Goal: Task Accomplishment & Management: Use online tool/utility

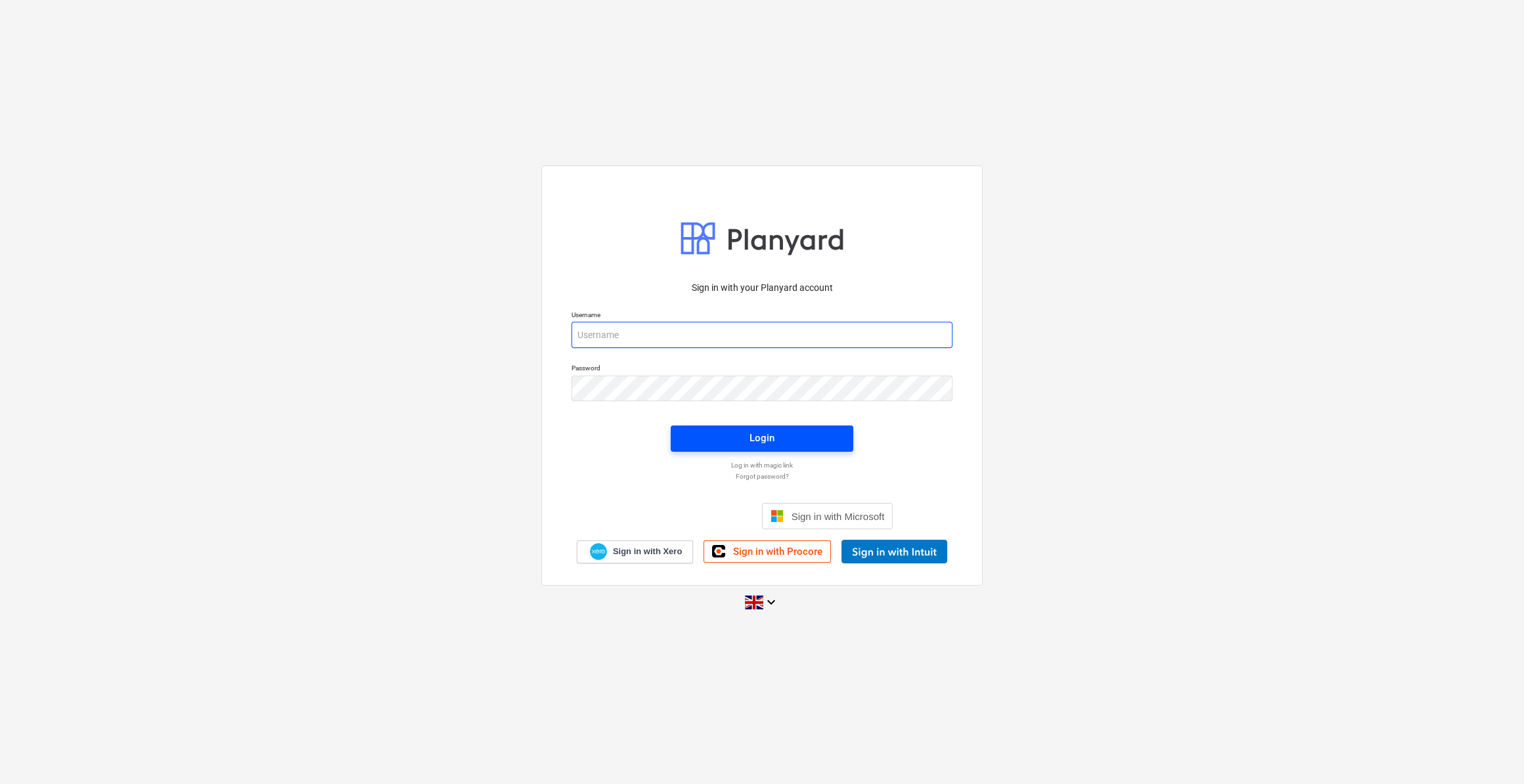
type input "[PERSON_NAME][EMAIL_ADDRESS][PERSON_NAME][DOMAIN_NAME]"
click at [740, 436] on span "Login" at bounding box center [761, 437] width 151 height 17
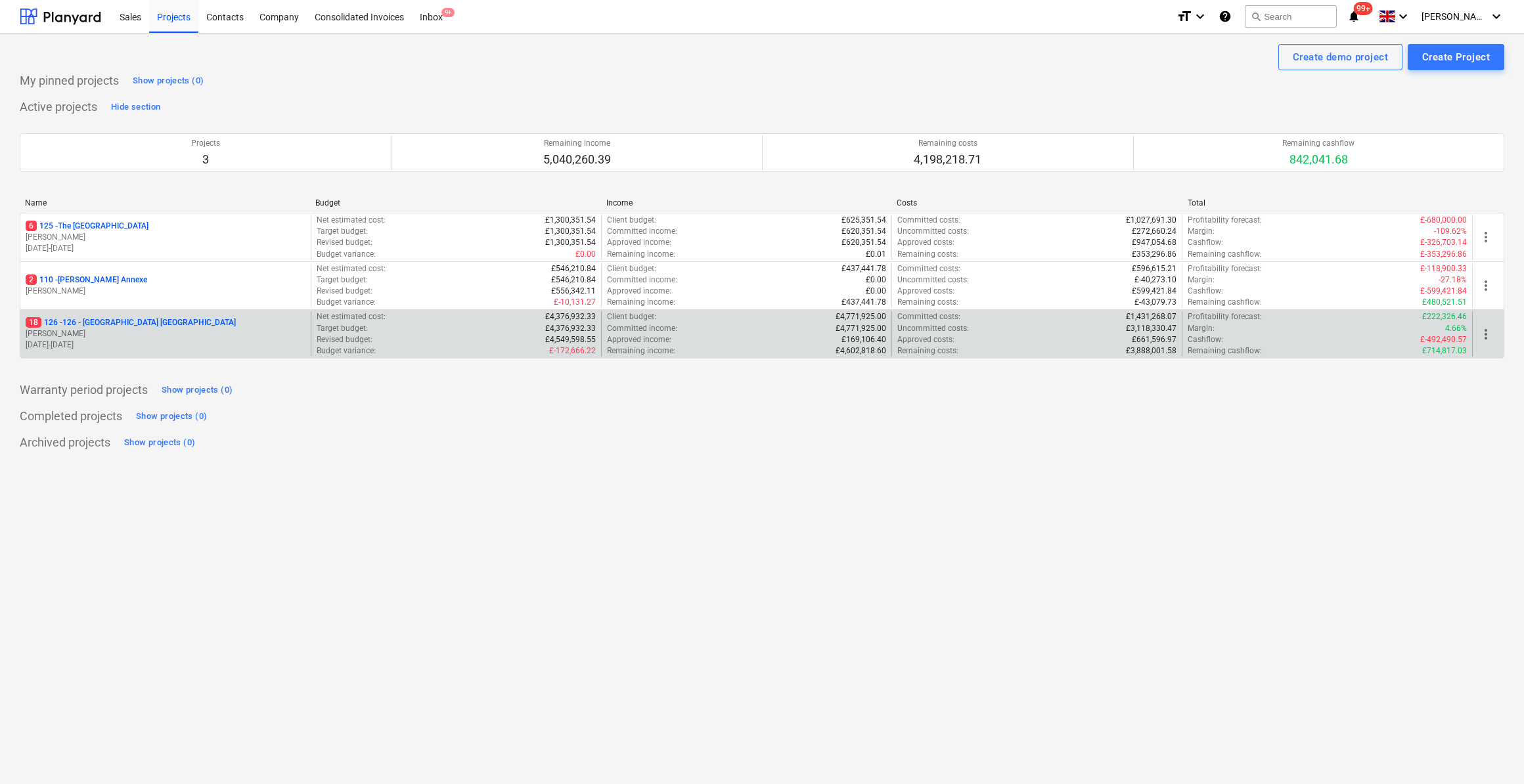
click at [108, 320] on p "18 126 - 126 - [GEOGRAPHIC_DATA] [GEOGRAPHIC_DATA]" at bounding box center [130, 323] width 210 height 11
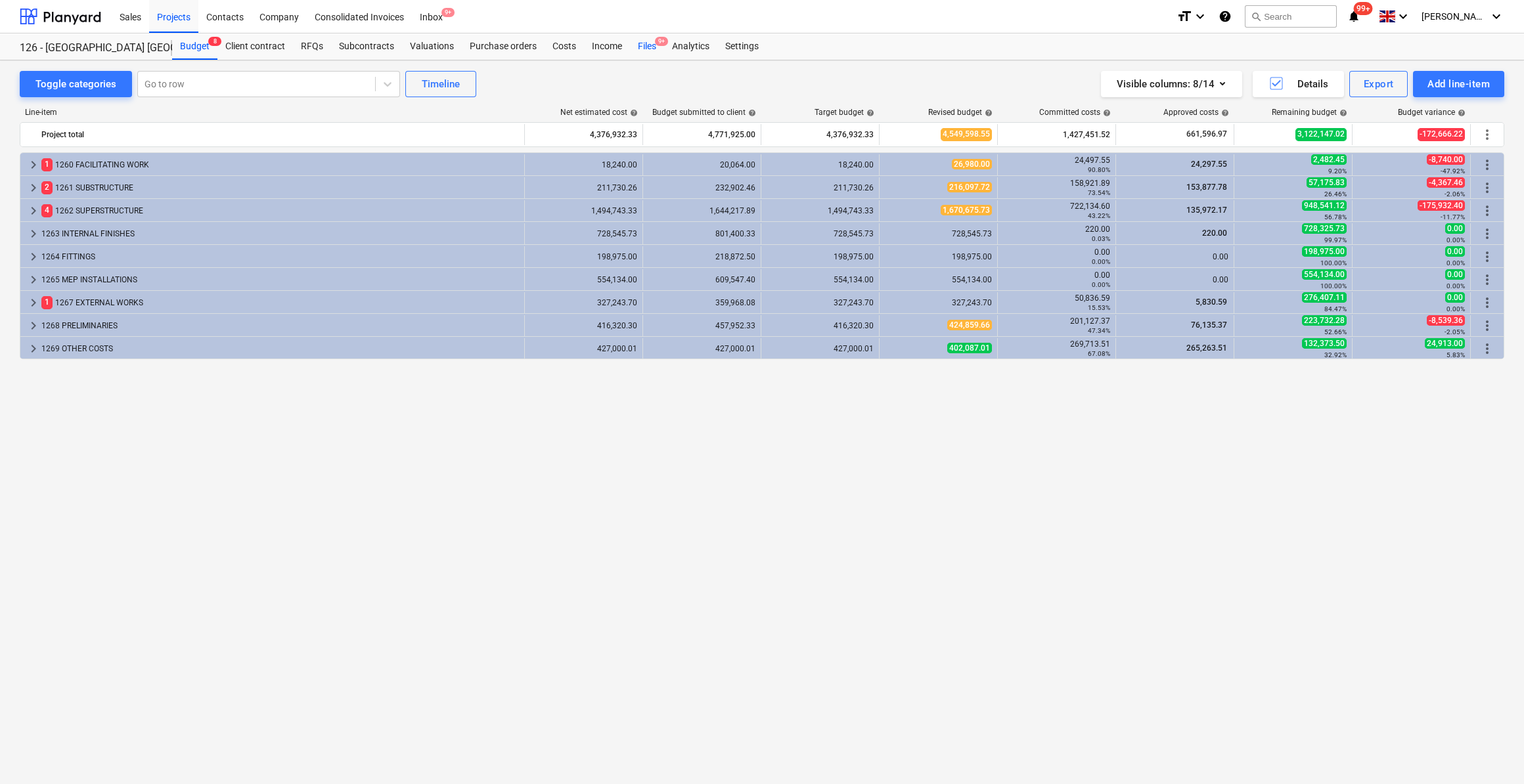
click at [638, 50] on div "Files 9+" at bounding box center [647, 46] width 34 height 26
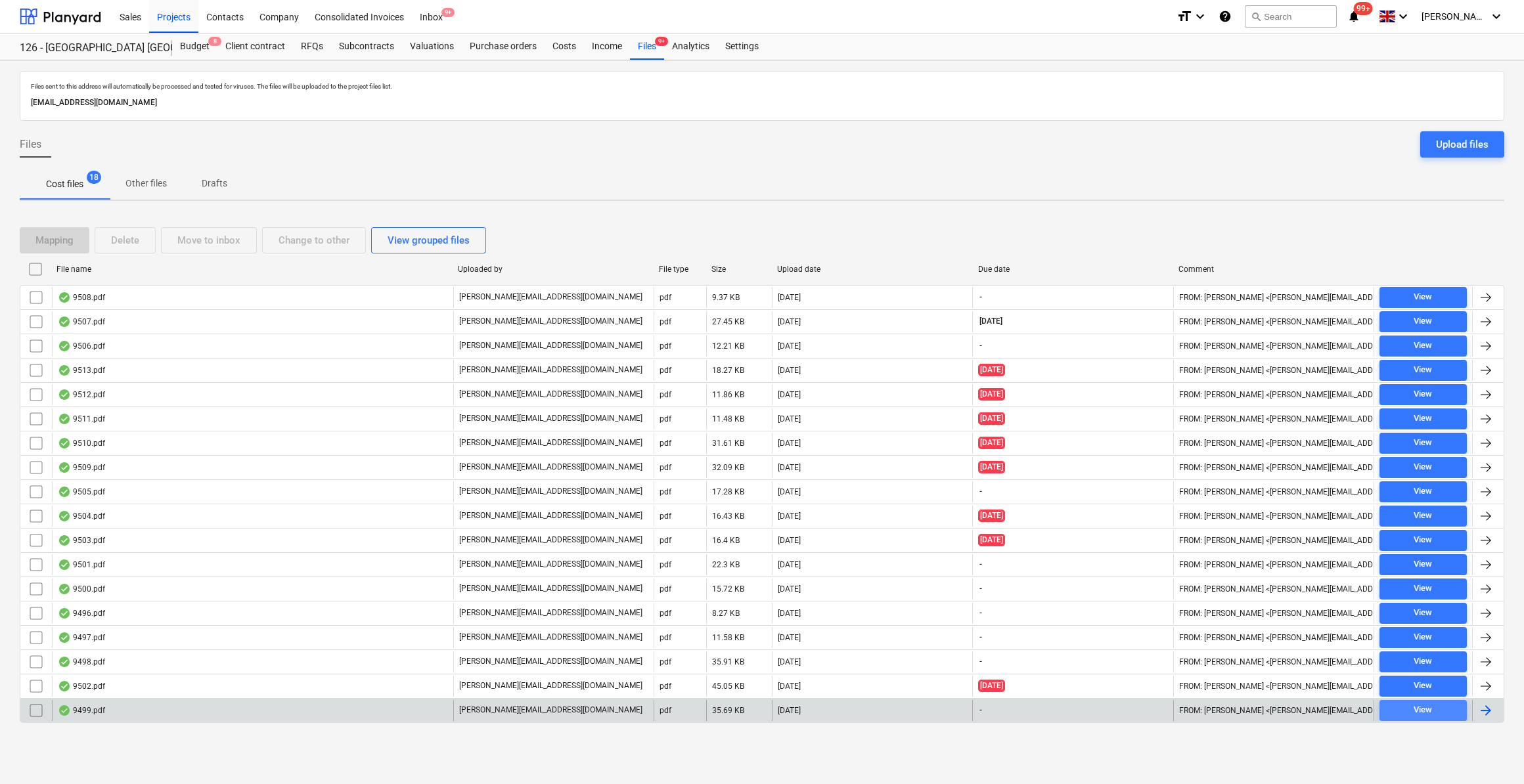
click at [1422, 706] on div "View" at bounding box center [1422, 710] width 18 height 15
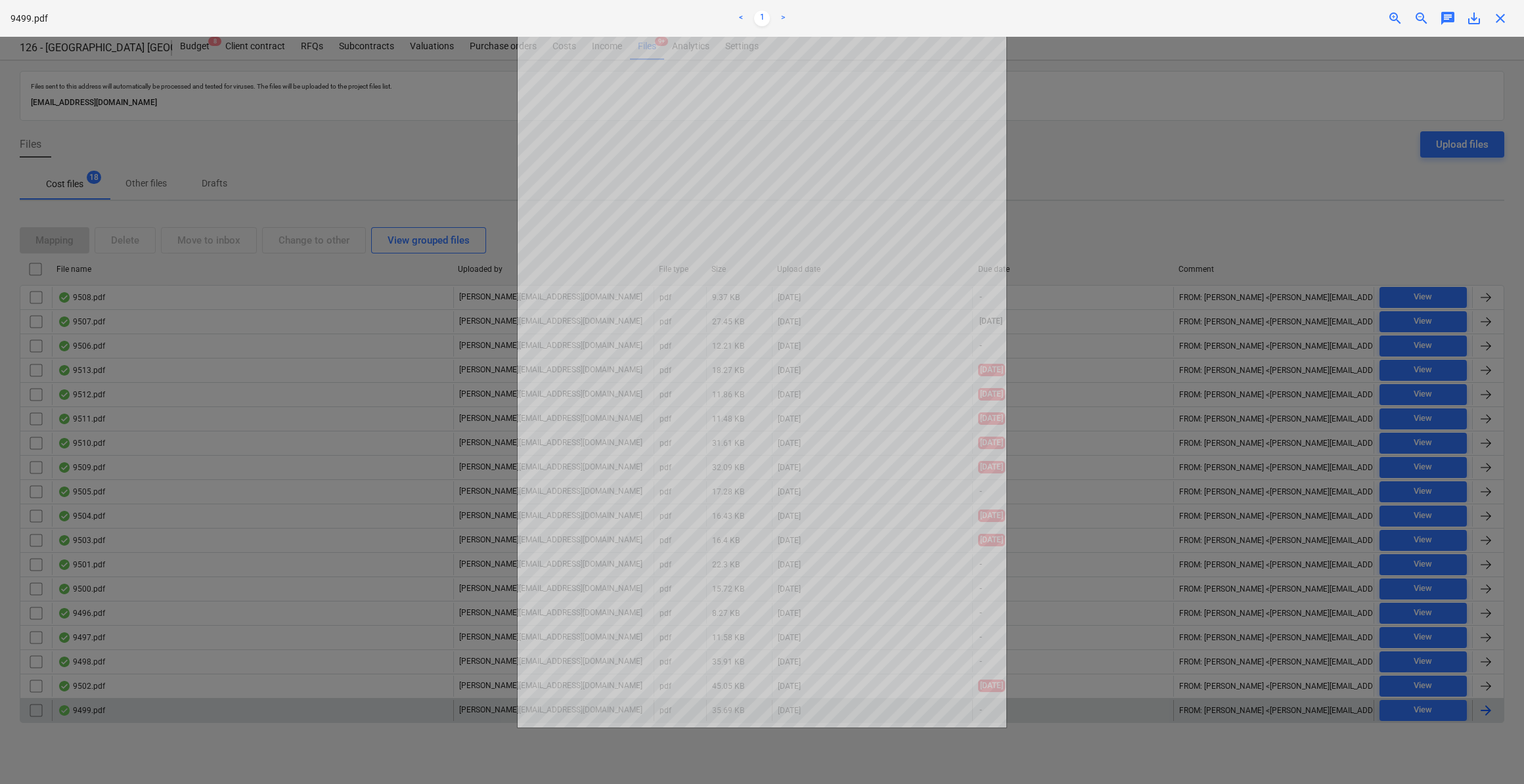
click at [1237, 740] on div at bounding box center [762, 410] width 1524 height 747
click at [1502, 19] on span "close" at bounding box center [1500, 18] width 16 height 16
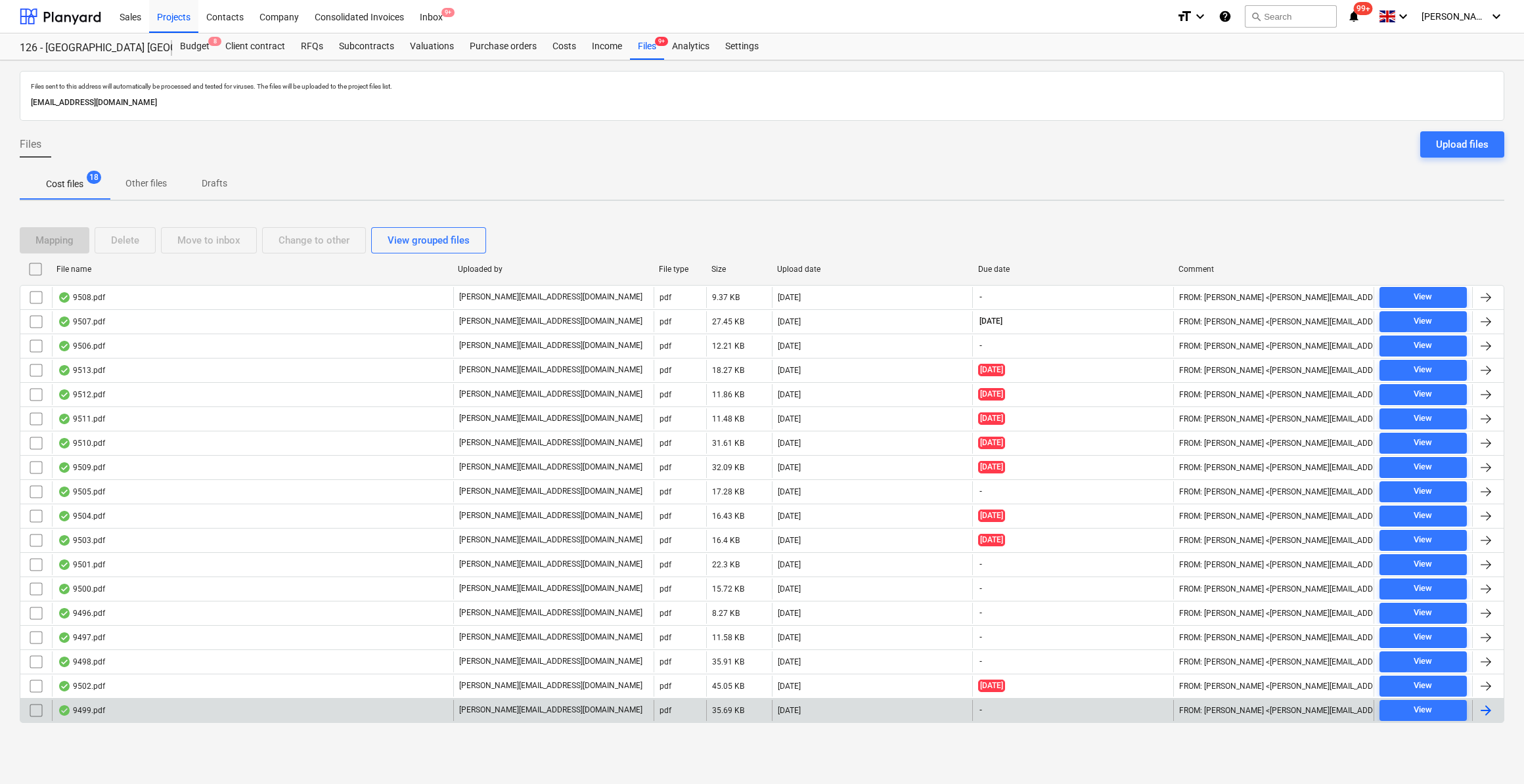
click at [1486, 702] on div at bounding box center [1486, 710] width 16 height 16
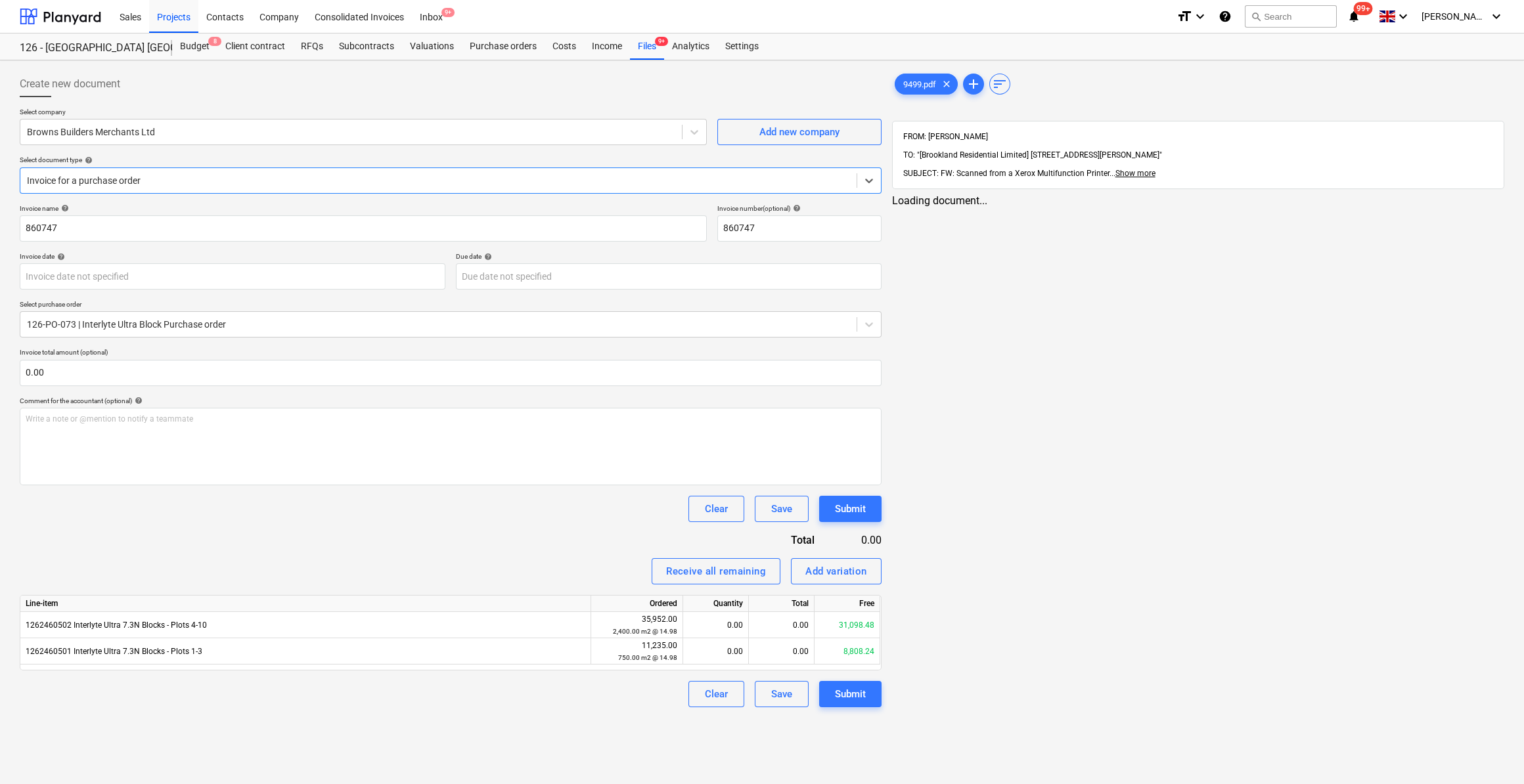
type input "860747"
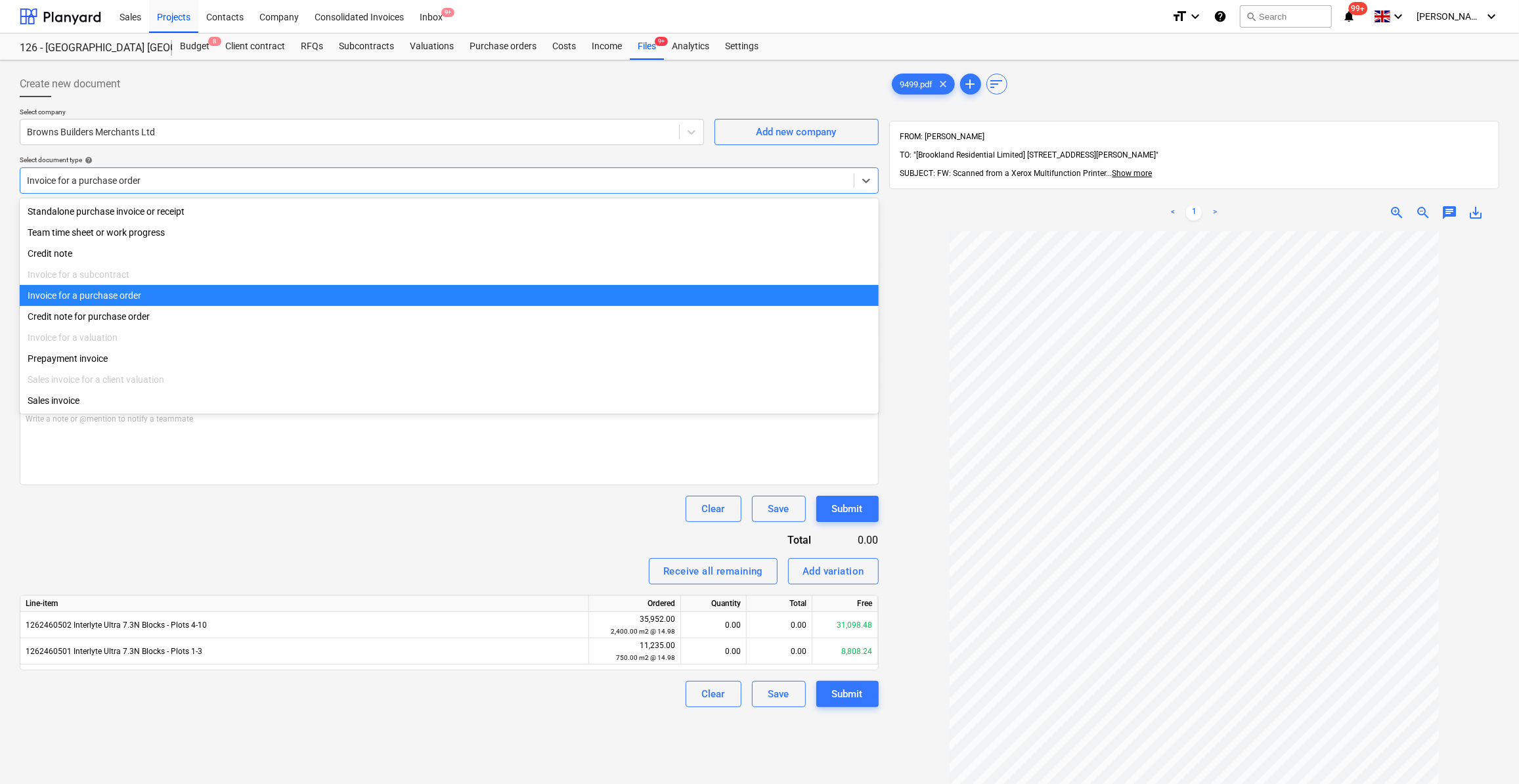
click at [101, 177] on div at bounding box center [437, 181] width 820 height 13
click at [185, 180] on div at bounding box center [437, 181] width 820 height 13
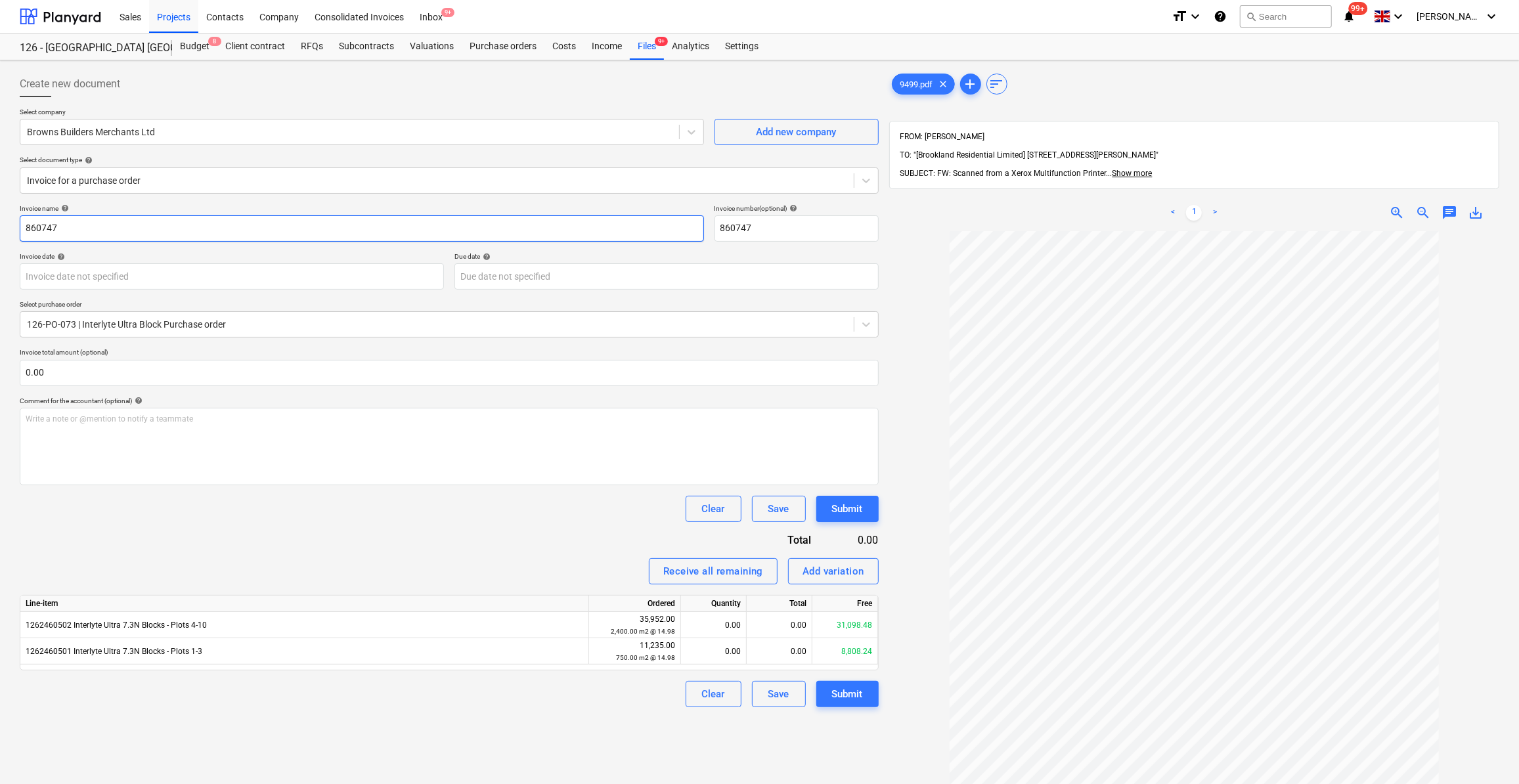
click at [26, 226] on input "860747" at bounding box center [362, 228] width 684 height 26
type input "Interlyte Blocks - 860747"
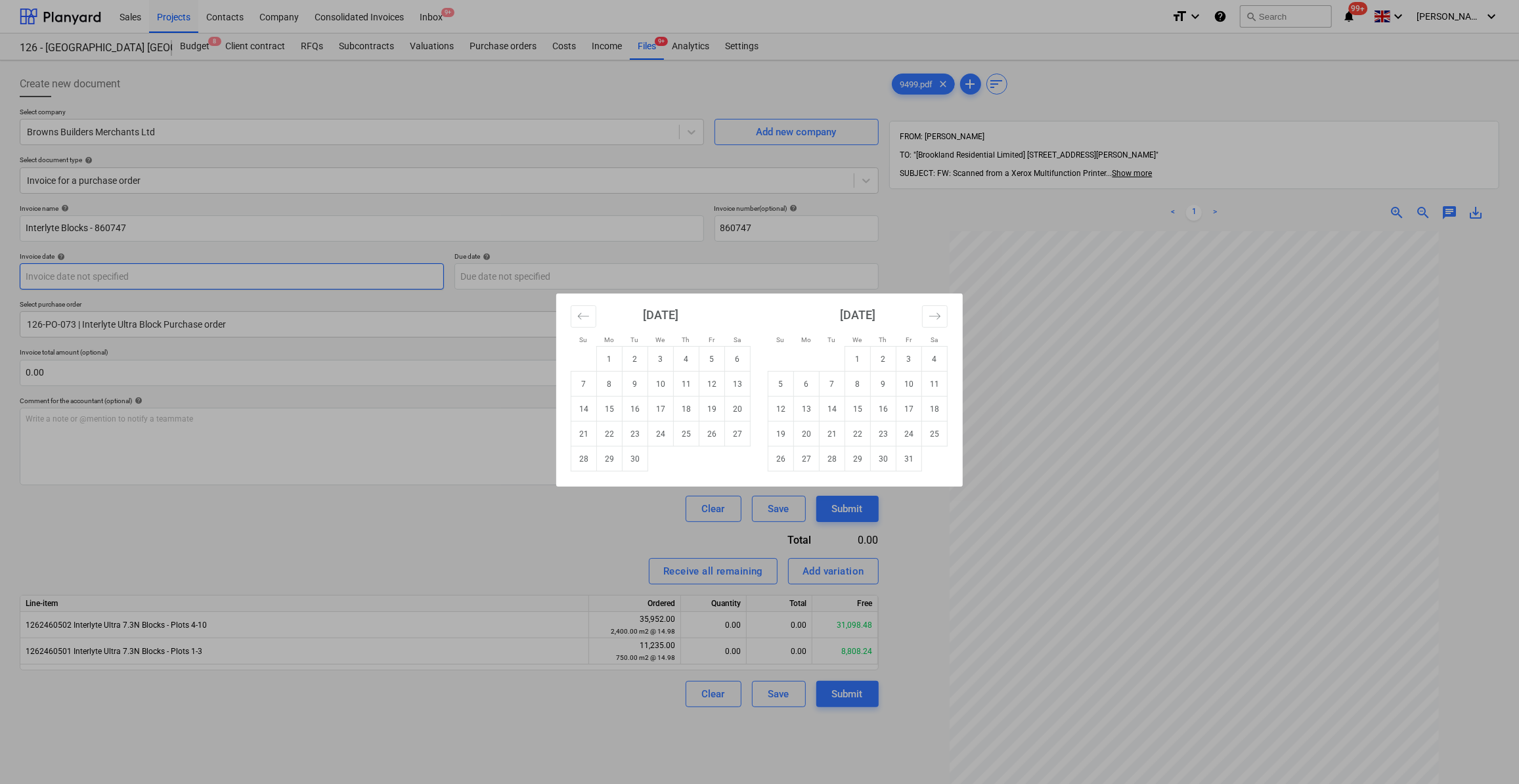
click at [70, 276] on body "Sales Projects Contacts Company Consolidated Invoices Inbox 9+ format_size keyb…" at bounding box center [760, 392] width 1519 height 784
click at [660, 413] on td "17" at bounding box center [661, 408] width 26 height 25
type input "[DATE]"
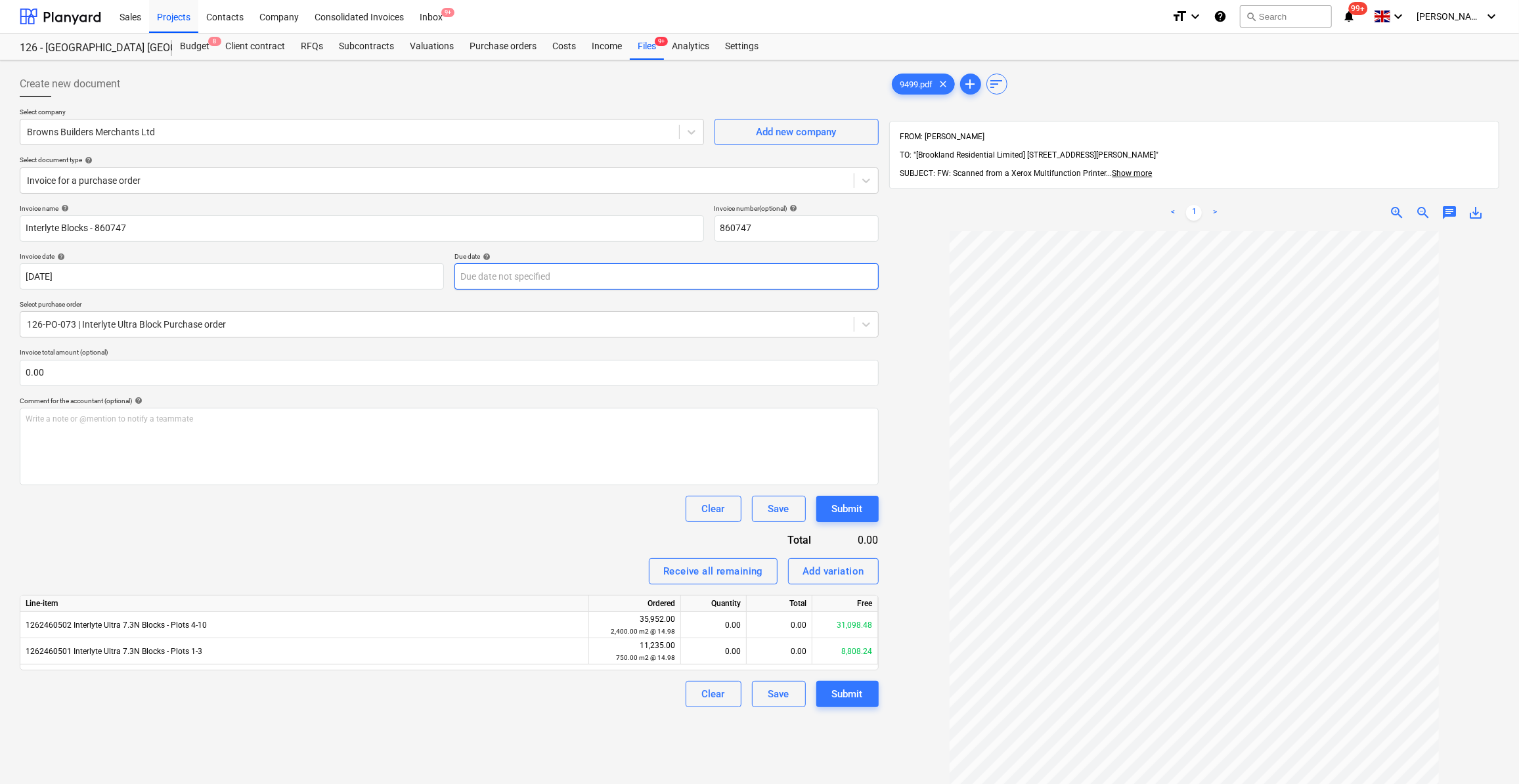
click at [500, 273] on body "Sales Projects Contacts Company Consolidated Invoices Inbox 9+ format_size keyb…" at bounding box center [760, 392] width 1519 height 784
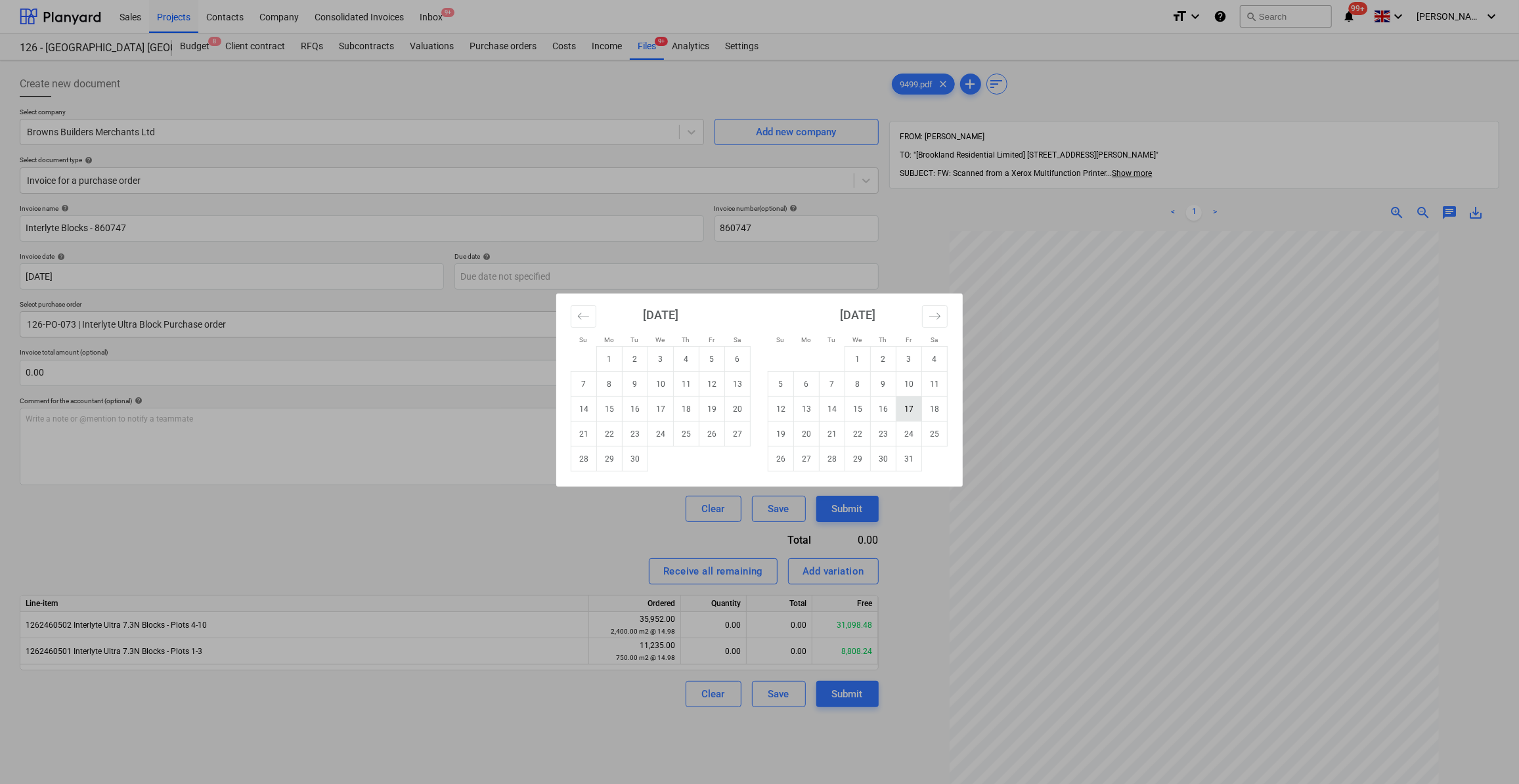
click at [911, 416] on td "17" at bounding box center [909, 408] width 26 height 25
type input "[DATE]"
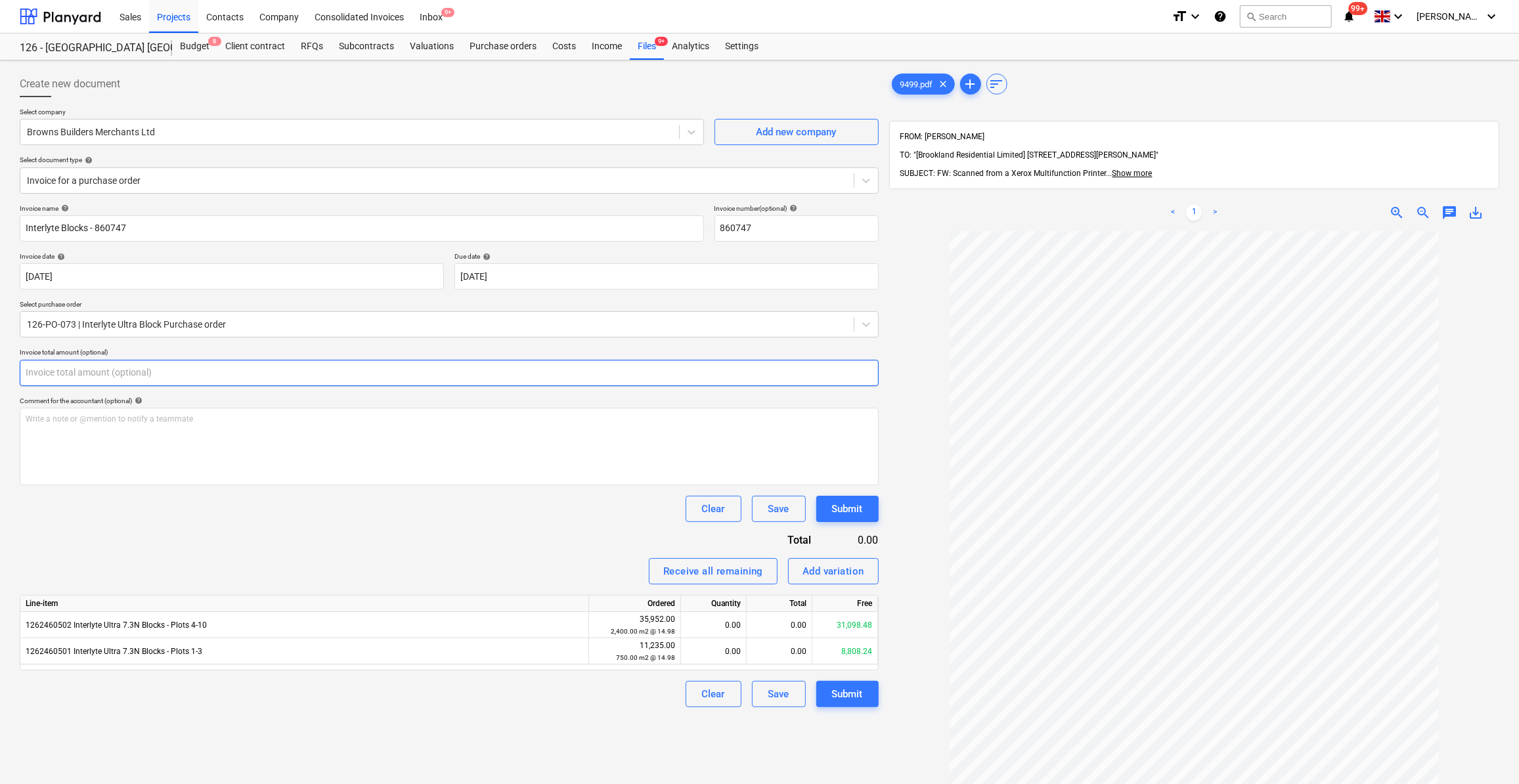
click at [46, 370] on input "text" at bounding box center [449, 372] width 859 height 26
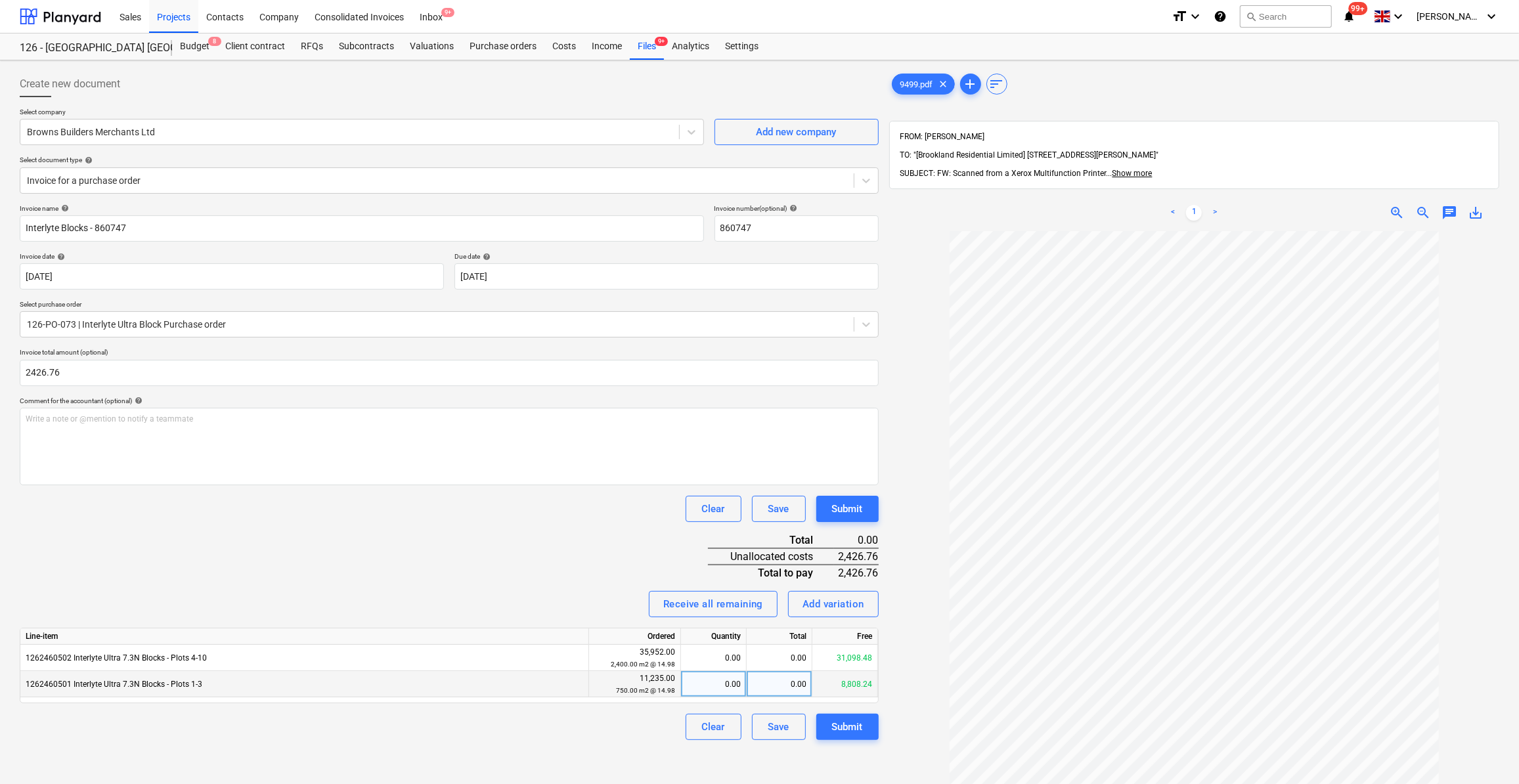
type input "2,426.76"
click at [732, 683] on div "0.00" at bounding box center [713, 683] width 54 height 26
type input "162"
click at [628, 724] on div "Clear Save Submit" at bounding box center [449, 726] width 859 height 26
click at [849, 725] on div "Submit" at bounding box center [847, 726] width 31 height 17
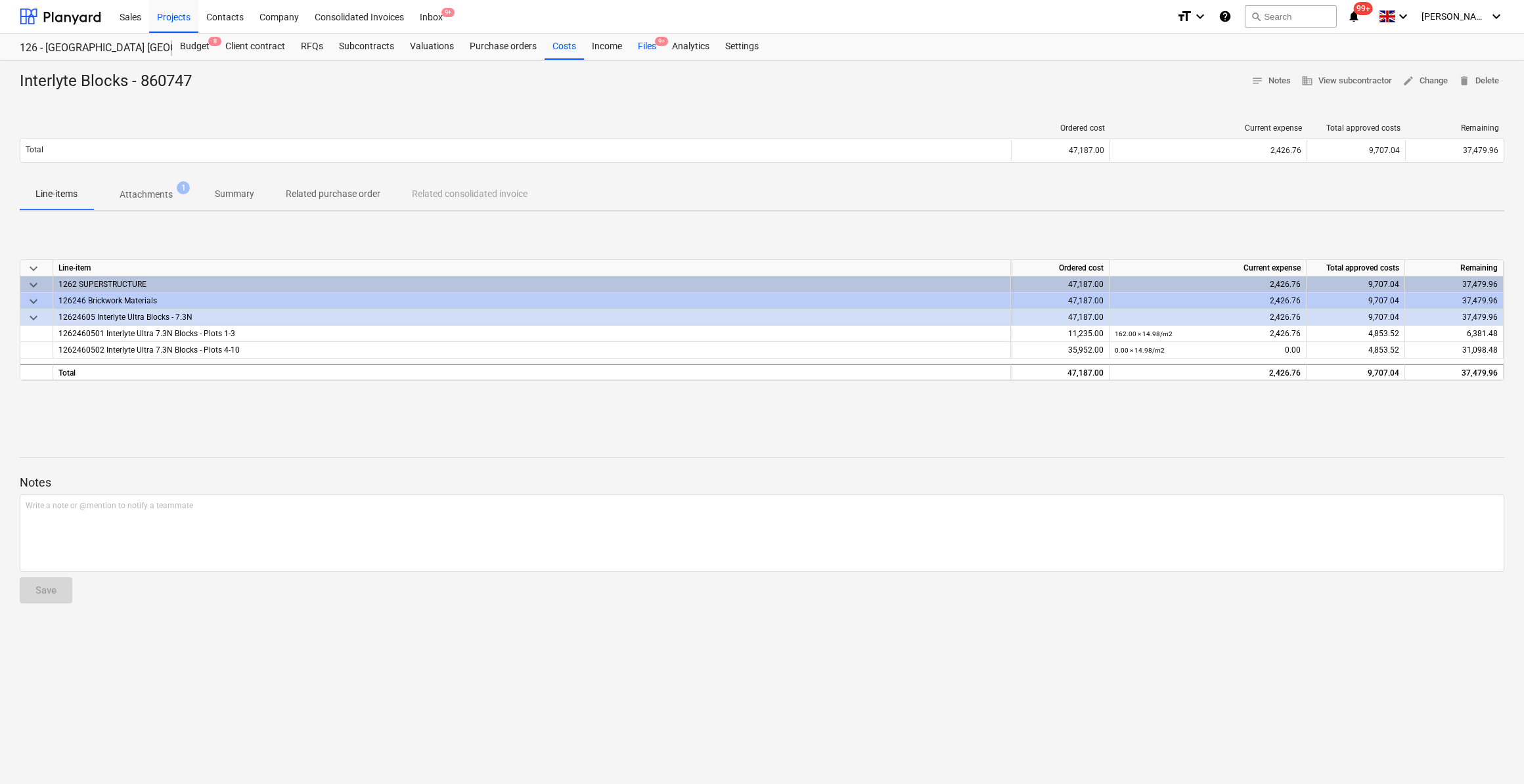
click at [641, 47] on div "Files 9+" at bounding box center [647, 46] width 34 height 26
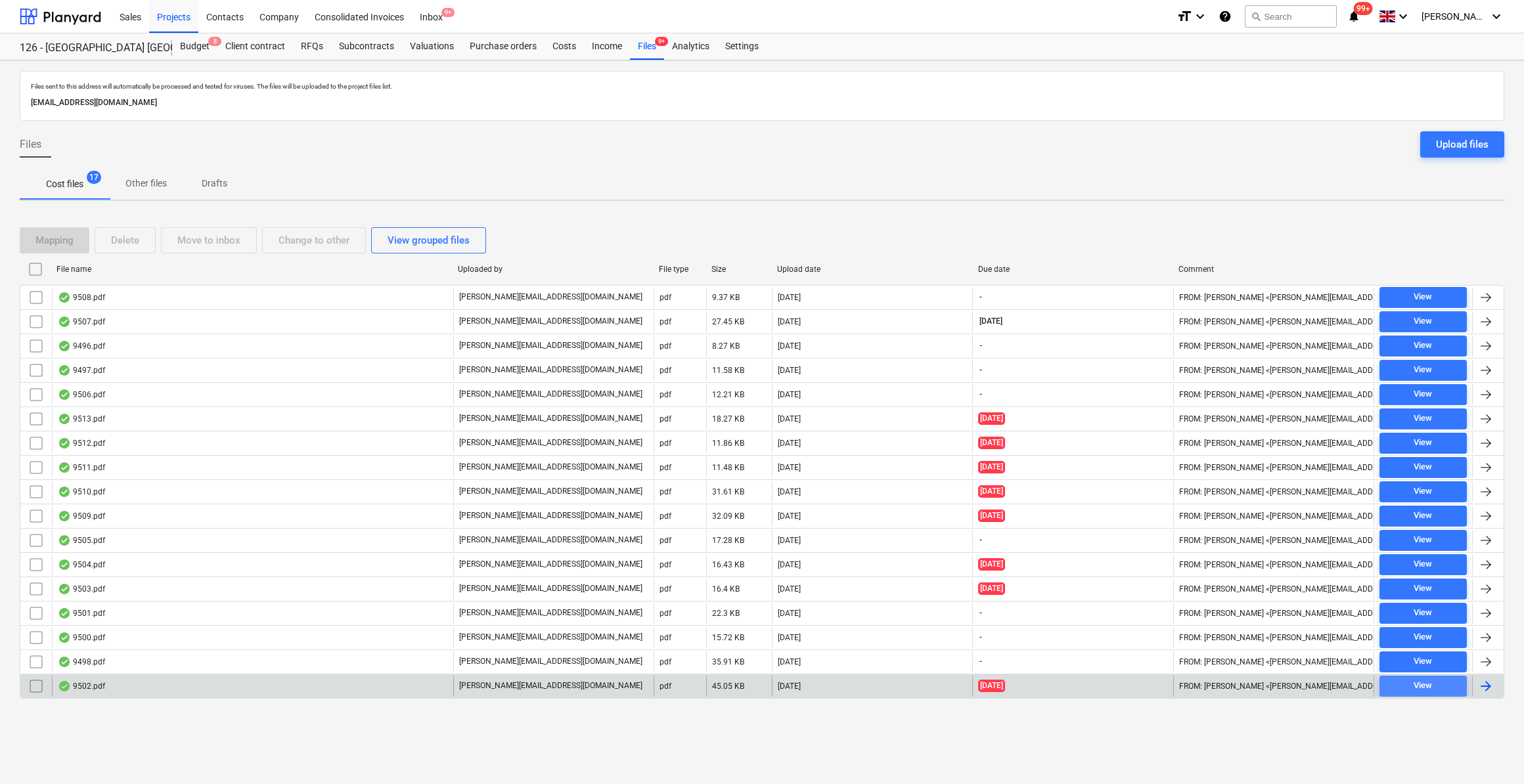
click at [1425, 679] on div "View" at bounding box center [1422, 685] width 18 height 15
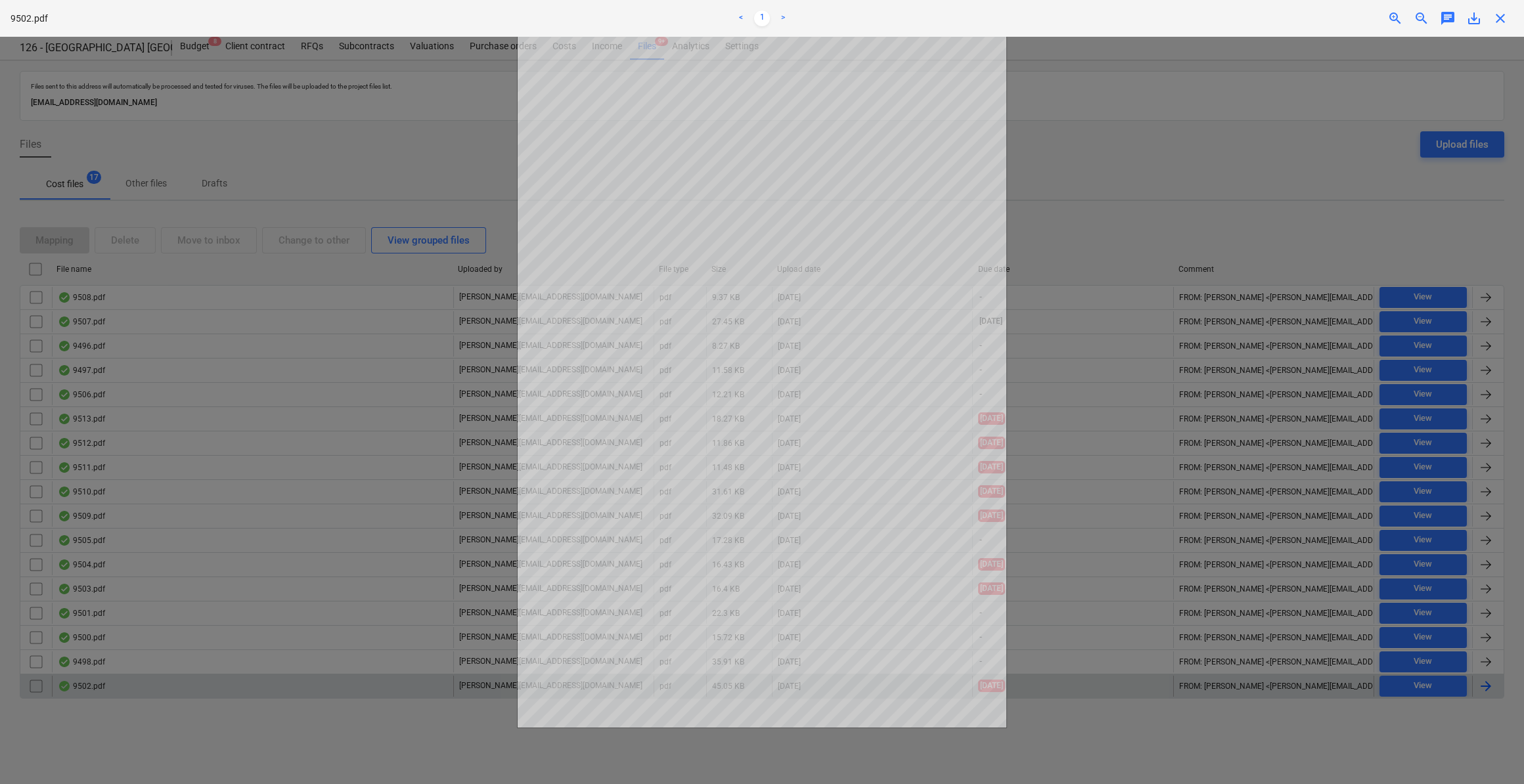
click at [1502, 18] on span "close" at bounding box center [1500, 18] width 16 height 16
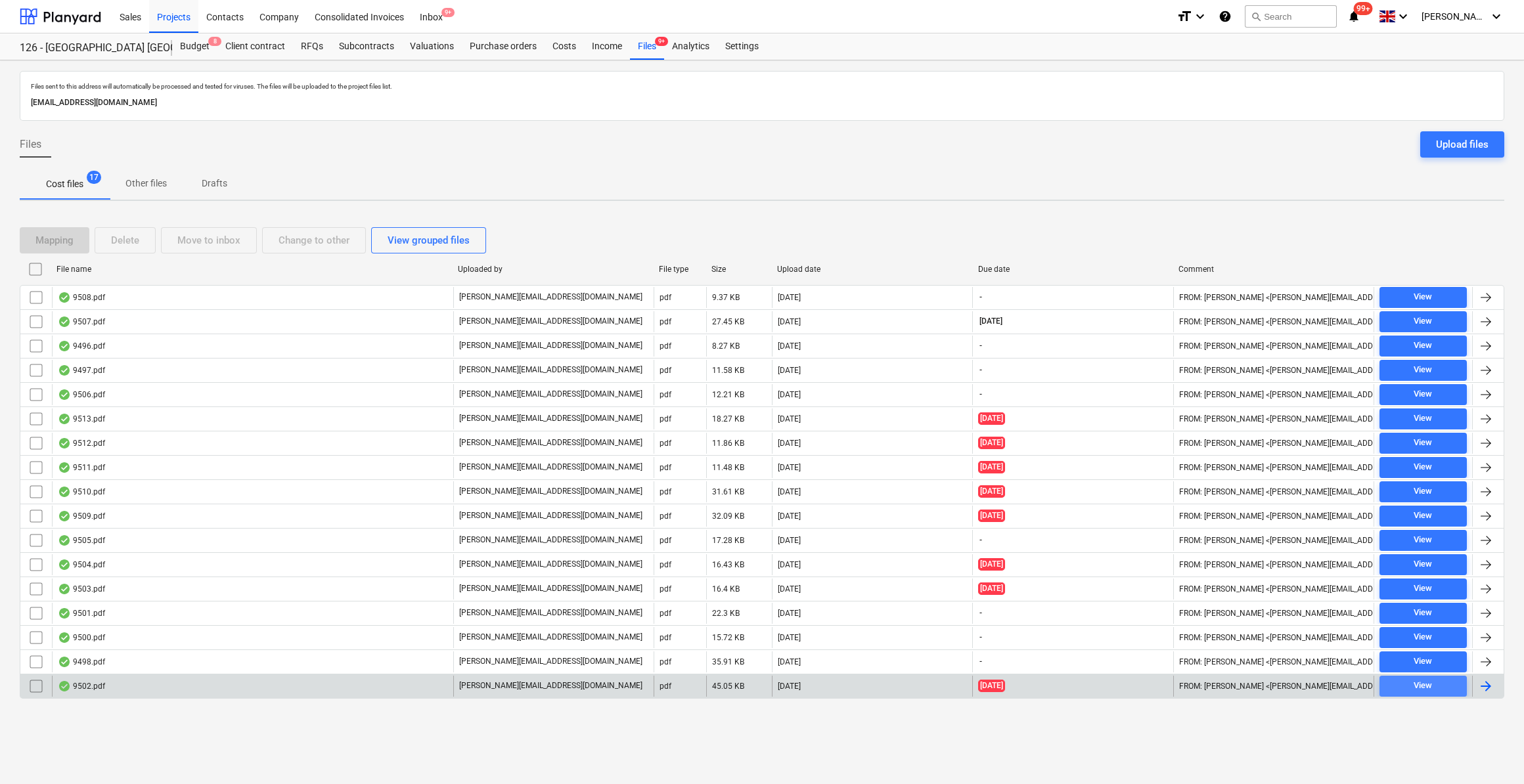
click at [1427, 678] on div "View" at bounding box center [1422, 685] width 18 height 15
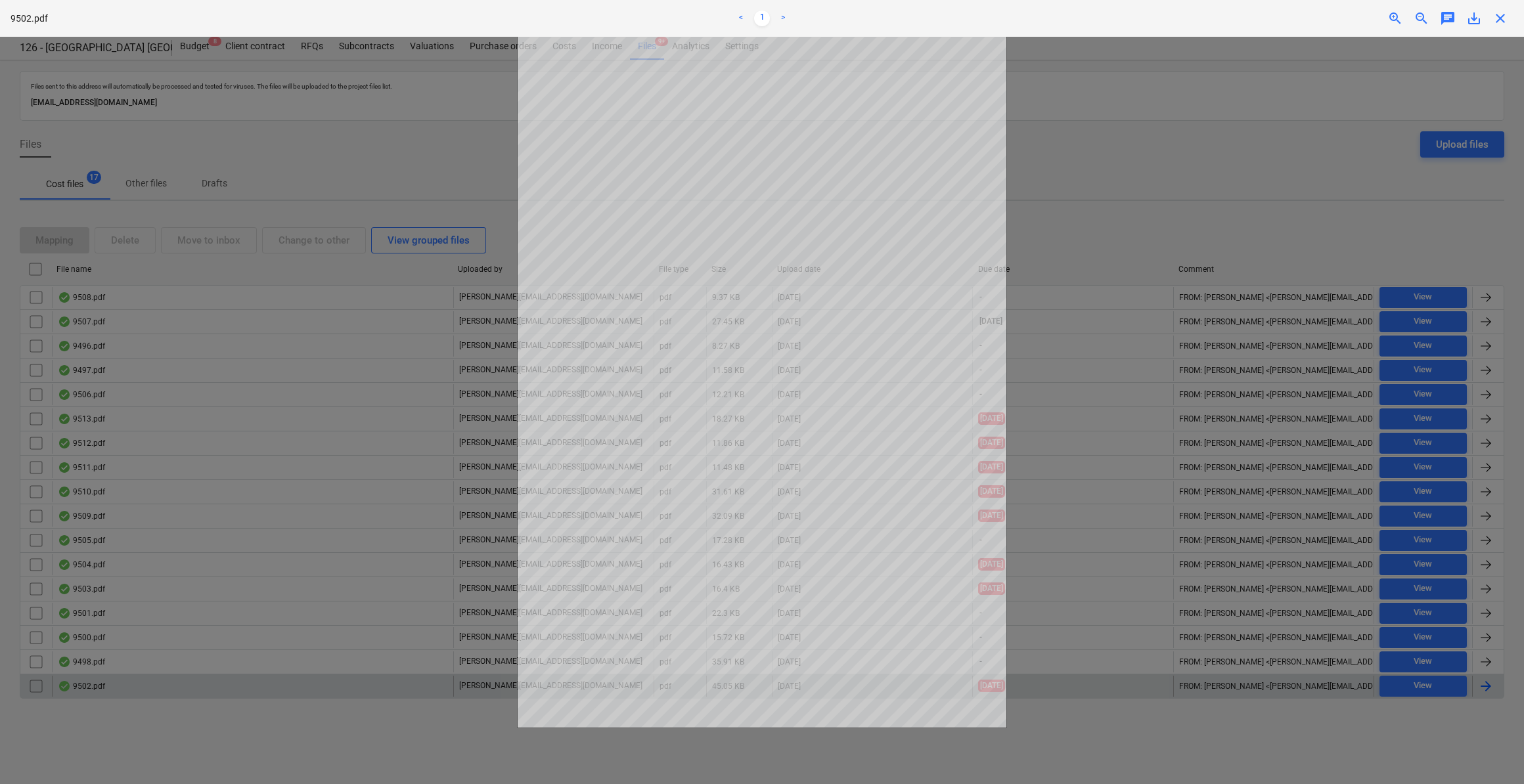
click at [1505, 22] on span "close" at bounding box center [1500, 18] width 16 height 16
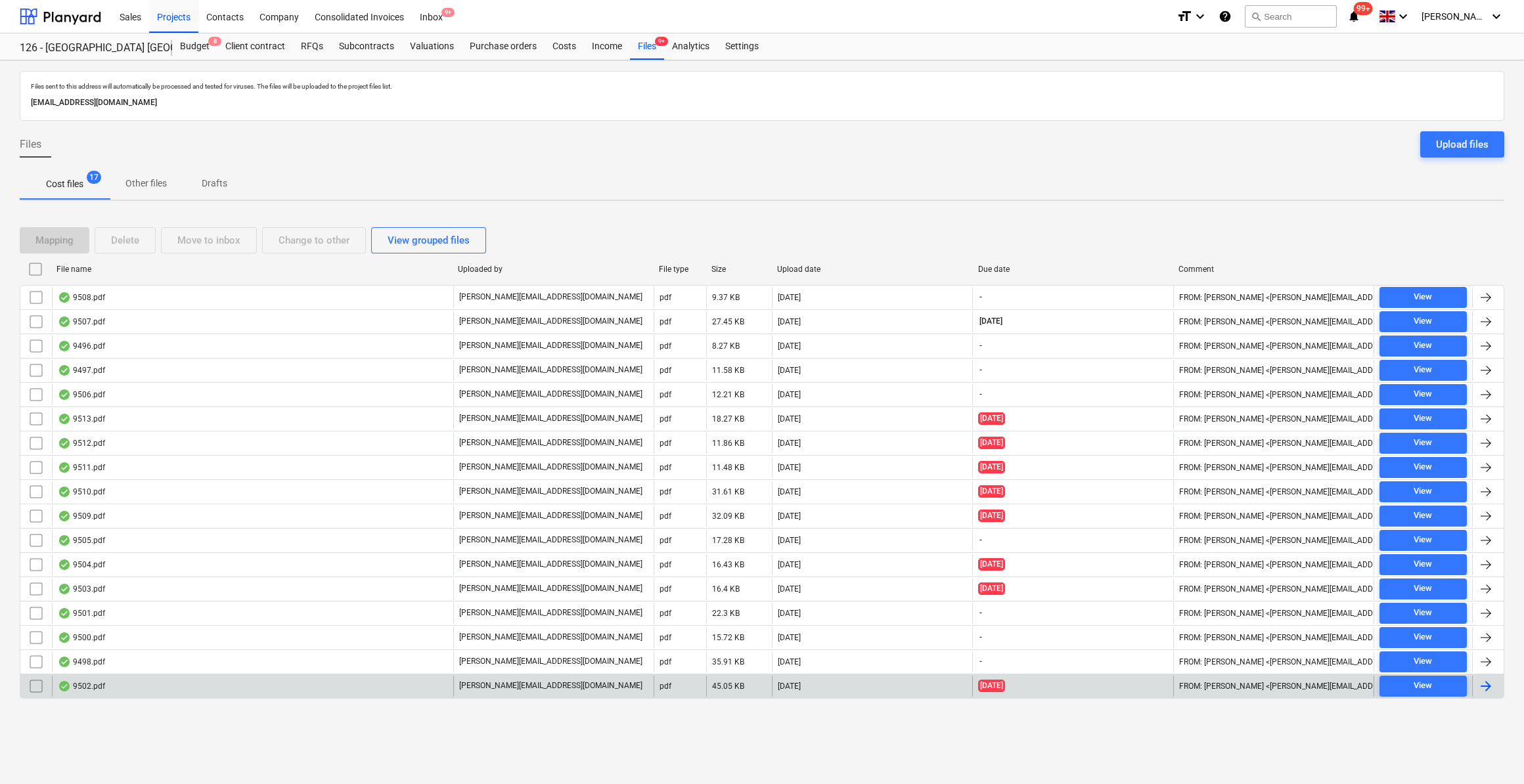
click at [1490, 678] on div at bounding box center [1486, 686] width 16 height 16
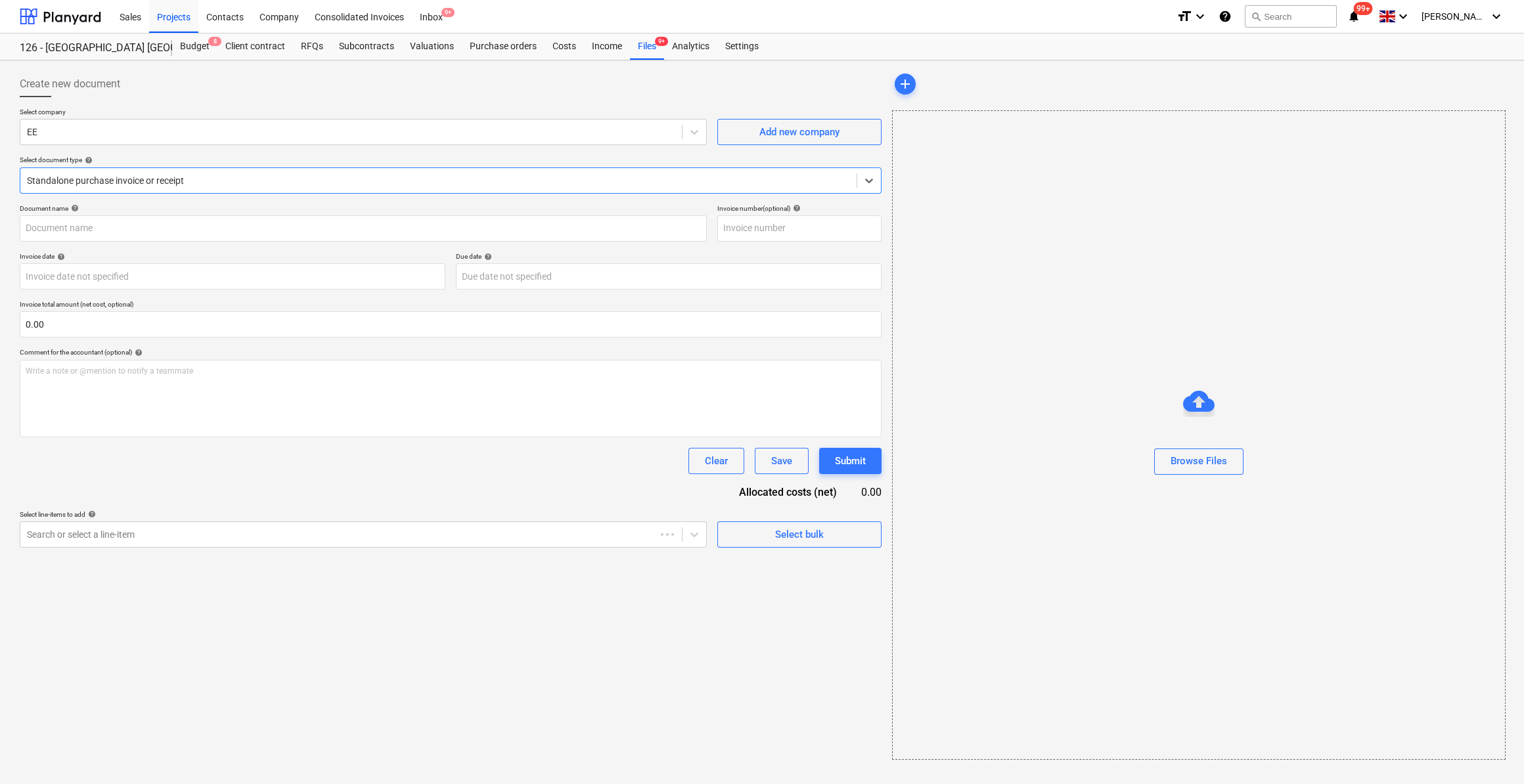
type input "K804206"
type input "[DATE]"
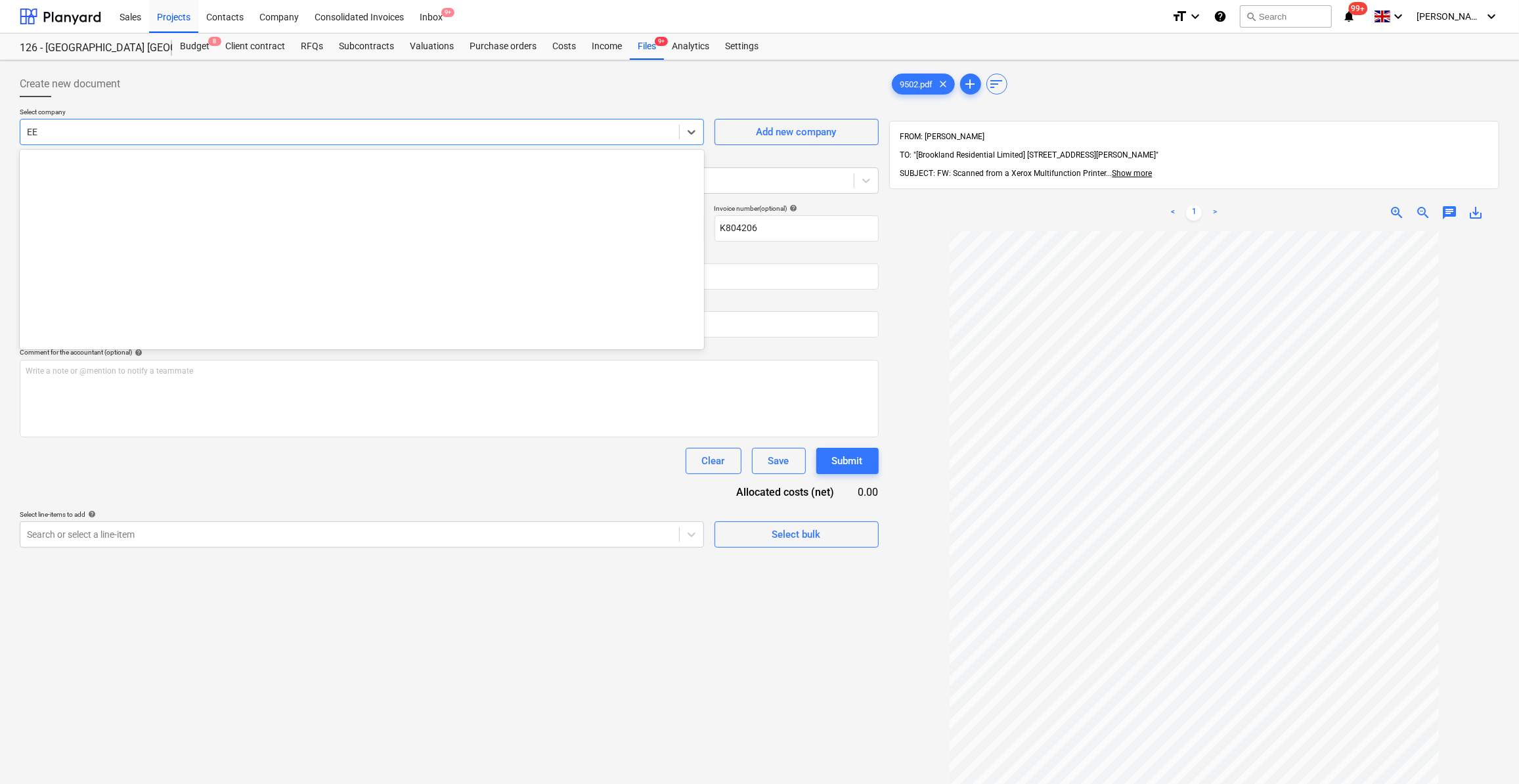
click at [47, 124] on div "EE" at bounding box center [349, 132] width 659 height 18
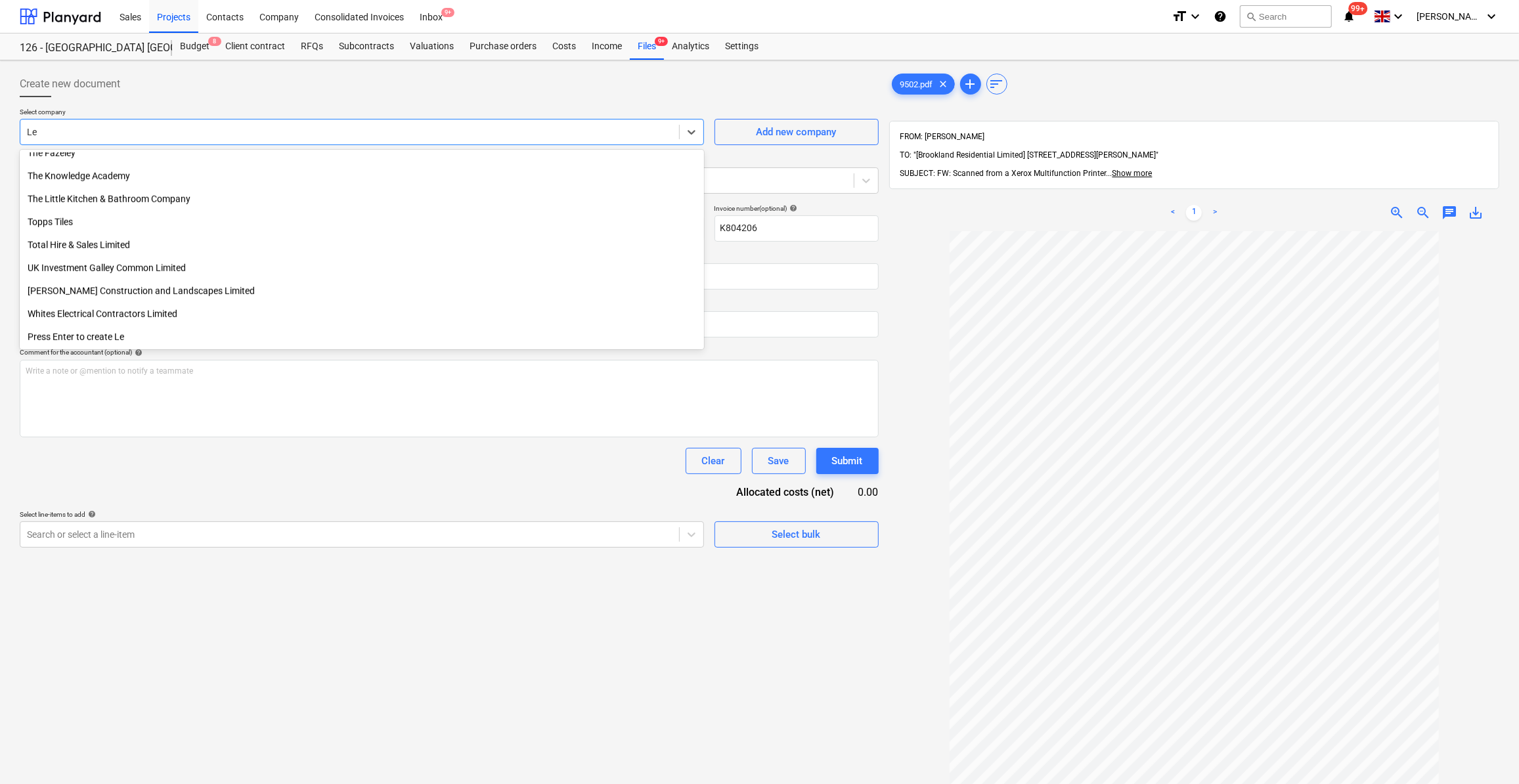
type input "[PERSON_NAME]"
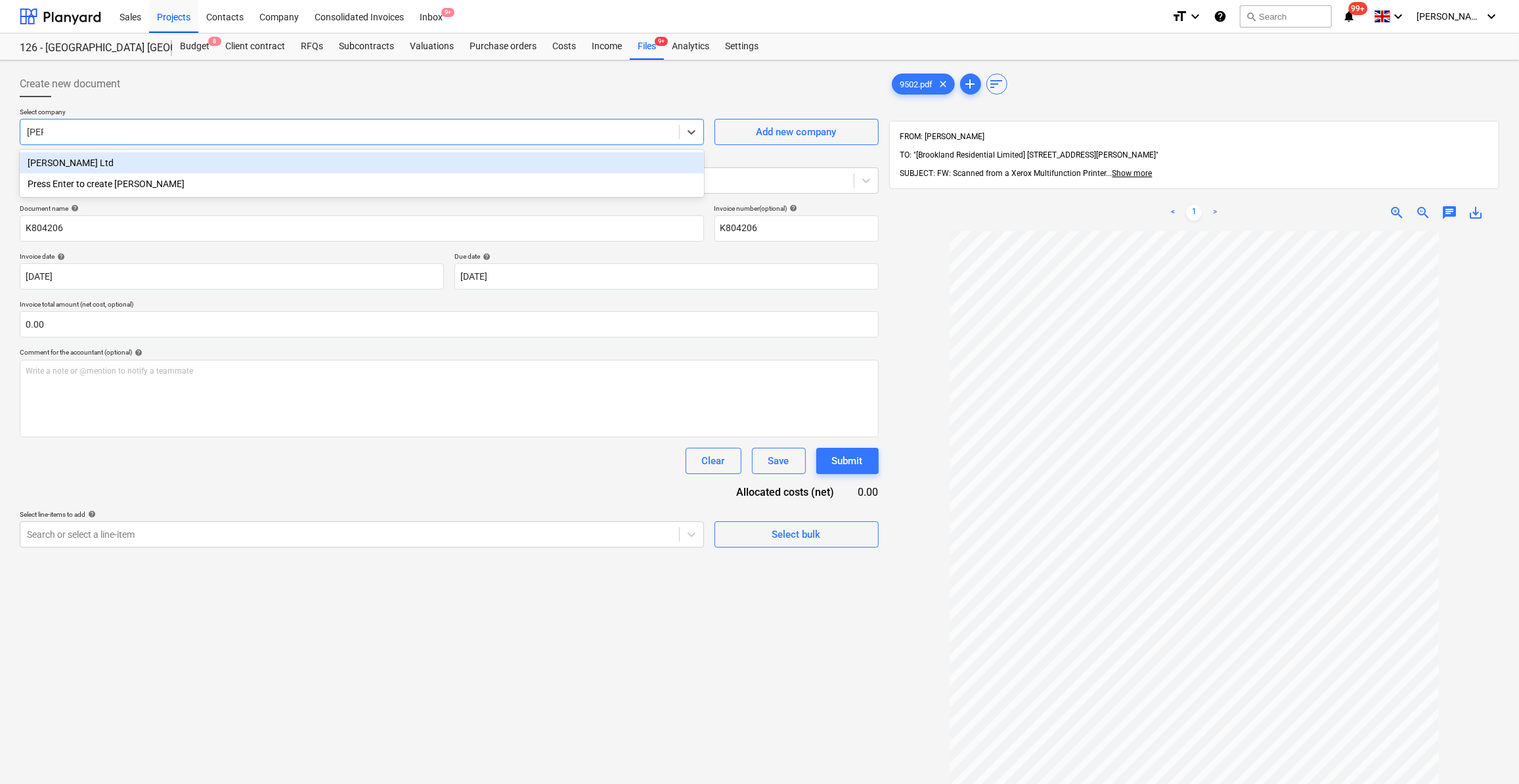
click at [54, 161] on div "[PERSON_NAME] Ltd" at bounding box center [362, 163] width 684 height 21
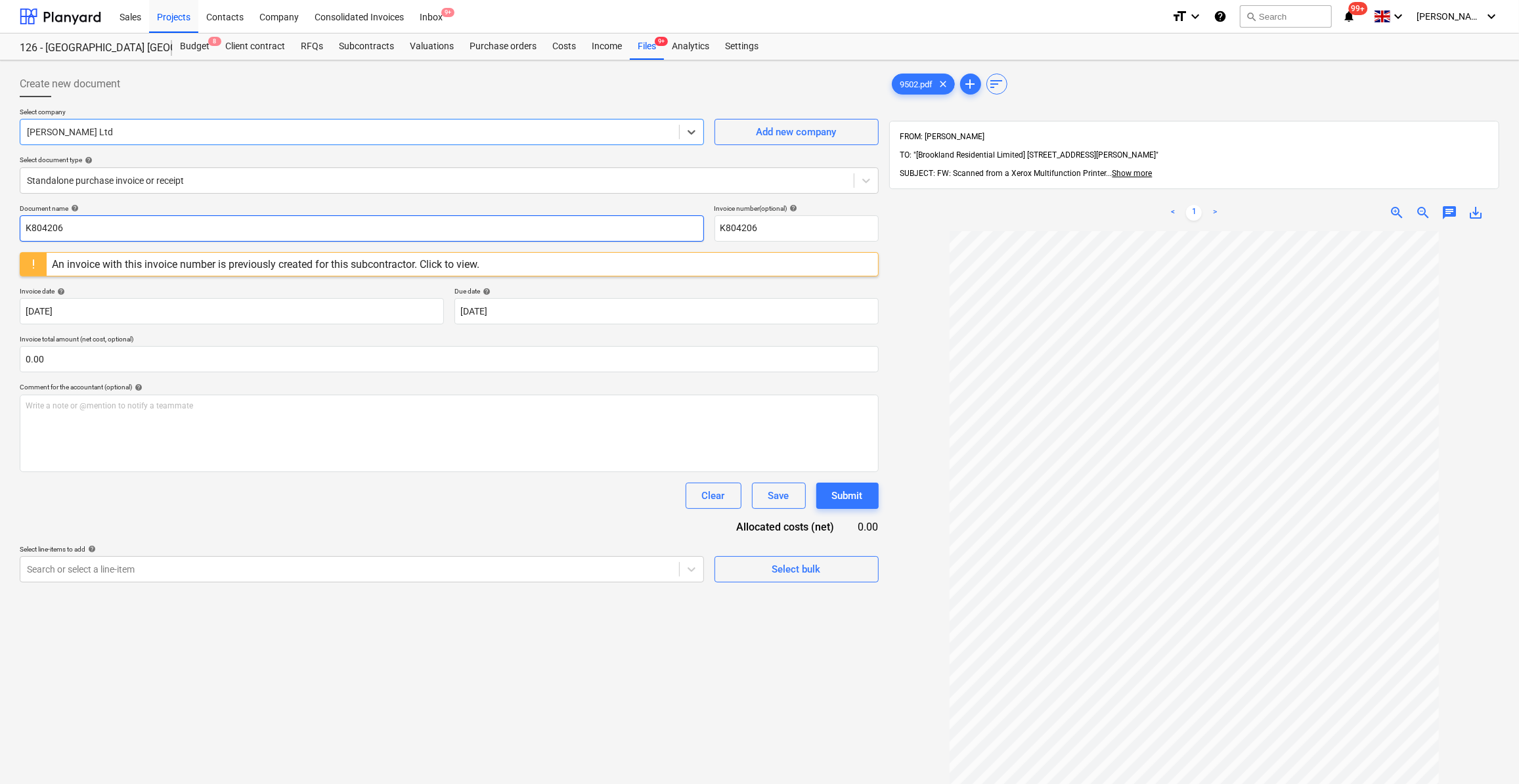
click at [22, 229] on input "K804206" at bounding box center [362, 228] width 684 height 26
type input "Sundry Supplies - 44/064672"
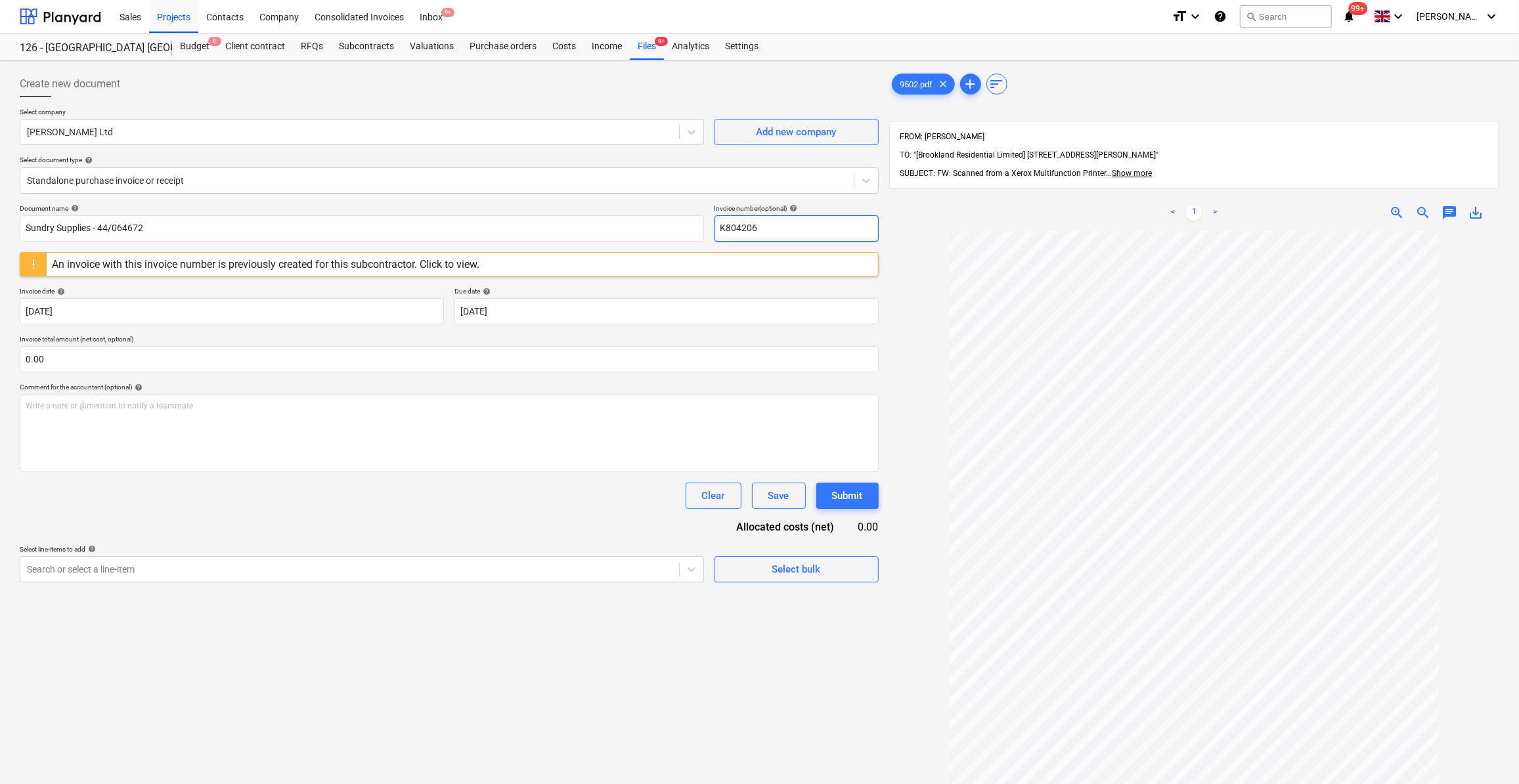
drag, startPoint x: 763, startPoint y: 225, endPoint x: 720, endPoint y: 229, distance: 43.2
click at [720, 229] on input "K804206" at bounding box center [796, 228] width 164 height 26
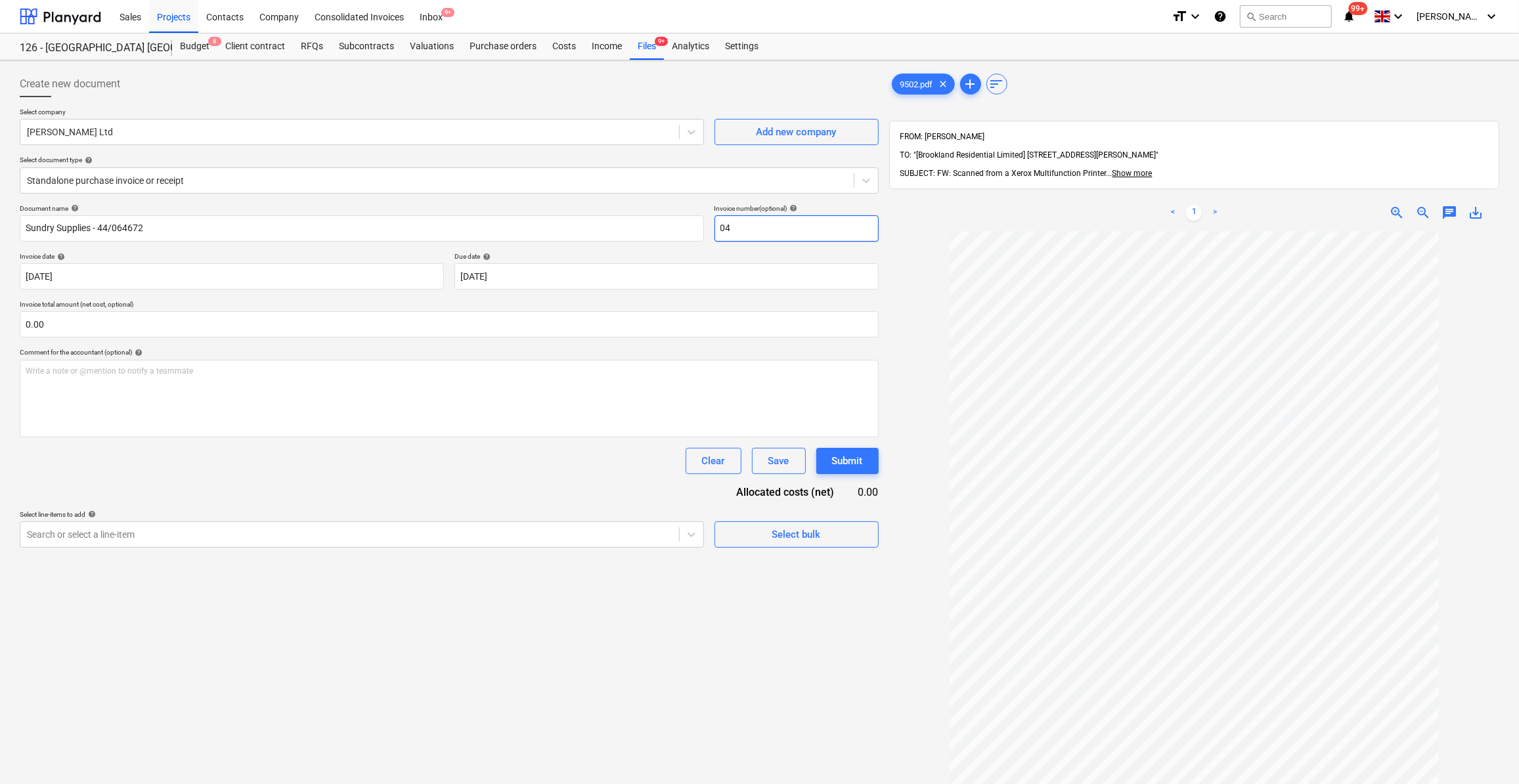
type input "0"
type input "44/064672"
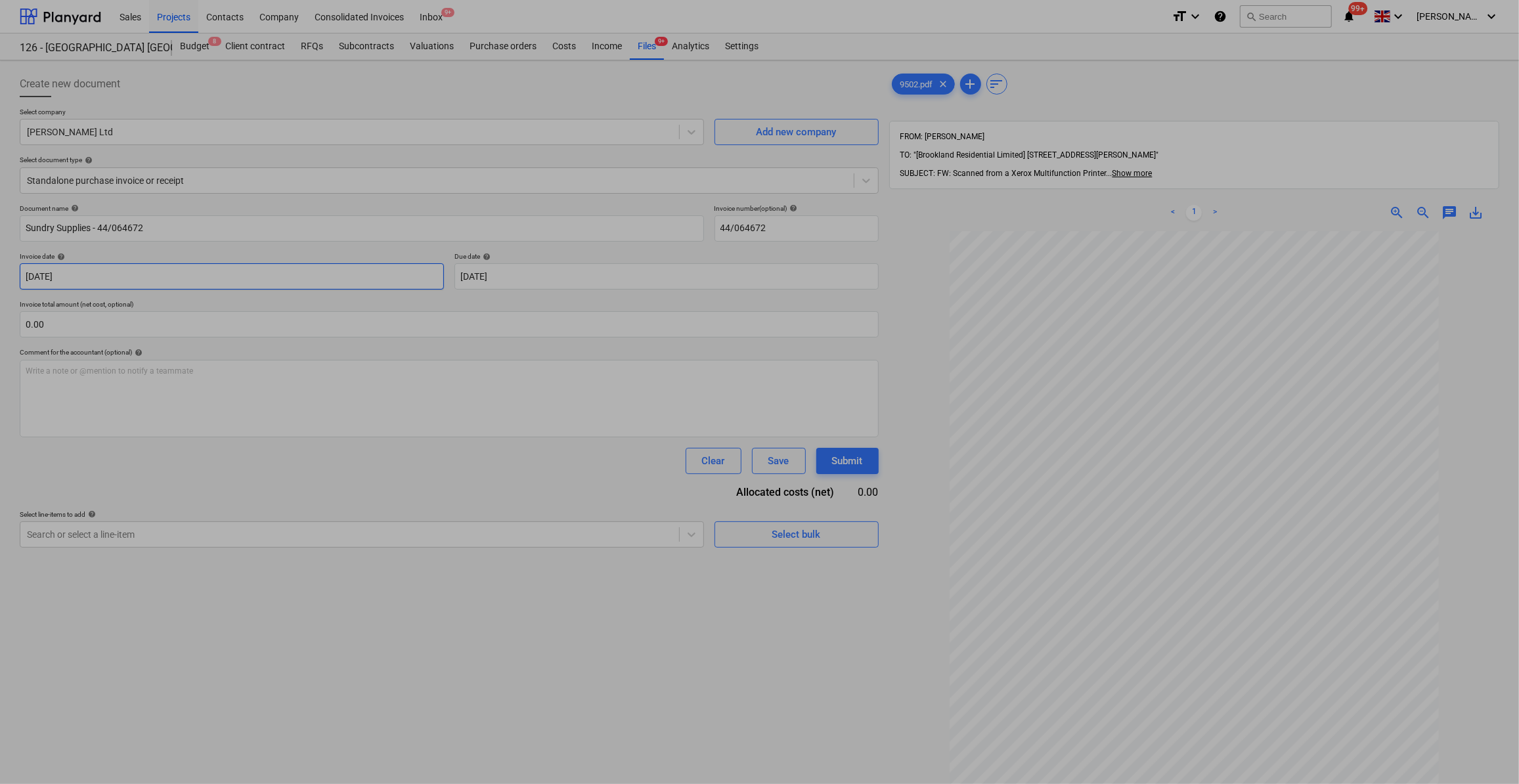
click at [134, 275] on body "Sales Projects Contacts Company Consolidated Invoices Inbox 9+ format_size keyb…" at bounding box center [760, 392] width 1519 height 784
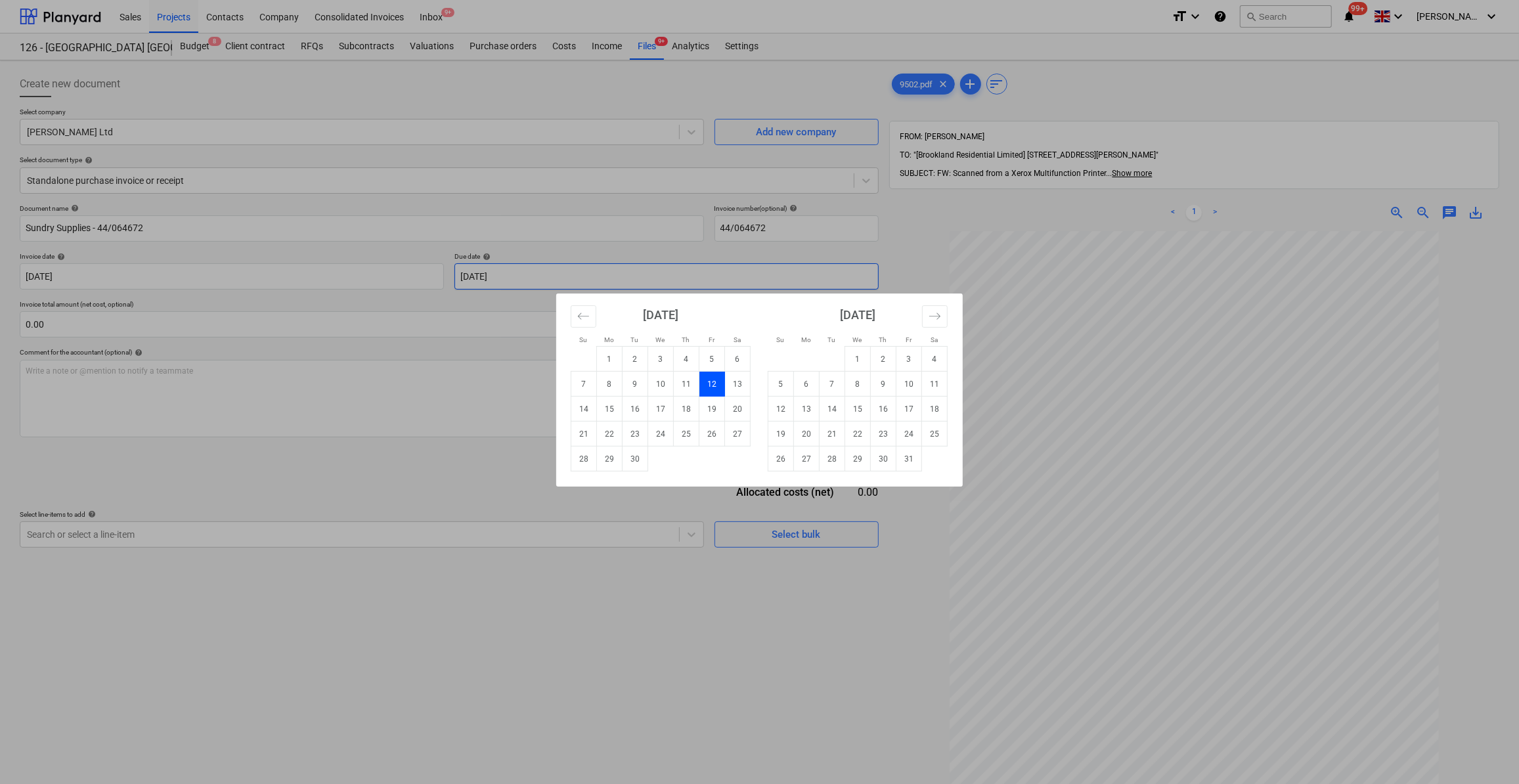
click at [526, 270] on div "Su Mo Tu We Th Fr Sa Su Mo Tu We Th Fr Sa [DATE] 1 2 3 4 5 6 7 8 9 10 11 12 13 …" at bounding box center [760, 392] width 1519 height 784
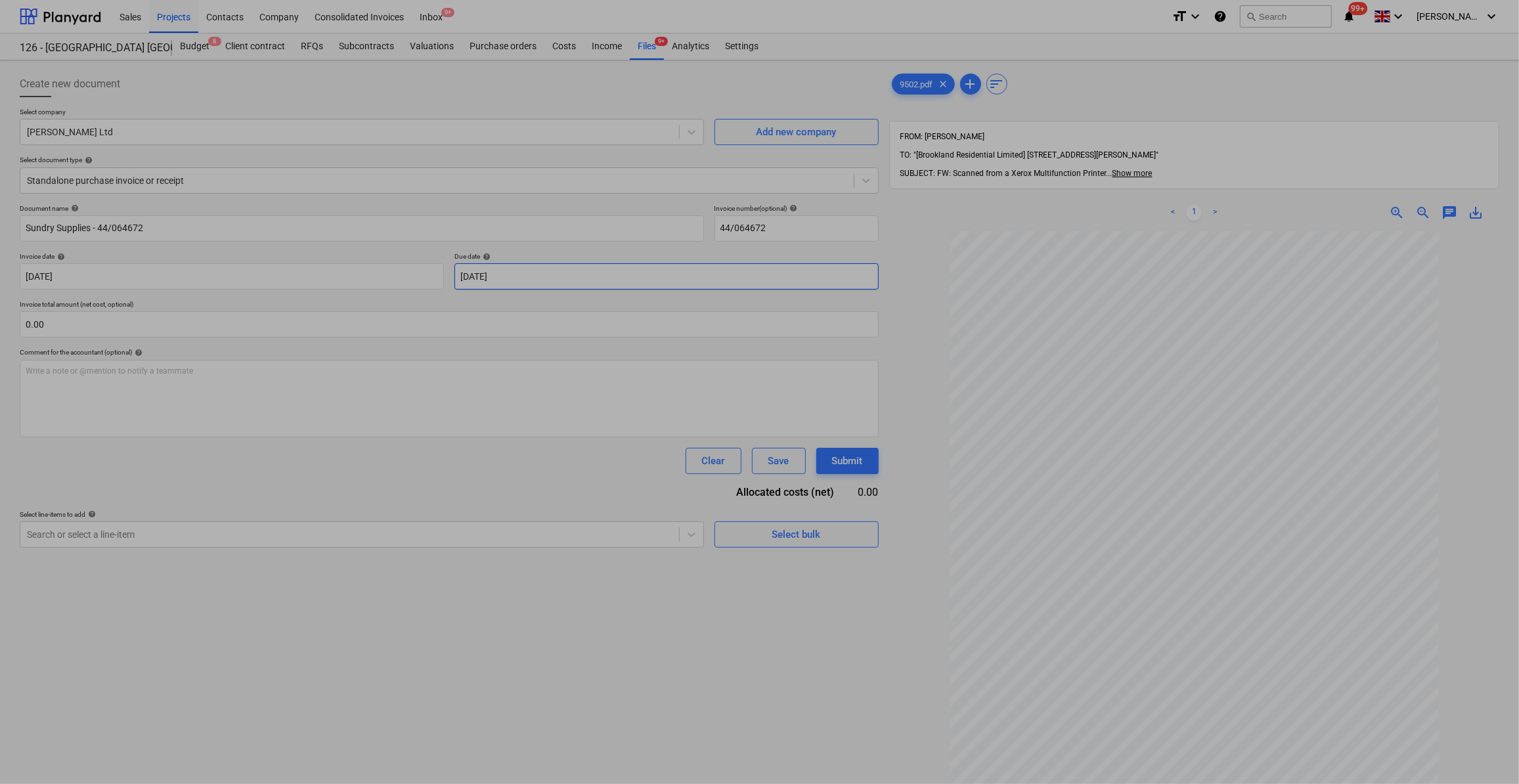
click at [523, 274] on body "Sales Projects Contacts Company Consolidated Invoices Inbox 9+ format_size keyb…" at bounding box center [760, 392] width 1519 height 784
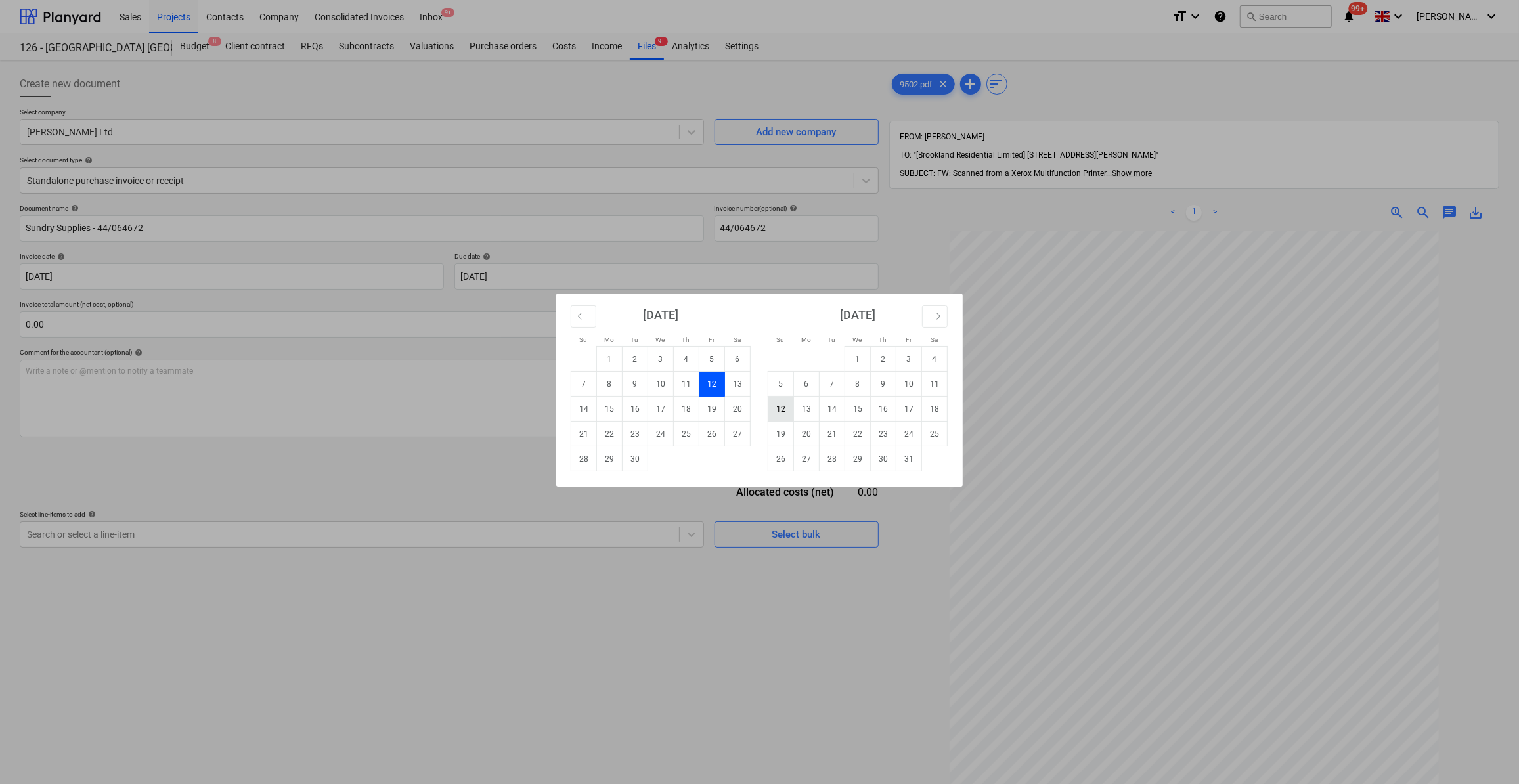
click at [785, 411] on td "12" at bounding box center [781, 408] width 26 height 25
type input "[DATE]"
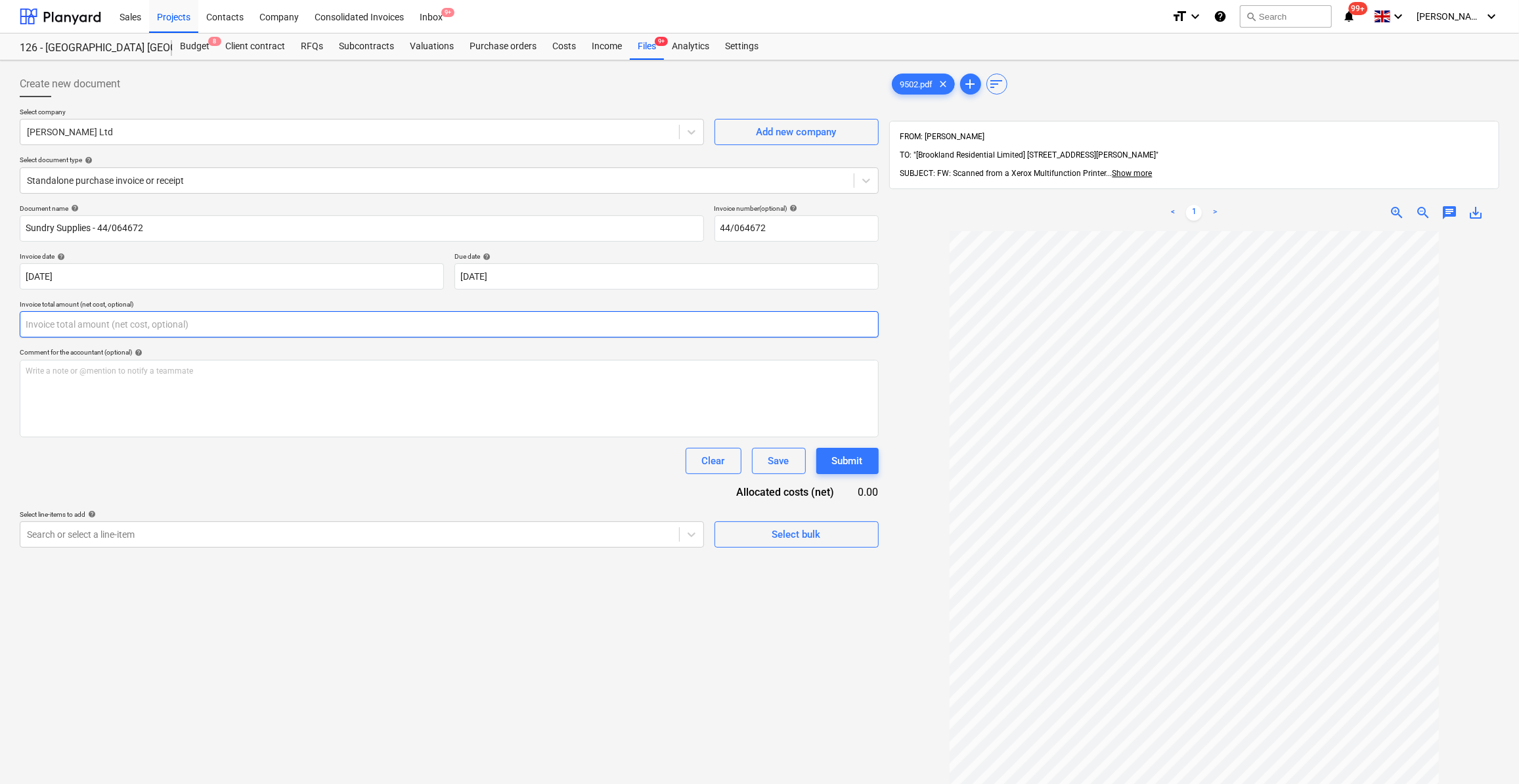
click at [58, 325] on input "text" at bounding box center [449, 324] width 859 height 26
type input "83.94"
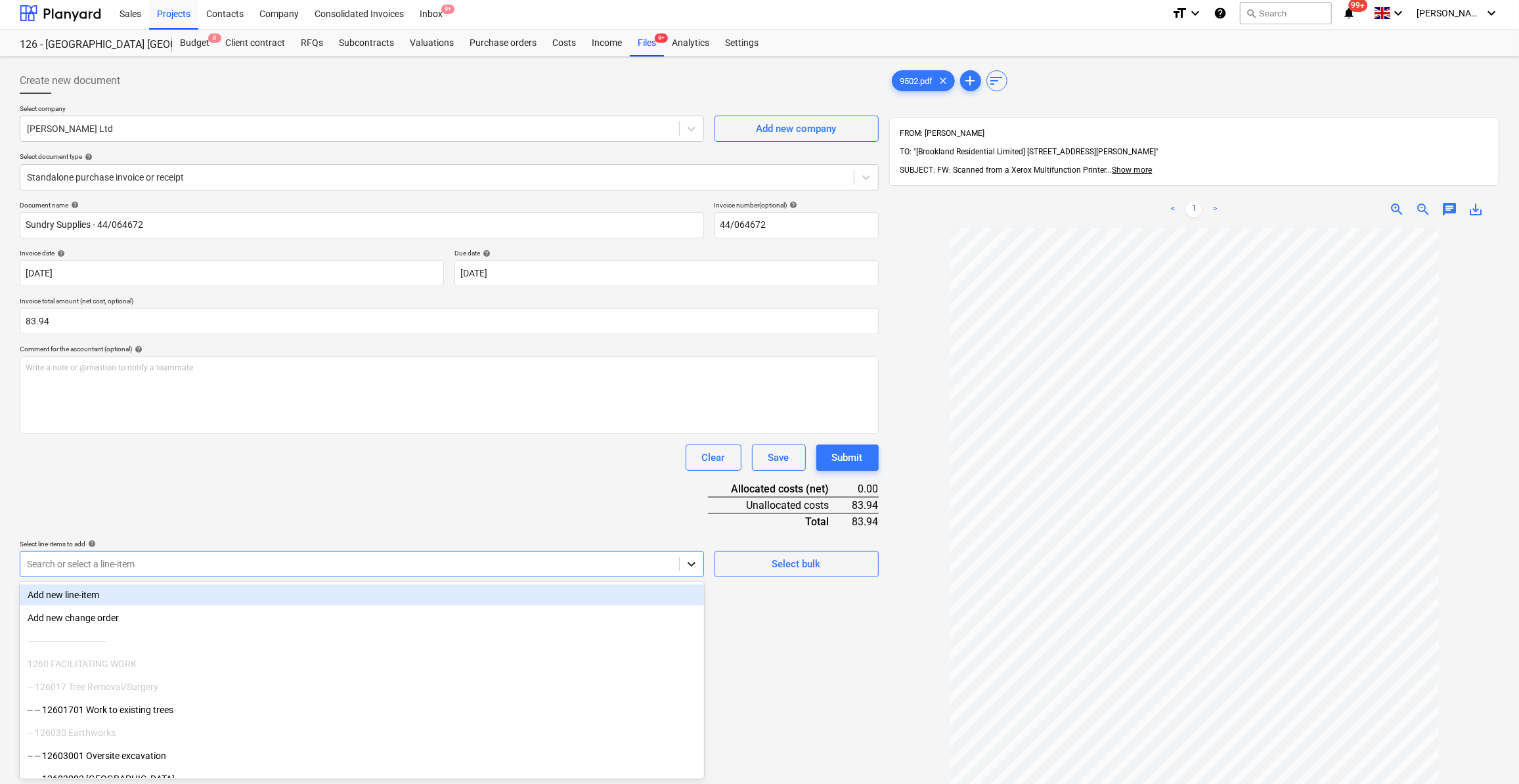
click at [690, 567] on div at bounding box center [692, 564] width 24 height 24
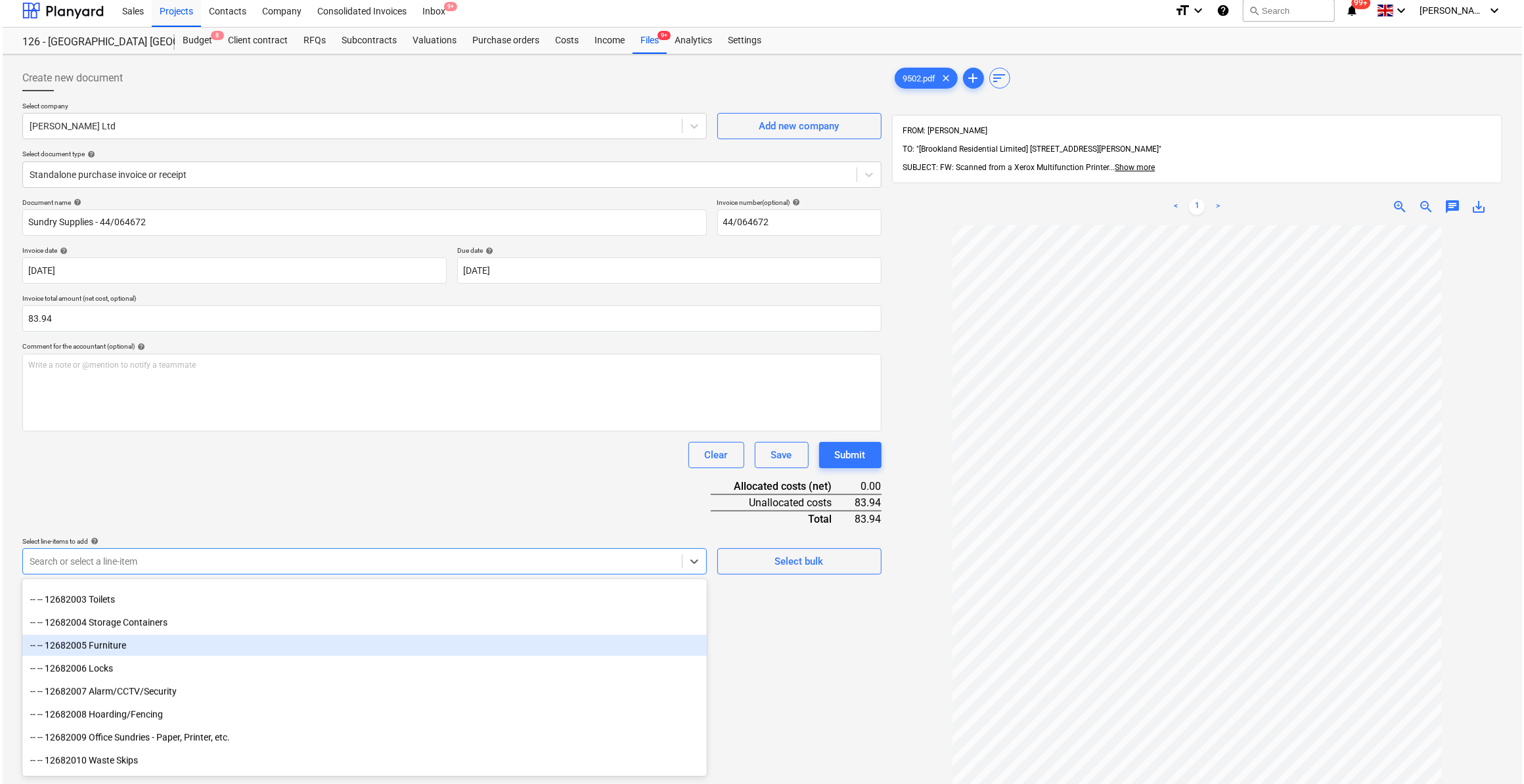
scroll to position [10309, 0]
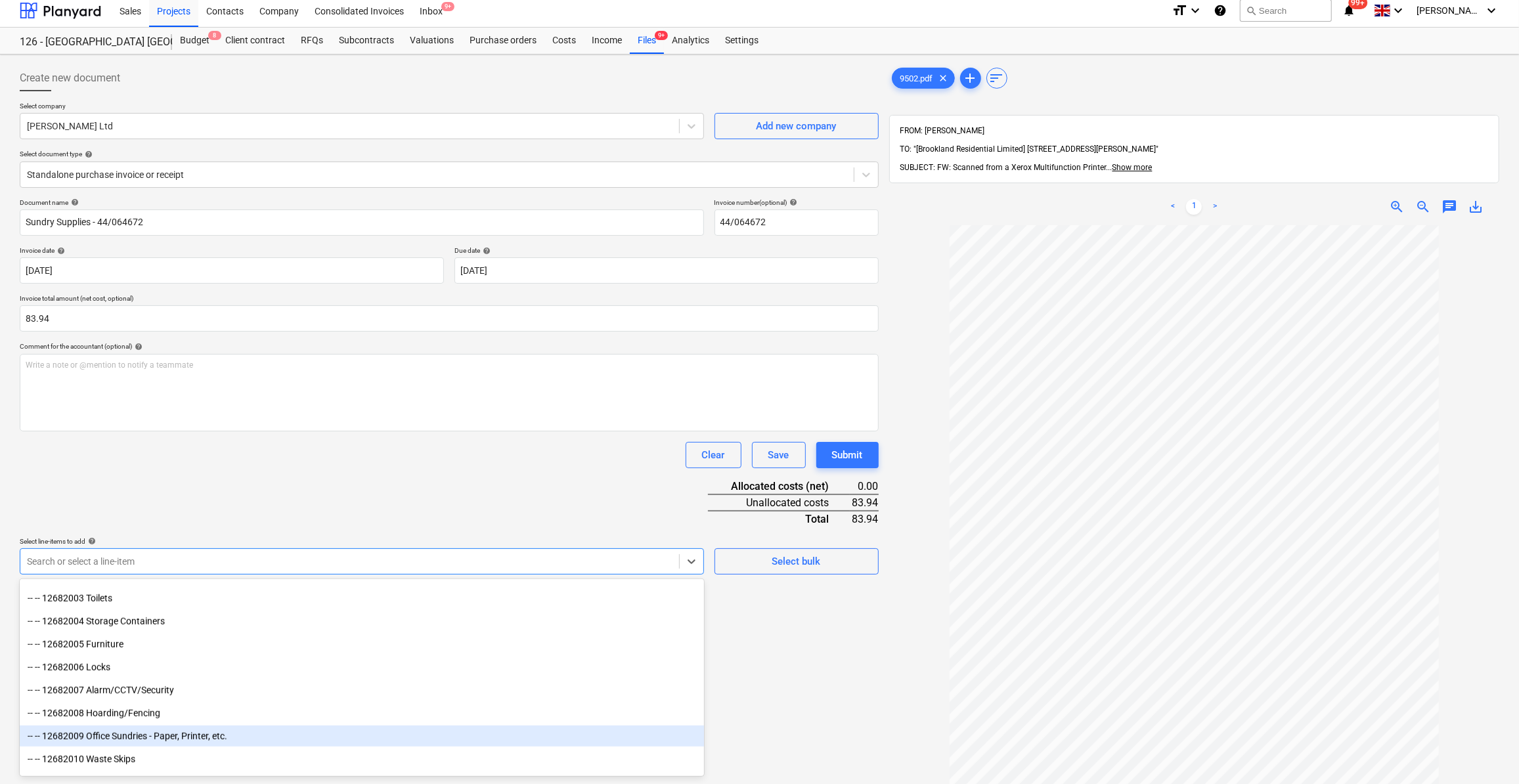
click at [282, 738] on div "-- -- 12682009 Office Sundries - Paper, Printer, etc." at bounding box center [362, 736] width 684 height 21
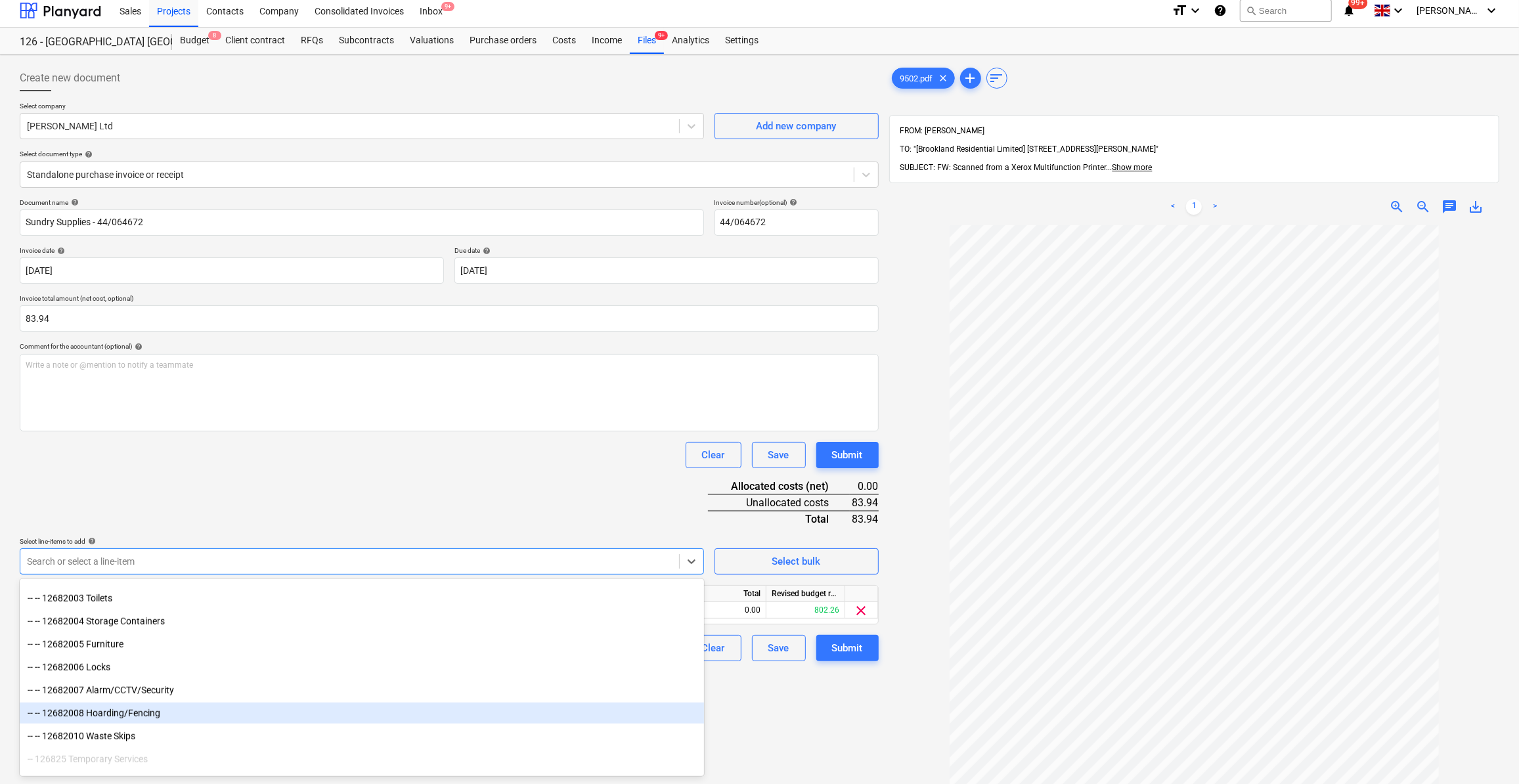
click at [732, 718] on div "Create new document Select company [PERSON_NAME] Ltd Add new company Select doc…" at bounding box center [449, 519] width 869 height 917
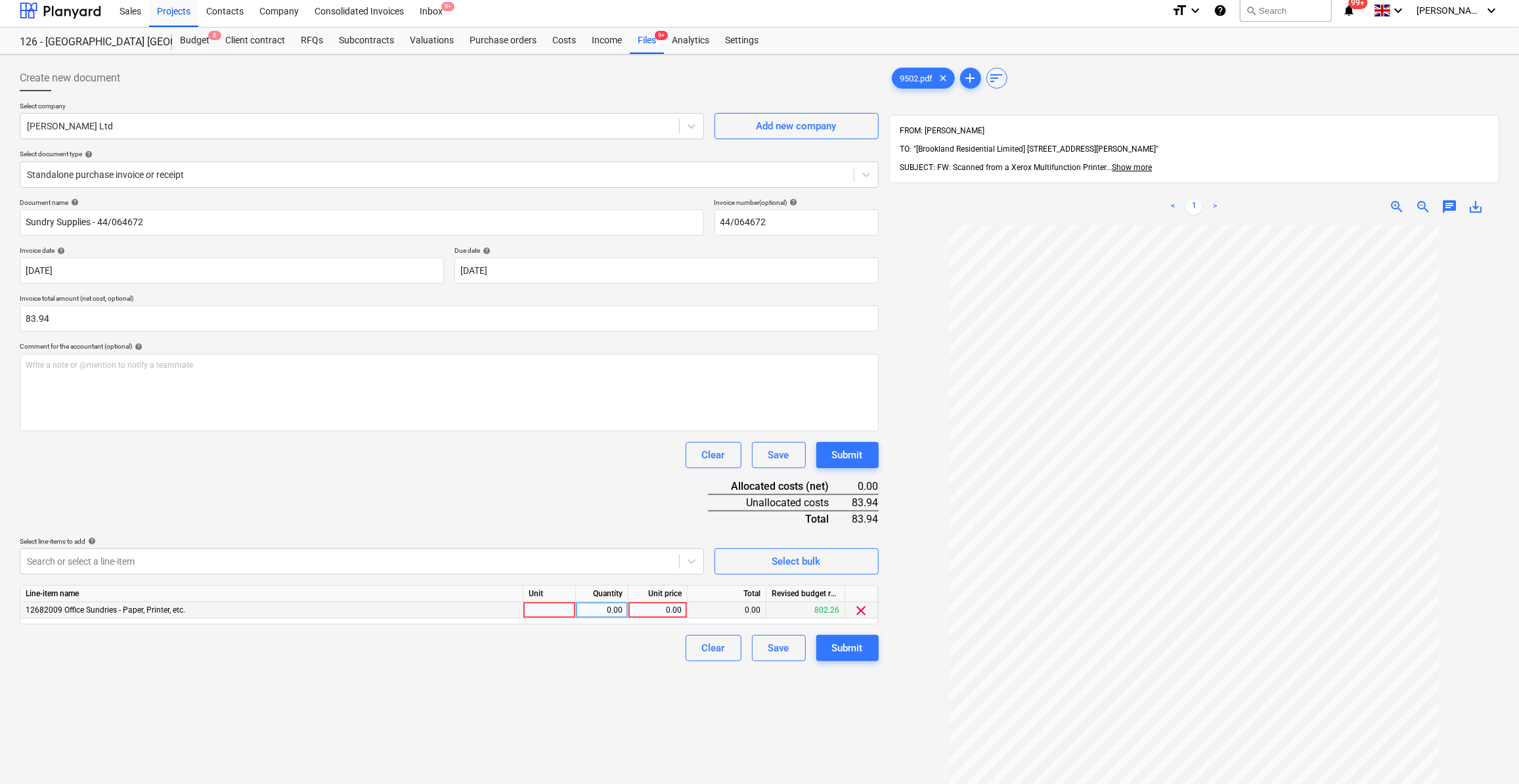
click at [536, 609] on div at bounding box center [550, 610] width 53 height 17
type input "Item"
click at [595, 607] on div "0.00" at bounding box center [602, 610] width 42 height 17
type input "1"
click at [658, 611] on div "0.00" at bounding box center [658, 610] width 48 height 17
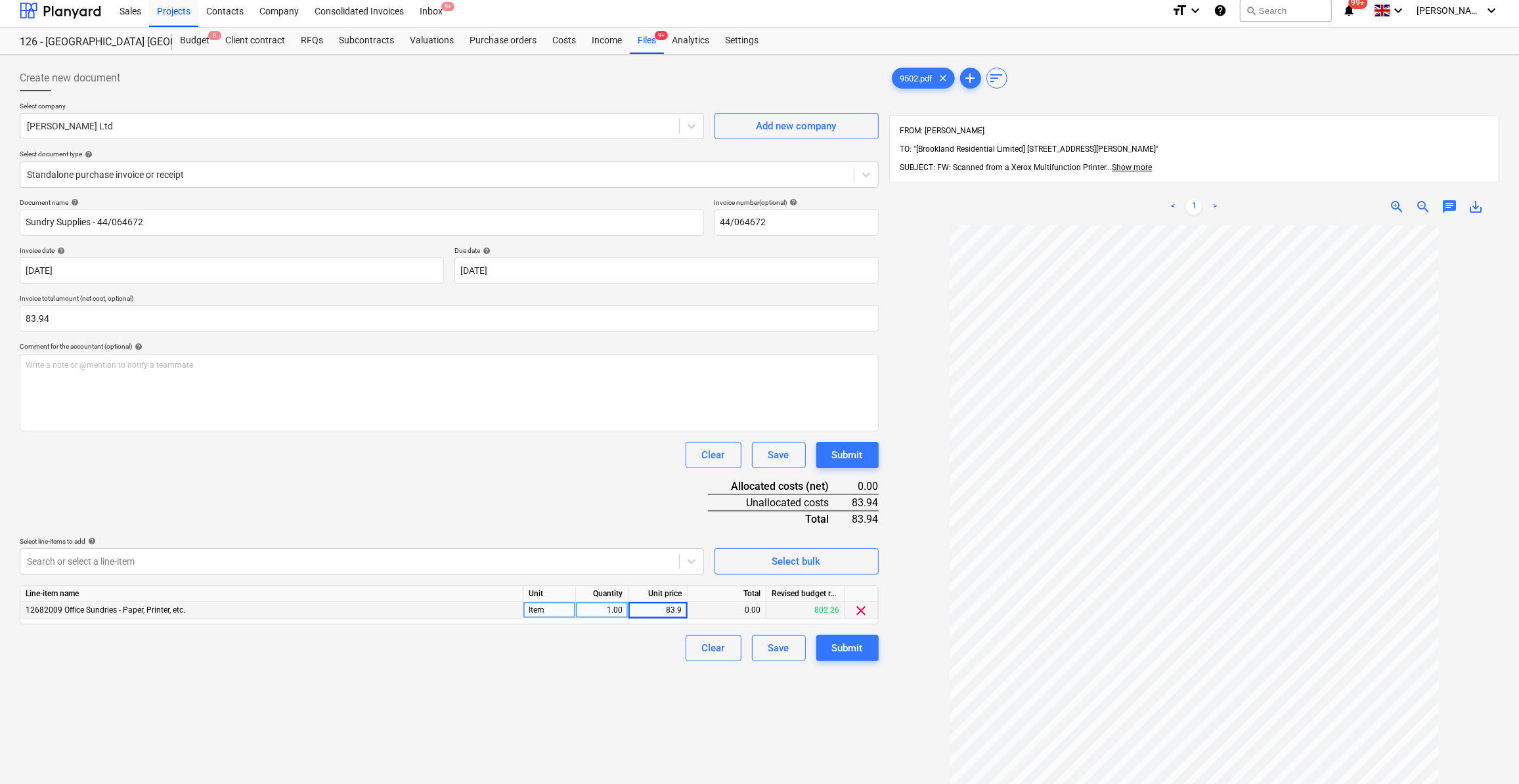
type input "83.94"
click at [656, 646] on div "Clear Save Submit" at bounding box center [449, 647] width 859 height 26
click at [848, 648] on div "Submit" at bounding box center [847, 647] width 31 height 17
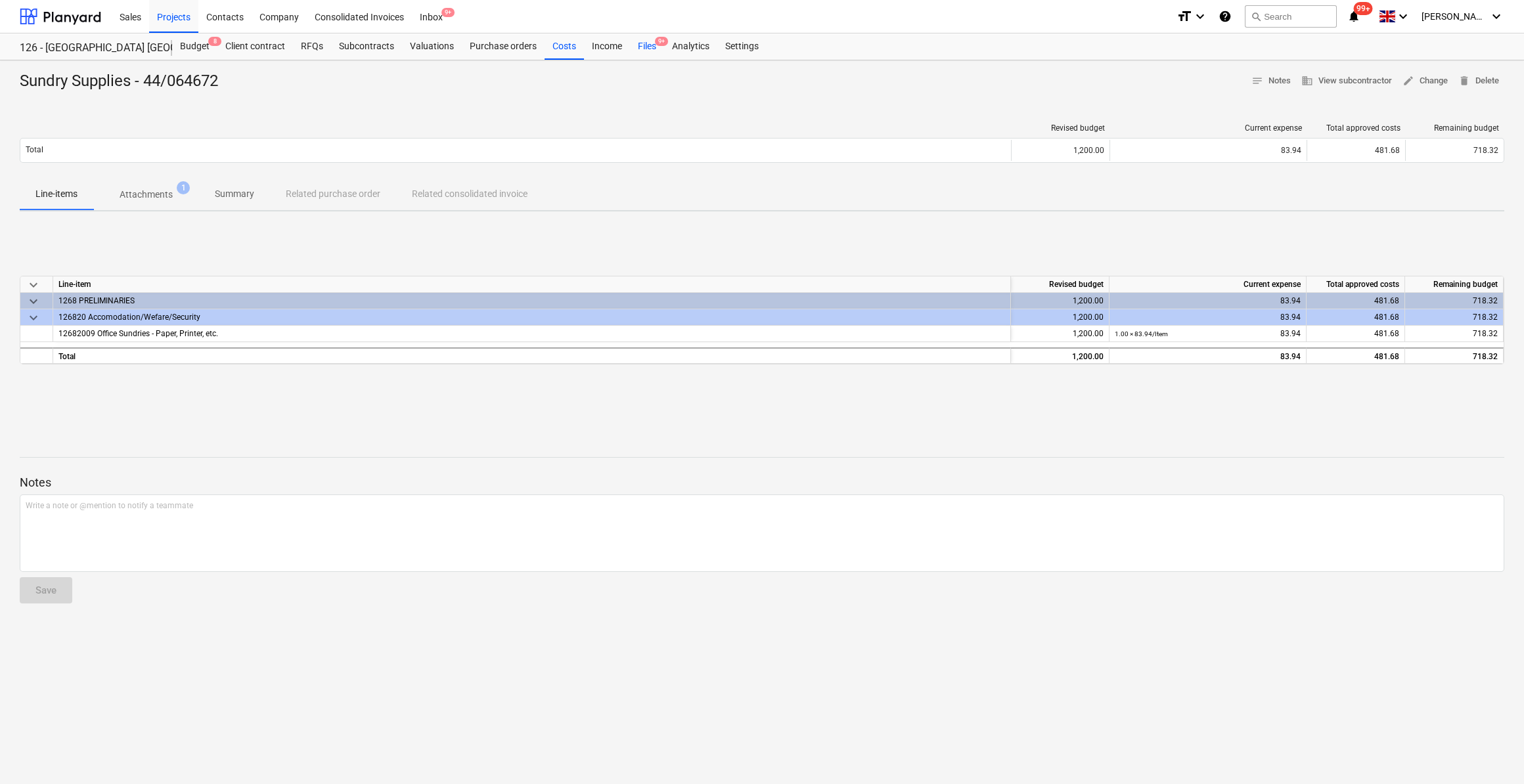
click at [649, 47] on div "Files 9+" at bounding box center [647, 46] width 34 height 26
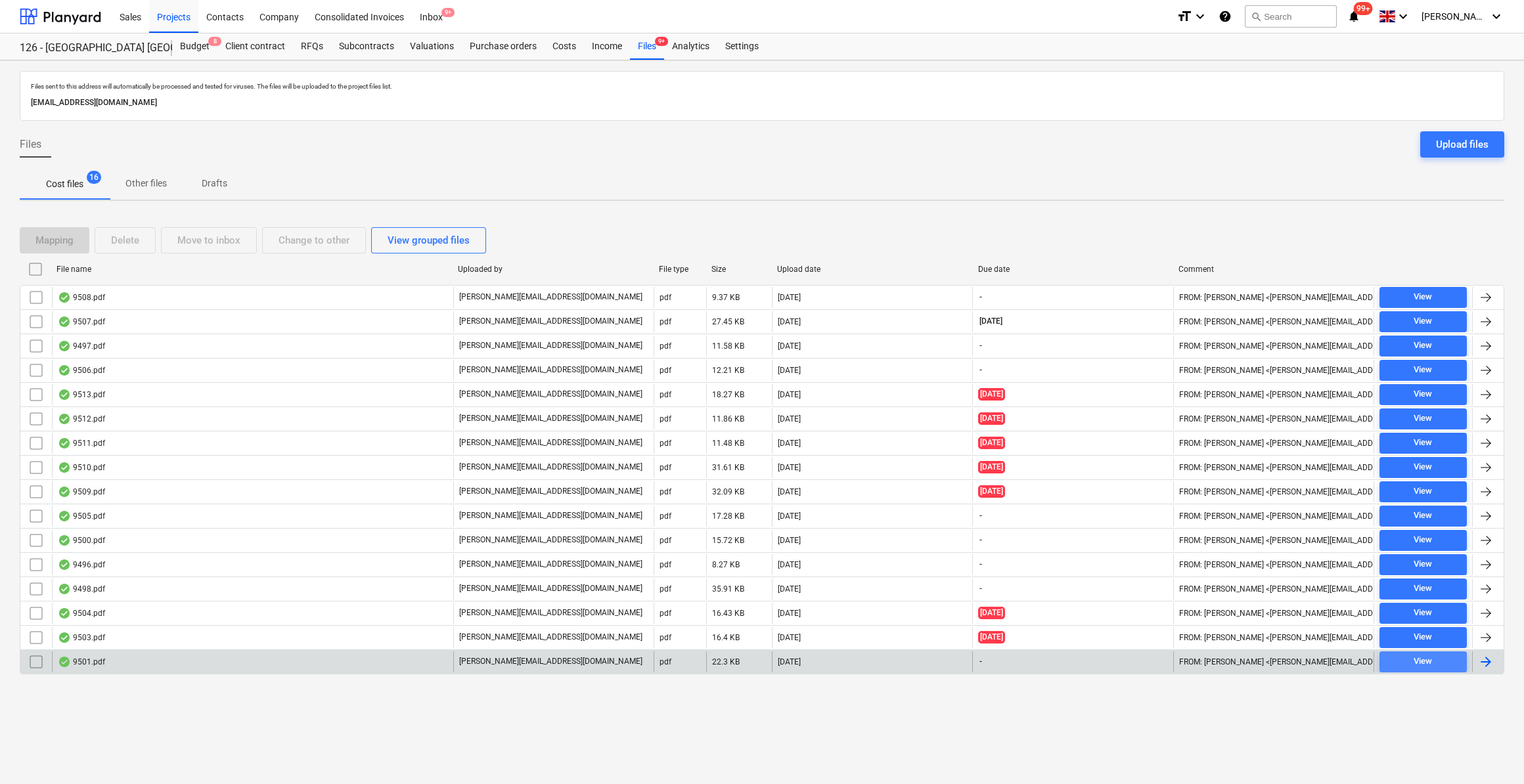
click at [1430, 658] on div "View" at bounding box center [1422, 661] width 18 height 15
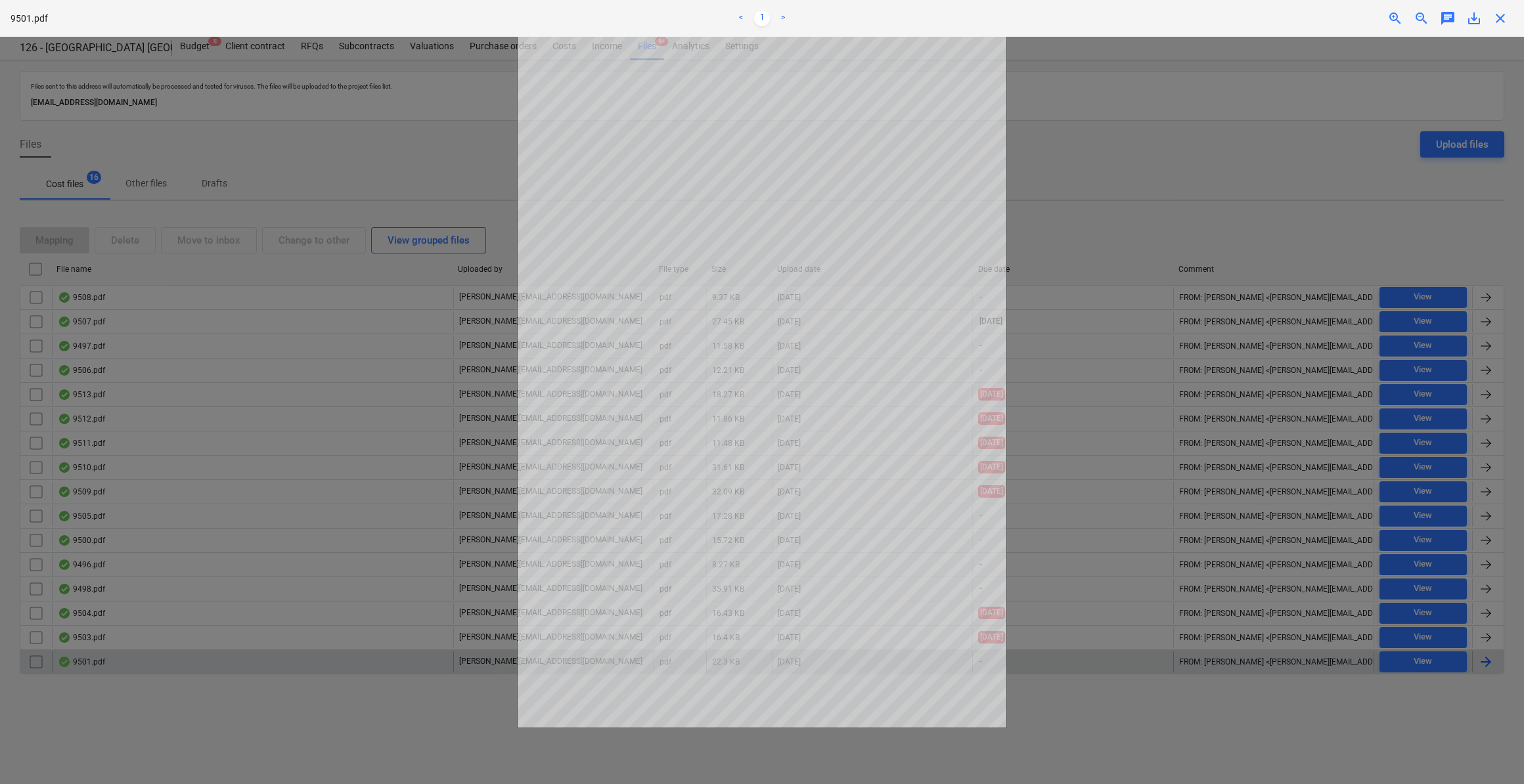
click at [1498, 19] on span "close" at bounding box center [1500, 18] width 16 height 16
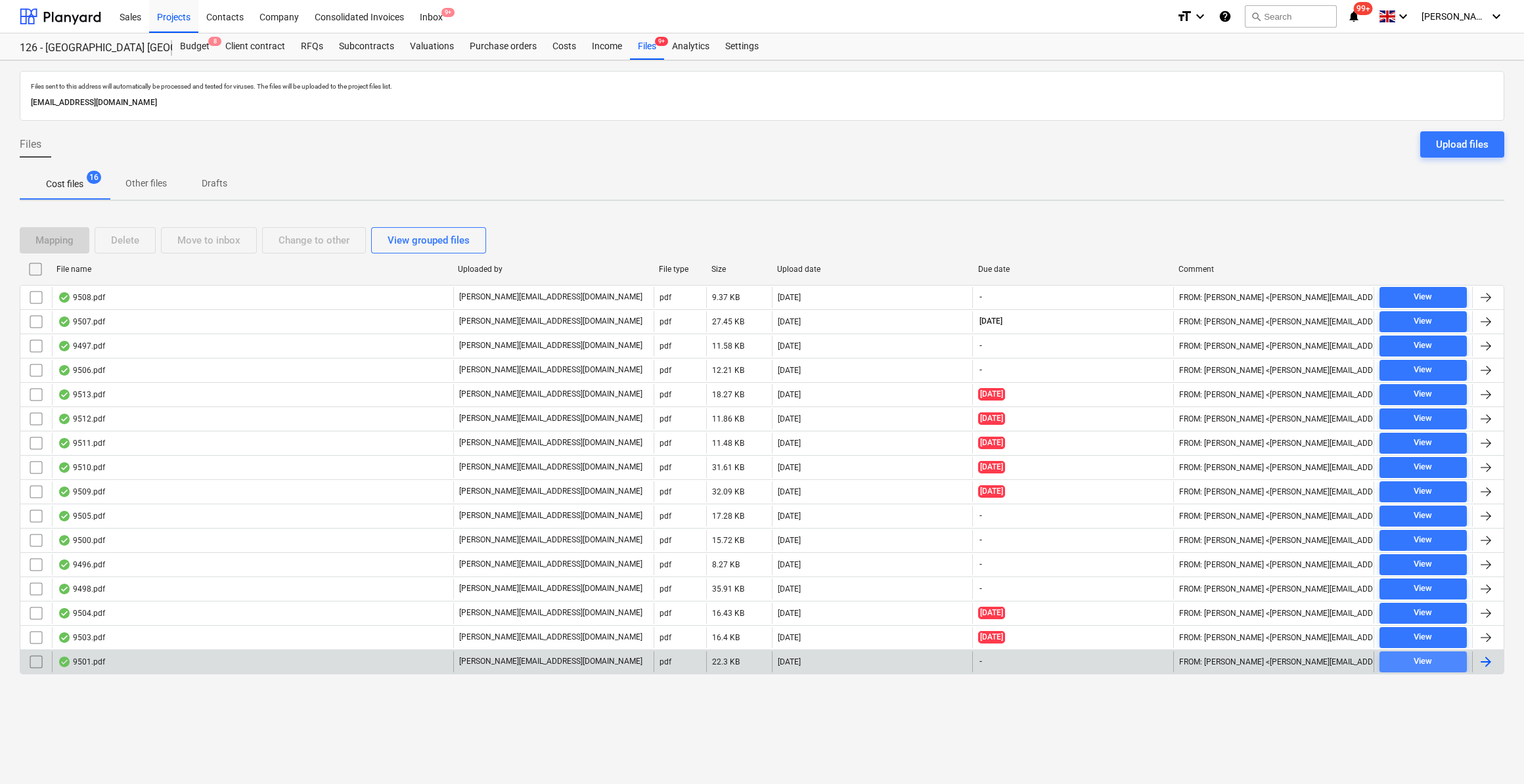
click at [1425, 661] on div "View" at bounding box center [1422, 661] width 18 height 15
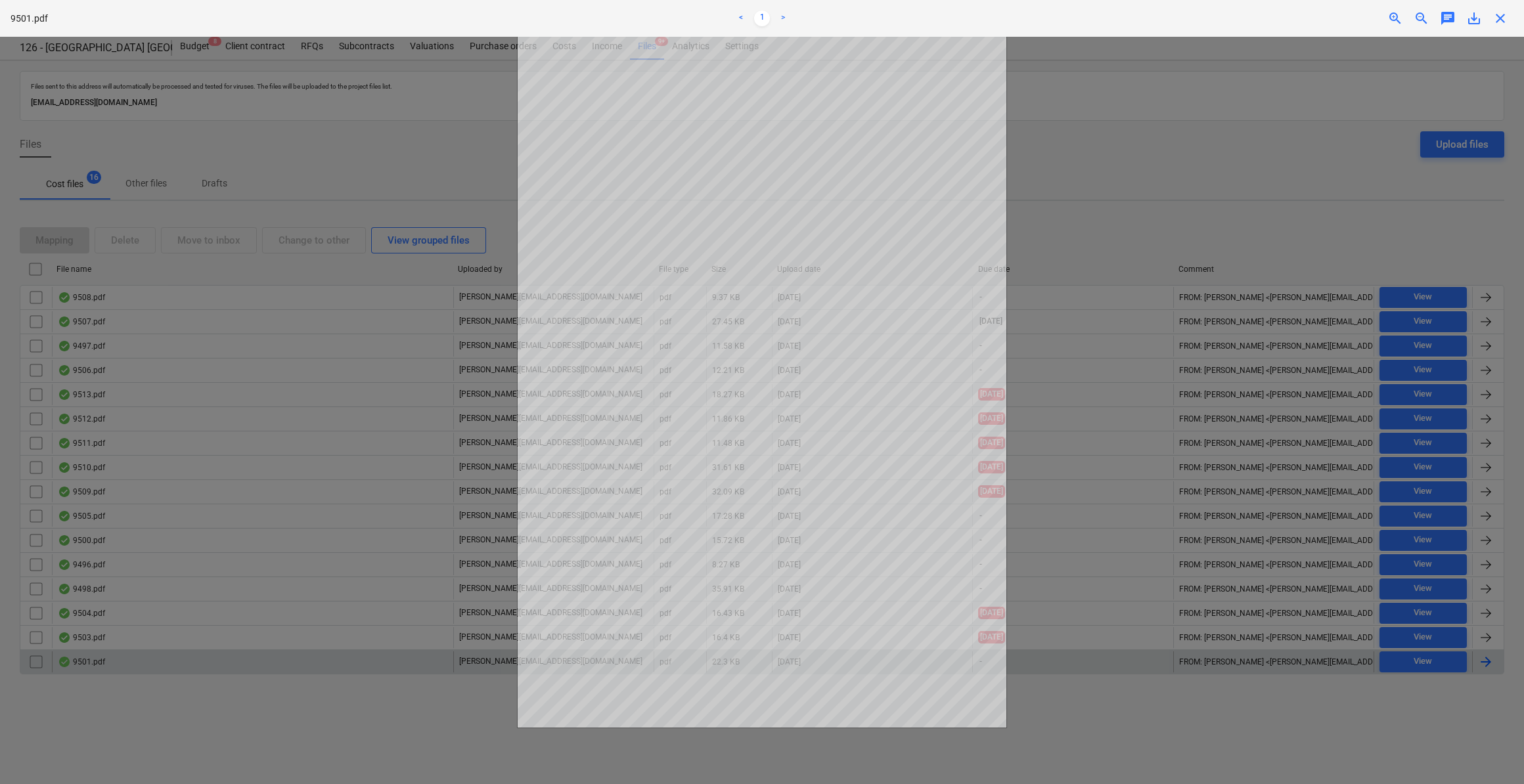
click at [1503, 20] on span "close" at bounding box center [1500, 18] width 16 height 16
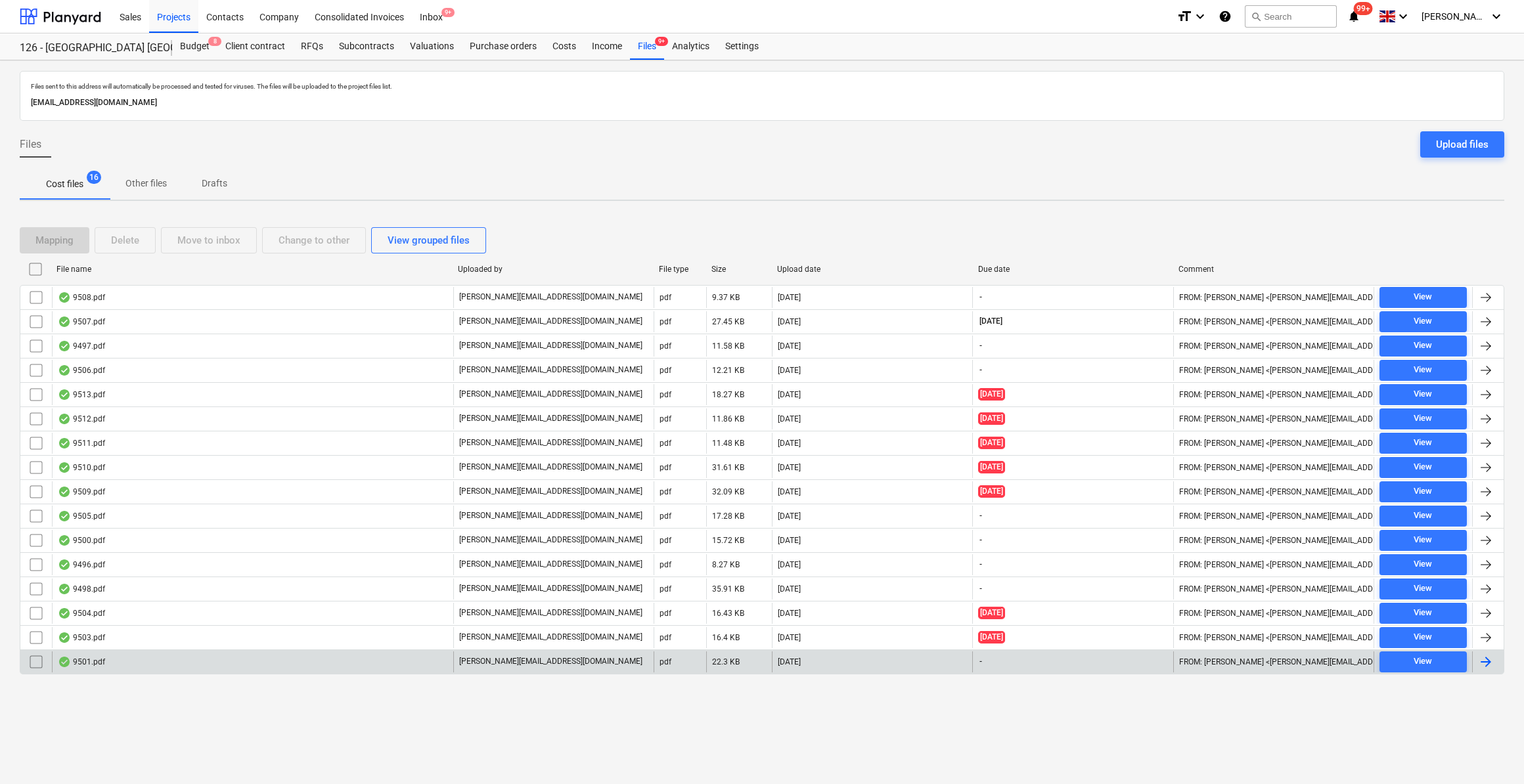
click at [1483, 659] on div at bounding box center [1486, 662] width 16 height 16
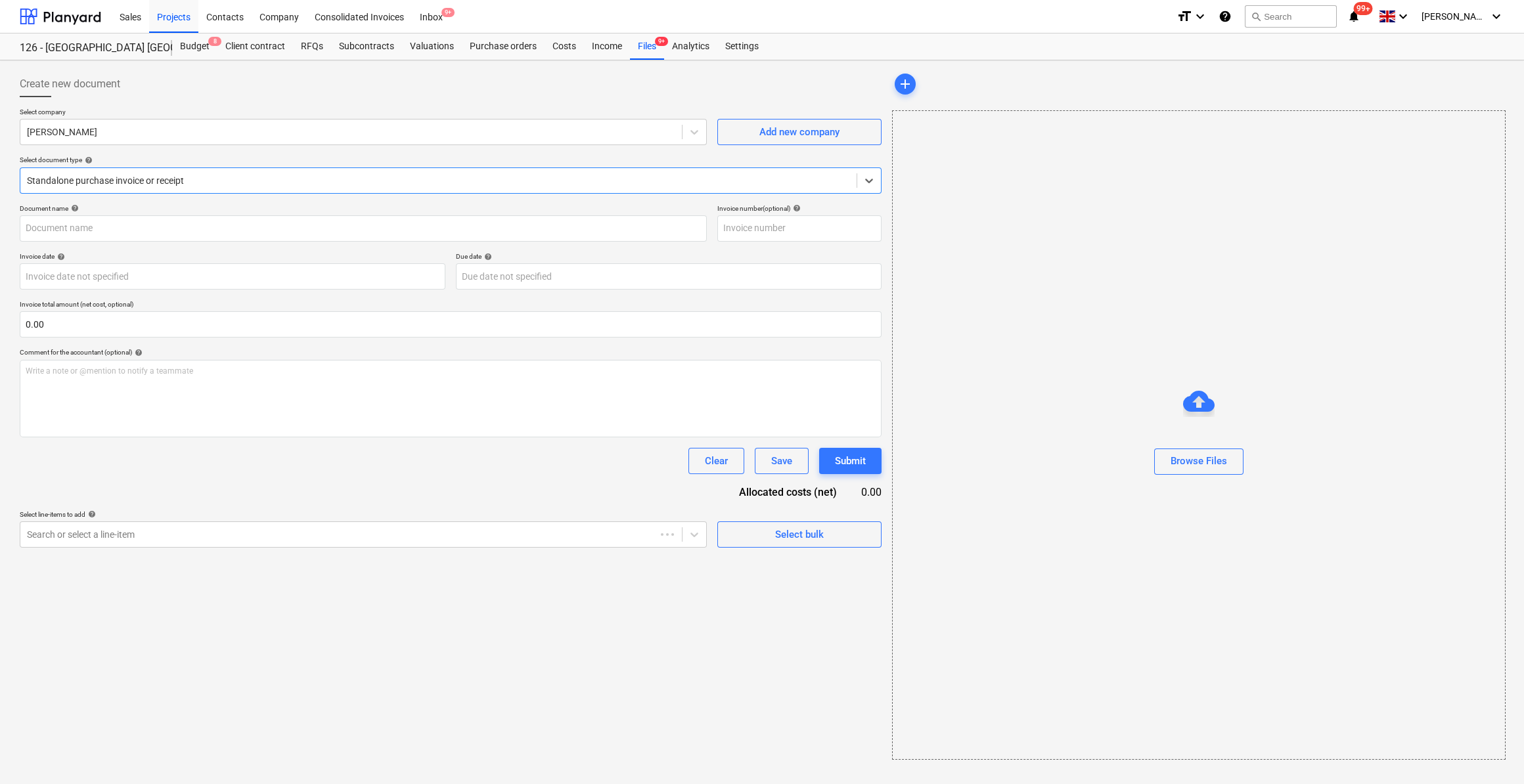
type input "78146929"
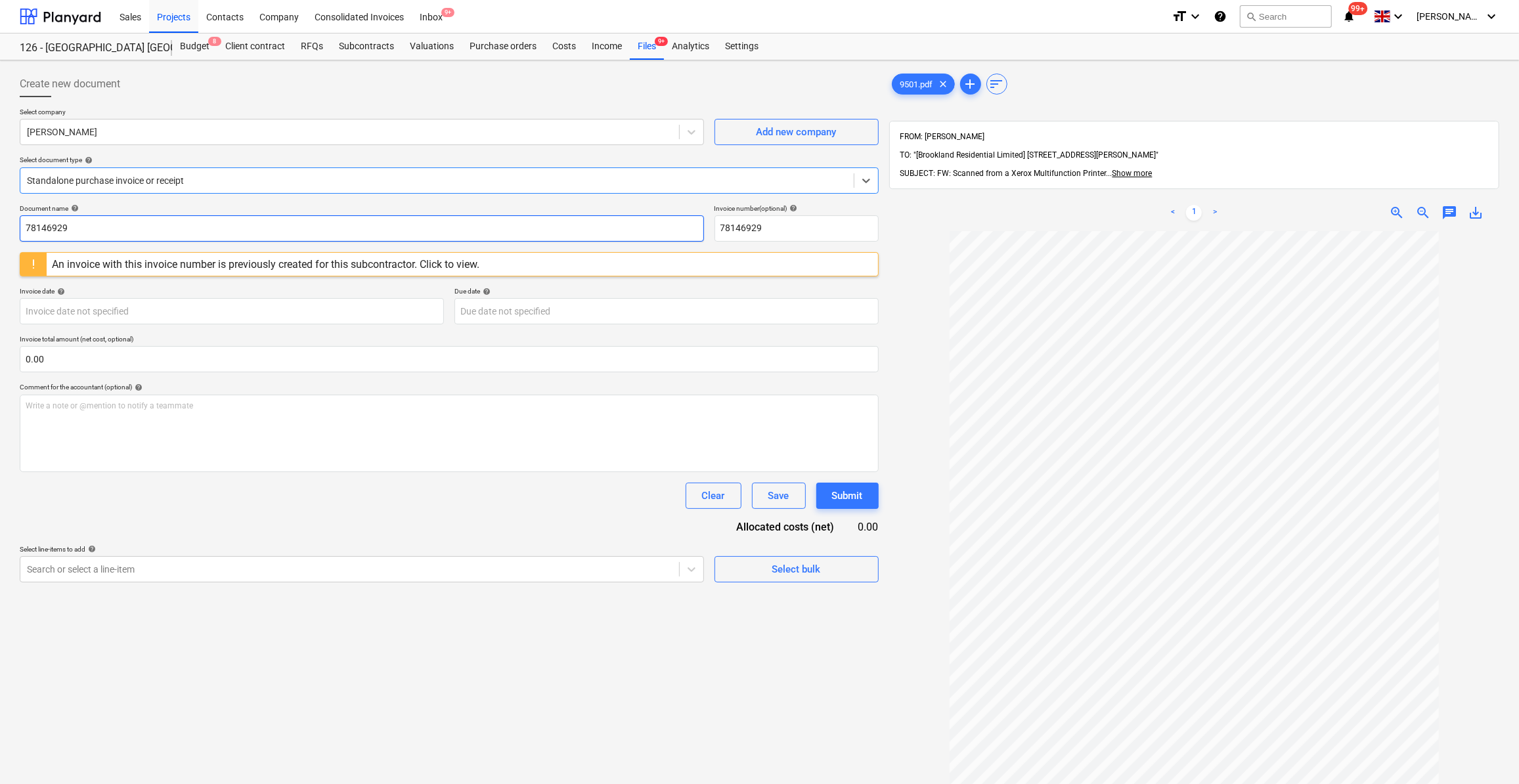
click at [24, 226] on input "78146929" at bounding box center [362, 228] width 684 height 26
type input "Labour 15-19/09/25"
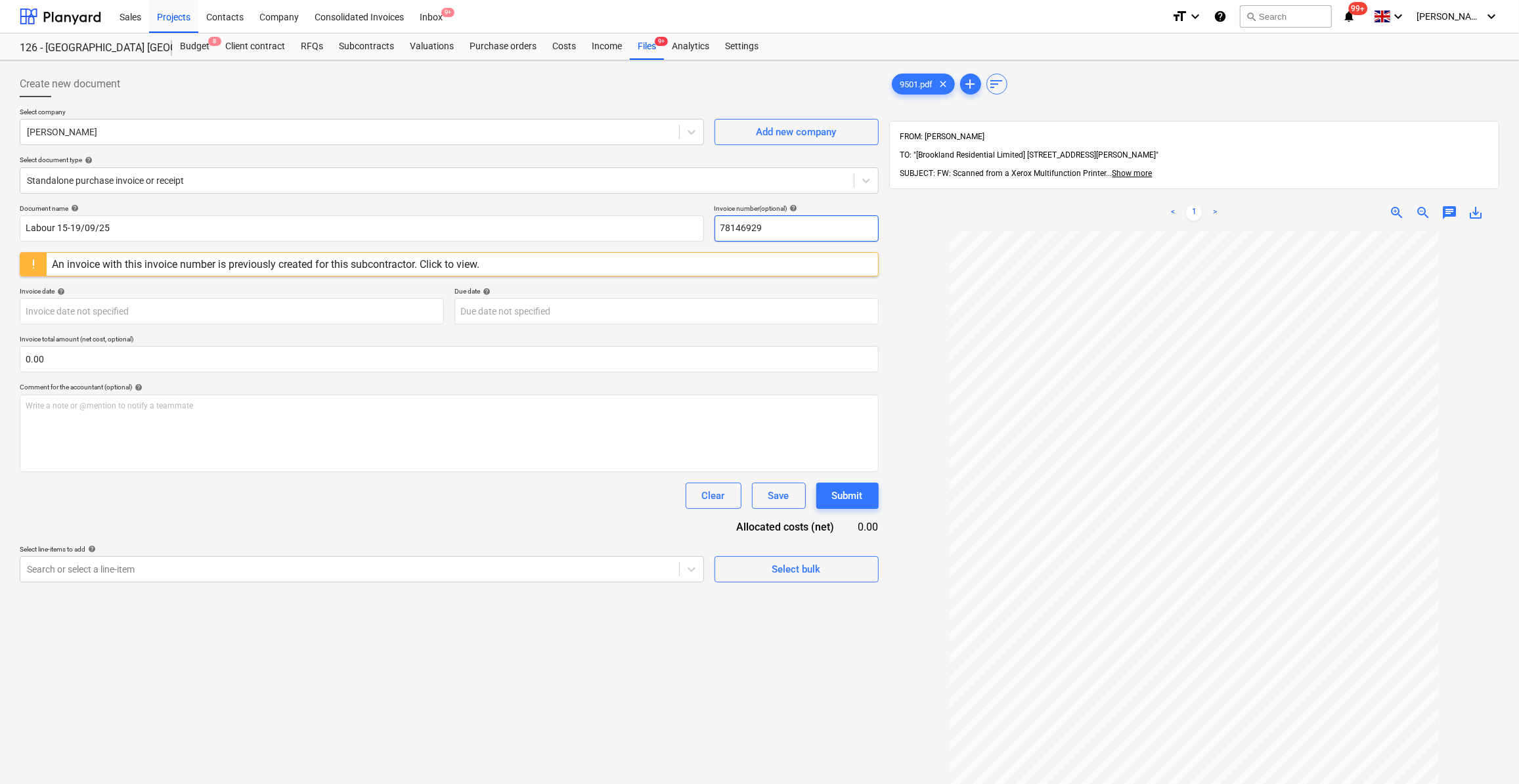
drag, startPoint x: 778, startPoint y: 227, endPoint x: 712, endPoint y: 231, distance: 66.1
click at [712, 231] on div "Document name help Labour 15-19/09/25 Invoice number (optional) help 78146929" at bounding box center [449, 222] width 859 height 38
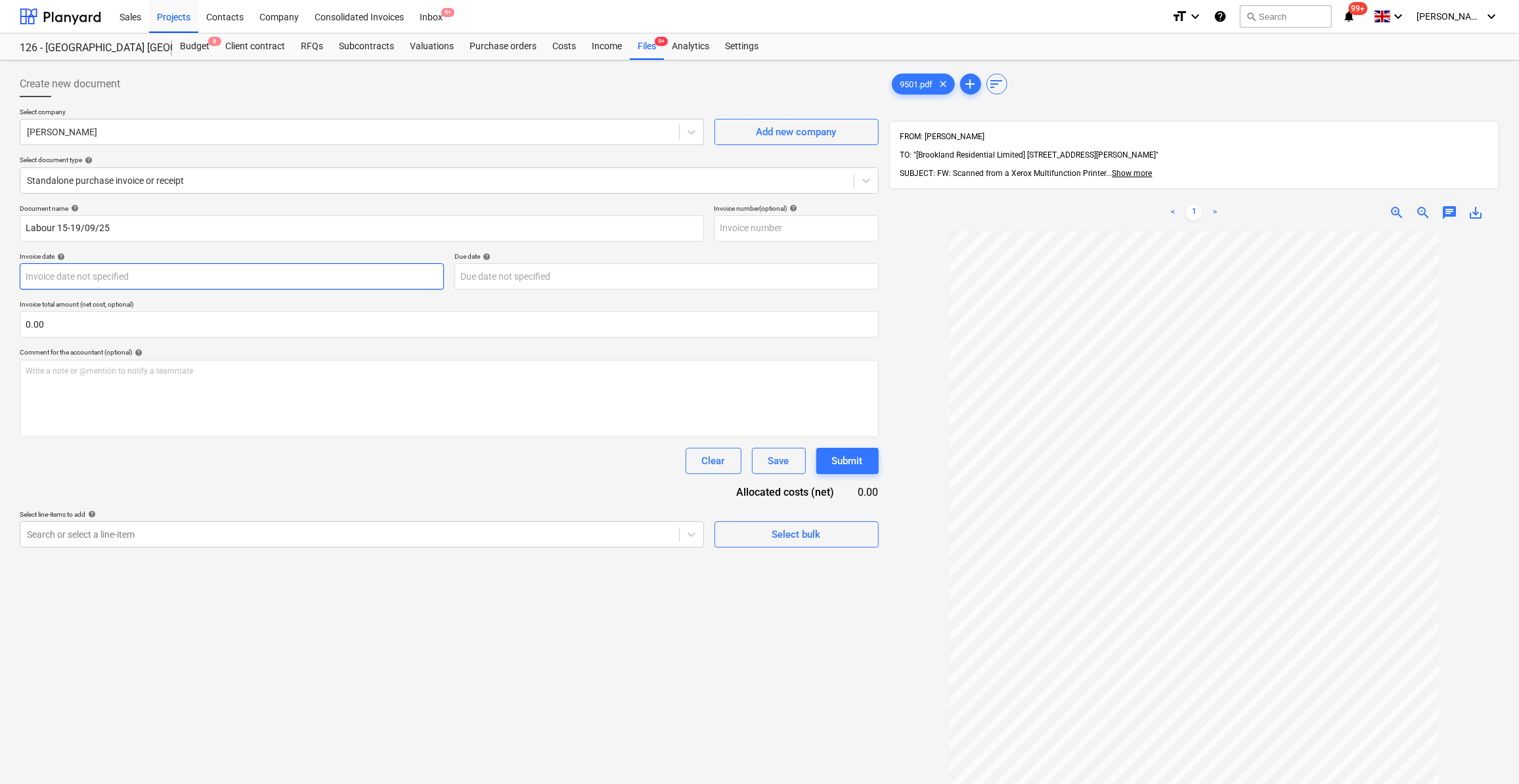
click at [51, 273] on body "Sales Projects Contacts Company Consolidated Invoices Inbox 9+ format_size keyb…" at bounding box center [760, 392] width 1519 height 784
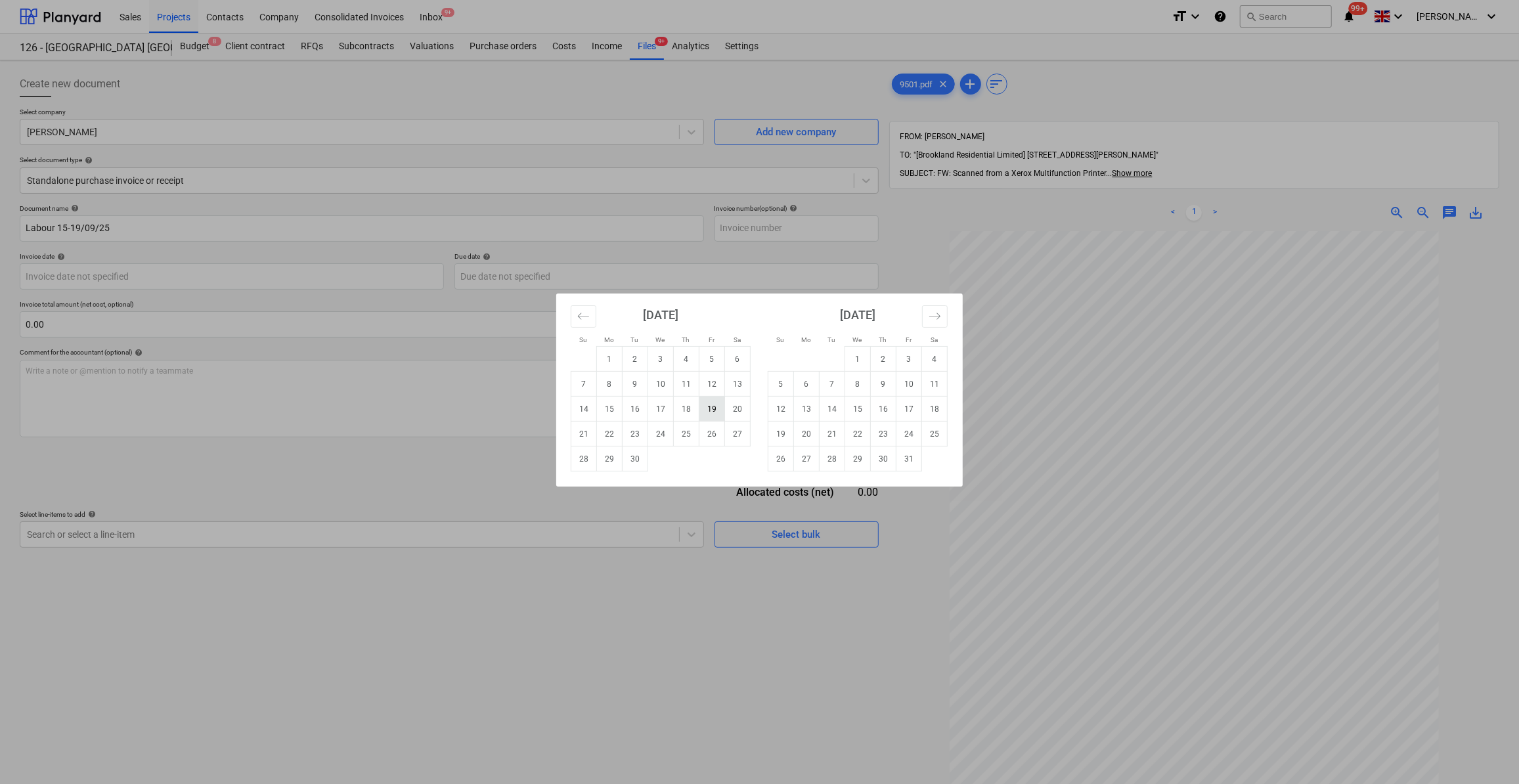
click at [715, 413] on td "19" at bounding box center [712, 408] width 26 height 25
type input "[DATE]"
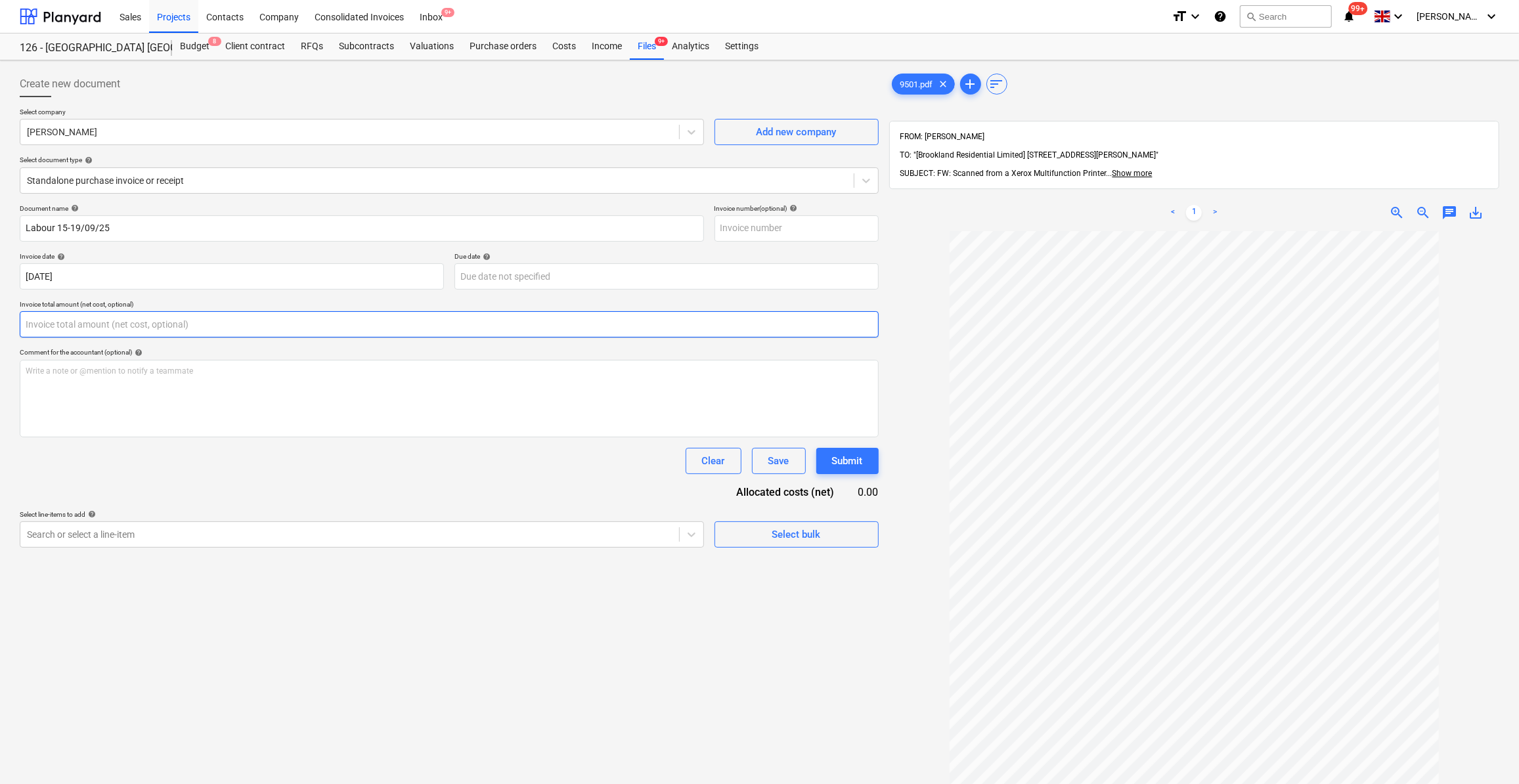
click at [74, 320] on input "text" at bounding box center [449, 324] width 859 height 26
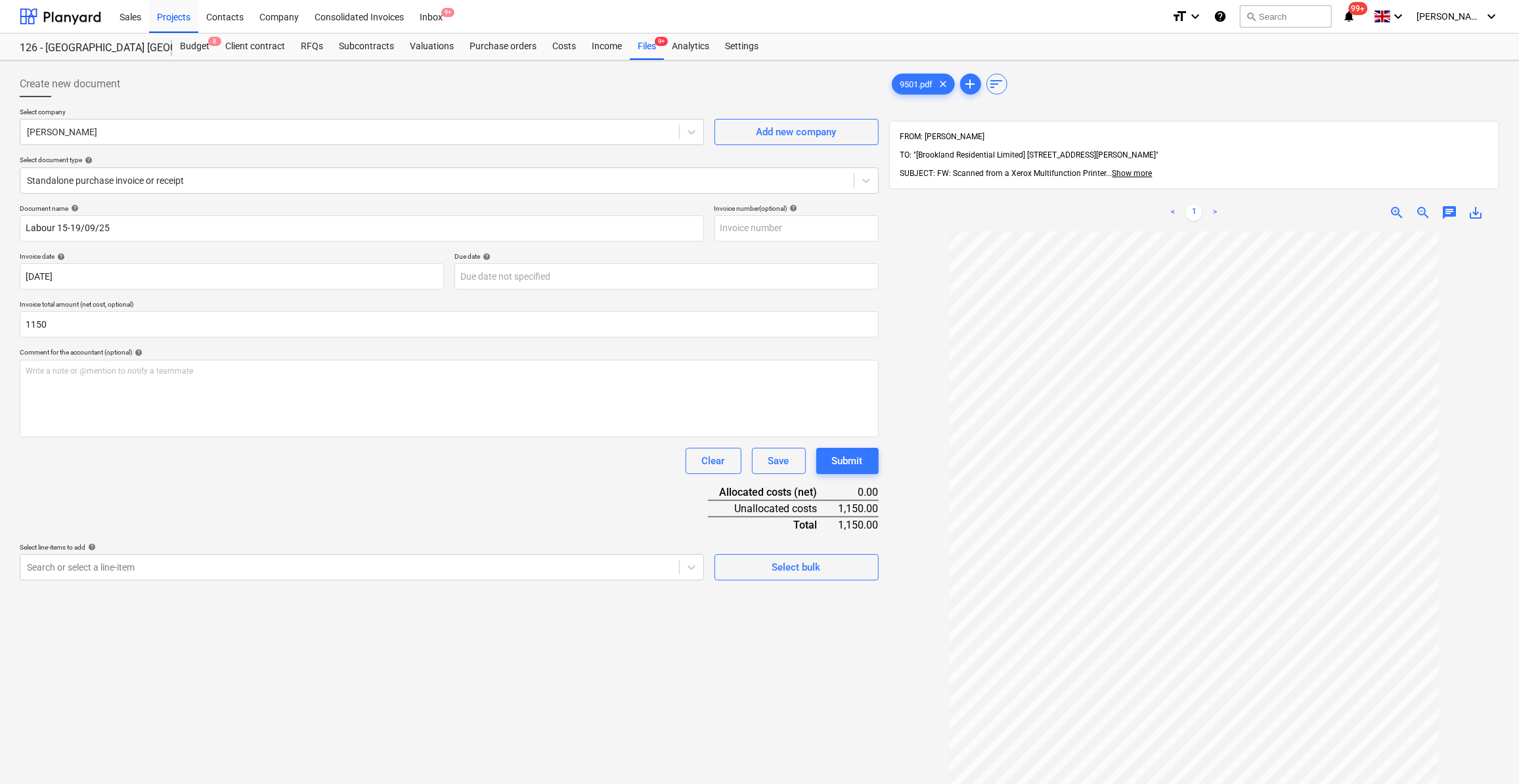
type input "1,150.00"
click at [101, 477] on div "Document name help Labour 15-19/09/25 Invoice number (optional) help Invoice da…" at bounding box center [449, 392] width 859 height 376
click at [775, 569] on div "Select bulk" at bounding box center [796, 567] width 49 height 17
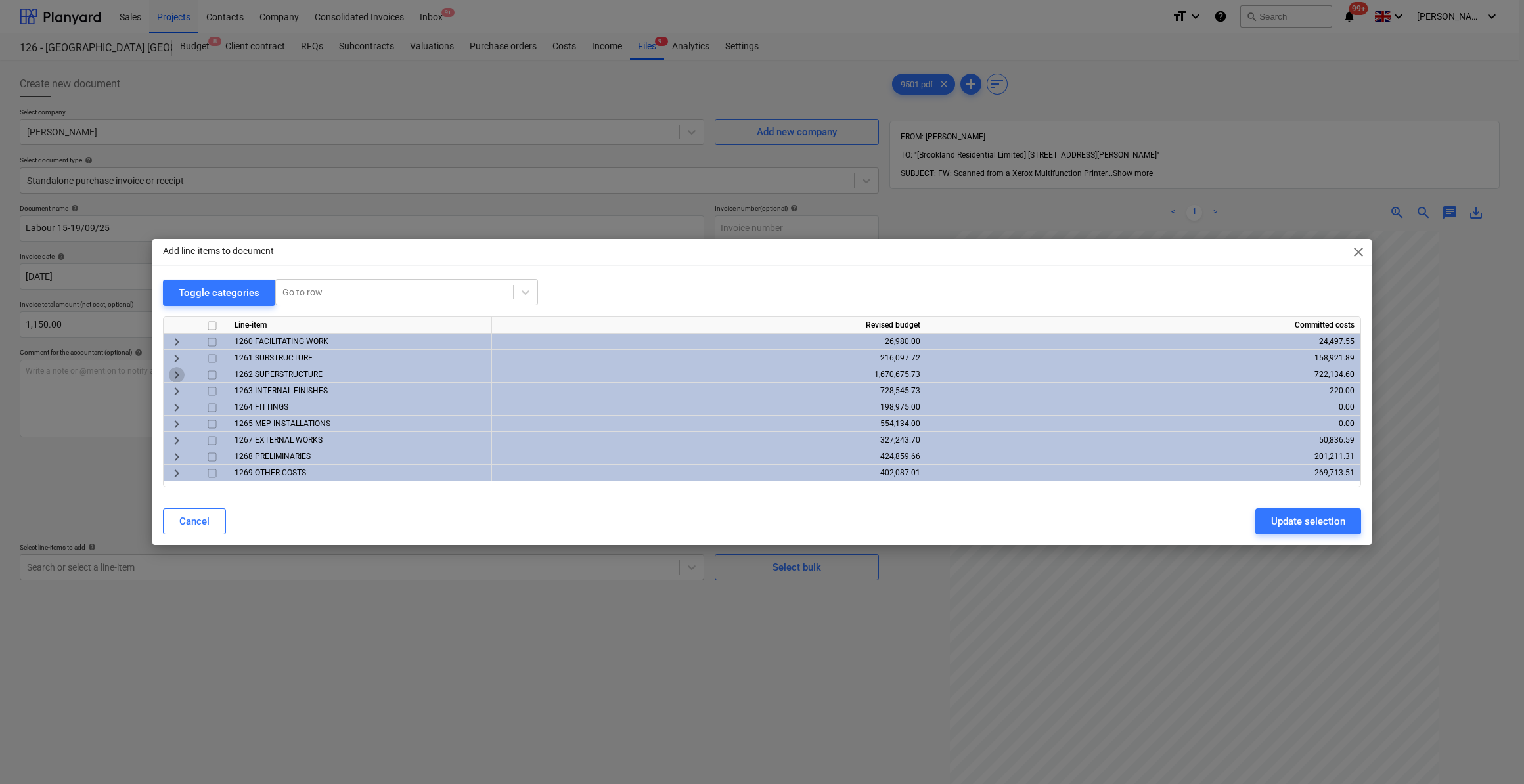
click at [175, 372] on span "keyboard_arrow_right" at bounding box center [177, 375] width 16 height 16
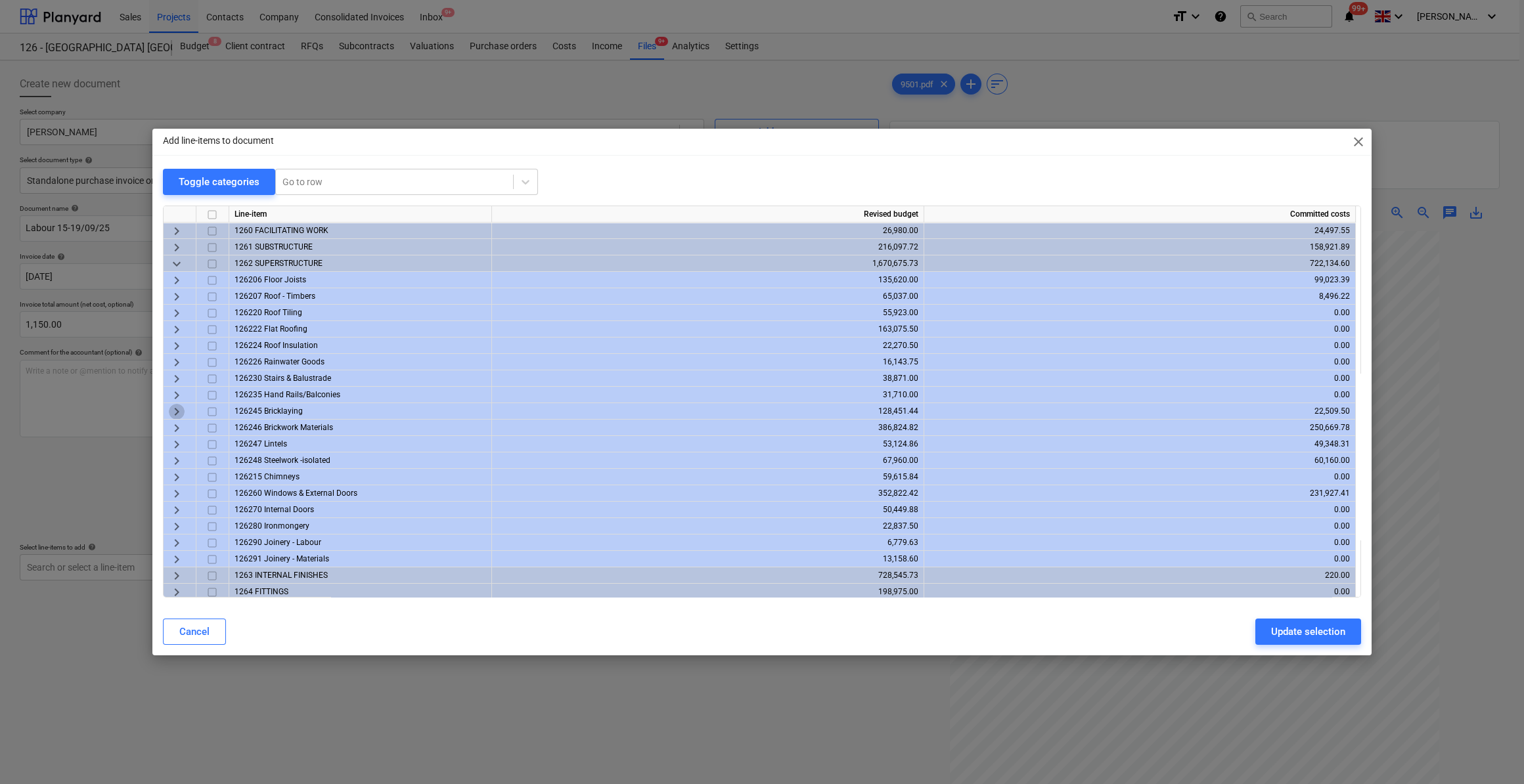
click at [174, 412] on span "keyboard_arrow_right" at bounding box center [177, 412] width 16 height 16
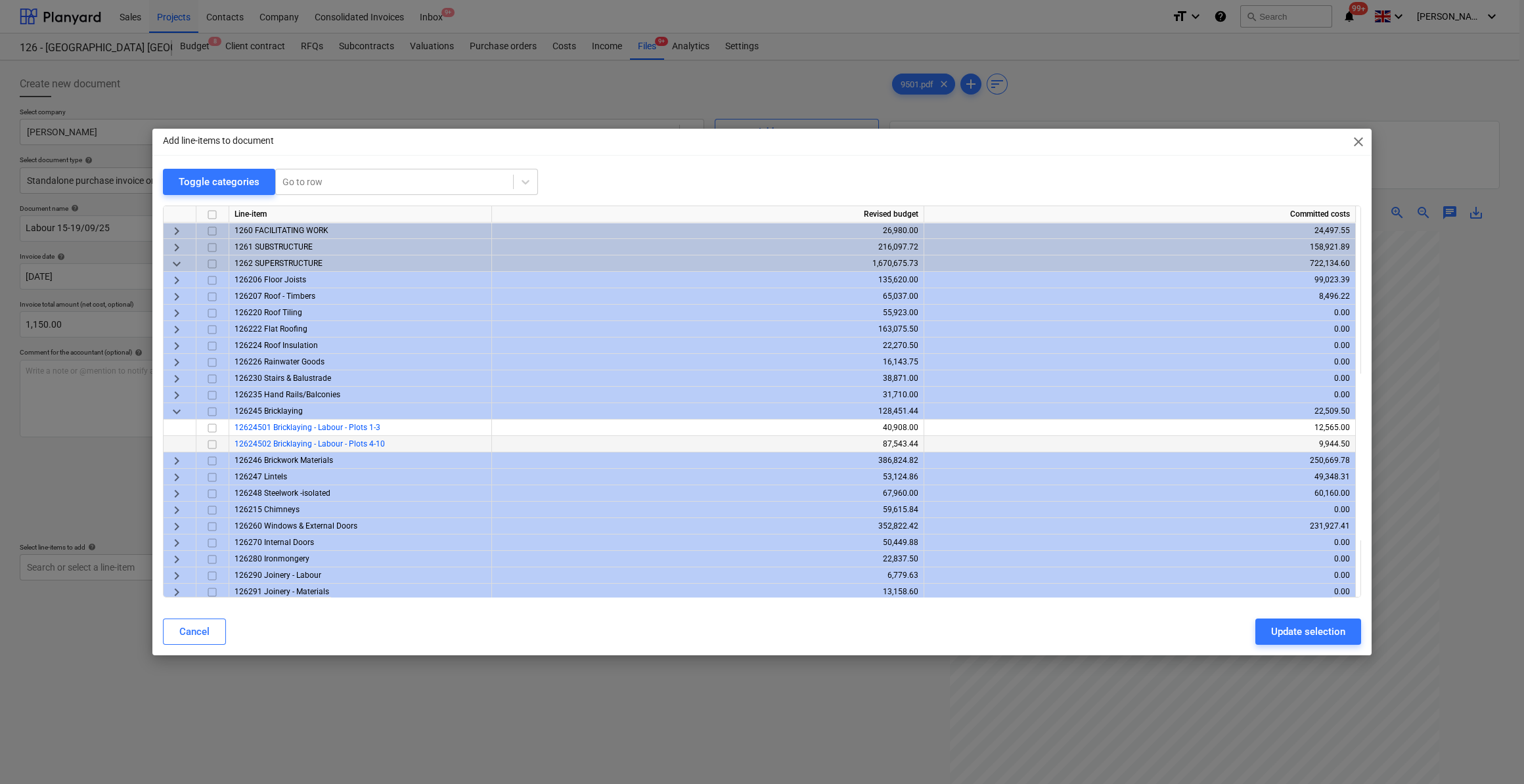
click at [209, 443] on input "checkbox" at bounding box center [212, 444] width 16 height 16
click at [1296, 635] on div "Update selection" at bounding box center [1307, 631] width 74 height 17
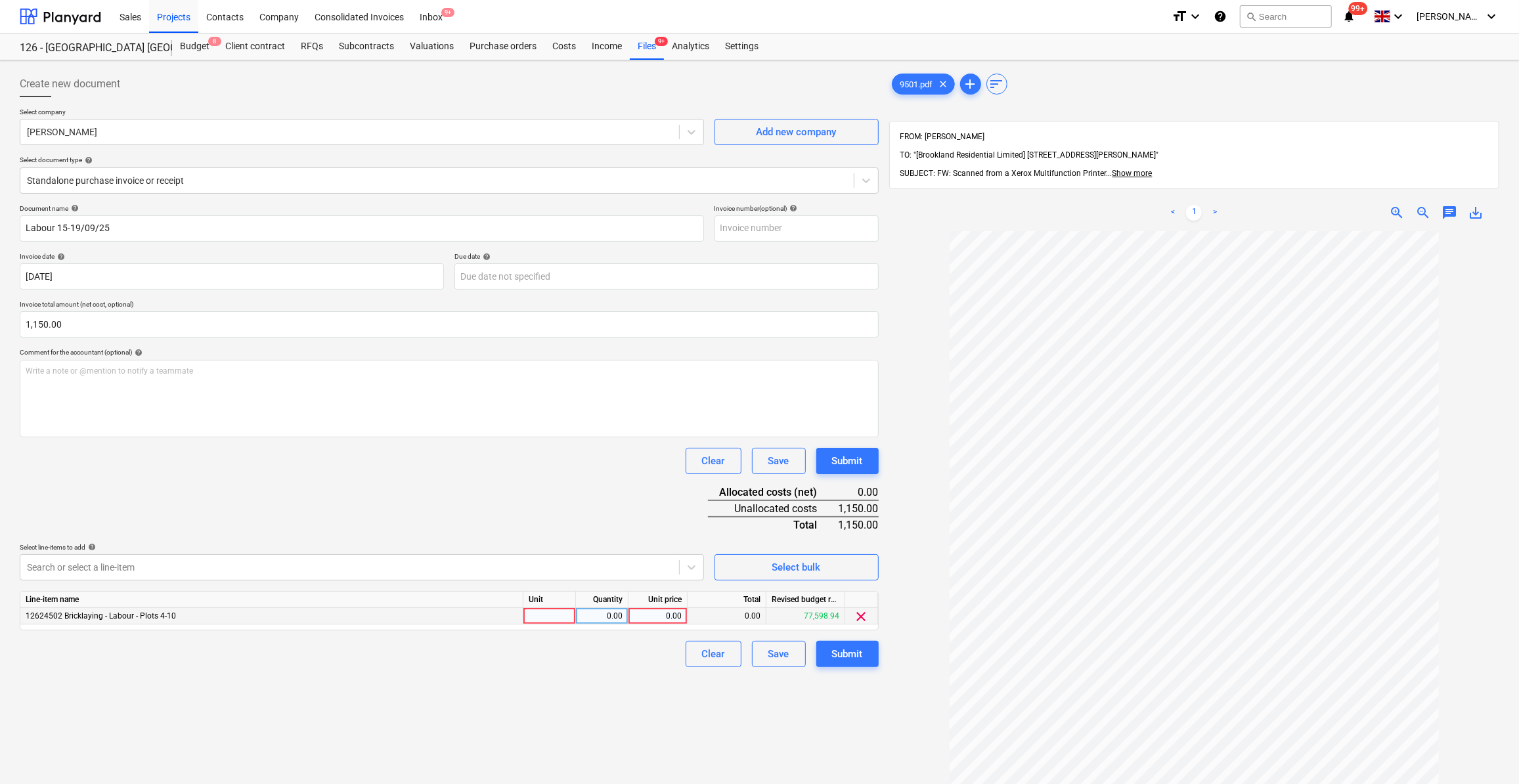
click at [553, 619] on div at bounding box center [550, 616] width 53 height 17
type input "Day"
click at [602, 615] on div "0.00" at bounding box center [602, 616] width 42 height 17
type input "5"
click at [668, 615] on div "0.00" at bounding box center [658, 616] width 48 height 17
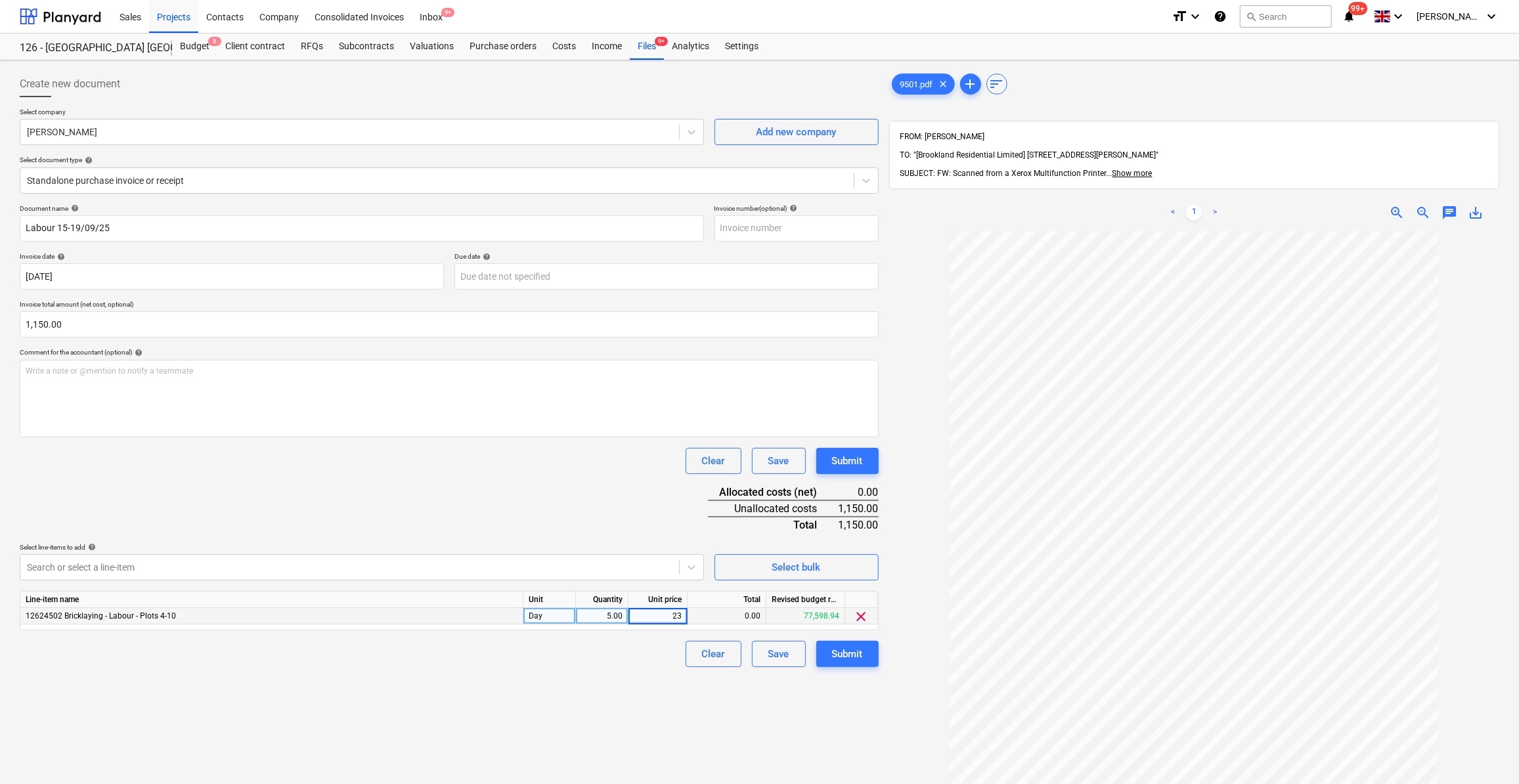
type input "230"
click at [622, 648] on div "Clear Save Submit" at bounding box center [449, 654] width 859 height 26
click at [854, 652] on div "Submit" at bounding box center [847, 653] width 31 height 17
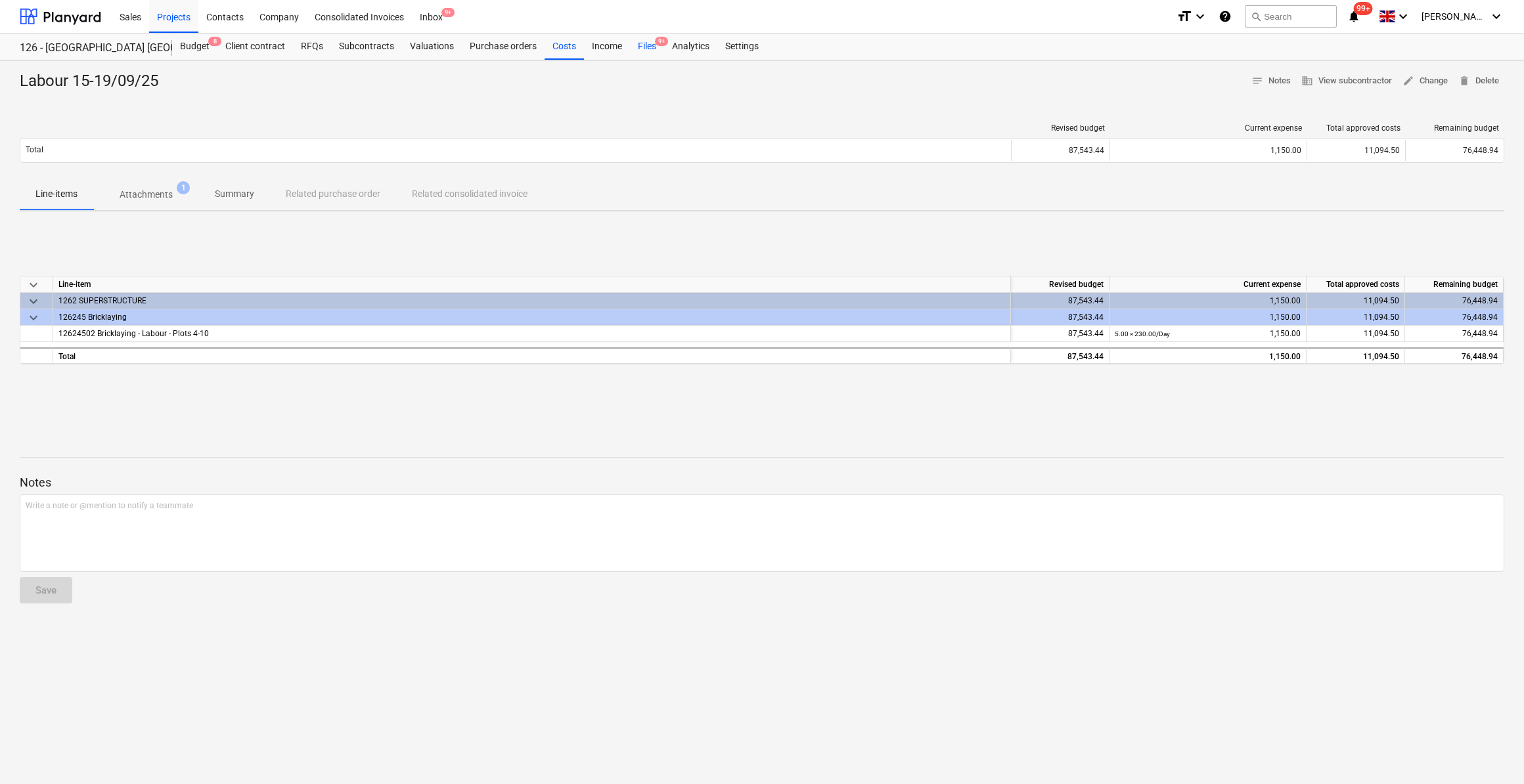
click at [642, 47] on div "Files 9+" at bounding box center [647, 46] width 34 height 26
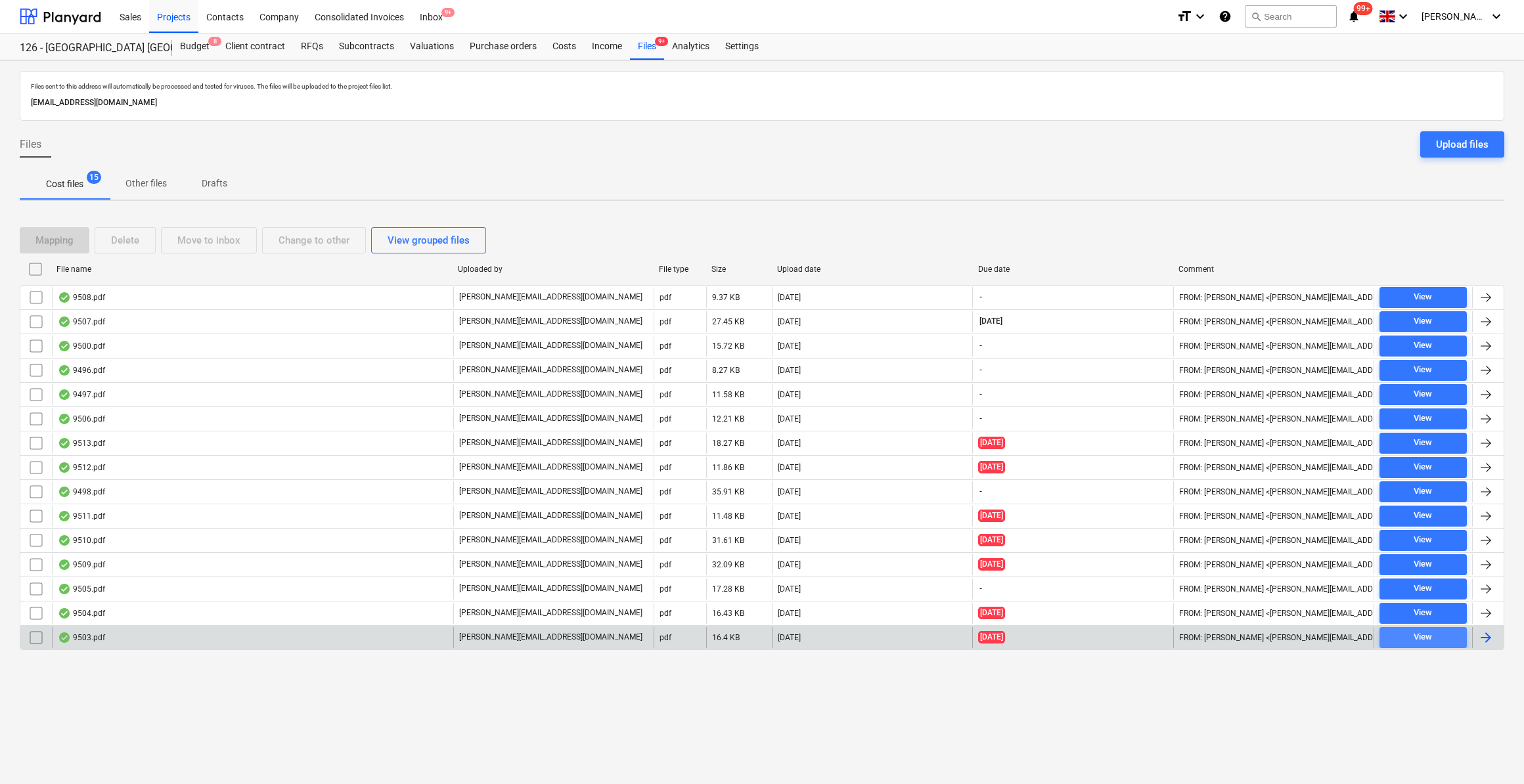
click at [1426, 635] on div "View" at bounding box center [1422, 637] width 18 height 15
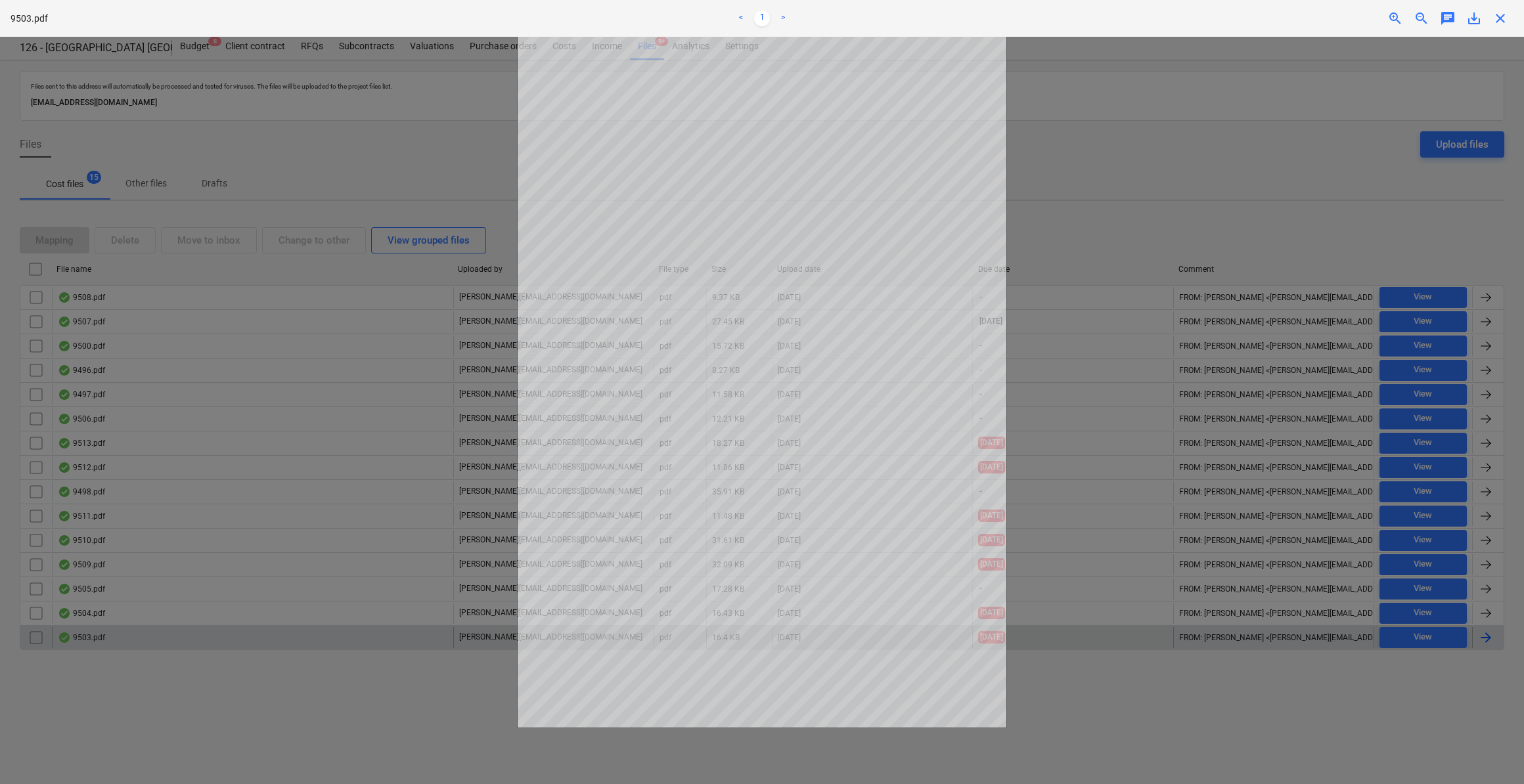
click at [1499, 18] on span "close" at bounding box center [1500, 18] width 16 height 16
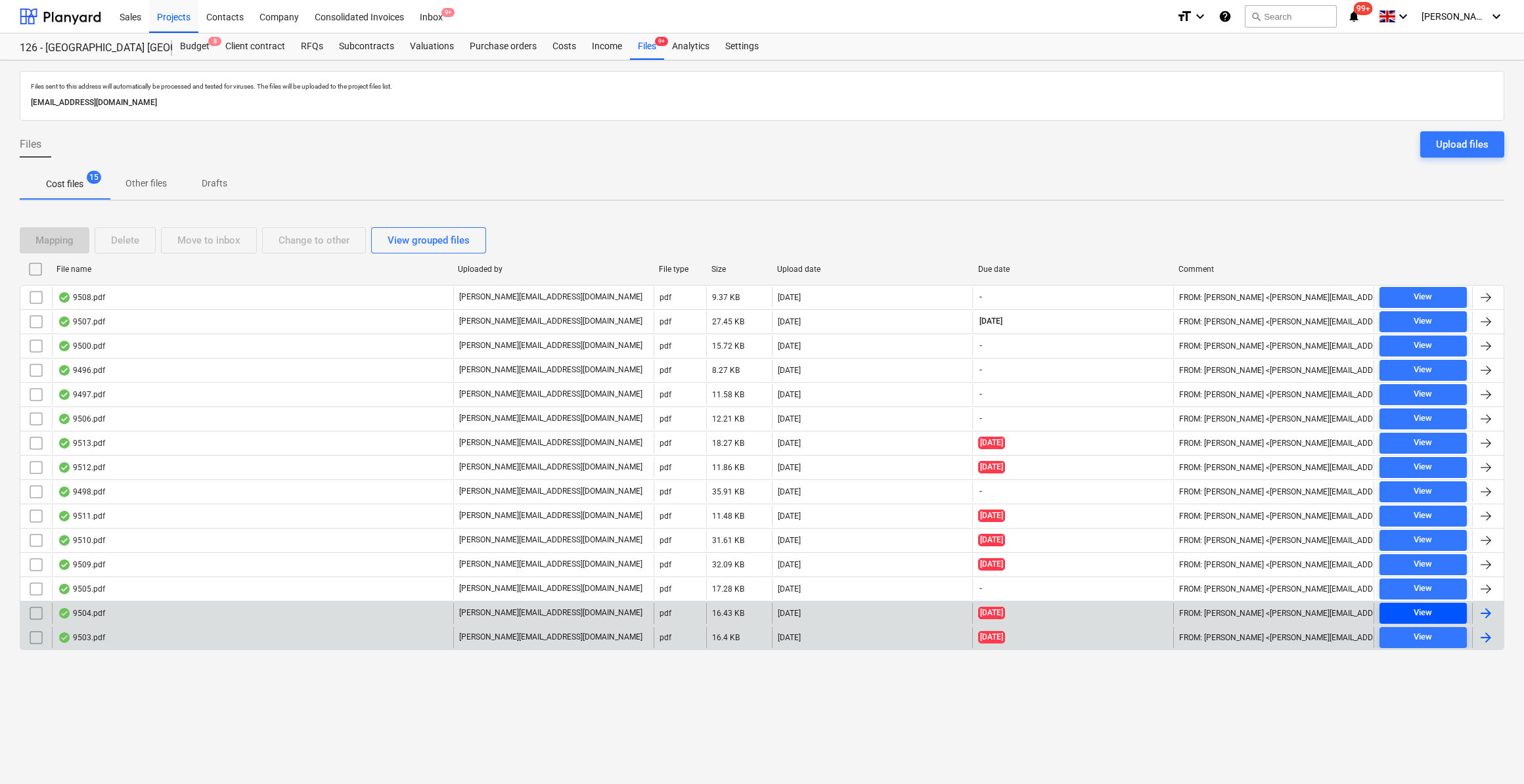
click at [1417, 615] on div "View" at bounding box center [1422, 612] width 18 height 15
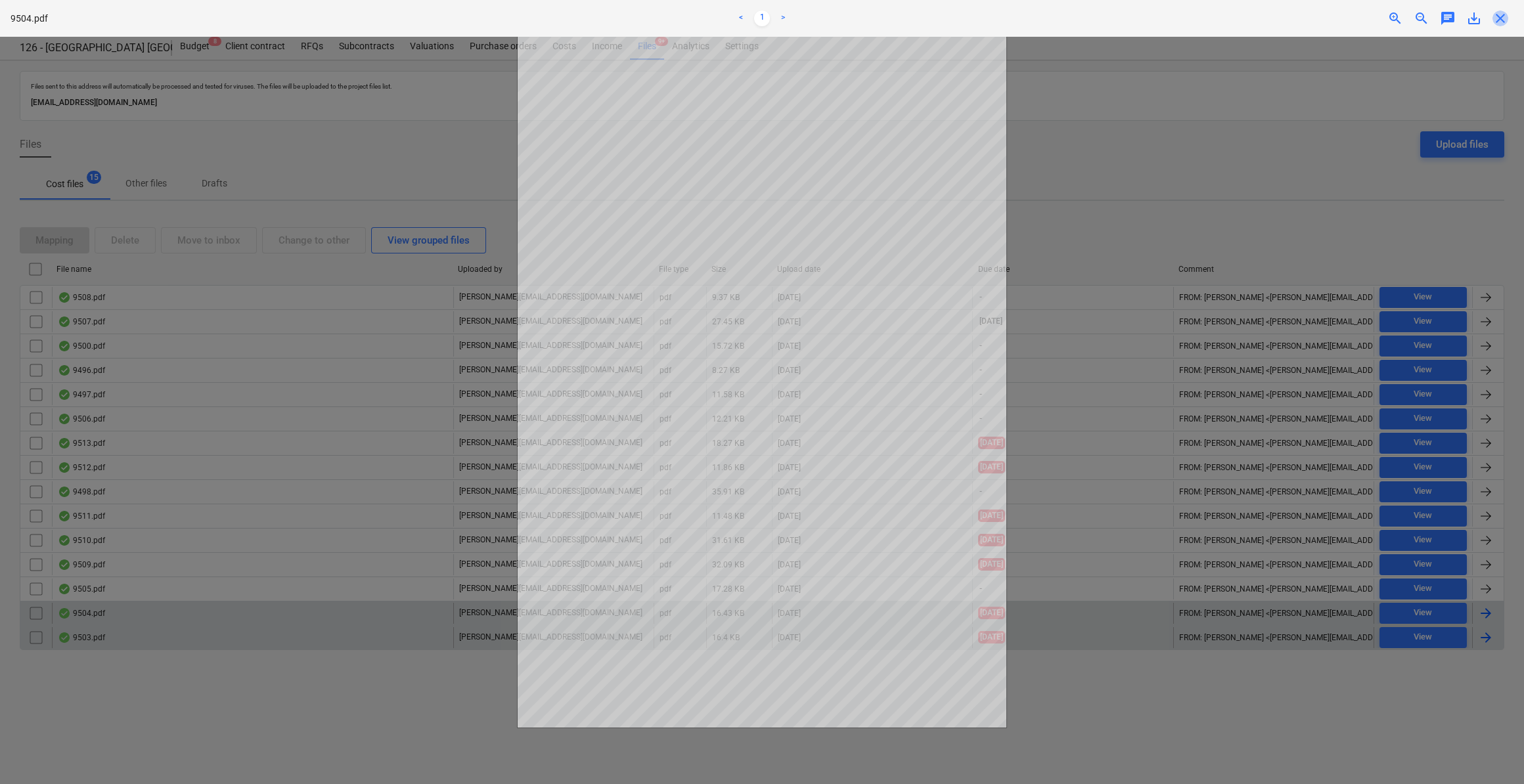
click at [1498, 14] on span "close" at bounding box center [1500, 18] width 16 height 16
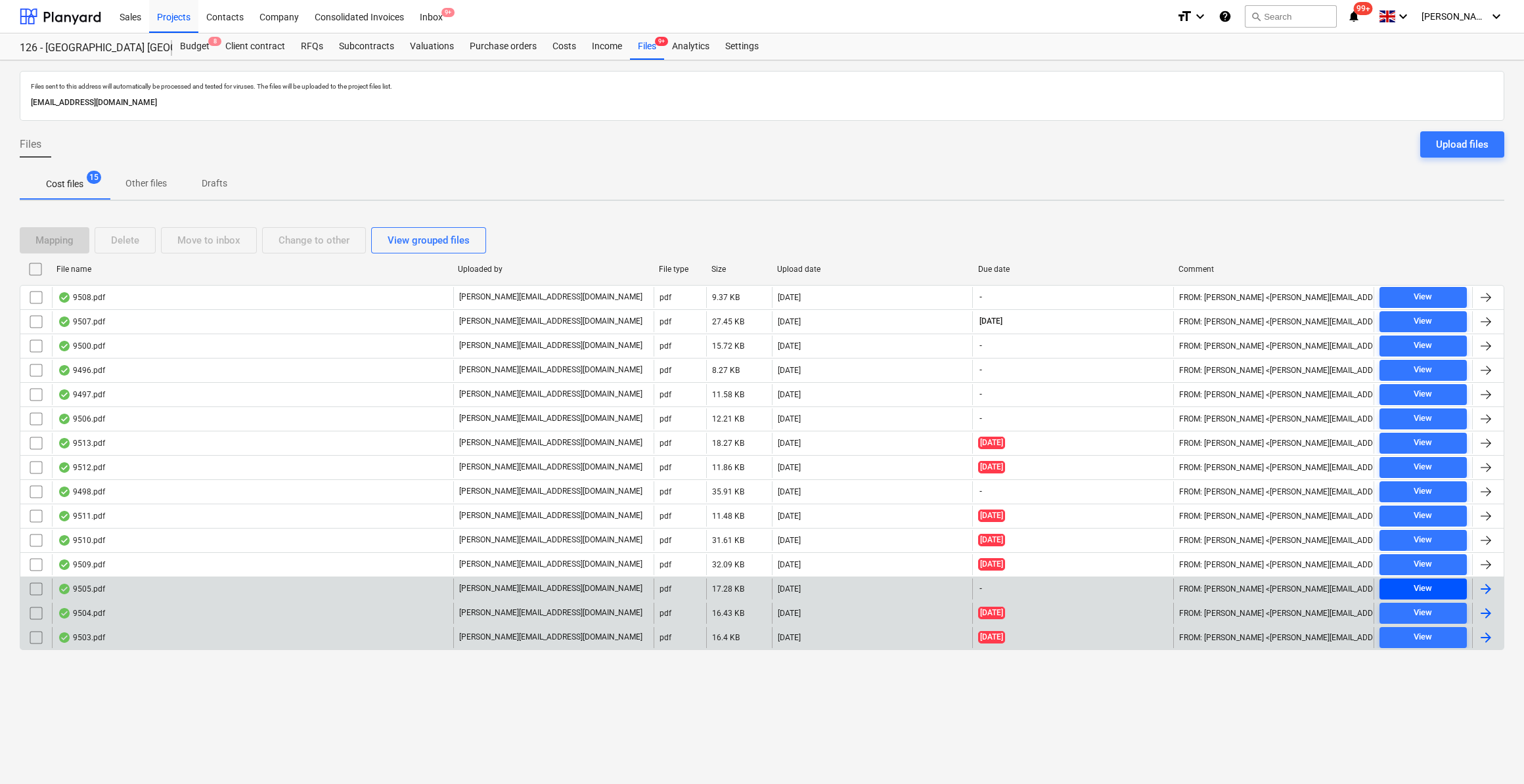
click at [1429, 586] on div "View" at bounding box center [1422, 588] width 18 height 15
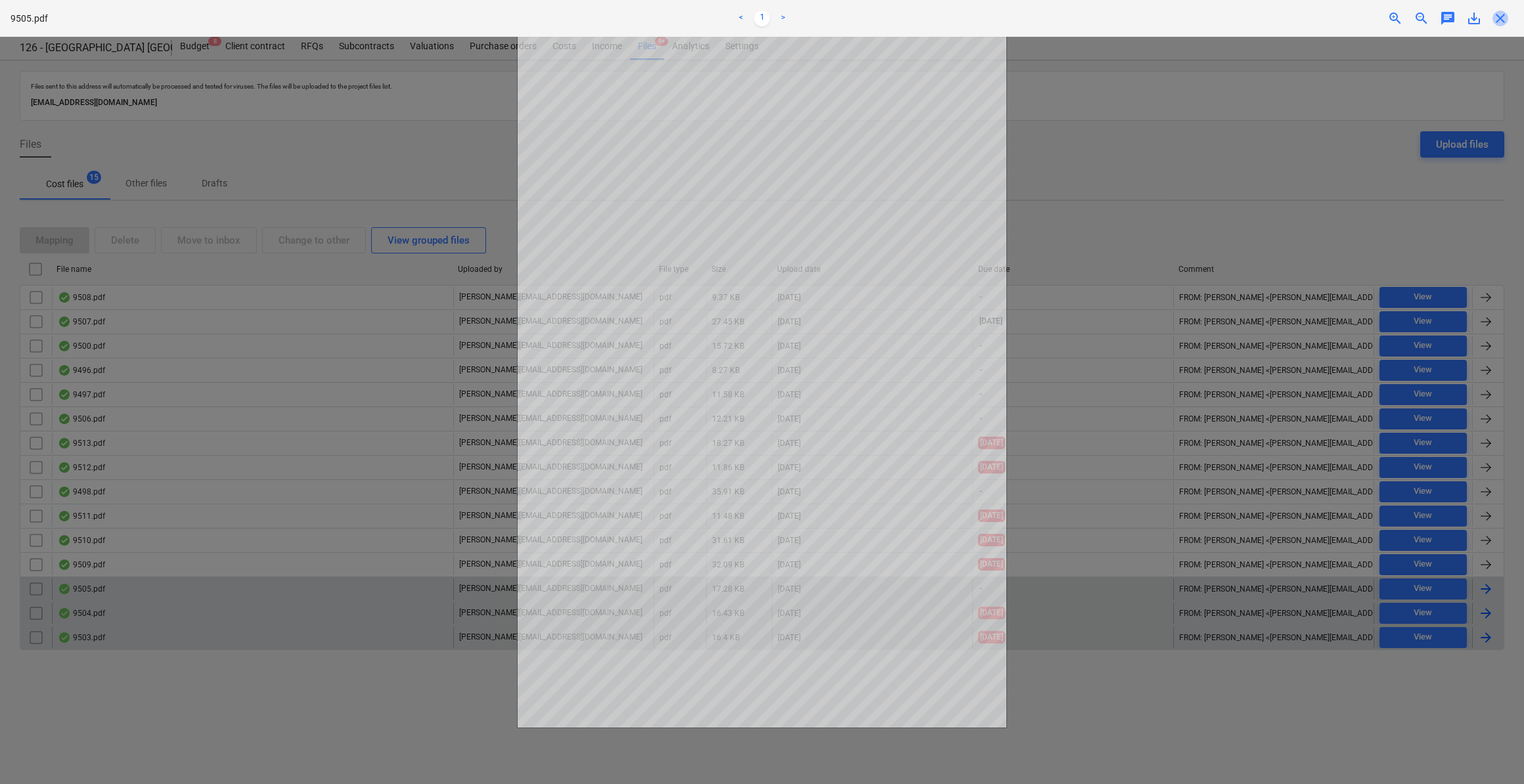
click at [1500, 18] on span "close" at bounding box center [1500, 18] width 16 height 16
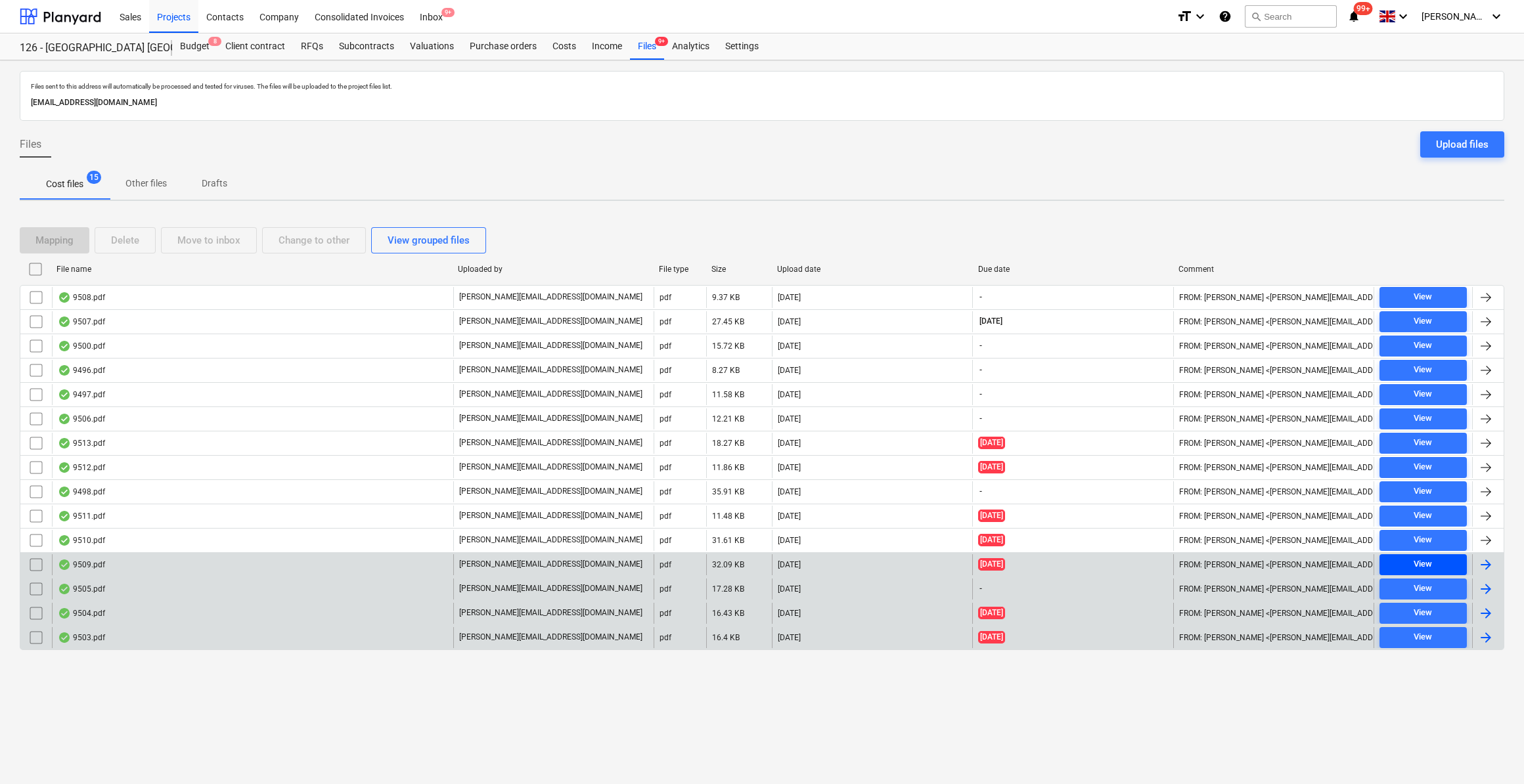
click at [1421, 557] on div "View" at bounding box center [1422, 564] width 18 height 15
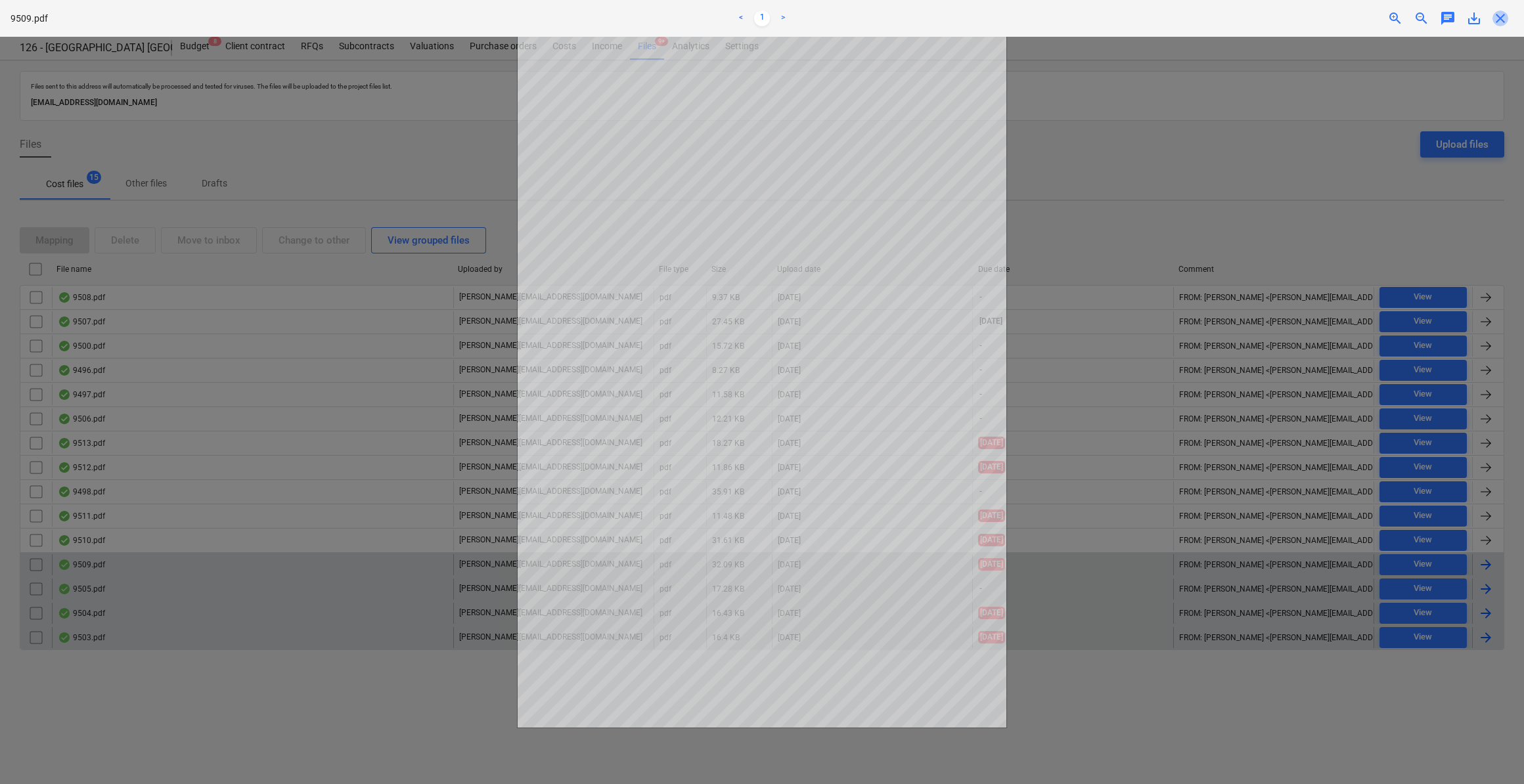
click at [1500, 25] on span "close" at bounding box center [1500, 18] width 16 height 16
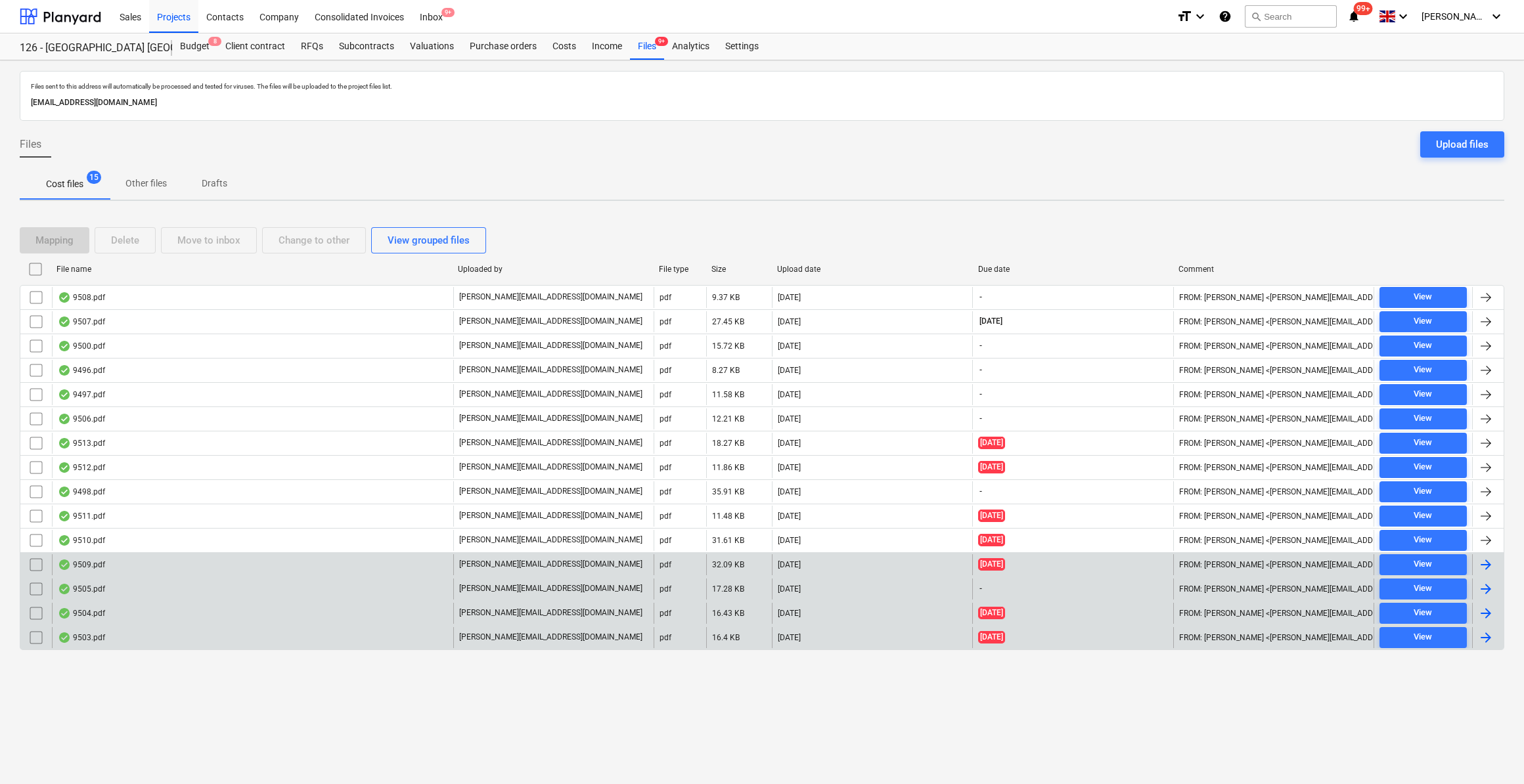
click at [1483, 631] on div at bounding box center [1486, 638] width 16 height 16
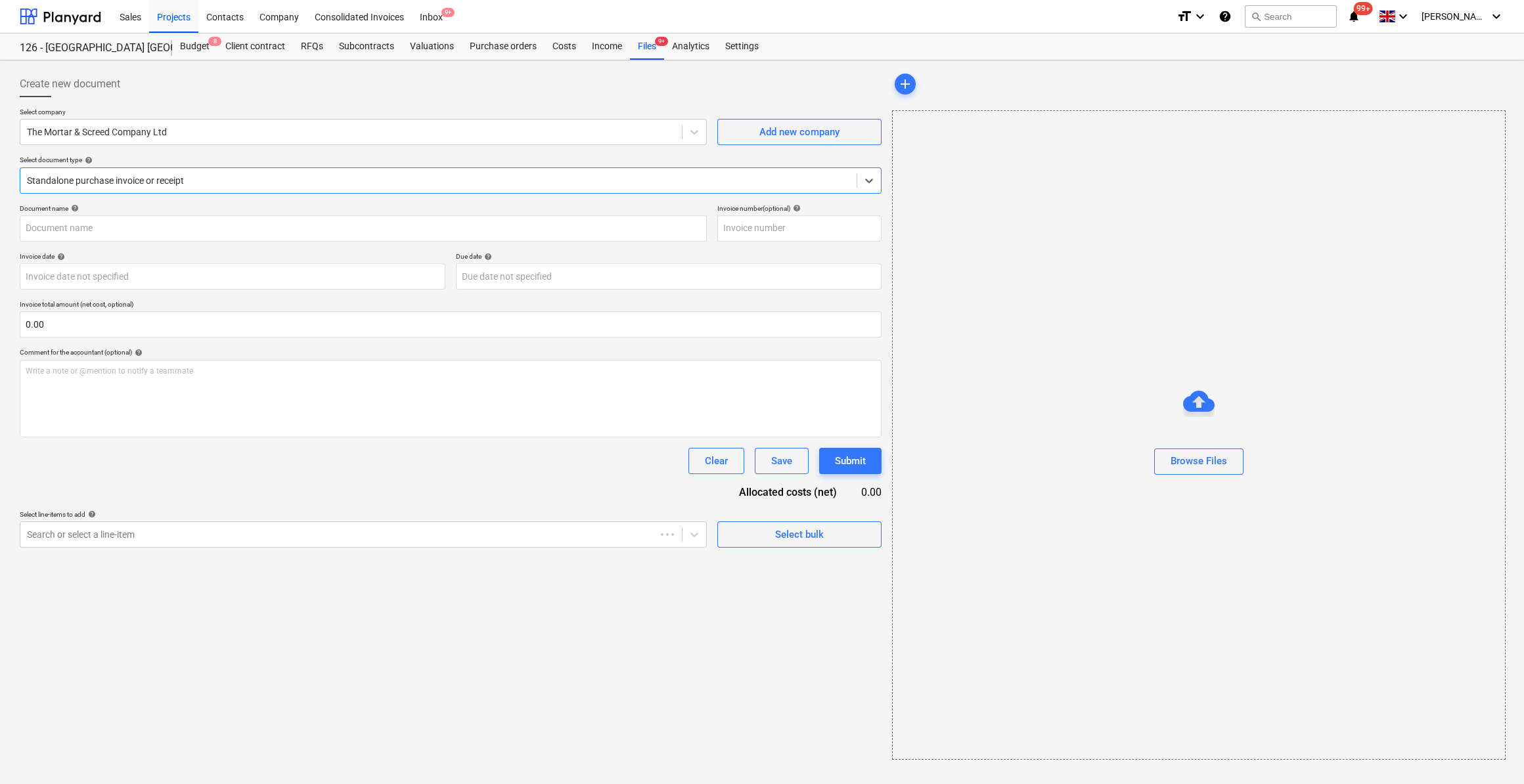
type input "525288"
type input "[DATE]"
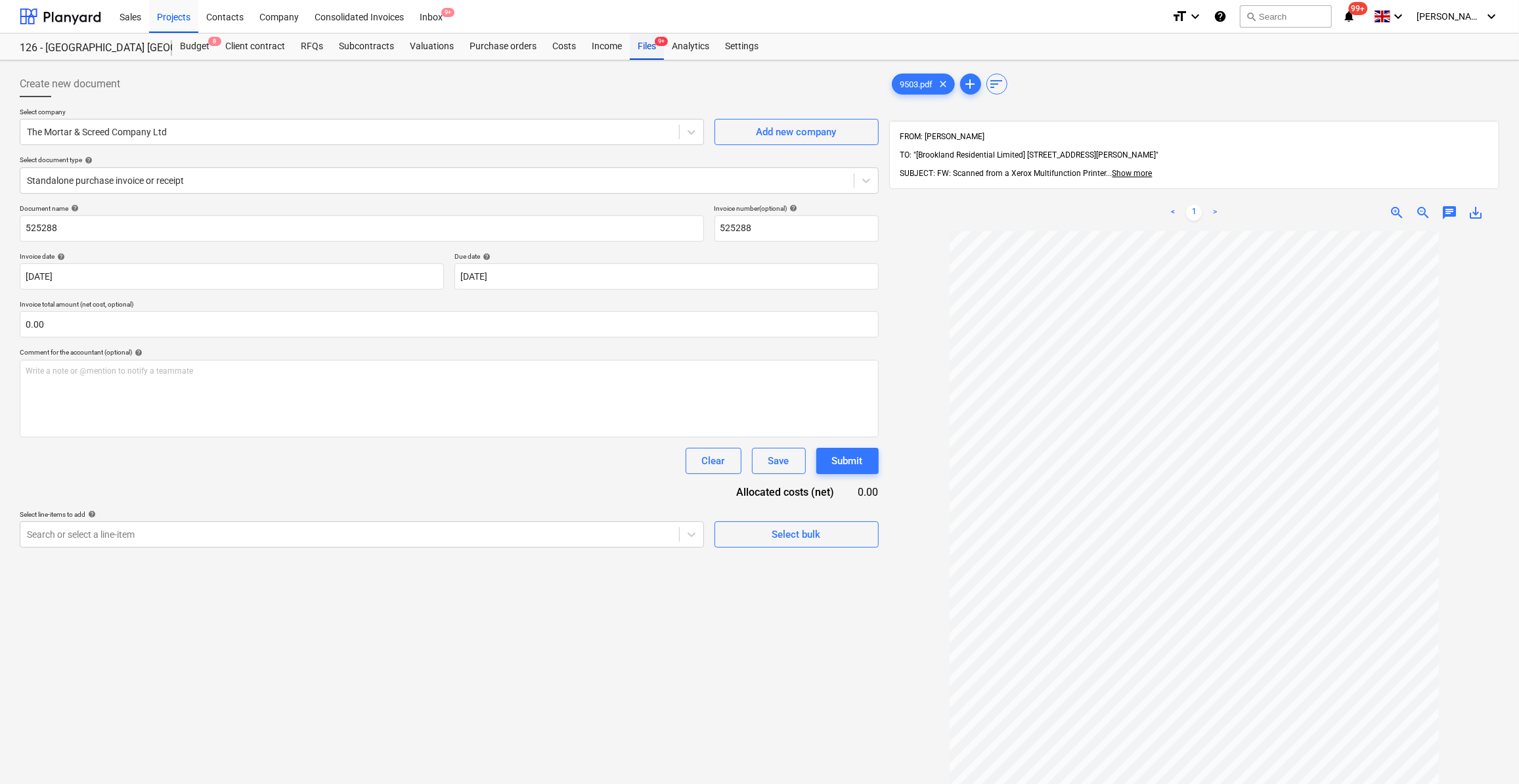
click at [648, 50] on div "Files 9+" at bounding box center [647, 46] width 34 height 26
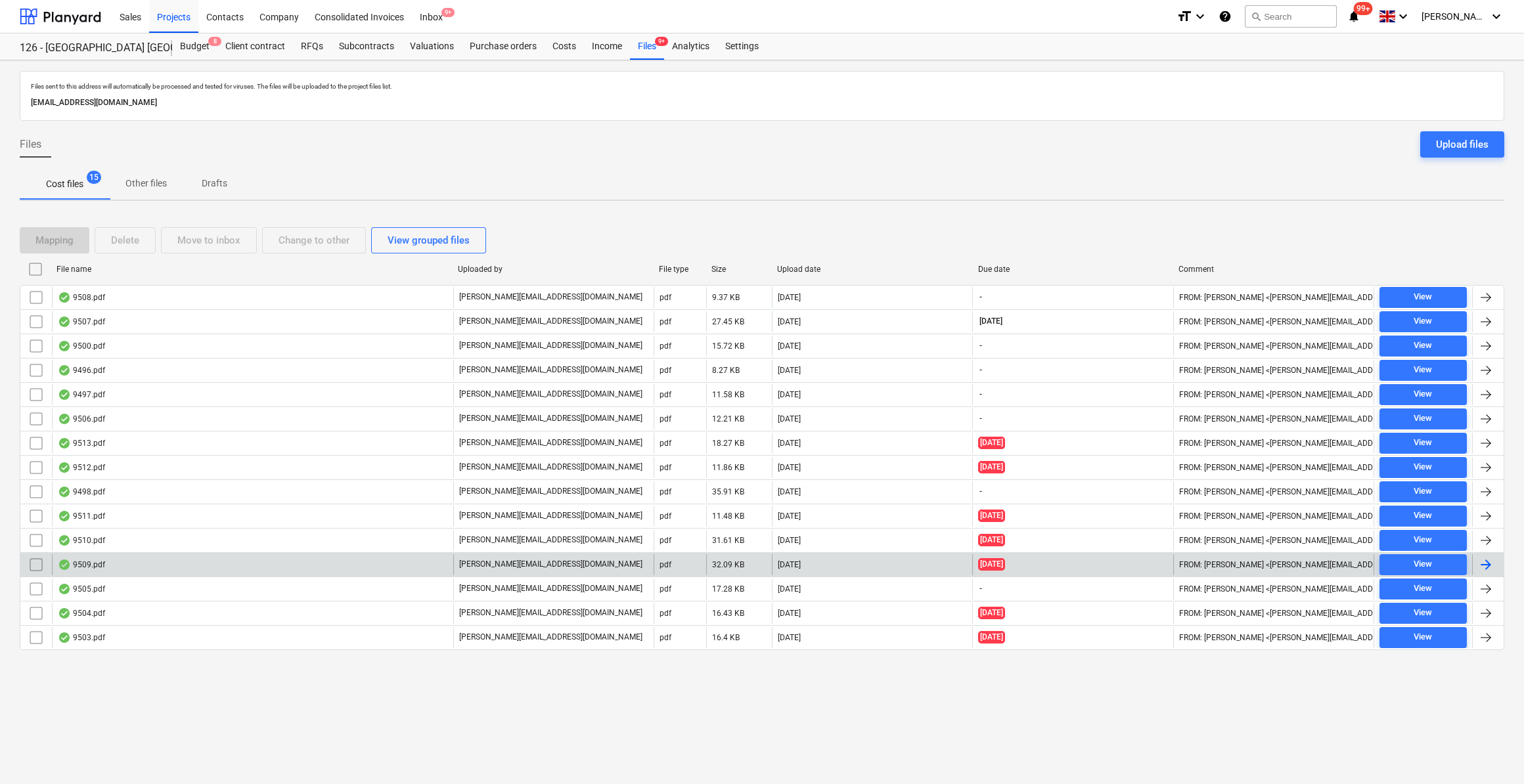
click at [1483, 557] on div at bounding box center [1486, 565] width 16 height 16
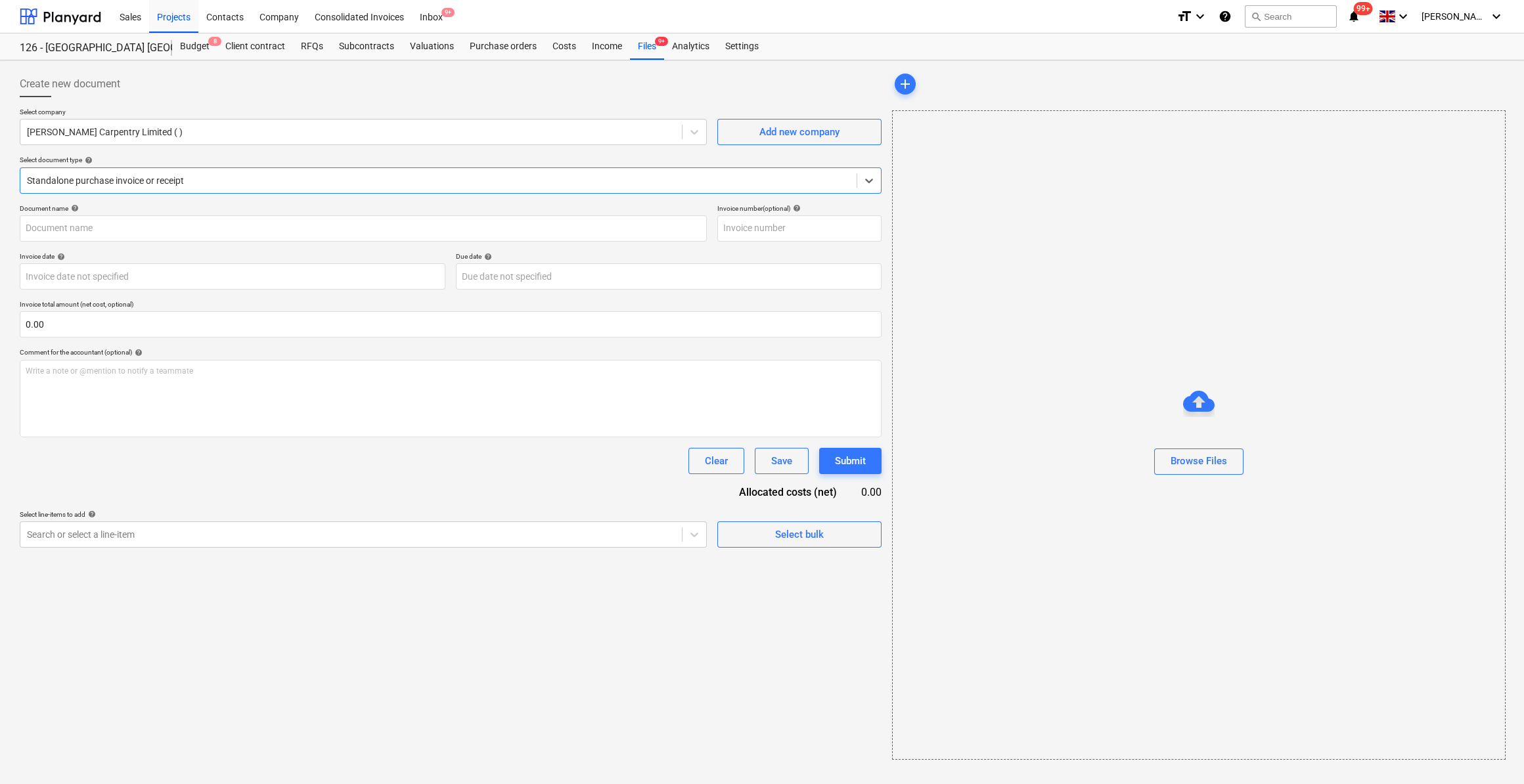
type input "509"
type input "[DATE]"
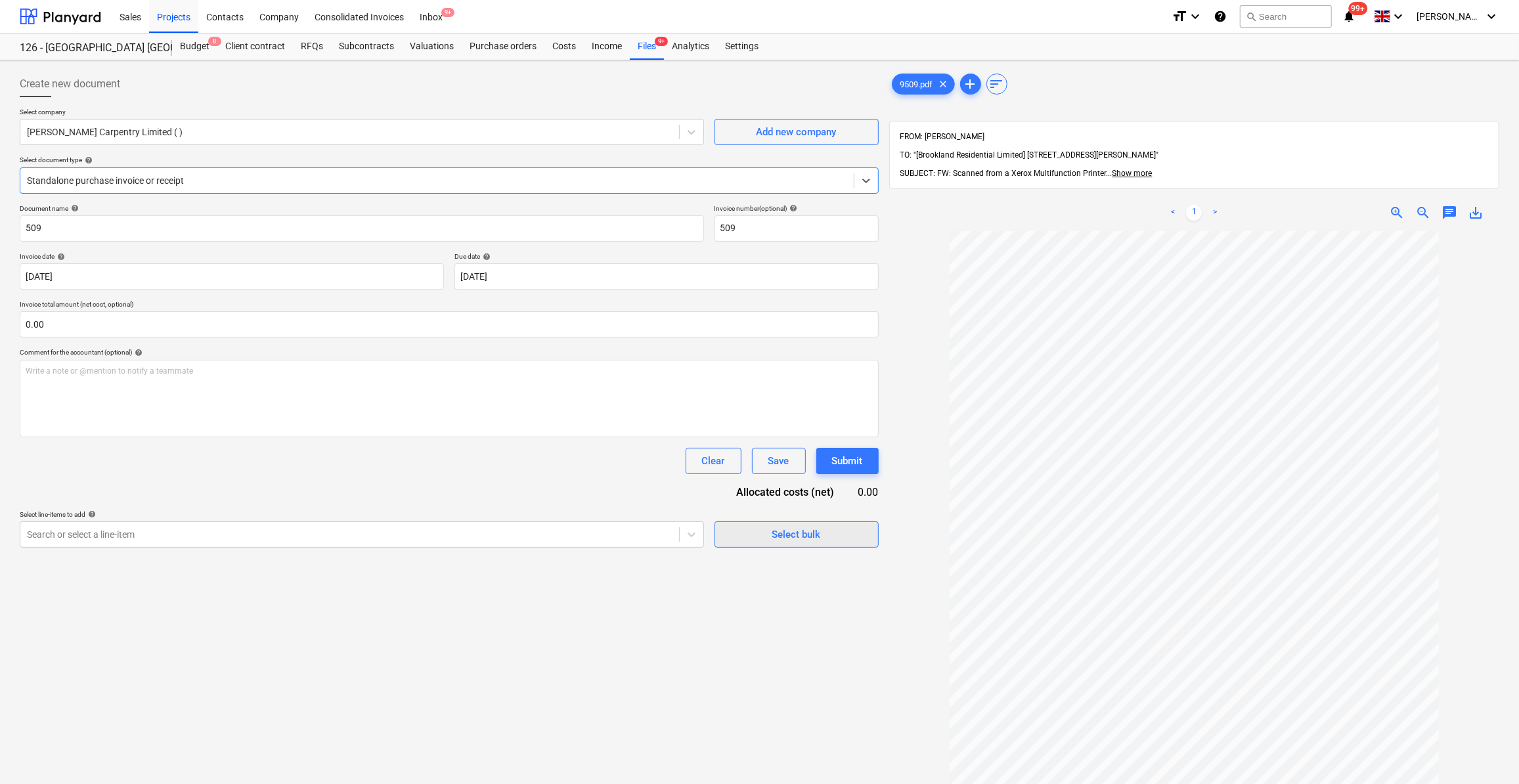
click at [792, 539] on div "Select bulk" at bounding box center [796, 534] width 49 height 17
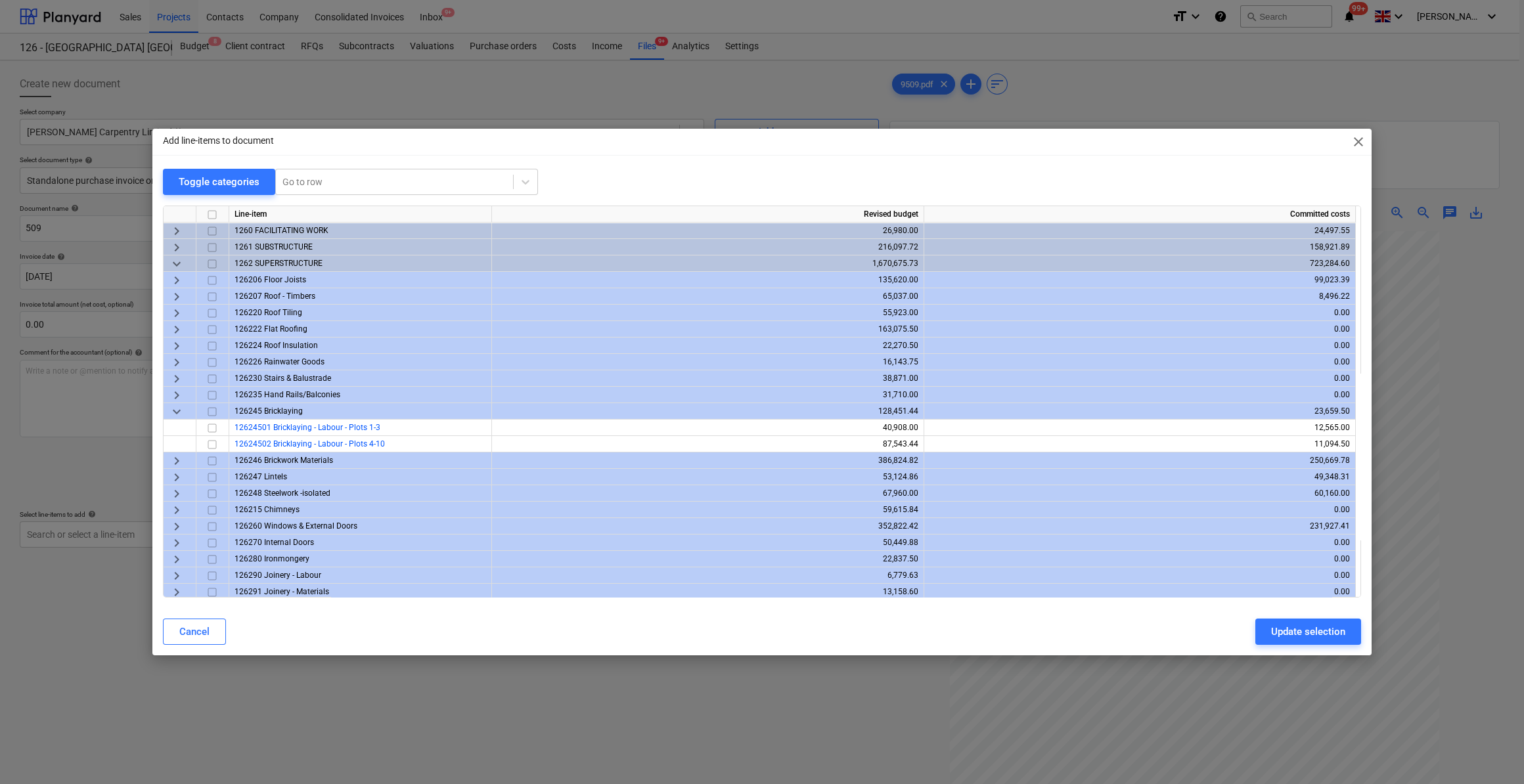
click at [175, 249] on span "keyboard_arrow_right" at bounding box center [177, 248] width 16 height 16
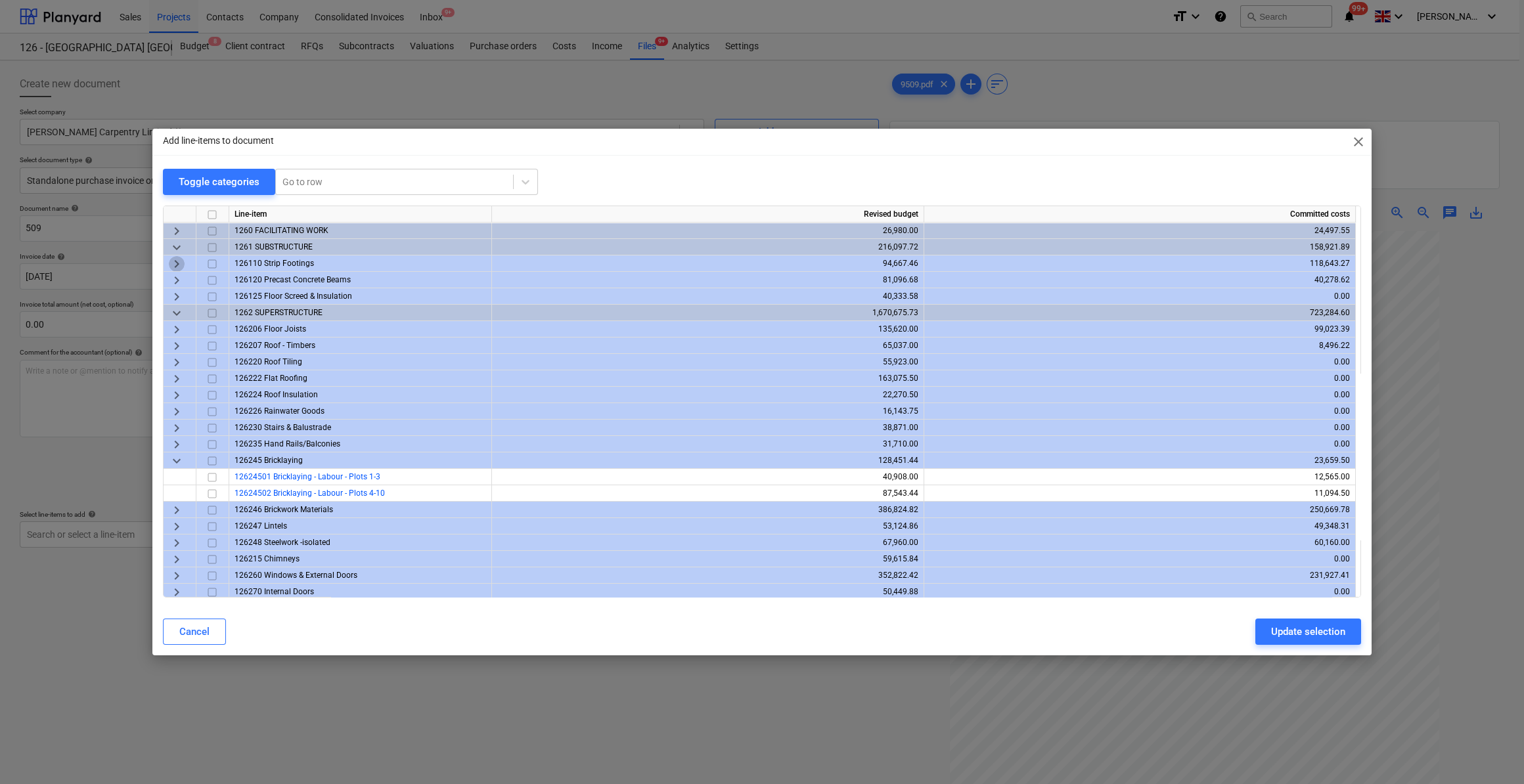
click at [179, 266] on span "keyboard_arrow_right" at bounding box center [177, 264] width 16 height 16
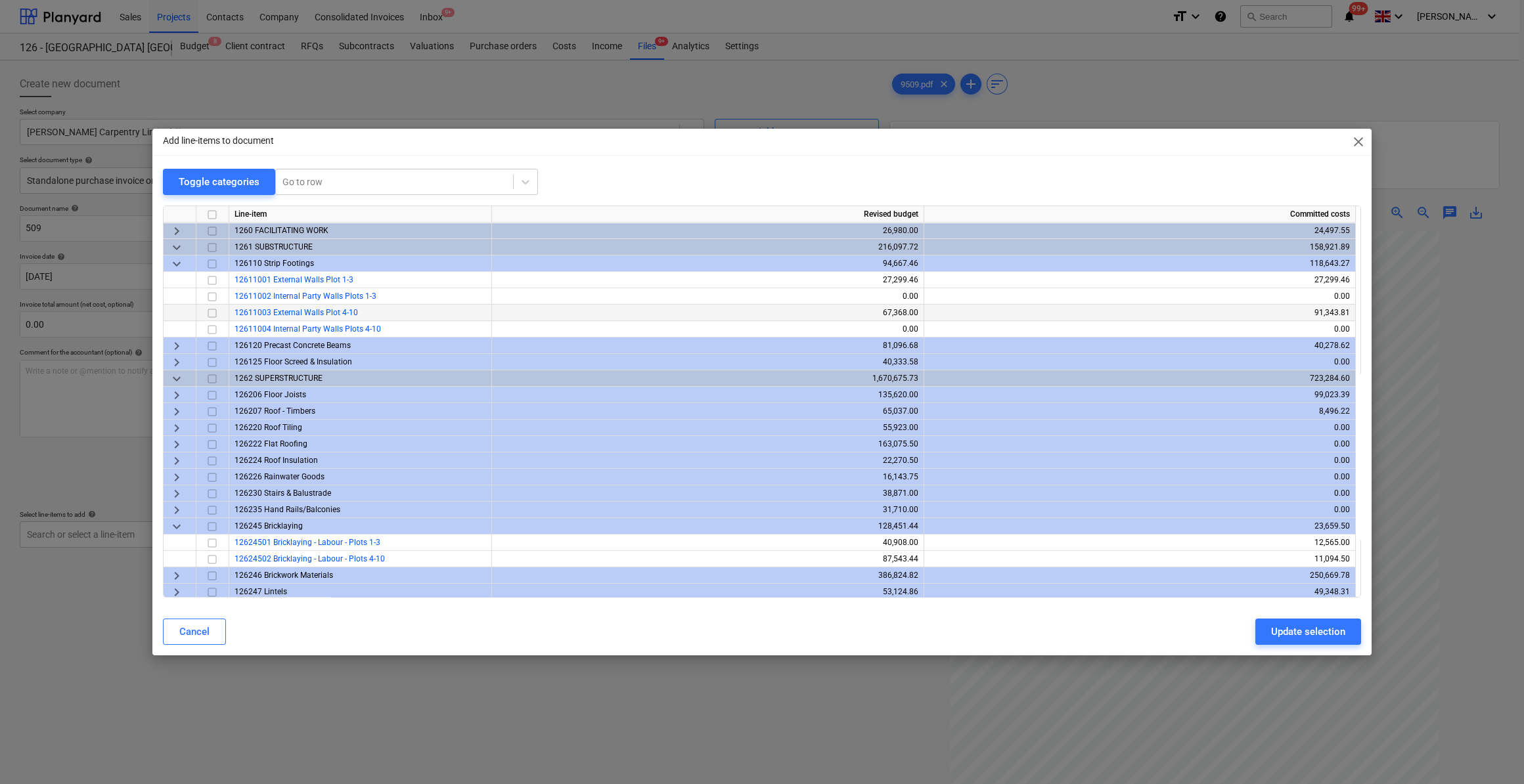
click at [211, 314] on input "checkbox" at bounding box center [212, 313] width 16 height 16
click at [171, 393] on span "keyboard_arrow_right" at bounding box center [177, 396] width 16 height 16
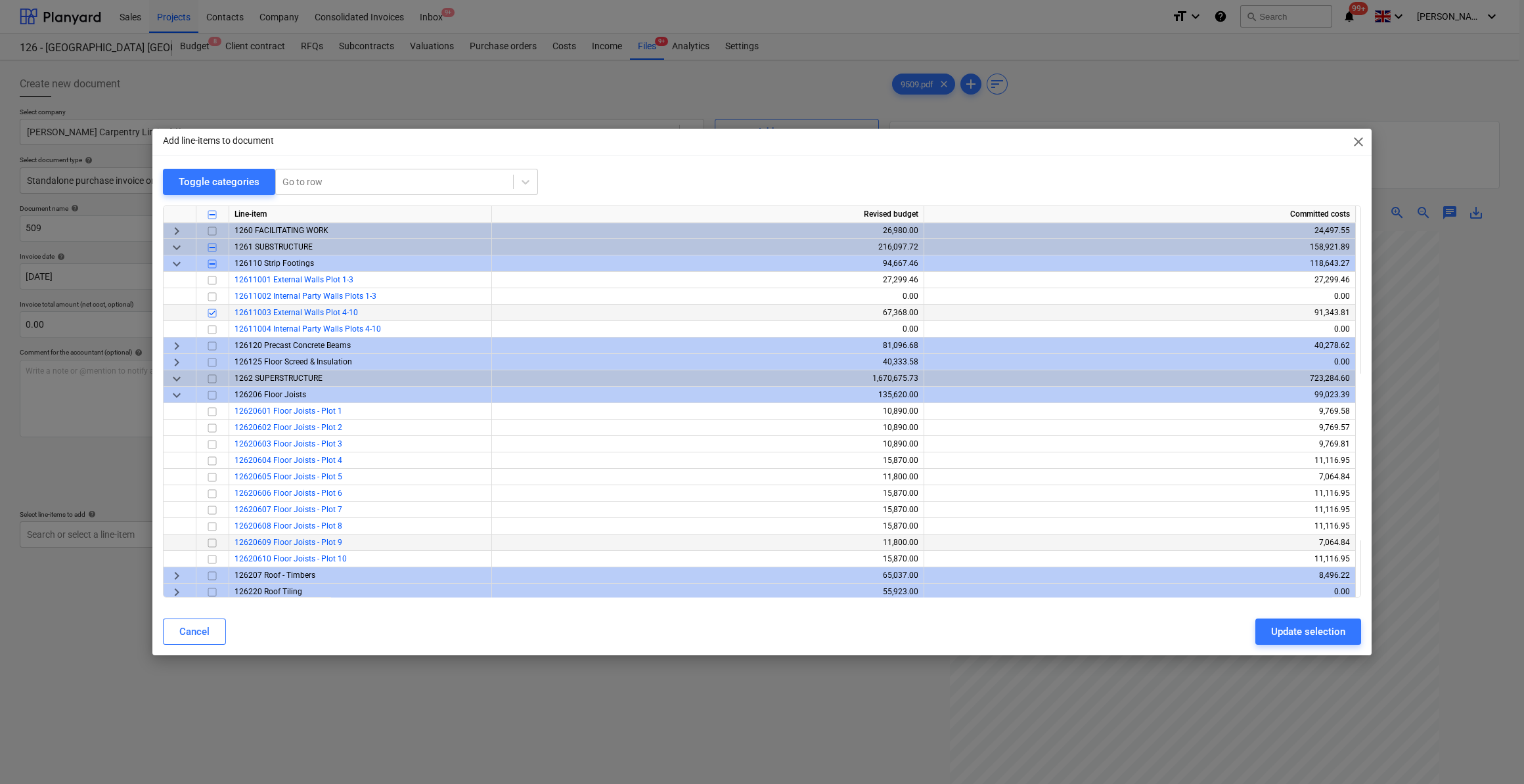
click at [211, 543] on input "checkbox" at bounding box center [212, 543] width 16 height 16
click at [1318, 635] on div "Update selection" at bounding box center [1307, 631] width 74 height 17
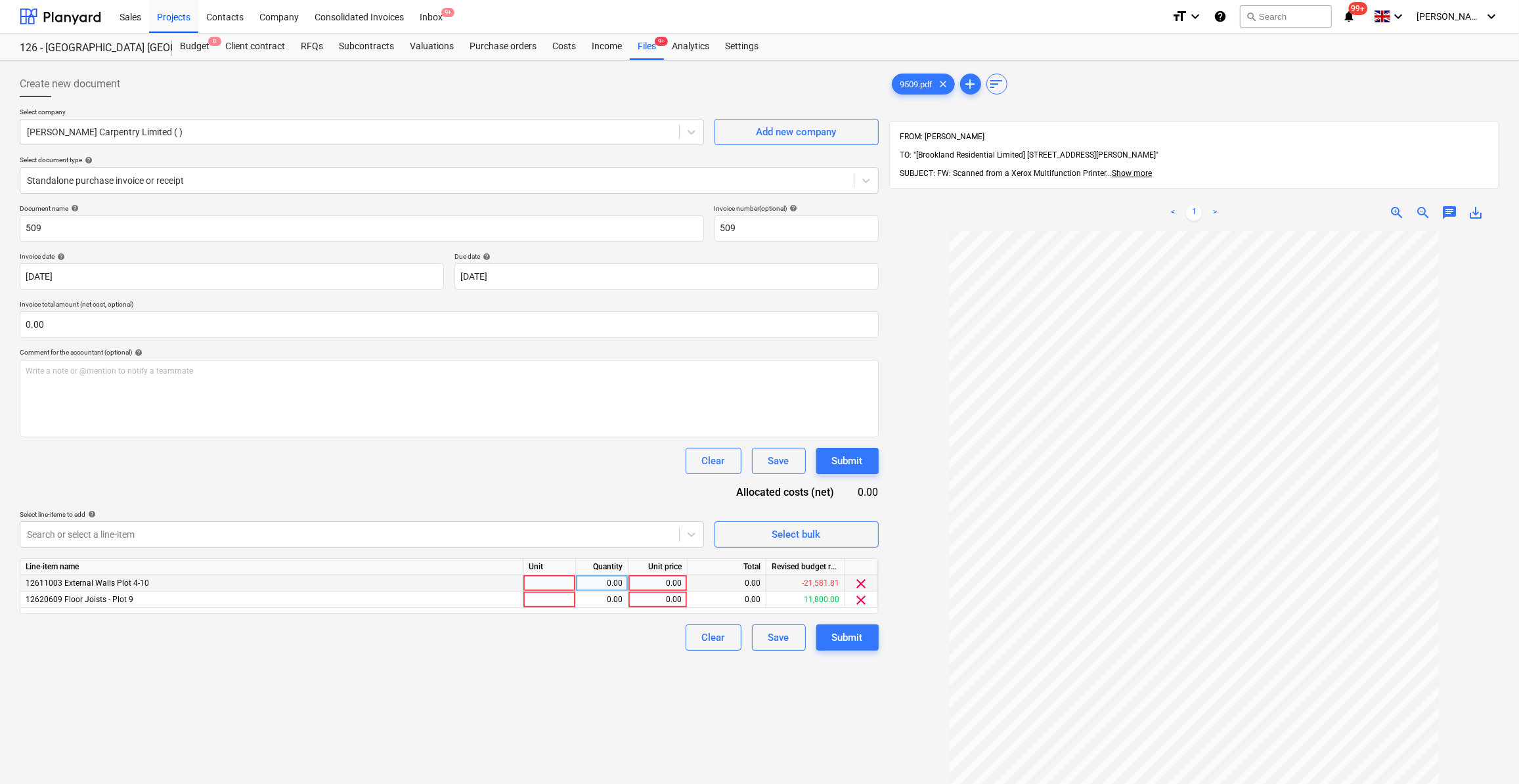
click at [534, 582] on div at bounding box center [550, 583] width 53 height 17
type input "Day"
click at [531, 600] on div at bounding box center [550, 599] width 53 height 17
type input "Day"
click at [659, 584] on div "0.00" at bounding box center [658, 583] width 48 height 17
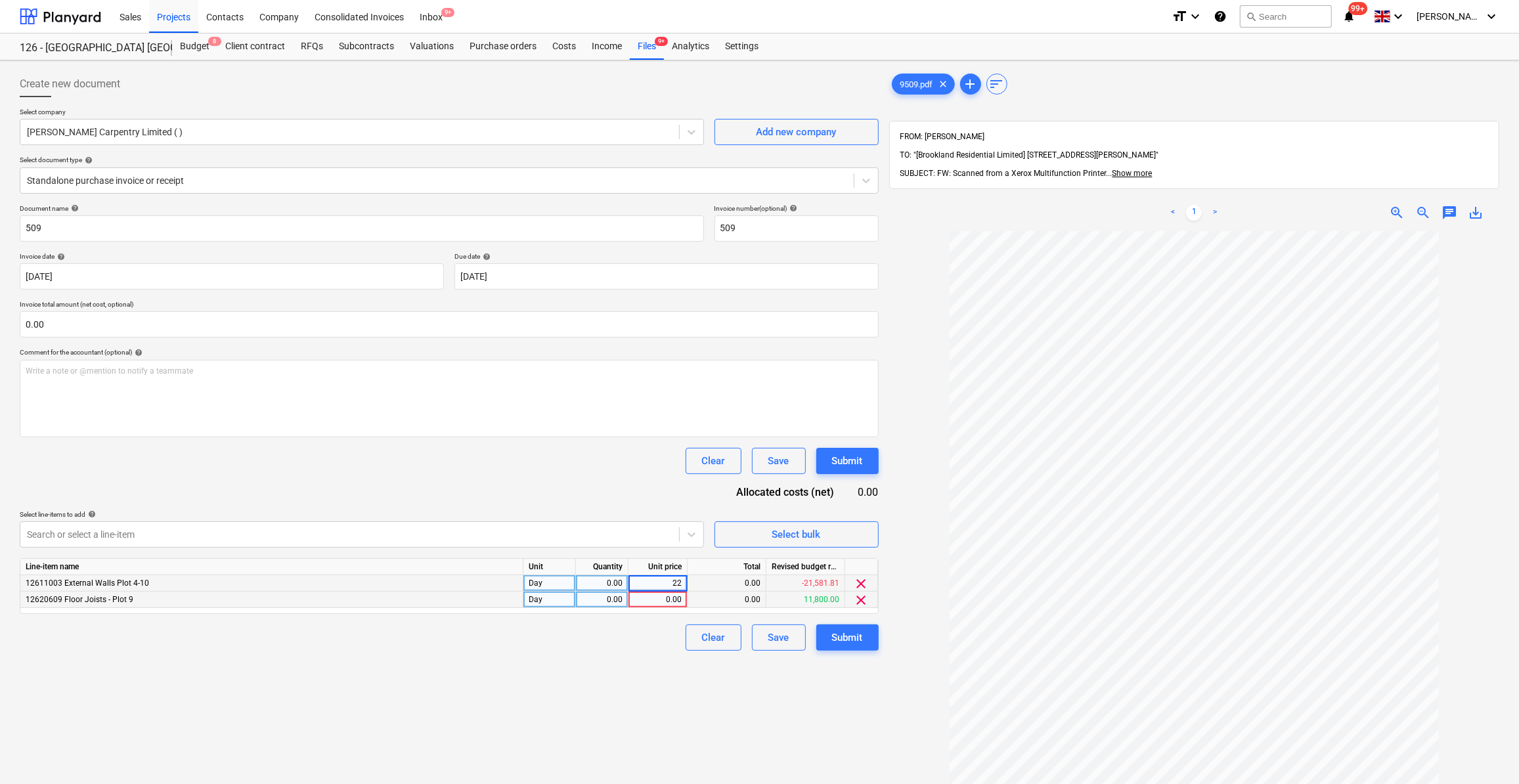
type input "225"
click at [657, 595] on div "0.00" at bounding box center [658, 599] width 48 height 17
type input "225"
click at [634, 623] on div "Document name help 509 Invoice number (optional) help 509 Invoice date help [DA…" at bounding box center [449, 427] width 859 height 447
click at [601, 579] on div "0.00" at bounding box center [602, 583] width 42 height 17
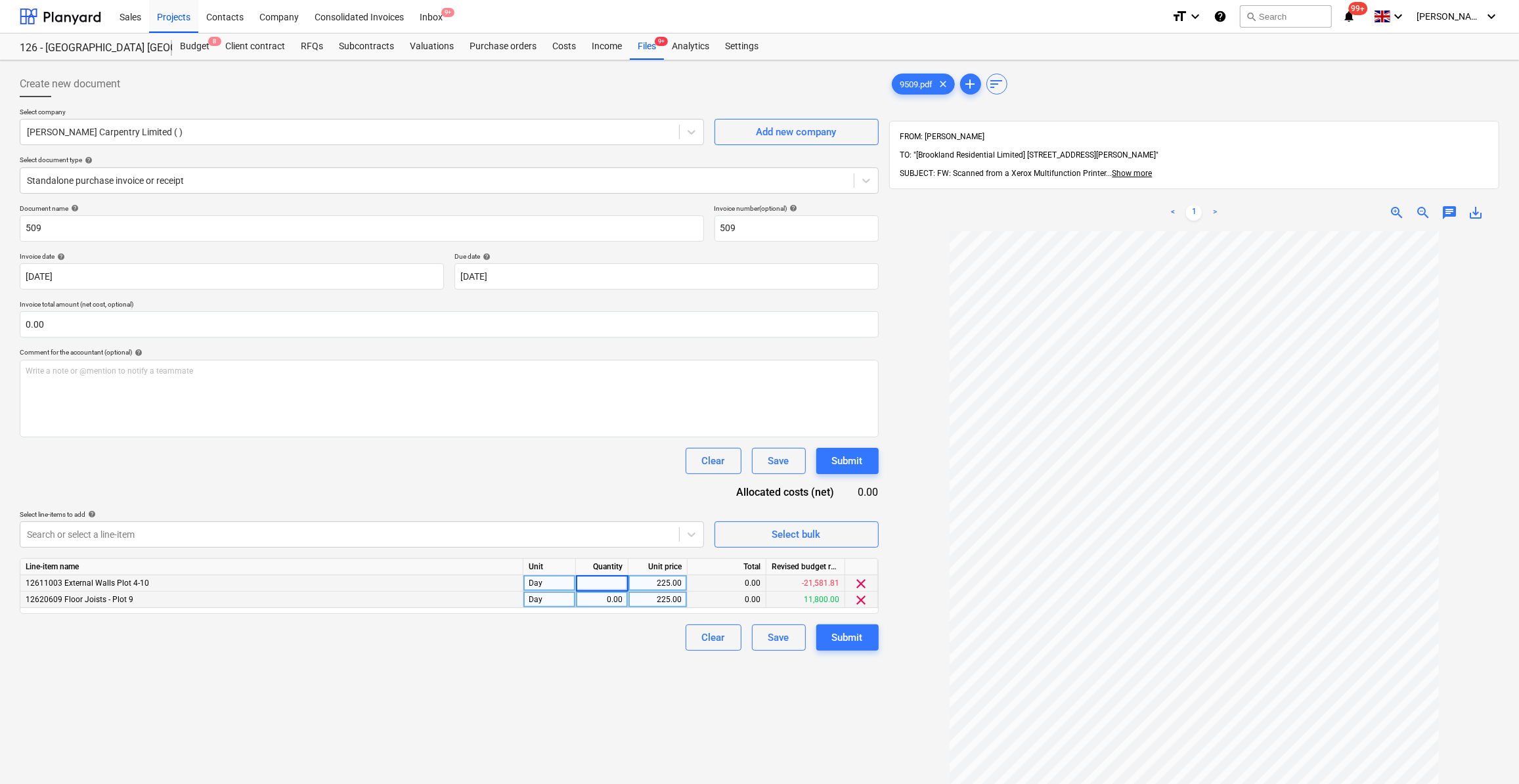
type input "1"
click at [603, 595] on div "0.00" at bounding box center [602, 599] width 42 height 17
type input "2"
click at [599, 631] on div "Clear Save Submit" at bounding box center [449, 637] width 859 height 26
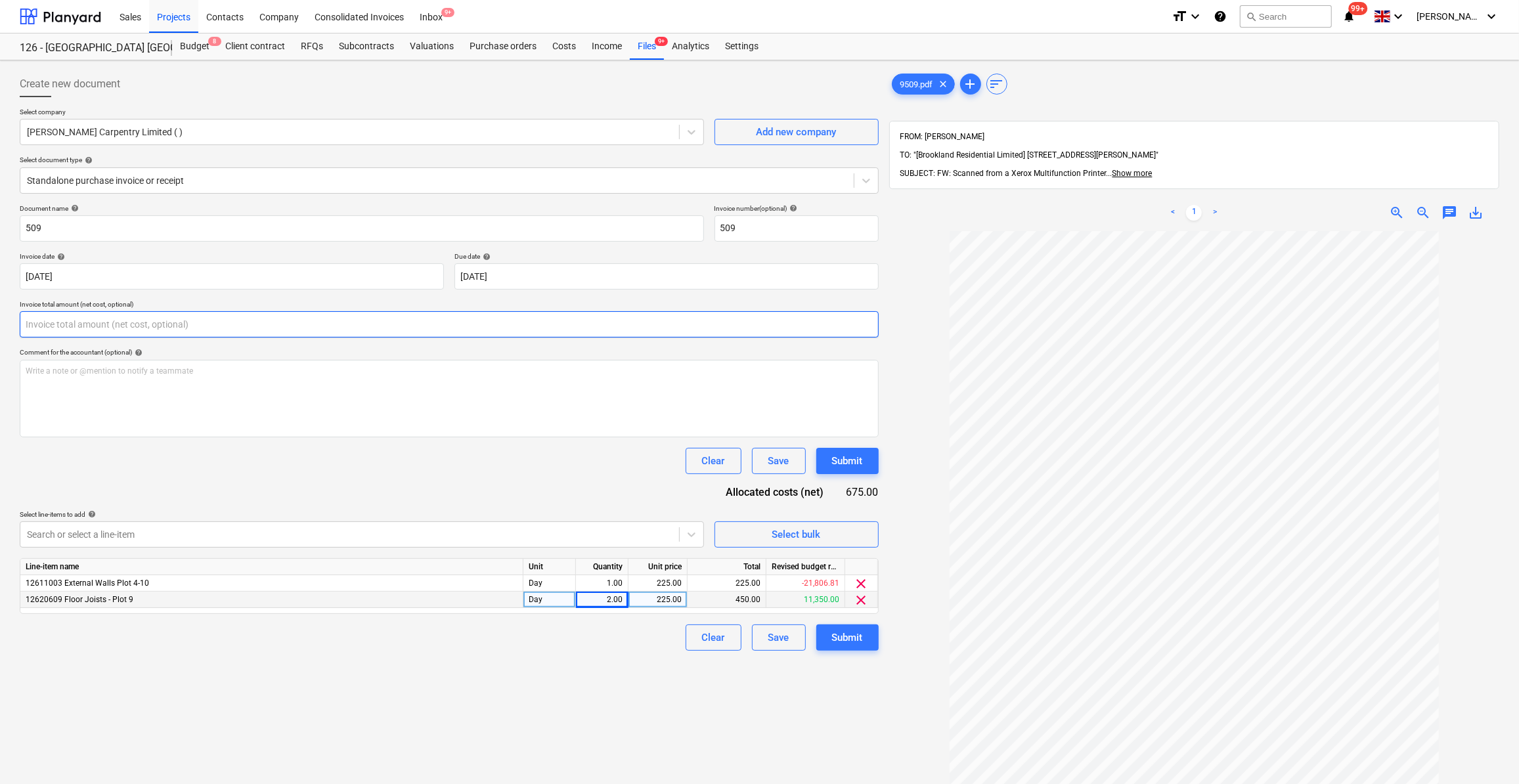
click at [57, 318] on input "text" at bounding box center [449, 324] width 859 height 26
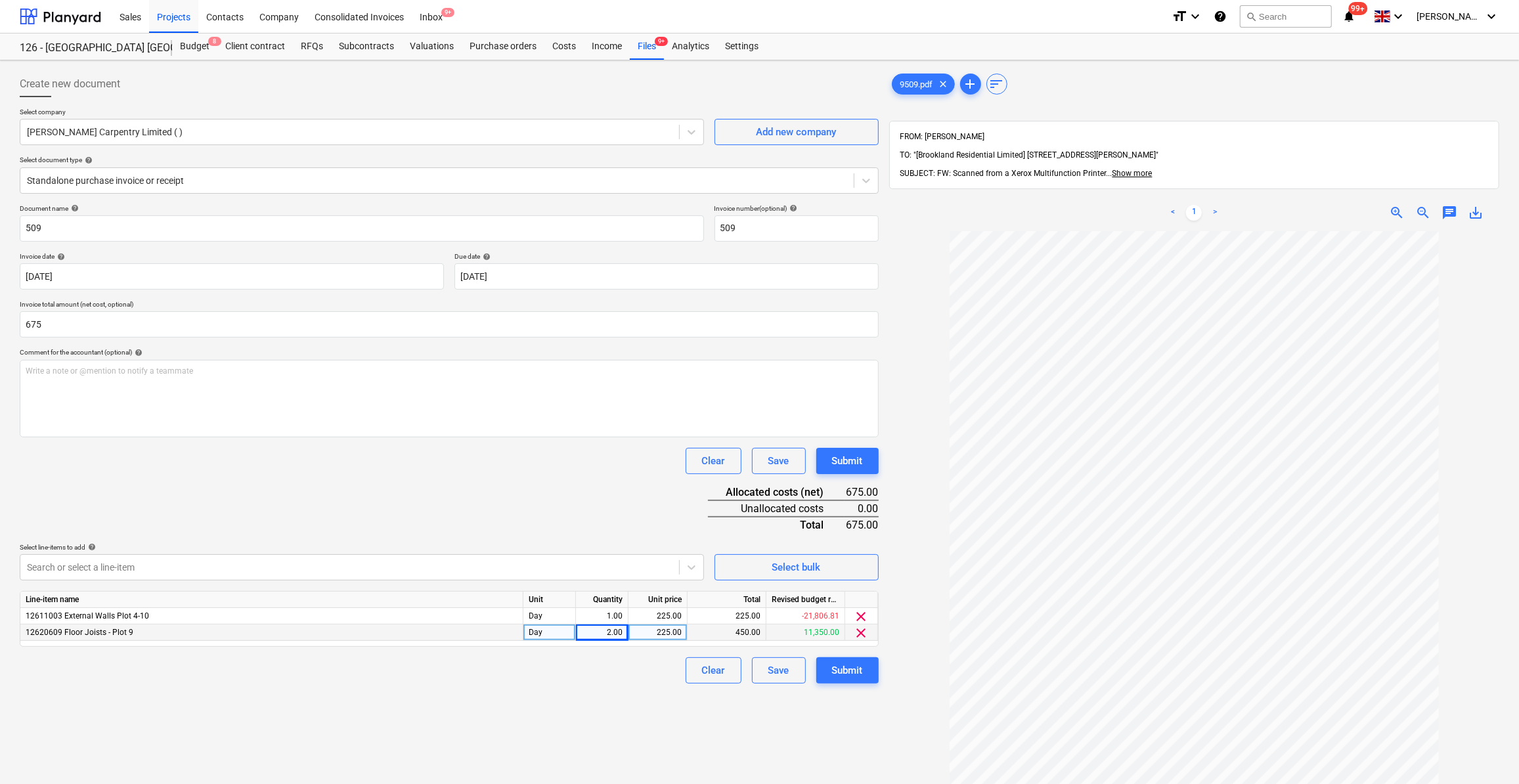
type input "675.00"
click at [82, 483] on div "Document name help 509 Invoice number (optional) help 509 Invoice date help [DA…" at bounding box center [449, 444] width 859 height 480
click at [841, 668] on div "Submit" at bounding box center [847, 670] width 31 height 17
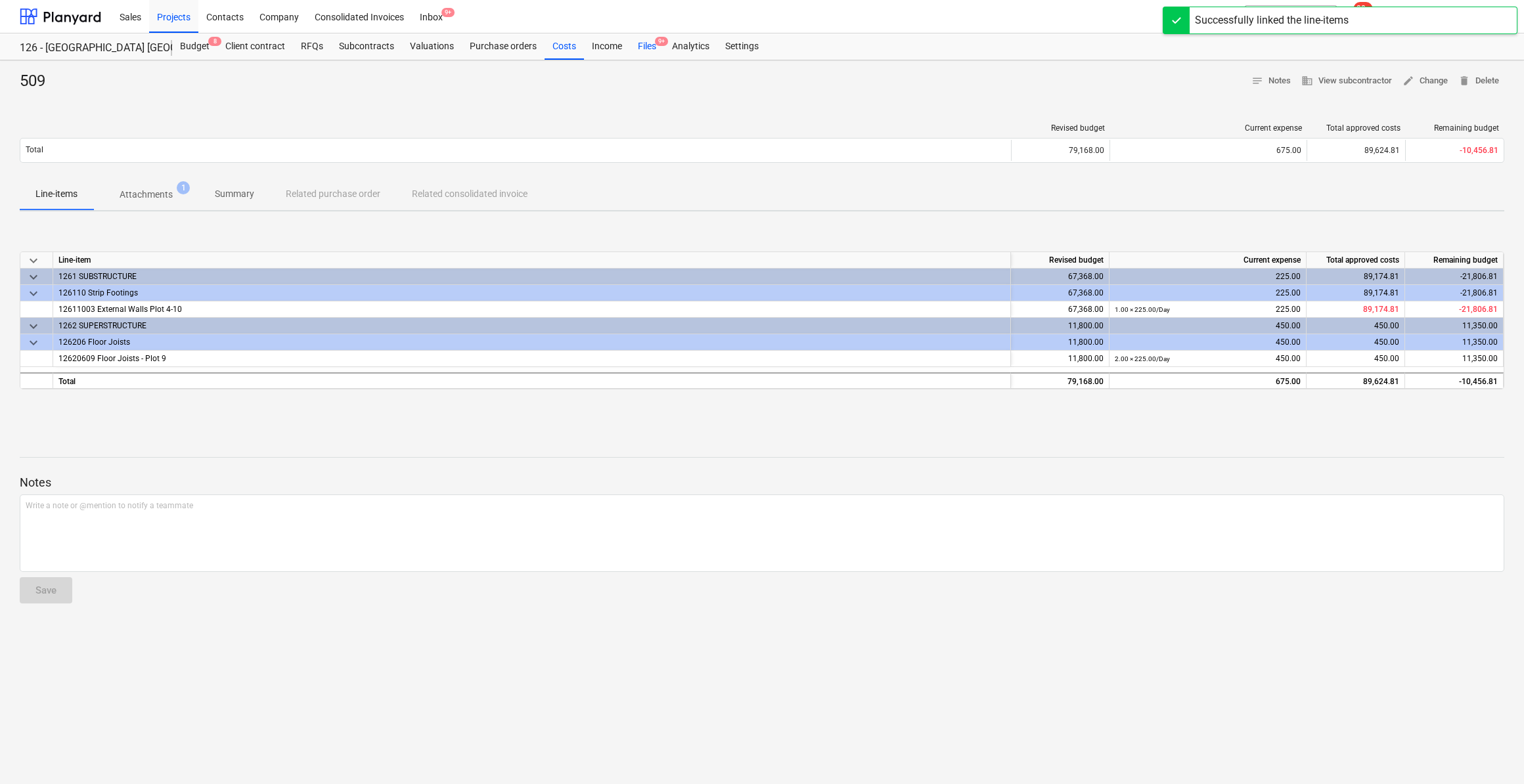
click at [645, 54] on div "Files 9+" at bounding box center [647, 46] width 34 height 26
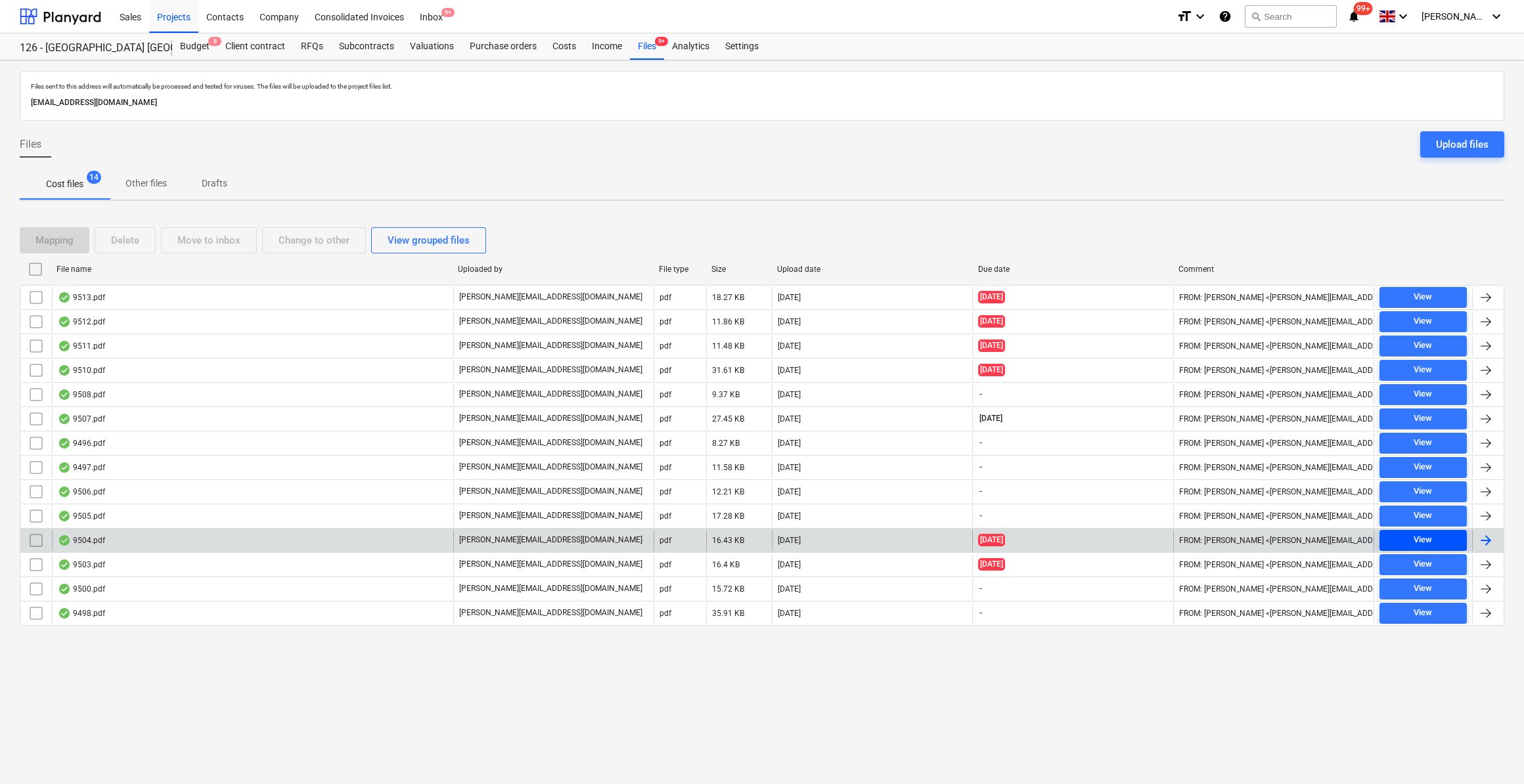
click at [1432, 532] on span "View" at bounding box center [1422, 539] width 77 height 15
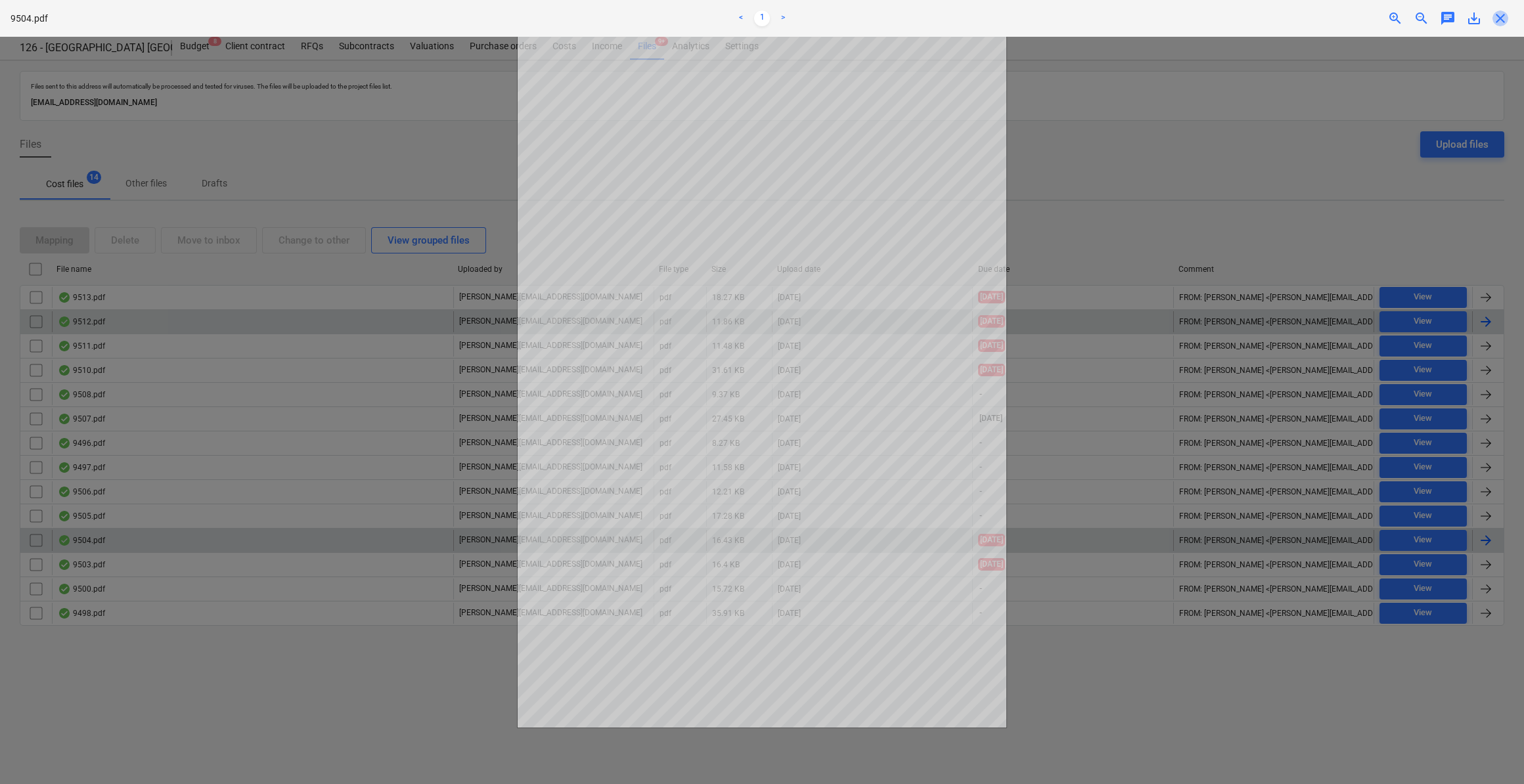
drag, startPoint x: 1498, startPoint y: 17, endPoint x: 1503, endPoint y: 310, distance: 293.0
click at [1498, 18] on span "close" at bounding box center [1500, 18] width 16 height 16
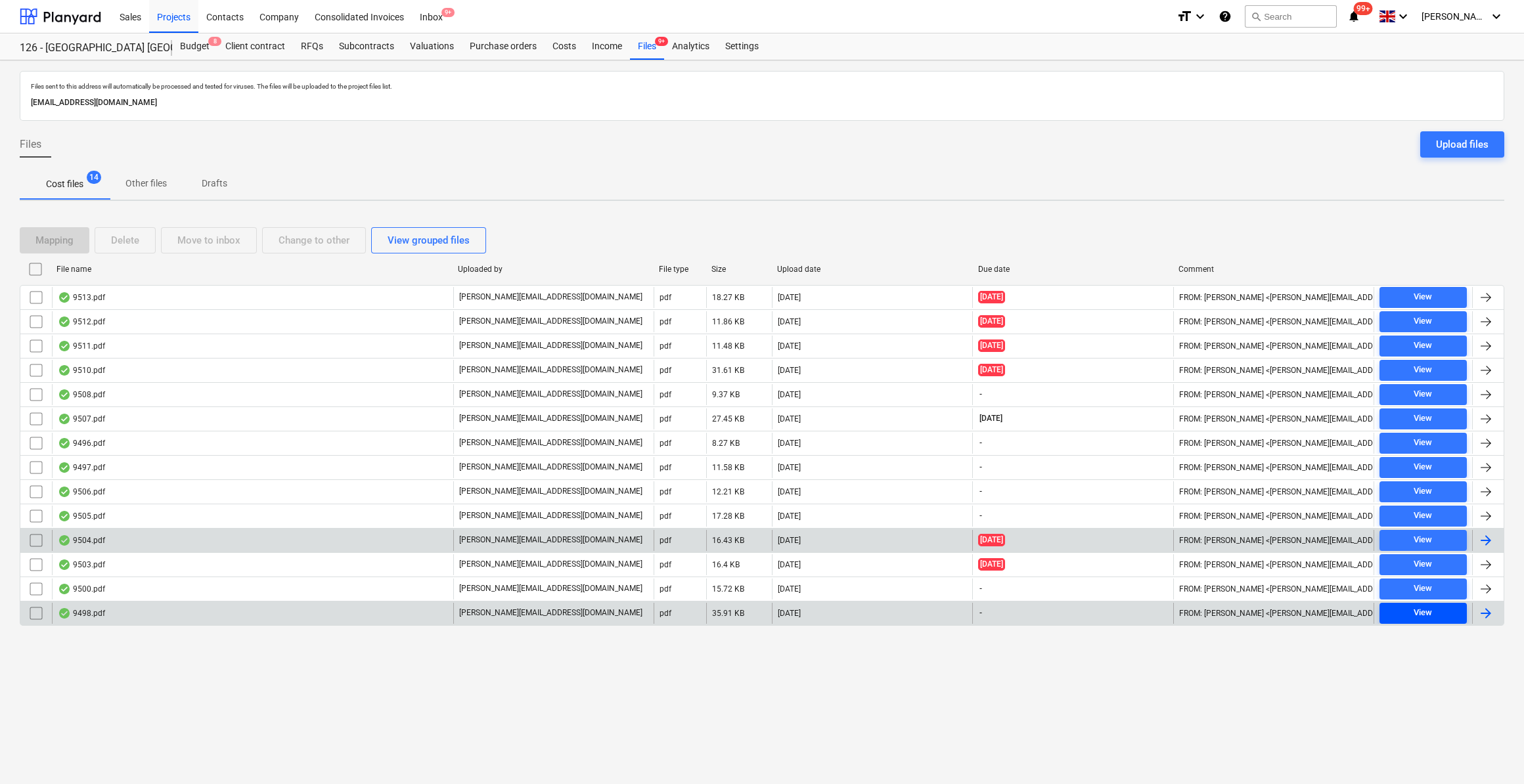
click at [1421, 605] on div "View" at bounding box center [1422, 612] width 18 height 15
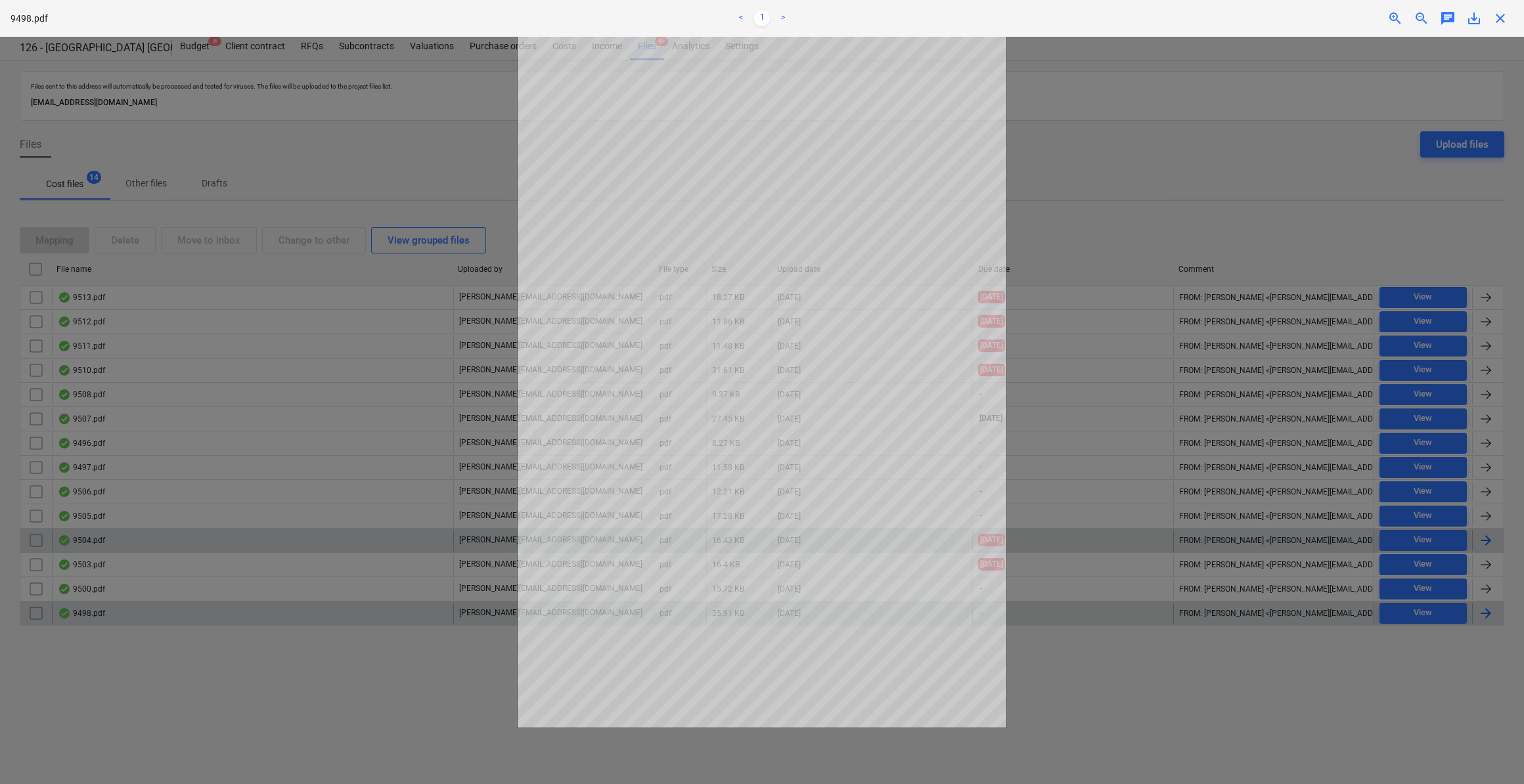
drag, startPoint x: 1134, startPoint y: 746, endPoint x: 1146, endPoint y: 739, distance: 13.9
click at [1138, 744] on div at bounding box center [762, 410] width 1524 height 747
click at [1494, 14] on span "close" at bounding box center [1500, 18] width 16 height 16
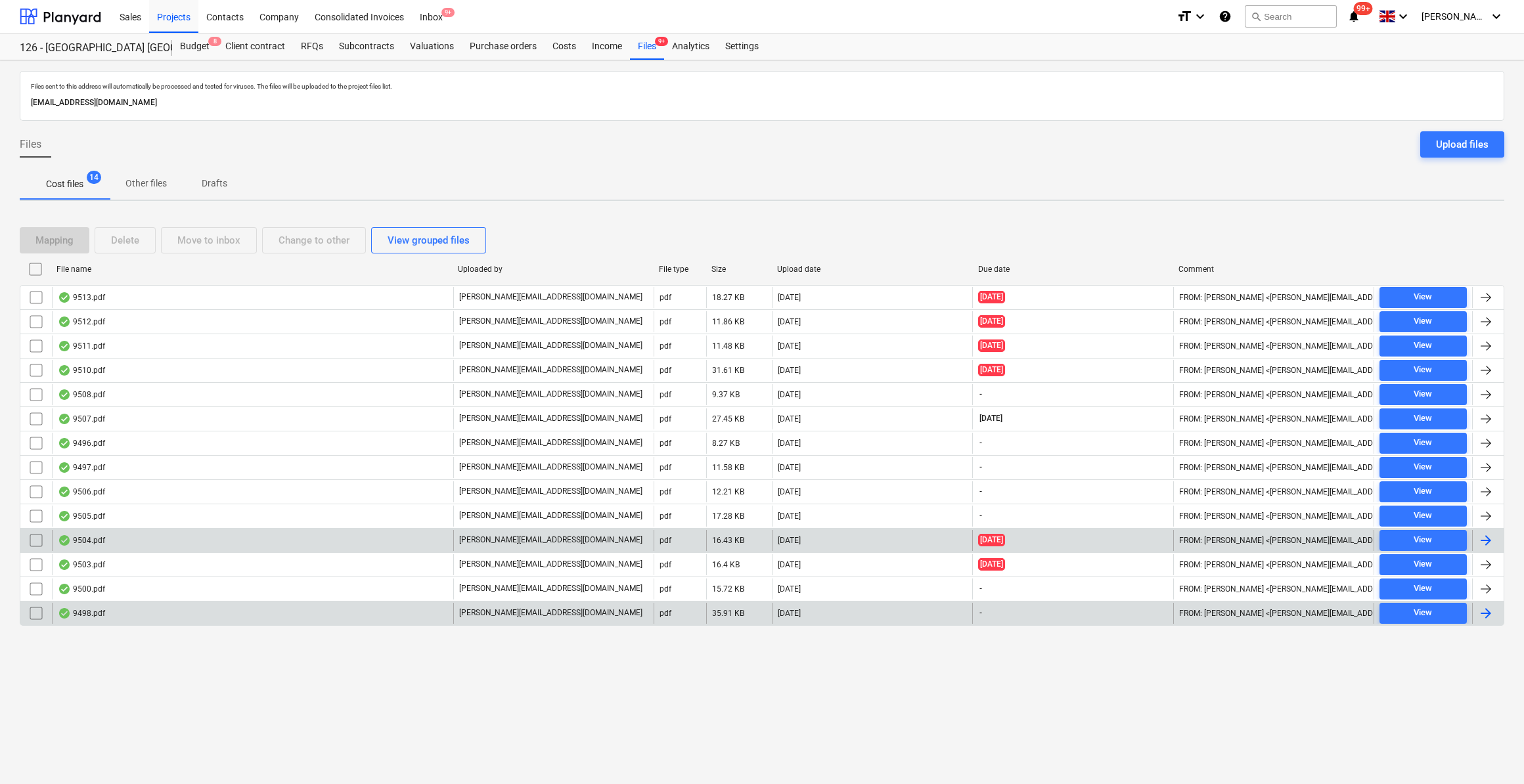
click at [1482, 539] on div at bounding box center [1486, 540] width 16 height 16
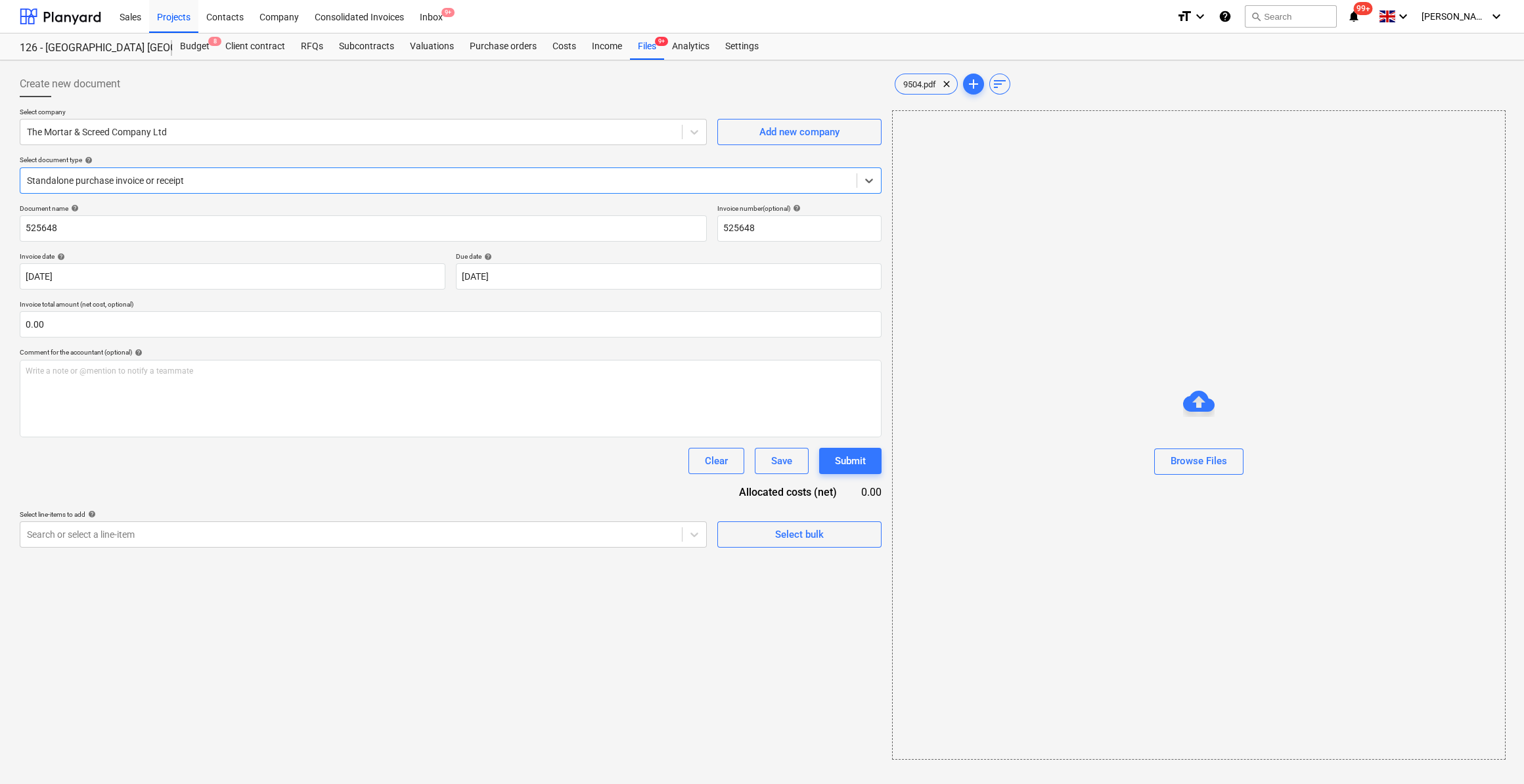
type input "525648"
type input "[DATE]"
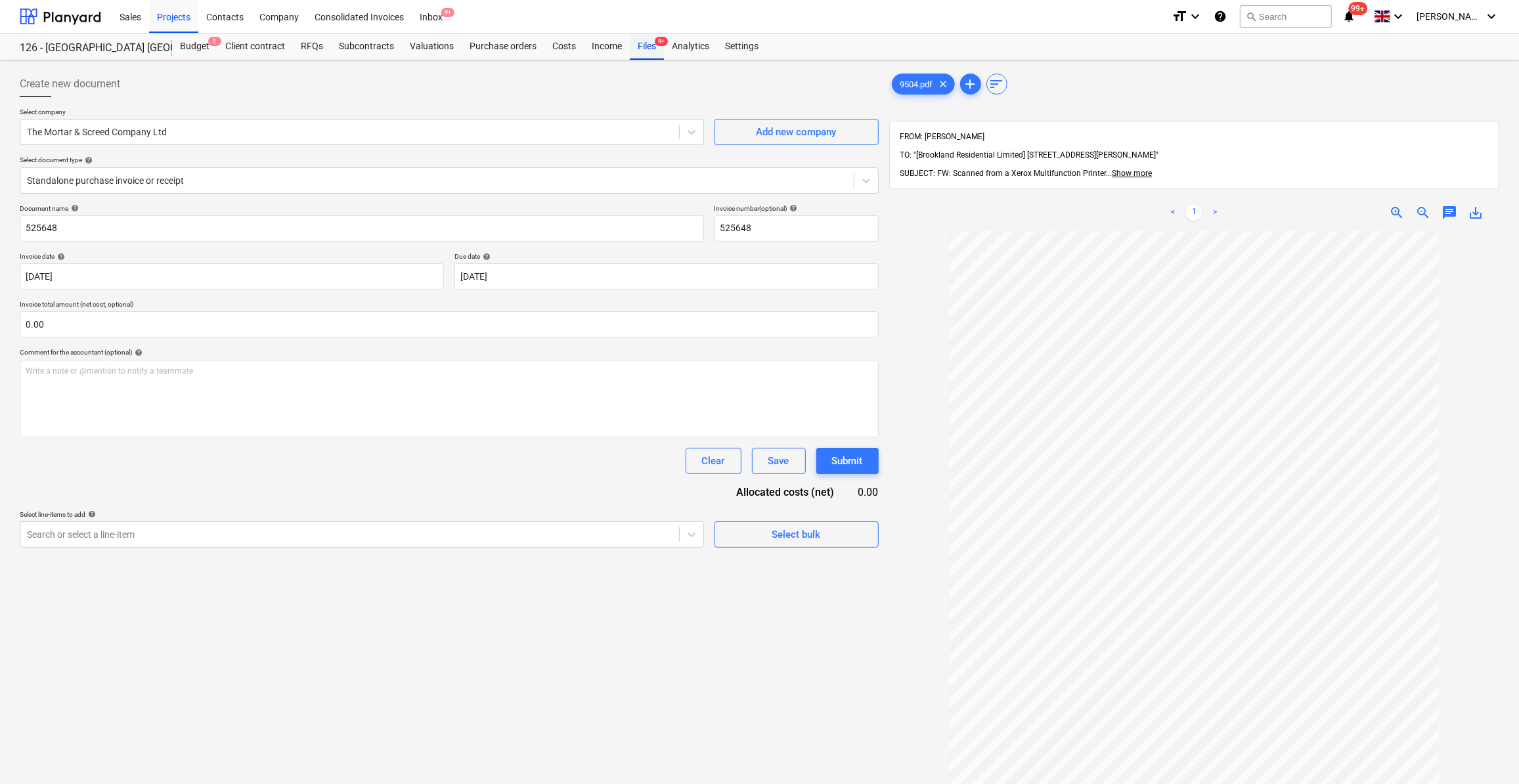
click at [643, 42] on div "Files 9+" at bounding box center [647, 46] width 34 height 26
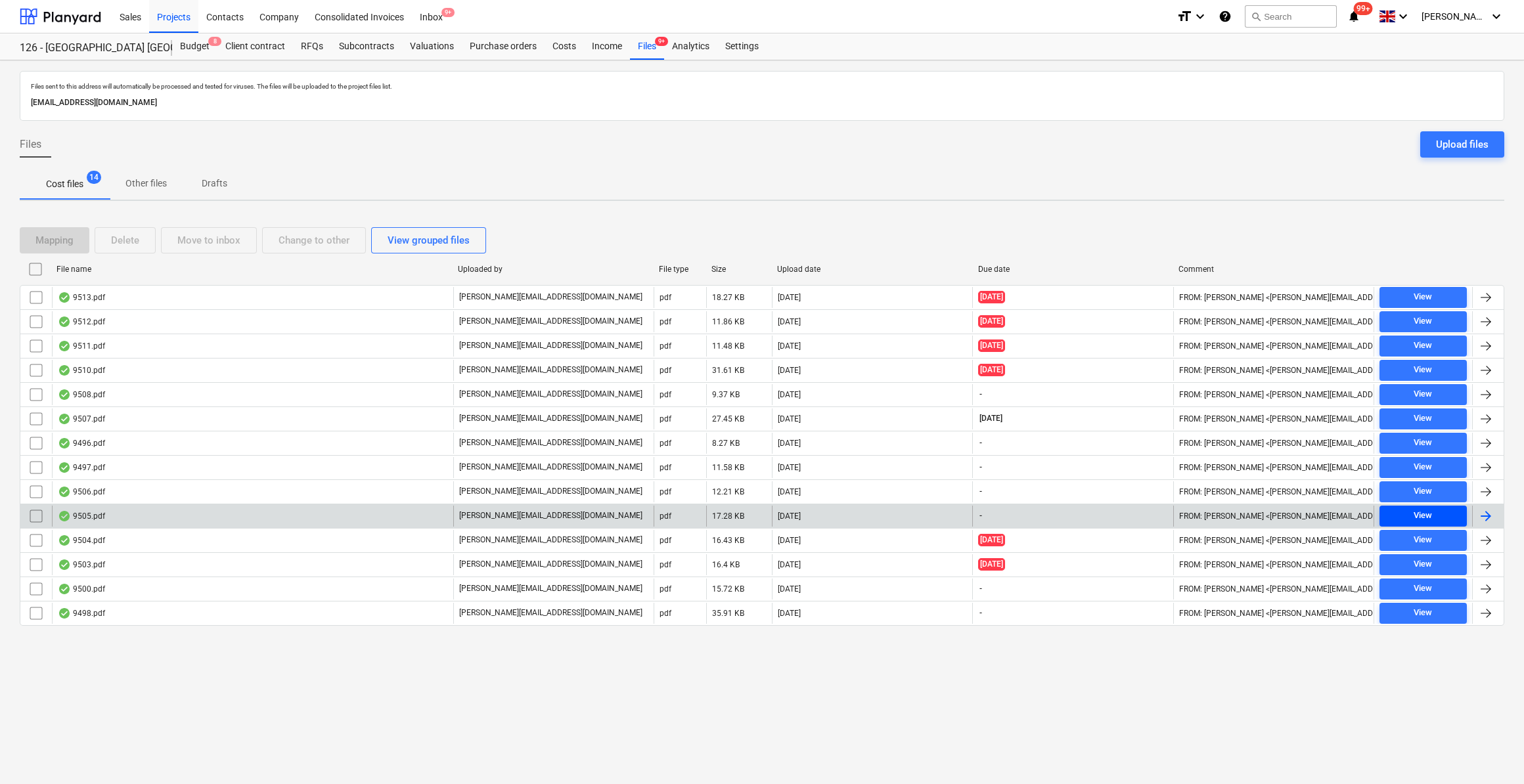
click at [1426, 514] on div "View" at bounding box center [1422, 515] width 18 height 15
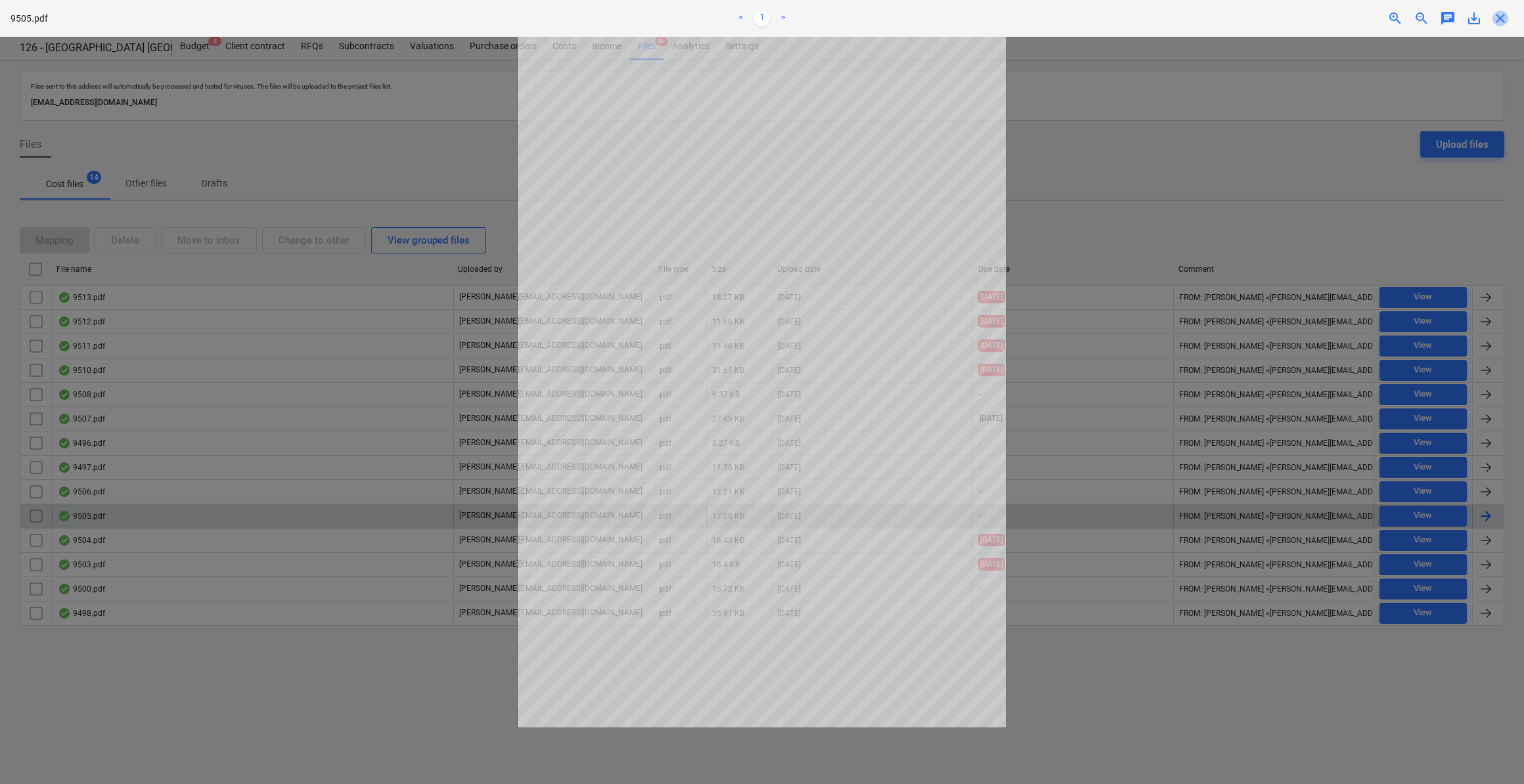
click at [1498, 20] on span "close" at bounding box center [1500, 18] width 16 height 16
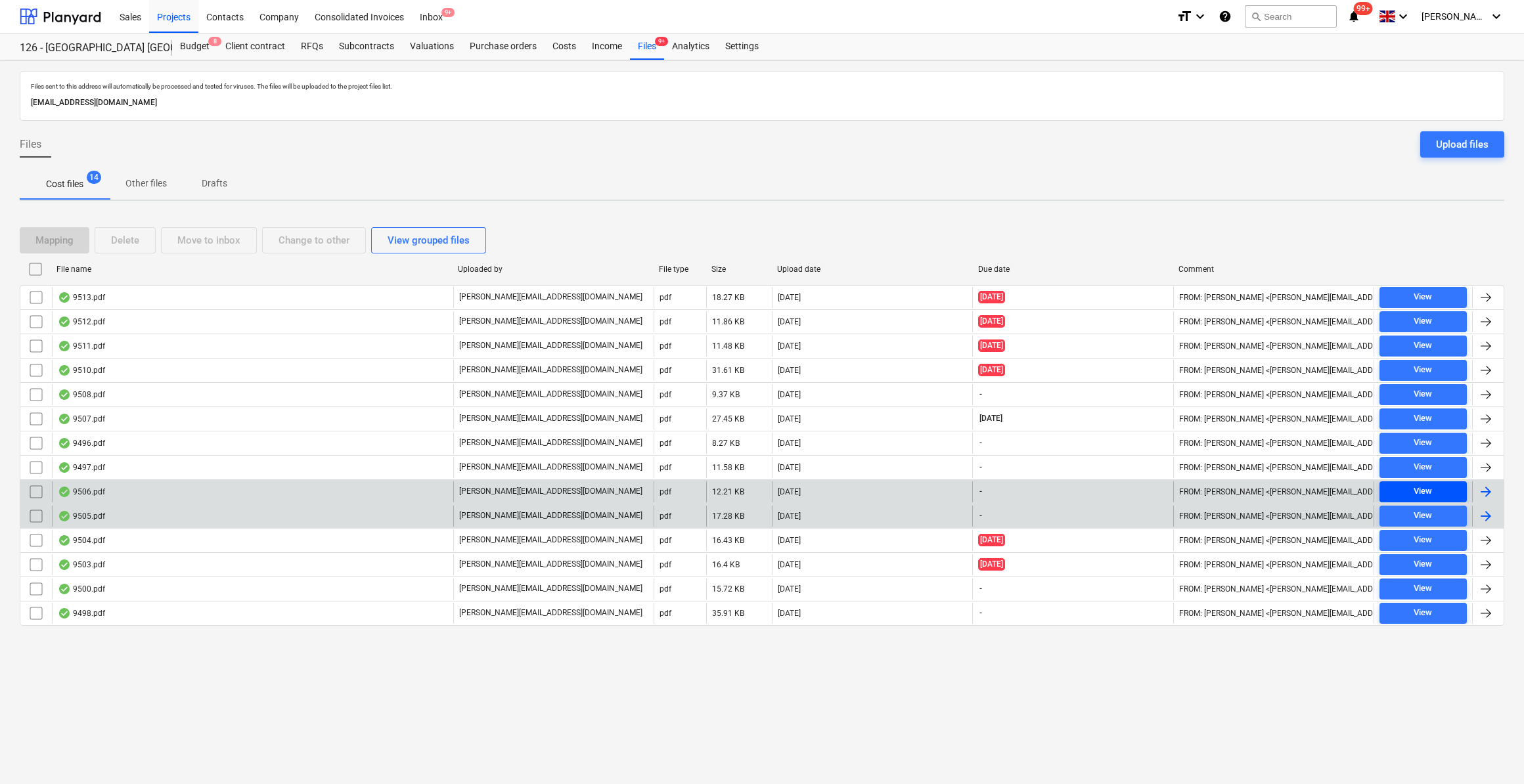
click at [1429, 491] on div "View" at bounding box center [1422, 491] width 18 height 15
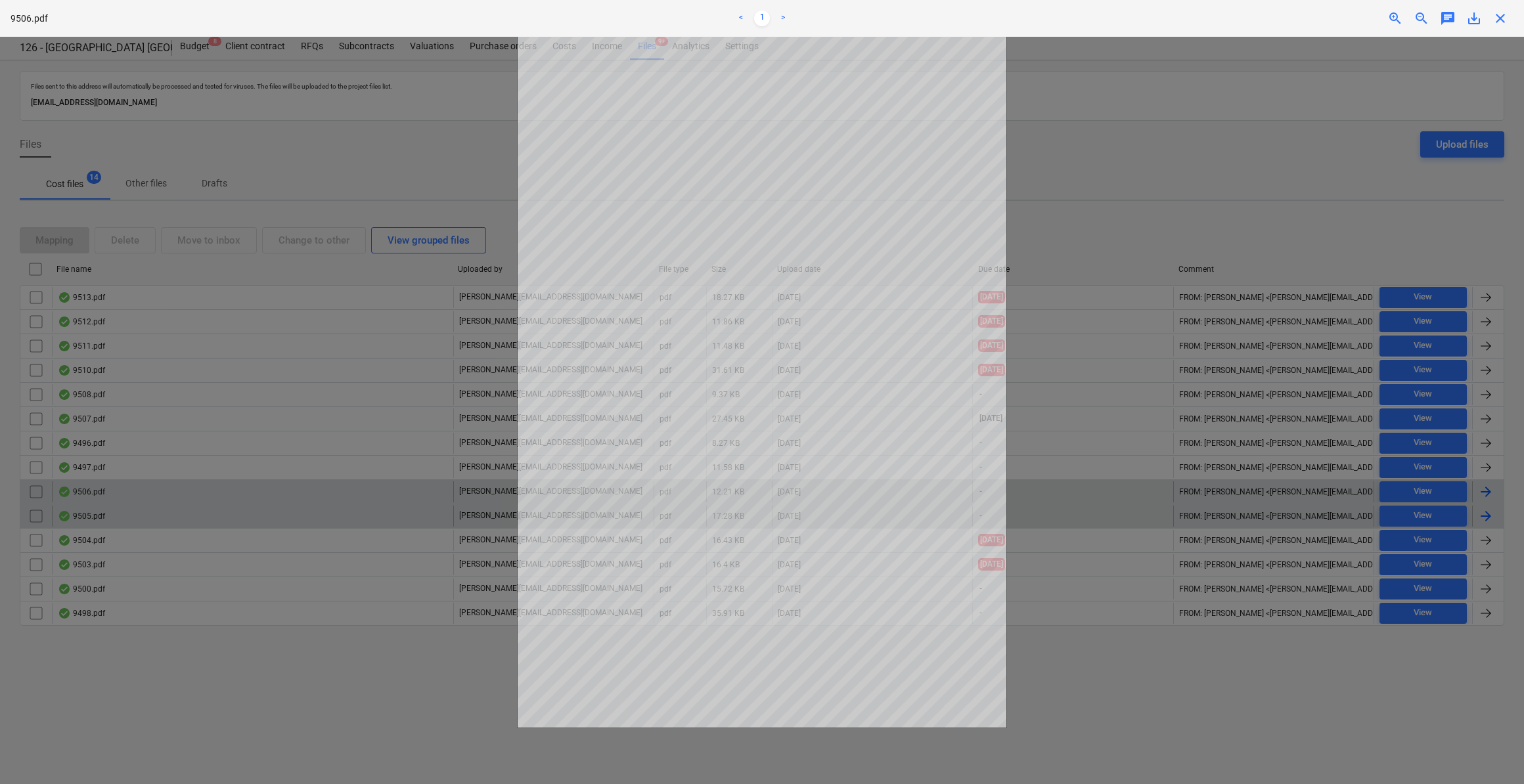
click at [1502, 27] on div "9506.pdf < 1 > zoom_in zoom_out chat 0 save_alt close" at bounding box center [762, 18] width 1524 height 37
click at [1500, 22] on span "close" at bounding box center [1500, 18] width 16 height 16
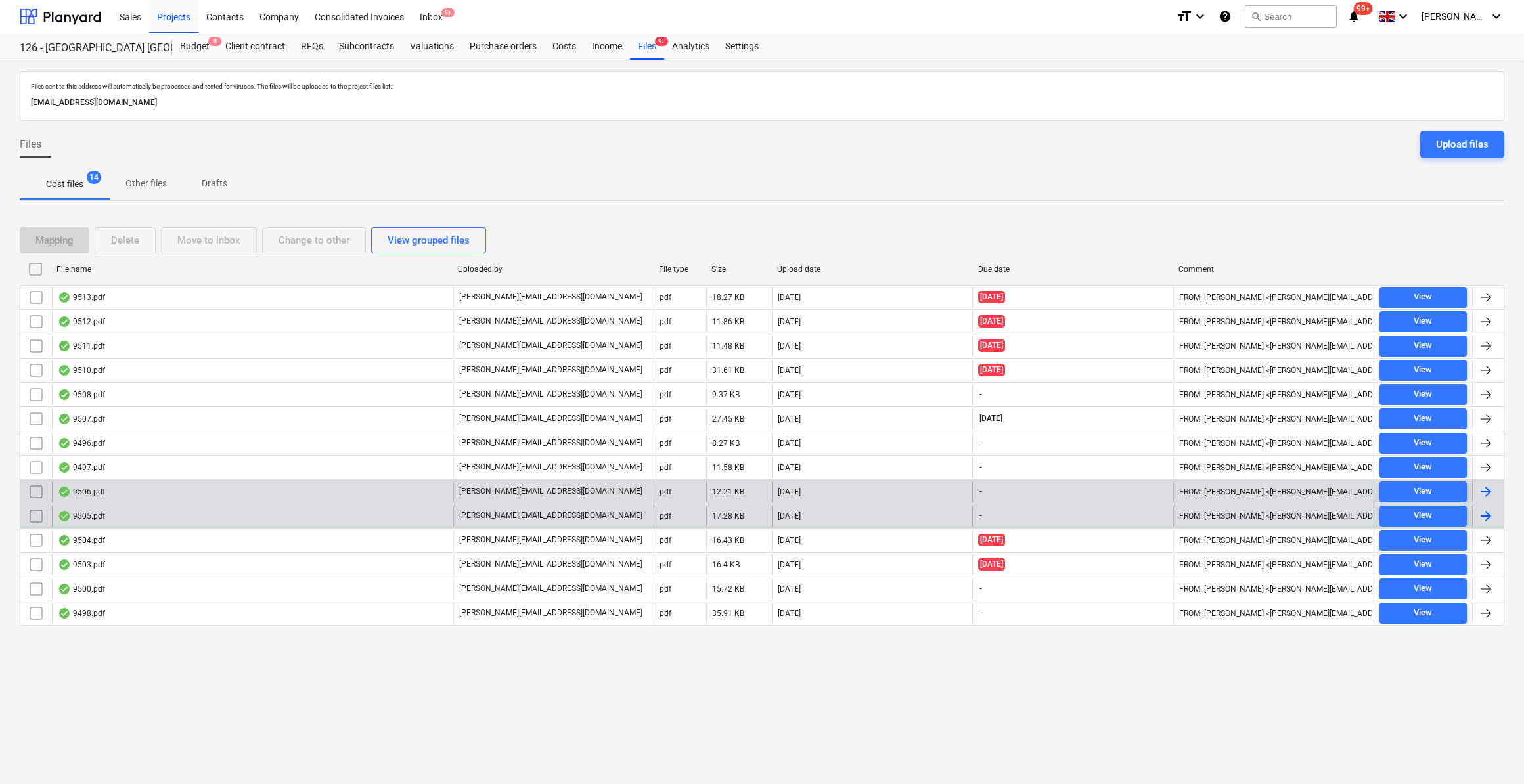
click at [1484, 484] on div at bounding box center [1486, 491] width 16 height 16
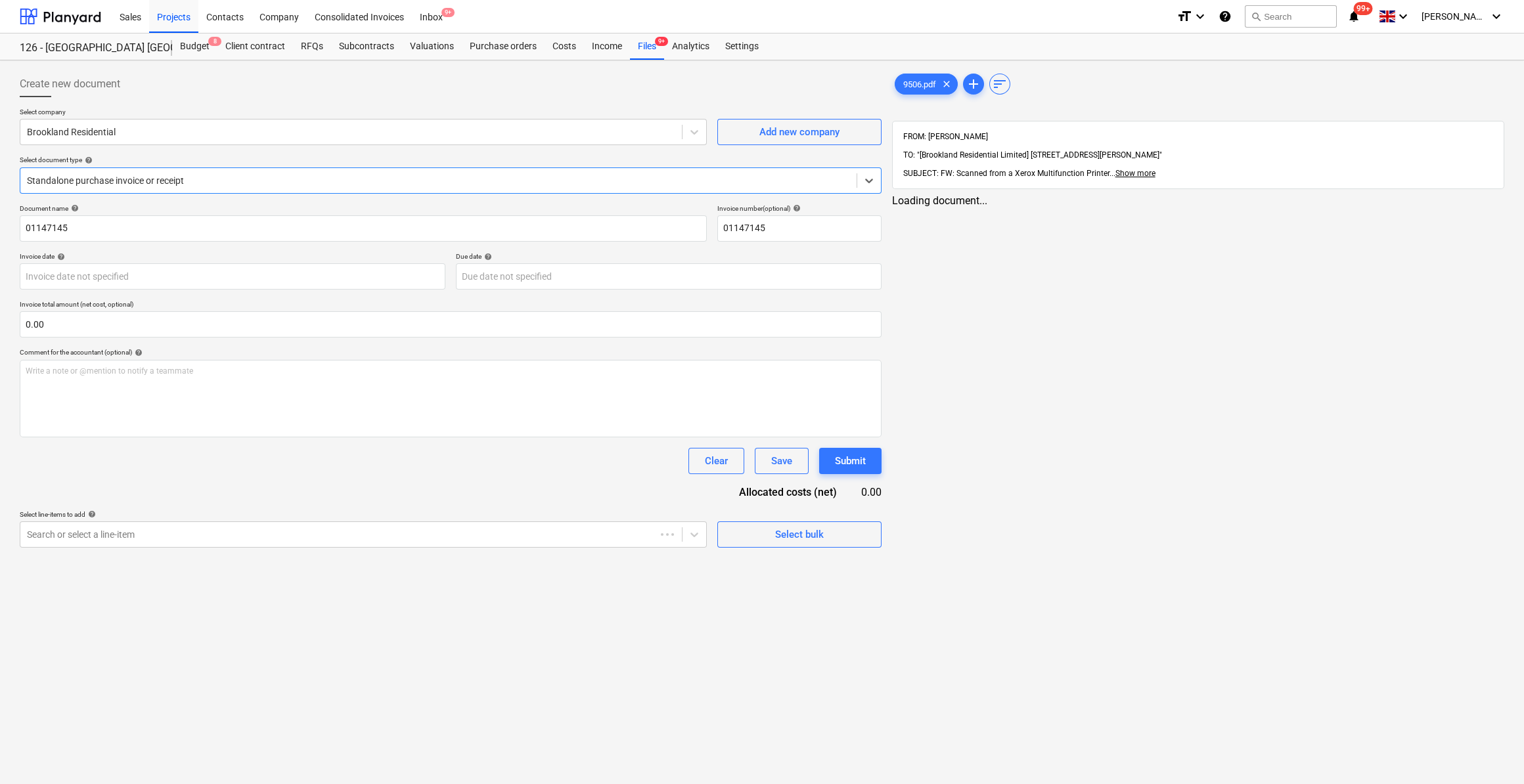
type input "01147145"
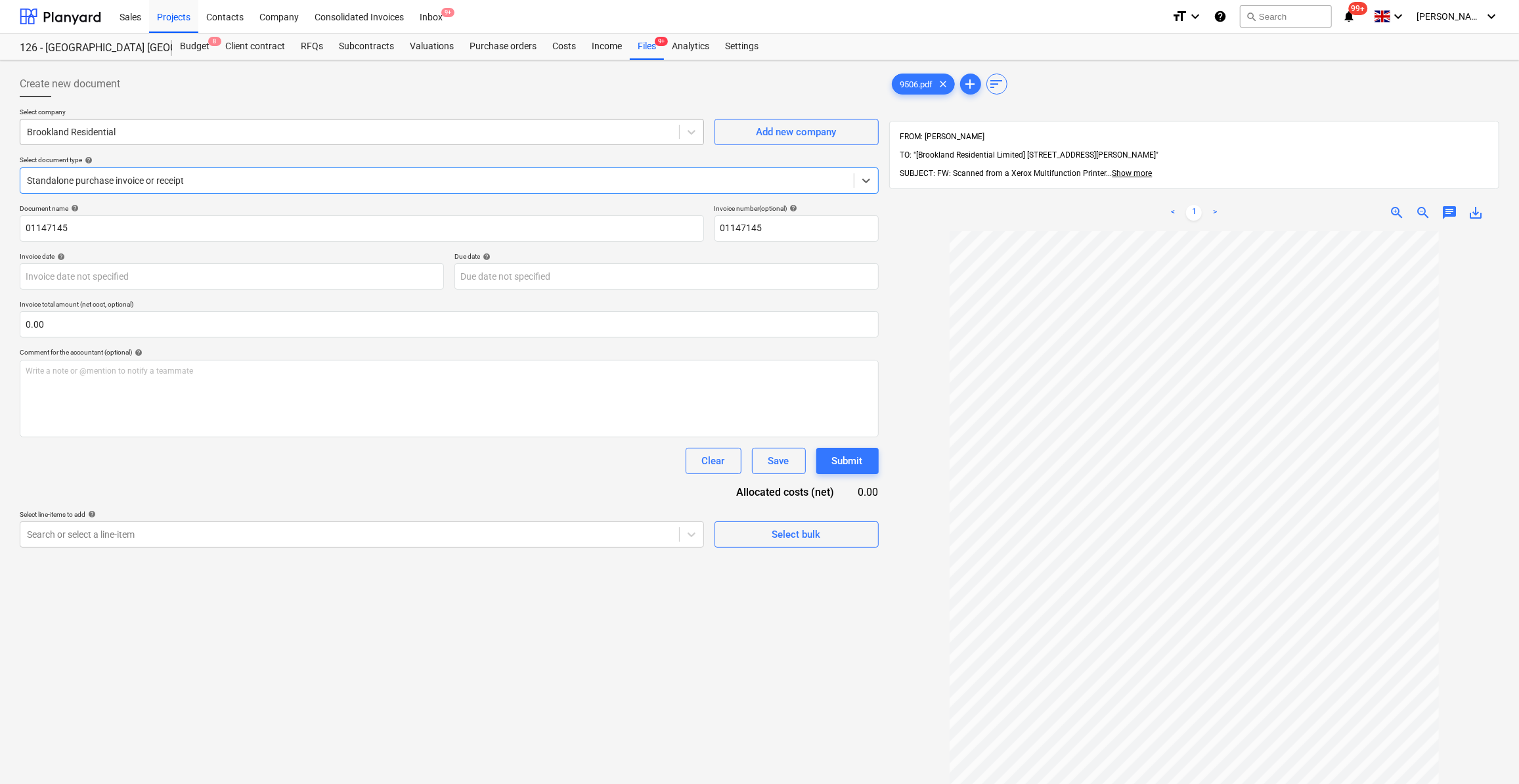
click at [126, 134] on div at bounding box center [349, 132] width 645 height 13
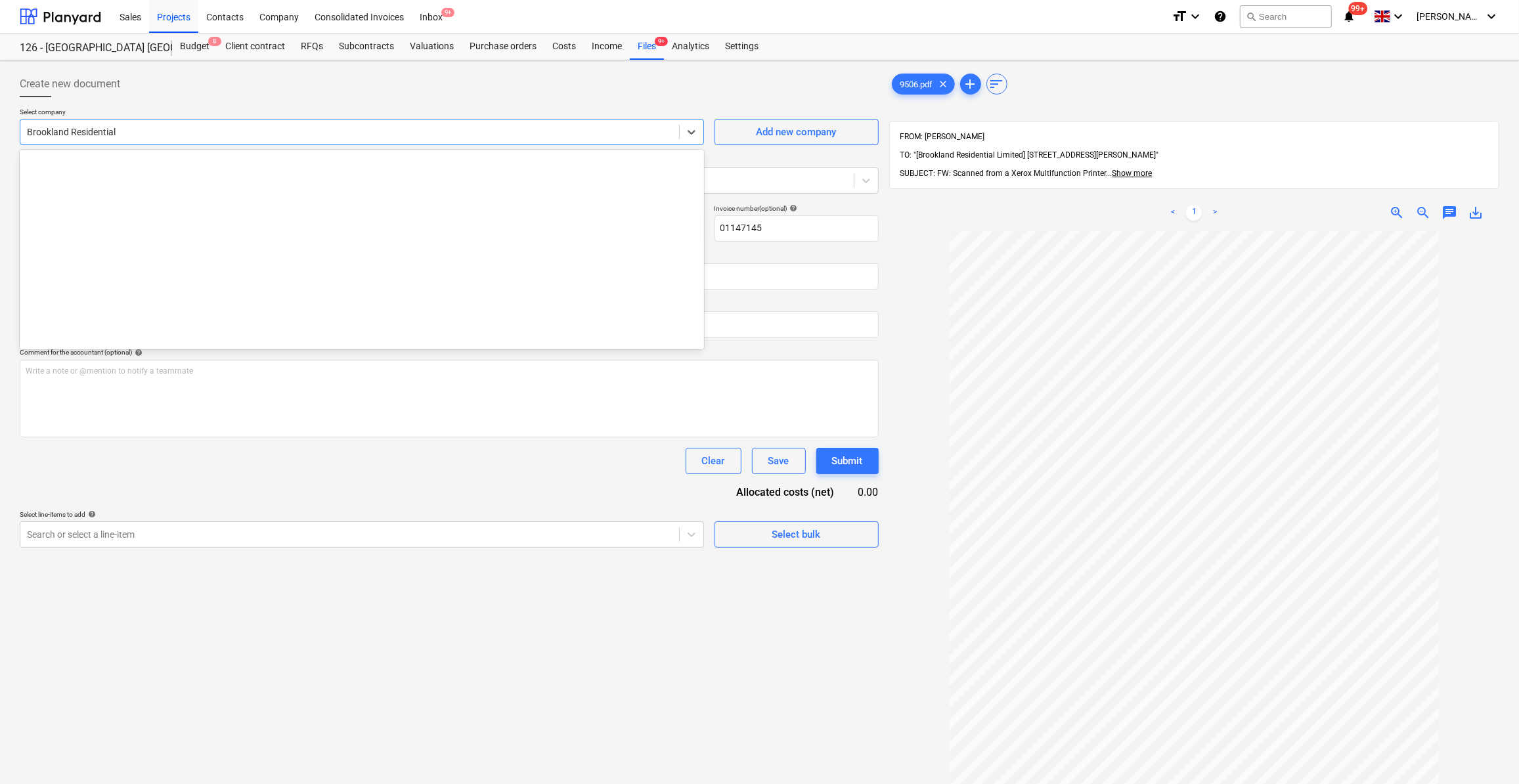
scroll to position [1586, 0]
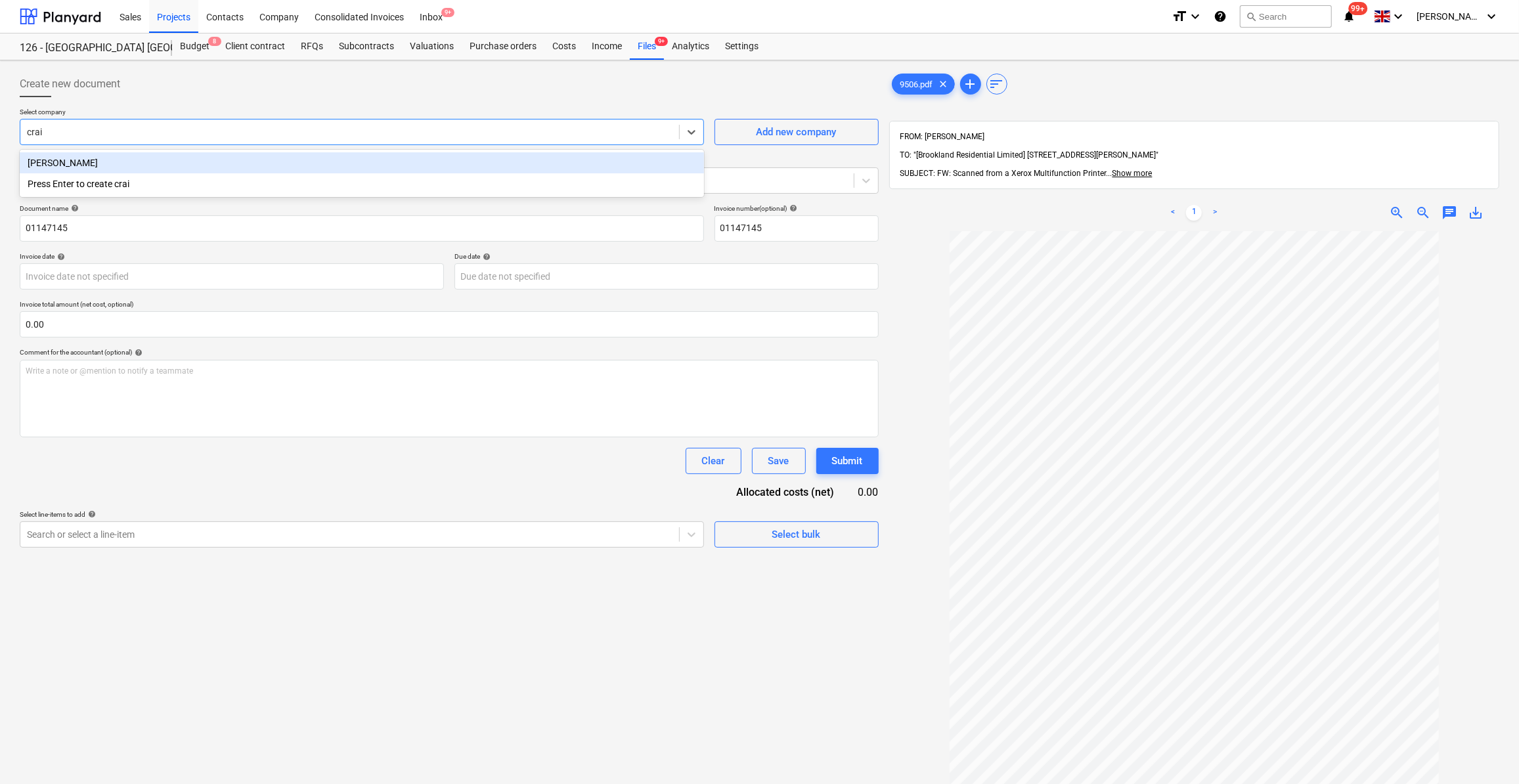
type input "[PERSON_NAME]"
click at [90, 169] on div "[PERSON_NAME]" at bounding box center [362, 163] width 684 height 21
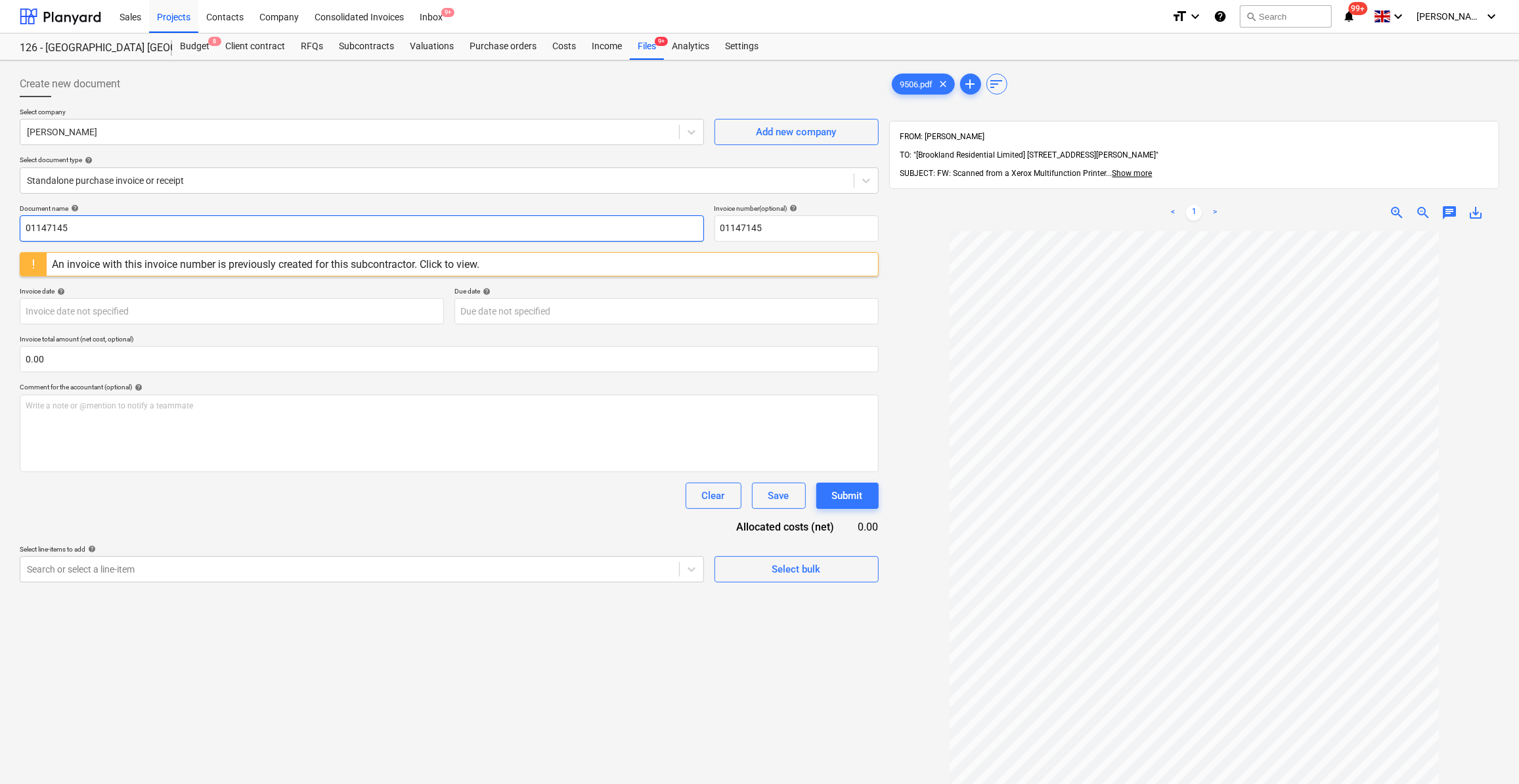
drag, startPoint x: 81, startPoint y: 225, endPoint x: 13, endPoint y: 224, distance: 68.0
click at [13, 224] on div "Create new document Select company [PERSON_NAME] Add new company Select documen…" at bounding box center [760, 524] width 1519 height 928
type input "Labour 08-12/09/25 - 14"
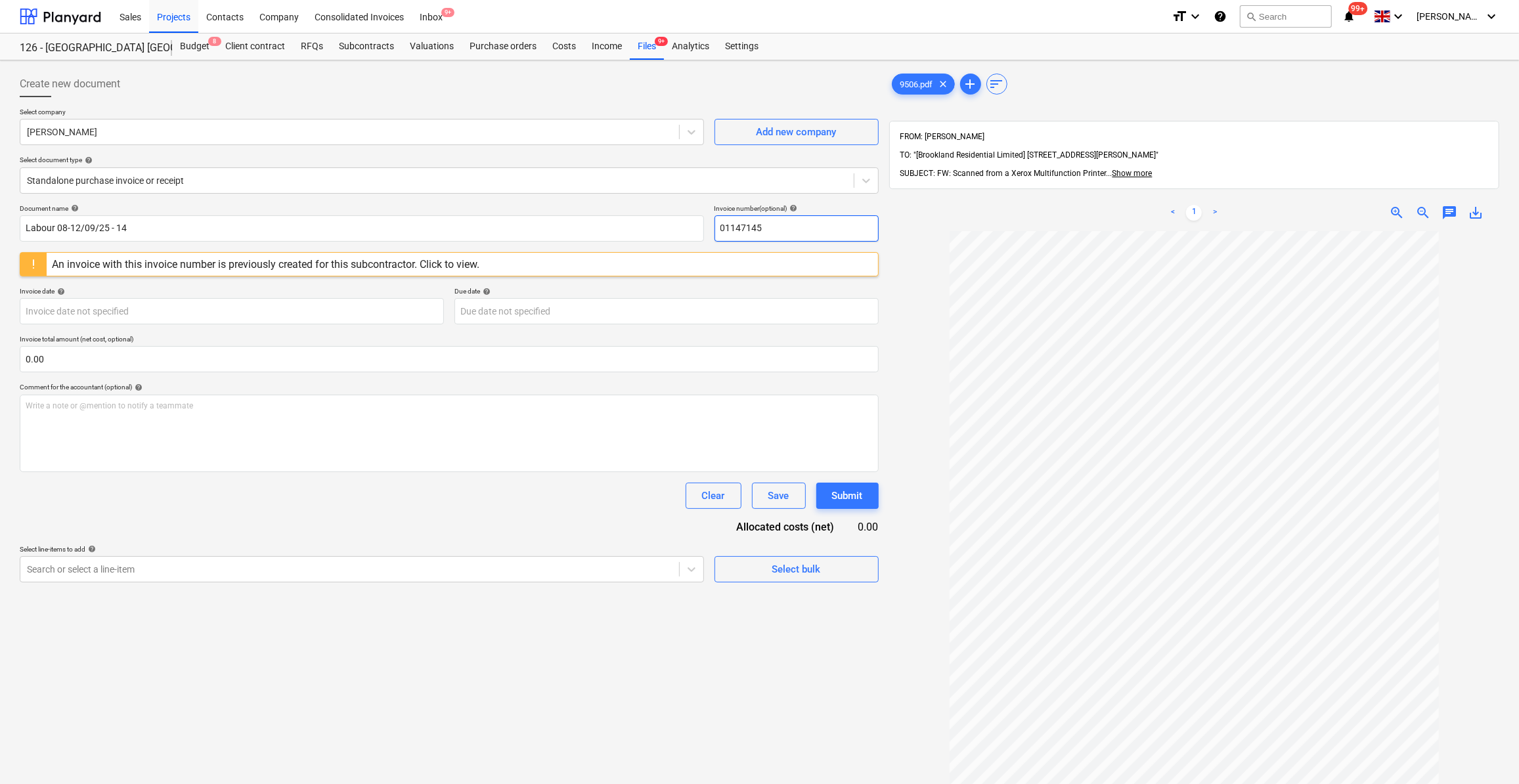
drag, startPoint x: 790, startPoint y: 225, endPoint x: 717, endPoint y: 220, distance: 73.2
click at [717, 220] on input "01147145" at bounding box center [796, 228] width 164 height 26
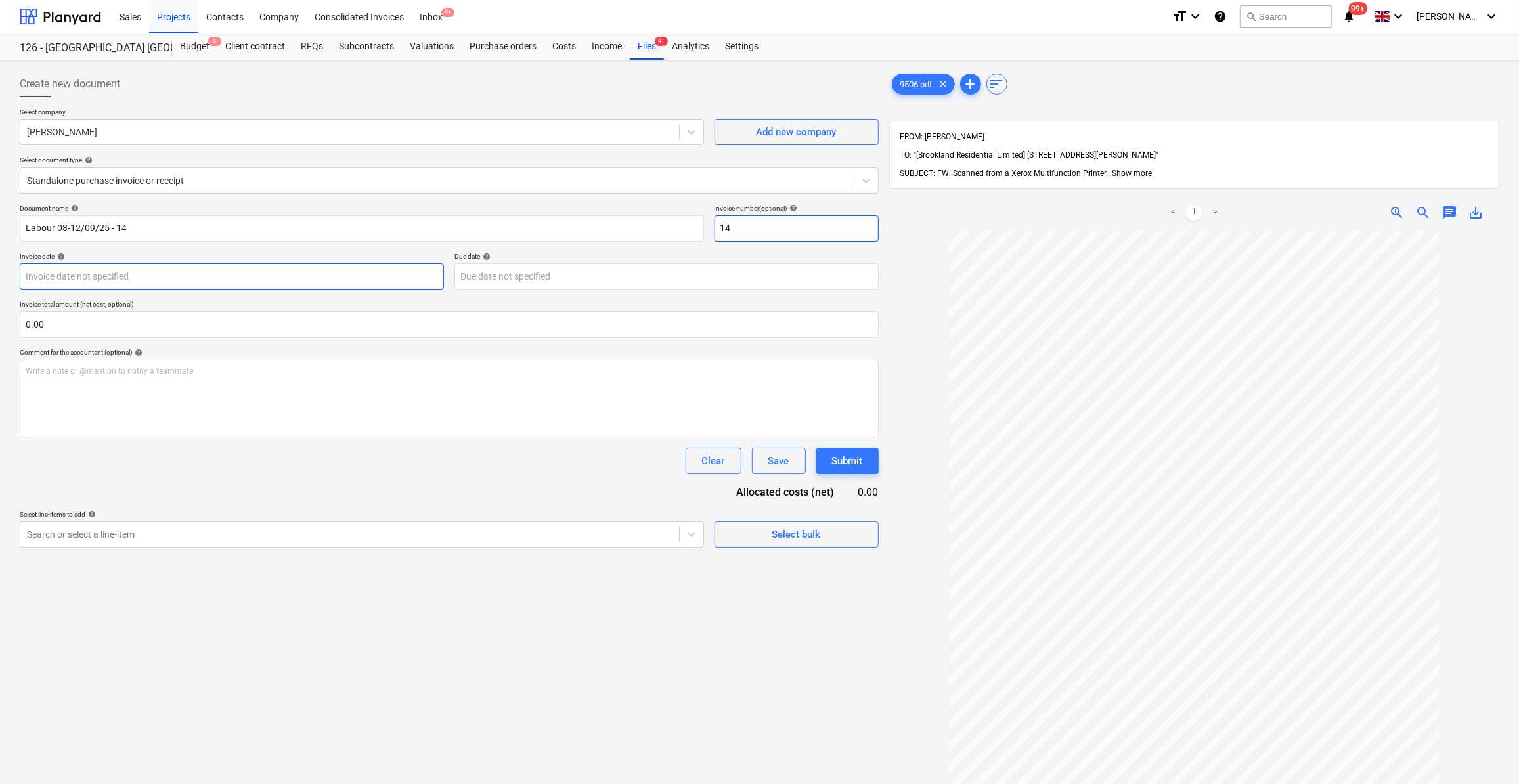
type input "14"
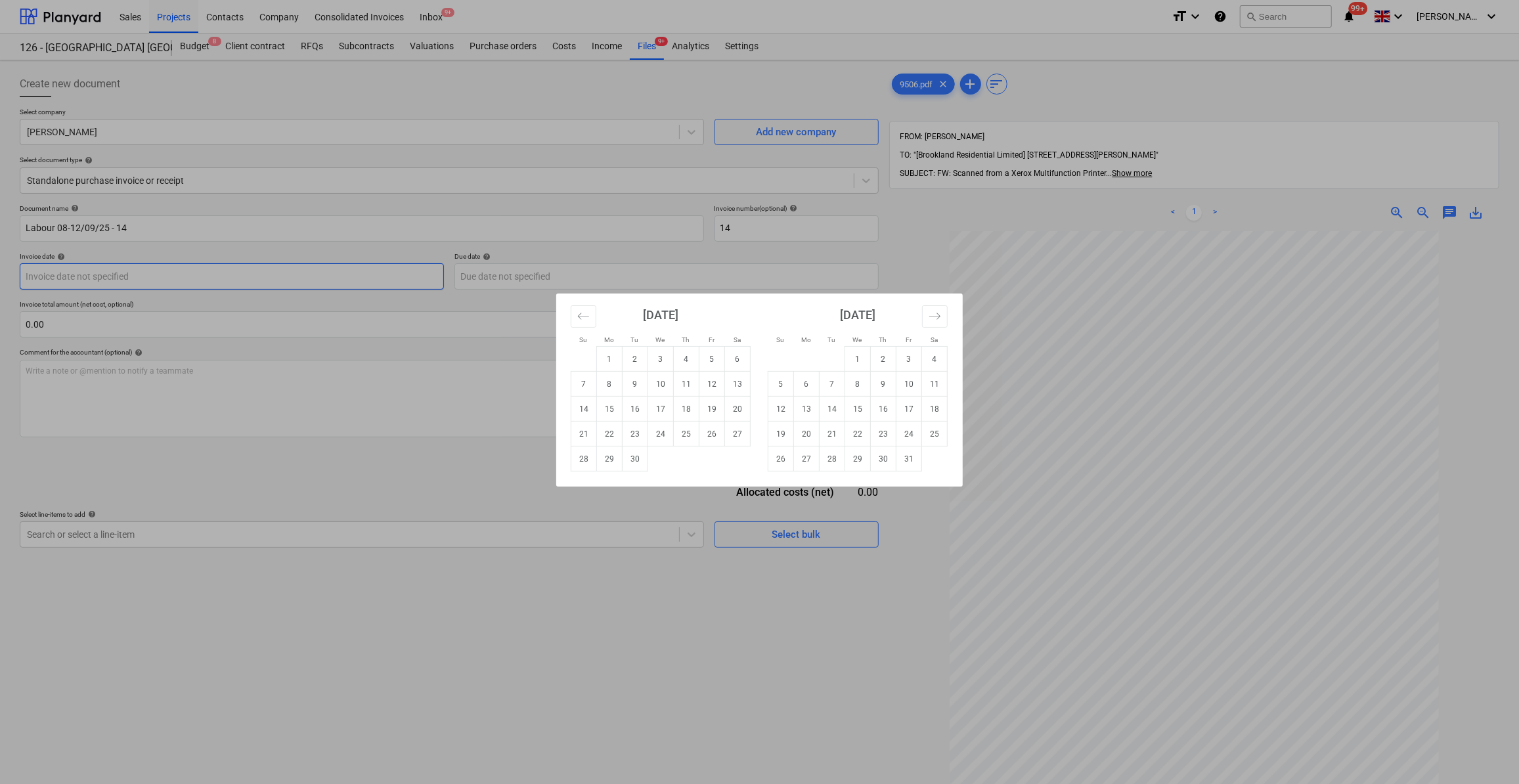
click at [106, 279] on body "Sales Projects Contacts Company Consolidated Invoices Inbox 9+ format_size keyb…" at bounding box center [760, 392] width 1519 height 784
click at [584, 406] on td "14" at bounding box center [584, 408] width 26 height 25
type input "[DATE]"
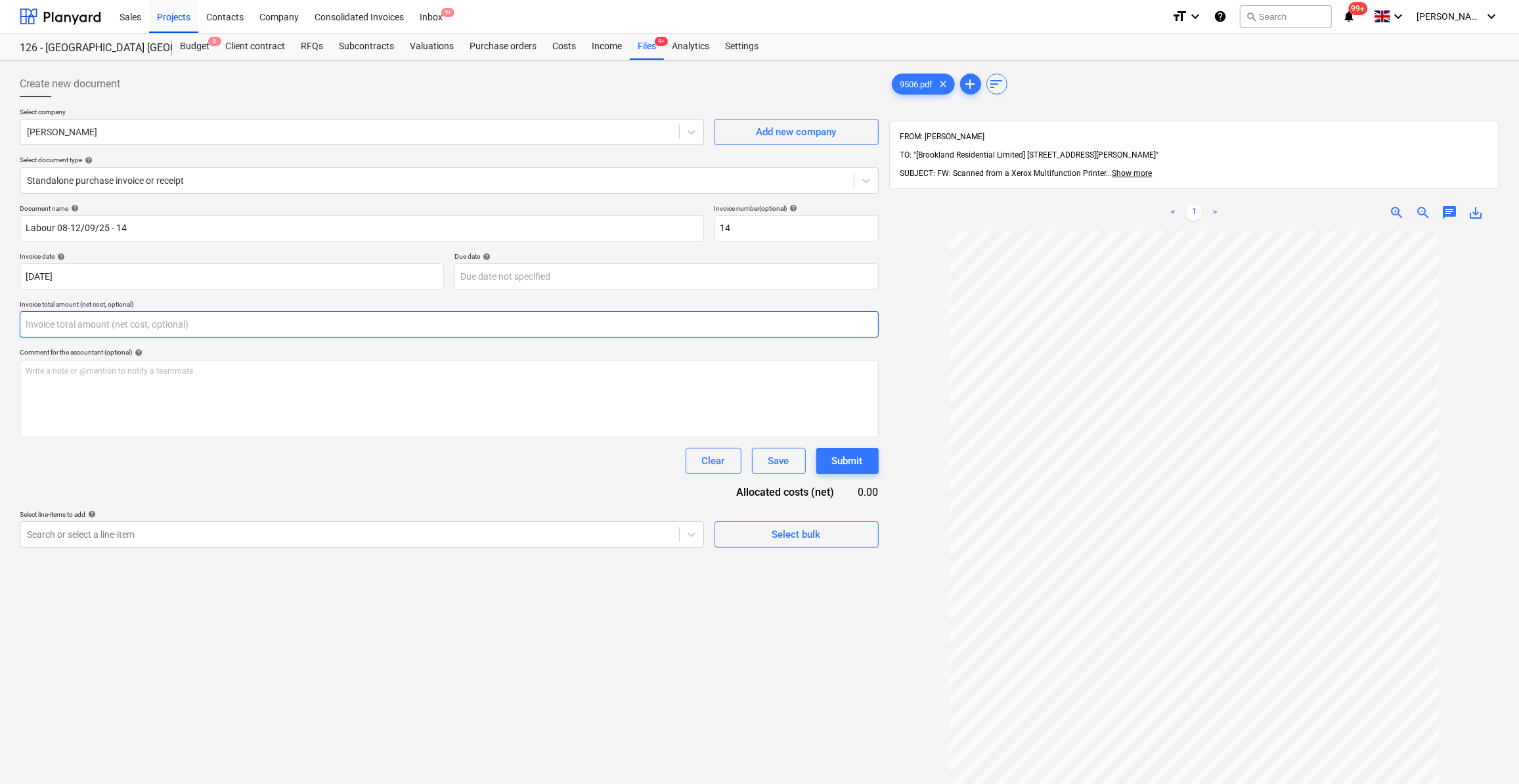
click at [54, 318] on input "text" at bounding box center [449, 324] width 859 height 26
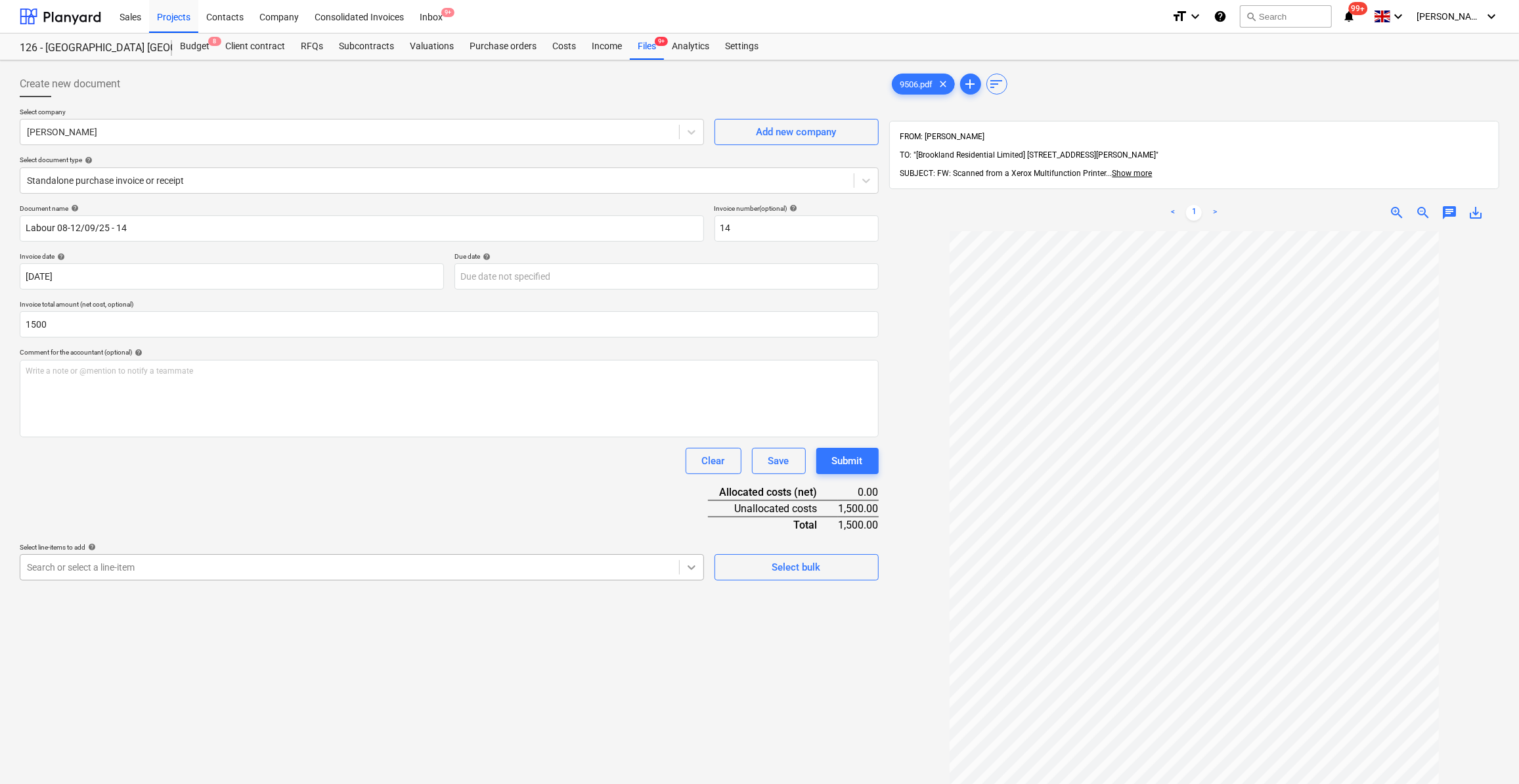
type input "1,500.00"
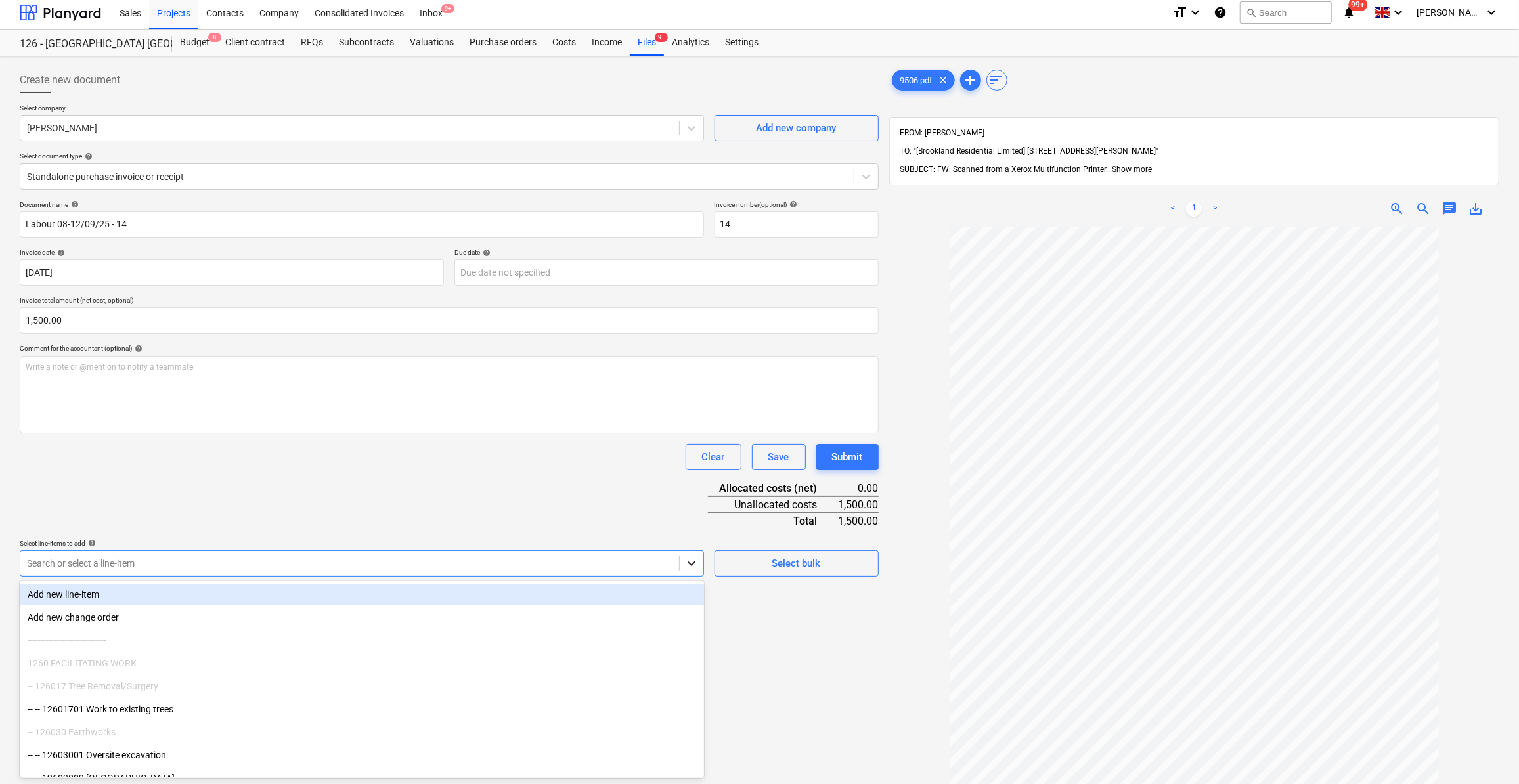
click at [687, 565] on icon at bounding box center [692, 563] width 13 height 13
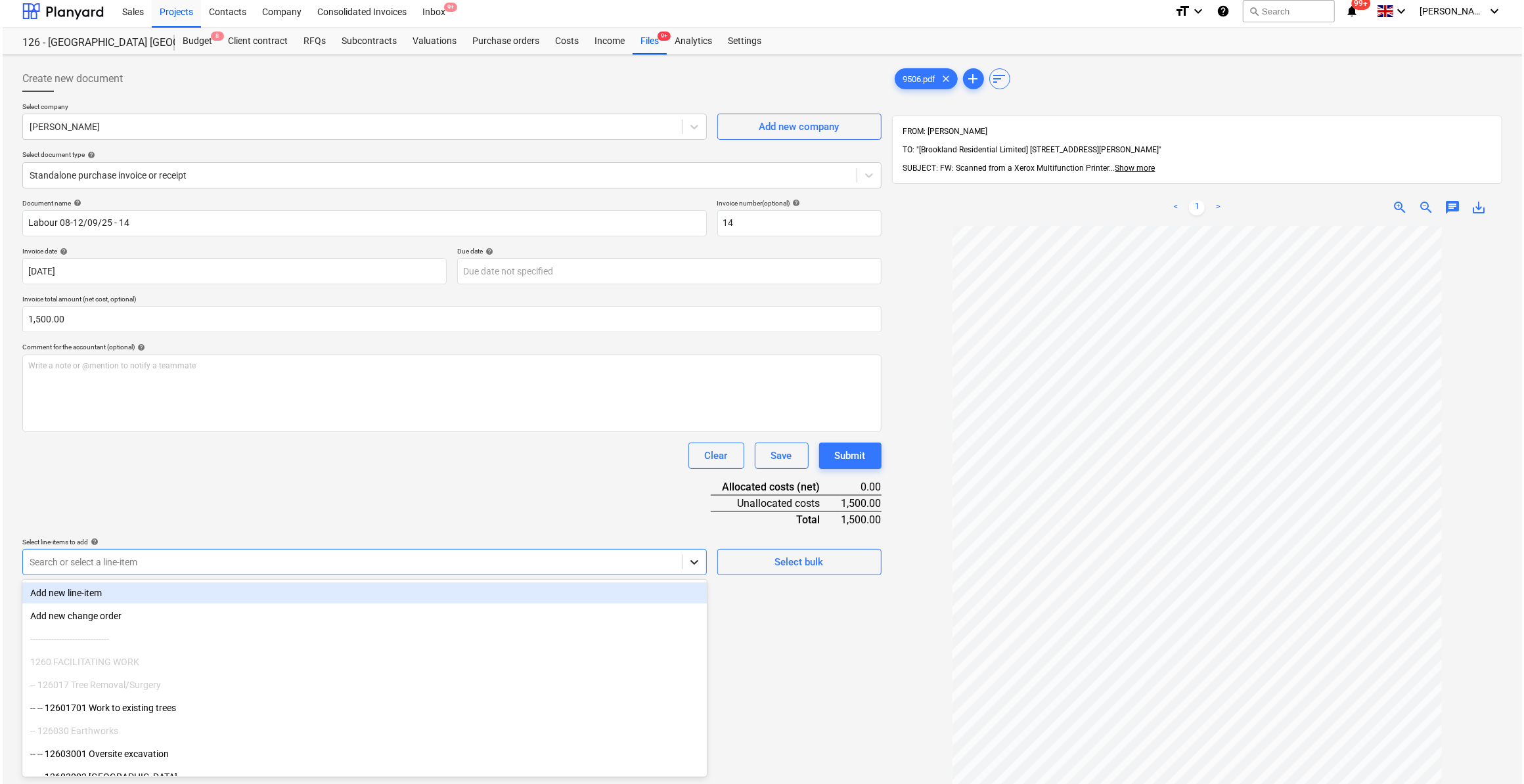
scroll to position [6, 0]
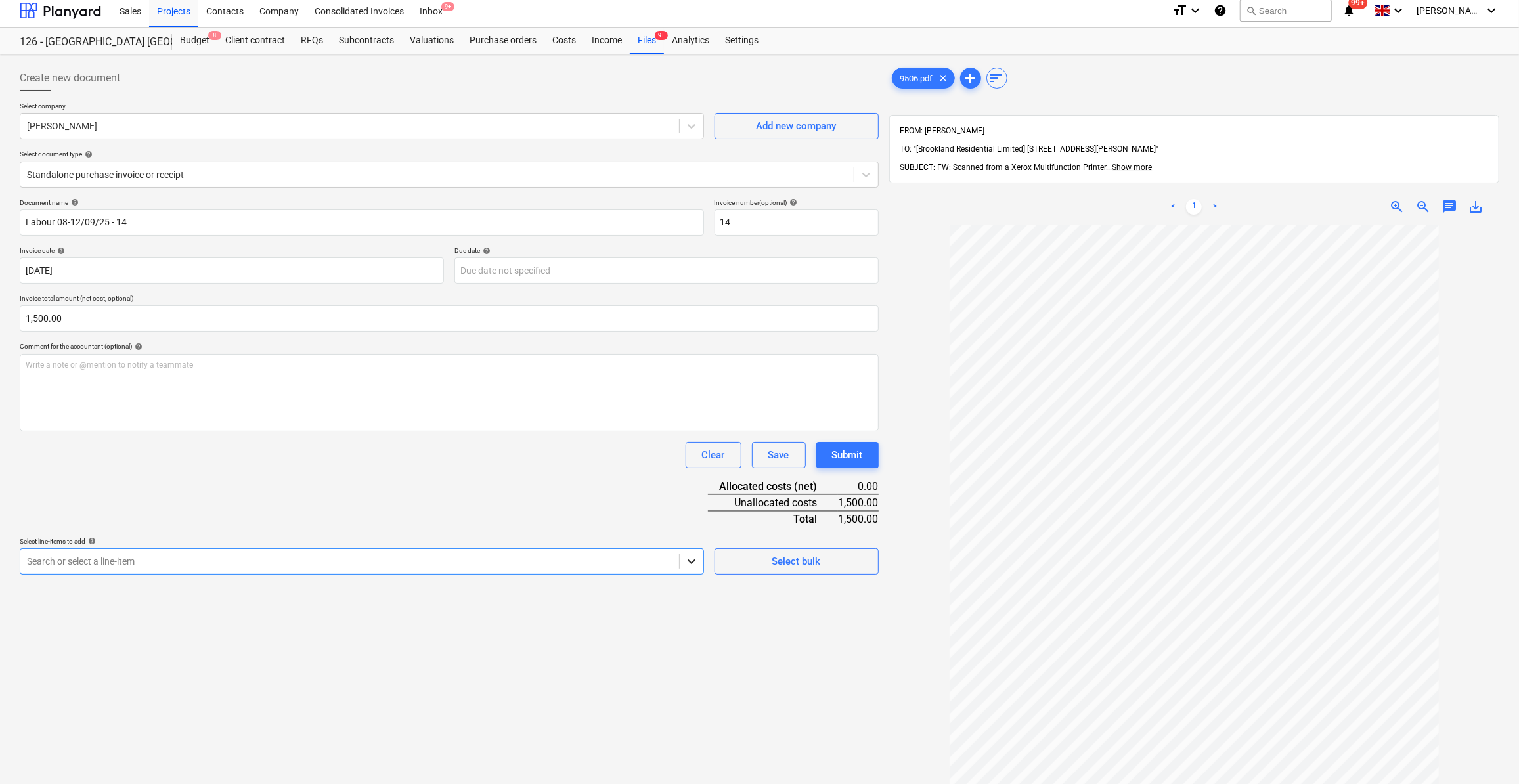
click at [689, 564] on icon at bounding box center [692, 561] width 13 height 13
click at [768, 564] on span "Select bulk" at bounding box center [796, 561] width 131 height 17
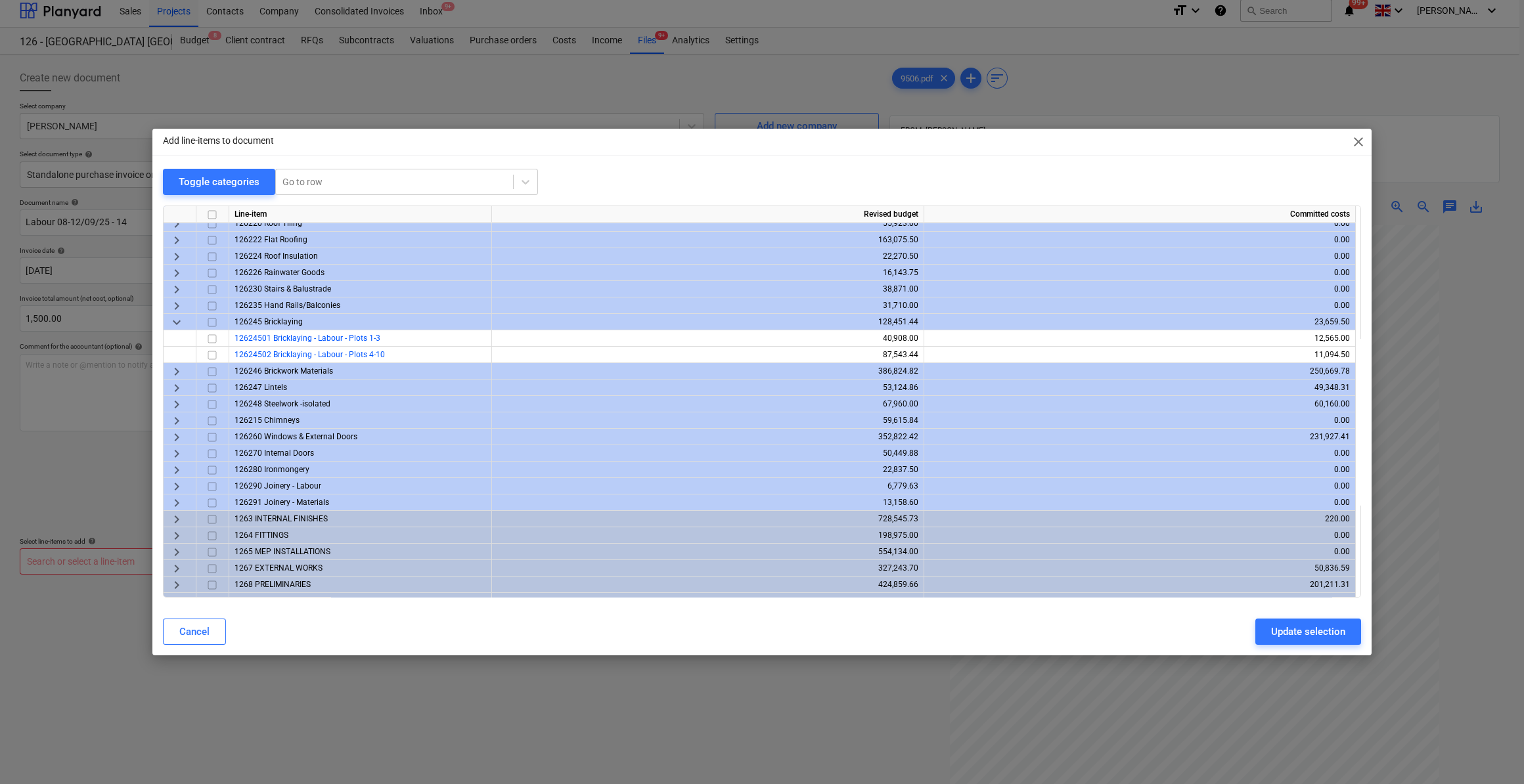
scroll to position [380, 0]
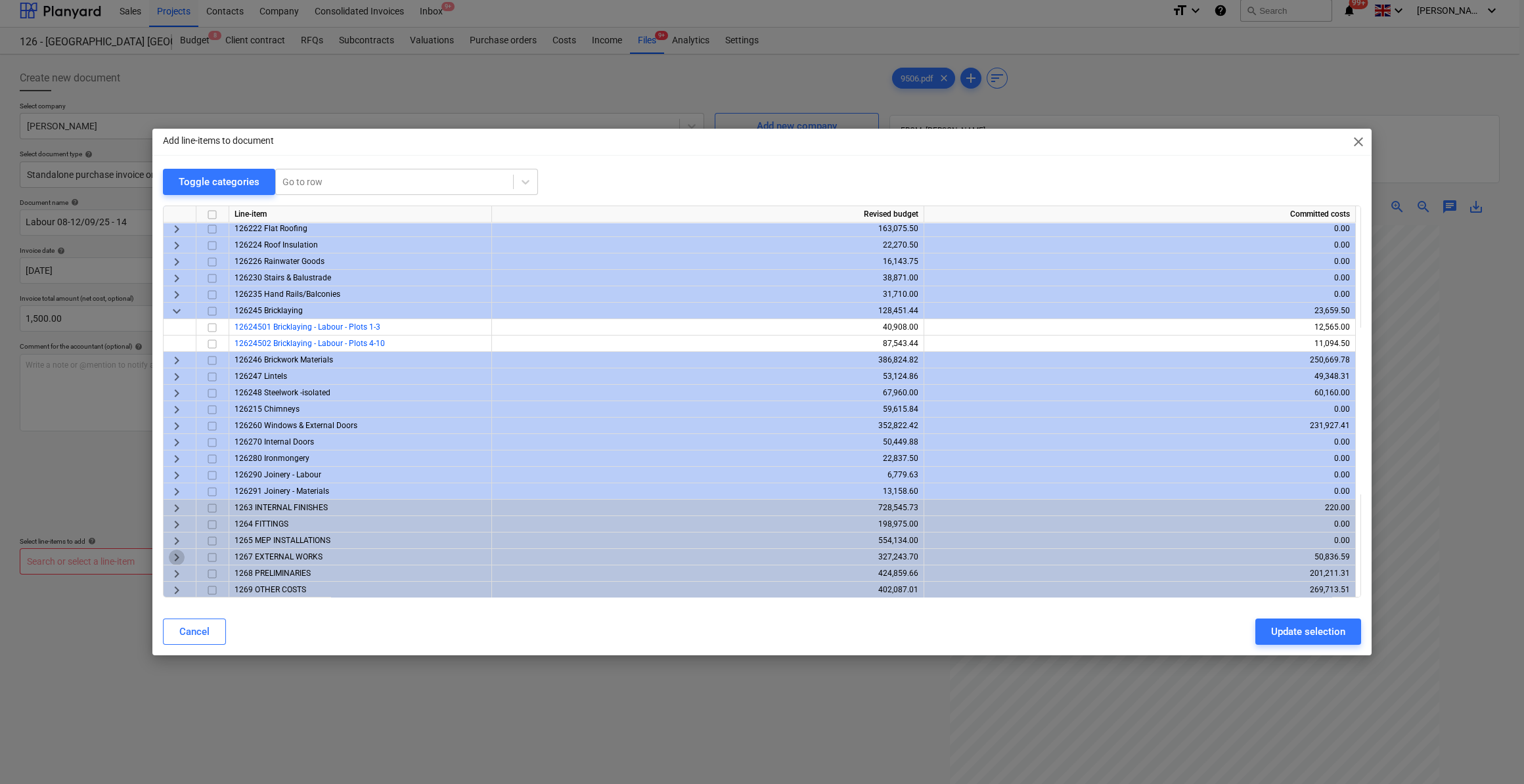
click at [174, 556] on span "keyboard_arrow_right" at bounding box center [177, 557] width 16 height 16
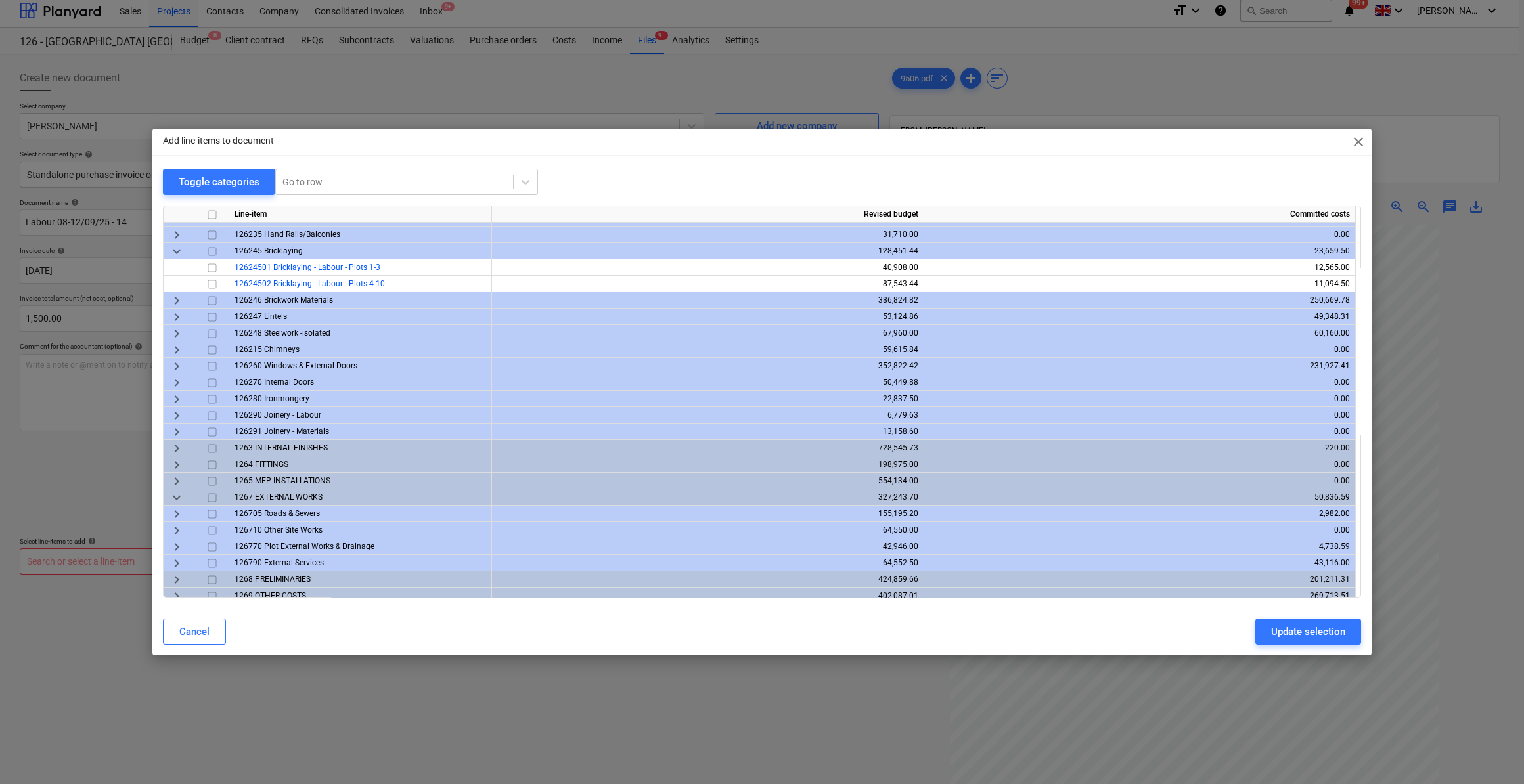
scroll to position [445, 0]
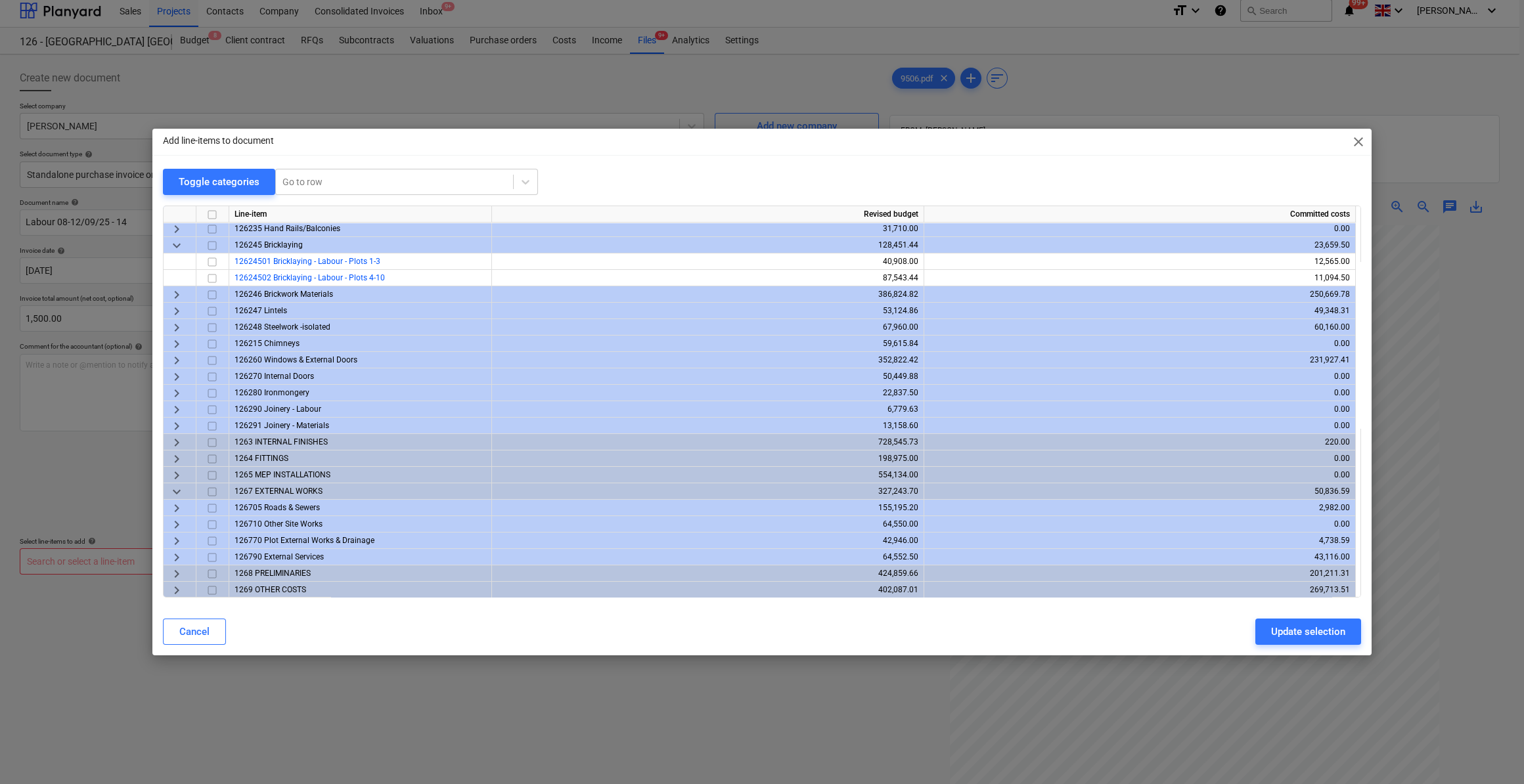
click at [178, 507] on span "keyboard_arrow_right" at bounding box center [177, 508] width 16 height 16
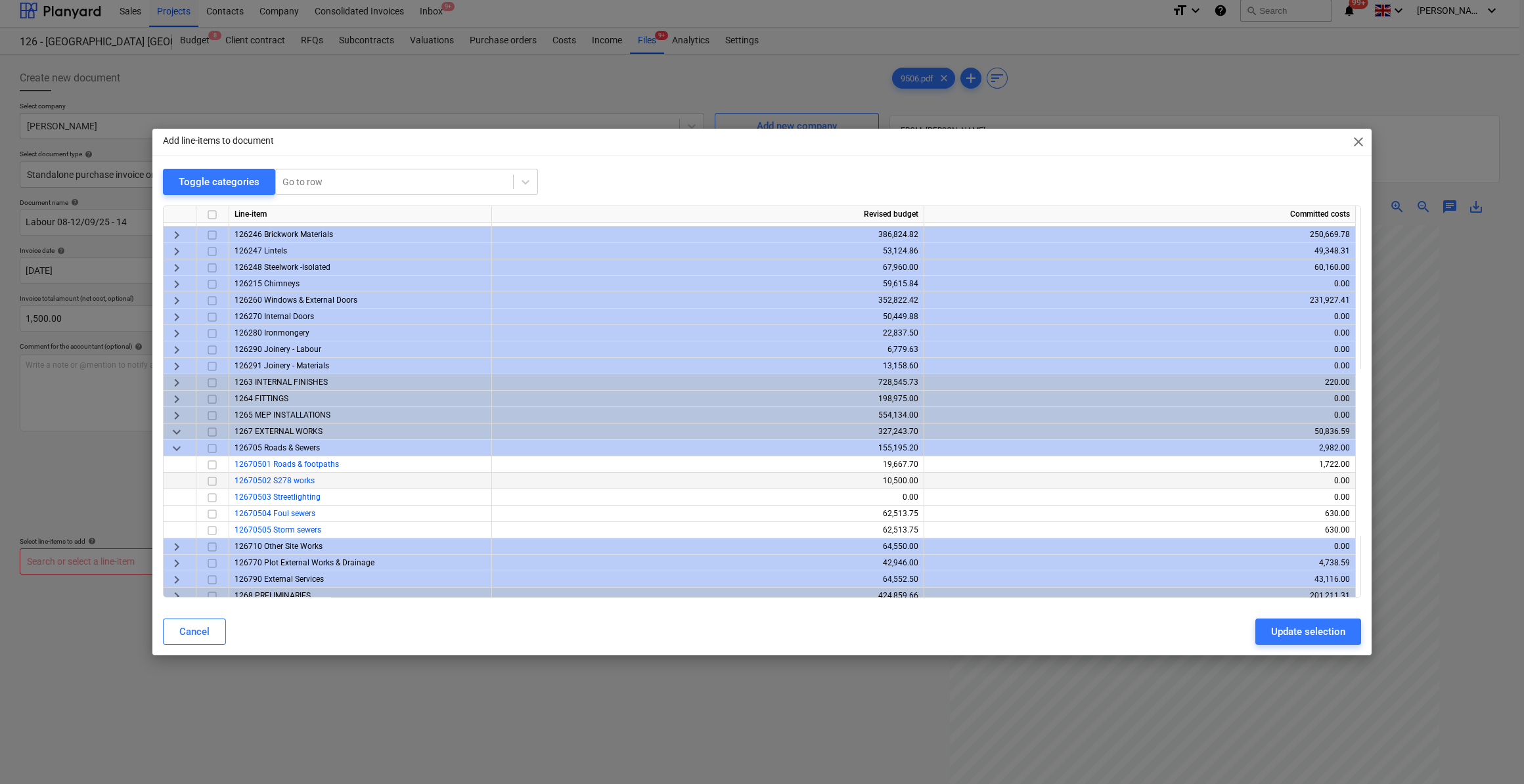
scroll to position [505, 0]
click at [175, 547] on span "keyboard_arrow_right" at bounding box center [177, 547] width 16 height 16
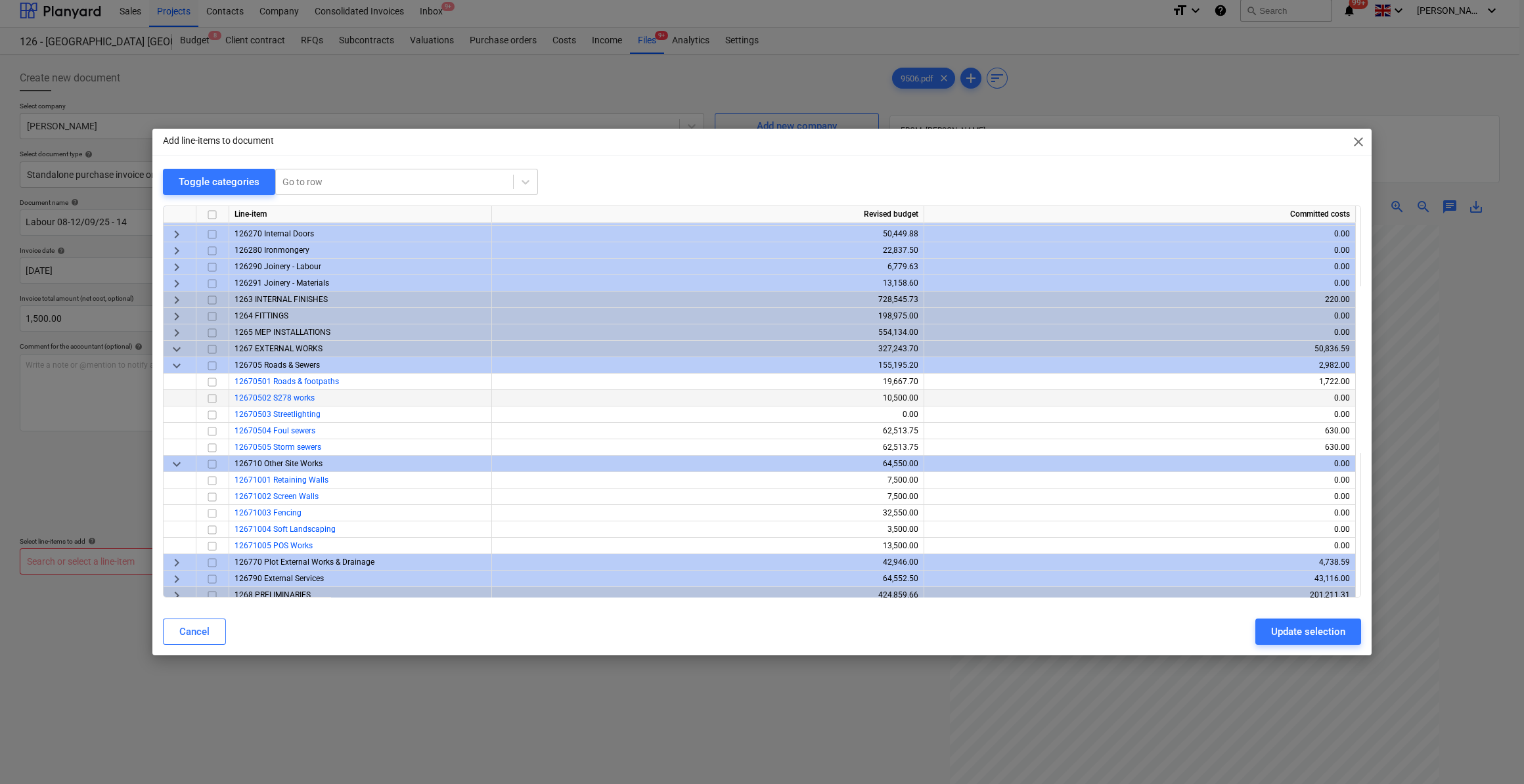
scroll to position [609, 0]
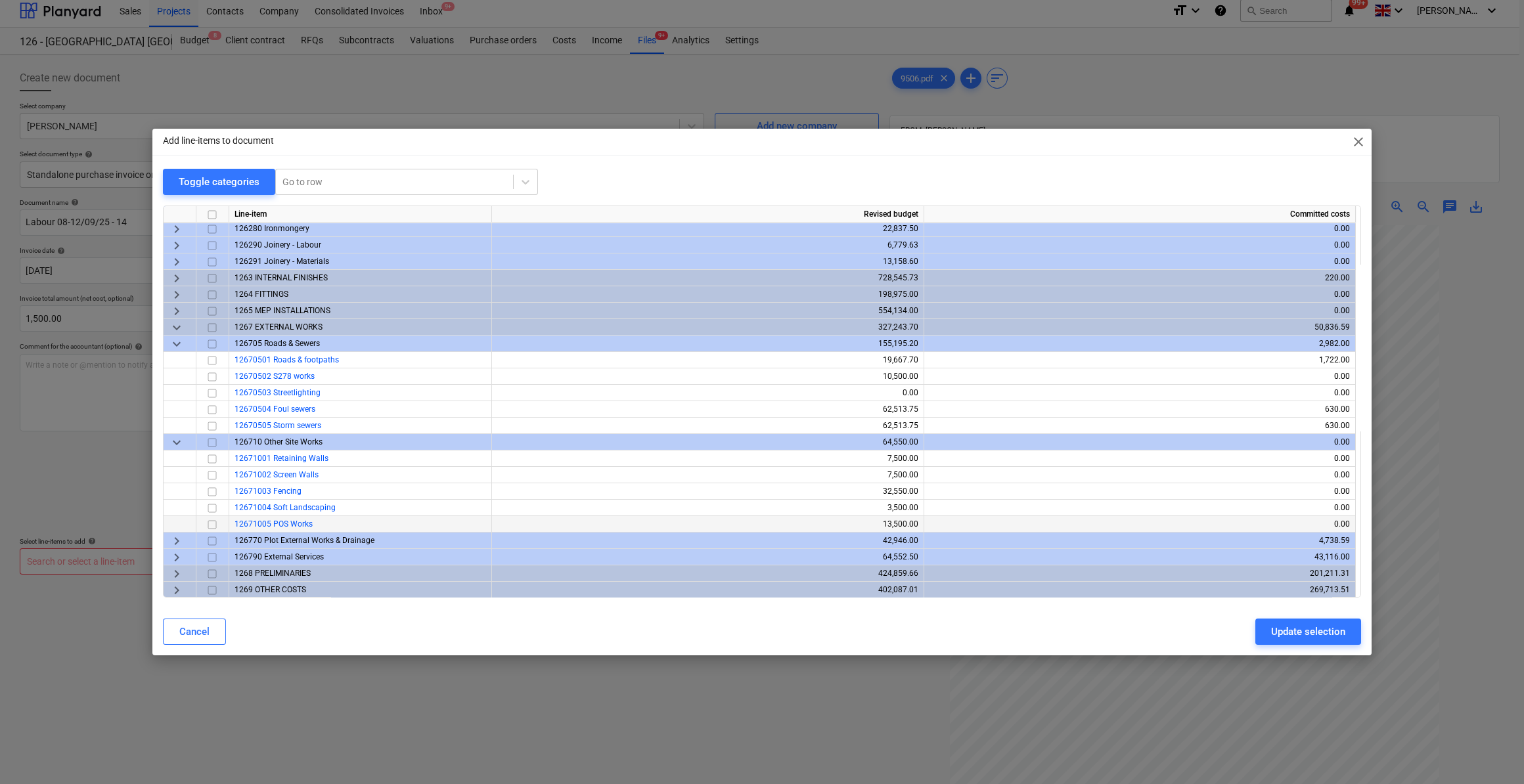
click at [211, 524] on input "checkbox" at bounding box center [212, 524] width 16 height 16
click at [1313, 631] on div "Update selection" at bounding box center [1307, 631] width 74 height 17
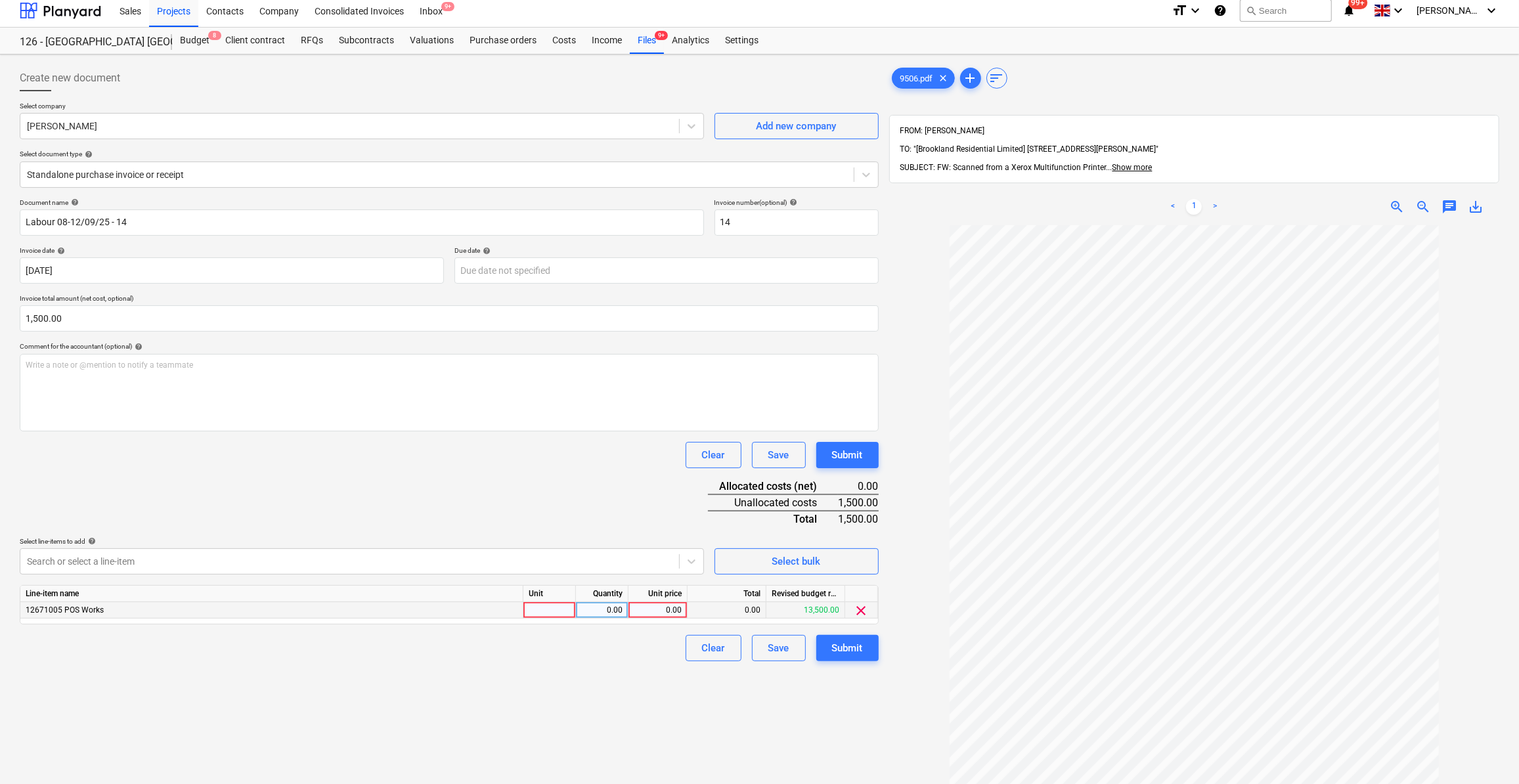
click at [544, 608] on div at bounding box center [550, 610] width 53 height 17
type input "Day"
click at [612, 607] on div "0.00" at bounding box center [602, 610] width 42 height 17
type input "5"
click at [663, 610] on div "0.00" at bounding box center [658, 610] width 48 height 17
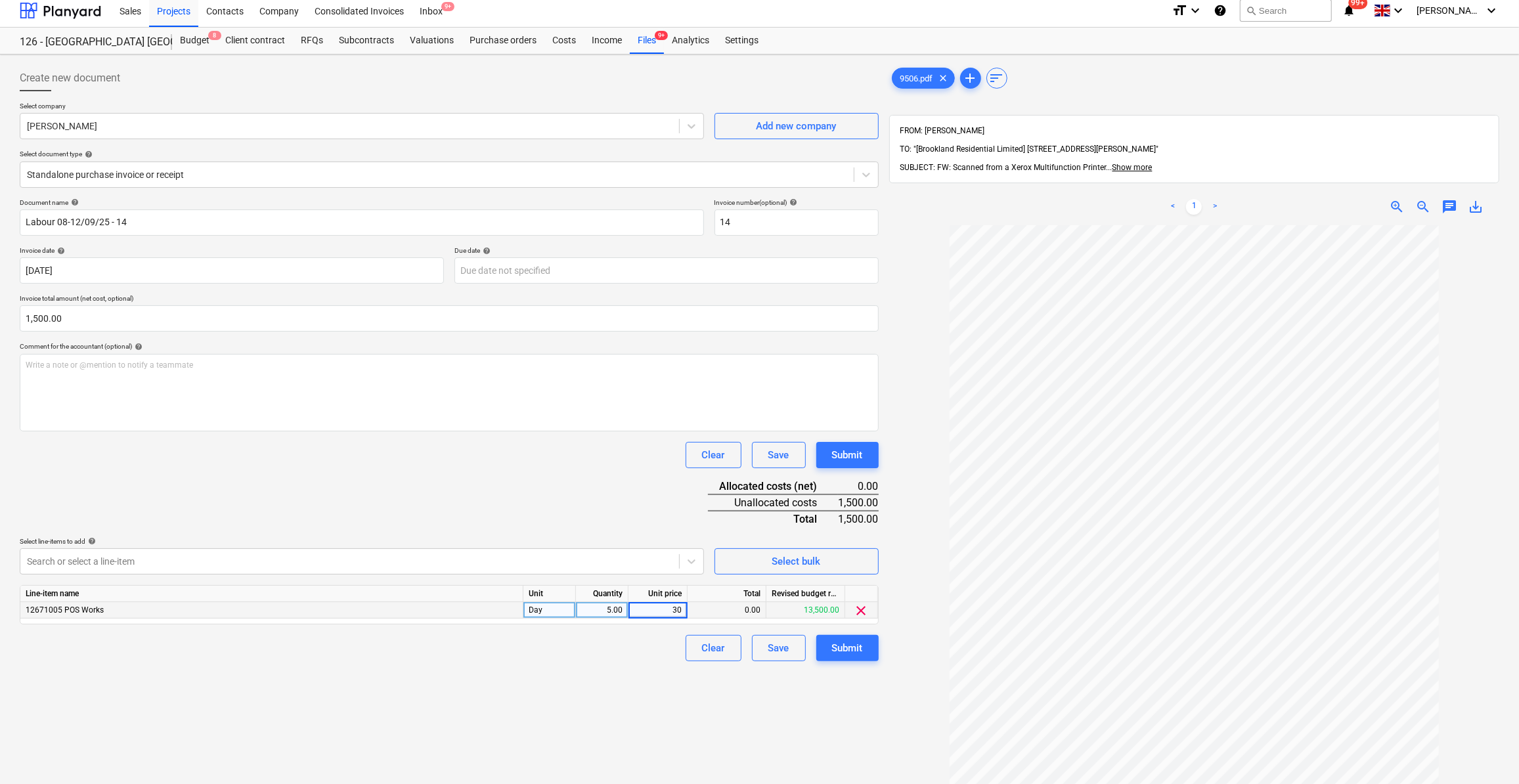
type input "300"
click at [649, 646] on div "Clear Save Submit" at bounding box center [449, 647] width 859 height 26
click at [855, 649] on div "Submit" at bounding box center [847, 647] width 31 height 17
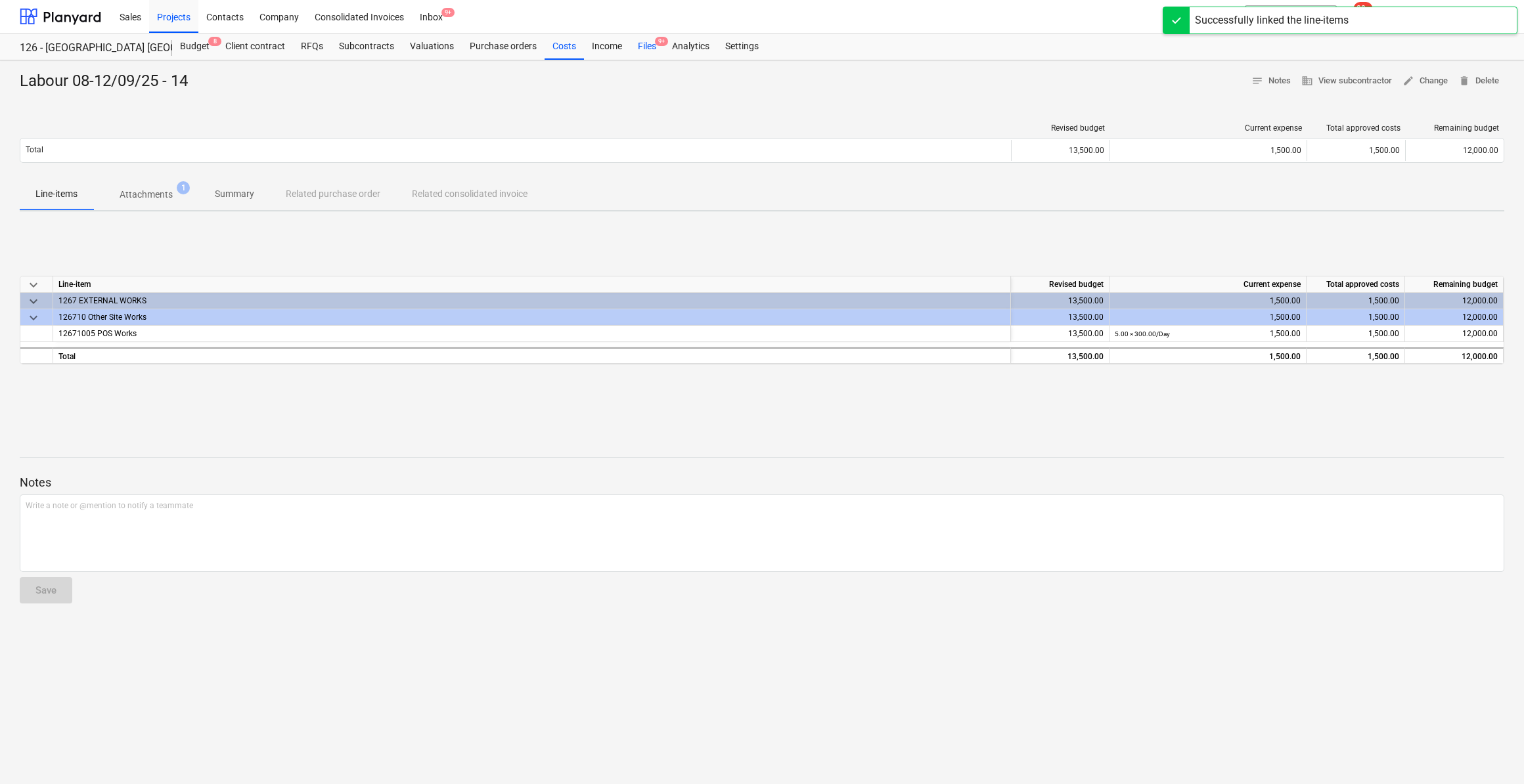
click at [640, 46] on div "Files 9+" at bounding box center [647, 46] width 34 height 26
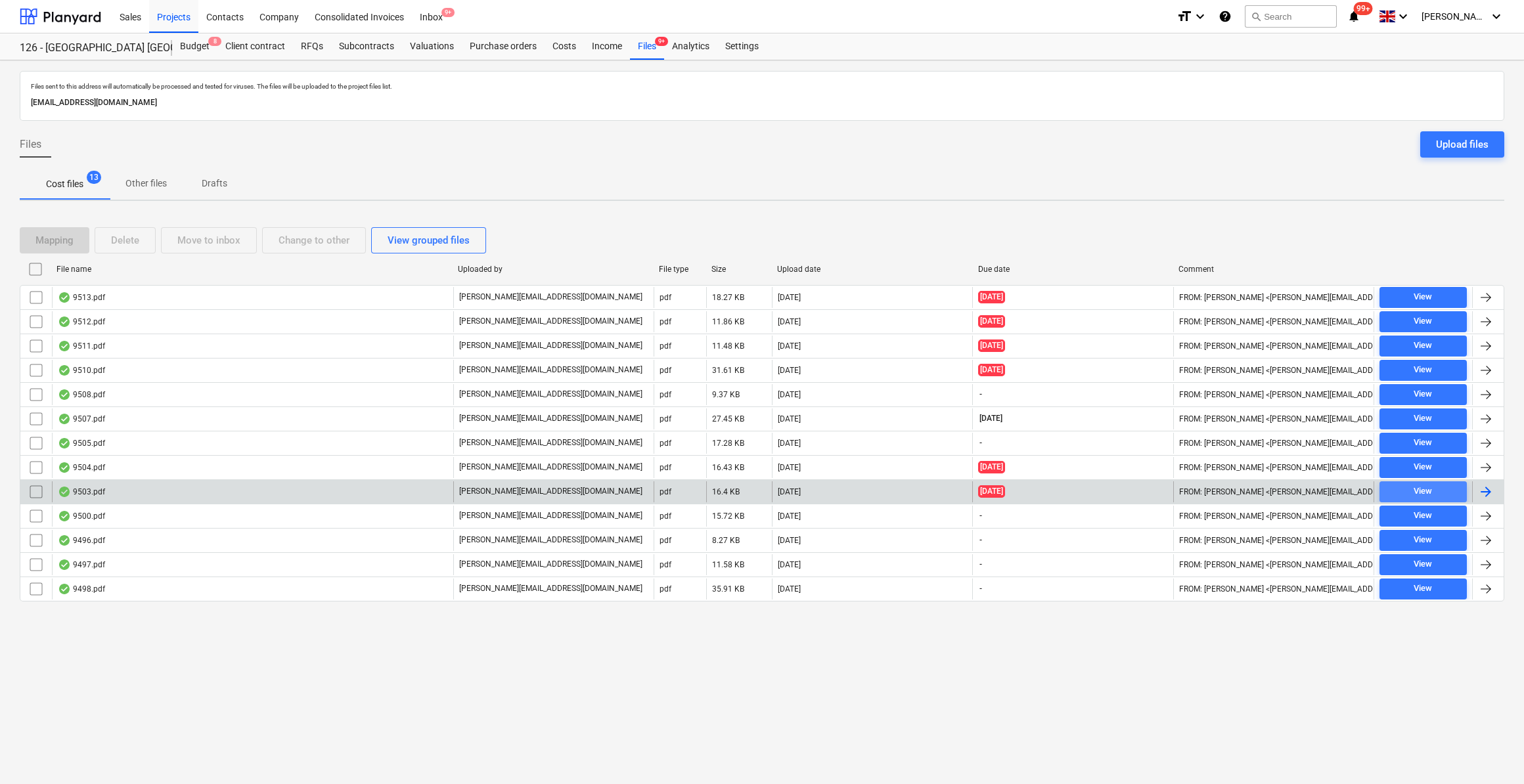
click at [1425, 489] on div "View" at bounding box center [1422, 491] width 18 height 15
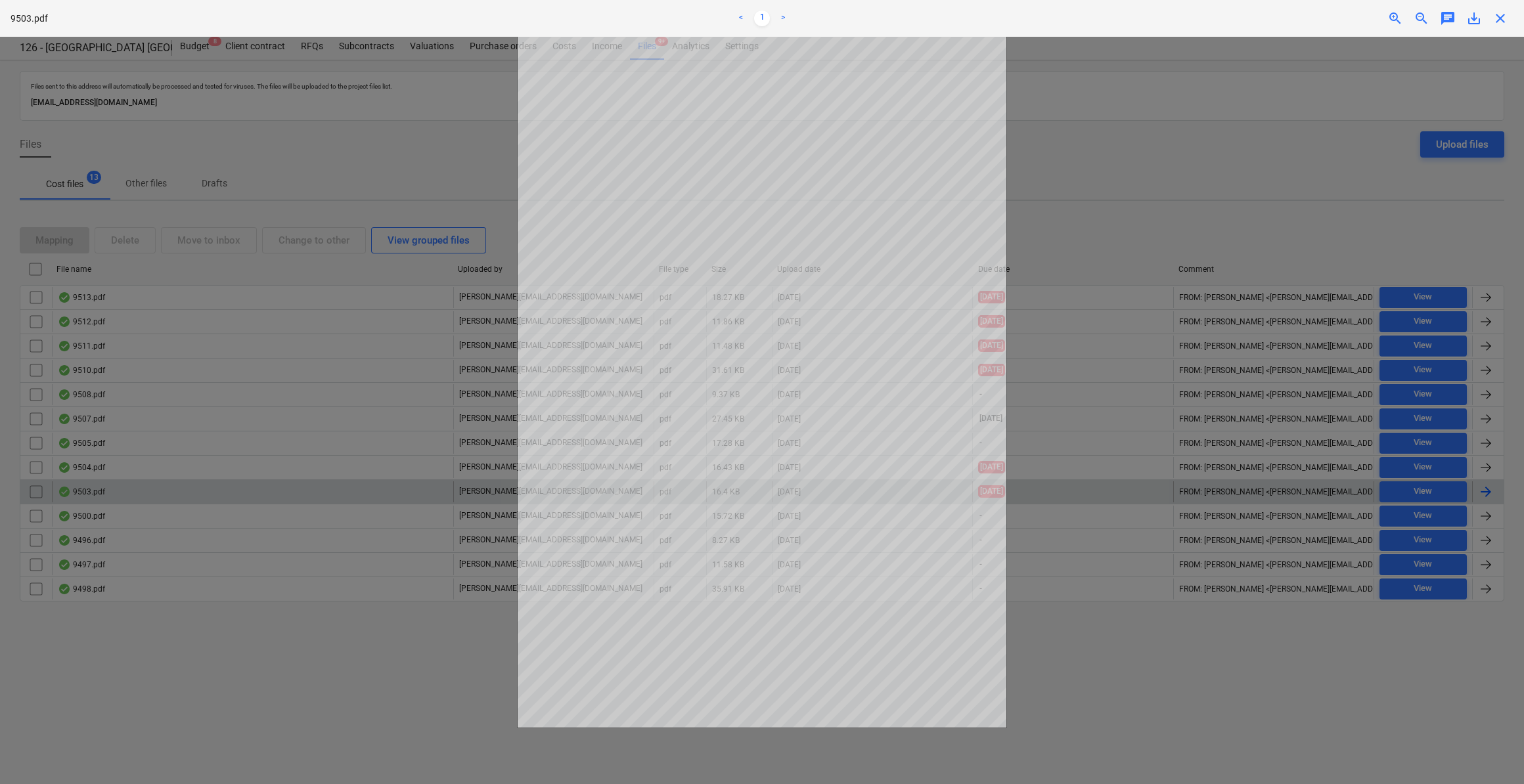
click at [1506, 25] on span "close" at bounding box center [1500, 18] width 16 height 16
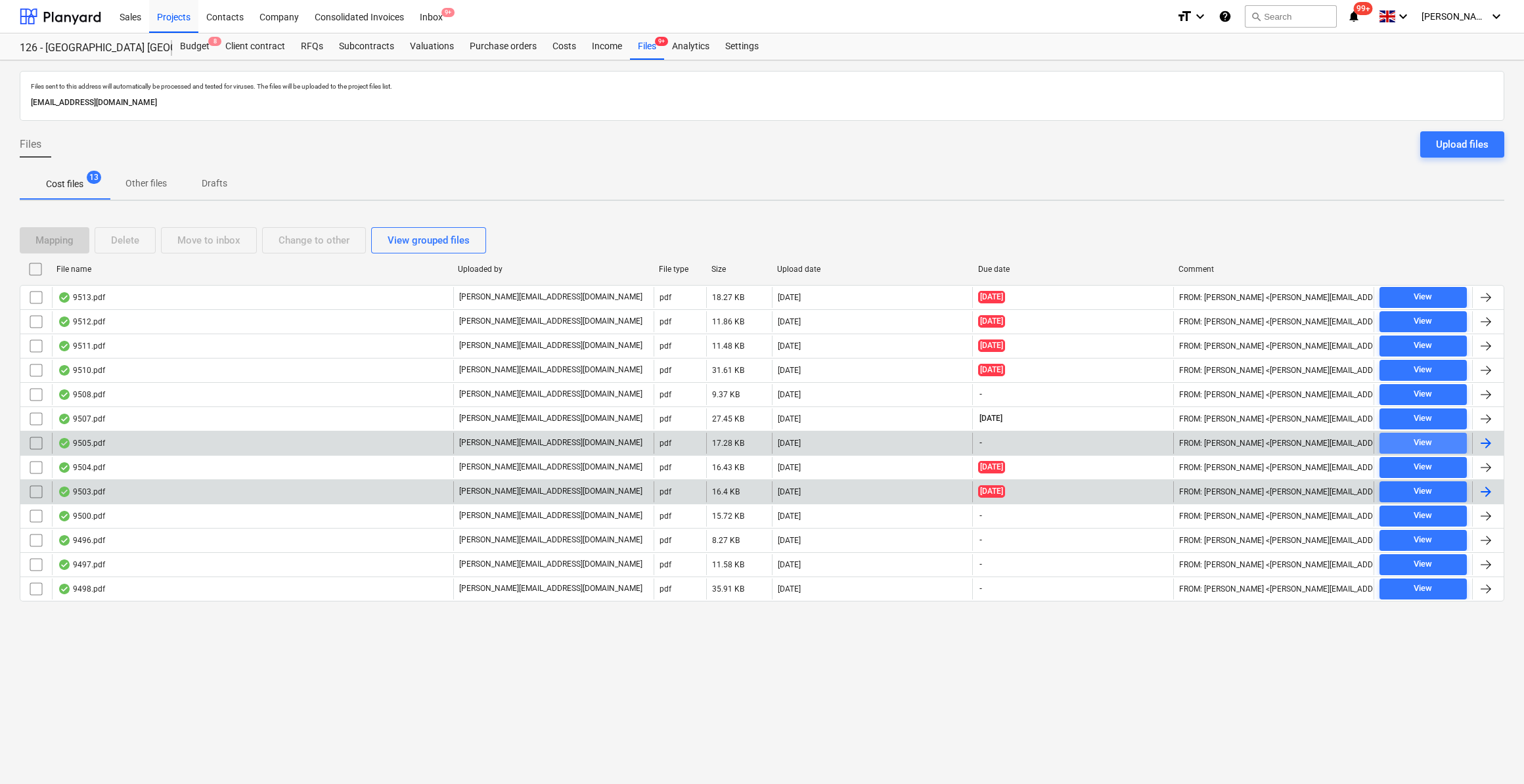
click at [1435, 443] on span "View" at bounding box center [1422, 443] width 77 height 15
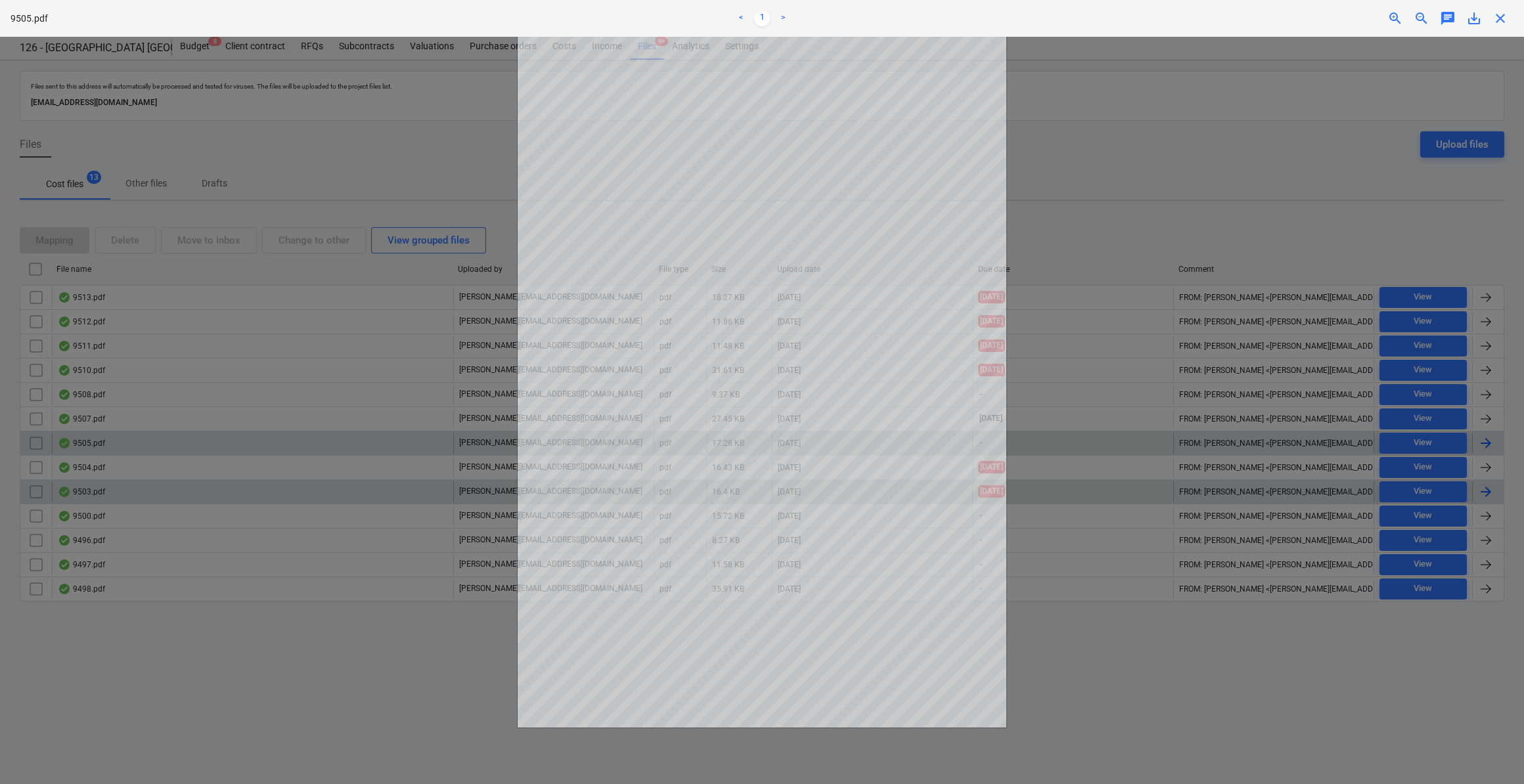
click at [1498, 19] on span "close" at bounding box center [1500, 18] width 16 height 16
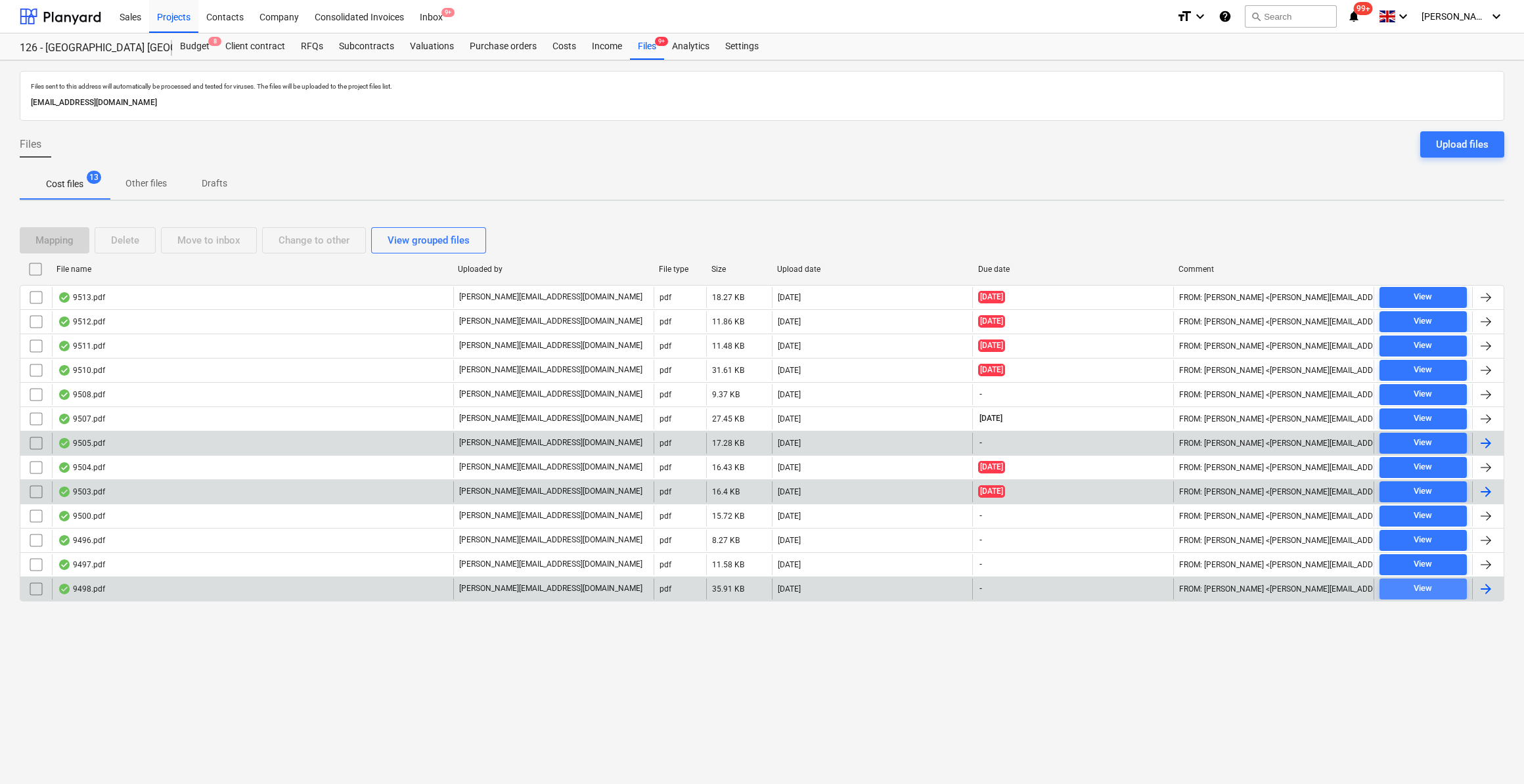
click at [1426, 587] on div "View" at bounding box center [1422, 588] width 18 height 15
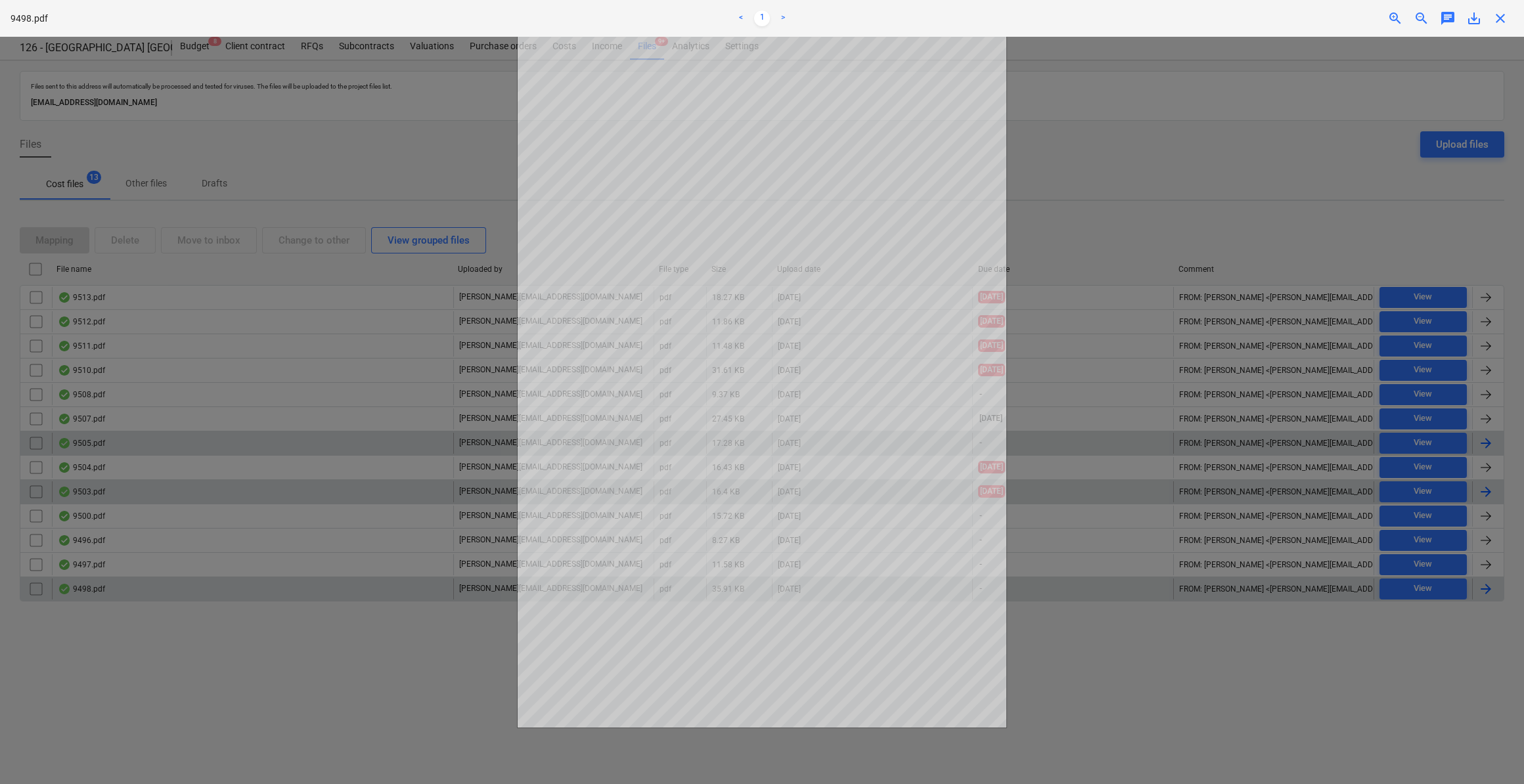
click at [1502, 19] on span "close" at bounding box center [1500, 18] width 16 height 16
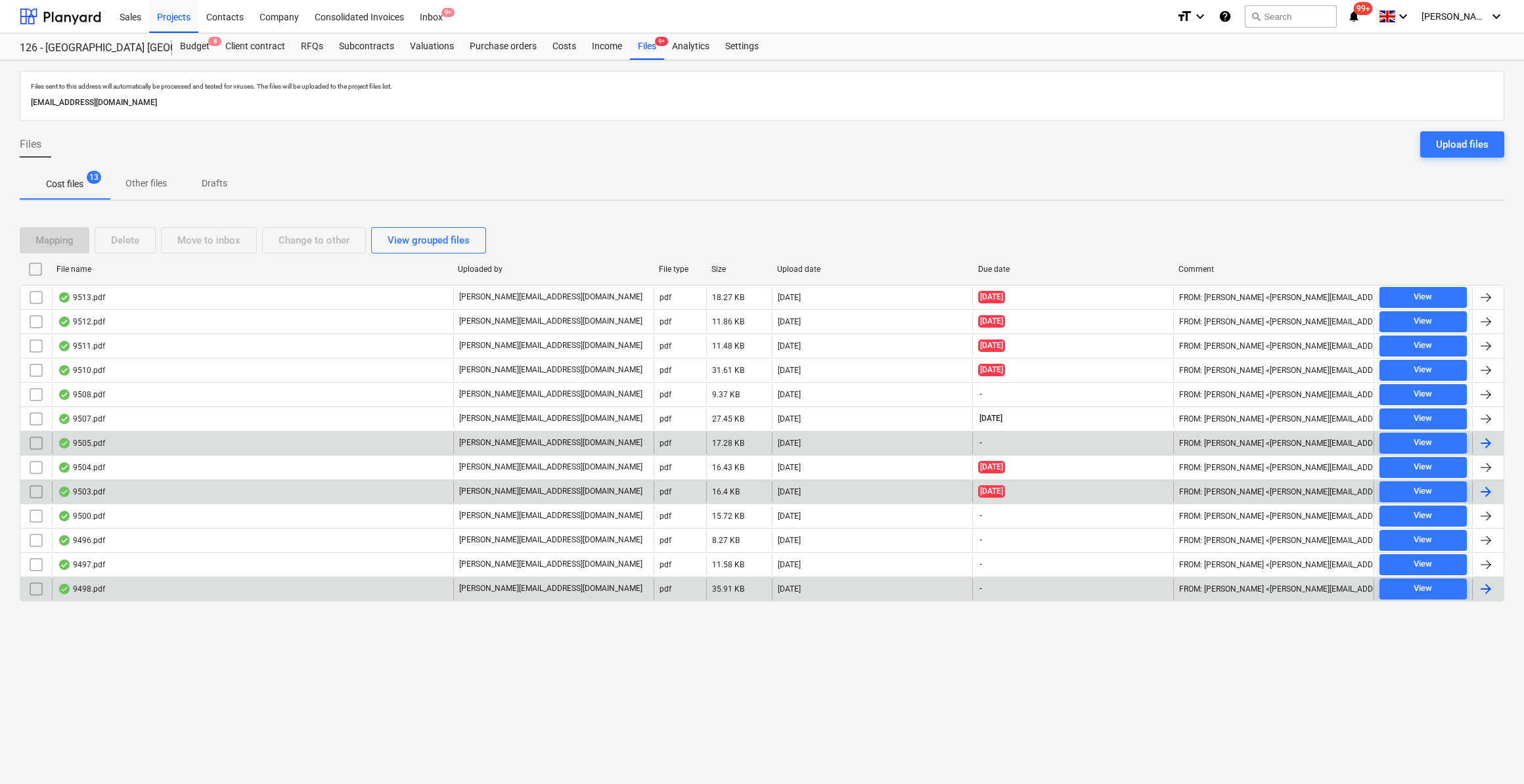
click at [1487, 583] on div at bounding box center [1486, 589] width 16 height 16
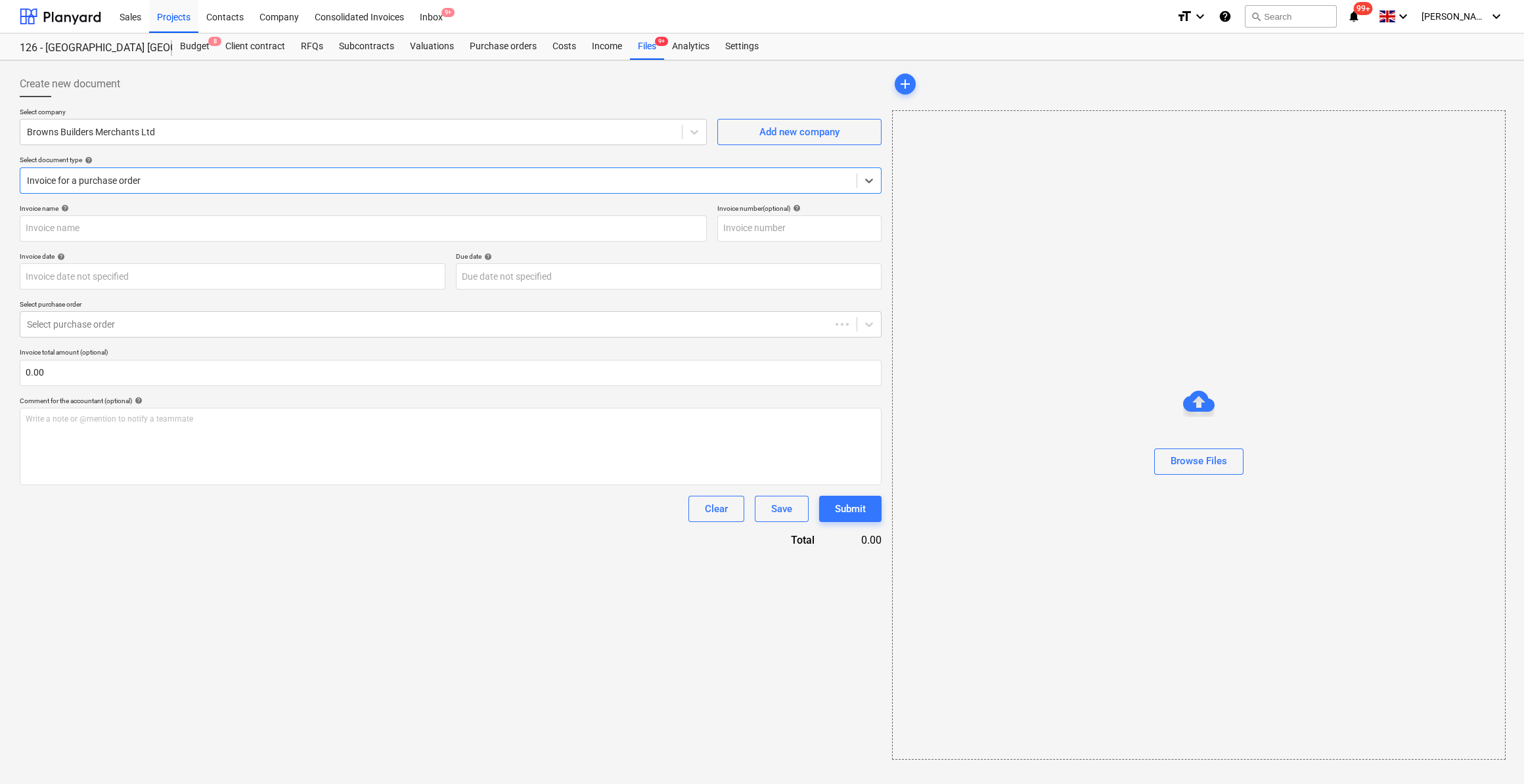
type input "860392"
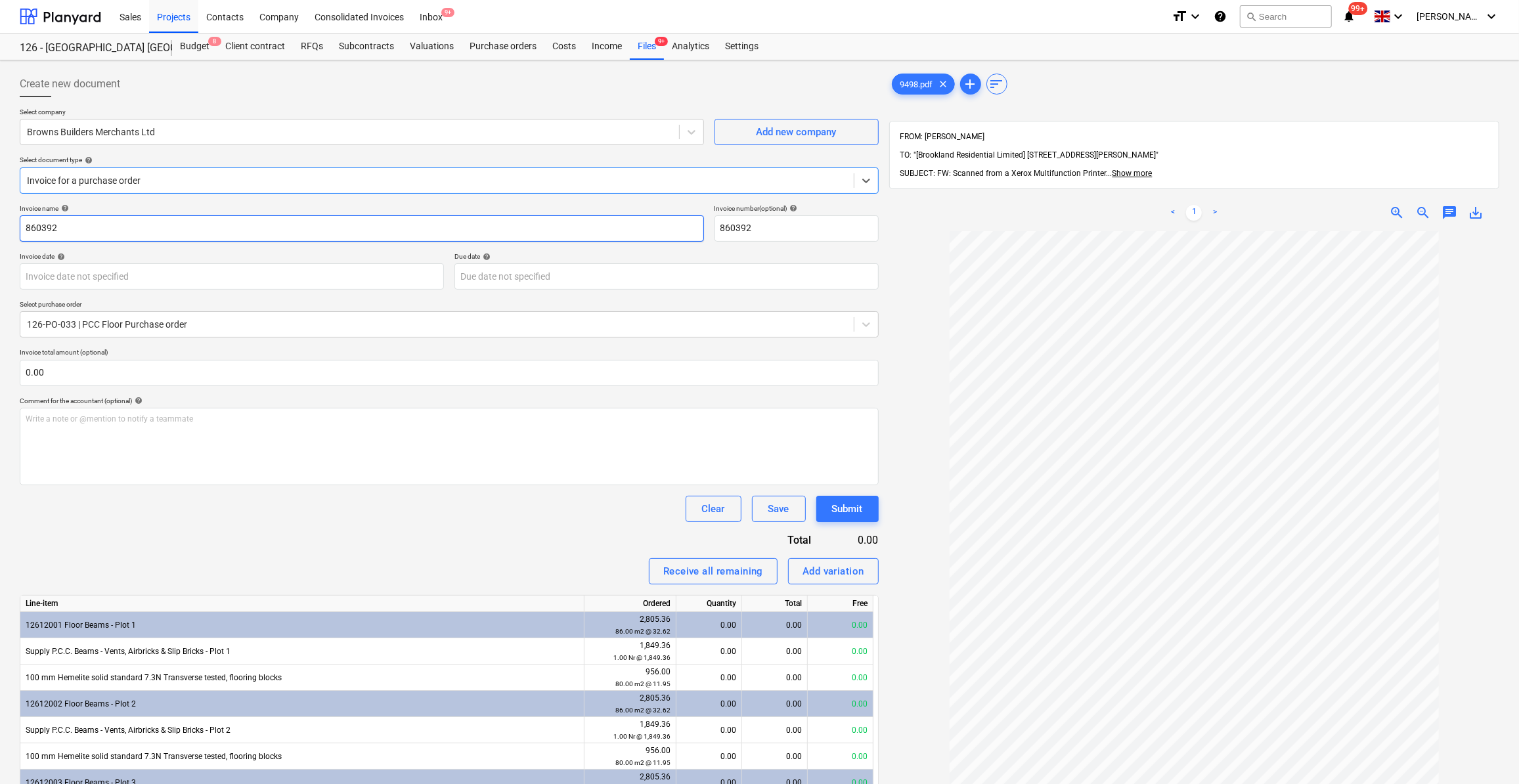
click at [26, 228] on input "860392" at bounding box center [362, 228] width 684 height 26
click at [79, 227] on input "Beams Plot $ & 5860392" at bounding box center [362, 228] width 684 height 26
click at [95, 227] on input "Beams Plot 4 & 5860392" at bounding box center [362, 228] width 684 height 26
type input "Beams Plot 4 & 5 - 860392"
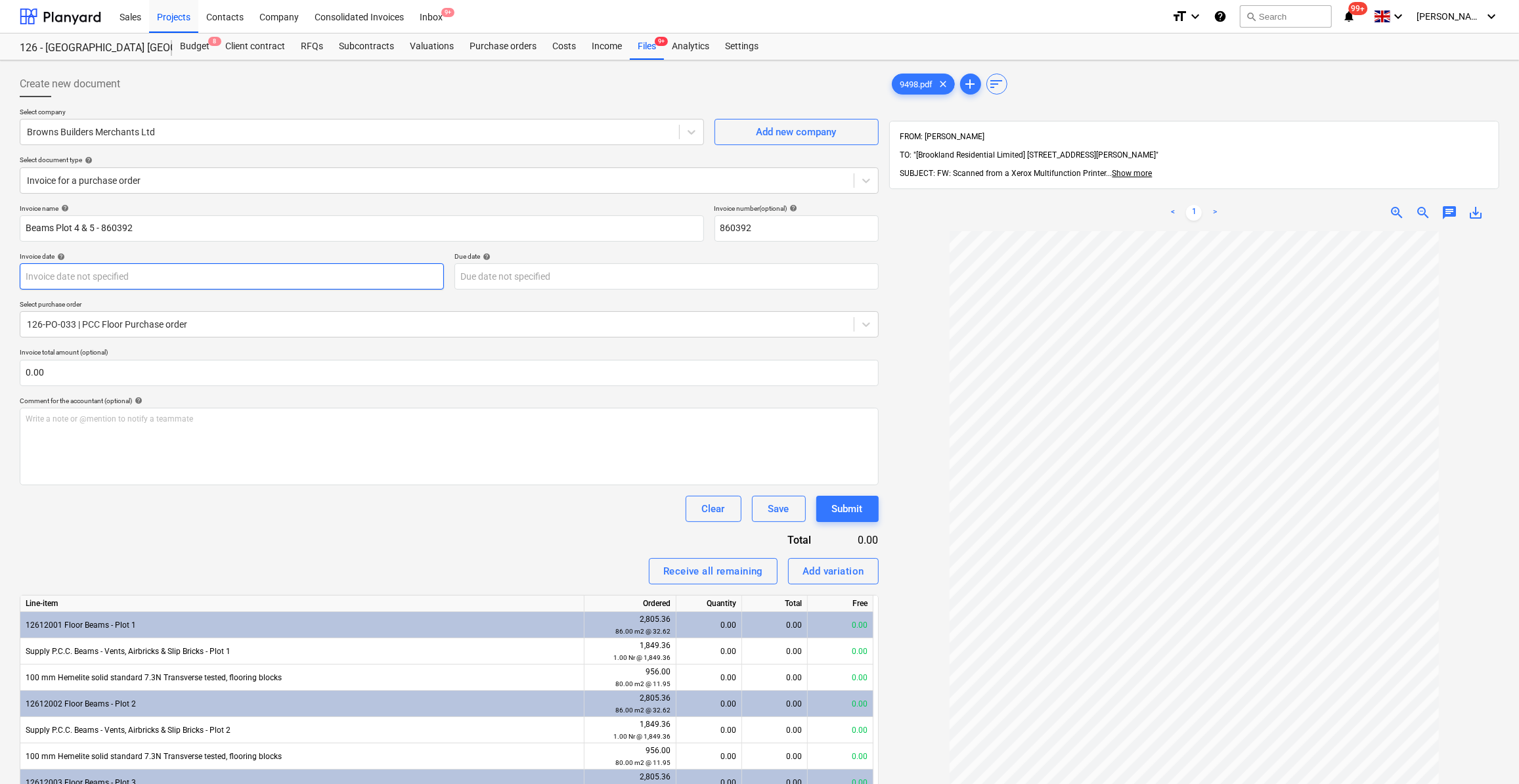
click at [44, 281] on body "Sales Projects Contacts Company Consolidated Invoices Inbox 9+ format_size keyb…" at bounding box center [760, 392] width 1519 height 784
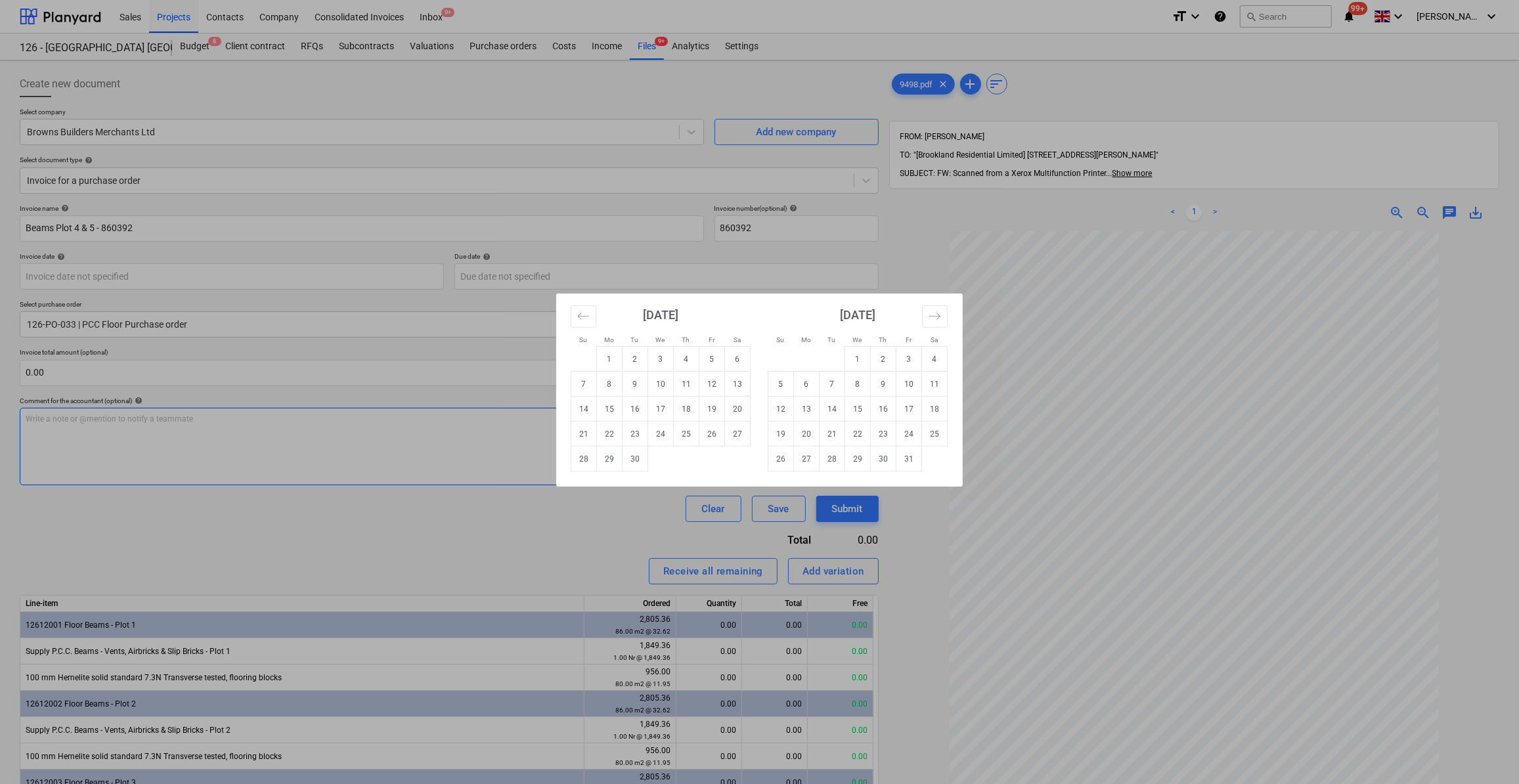
click at [635, 416] on td "16" at bounding box center [636, 408] width 26 height 25
type input "[DATE]"
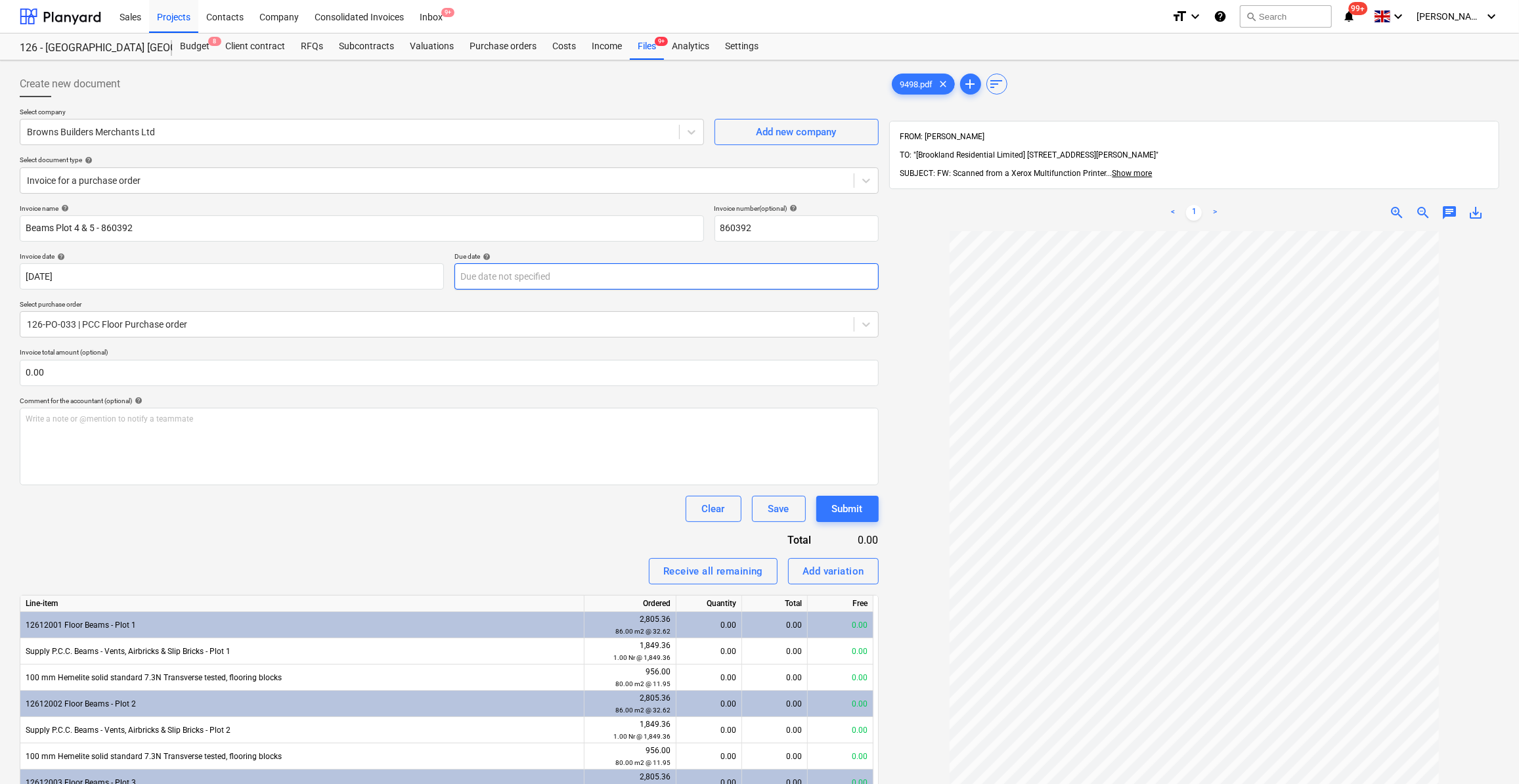
click at [510, 278] on body "Sales Projects Contacts Company Consolidated Invoices Inbox 9+ format_size keyb…" at bounding box center [760, 392] width 1519 height 784
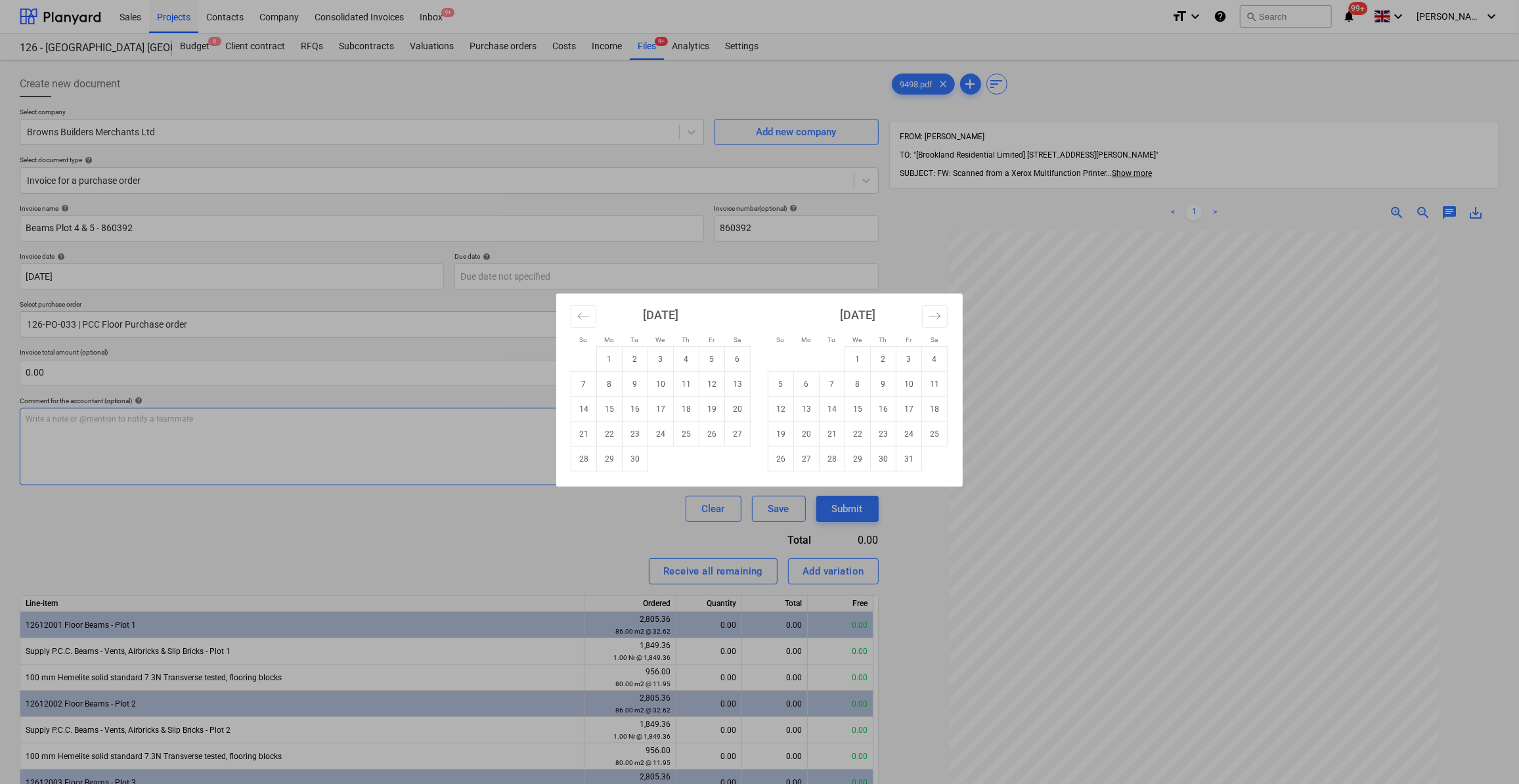
click at [884, 410] on td "16" at bounding box center [883, 408] width 26 height 25
type input "[DATE]"
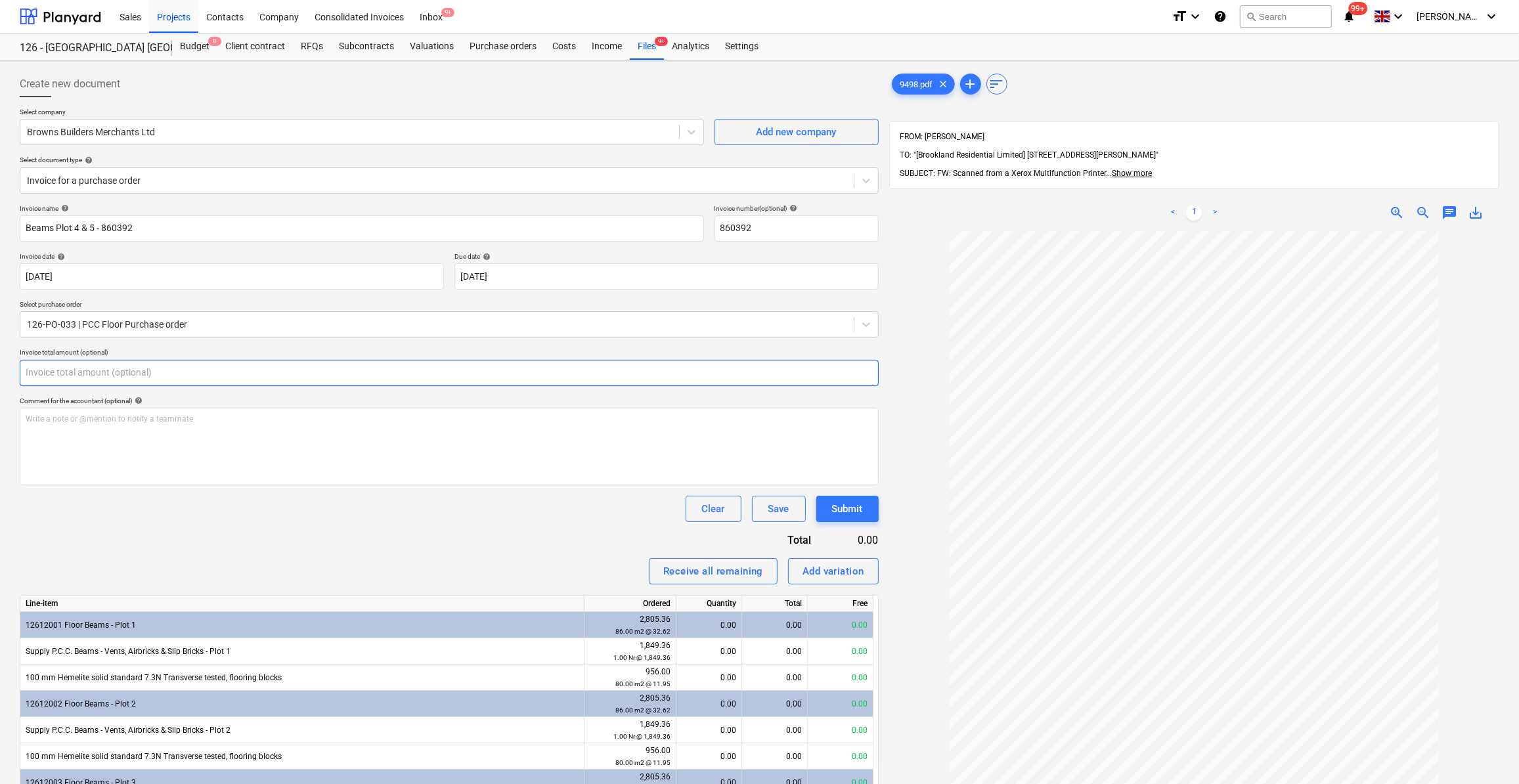
click at [74, 374] on input "text" at bounding box center [449, 372] width 859 height 26
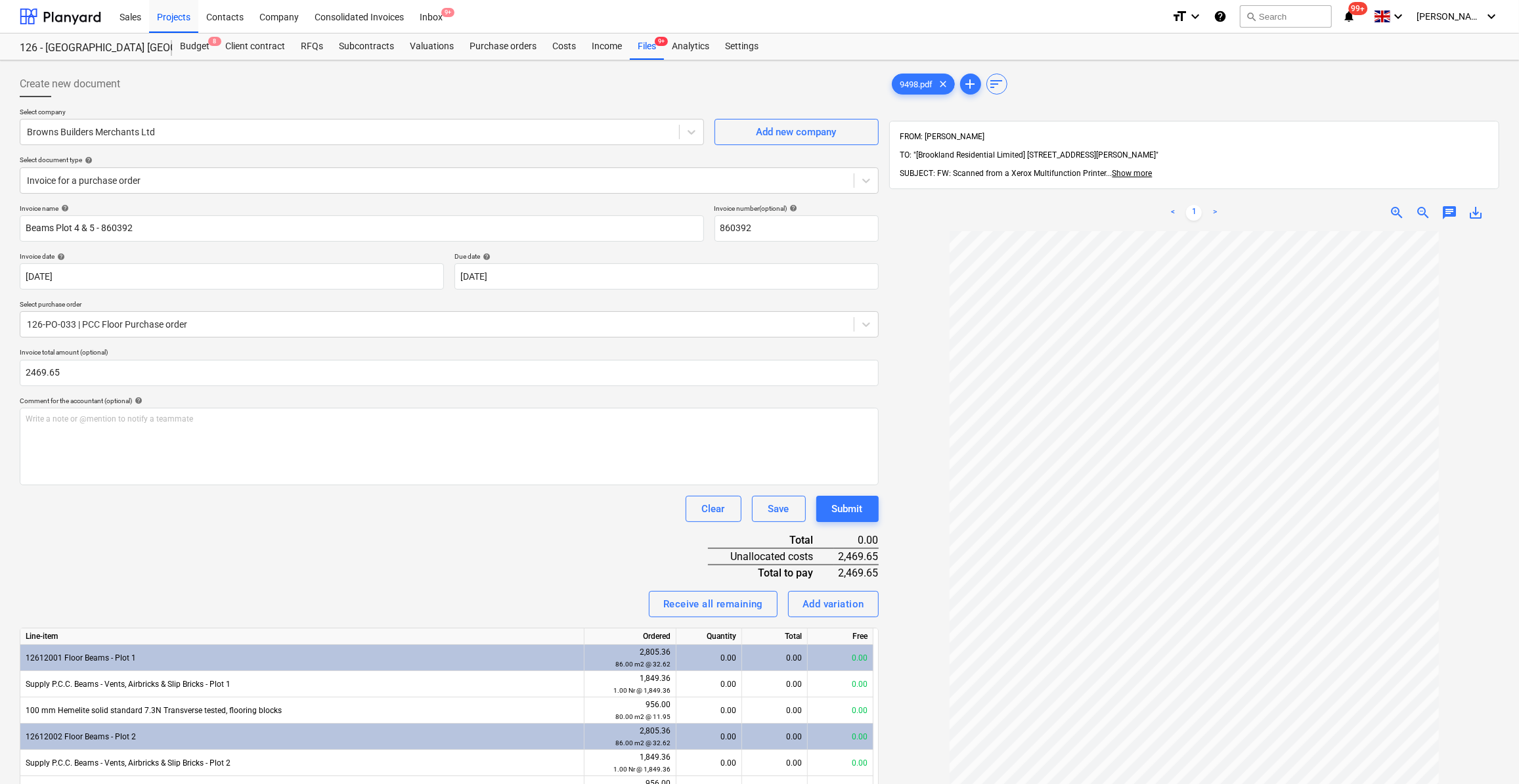
type input "2,469.65"
click at [146, 527] on div "Invoice name help Beams Plot 4 & 5 - 860392 Invoice number (optional) help 8603…" at bounding box center [449, 747] width 859 height 1088
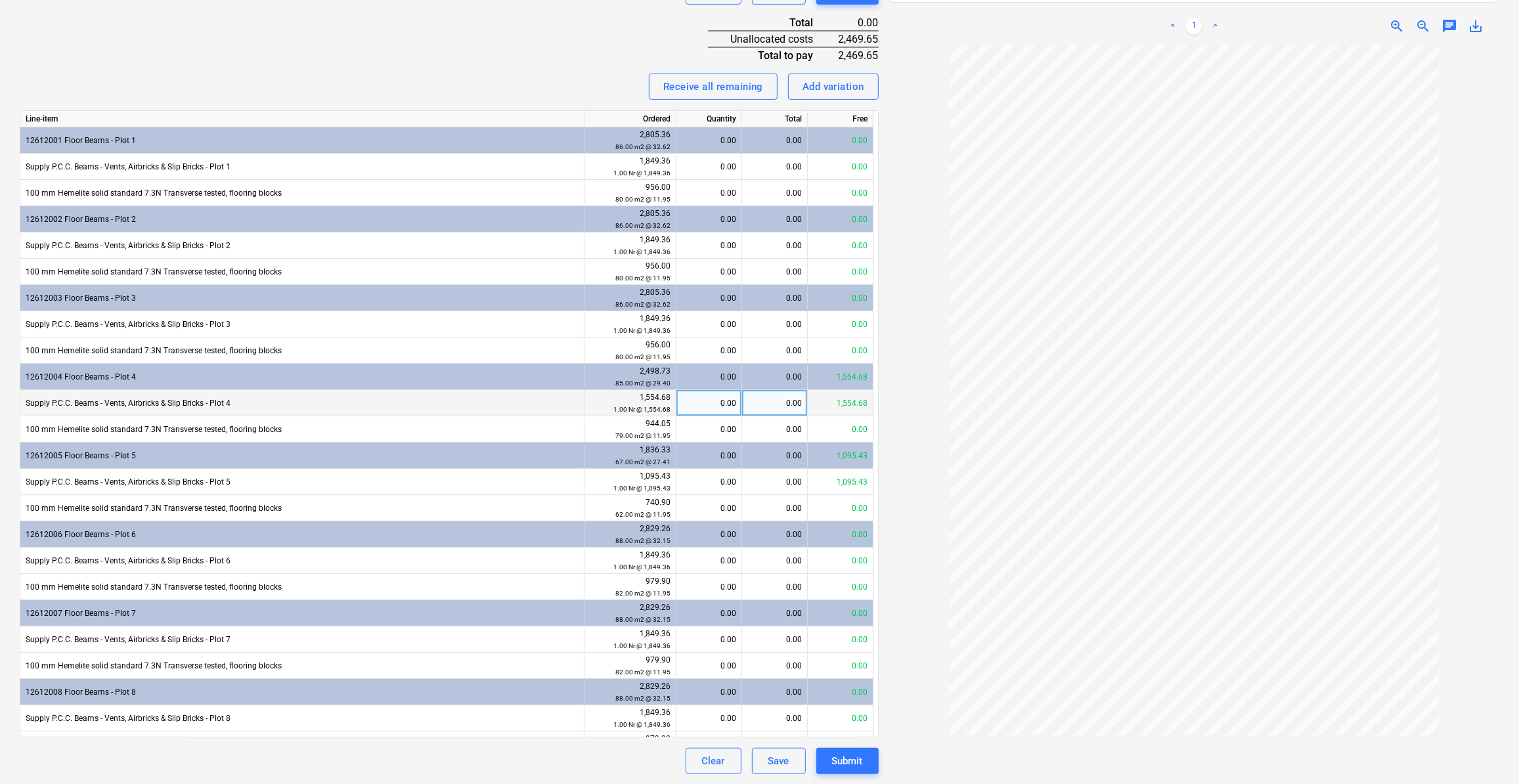
click at [731, 400] on div "0.00" at bounding box center [709, 403] width 54 height 26
type input "1"
click at [732, 482] on div "0.00" at bounding box center [709, 481] width 54 height 26
type input "1"
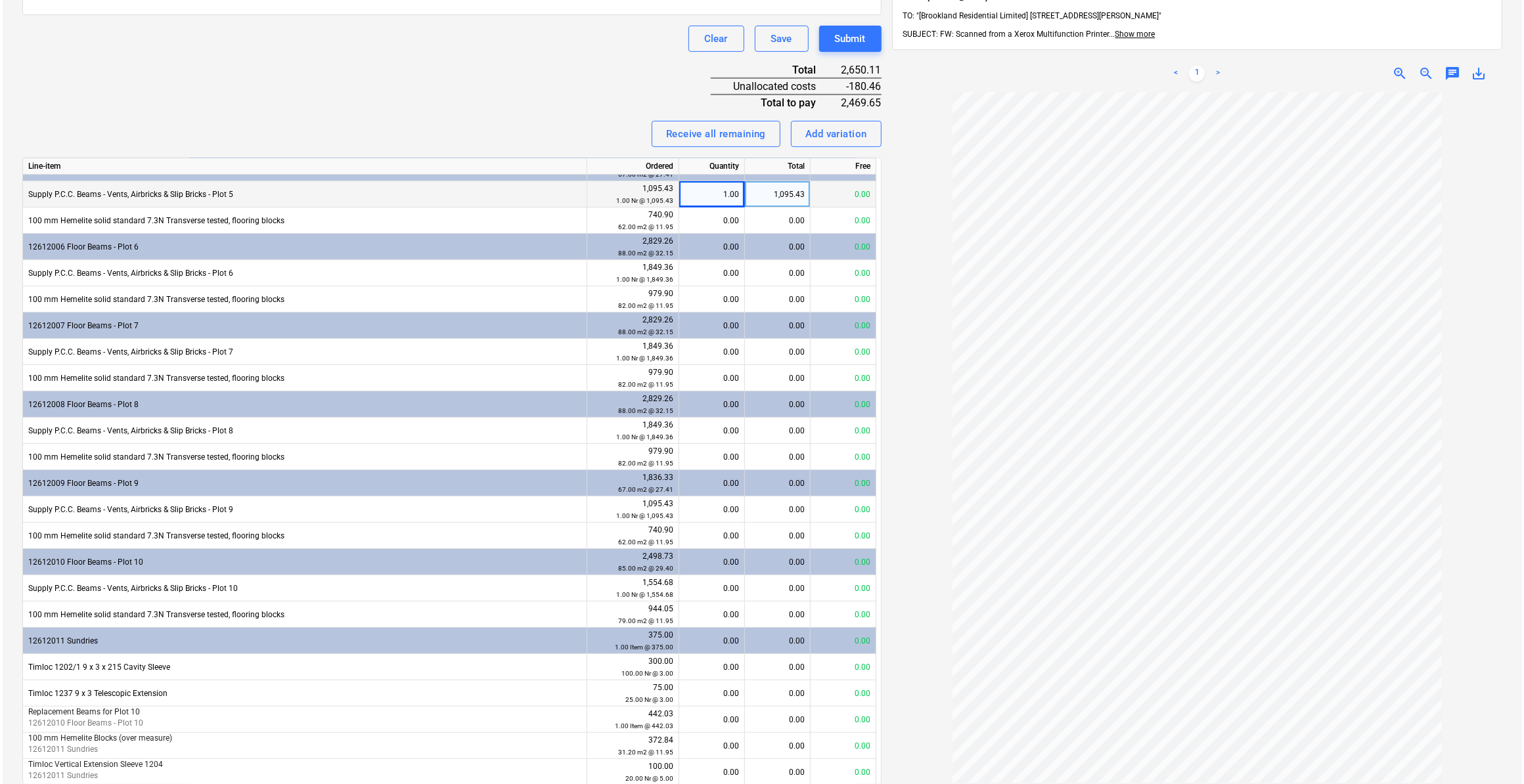
scroll to position [398, 0]
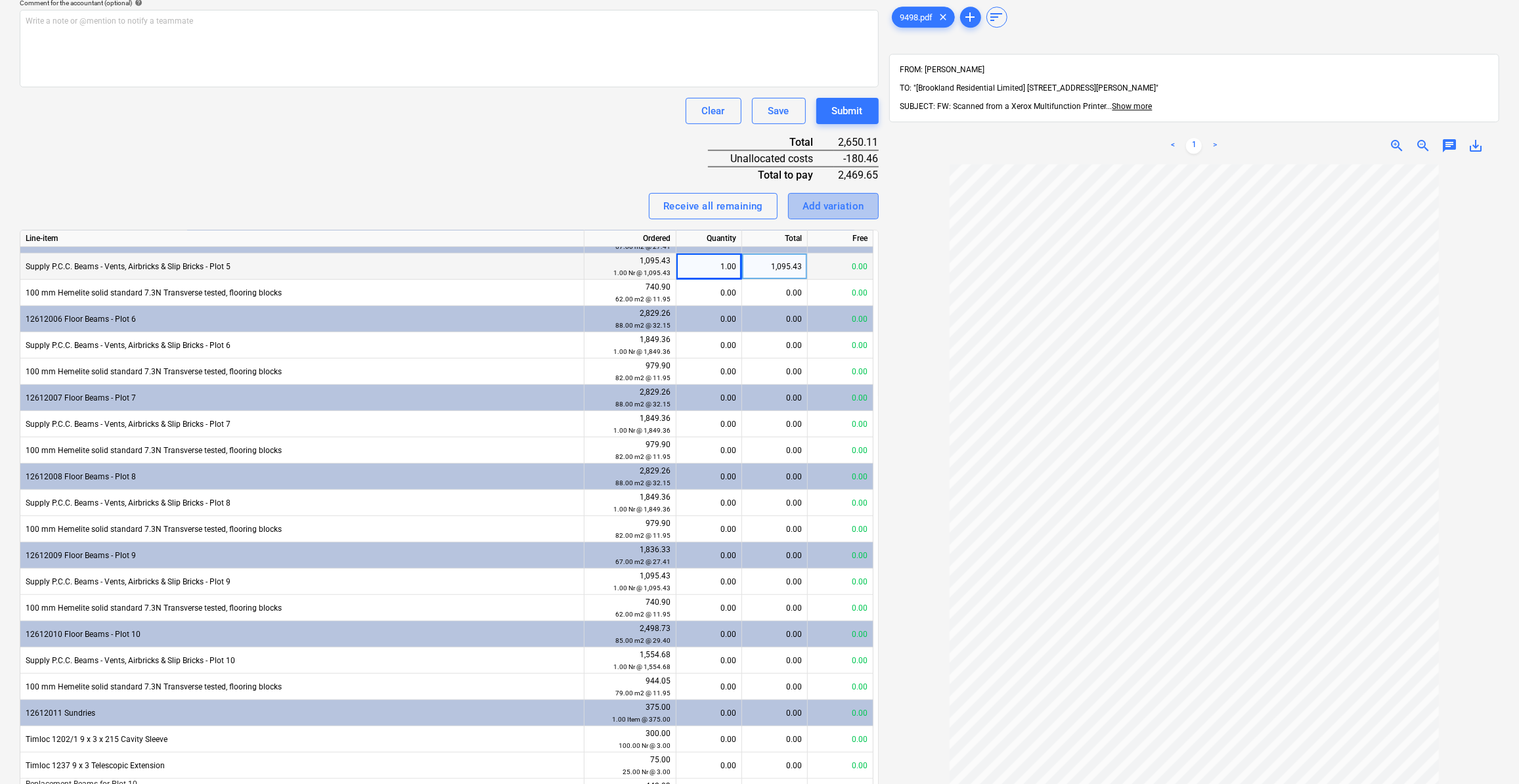
click at [822, 207] on div "Add variation" at bounding box center [833, 205] width 62 height 17
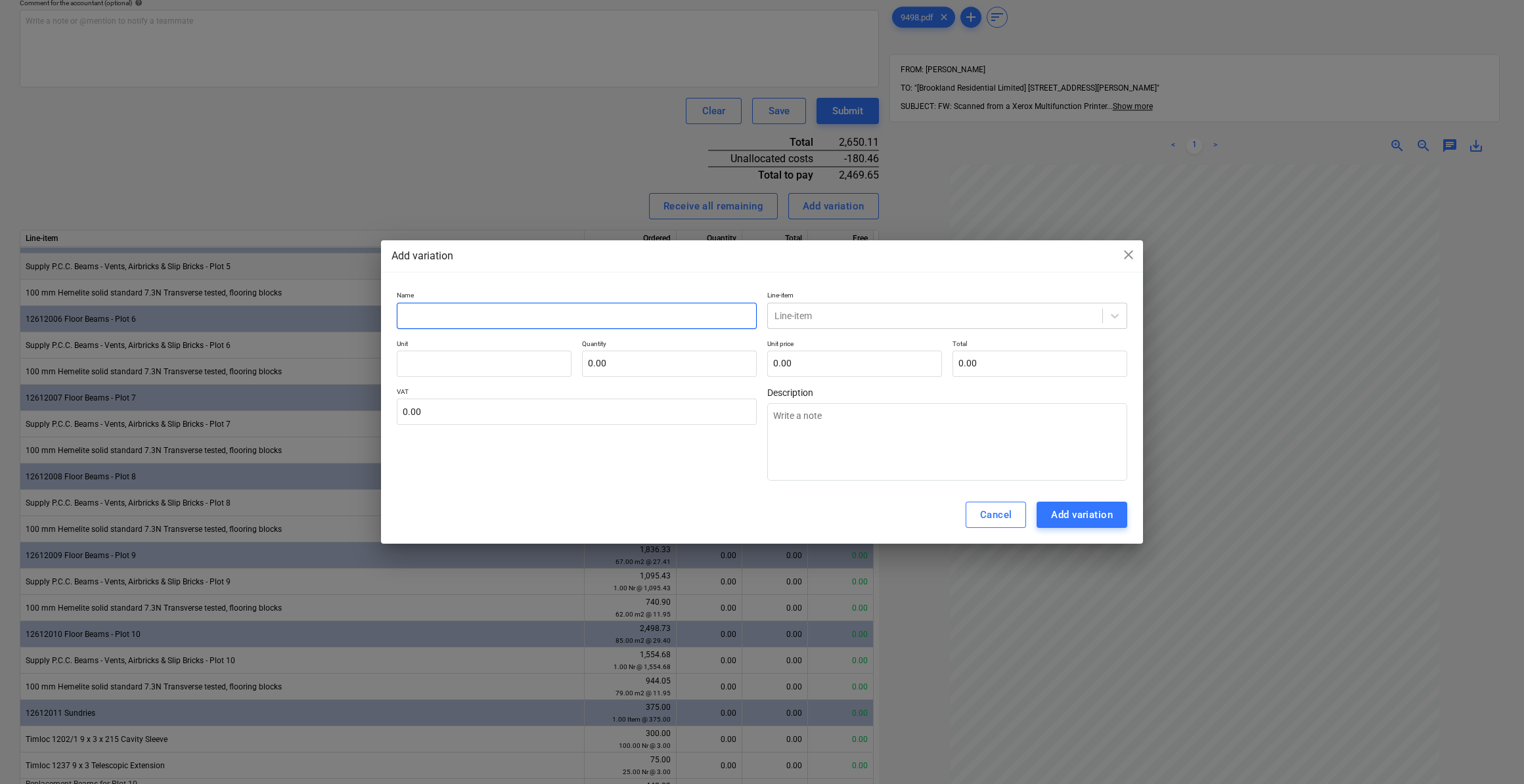
click at [442, 314] on input "text" at bounding box center [576, 316] width 360 height 26
type input "S"
type textarea "x"
type input "Sa"
type textarea "x"
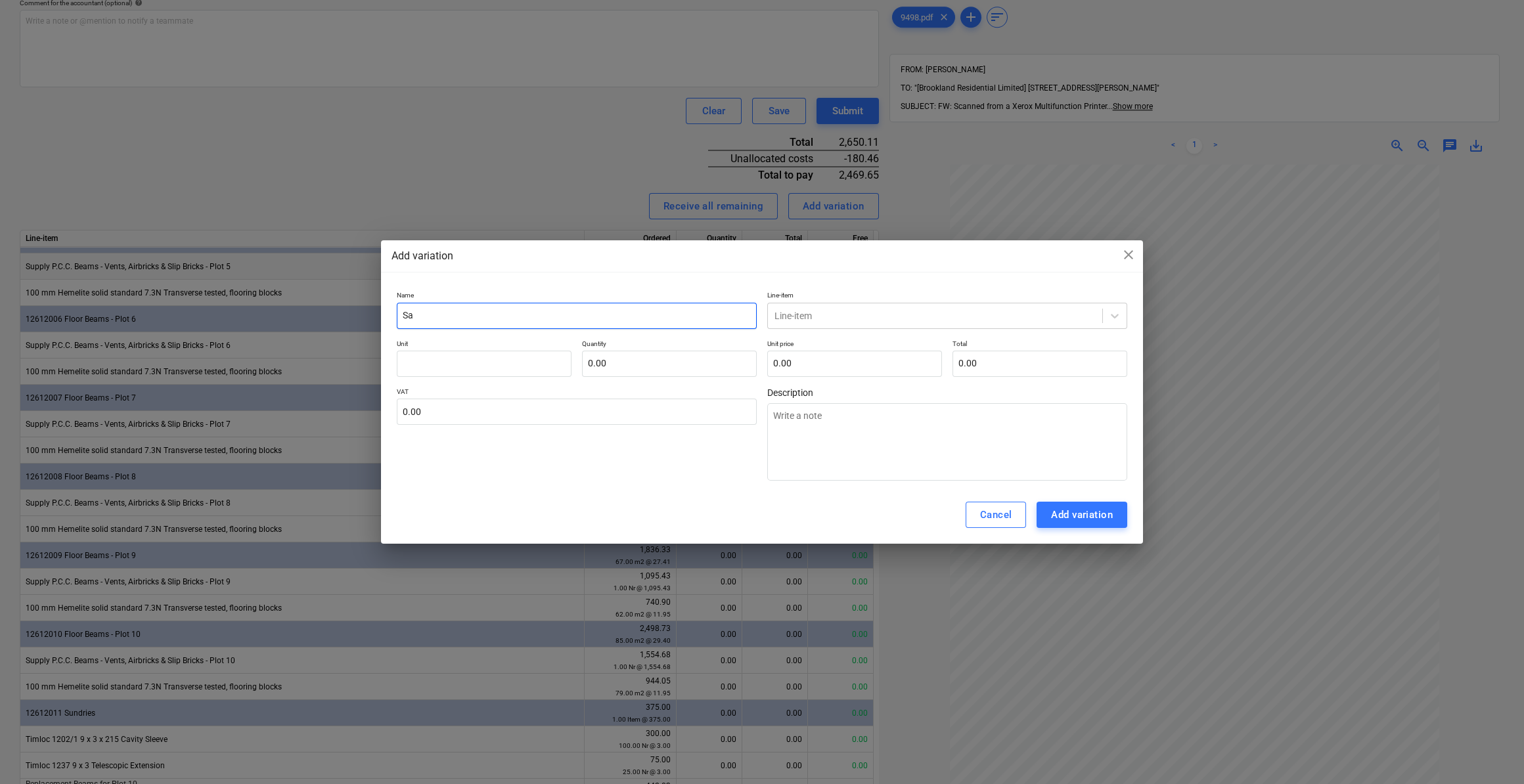
type input "Sav"
type textarea "x"
type input "Savi"
type textarea "x"
type input "Savin"
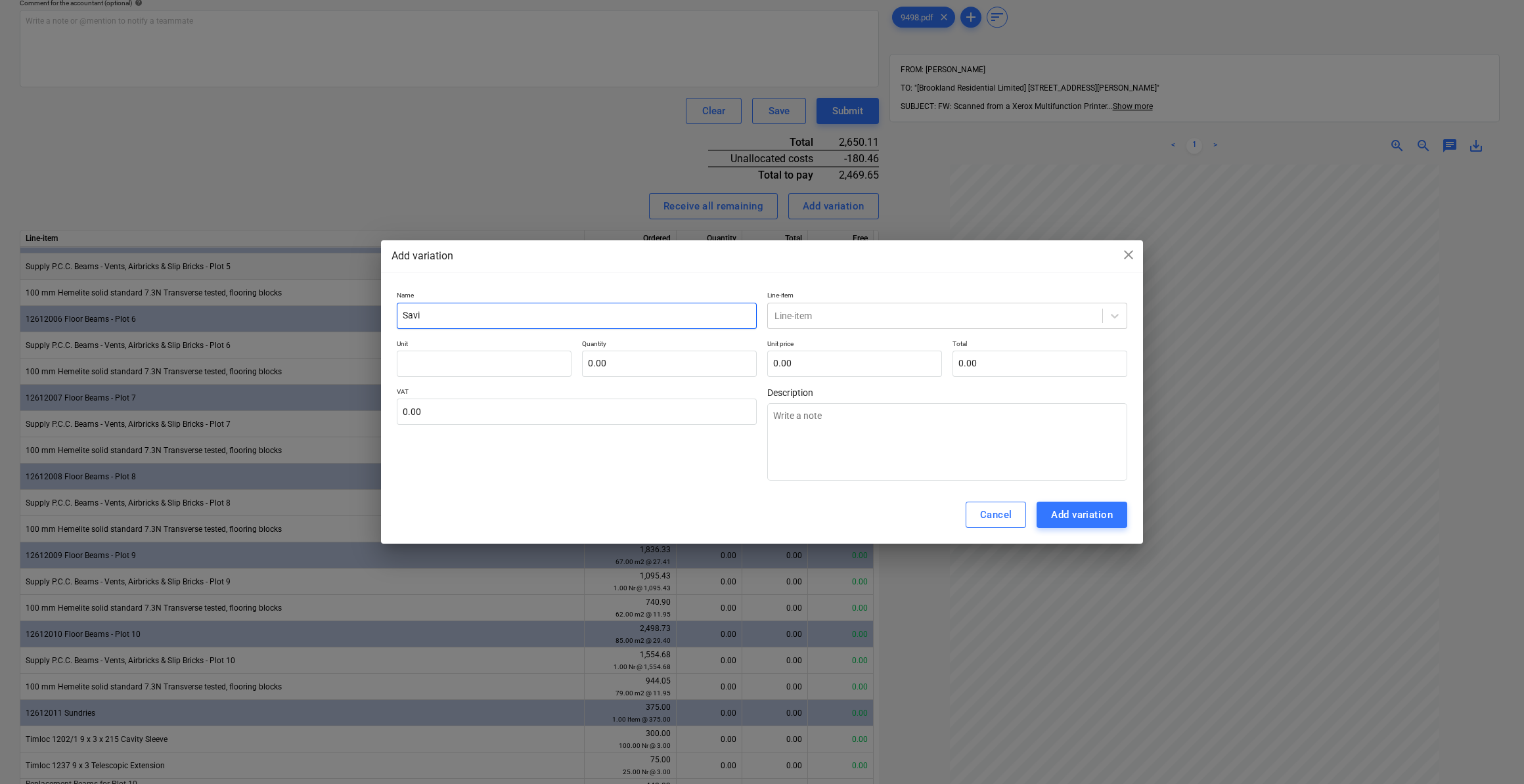
type textarea "x"
type input "Saving"
type textarea "x"
type input "Saving"
type textarea "x"
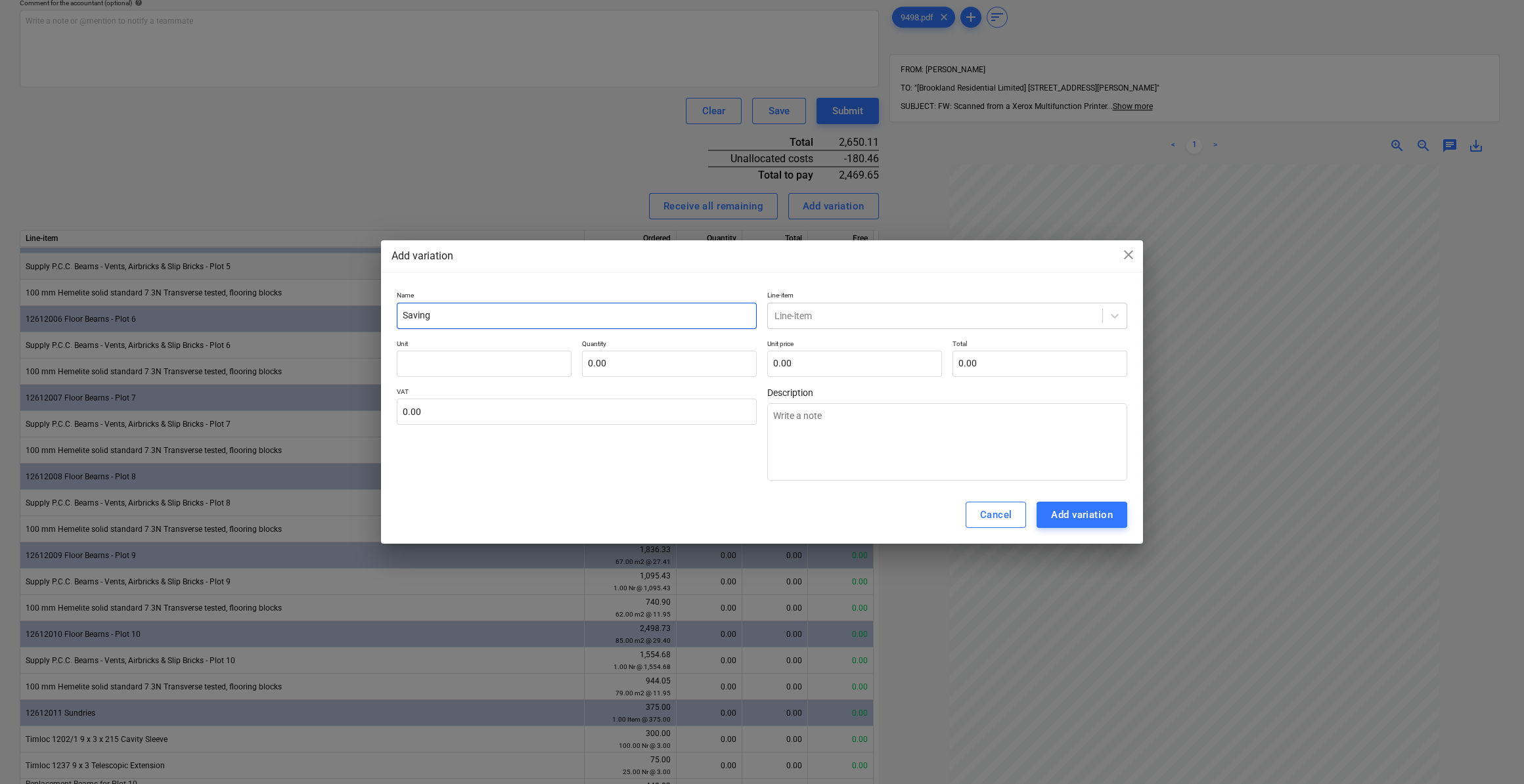
type input "Saving f"
type textarea "x"
type input "Saving fo"
type textarea "x"
type input "Saving for"
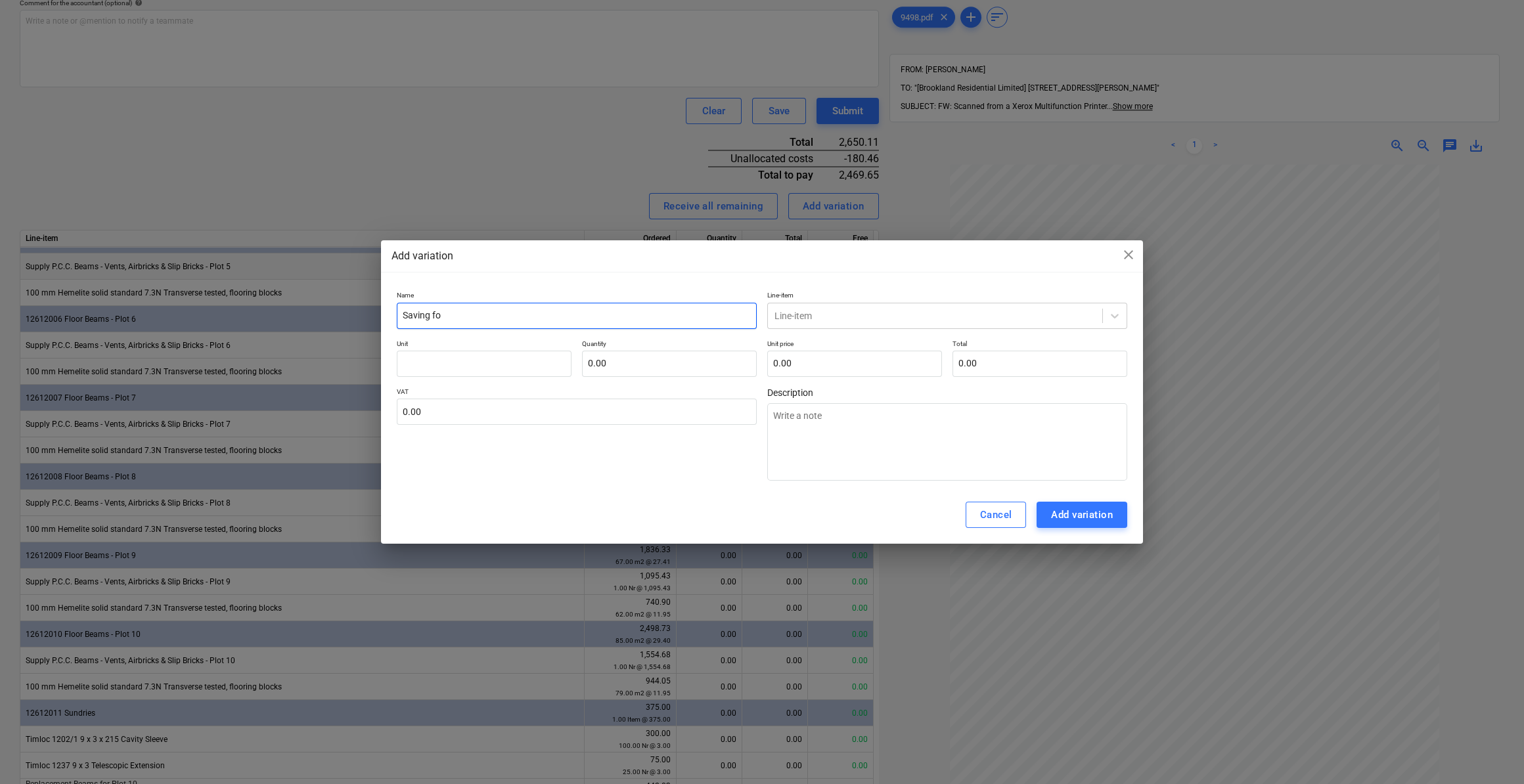
type textarea "x"
type input "Saving for"
type textarea "x"
type input "Saving for r"
type textarea "x"
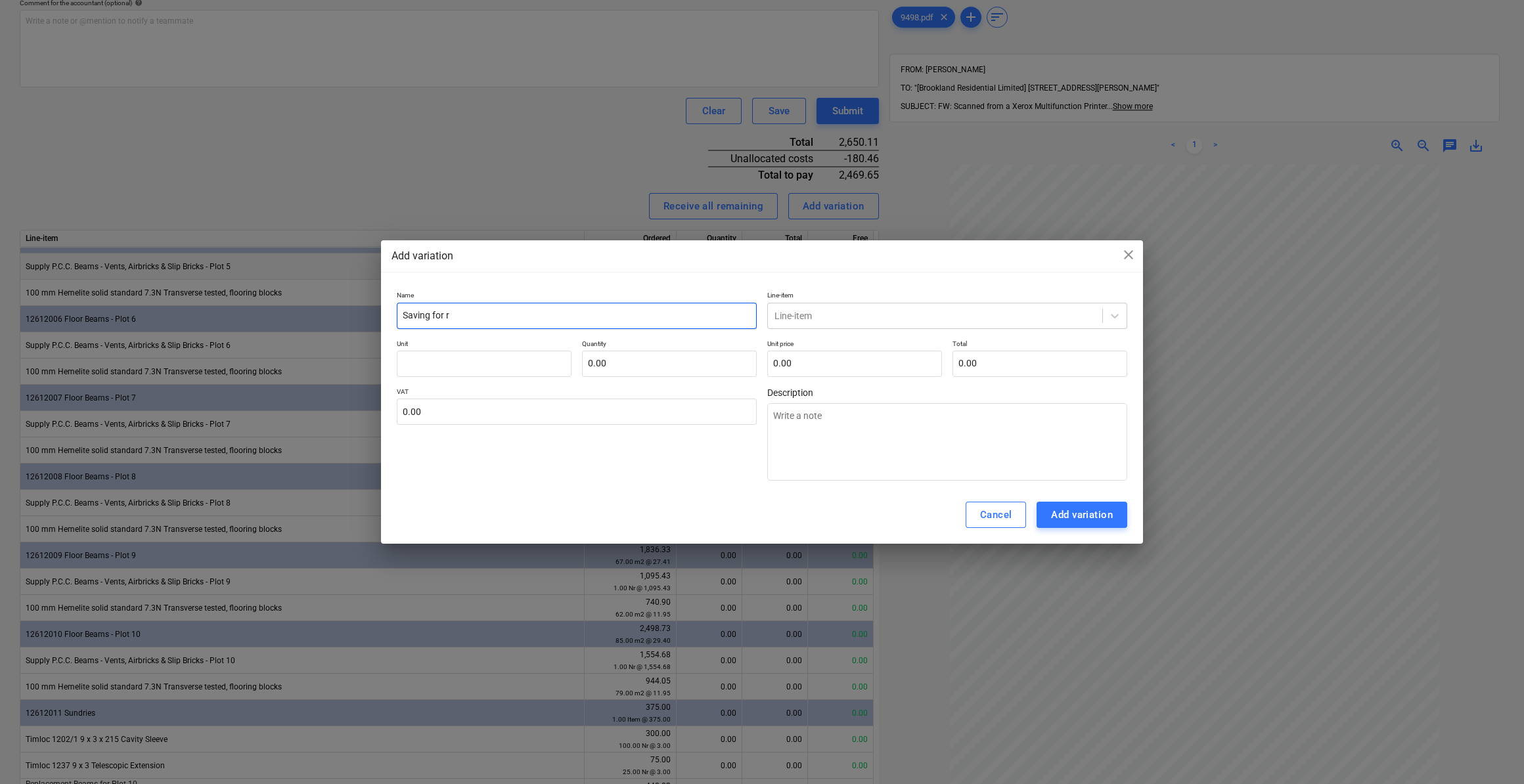
type input "Saving for re"
type textarea "x"
type input "Saving for re-"
type textarea "x"
type input "Saving for re-u"
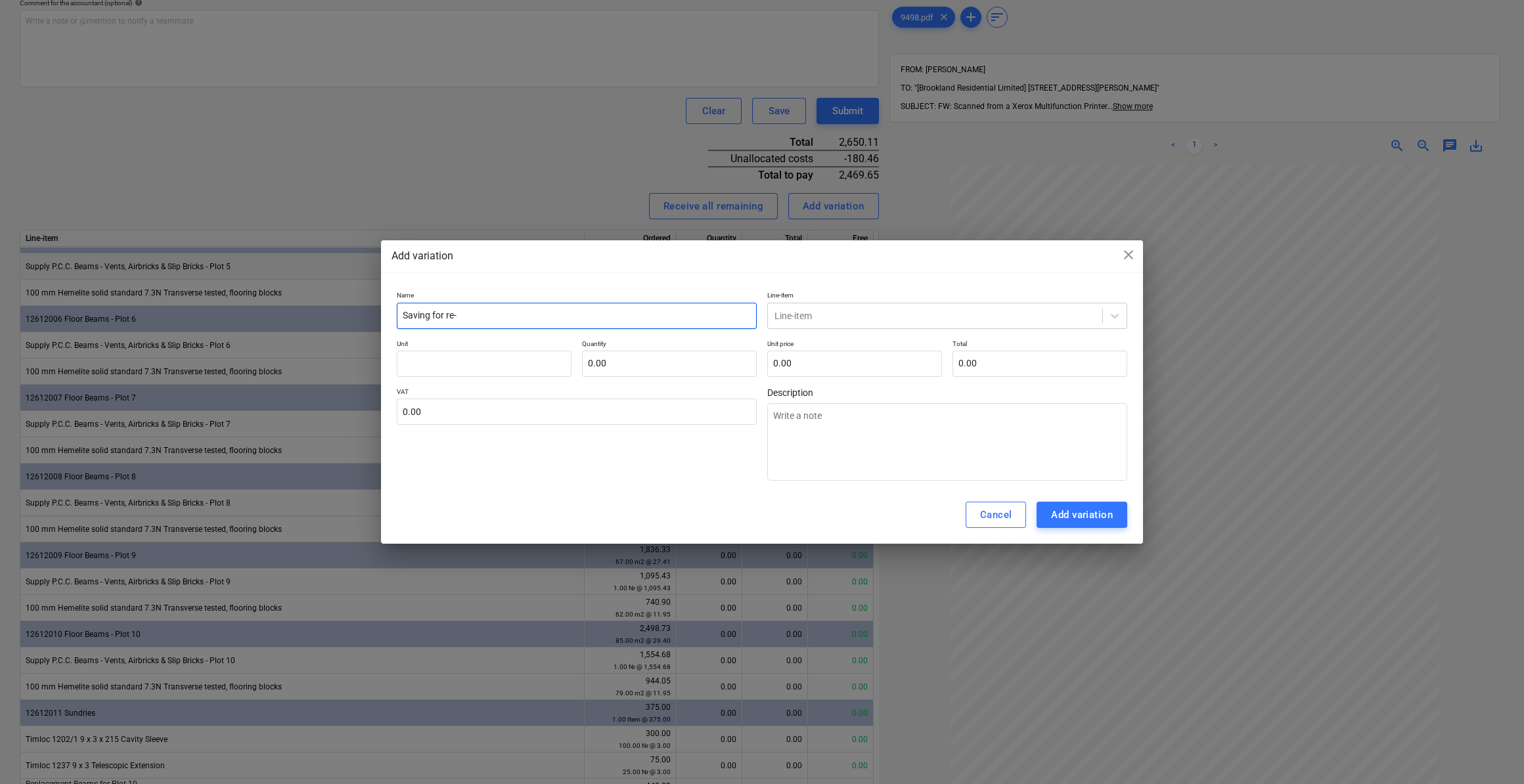
type textarea "x"
type input "Saving for re-us"
type textarea "x"
type input "Saving for re-use"
type textarea "x"
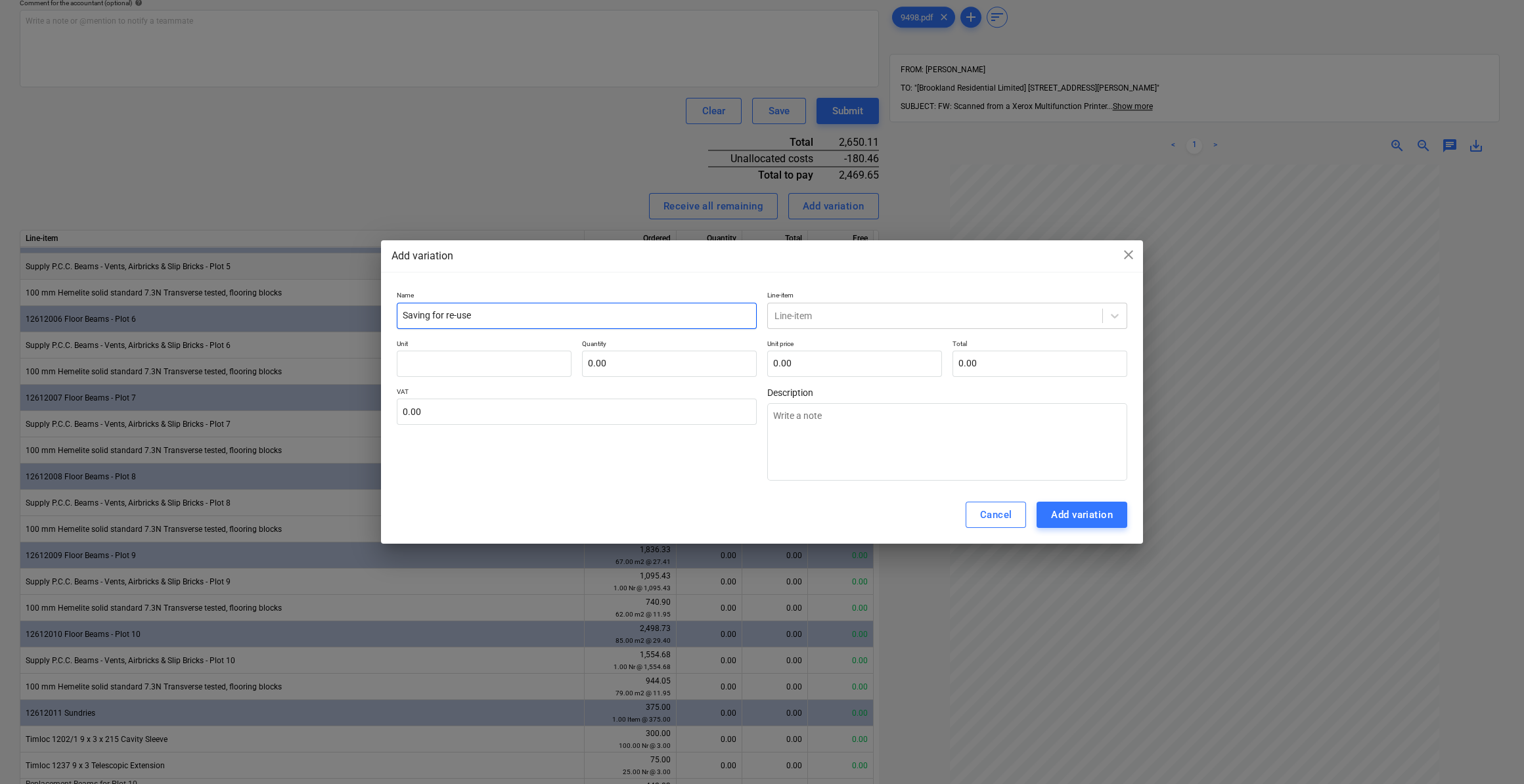
type input "Saving for re-use"
type textarea "x"
type input "Saving for re-use o"
type textarea "x"
type input "Saving for re-use of"
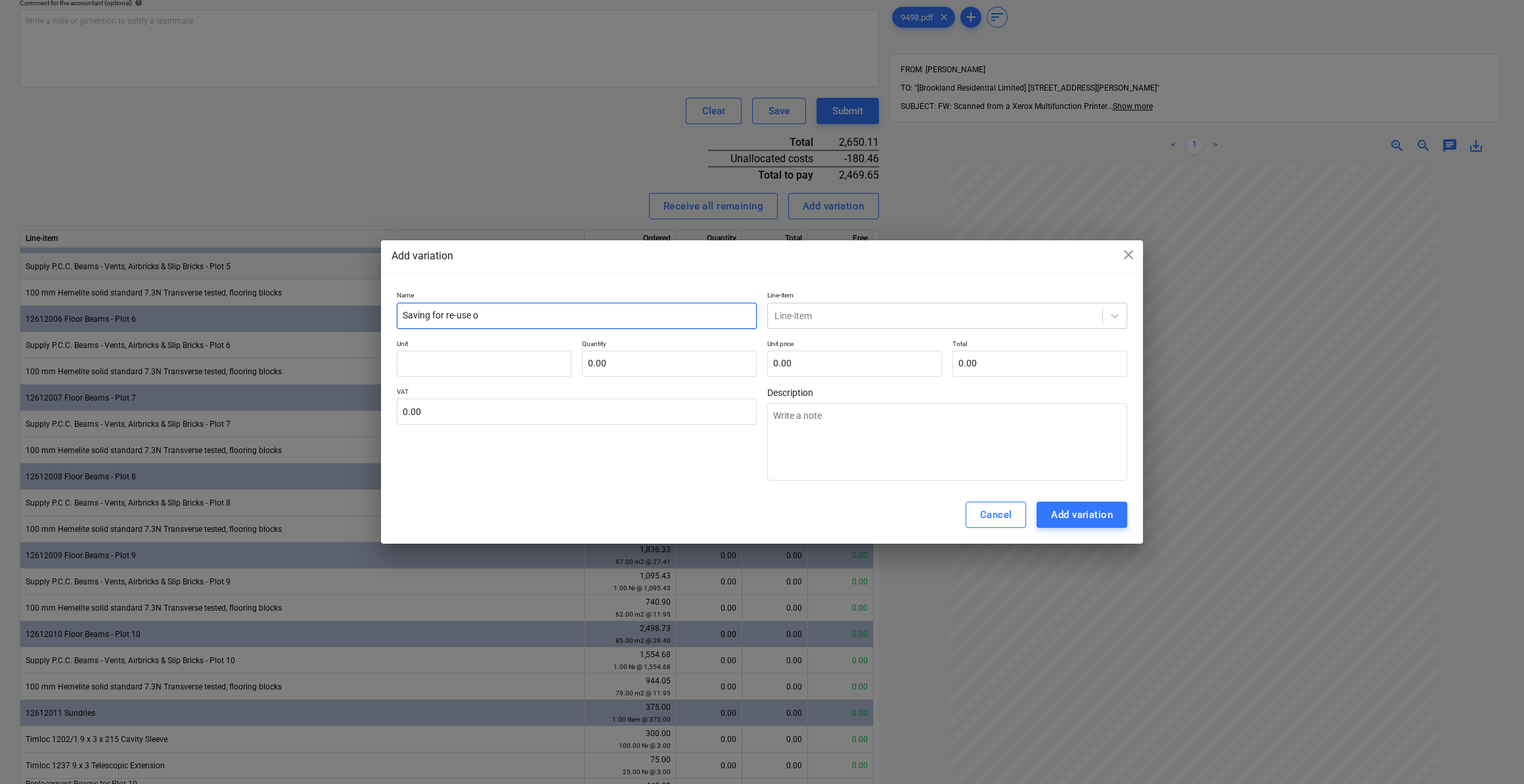
type textarea "x"
type input "Saving for re-use of"
type textarea "x"
type input "Saving for re-use of P"
type textarea "x"
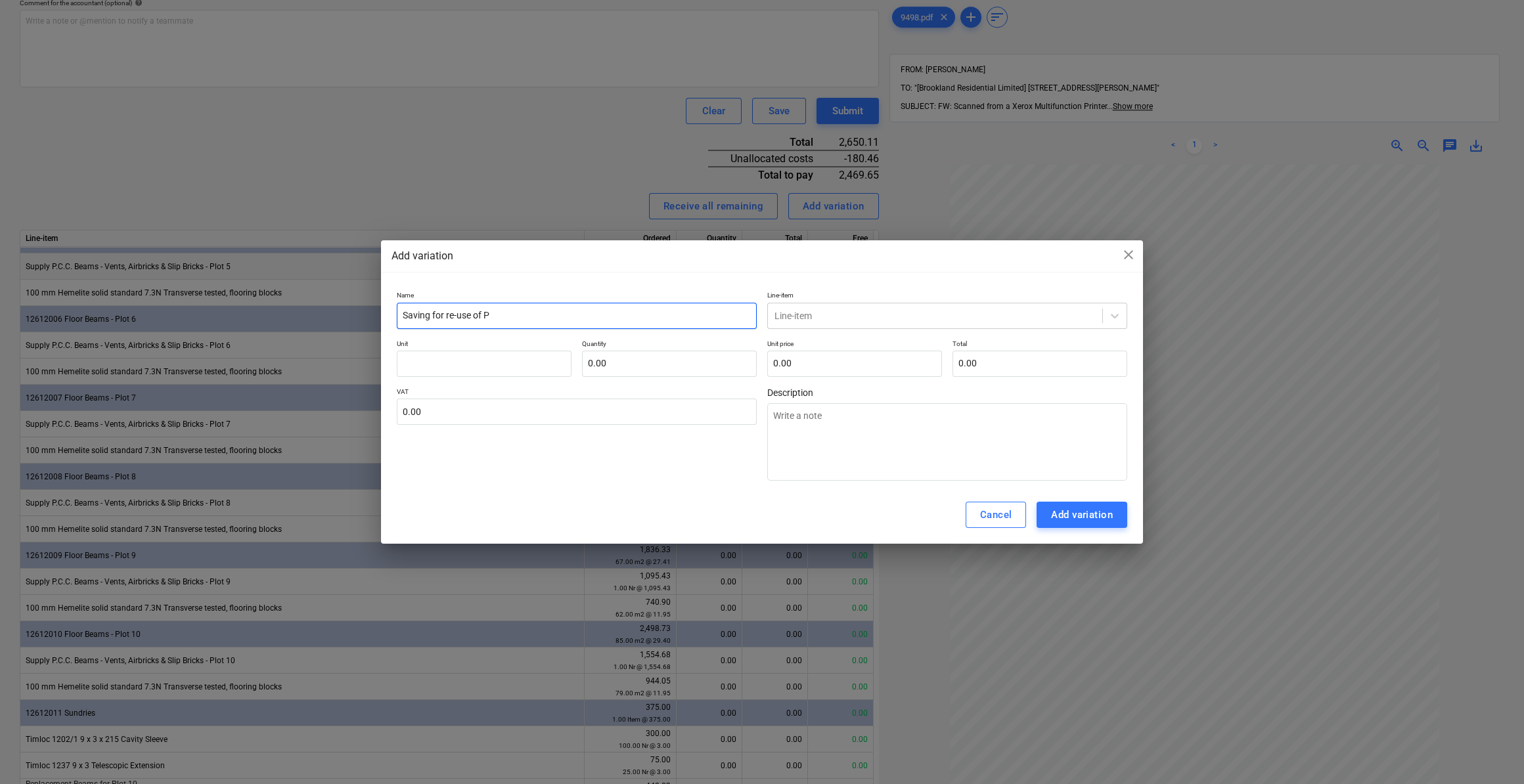
type input "Saving for re-use of Pl"
type textarea "x"
type input "Saving for re-use of Plo"
type textarea "x"
type input "Saving for re-use of Plot"
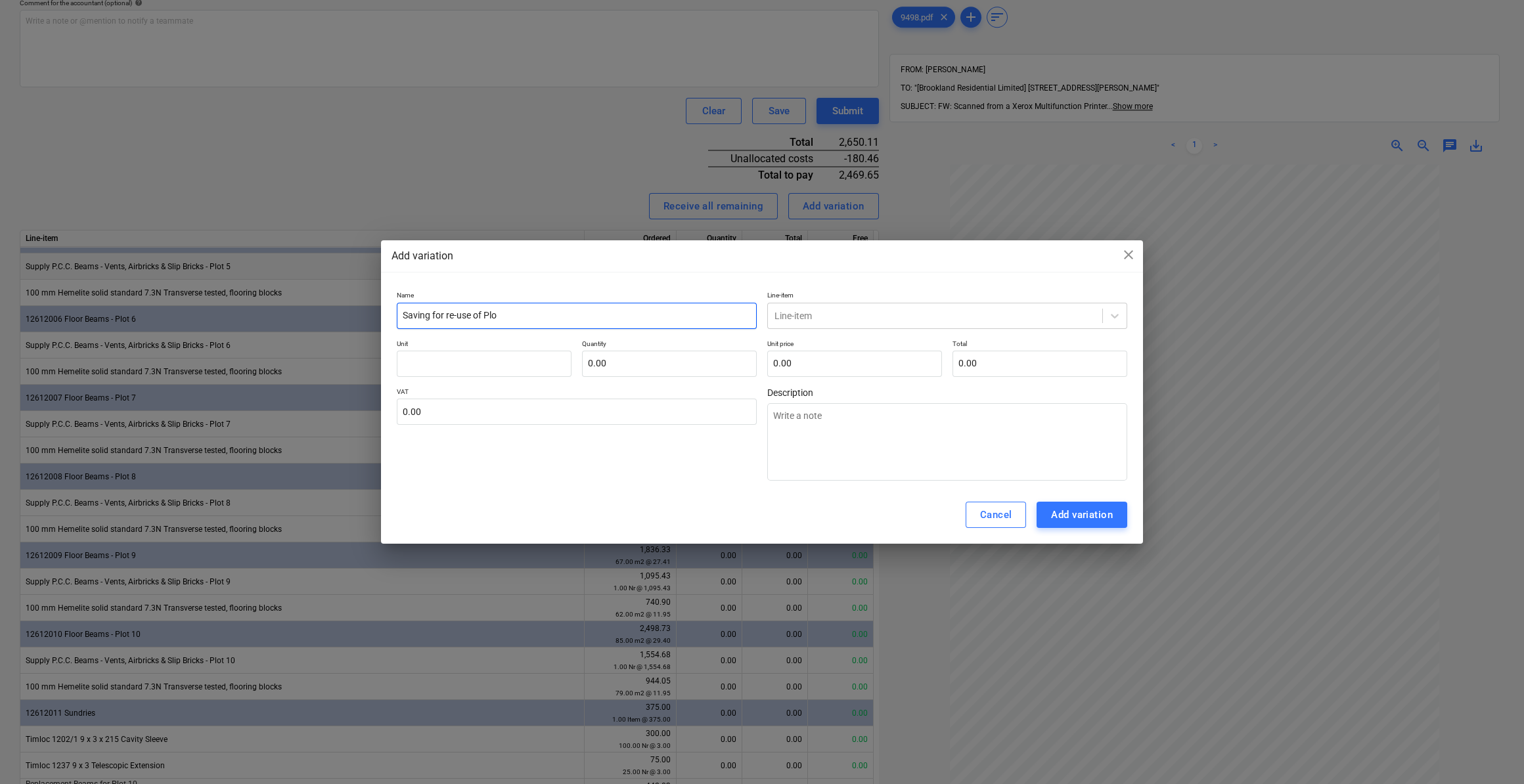
type textarea "x"
type input "Saving for re-use of Plot"
type textarea "x"
type input "Saving for re-use of Plot 1"
type textarea "x"
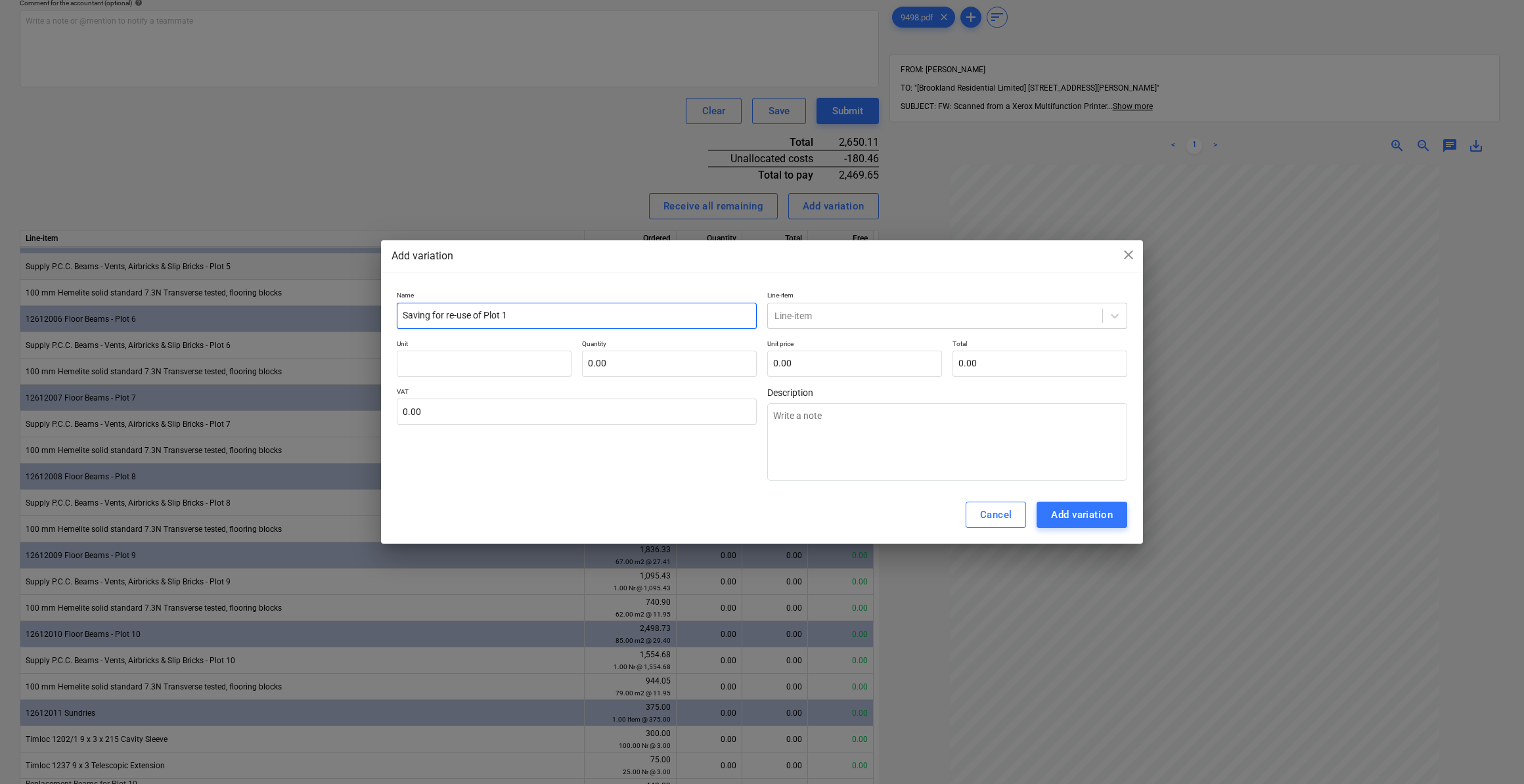
type input "Saving for re-use of Plot 10"
type textarea "x"
type input "Saving for re-use of Plot 10"
type textarea "x"
type input "Saving for re-use of Plot 10 b"
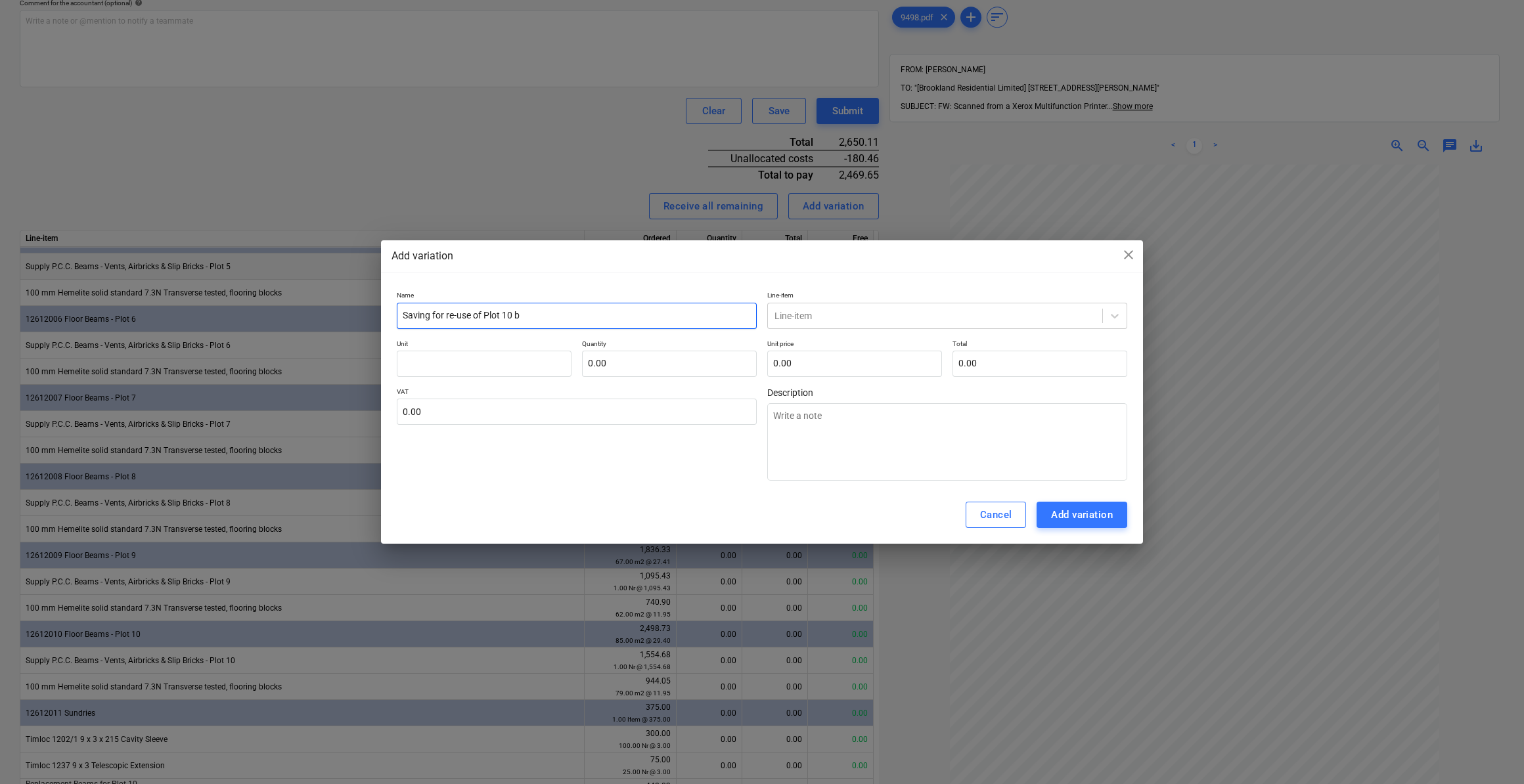
type textarea "x"
type input "Saving for re-use of Plot 10 be"
type textarea "x"
type input "Saving for re-use of Plot 10 bea"
type textarea "x"
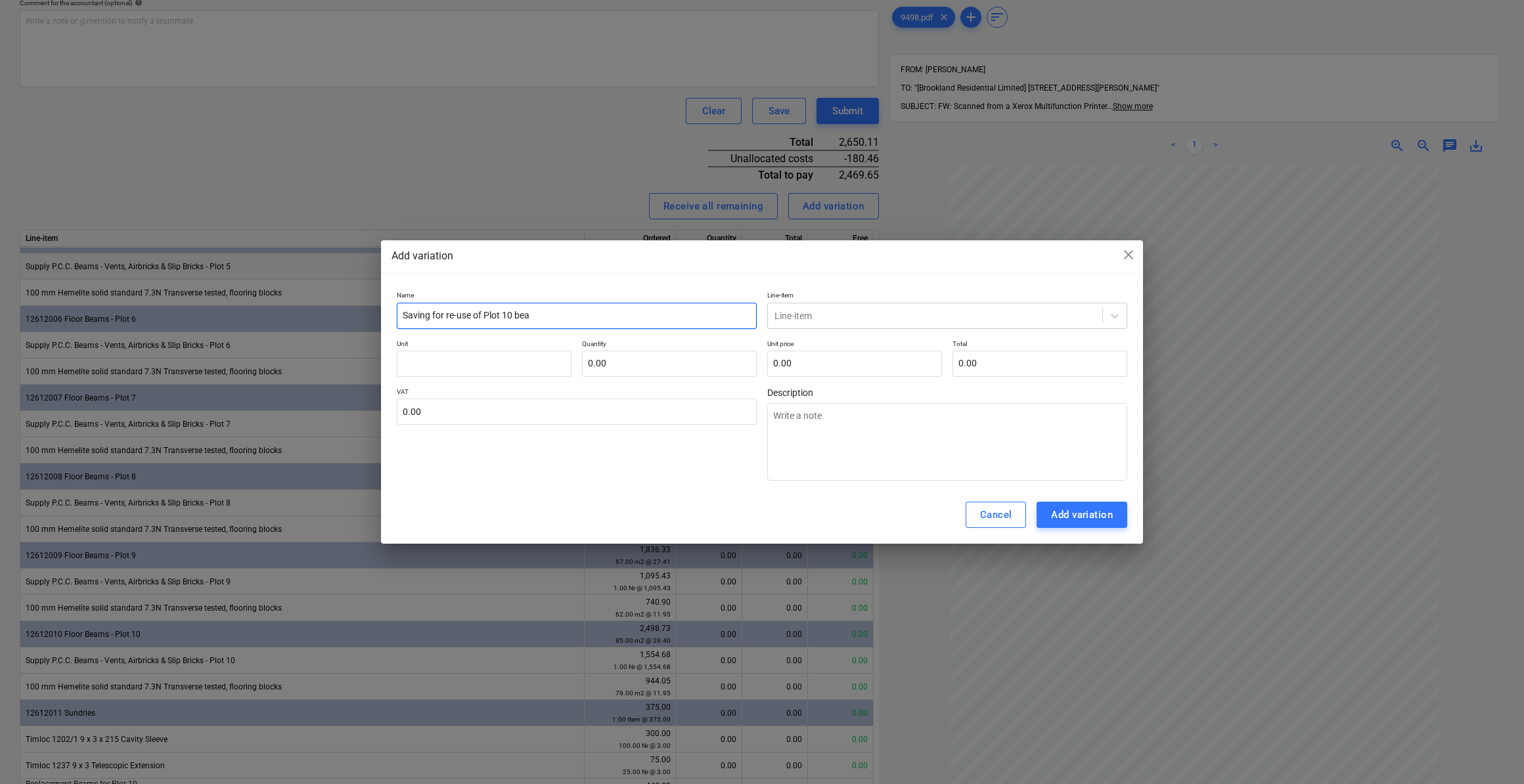
type input "Saving for re-use of Plot 10 beam"
type textarea "x"
type input "Saving for re-use of Plot 10 beams"
type textarea "x"
type input "Saving for re-use of Plot 10 beams"
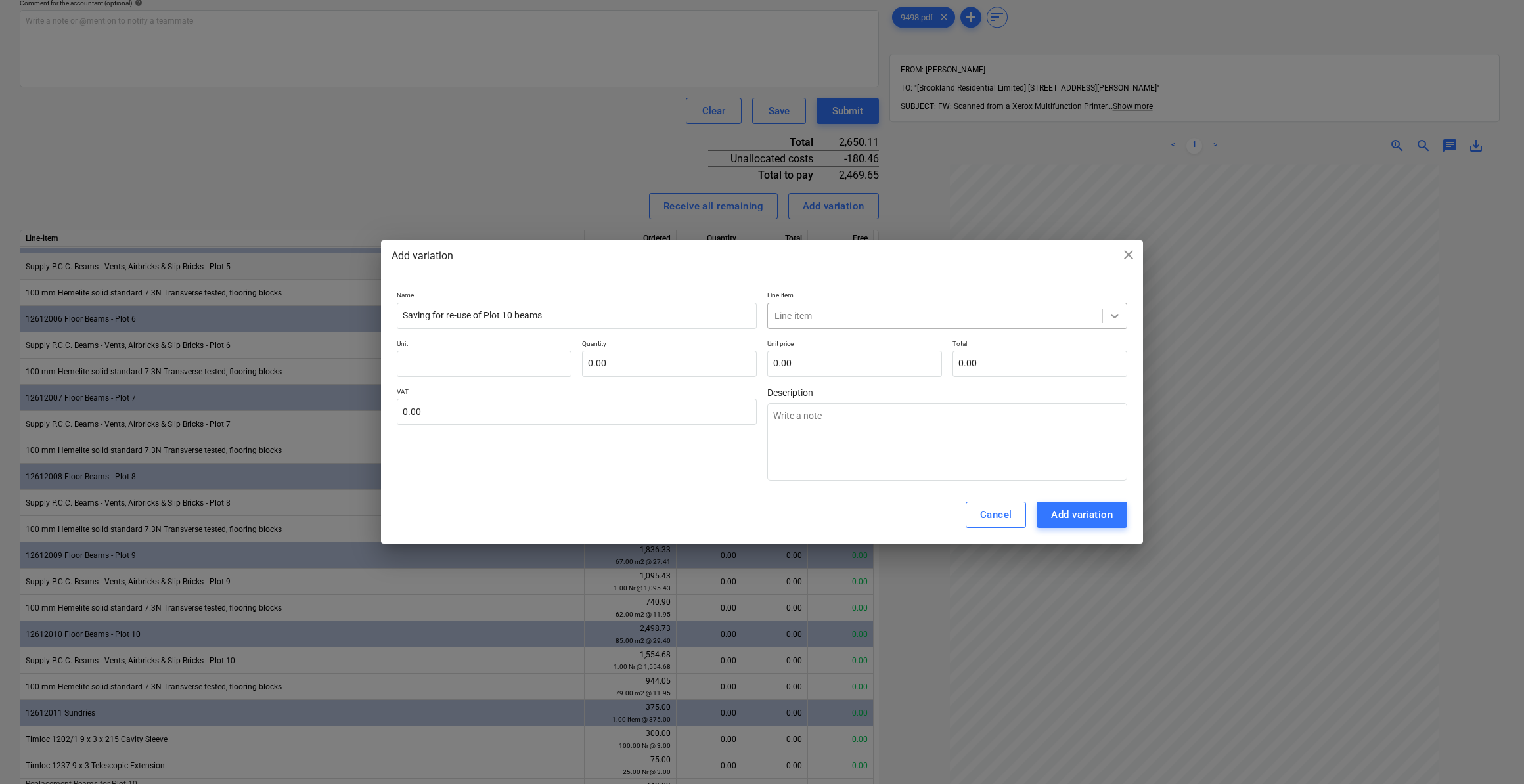
click at [1114, 319] on icon at bounding box center [1115, 316] width 13 height 13
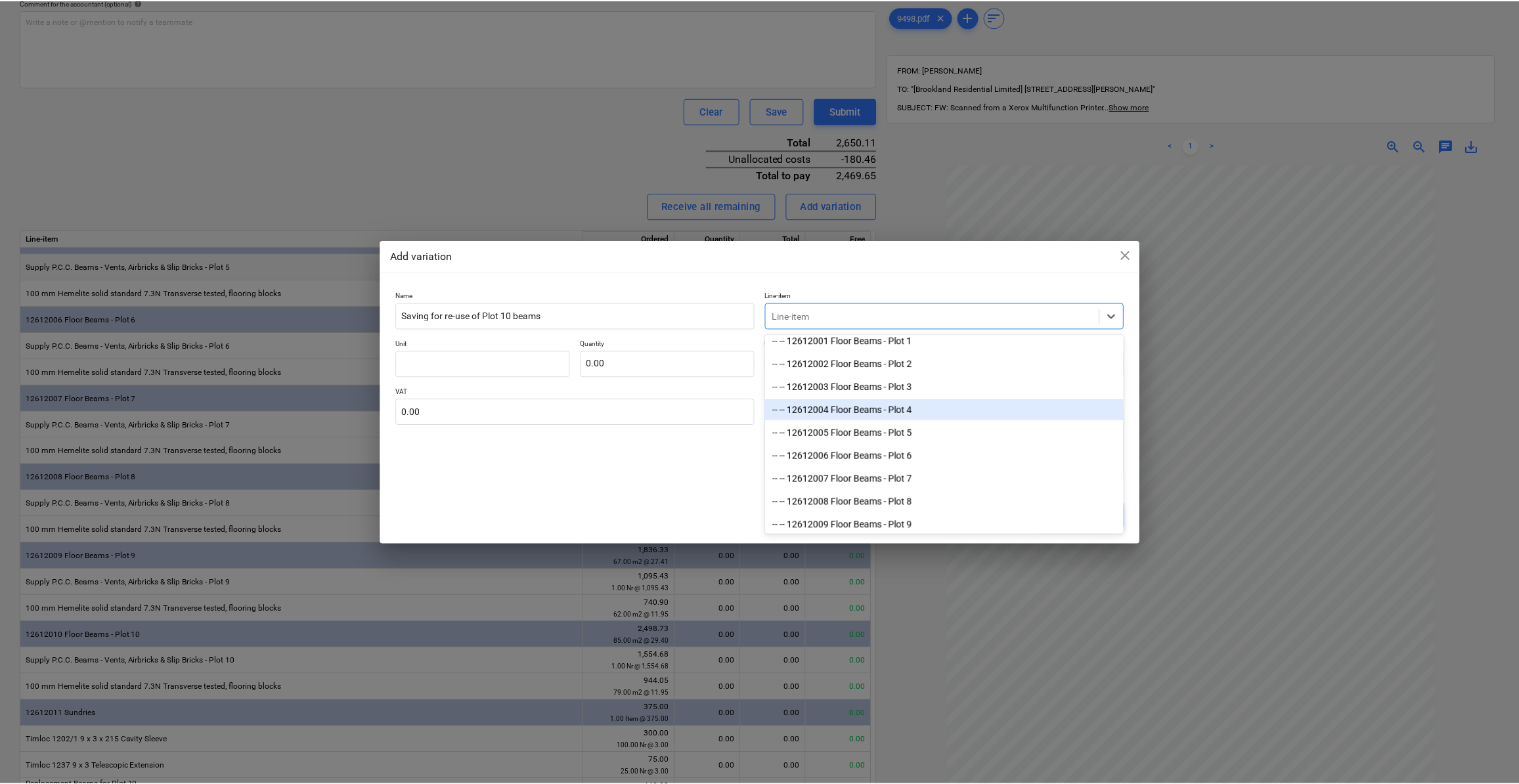
scroll to position [417, 0]
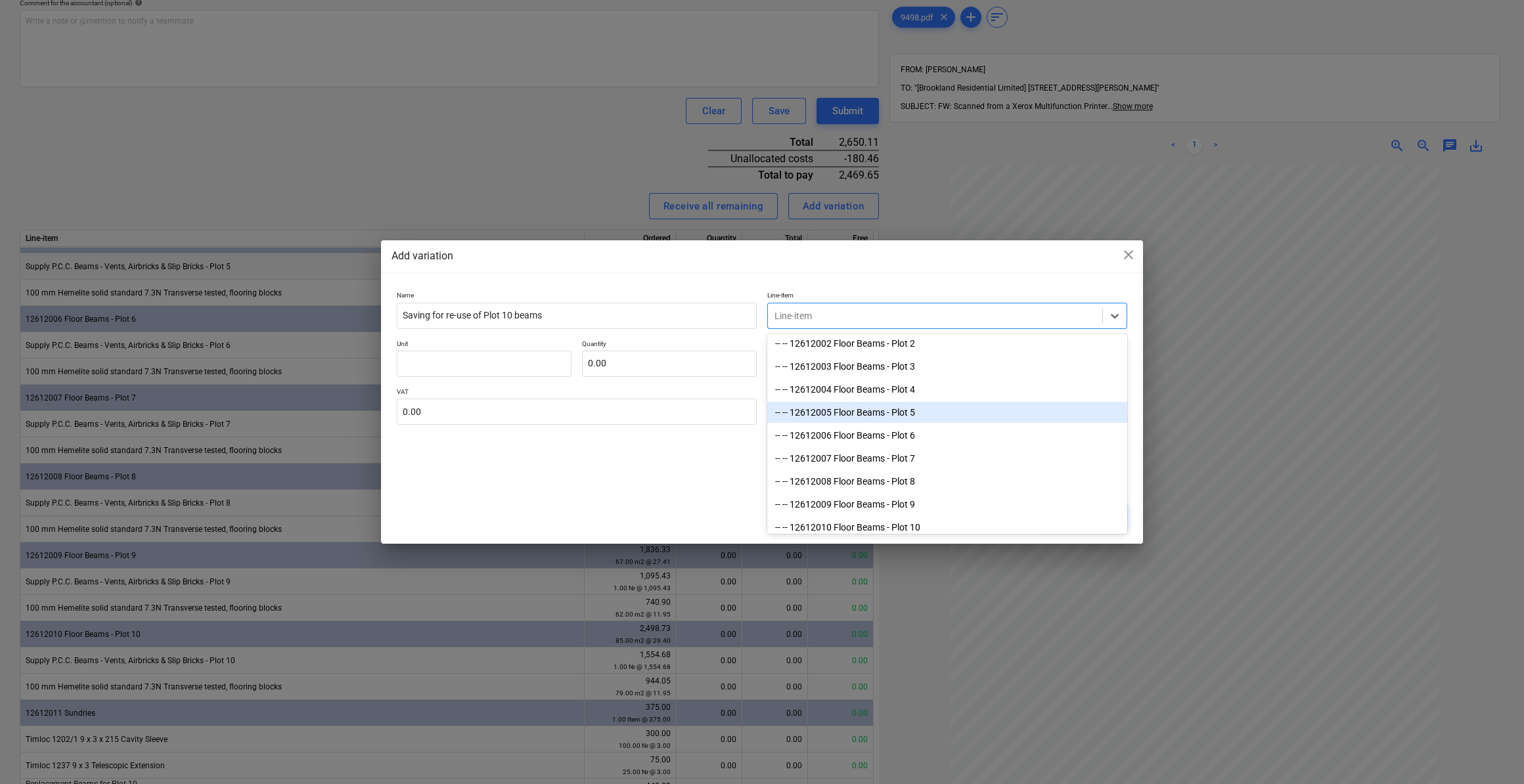
drag, startPoint x: 917, startPoint y: 422, endPoint x: 917, endPoint y: 413, distance: 9.0
click at [917, 413] on div "-- -- 12612005 Floor Beams - Plot 5" at bounding box center [947, 412] width 360 height 21
type textarea "x"
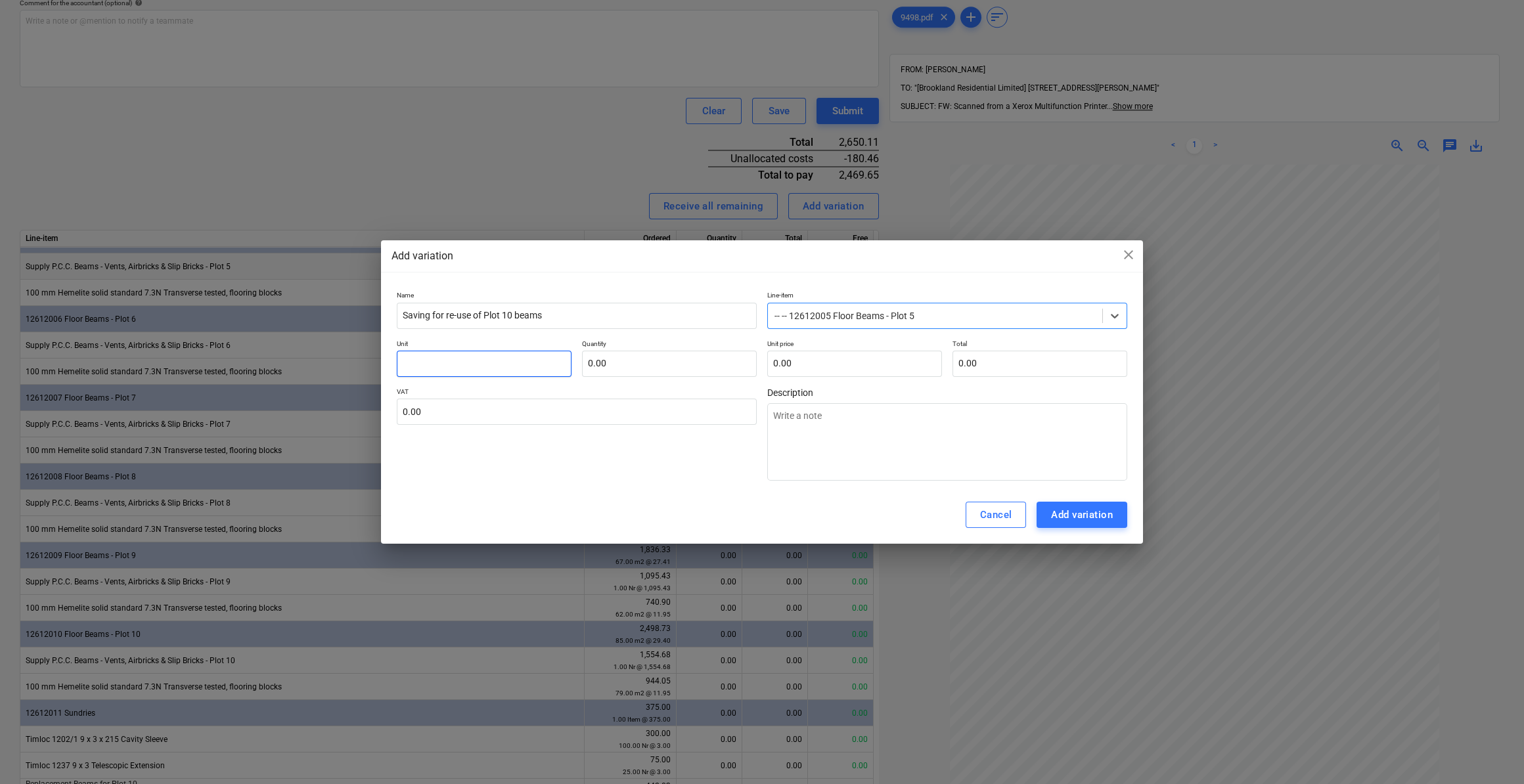
click at [401, 366] on input "text" at bounding box center [484, 364] width 174 height 26
type input "I"
type textarea "x"
type input "It"
type textarea "x"
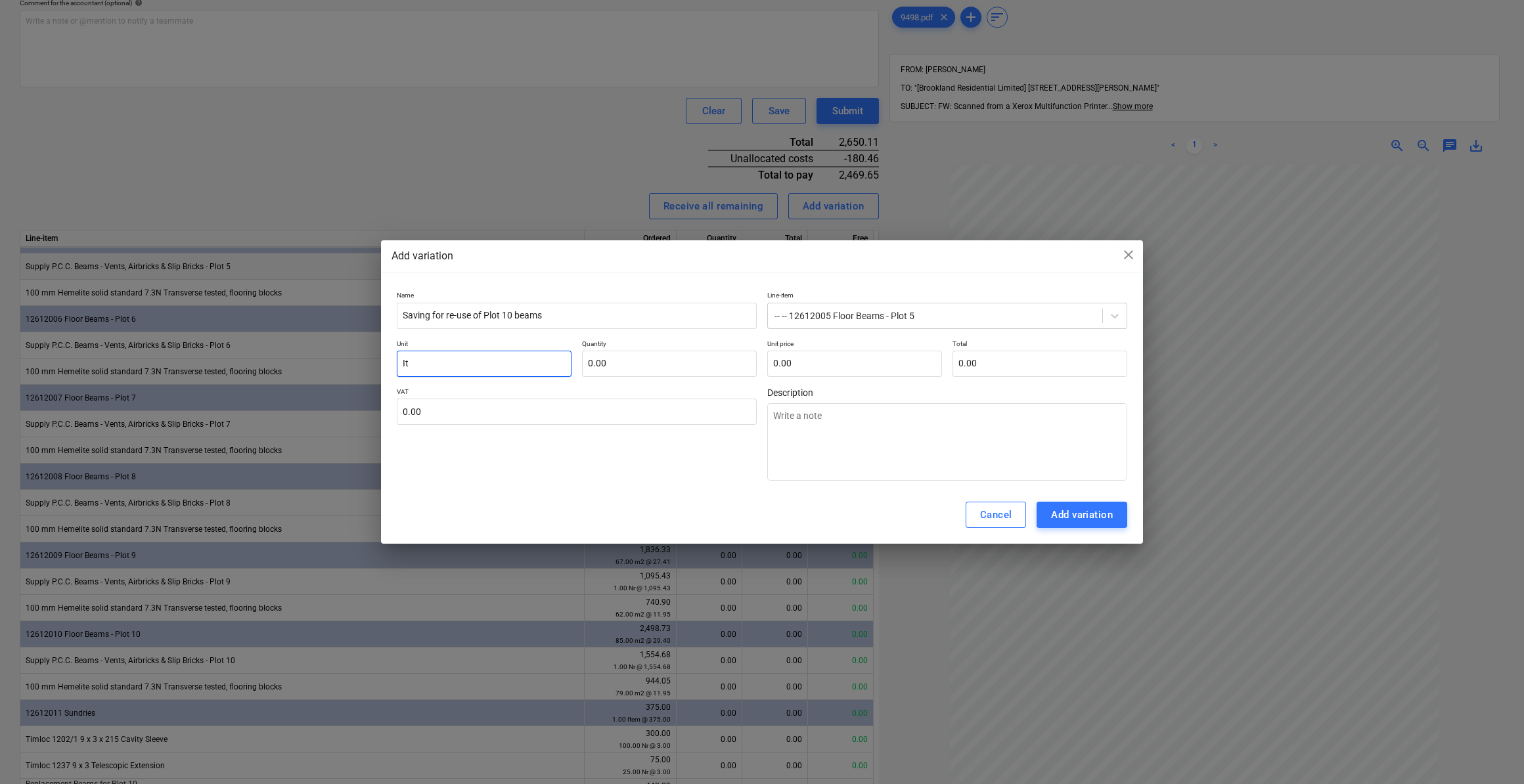
type input "Ite"
type textarea "x"
type input "Item"
type textarea "x"
type input "Item"
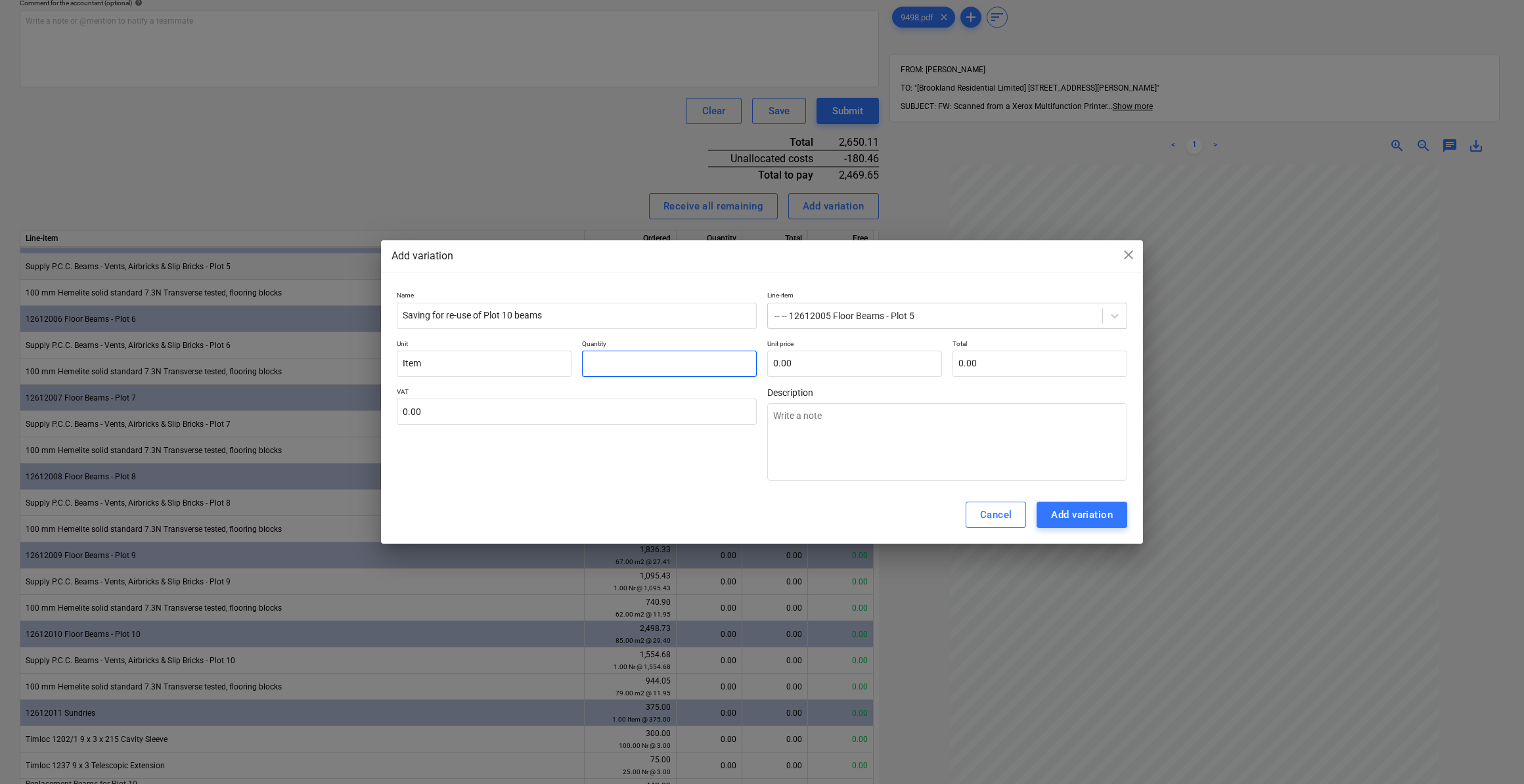
click at [612, 364] on input "text" at bounding box center [669, 364] width 174 height 26
type input "1"
type textarea "x"
type input "1.00"
click at [814, 366] on input "text" at bounding box center [854, 364] width 174 height 26
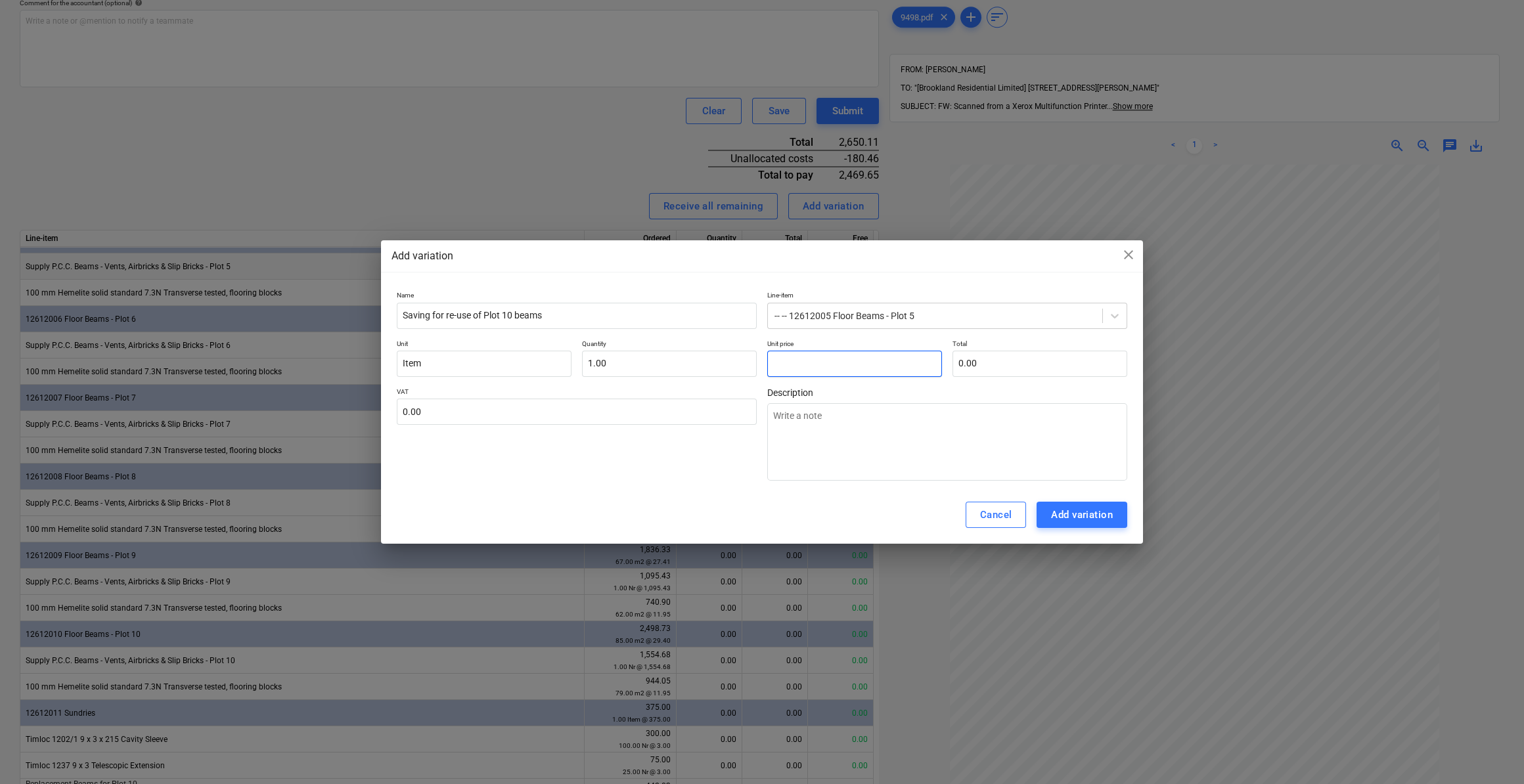
type input "1"
type textarea "x"
type input "1.00"
type input "18"
type textarea "x"
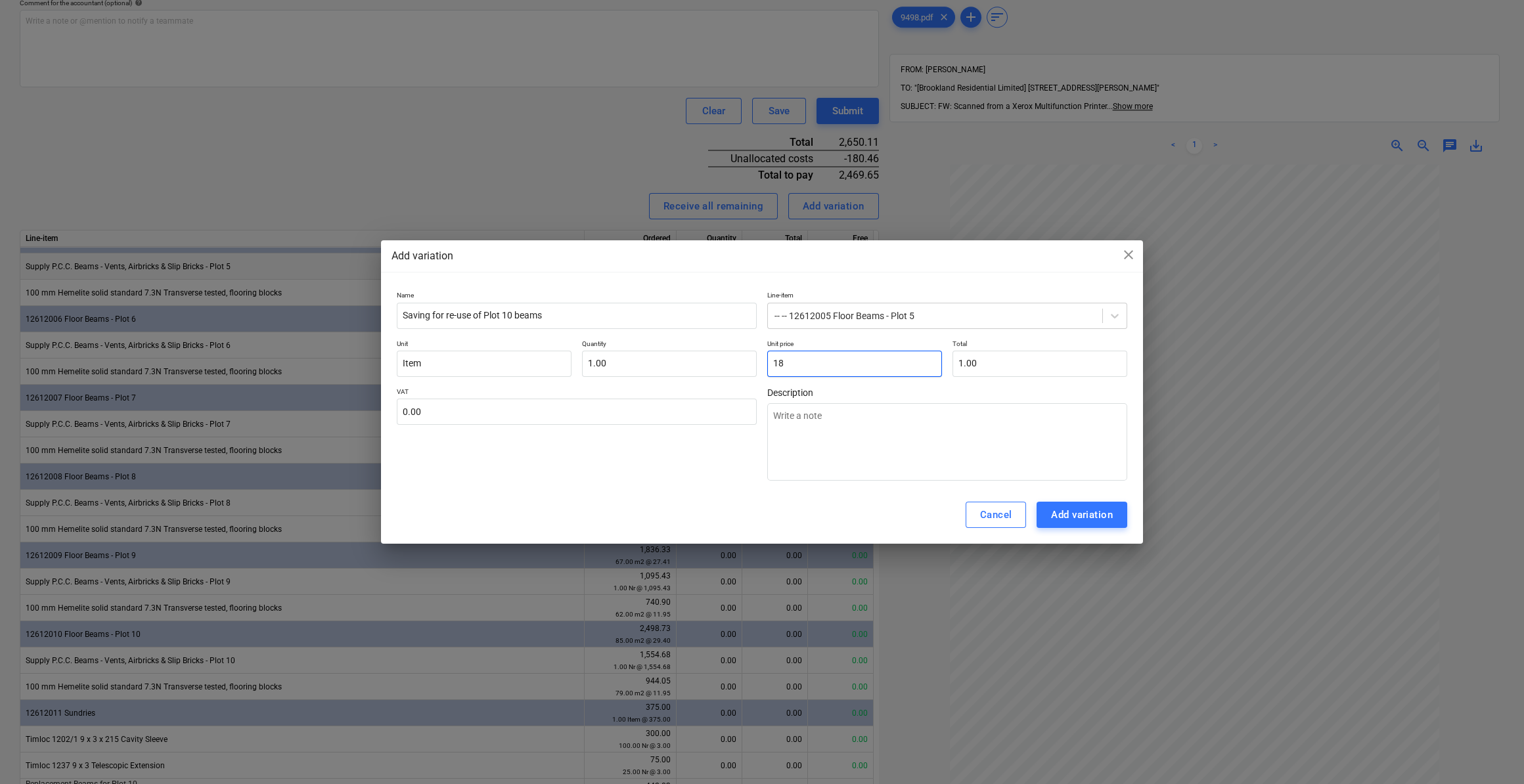
type input "18.00"
type input "180"
type textarea "x"
type input "180.00"
type input "180."
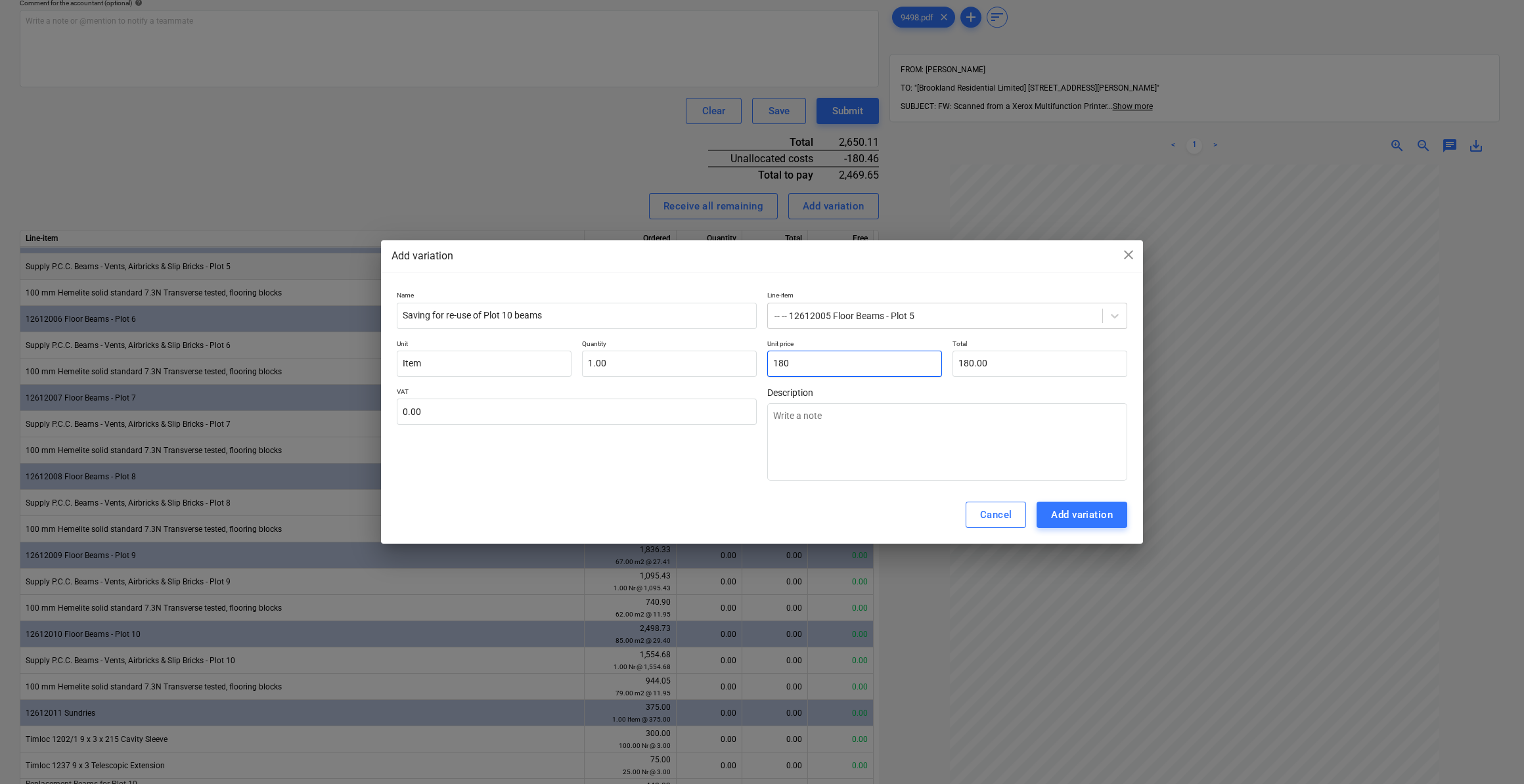
type textarea "x"
type input "180.4"
type textarea "x"
type input "180.40"
type input "180.46"
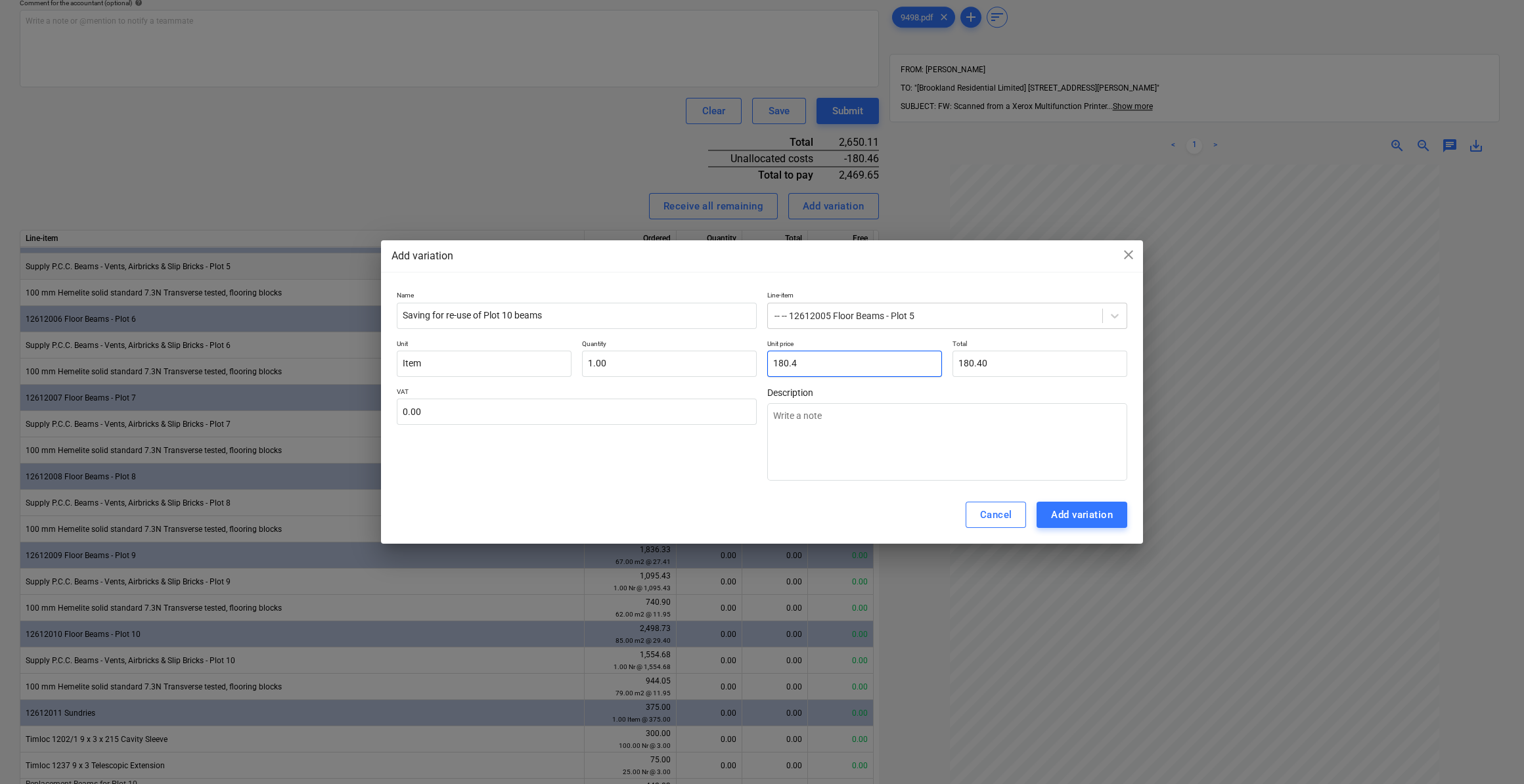
type textarea "x"
type input "180.46"
click at [453, 415] on input "text" at bounding box center [576, 412] width 360 height 26
type input "2"
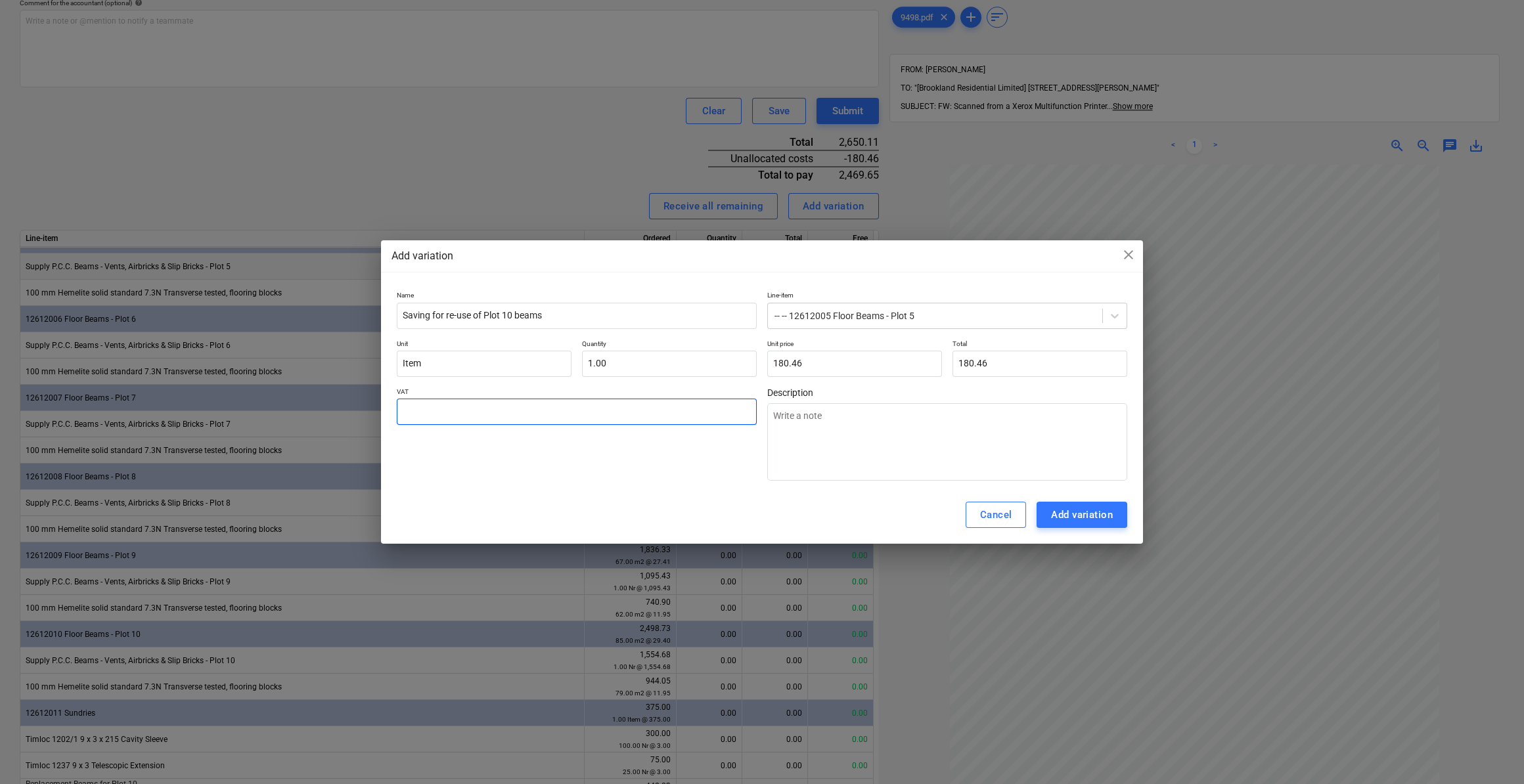
type textarea "x"
type input "20"
type textarea "x"
type input "20.00"
click at [774, 363] on input "180.46" at bounding box center [854, 364] width 174 height 26
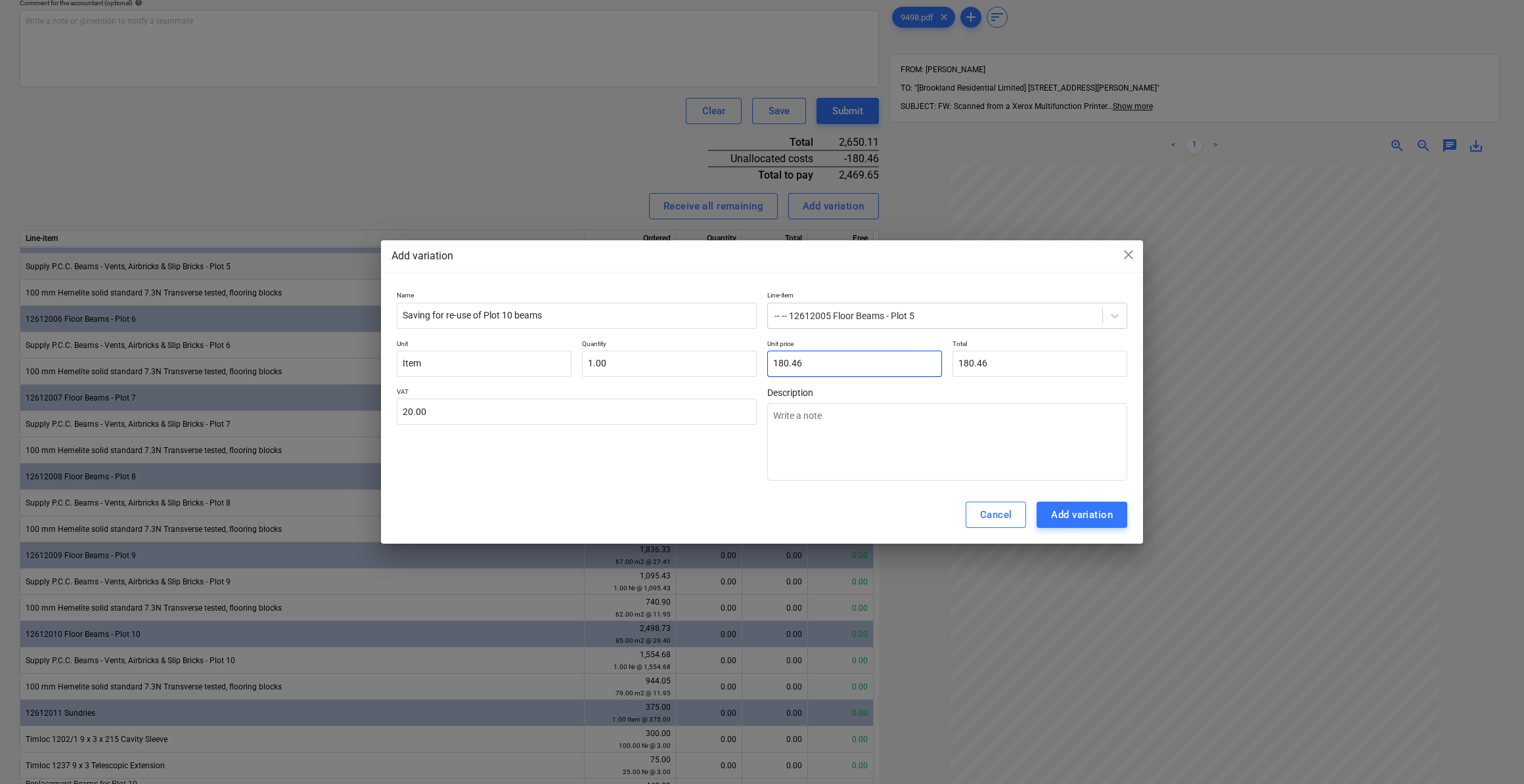
type input "-180.46"
type textarea "x"
type input "0.00"
type input "180.46"
type textarea "x"
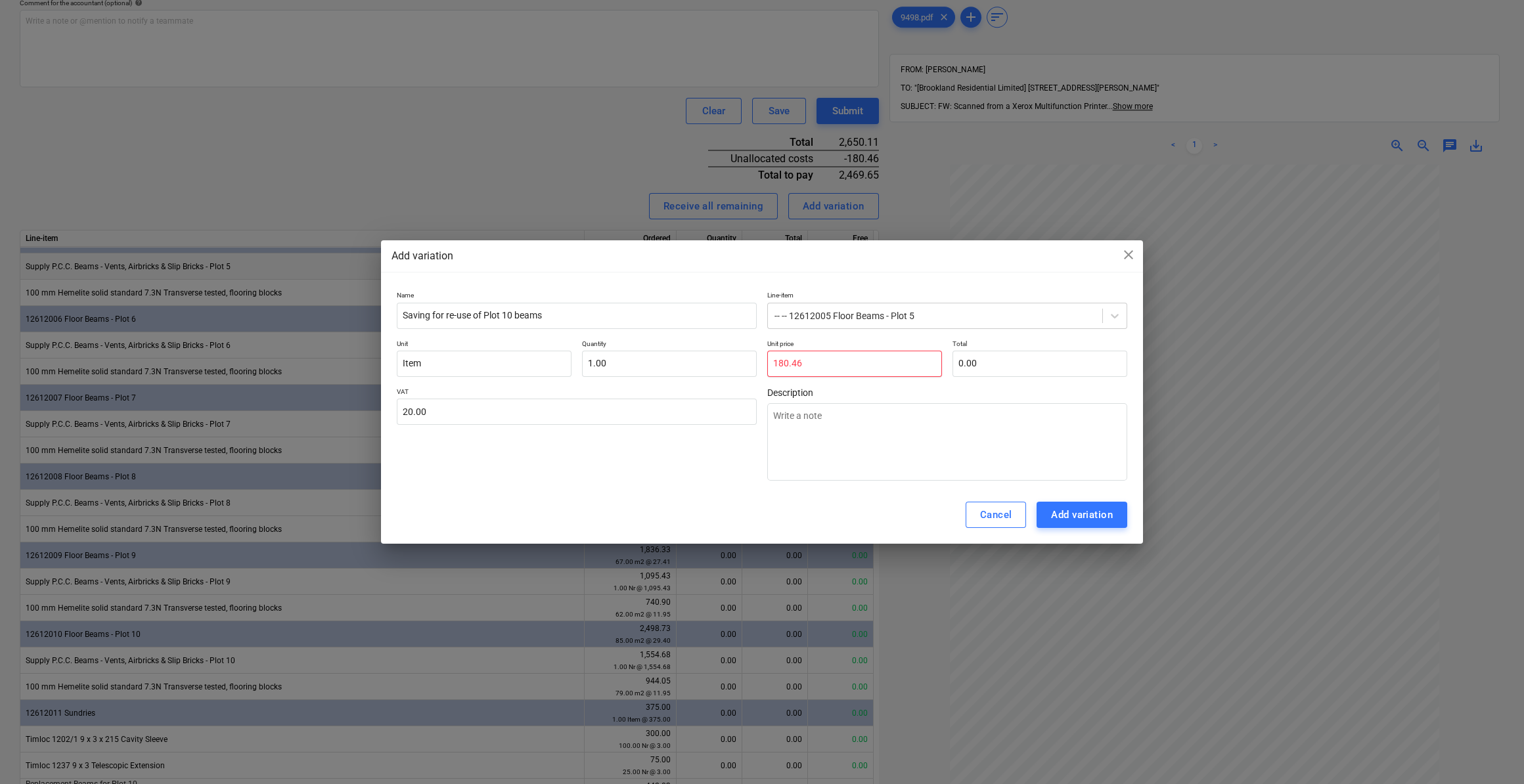
type input "180.46"
click at [588, 366] on input "1" at bounding box center [669, 364] width 174 height 26
type input "-1"
type textarea "x"
type input "-180.46"
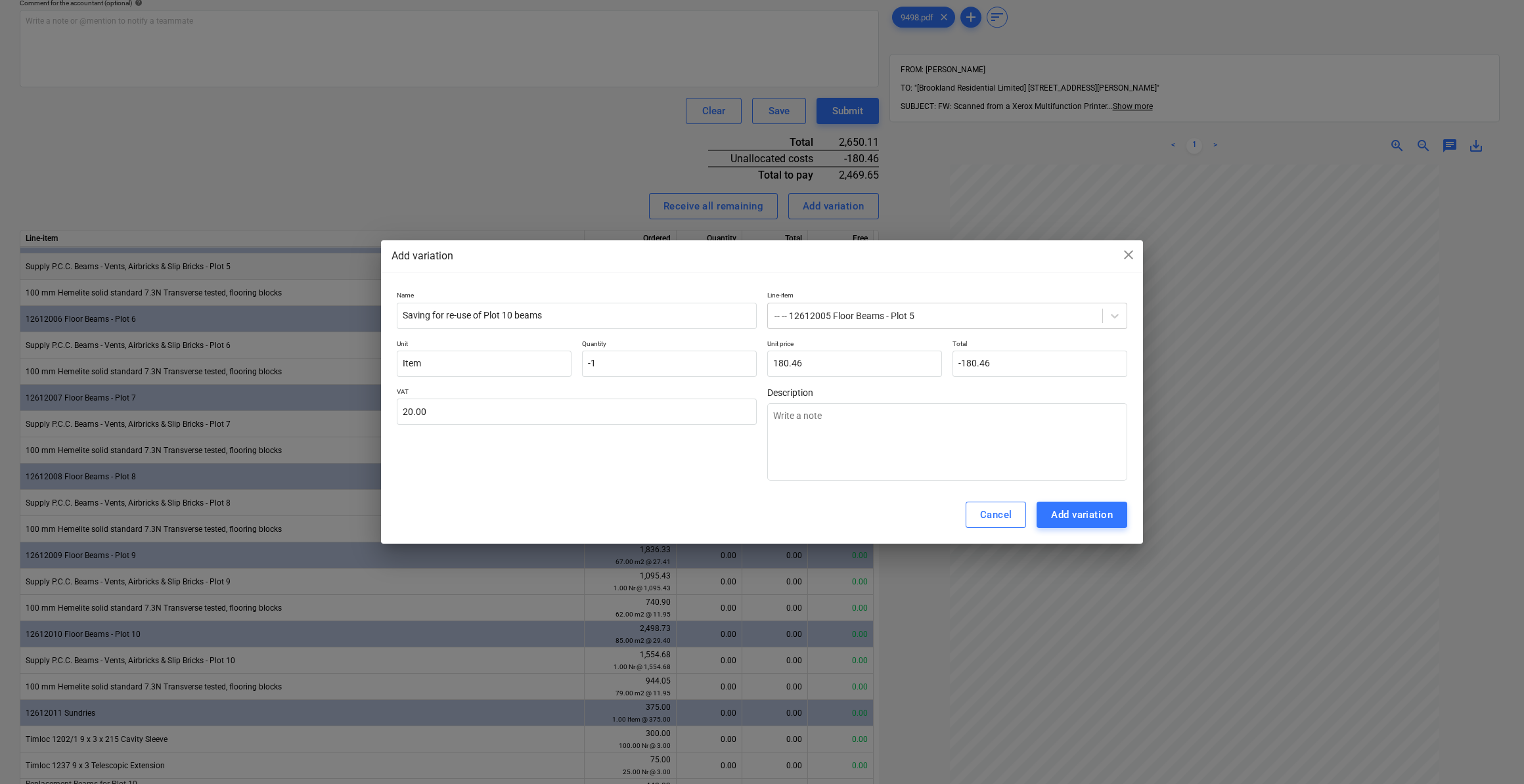
type input "-1.00"
click at [654, 448] on div "VAT 20.00" at bounding box center [576, 434] width 360 height 94
click at [484, 314] on input "Saving for re-use of Plot 10 beams" at bounding box center [576, 316] width 360 height 26
type input "Saving for re-use of iPlot 10 beams"
type textarea "x"
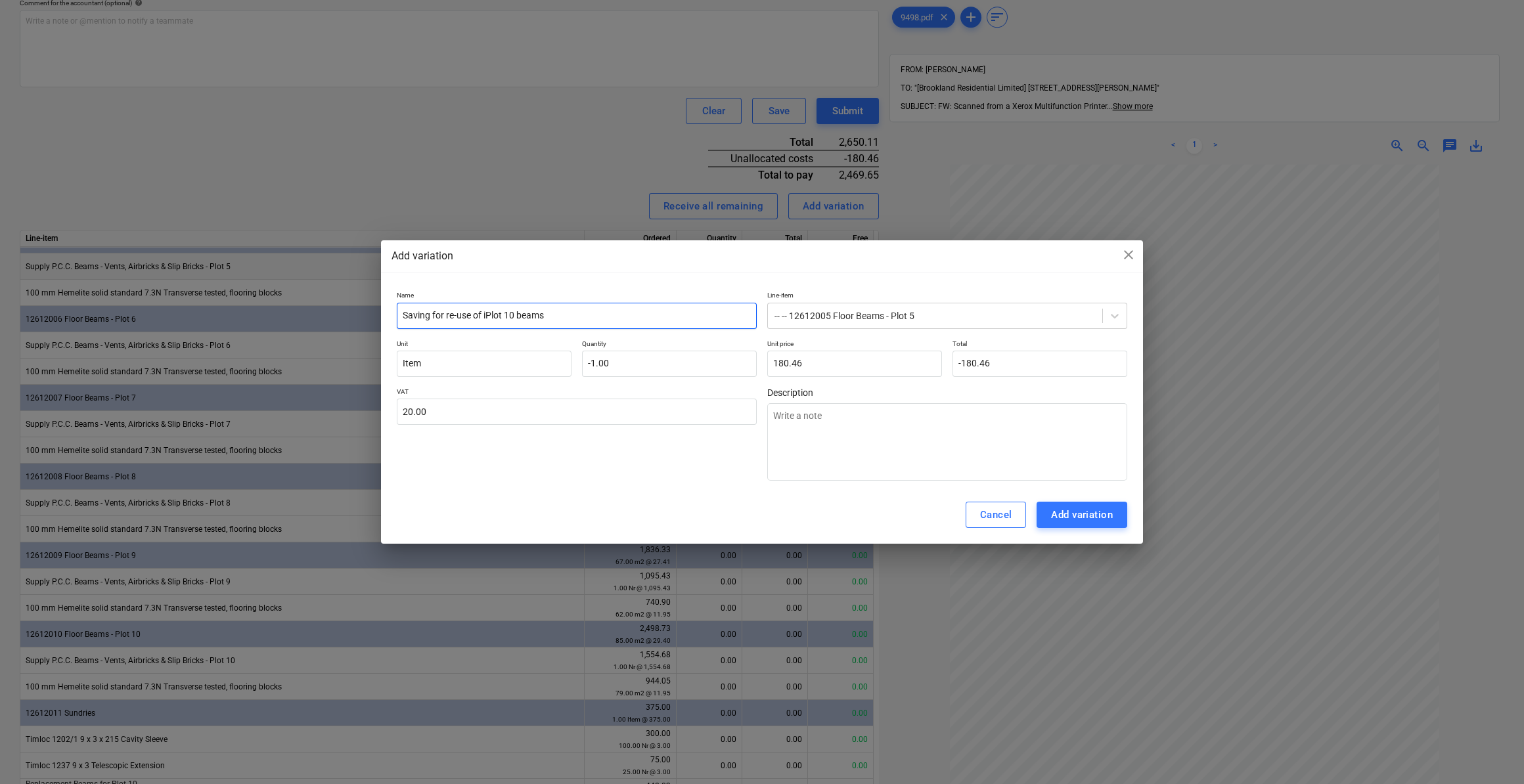
type input "Saving for re-use of inPlot 10 beams"
type textarea "x"
type input "Saving for re-use of in Plot 10 beams"
type textarea "x"
type input "Saving for re-use of in cPlot 10 beams"
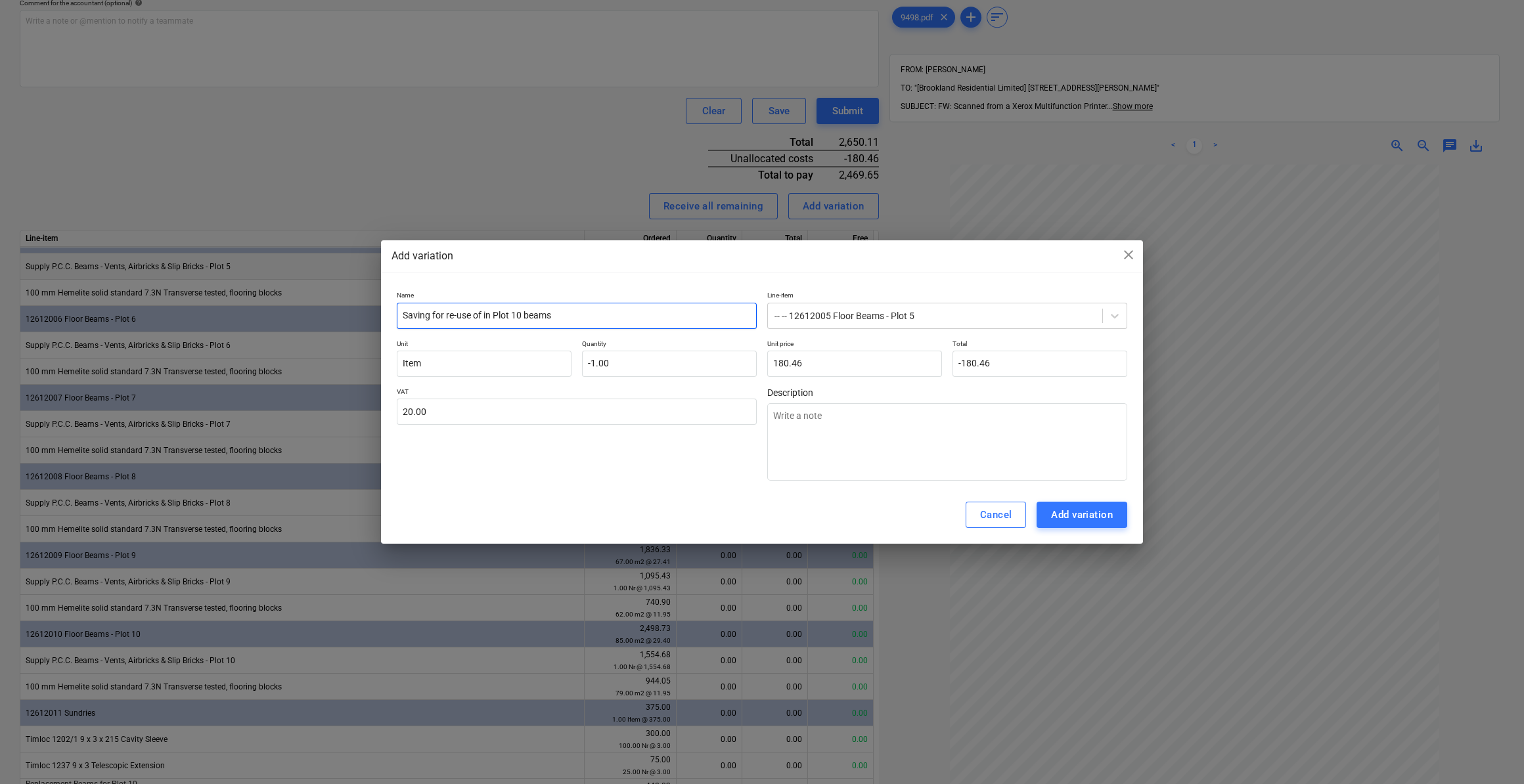
type textarea "x"
type input "Saving for re-use of in coPlot 10 beams"
type textarea "x"
type input "Saving for re-use of in corPlot 10 beams"
type textarea "x"
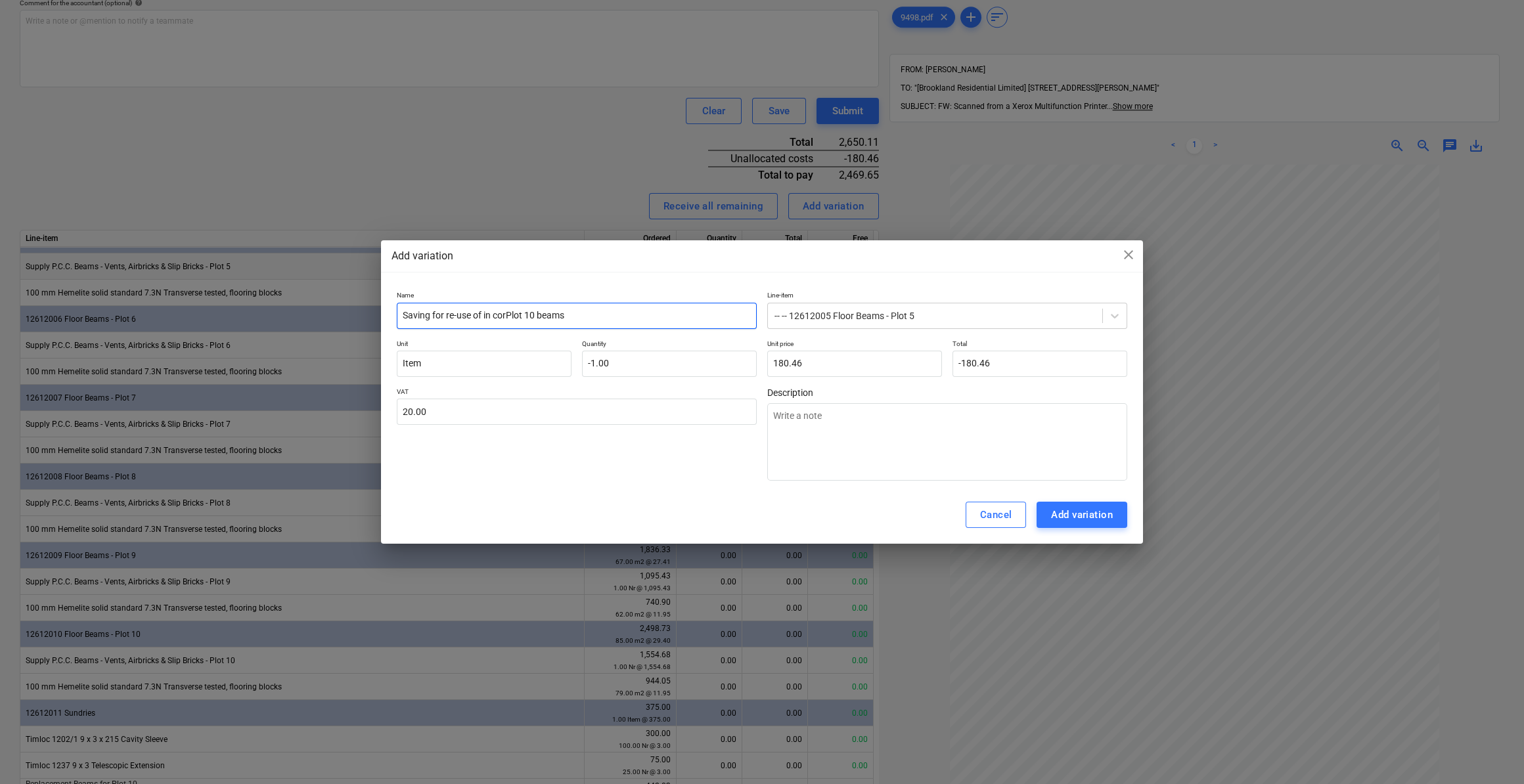
type input "Saving for re-use of in corrPlot 10 beams"
type textarea "x"
type input "Saving for re-use of in correPlot 10 beams"
type textarea "x"
click at [1074, 520] on div "Add variation" at bounding box center [1081, 514] width 62 height 17
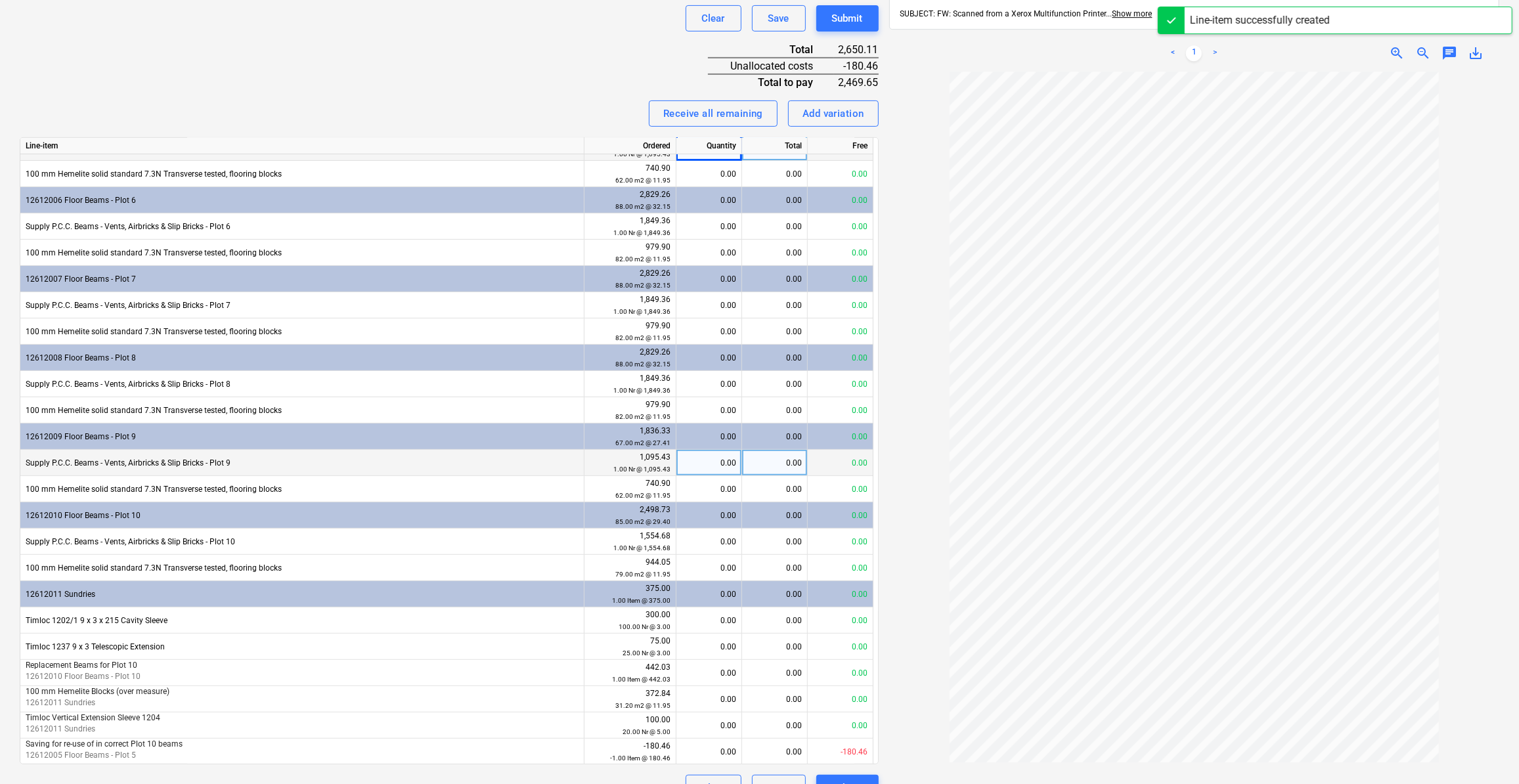
scroll to position [517, 0]
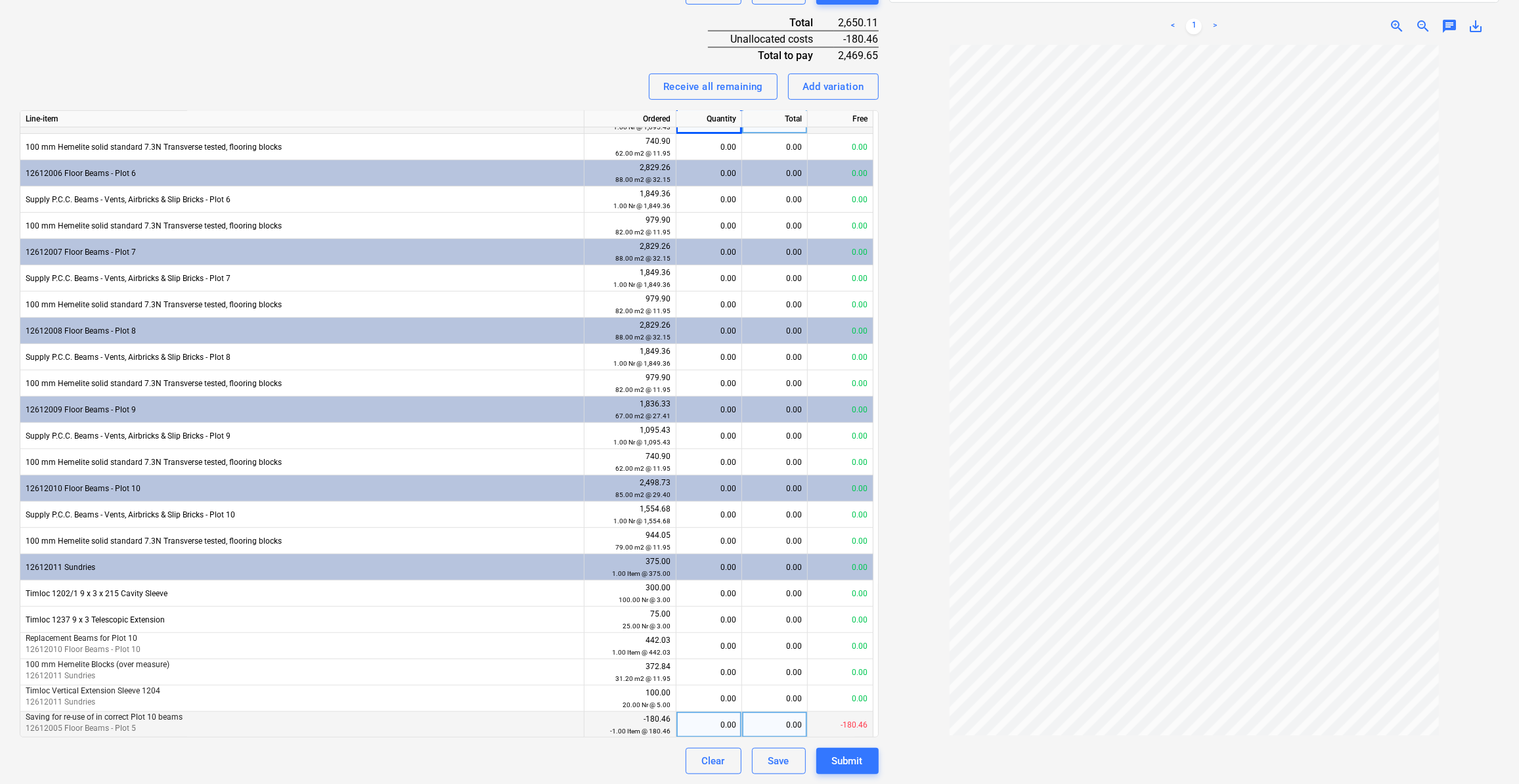
click at [722, 726] on div "0.00" at bounding box center [709, 724] width 54 height 26
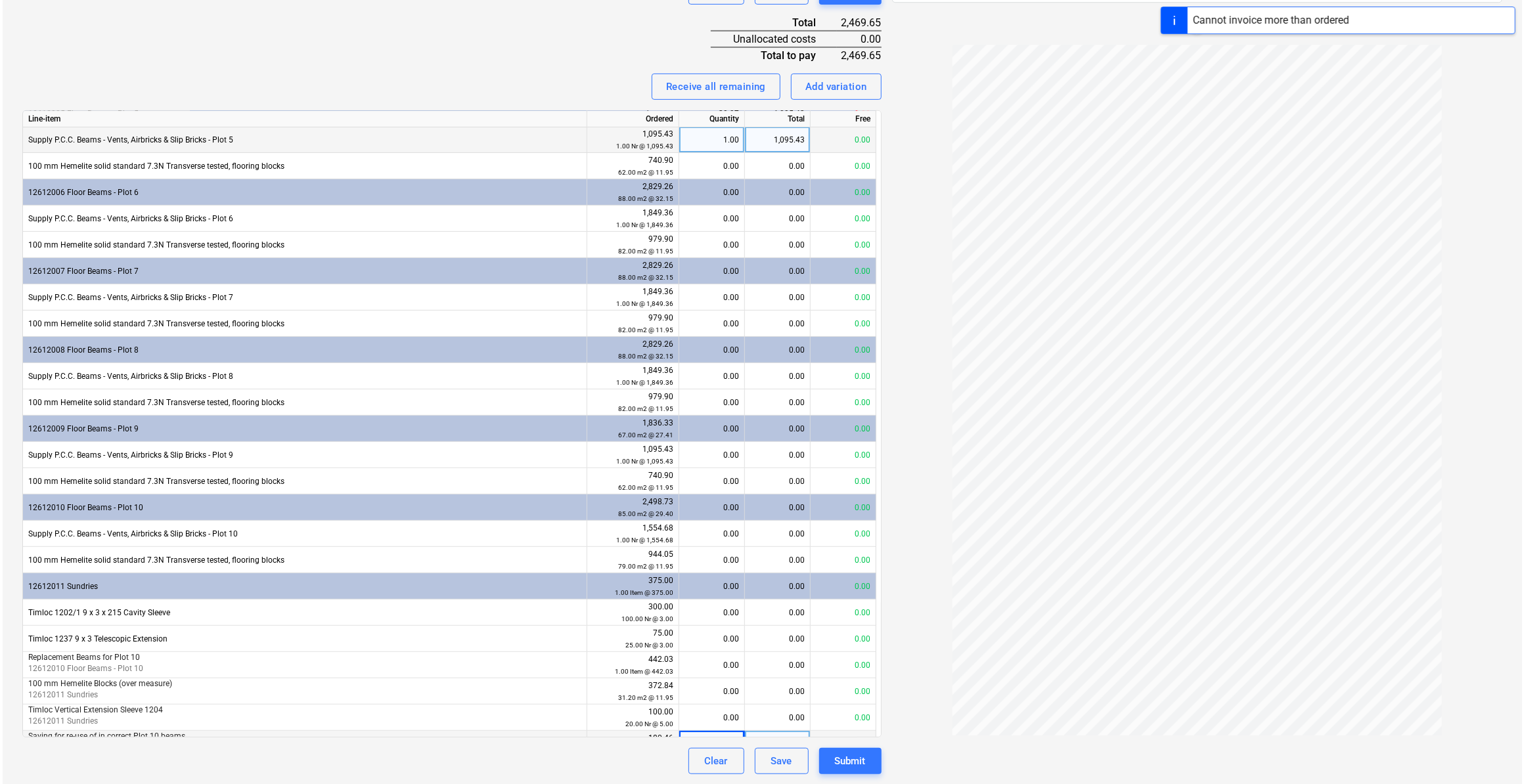
scroll to position [361, 0]
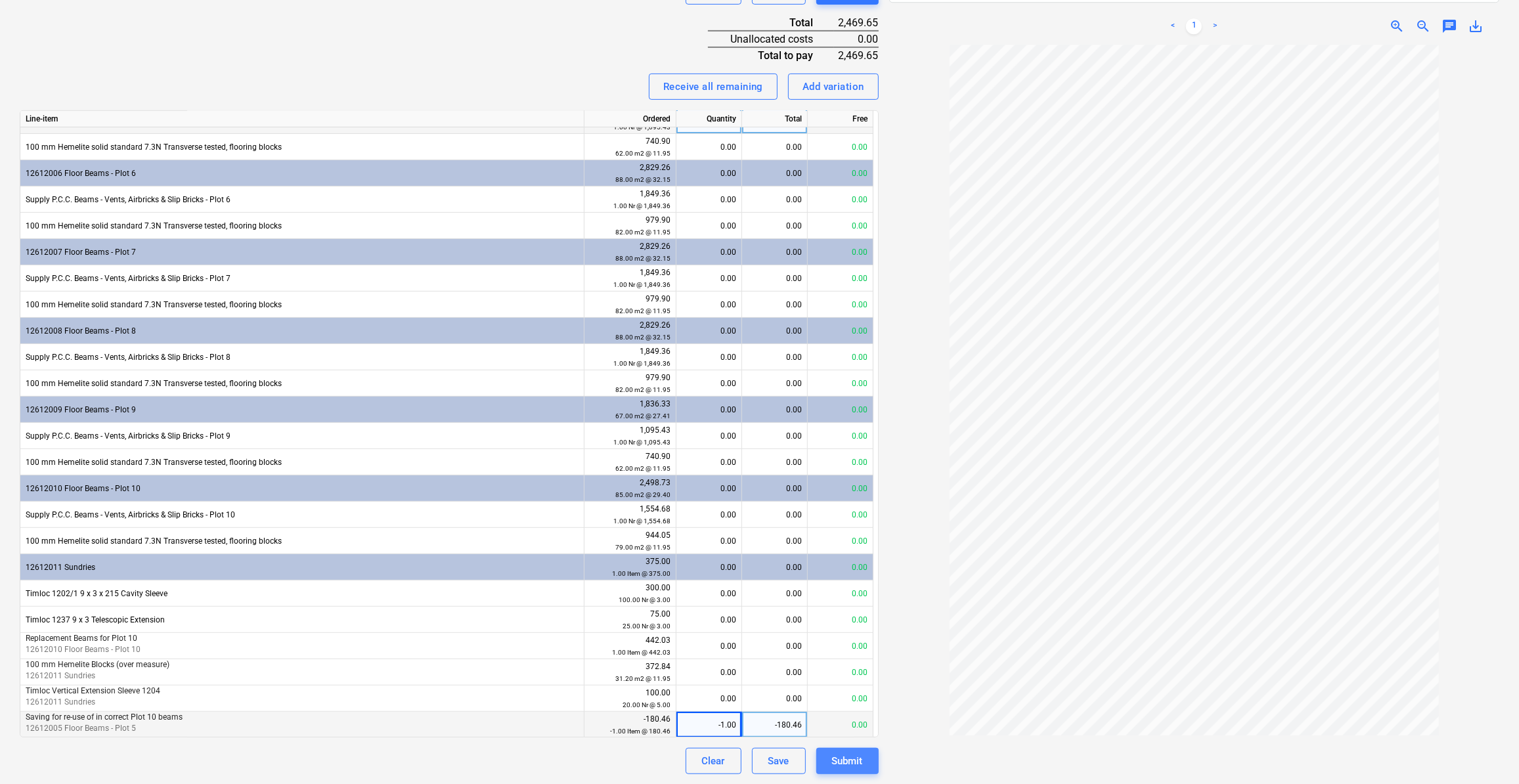
click at [848, 760] on div "Submit" at bounding box center [847, 760] width 31 height 17
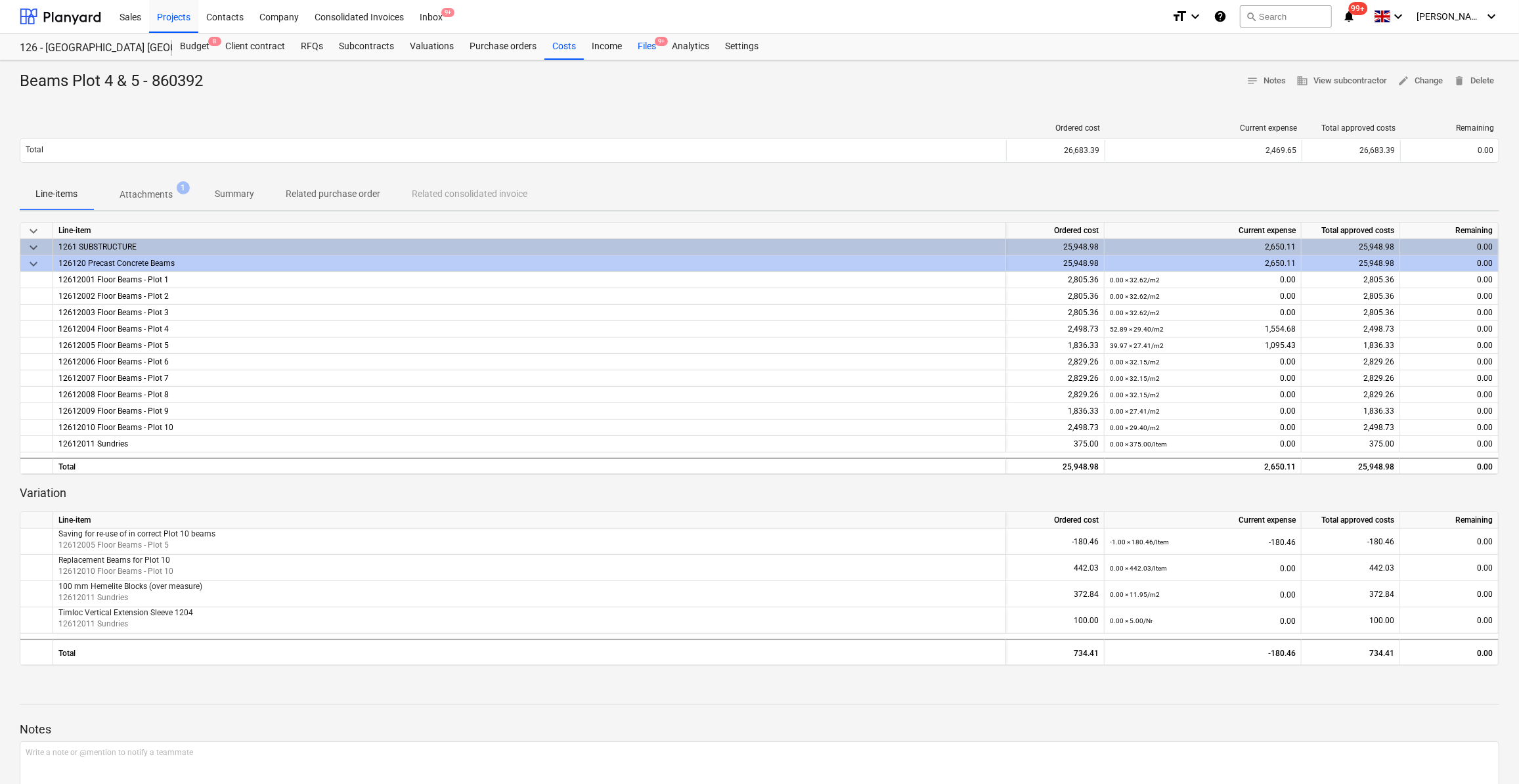
click at [645, 46] on div "Files 9+" at bounding box center [647, 46] width 34 height 26
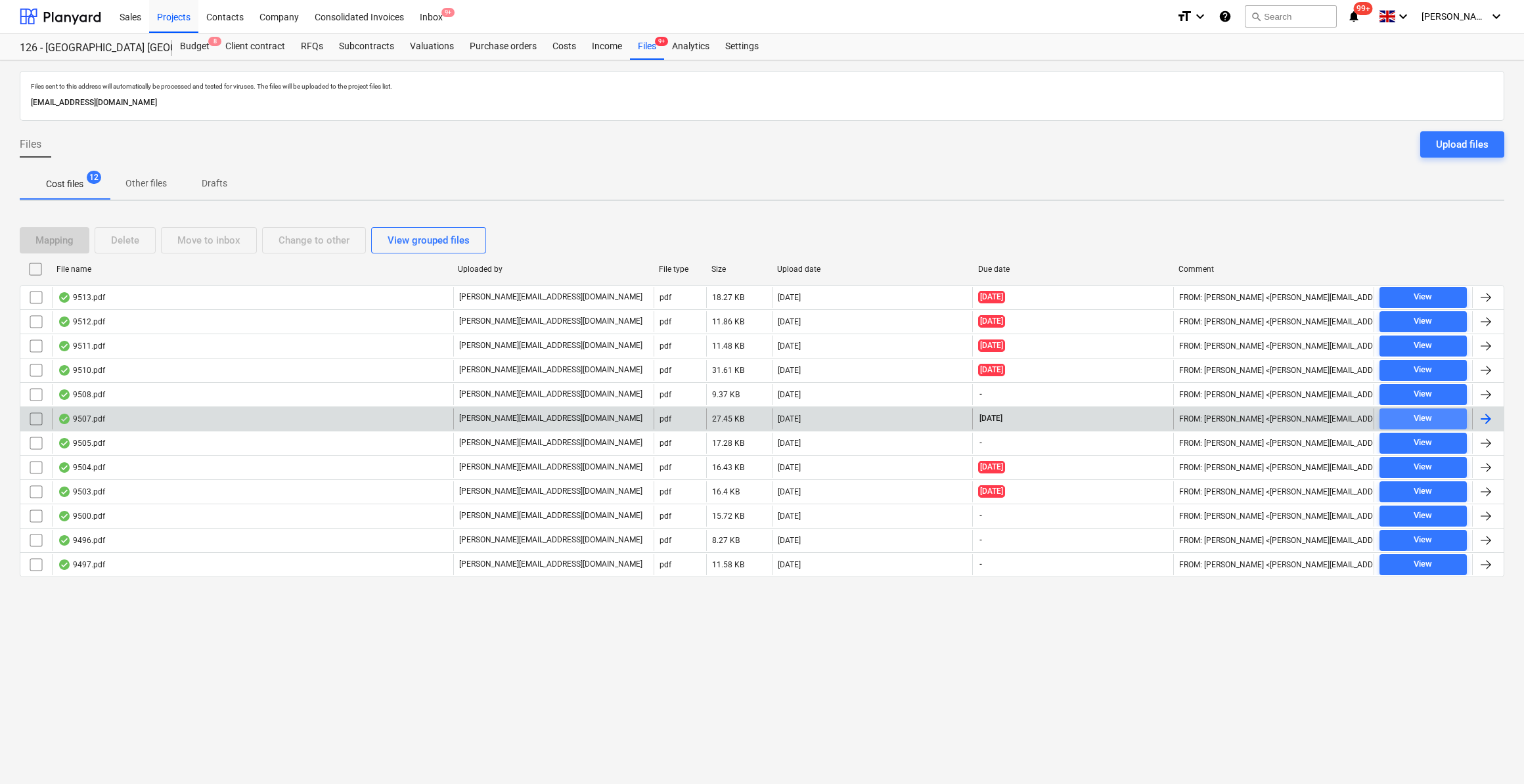
click at [1458, 416] on span "View" at bounding box center [1422, 418] width 77 height 15
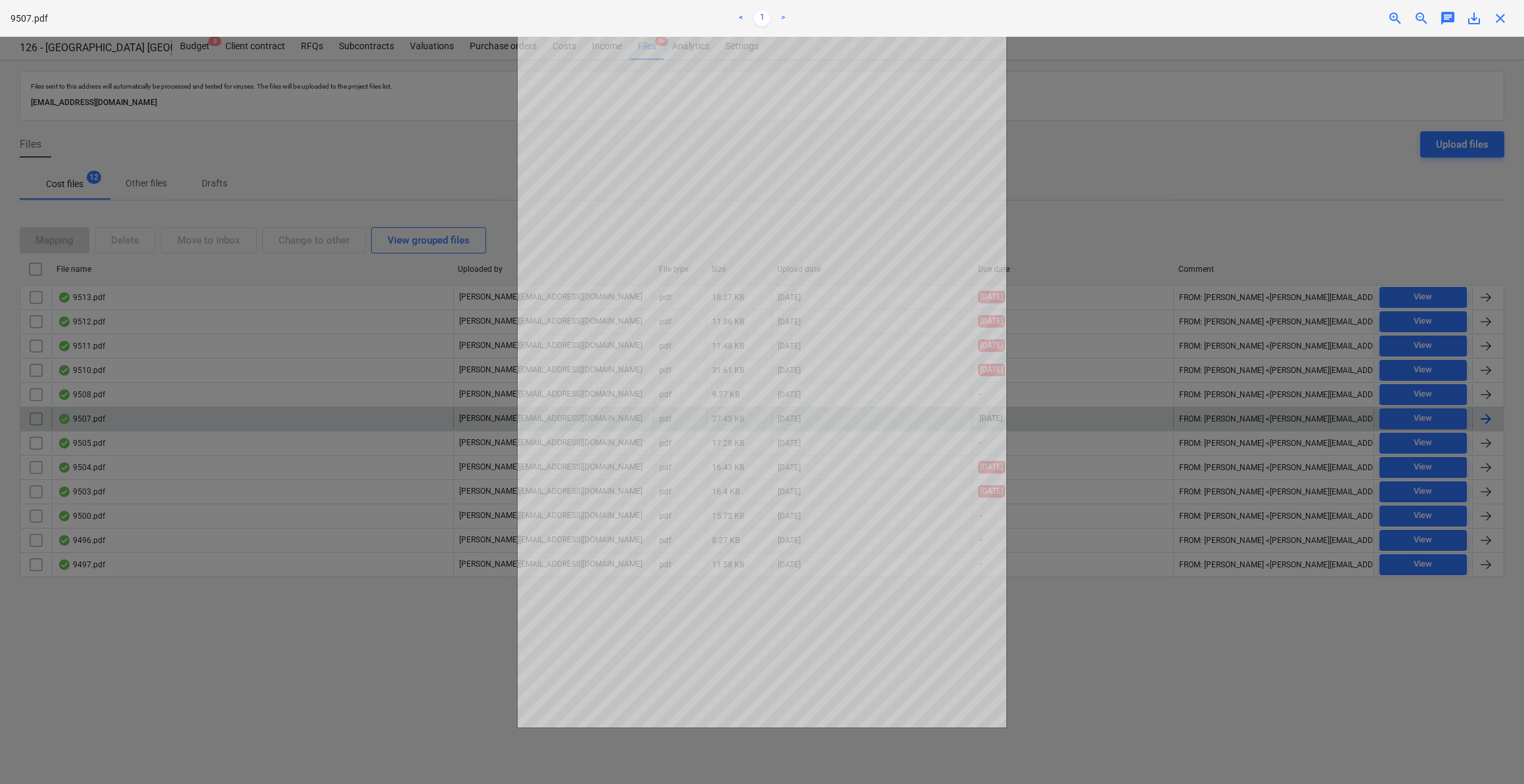
click at [1499, 20] on span "close" at bounding box center [1500, 18] width 16 height 16
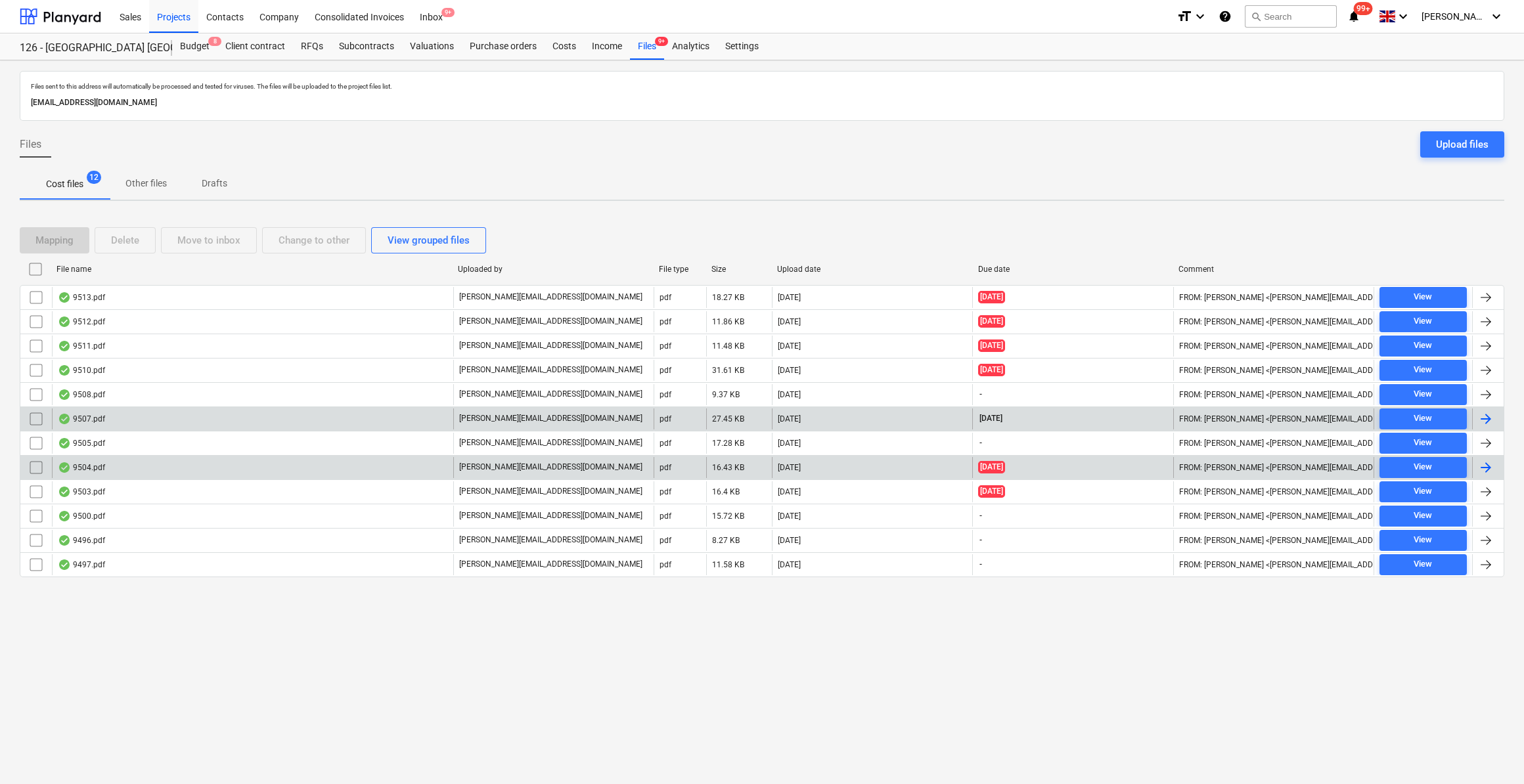
click at [1482, 460] on div at bounding box center [1486, 468] width 16 height 16
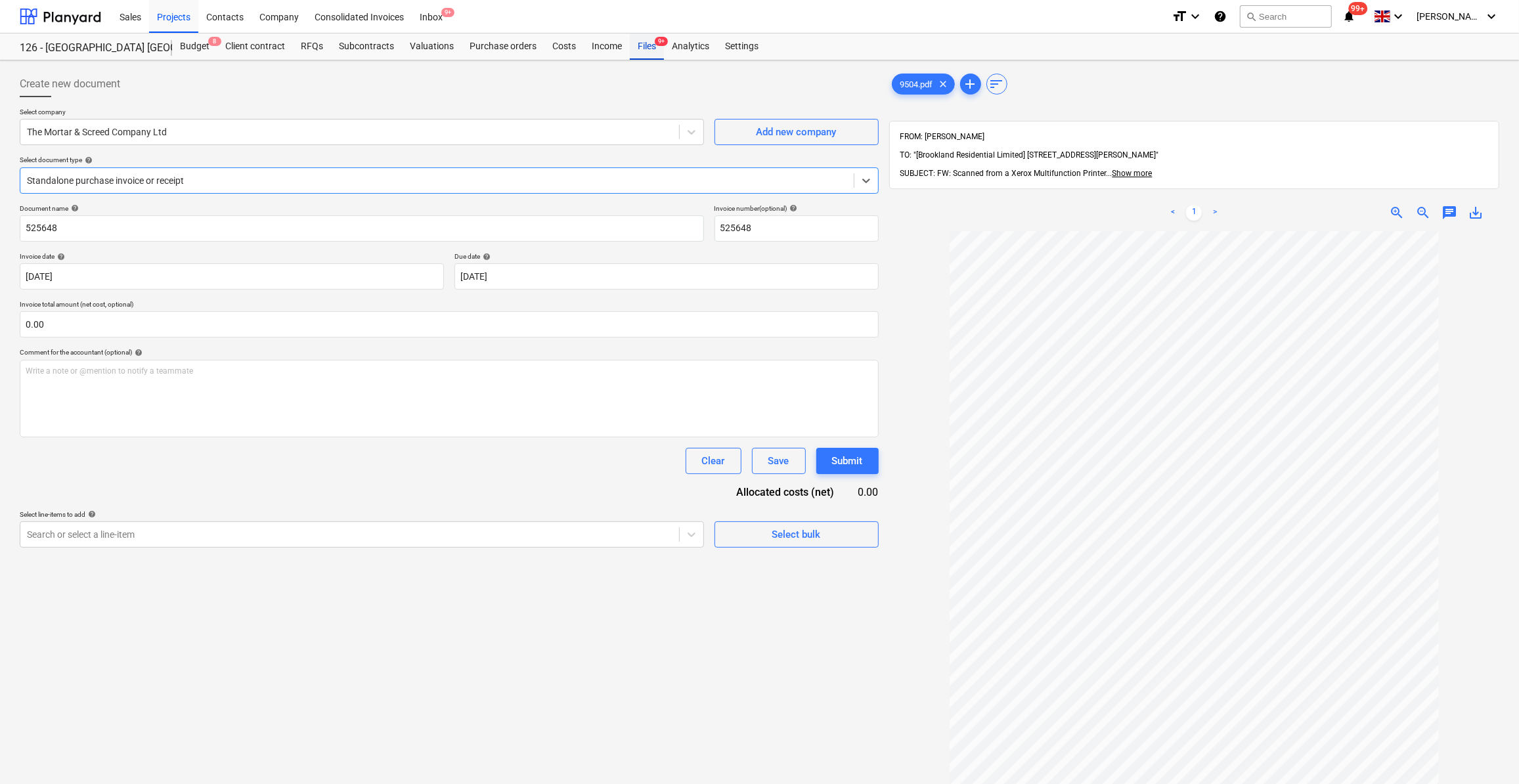
click at [639, 46] on div "Files 9+" at bounding box center [647, 46] width 34 height 26
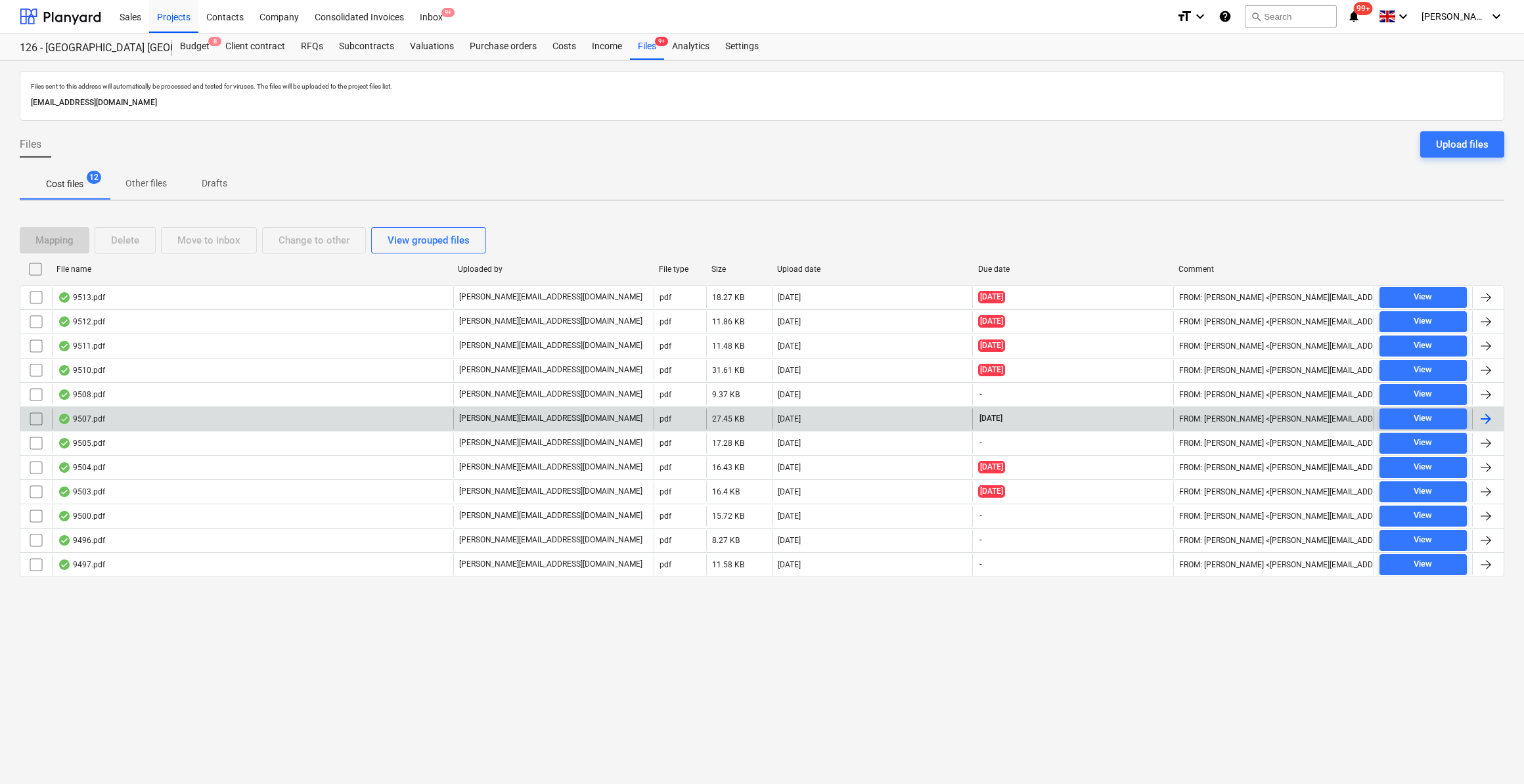
click at [1486, 420] on div at bounding box center [1486, 419] width 16 height 16
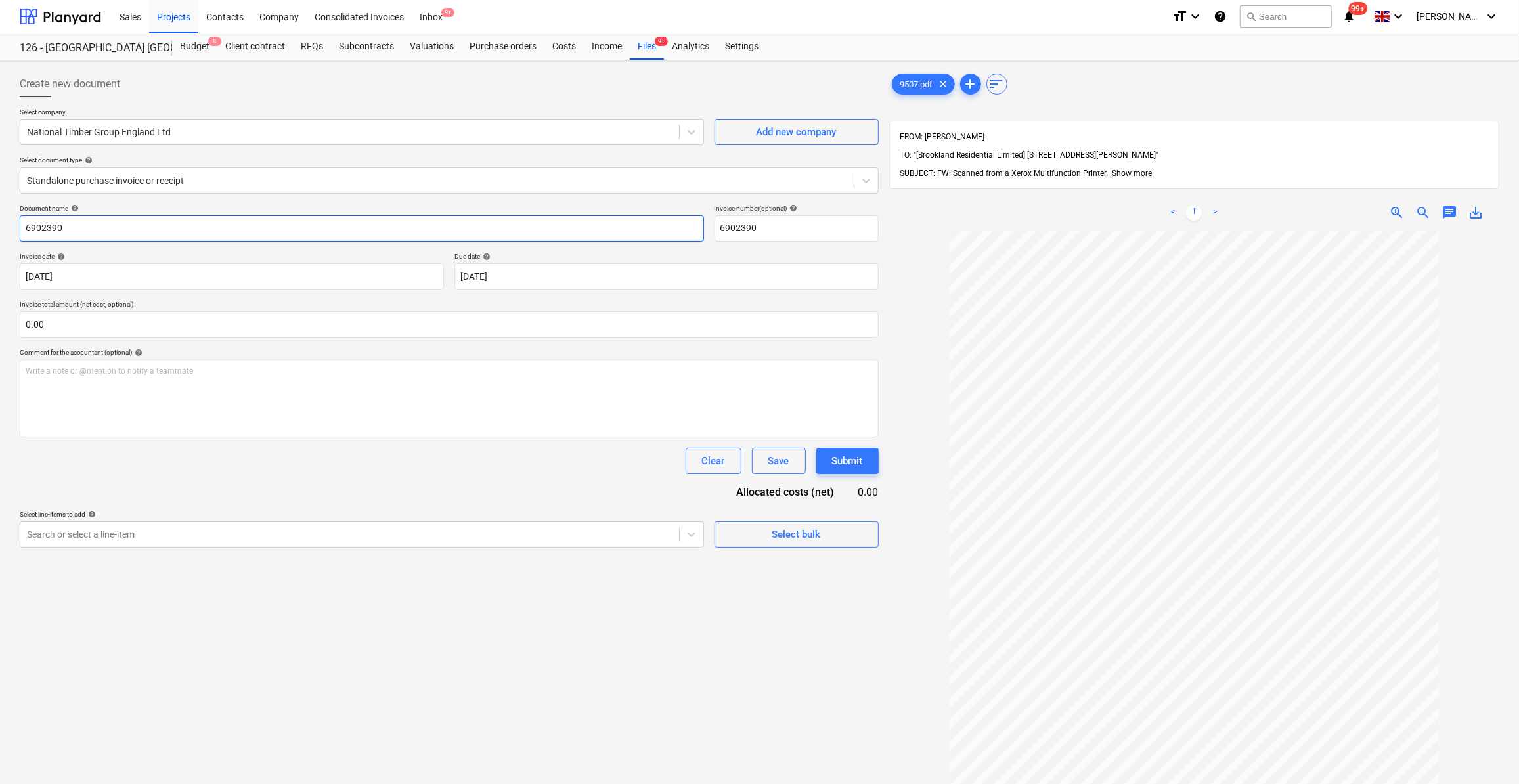
click at [20, 226] on input "6902390" at bounding box center [362, 228] width 684 height 26
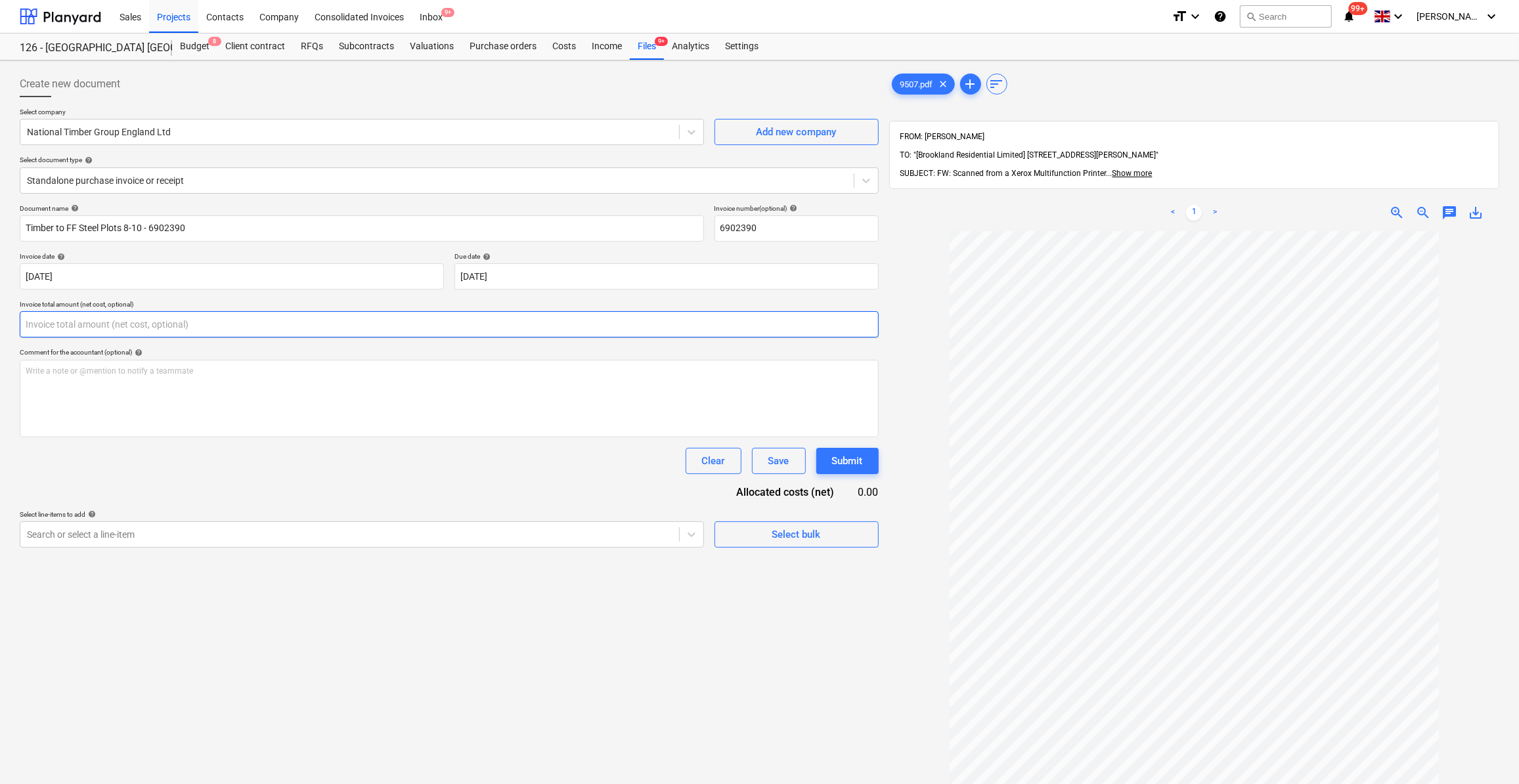
click at [33, 325] on input "text" at bounding box center [449, 324] width 859 height 26
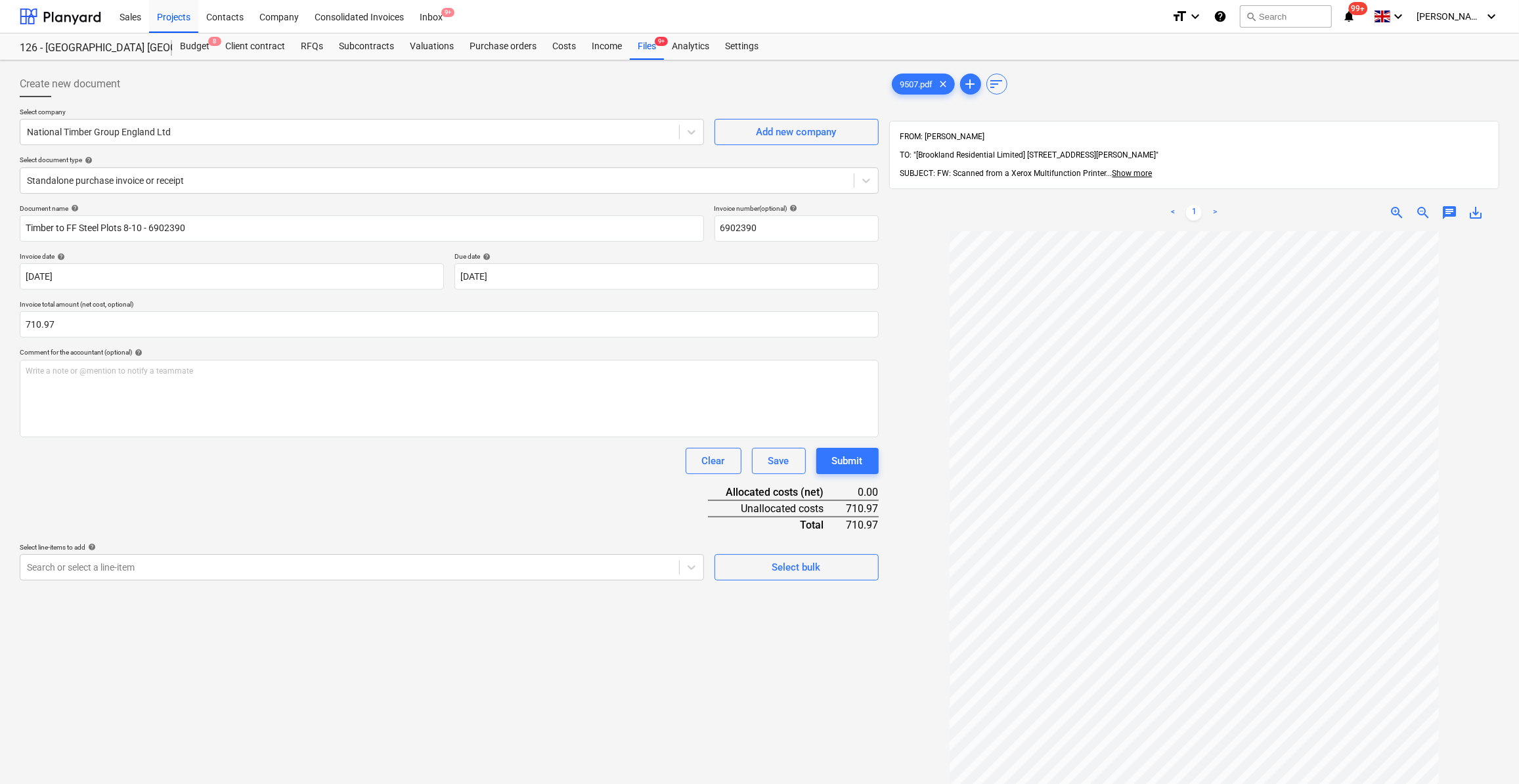
click at [111, 479] on div "Document name help Timber to FF Steel Plots 8-10 - 6902390 Invoice number (opti…" at bounding box center [449, 392] width 859 height 376
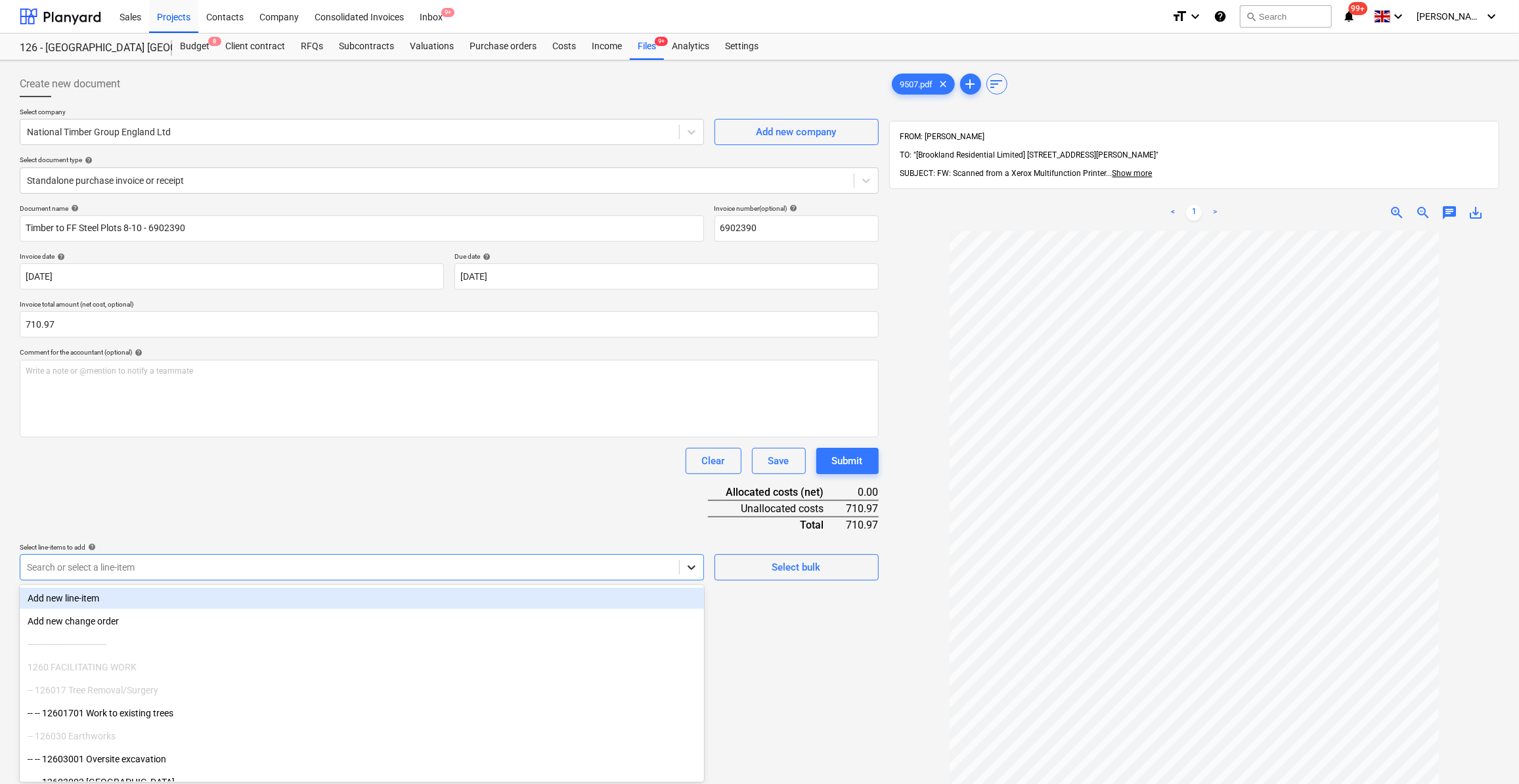
click at [689, 566] on icon at bounding box center [692, 567] width 13 height 13
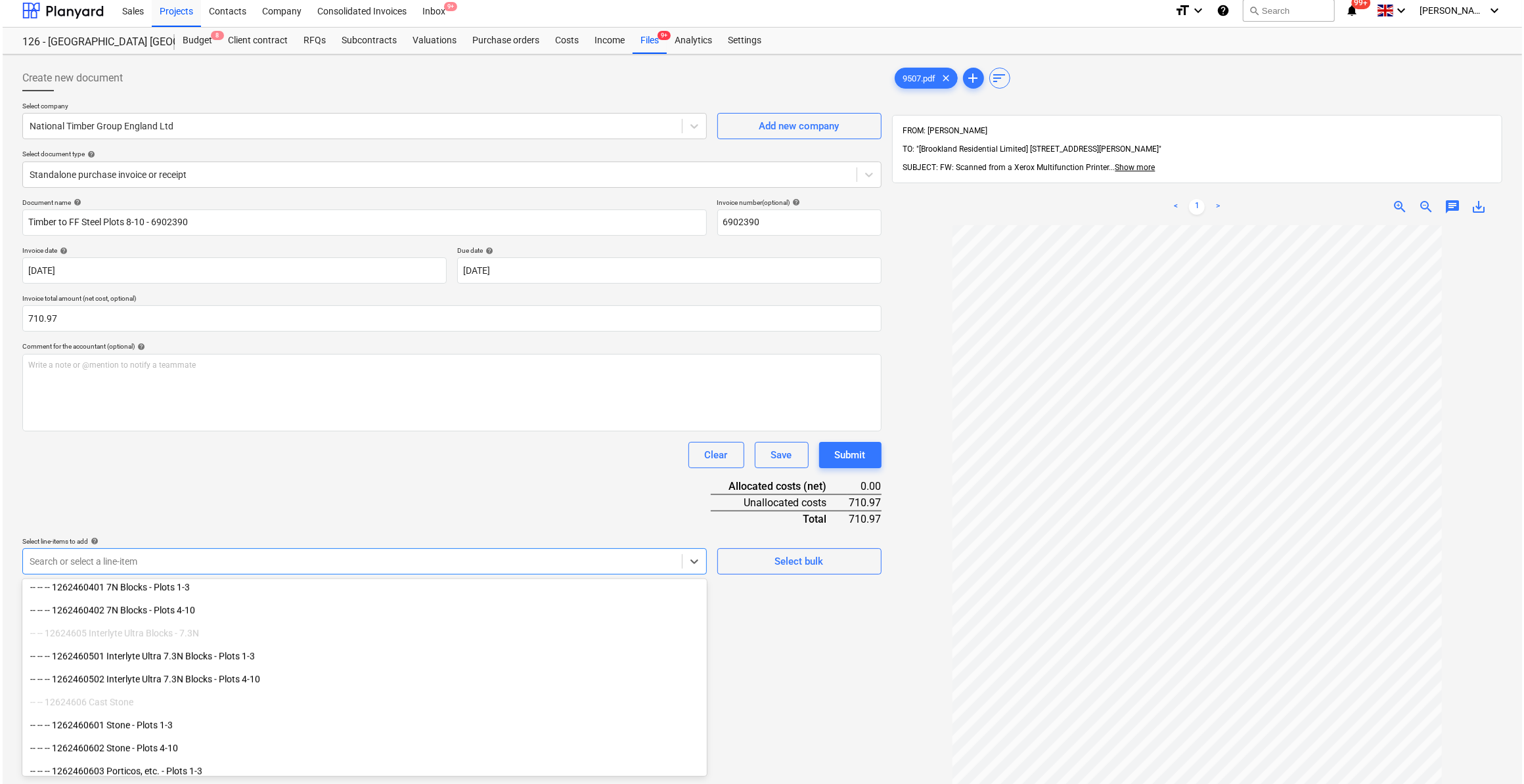
scroll to position [3546, 0]
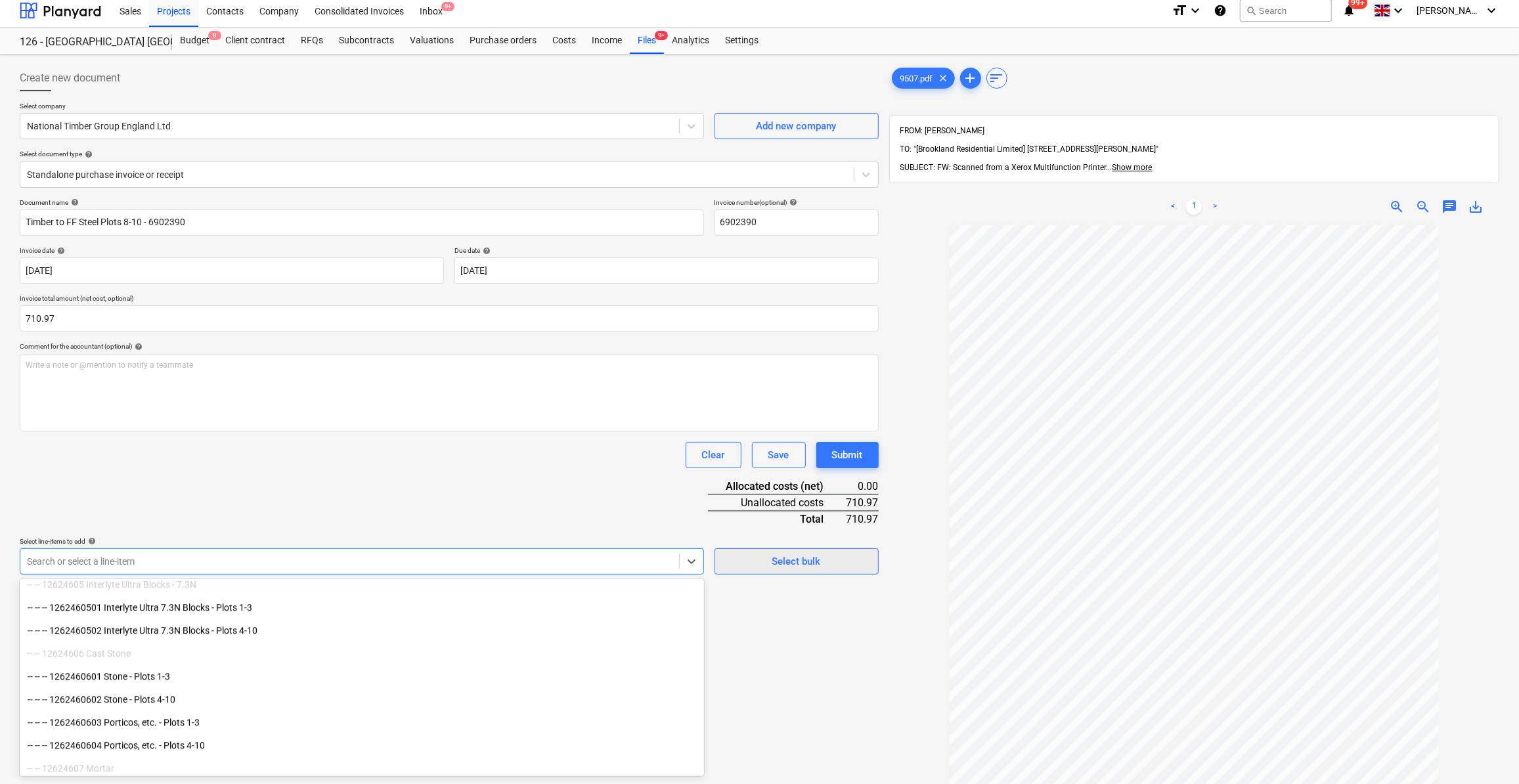
click at [807, 563] on div "Select bulk" at bounding box center [796, 561] width 49 height 17
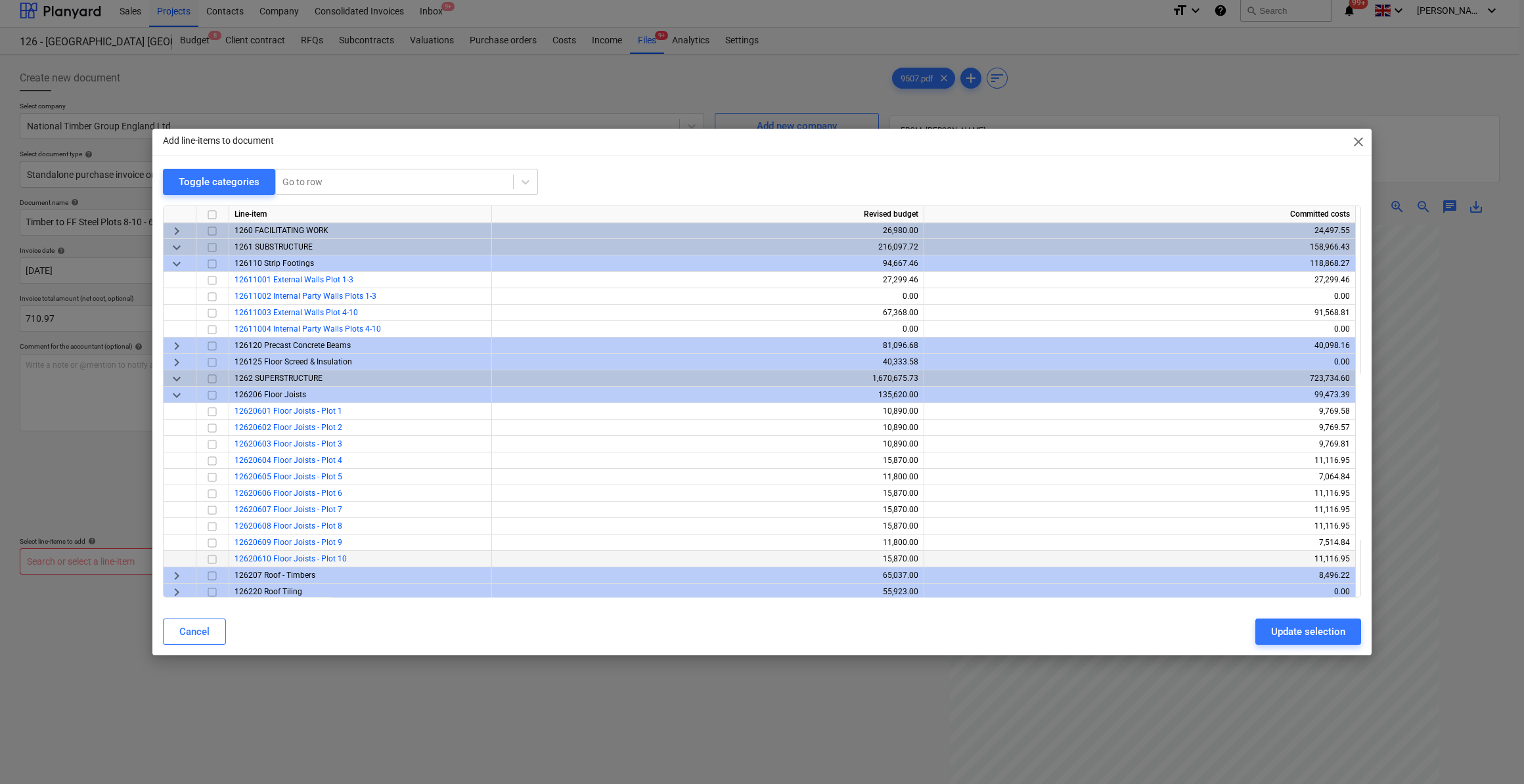
click at [210, 557] on input "checkbox" at bounding box center [212, 559] width 16 height 16
click at [212, 542] on input "checkbox" at bounding box center [212, 543] width 16 height 16
click at [215, 524] on input "checkbox" at bounding box center [212, 527] width 16 height 16
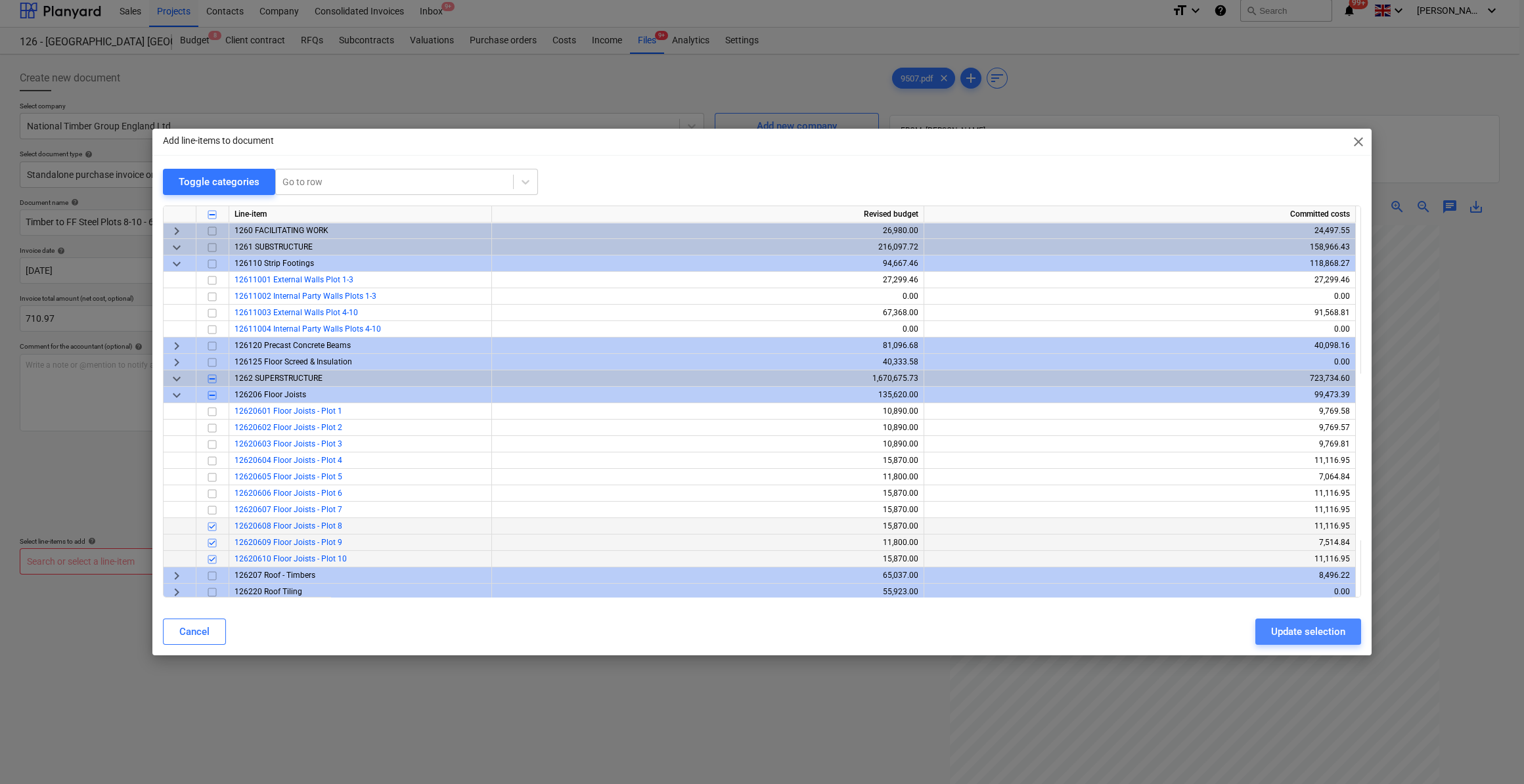
click at [1288, 638] on div "Update selection" at bounding box center [1307, 631] width 74 height 17
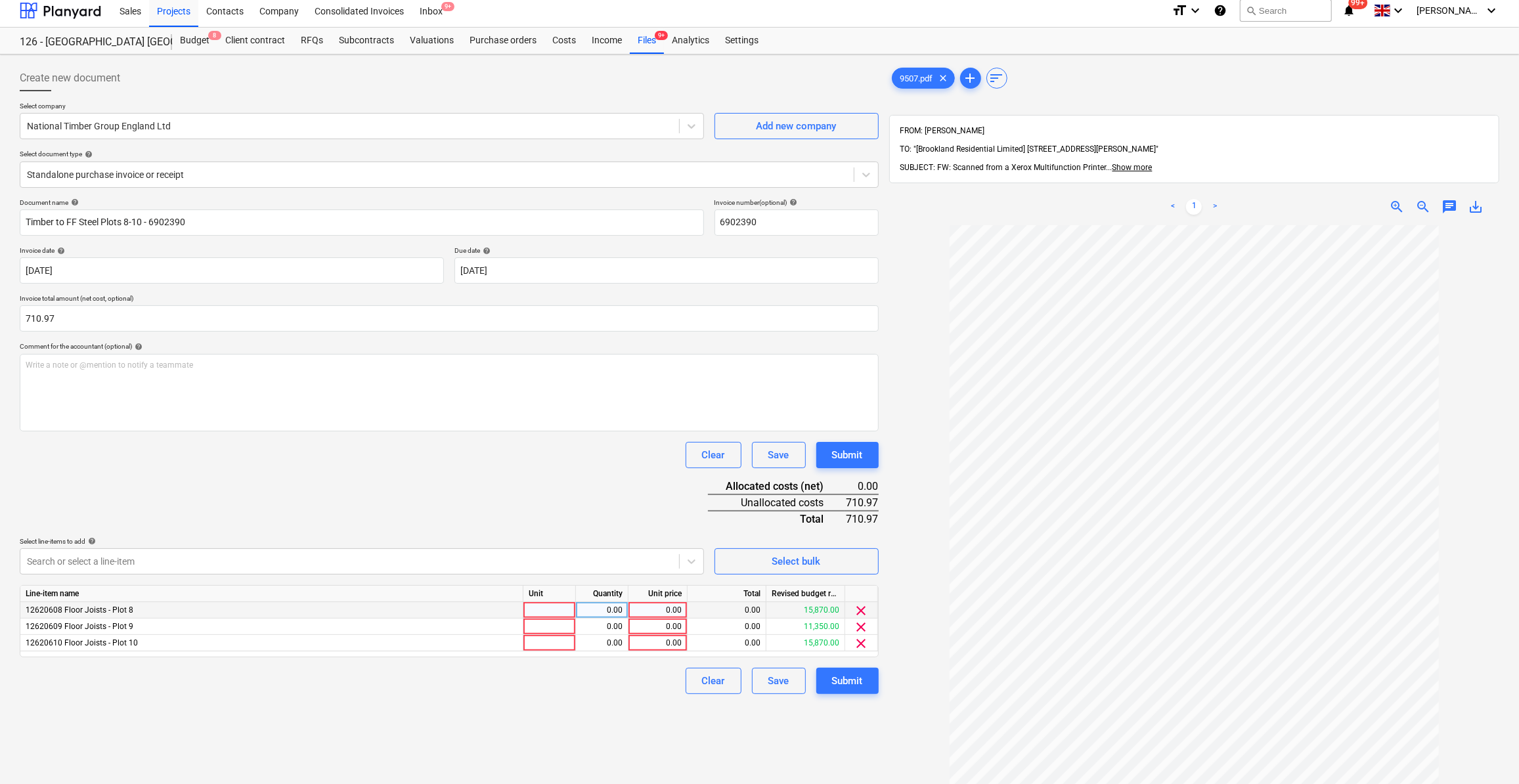
click at [540, 610] on div at bounding box center [550, 610] width 53 height 17
click at [538, 624] on div at bounding box center [550, 627] width 53 height 17
click at [534, 643] on div at bounding box center [550, 643] width 53 height 17
click at [611, 614] on div "0.00" at bounding box center [602, 610] width 42 height 17
click at [612, 619] on div "0.00" at bounding box center [602, 627] width 42 height 17
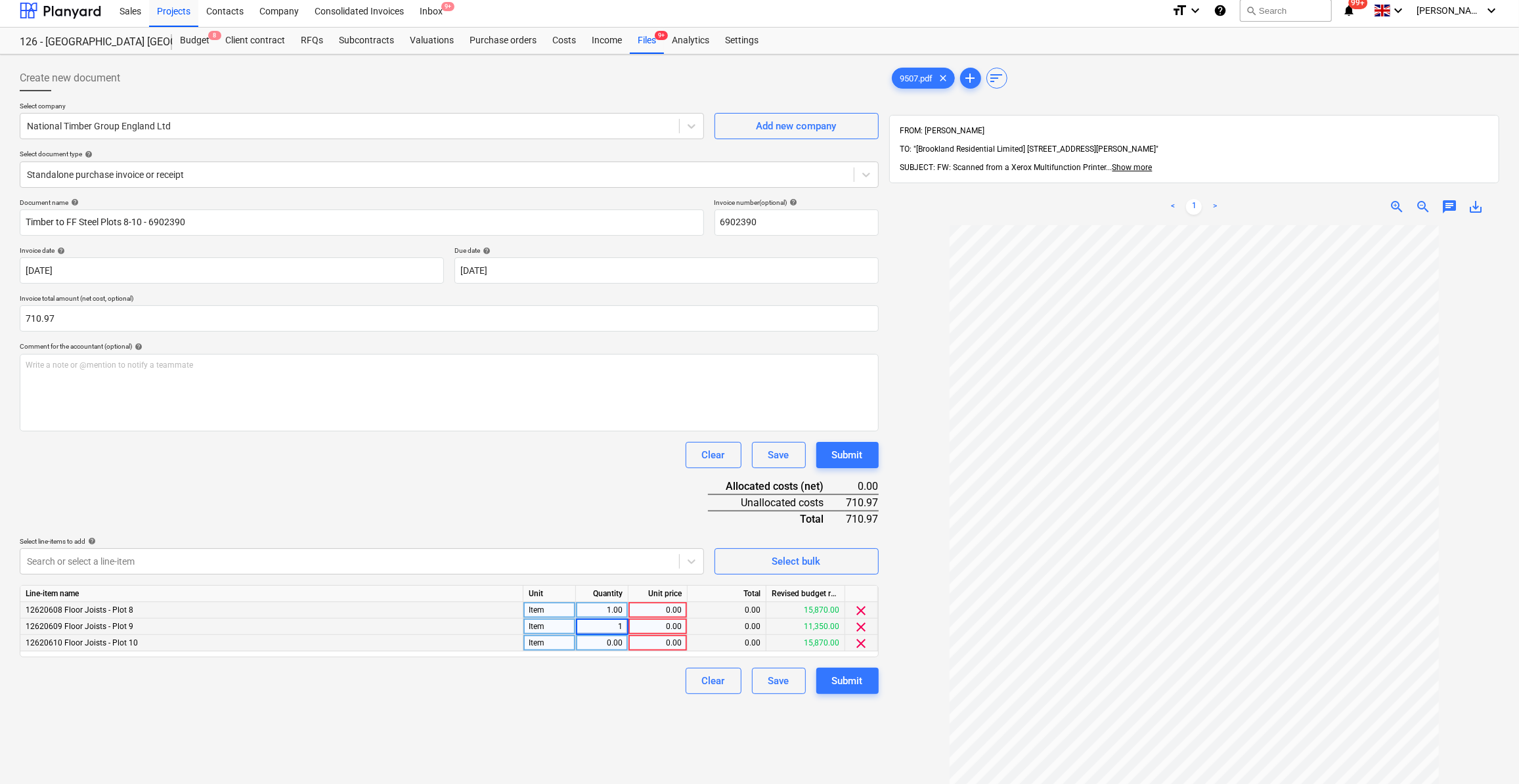
click at [612, 644] on div "0.00" at bounding box center [602, 643] width 42 height 17
click at [597, 678] on div "Clear Save Submit" at bounding box center [449, 680] width 859 height 26
click at [676, 608] on div "0.00" at bounding box center [658, 610] width 48 height 17
click at [666, 629] on div "0.00" at bounding box center [658, 627] width 48 height 17
click at [668, 646] on div "0.00" at bounding box center [658, 643] width 48 height 17
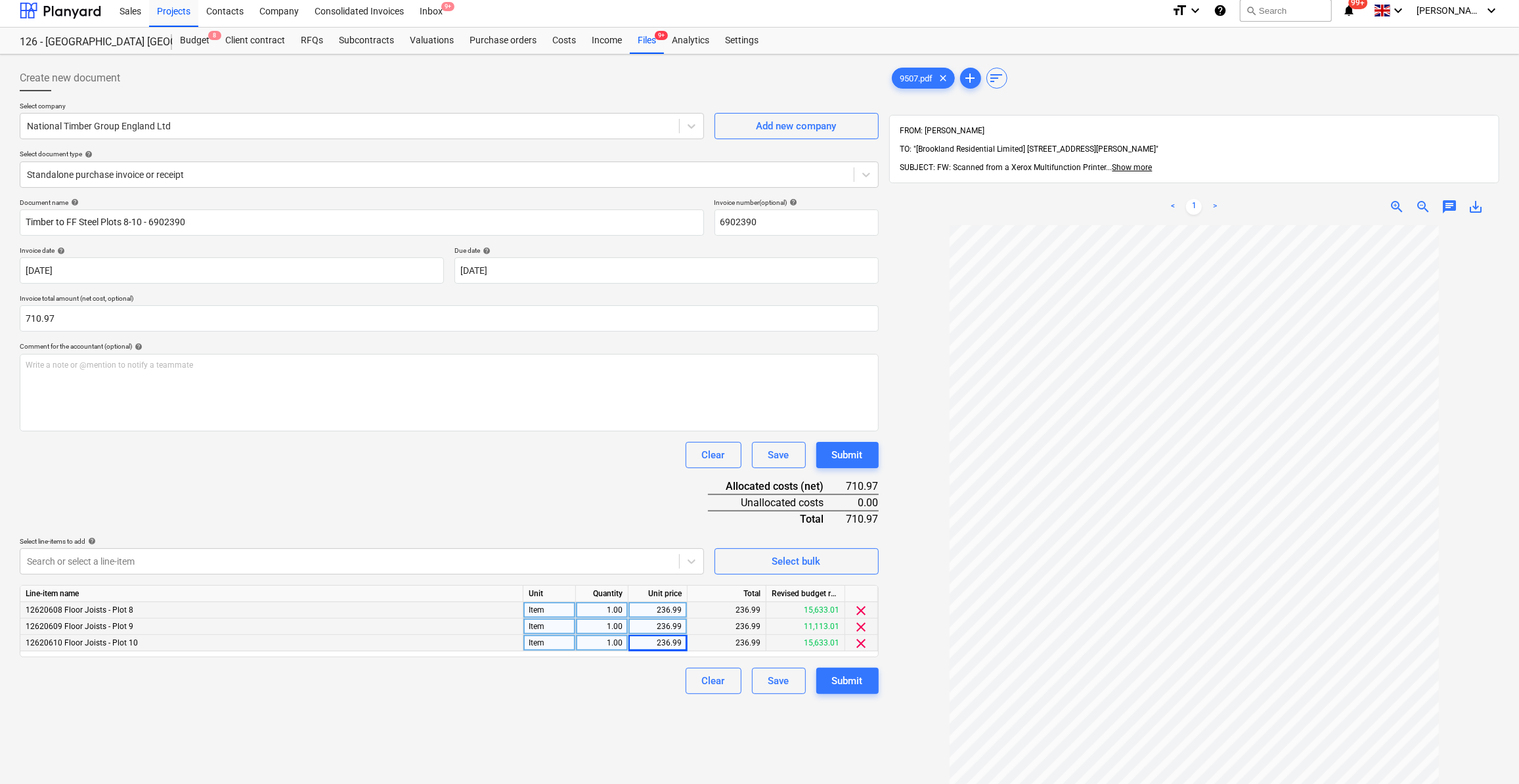
click at [666, 659] on div "Document name help Timber to FF Steel Plots 8-10 - 6902390 Invoice number (opti…" at bounding box center [449, 446] width 859 height 495
click at [851, 682] on div "Submit" at bounding box center [847, 680] width 31 height 17
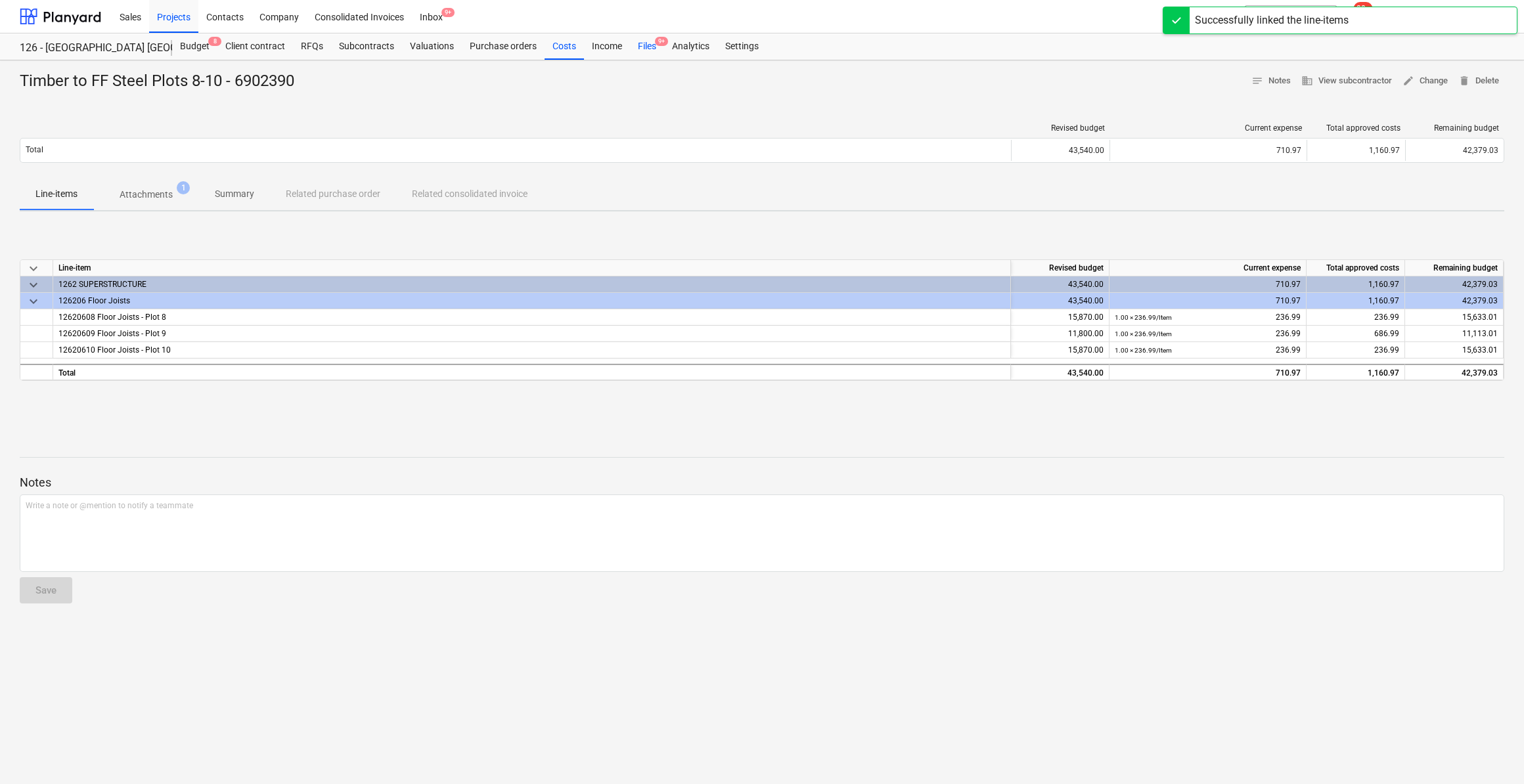
click at [642, 44] on div "Files 9+" at bounding box center [647, 46] width 34 height 26
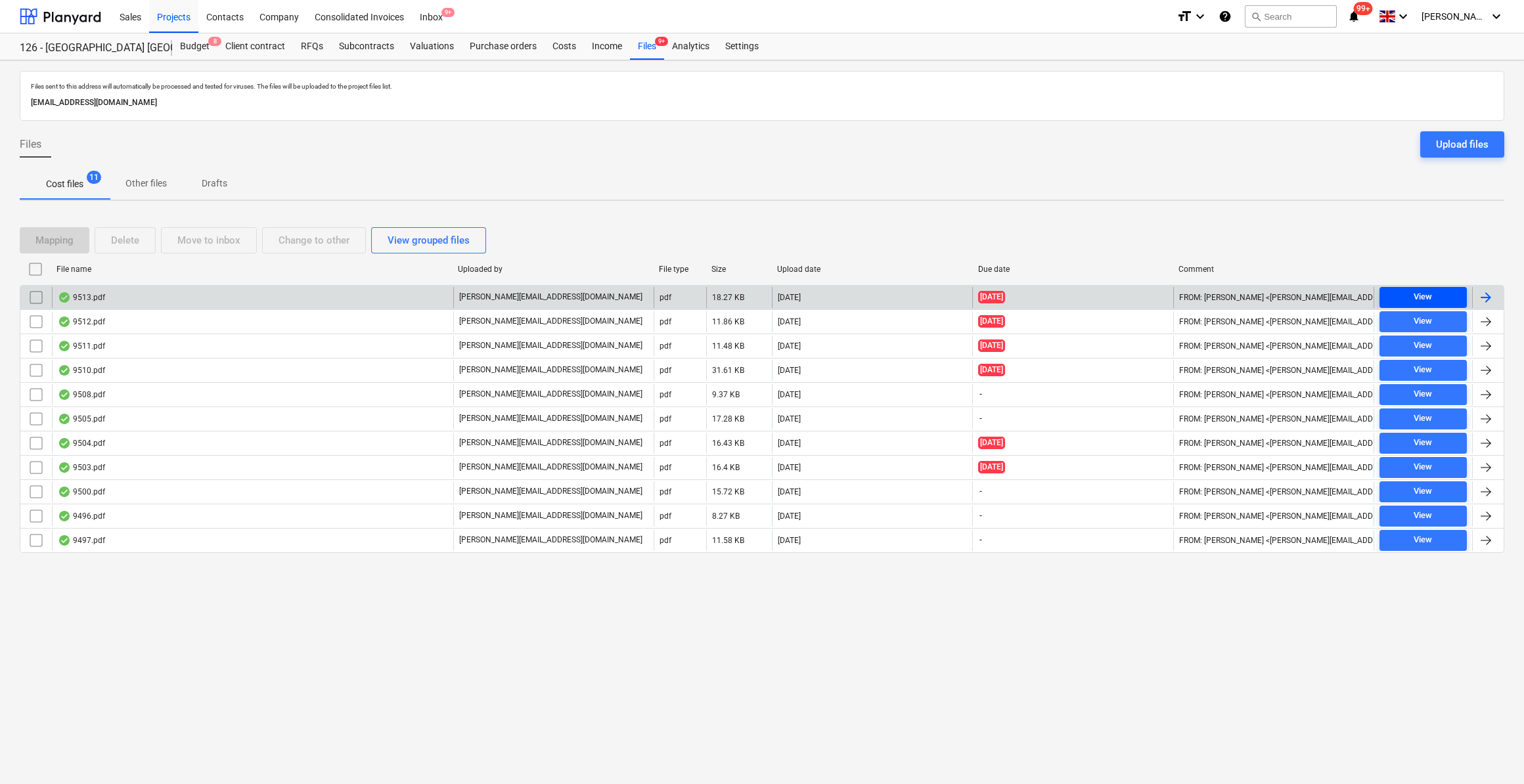
click at [1446, 296] on span "View" at bounding box center [1422, 296] width 77 height 15
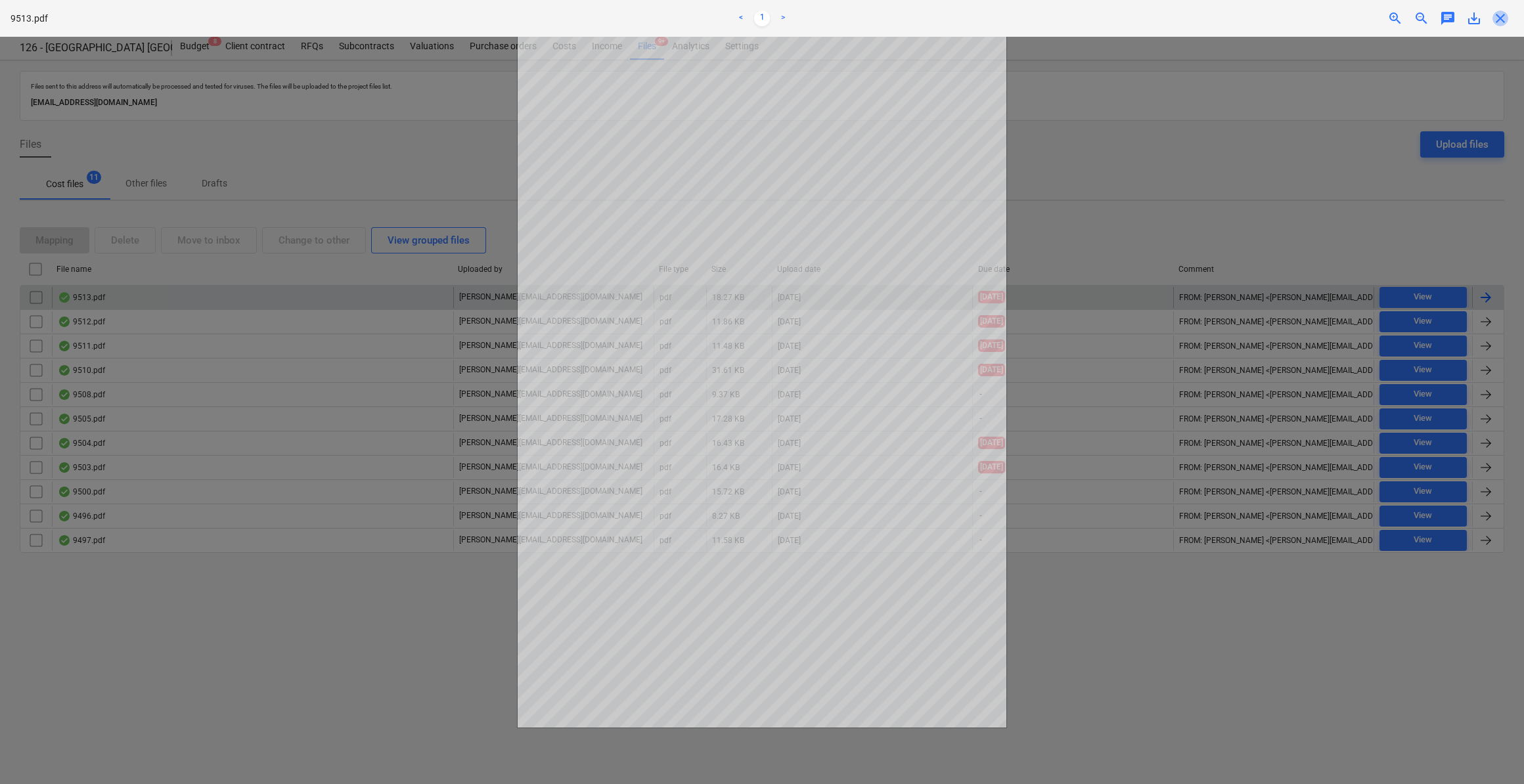
click at [1498, 23] on span "close" at bounding box center [1500, 18] width 16 height 16
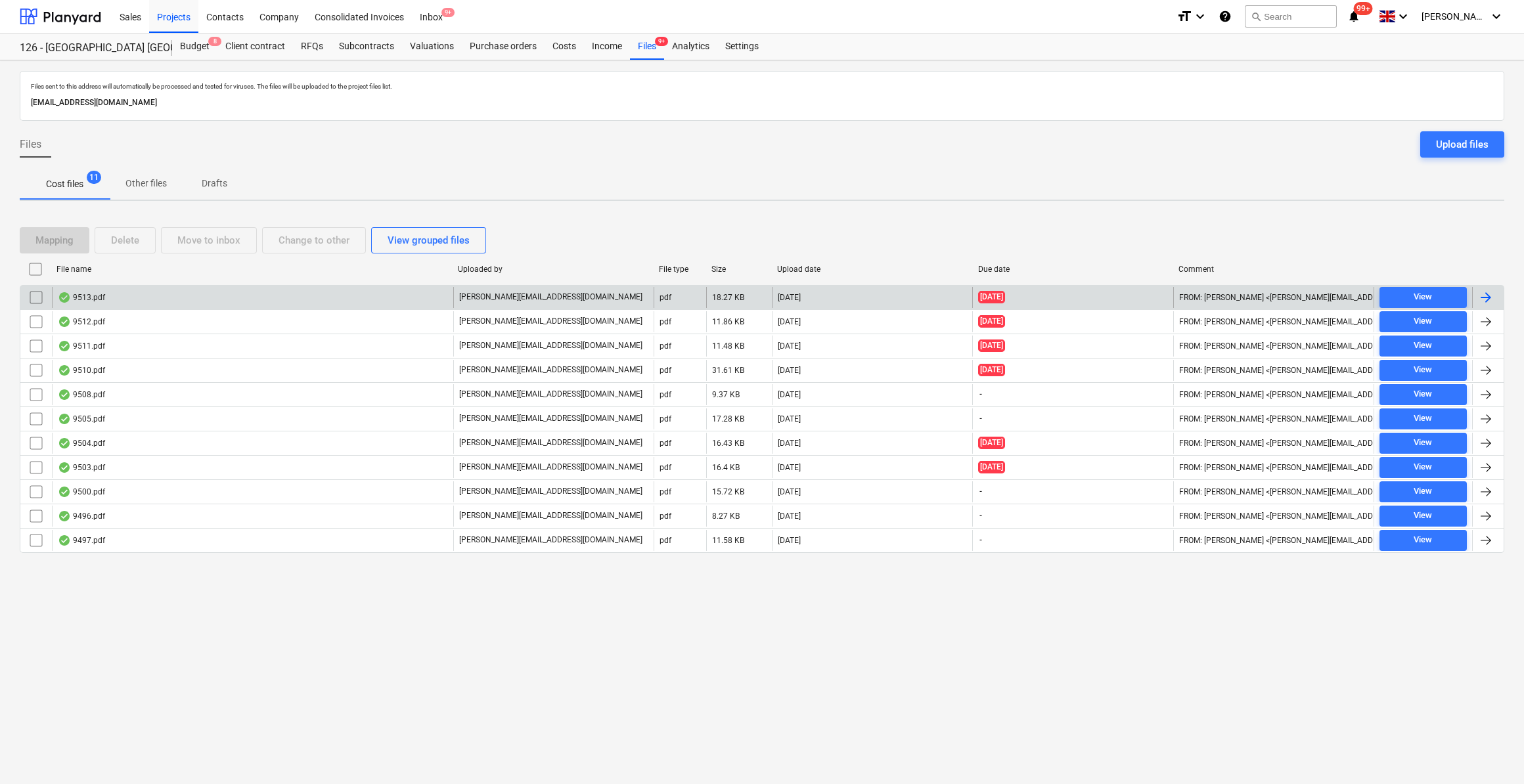
click at [1489, 298] on div at bounding box center [1486, 297] width 16 height 16
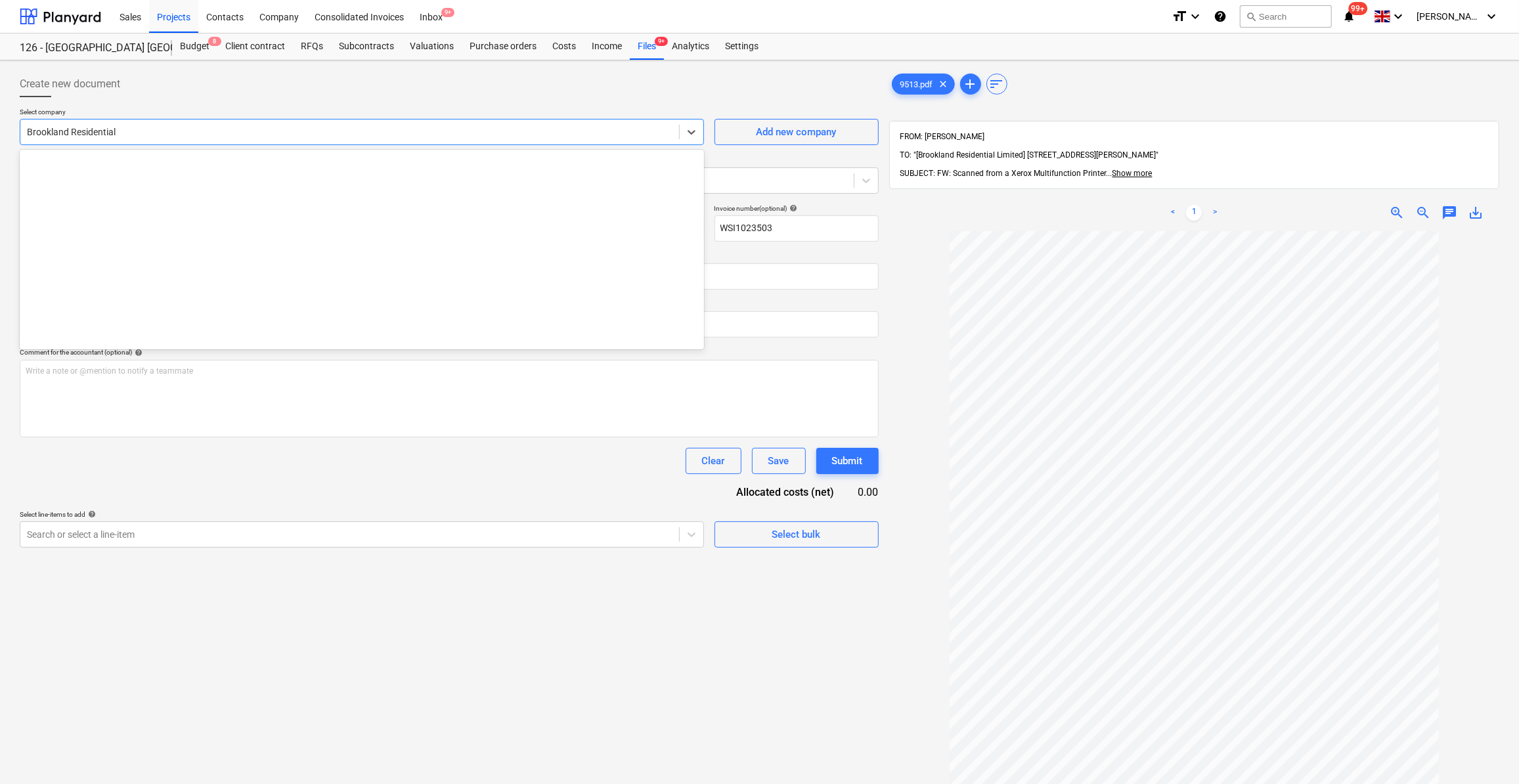
click at [88, 132] on div at bounding box center [349, 132] width 645 height 13
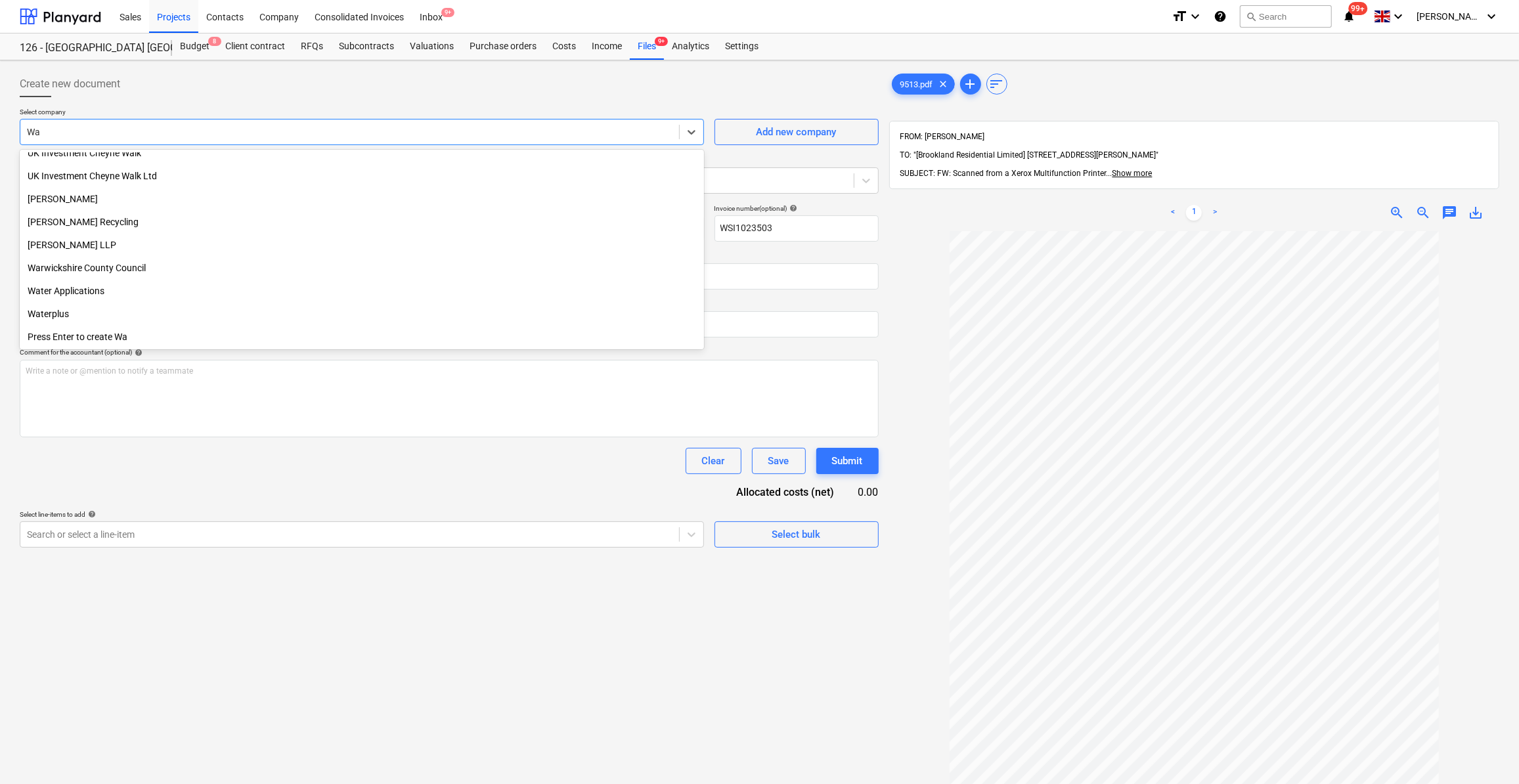
scroll to position [400, 0]
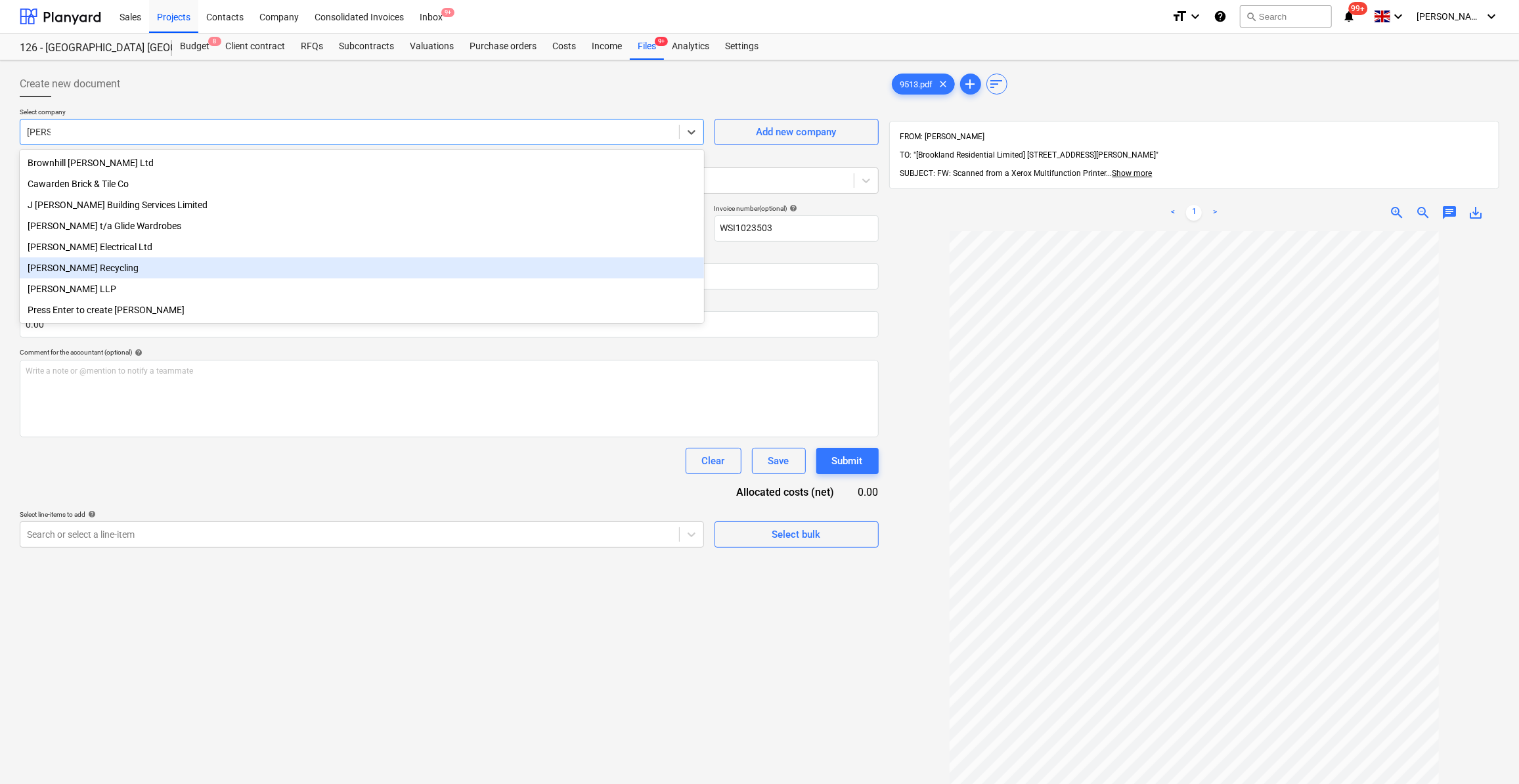
click at [85, 278] on div "[PERSON_NAME] Recycling" at bounding box center [362, 268] width 684 height 21
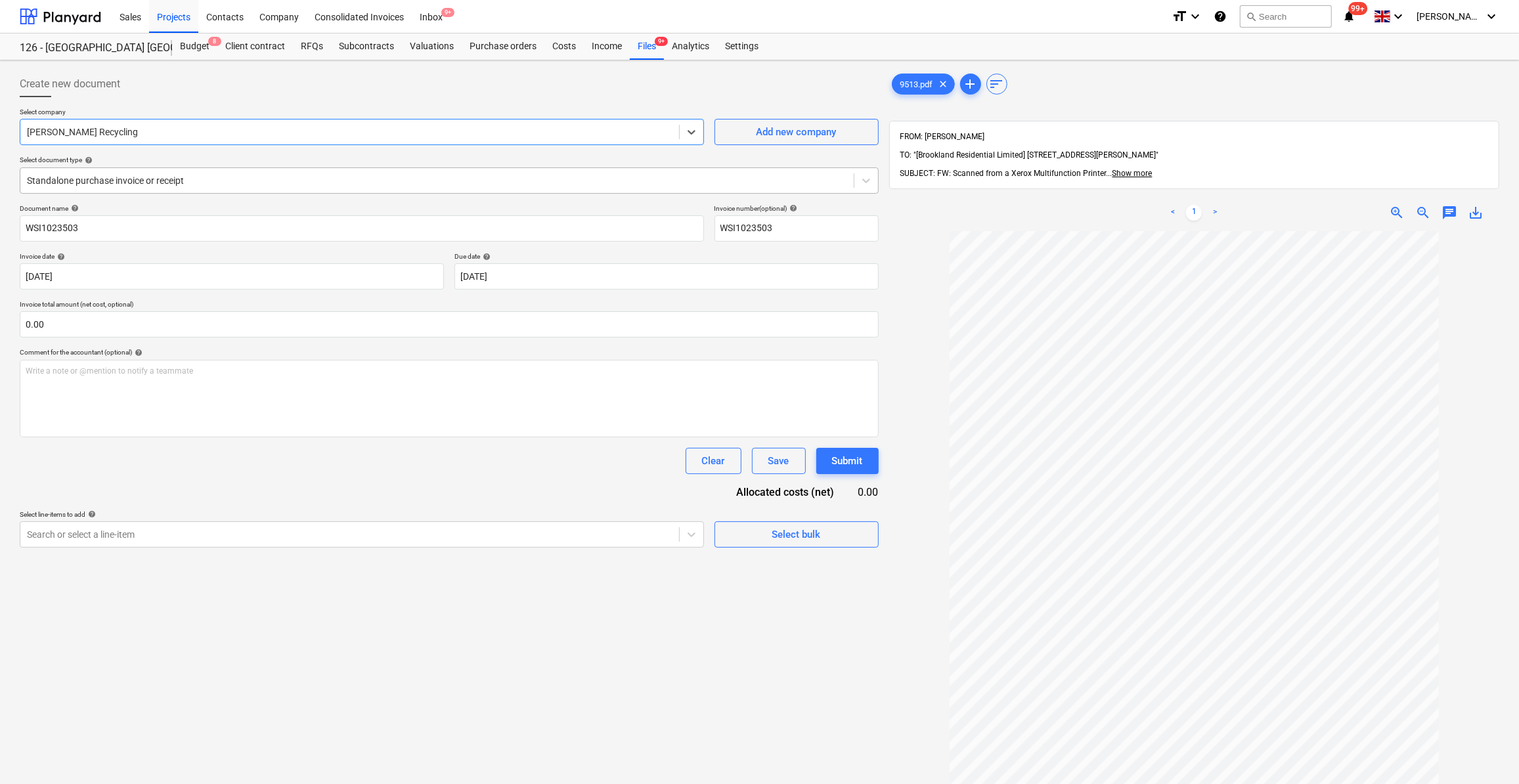
click at [108, 182] on div at bounding box center [437, 181] width 820 height 13
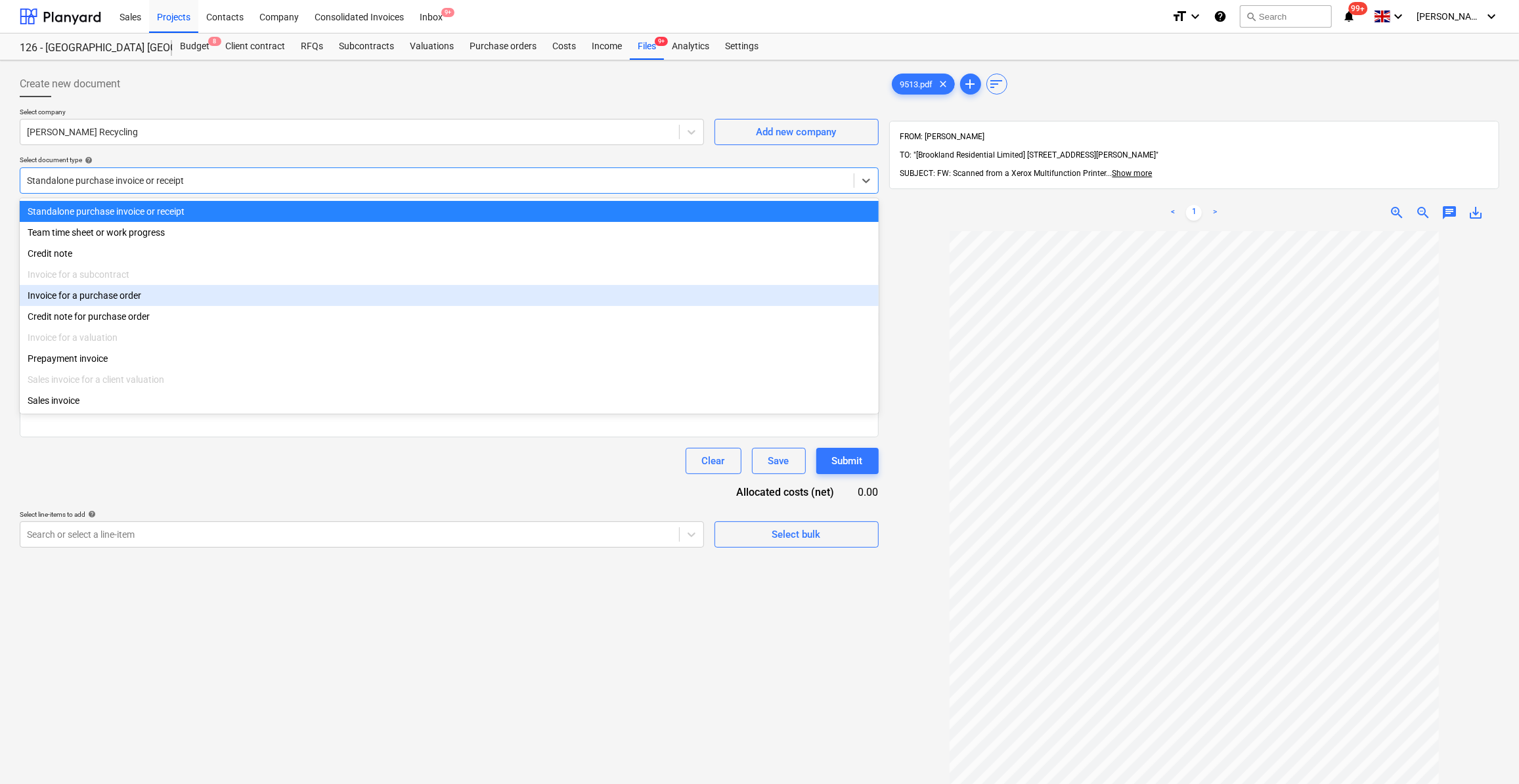
click at [107, 302] on div "Invoice for a purchase order" at bounding box center [449, 295] width 859 height 21
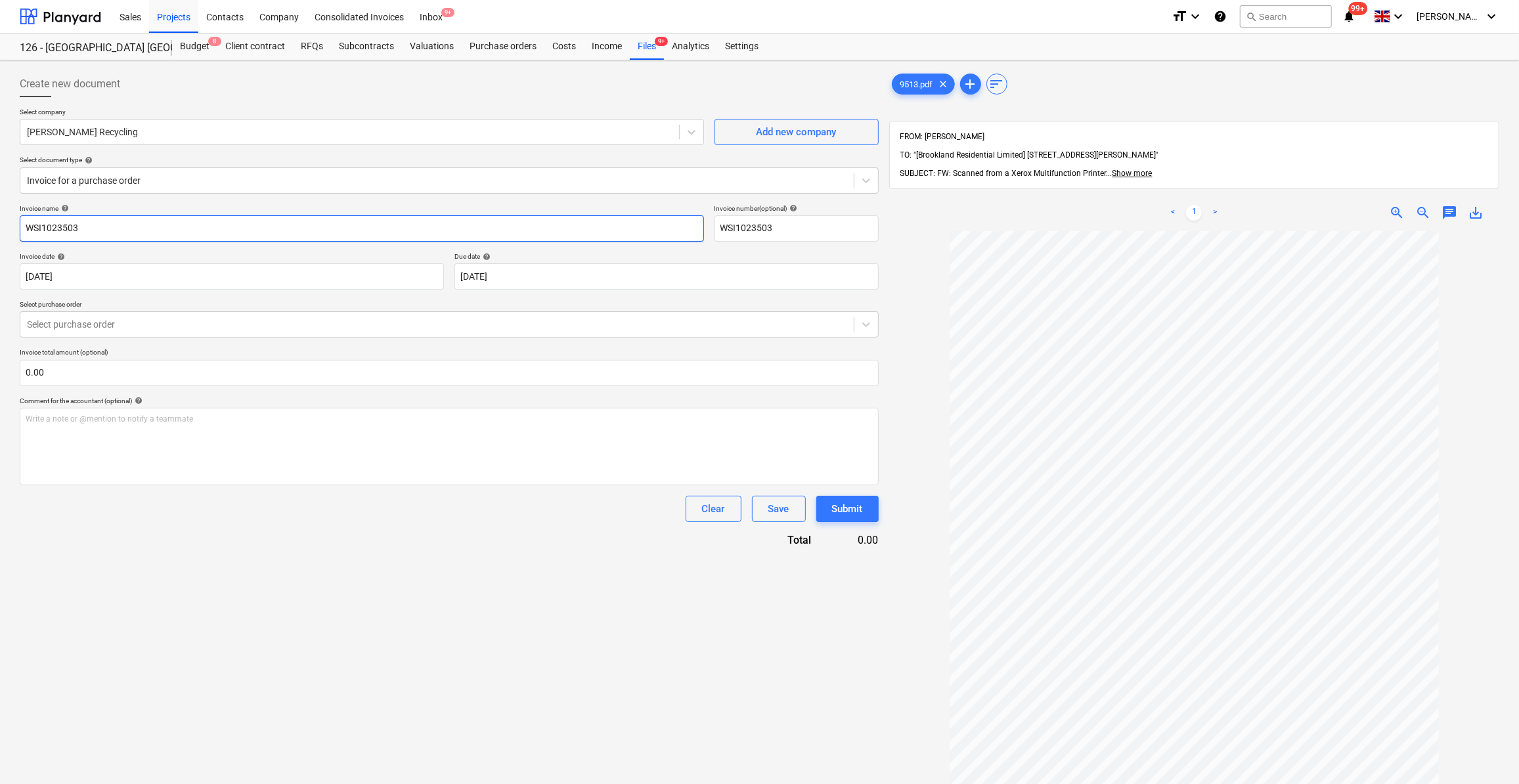
click at [24, 229] on input "WSI1023503" at bounding box center [362, 228] width 684 height 26
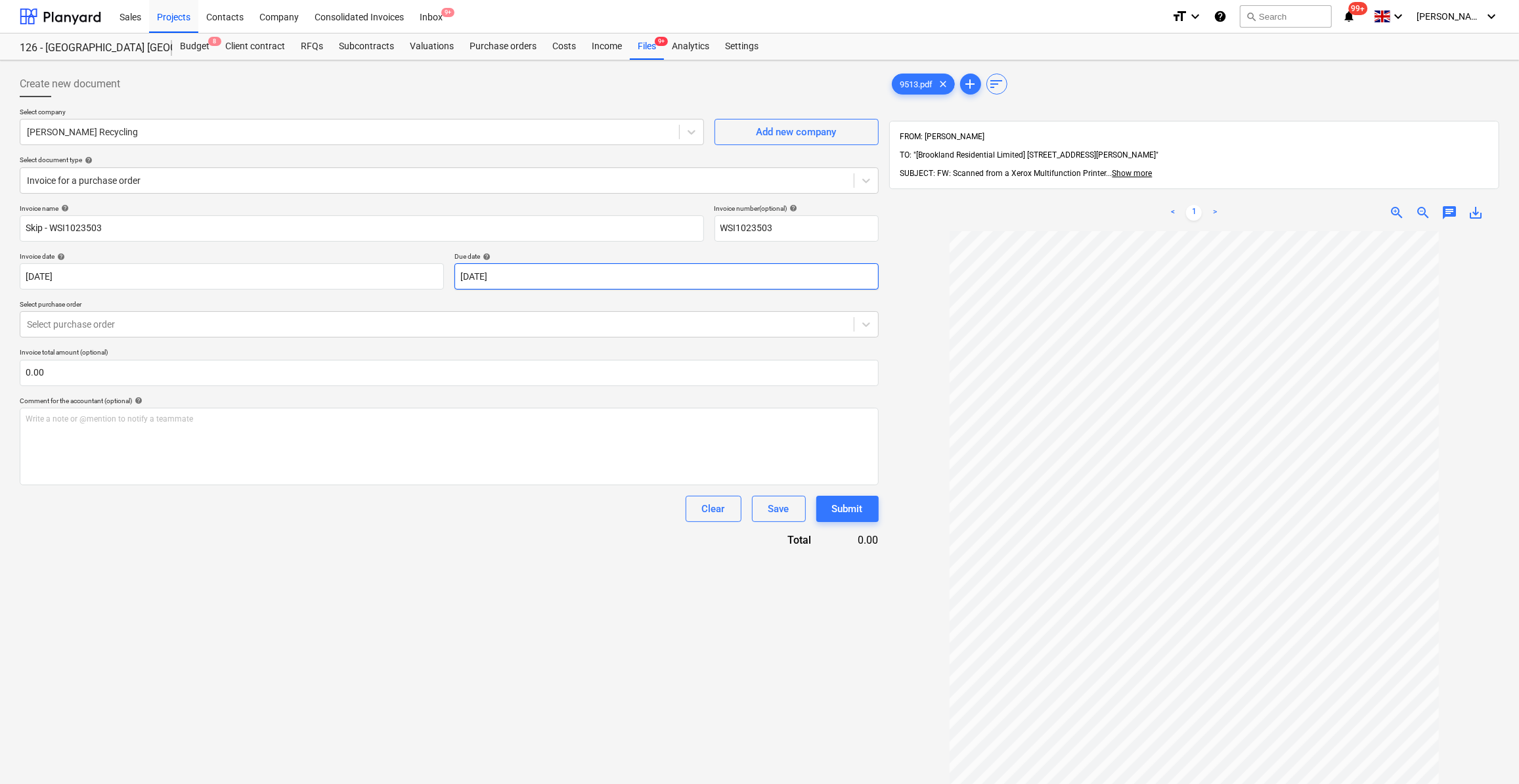
click at [560, 278] on body "Sales Projects Contacts Company Consolidated Invoices Inbox 9+ format_size keyb…" at bounding box center [760, 392] width 1519 height 784
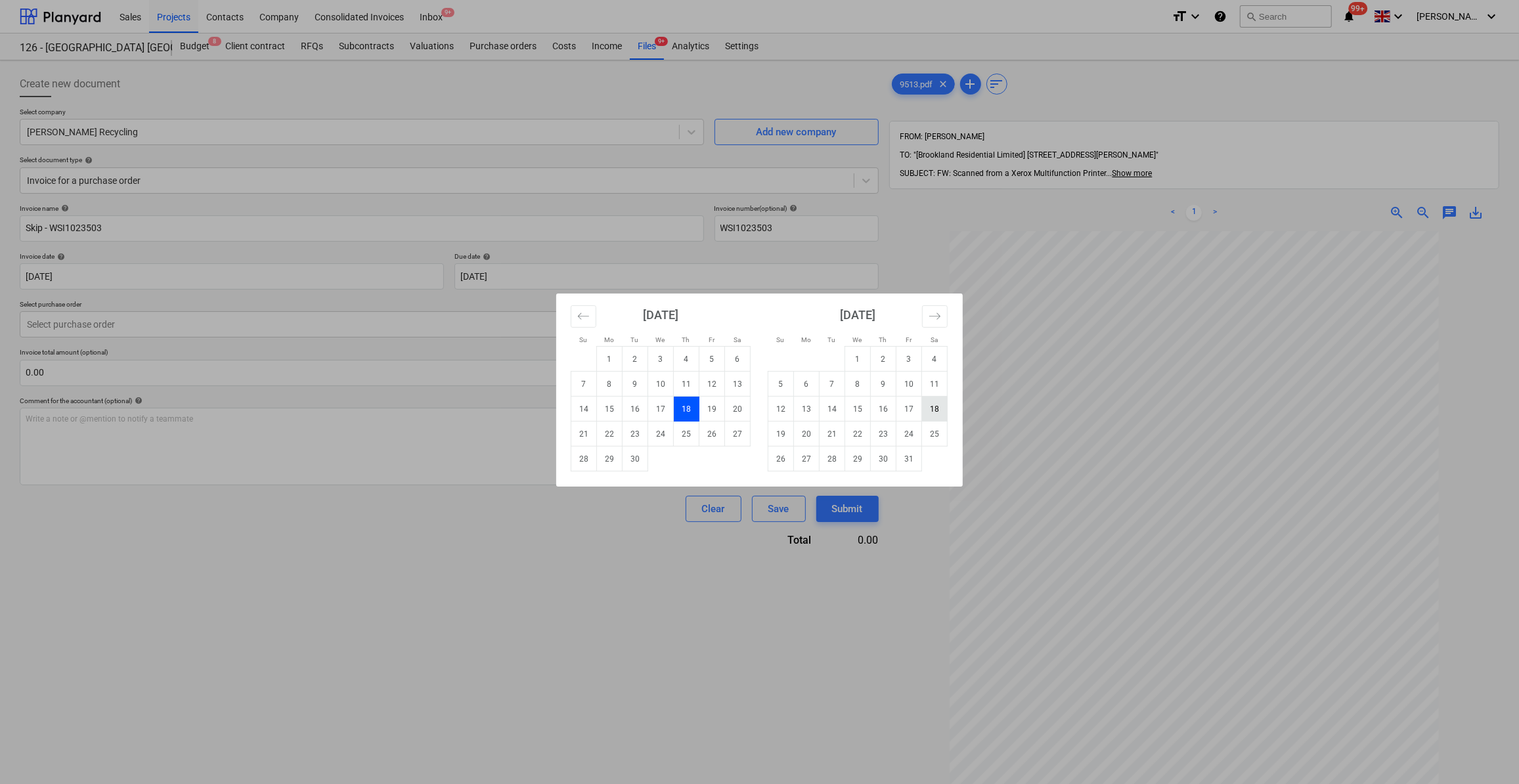
click at [939, 411] on td "18" at bounding box center [935, 408] width 26 height 25
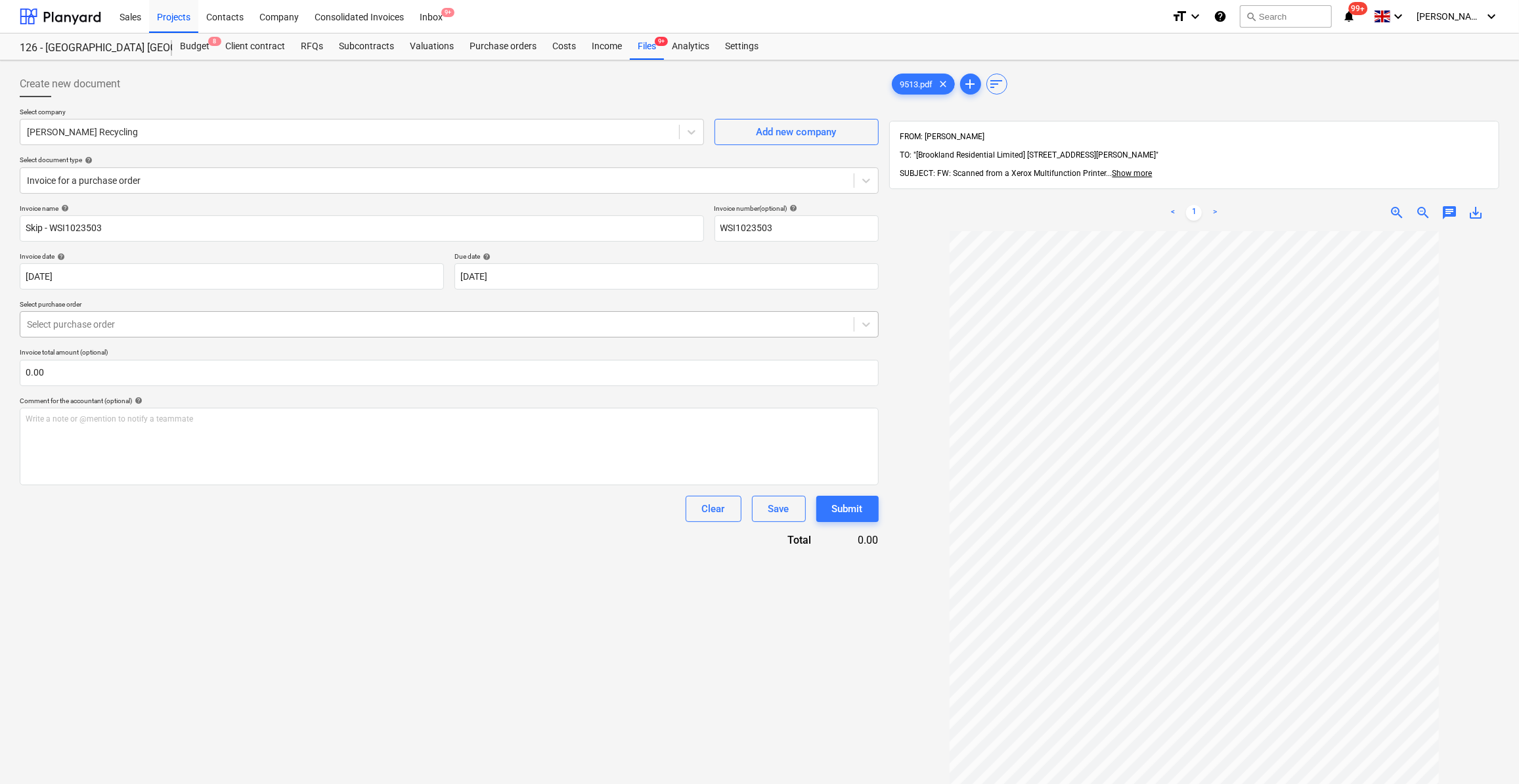
click at [68, 327] on div at bounding box center [437, 324] width 820 height 13
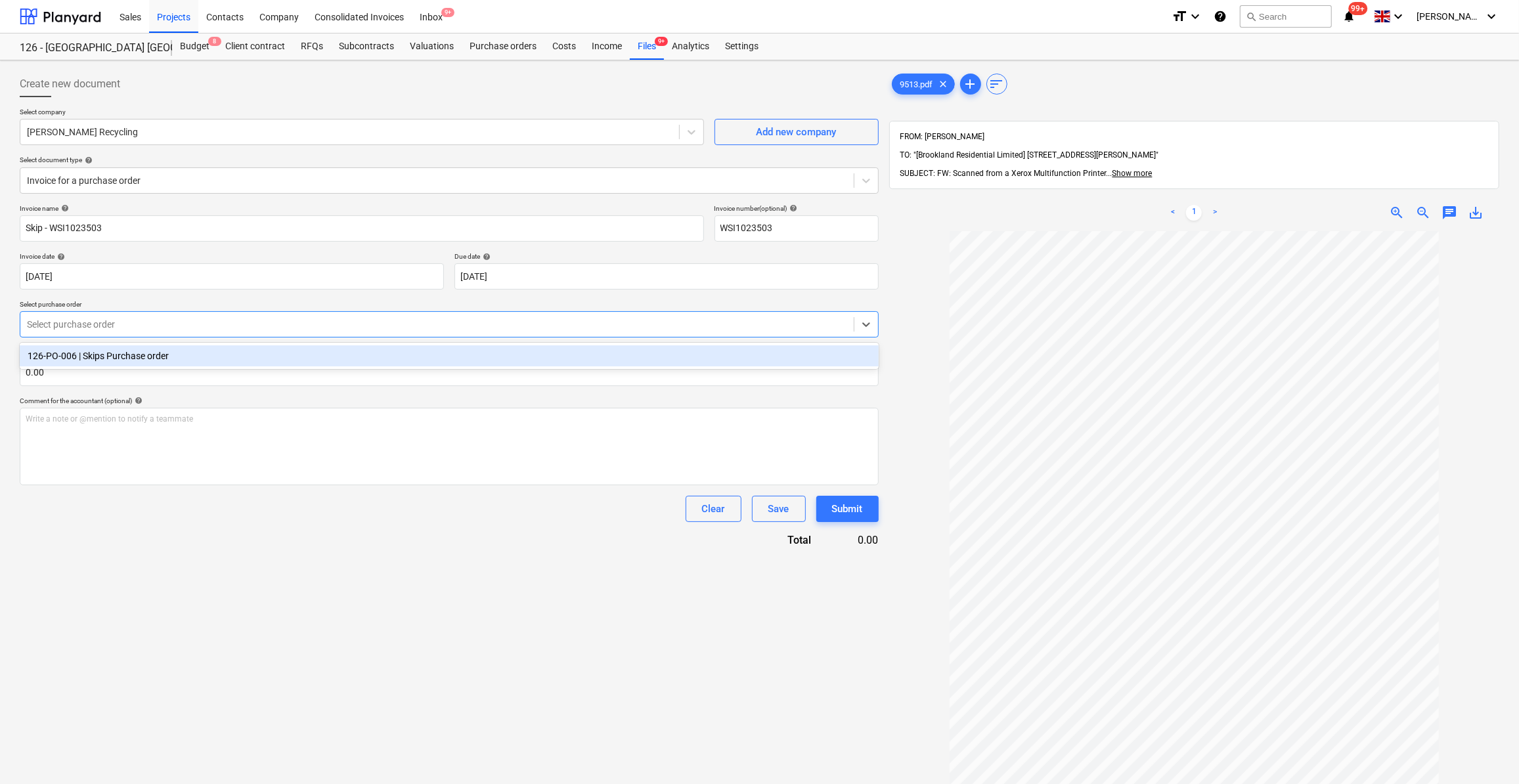
click at [98, 357] on div "126-PO-006 | Skips Purchase order" at bounding box center [449, 356] width 859 height 21
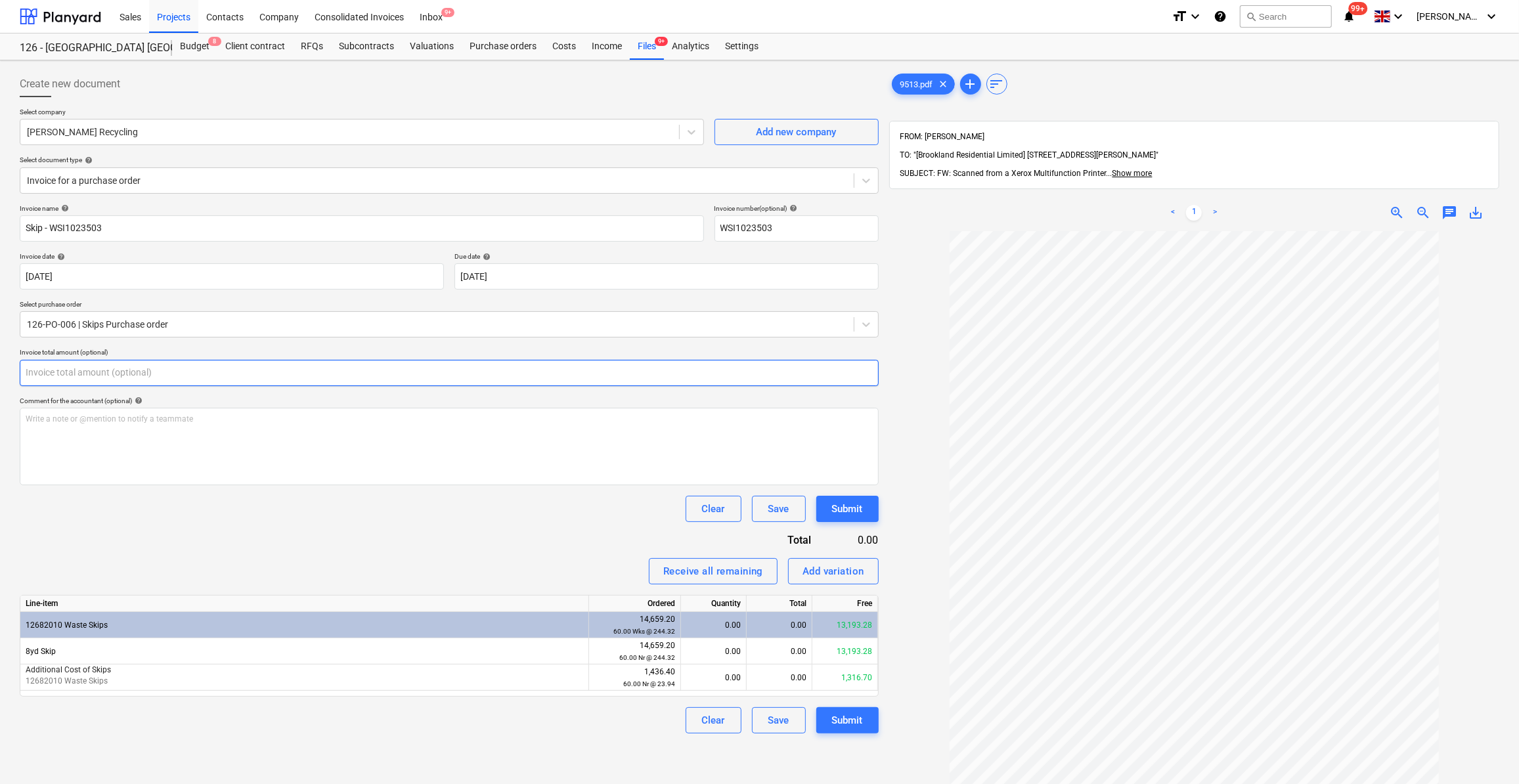
click at [51, 364] on input "text" at bounding box center [449, 372] width 859 height 26
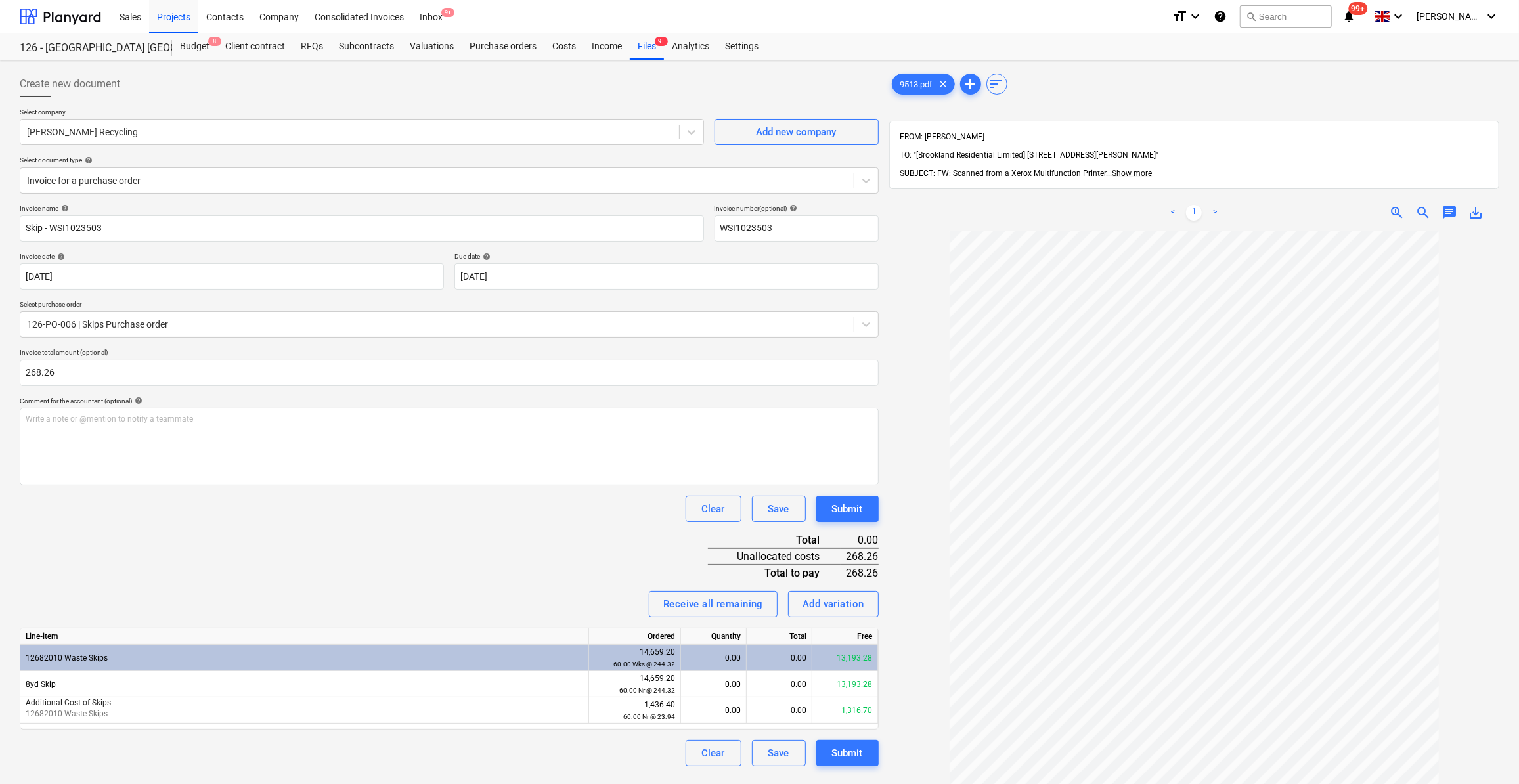
click at [900, 629] on div at bounding box center [1194, 604] width 610 height 747
click at [725, 683] on div "0.00" at bounding box center [713, 683] width 54 height 26
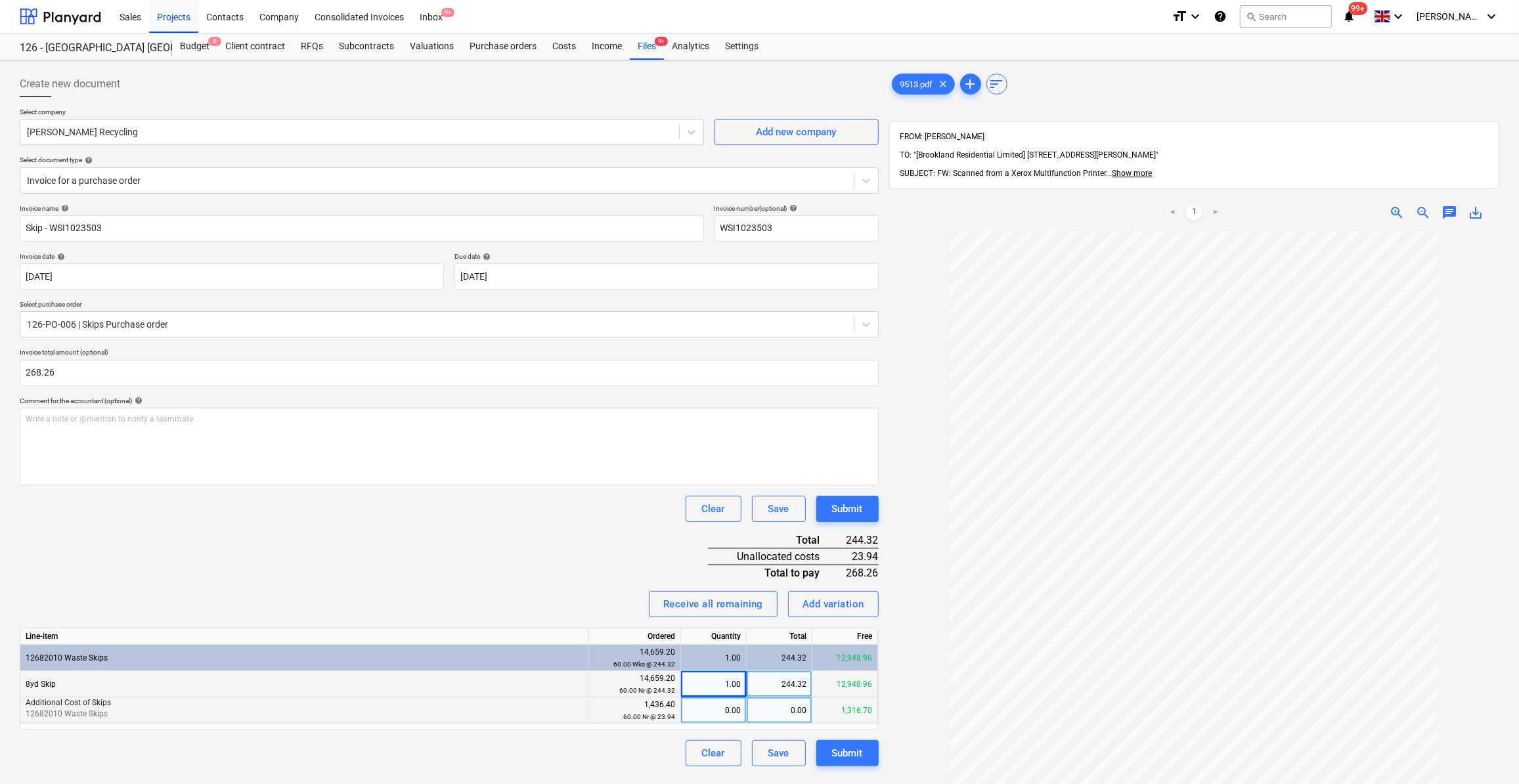
click at [734, 707] on div "0.00" at bounding box center [713, 710] width 54 height 26
click at [901, 687] on div at bounding box center [1194, 604] width 610 height 747
click at [841, 755] on div "Submit" at bounding box center [847, 752] width 31 height 17
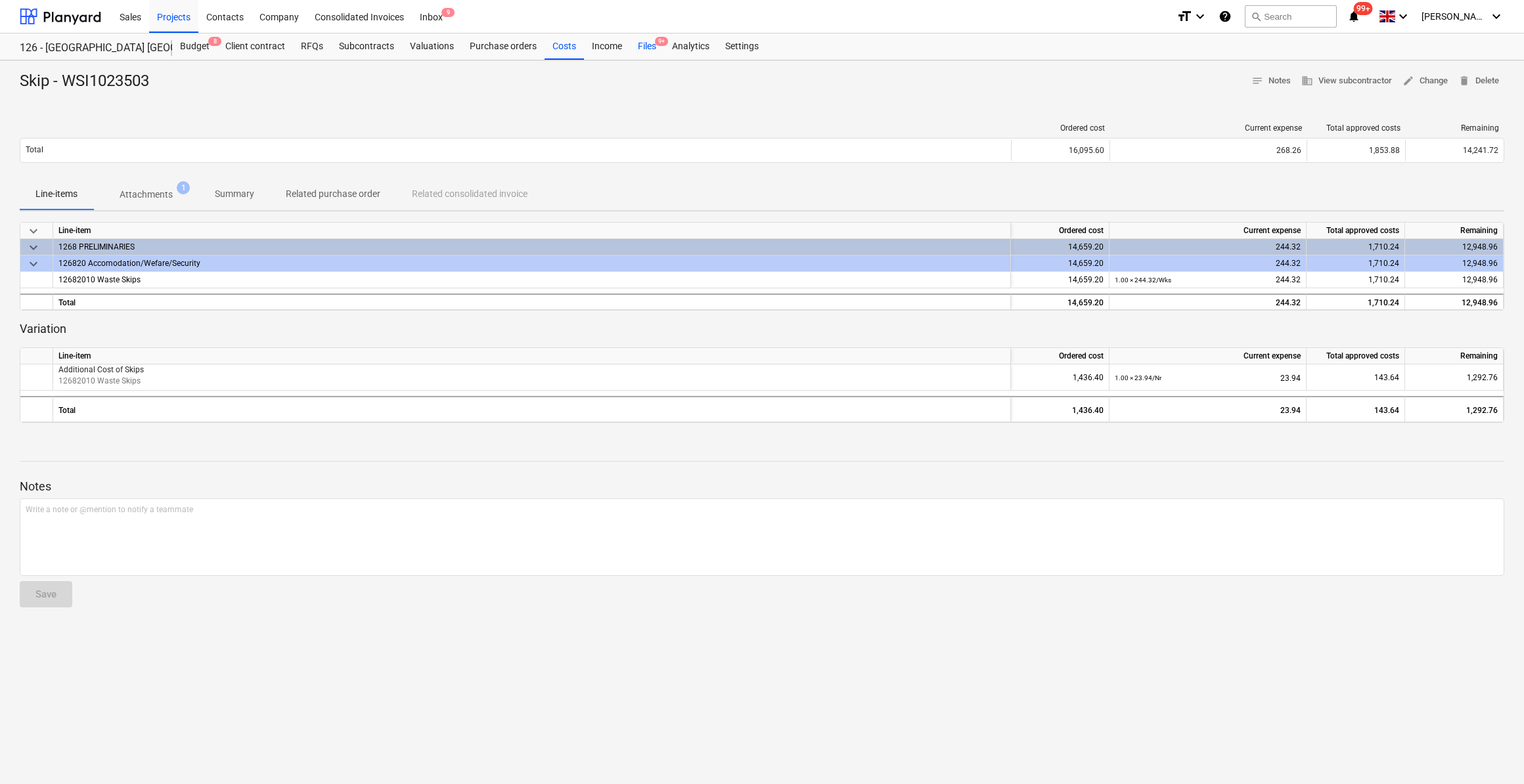
click at [642, 46] on div "Files 9+" at bounding box center [647, 46] width 34 height 26
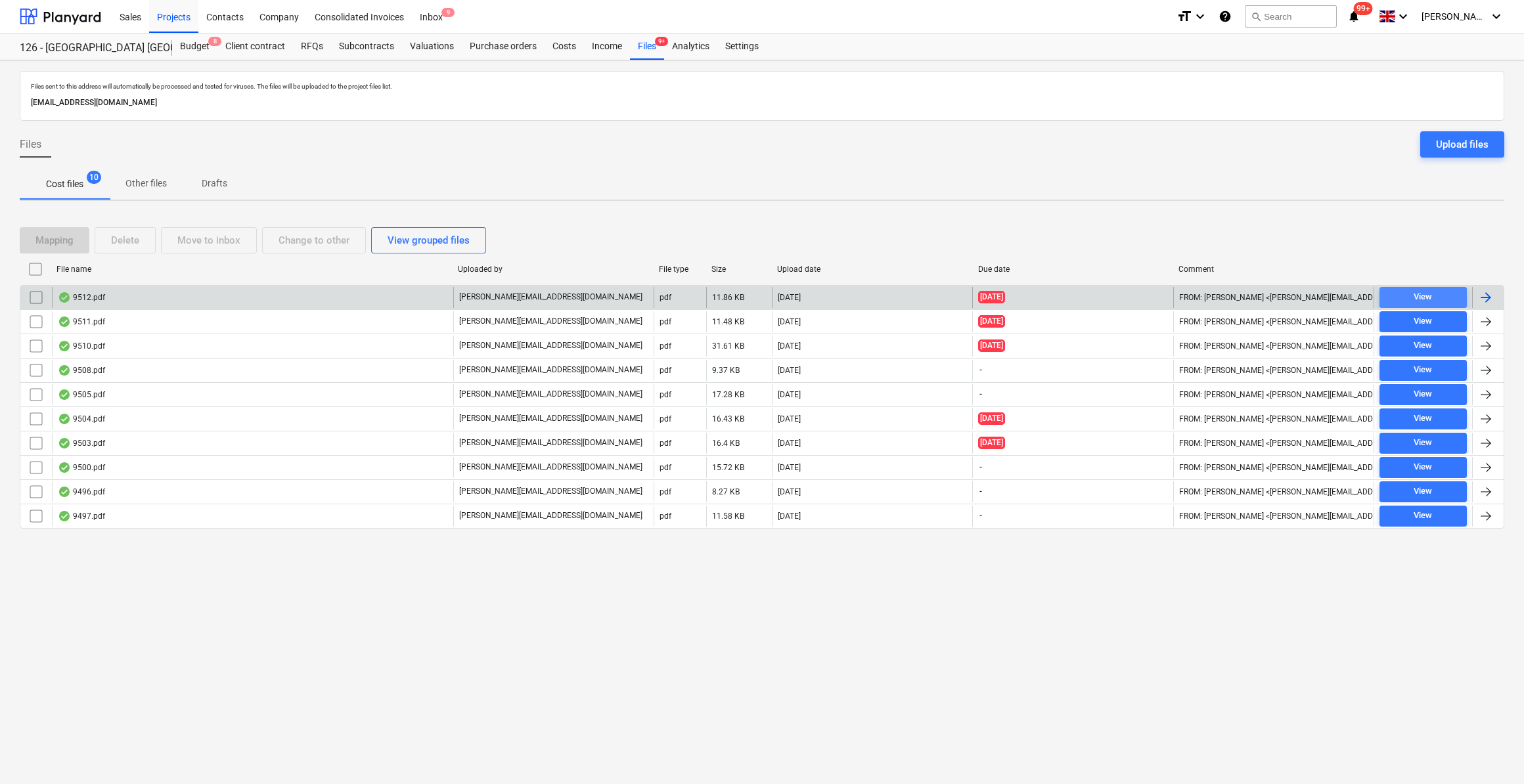
click at [1446, 297] on span "View" at bounding box center [1422, 296] width 77 height 15
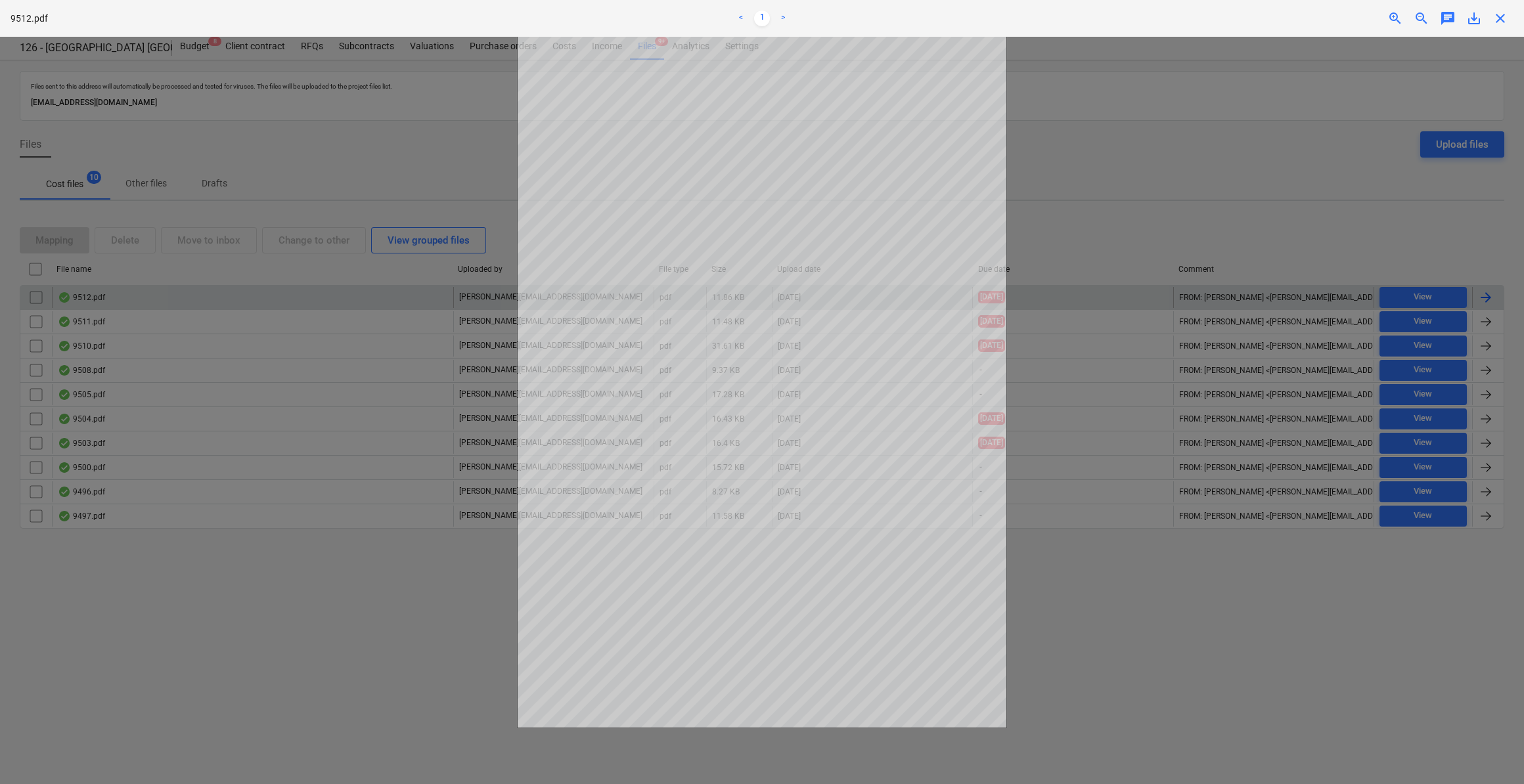
click at [1501, 25] on span "close" at bounding box center [1500, 18] width 16 height 16
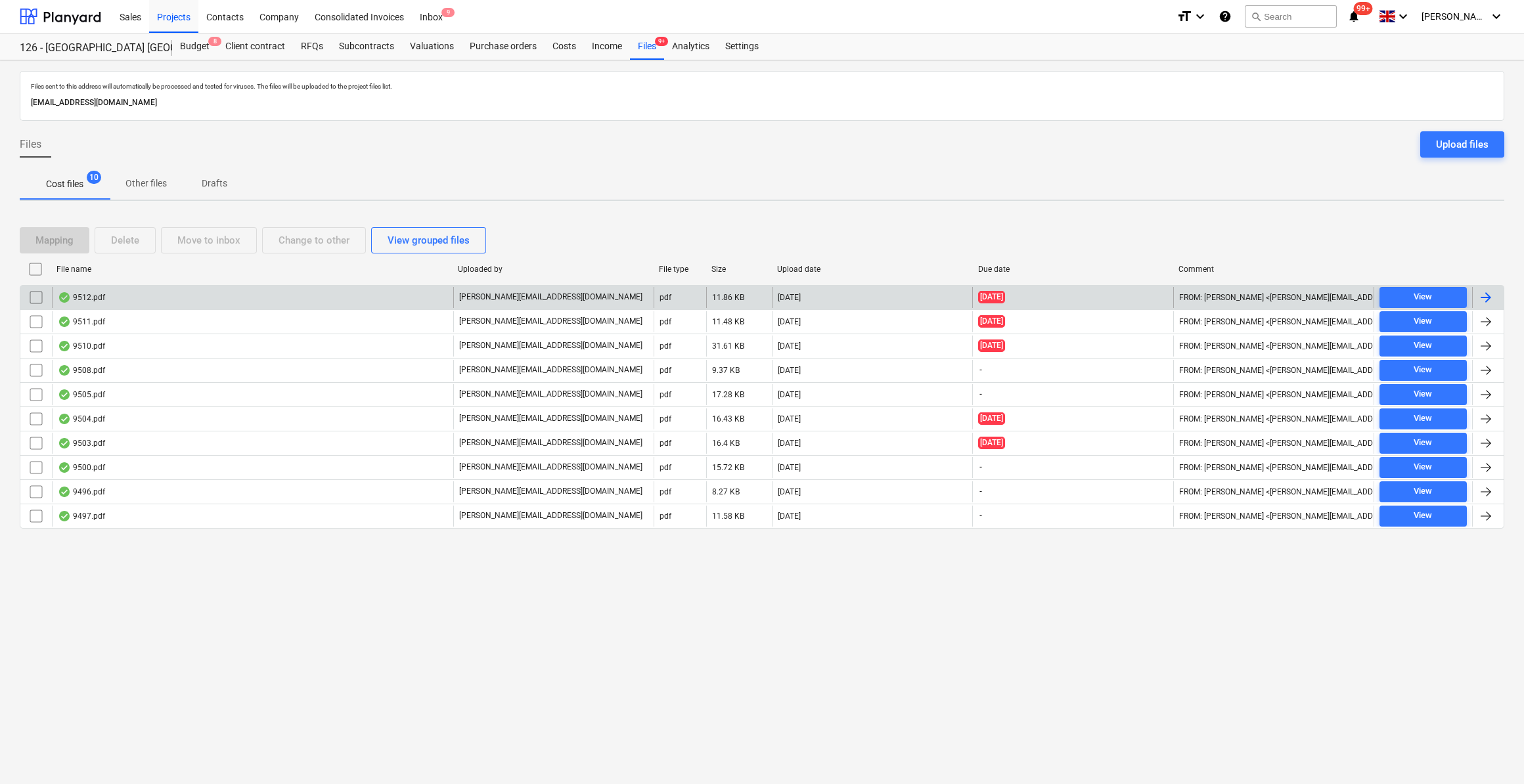
click at [1478, 300] on div at bounding box center [1486, 297] width 16 height 16
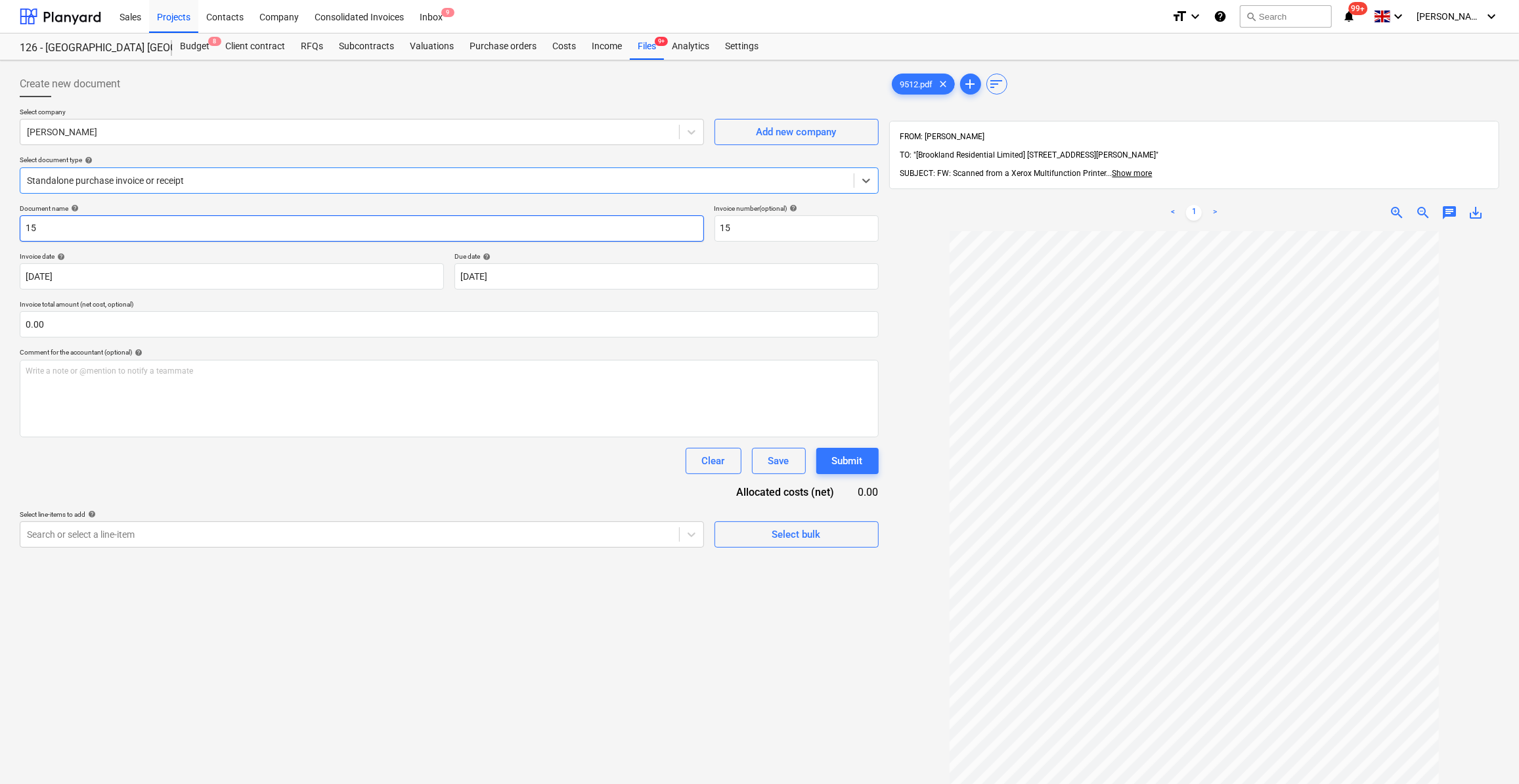
click at [25, 226] on input "15" at bounding box center [362, 228] width 684 height 26
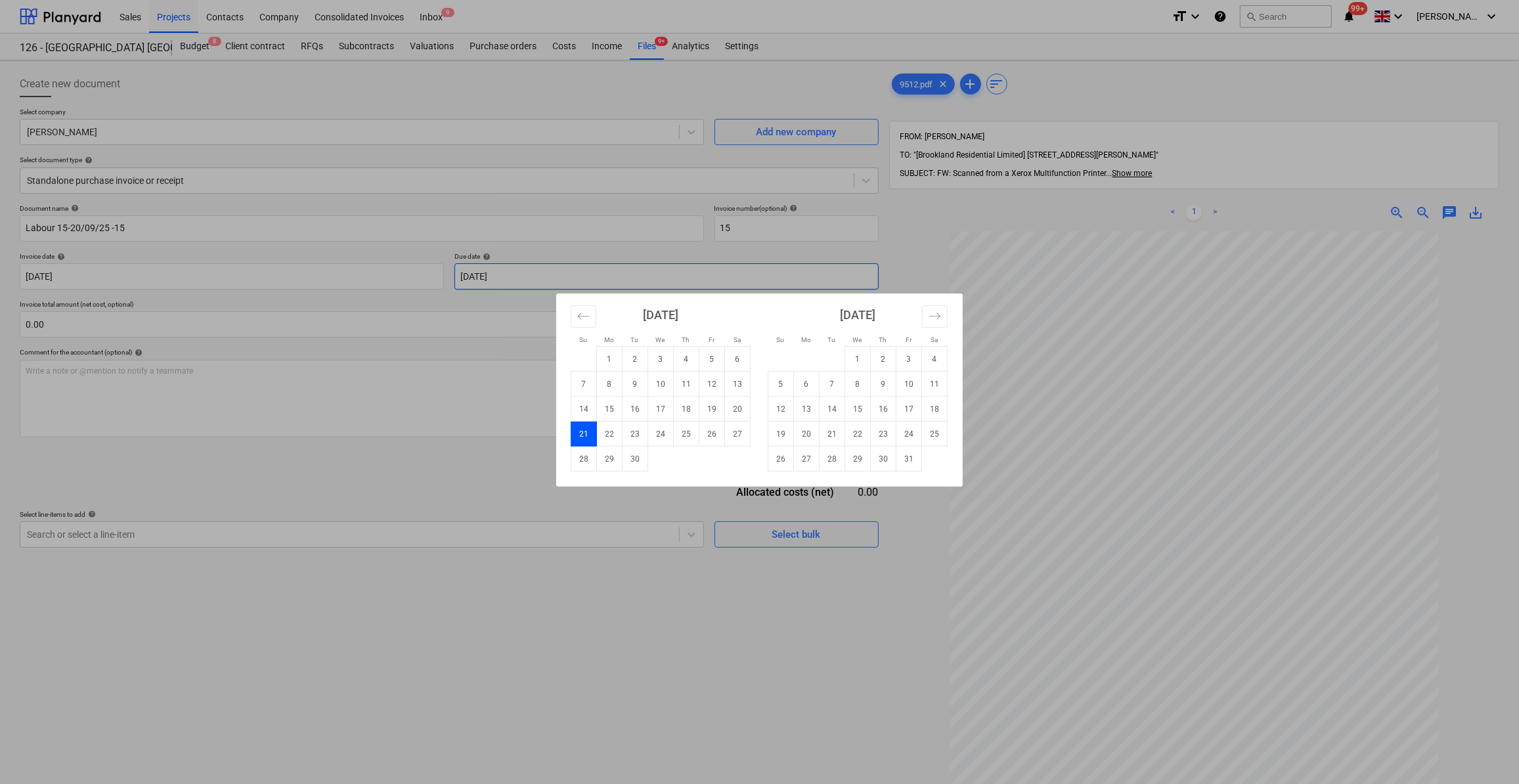
drag, startPoint x: 519, startPoint y: 269, endPoint x: 462, endPoint y: 278, distance: 57.7
click at [462, 278] on body "Sales Projects Contacts Company Consolidated Invoices Inbox 9 format_size keybo…" at bounding box center [760, 392] width 1519 height 784
click at [518, 274] on div "Su Mo Tu We Th Fr Sa Su Mo Tu We Th Fr Sa [DATE] 1 2 3 4 5 6 7 8 9 10 11 12 13 …" at bounding box center [760, 392] width 1519 height 784
drag, startPoint x: 509, startPoint y: 276, endPoint x: 473, endPoint y: 278, distance: 36.1
click at [473, 278] on body "Sales Projects Contacts Company Consolidated Invoices Inbox 9 format_size keybo…" at bounding box center [760, 392] width 1519 height 784
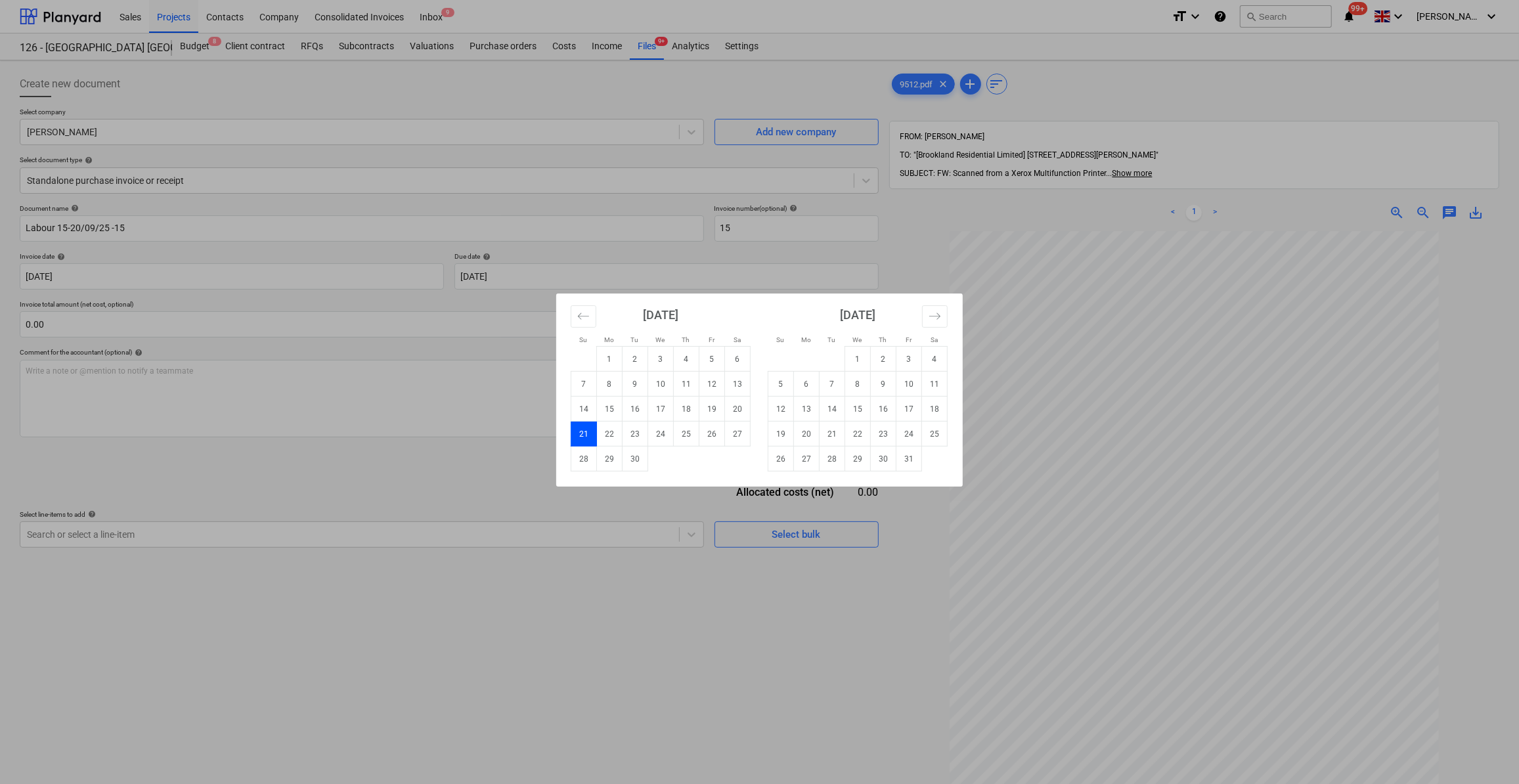
click at [528, 483] on div "Su Mo Tu We Th Fr Sa Su Mo Tu We Th Fr Sa [DATE] 1 2 3 4 5 6 7 8 9 10 11 12 13 …" at bounding box center [760, 392] width 1519 height 784
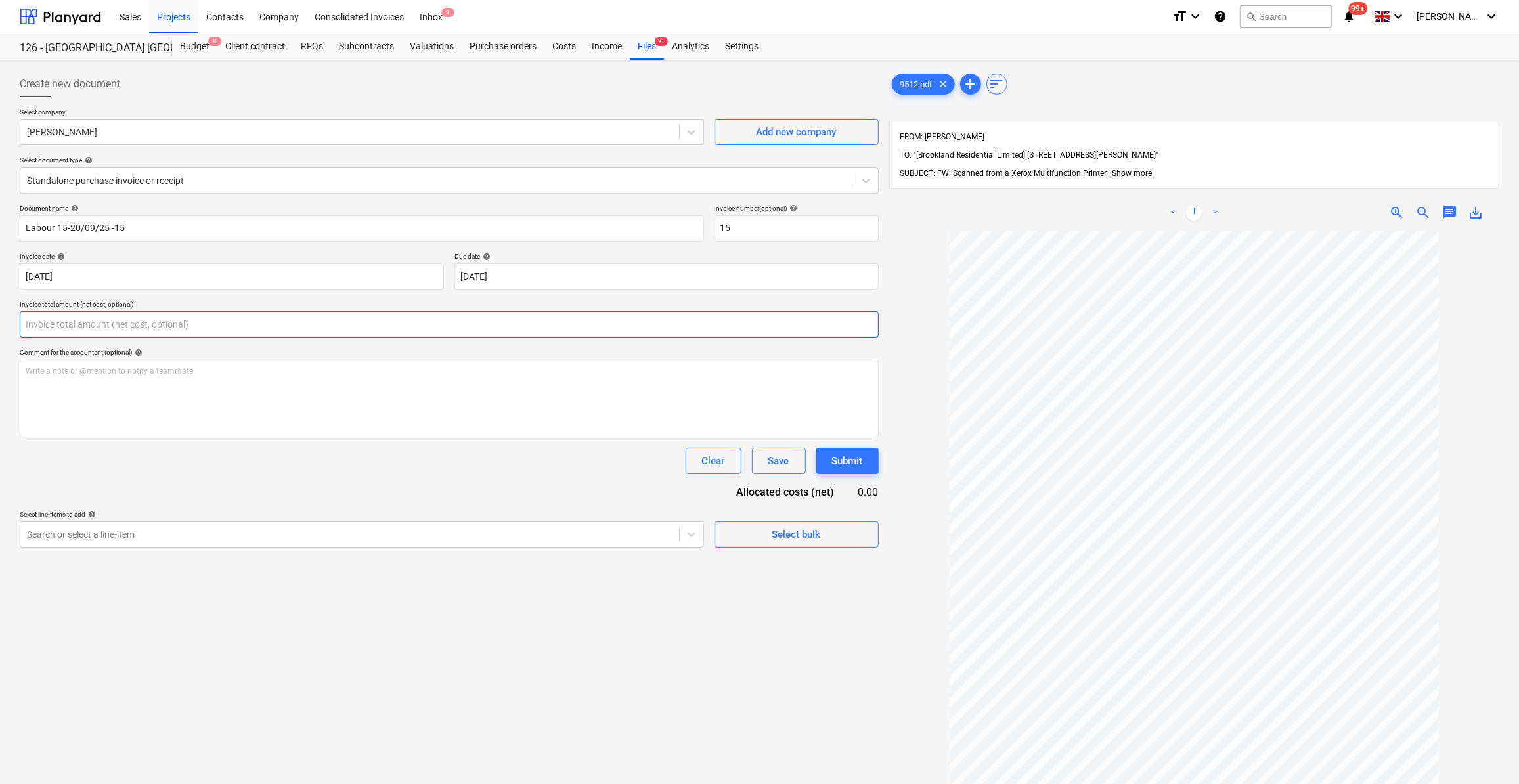
click at [38, 328] on input "text" at bounding box center [449, 324] width 859 height 26
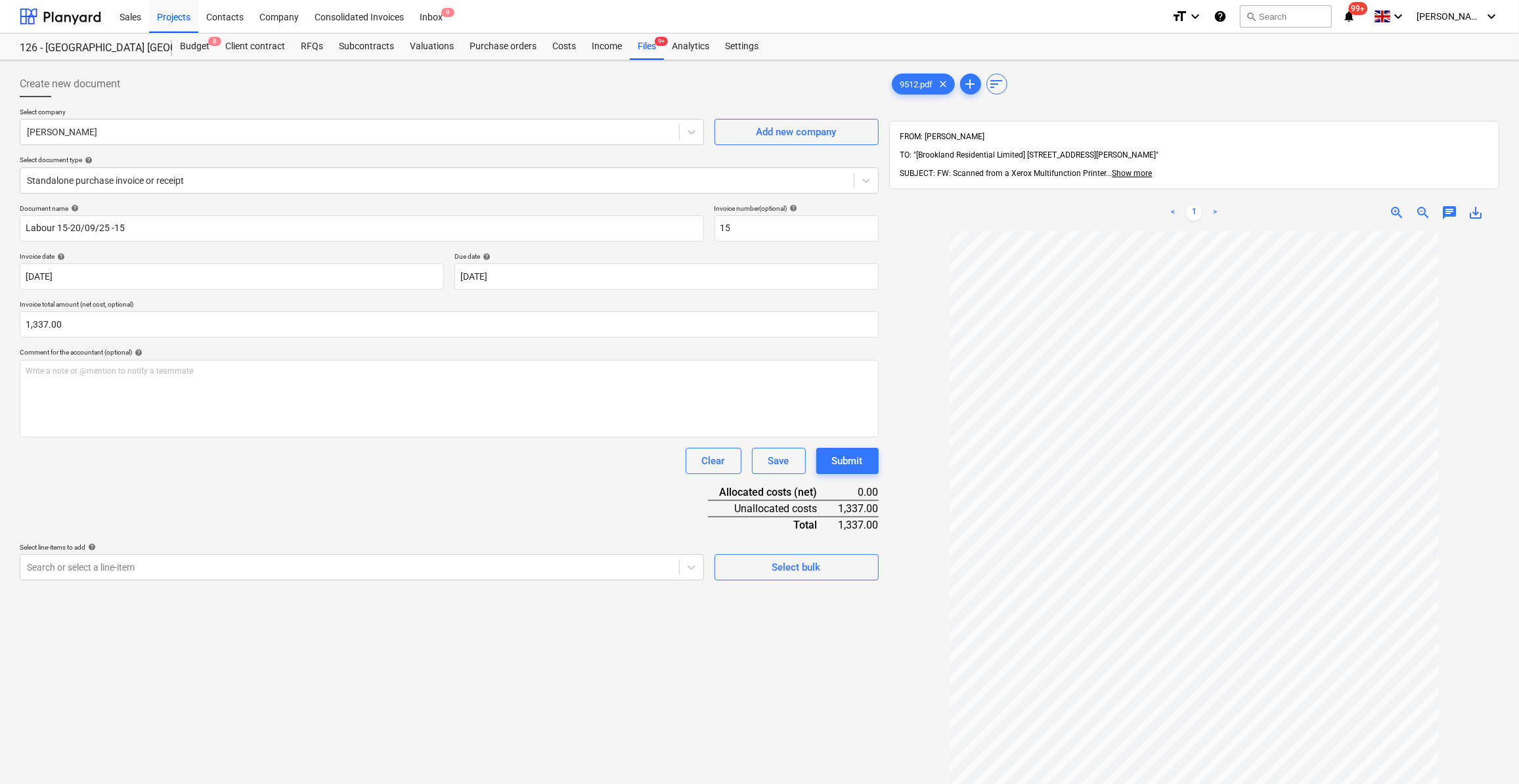
click at [197, 461] on div "Clear Save Submit" at bounding box center [449, 460] width 859 height 26
click at [785, 569] on div "Select bulk" at bounding box center [796, 567] width 49 height 17
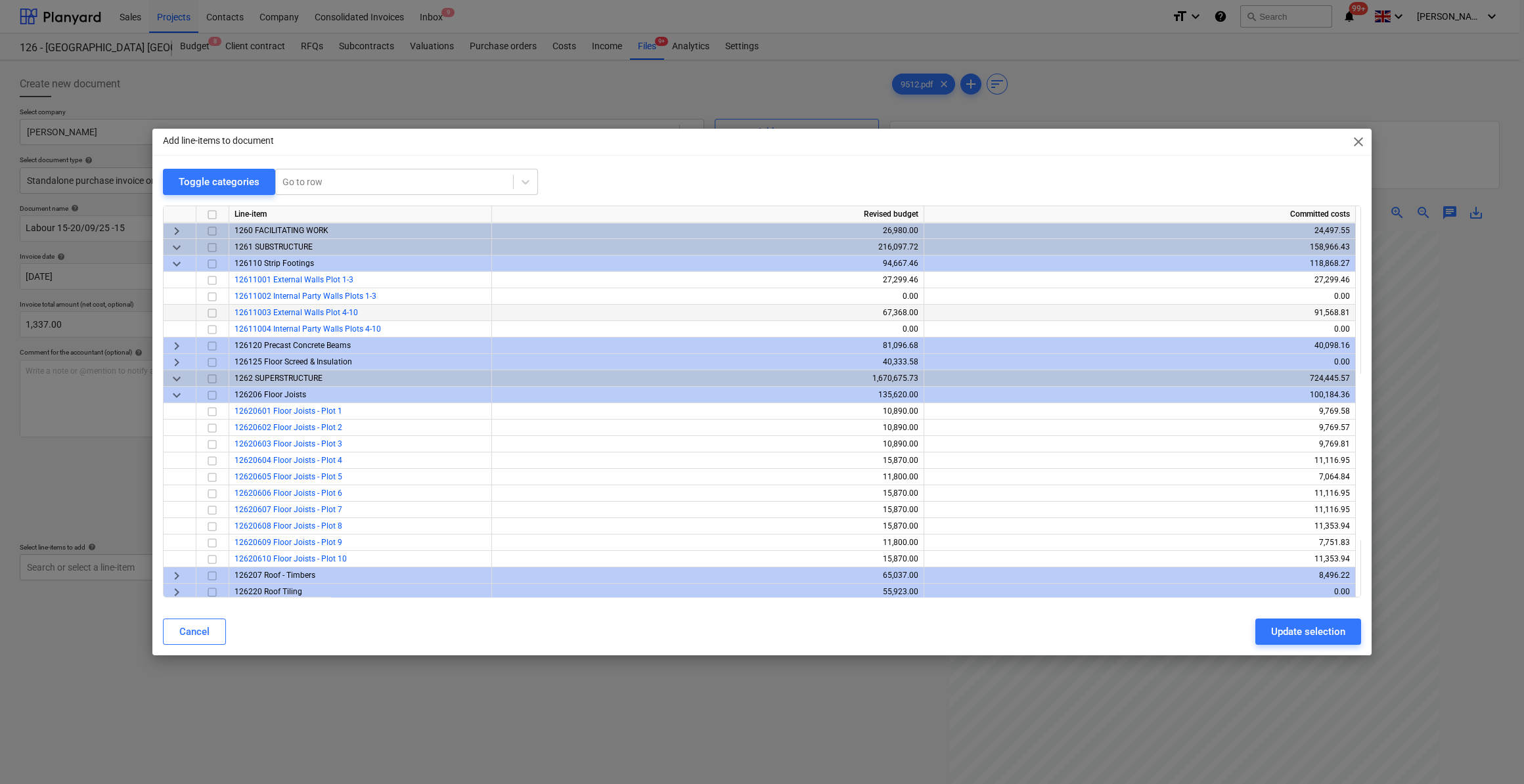
click at [213, 311] on input "checkbox" at bounding box center [212, 313] width 16 height 16
click at [177, 366] on span "keyboard_arrow_right" at bounding box center [177, 363] width 16 height 16
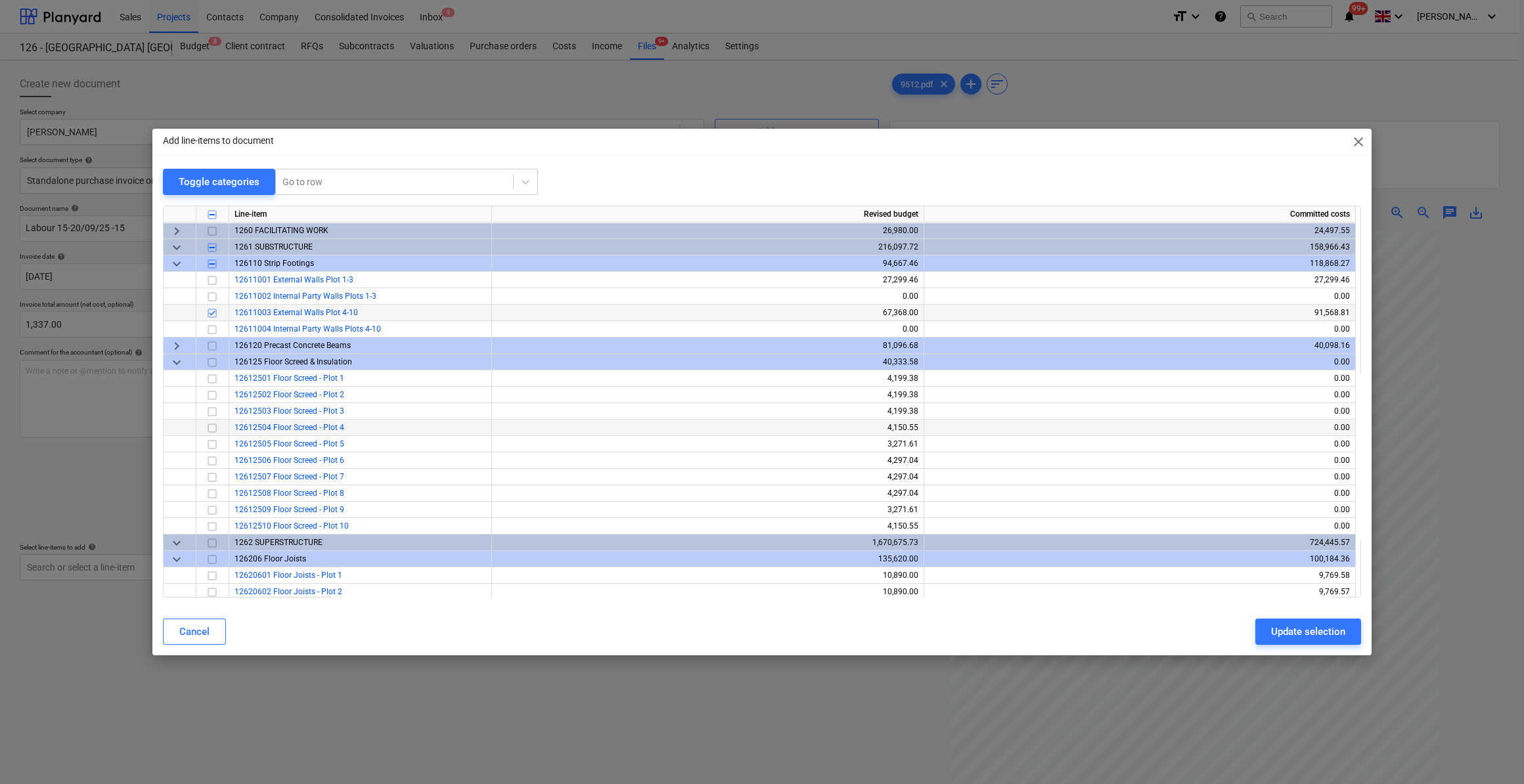
click at [209, 428] on input "checkbox" at bounding box center [212, 428] width 16 height 16
click at [209, 444] on input "checkbox" at bounding box center [212, 444] width 16 height 16
click at [1321, 633] on div "Update selection" at bounding box center [1307, 631] width 74 height 17
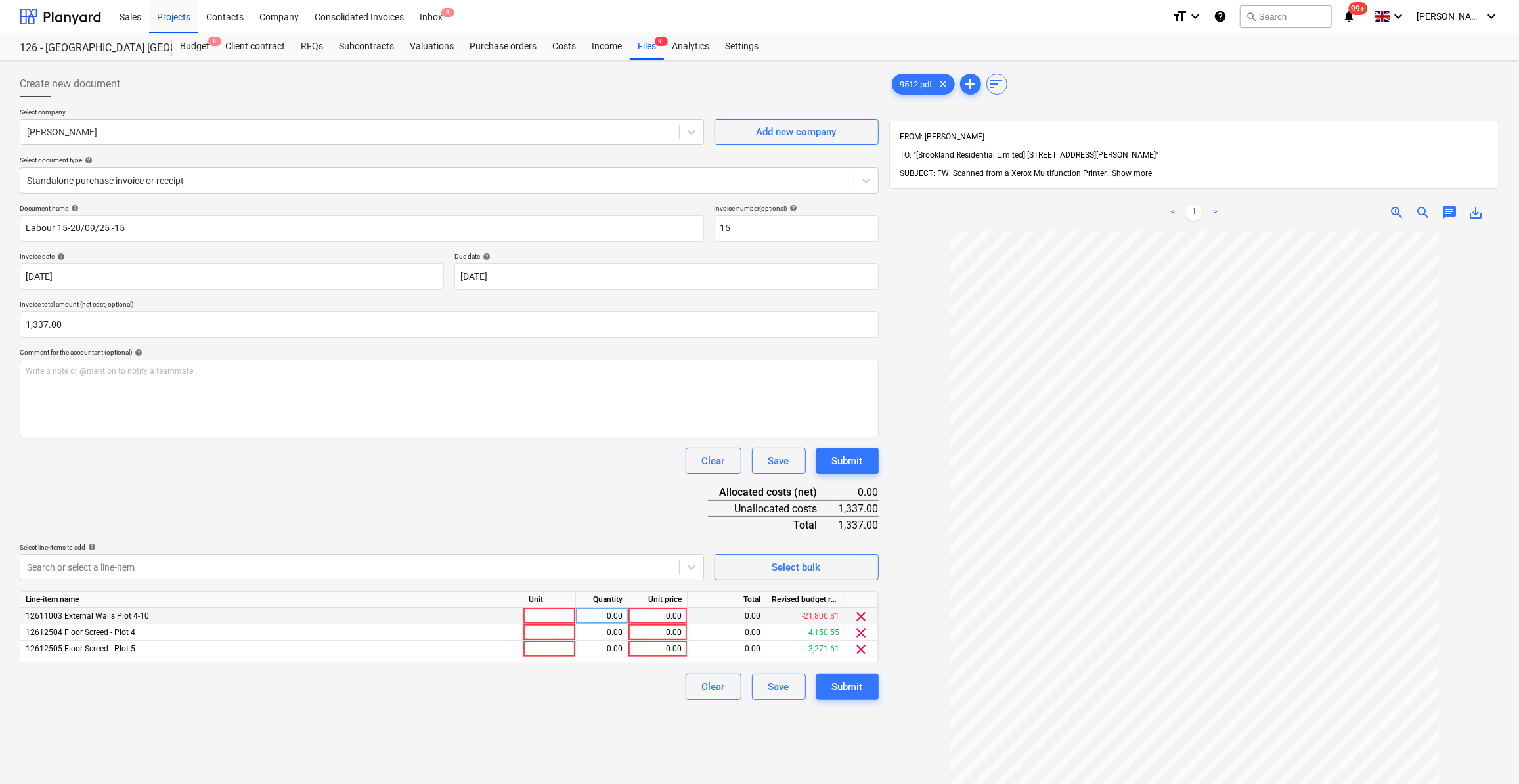
click at [535, 614] on div at bounding box center [550, 616] width 53 height 17
click at [536, 629] on div at bounding box center [550, 632] width 53 height 17
click at [536, 649] on div at bounding box center [550, 649] width 53 height 17
click at [608, 631] on div "0.00" at bounding box center [602, 632] width 42 height 17
click at [610, 649] on div "0.00" at bounding box center [602, 649] width 42 height 17
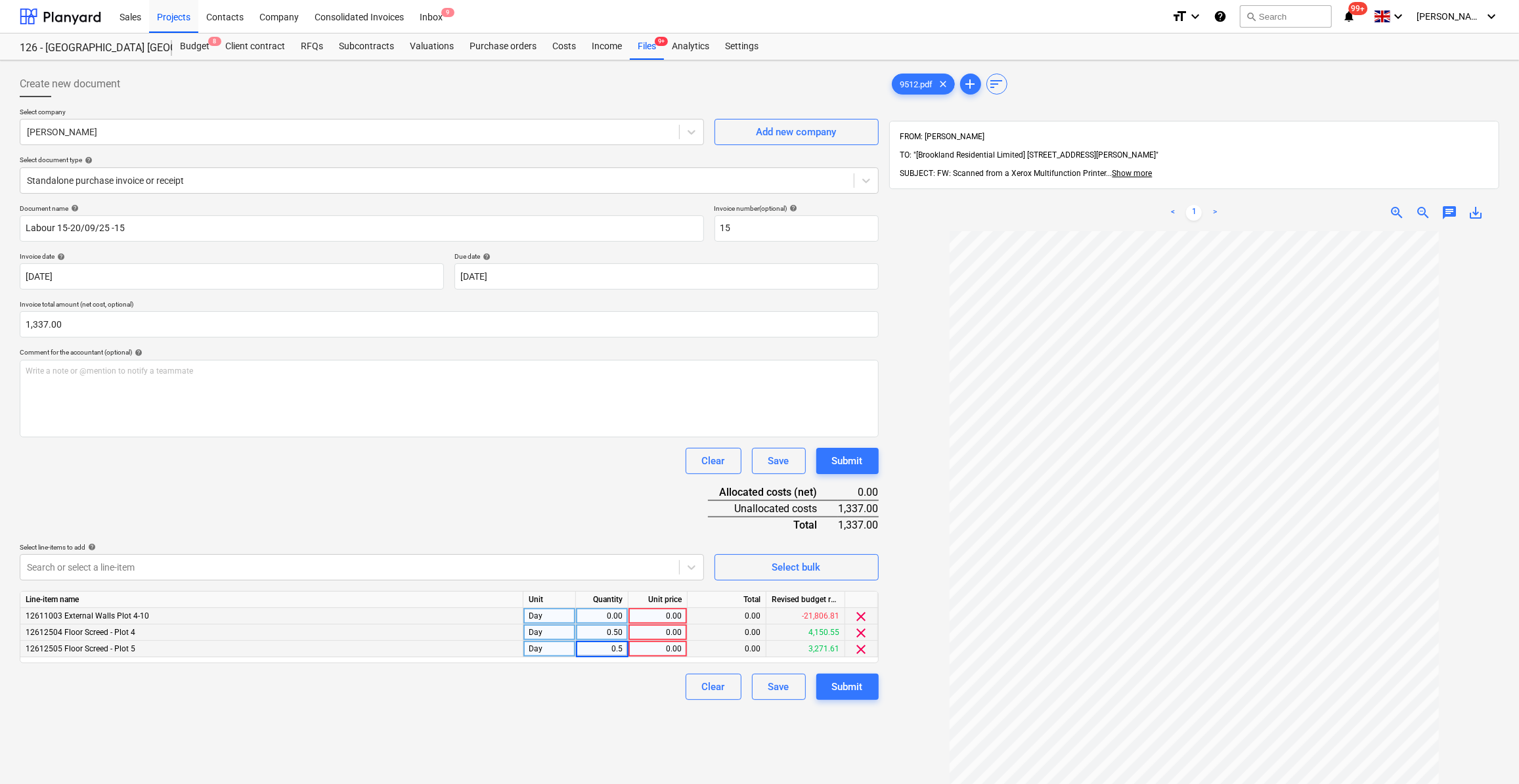
click at [610, 614] on div "0.00" at bounding box center [602, 616] width 42 height 17
click at [656, 616] on div "0.00" at bounding box center [658, 616] width 48 height 17
click at [648, 634] on div "0.00" at bounding box center [658, 632] width 48 height 17
click at [653, 649] on div "0.00" at bounding box center [658, 649] width 48 height 17
click at [646, 667] on div "Document name help Labour 15-20/09/25 -15 Invoice number (optional) help 15 Inv…" at bounding box center [449, 452] width 859 height 495
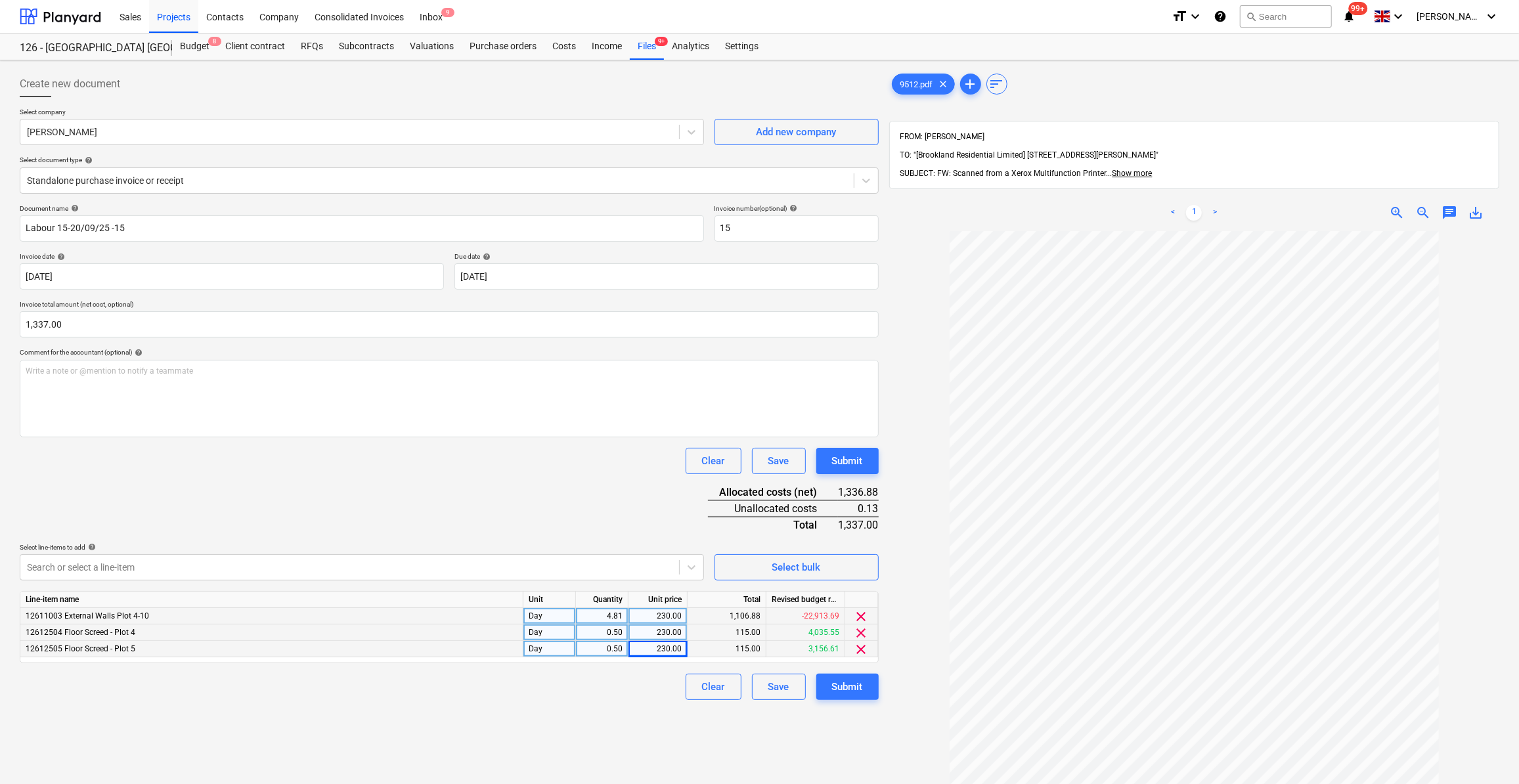
click at [603, 615] on div "4.81" at bounding box center [602, 616] width 42 height 17
click at [634, 535] on div "Document name help Labour 15-20/09/25 -15 Invoice number (optional) help 15 Inv…" at bounding box center [449, 452] width 859 height 495
click at [601, 612] on div "4.81" at bounding box center [602, 616] width 42 height 17
click at [623, 617] on input "4.8125" at bounding box center [601, 616] width 52 height 16
click at [614, 615] on input "4.8125" at bounding box center [601, 616] width 52 height 16
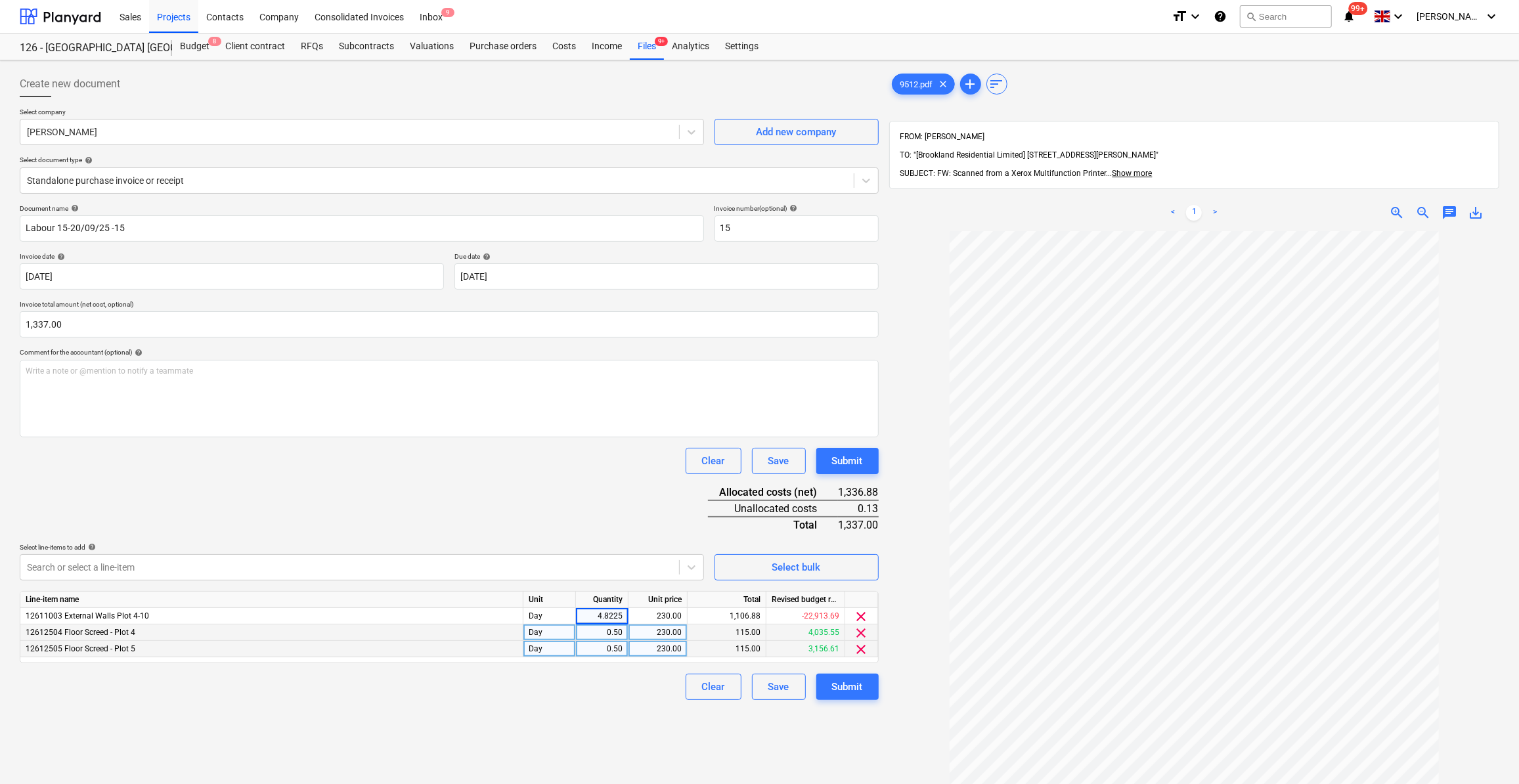
click at [648, 529] on div "Document name help Labour 15-20/09/25 -15 Invoice number (optional) help 15 Inv…" at bounding box center [449, 452] width 859 height 495
click at [623, 614] on div "4.82" at bounding box center [602, 616] width 53 height 17
click at [612, 614] on input "4.8225" at bounding box center [601, 616] width 52 height 16
click at [617, 615] on input "4.8125" at bounding box center [601, 616] width 52 height 16
click at [594, 694] on div "Clear Save Submit" at bounding box center [449, 686] width 859 height 26
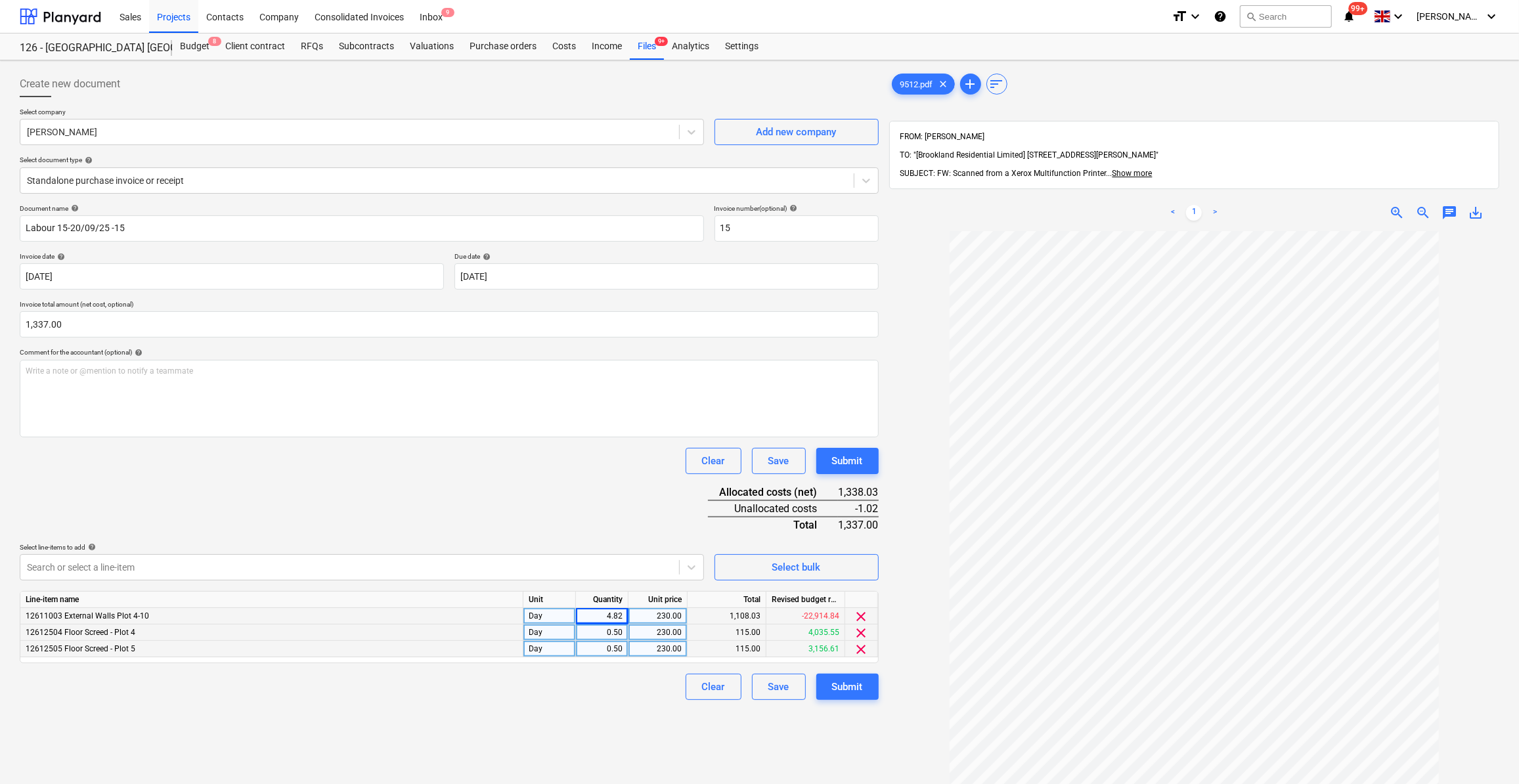
click at [614, 619] on div "4.82" at bounding box center [602, 616] width 42 height 17
click at [619, 615] on input "4.8175" at bounding box center [601, 616] width 52 height 16
click at [590, 682] on div "Clear Save Submit" at bounding box center [449, 686] width 859 height 26
click at [629, 615] on div "230.00" at bounding box center [658, 616] width 59 height 17
click at [620, 619] on div "4.81" at bounding box center [602, 616] width 42 height 17
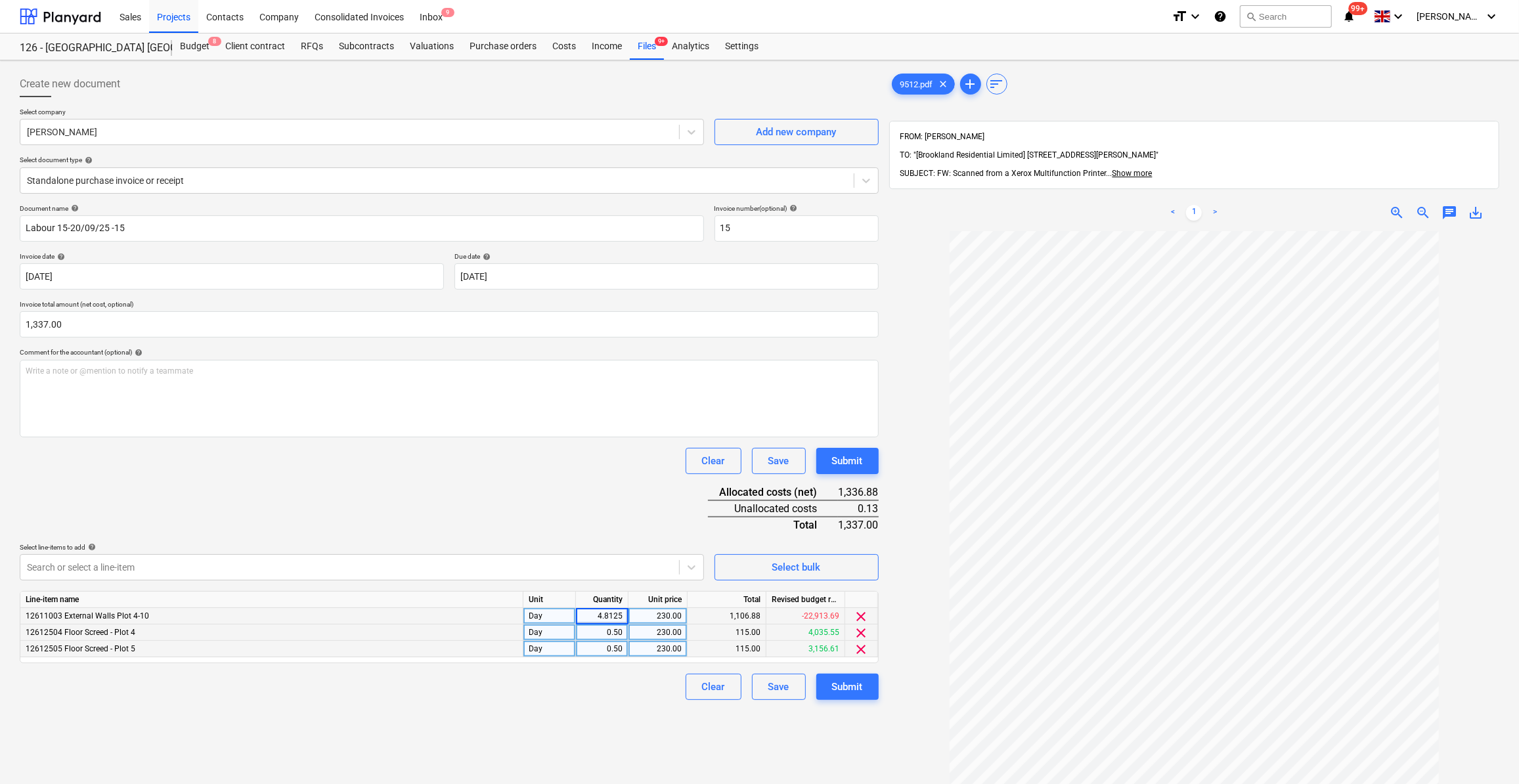
click at [624, 615] on input "4.8125" at bounding box center [601, 616] width 52 height 16
click at [565, 659] on div "Line-item name Unit Quantity Unit price Total Revised budget remaining 12611003…" at bounding box center [449, 627] width 859 height 72
click at [622, 612] on div "4.81" at bounding box center [602, 616] width 42 height 17
click at [625, 614] on input "4.8128" at bounding box center [601, 616] width 52 height 16
click at [626, 675] on div "Clear Save Submit" at bounding box center [449, 686] width 859 height 26
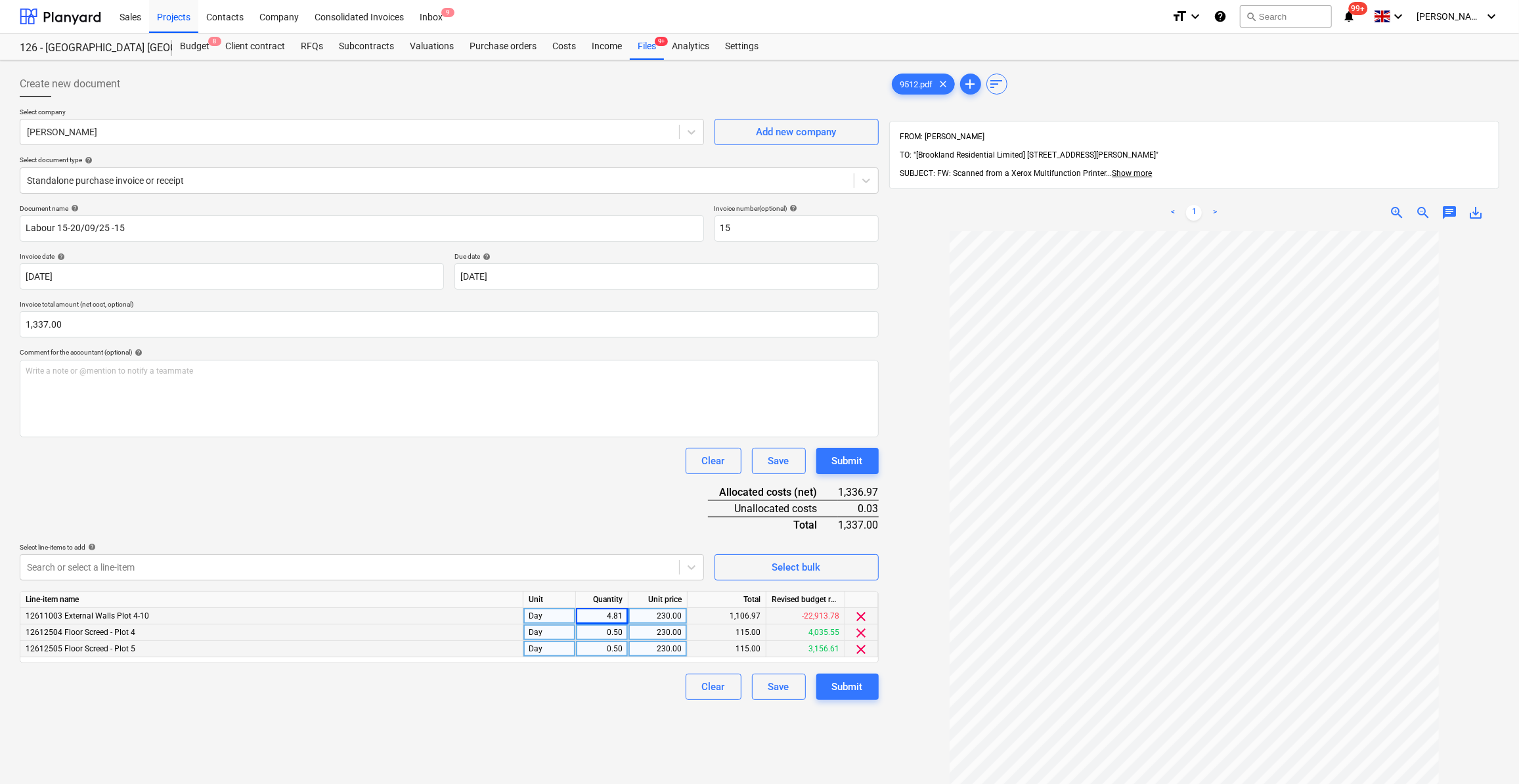
click at [625, 617] on div "4.81" at bounding box center [602, 616] width 53 height 17
click at [622, 615] on input "4.8129" at bounding box center [601, 616] width 52 height 16
click at [624, 612] on div "4.81" at bounding box center [602, 616] width 53 height 17
click at [627, 614] on input "4.813" at bounding box center [601, 616] width 52 height 16
click at [622, 614] on input "4.813" at bounding box center [601, 616] width 52 height 16
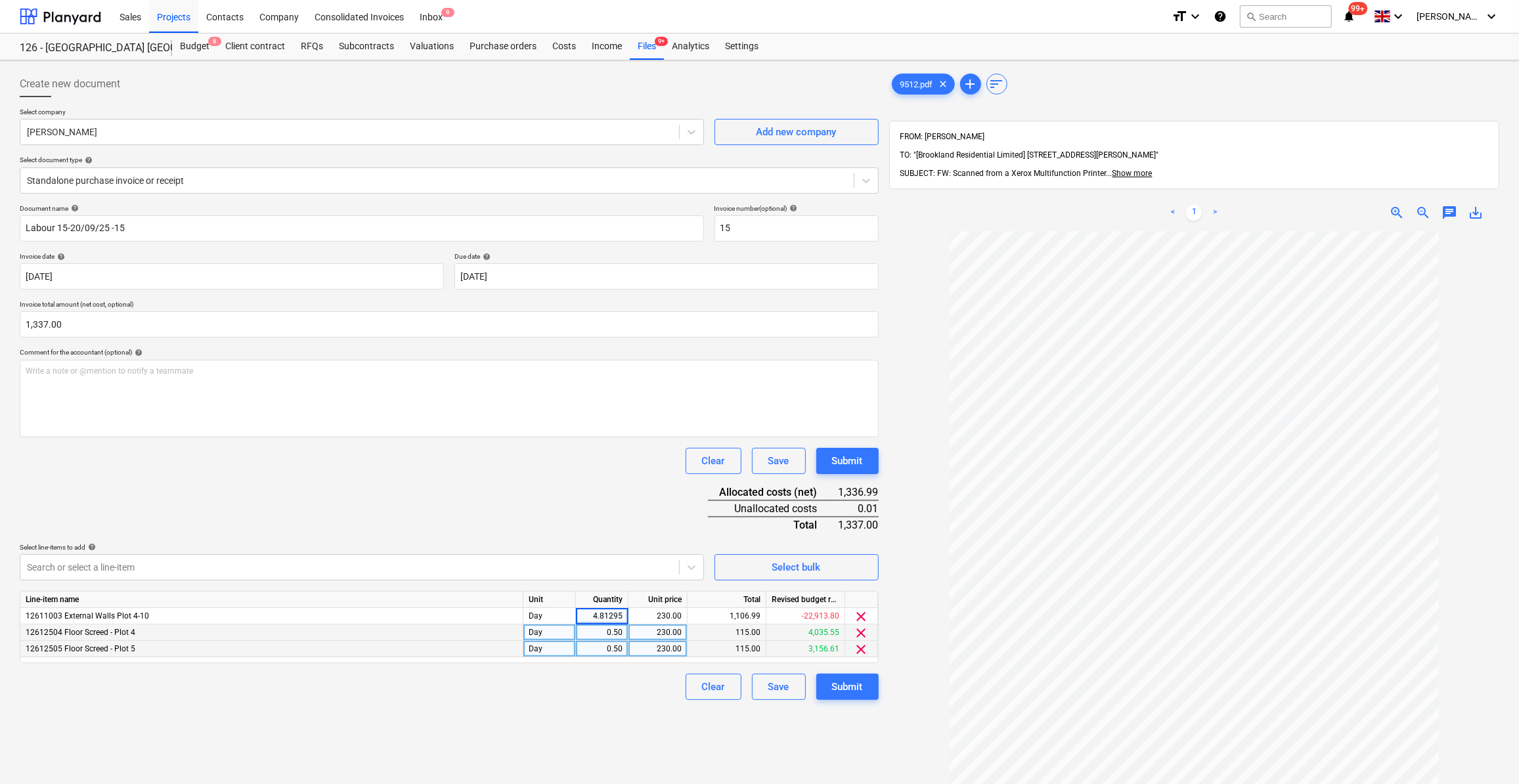
click at [579, 671] on div "Document name help Labour 15-20/09/25 -15 Invoice number (optional) help 15 Inv…" at bounding box center [449, 452] width 859 height 495
click at [627, 616] on div "4.81" at bounding box center [602, 616] width 53 height 17
click at [623, 614] on input "4.813" at bounding box center [601, 616] width 52 height 16
click at [562, 672] on div "Document name help Labour 15-20/09/25 -15 Invoice number (optional) help 15 Inv…" at bounding box center [449, 452] width 859 height 495
click at [621, 619] on div "4.81" at bounding box center [602, 616] width 42 height 17
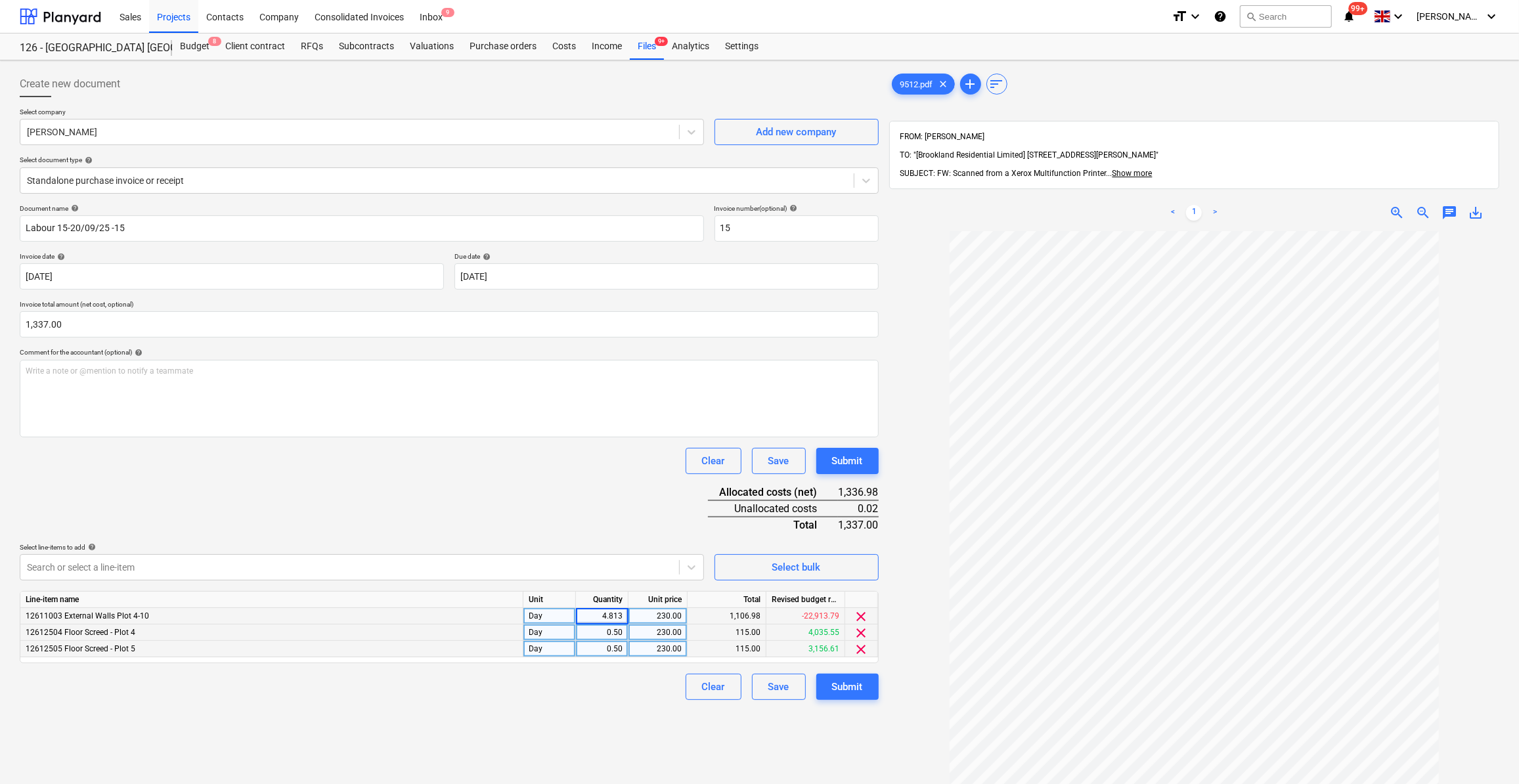
click at [624, 615] on input "4.813" at bounding box center [601, 616] width 52 height 16
click at [613, 671] on div "Document name help Labour 15-20/09/25 -15 Invoice number (optional) help 15 Inv…" at bounding box center [449, 452] width 859 height 495
click at [613, 612] on div "4.81" at bounding box center [602, 616] width 42 height 17
click at [626, 613] on input "4.813" at bounding box center [601, 616] width 52 height 16
click at [569, 675] on div "Clear Save Submit" at bounding box center [449, 686] width 859 height 26
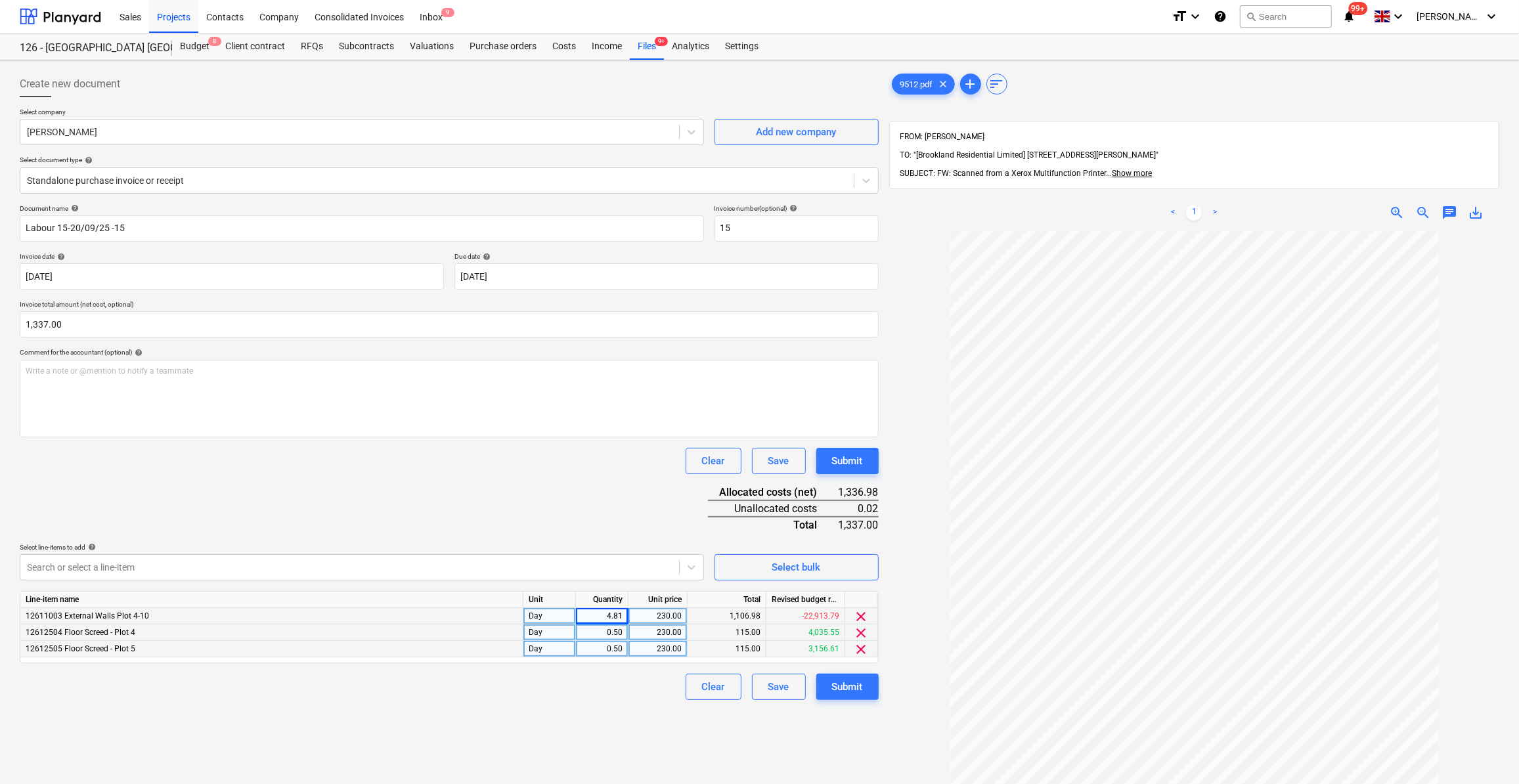
click at [620, 612] on div "4.81" at bounding box center [602, 616] width 42 height 17
drag, startPoint x: 624, startPoint y: 612, endPoint x: 645, endPoint y: 612, distance: 21.0
click at [625, 612] on input "4.813" at bounding box center [601, 616] width 52 height 16
click at [622, 614] on input "4.813" at bounding box center [601, 616] width 52 height 16
click at [620, 613] on input "4.813" at bounding box center [601, 616] width 52 height 16
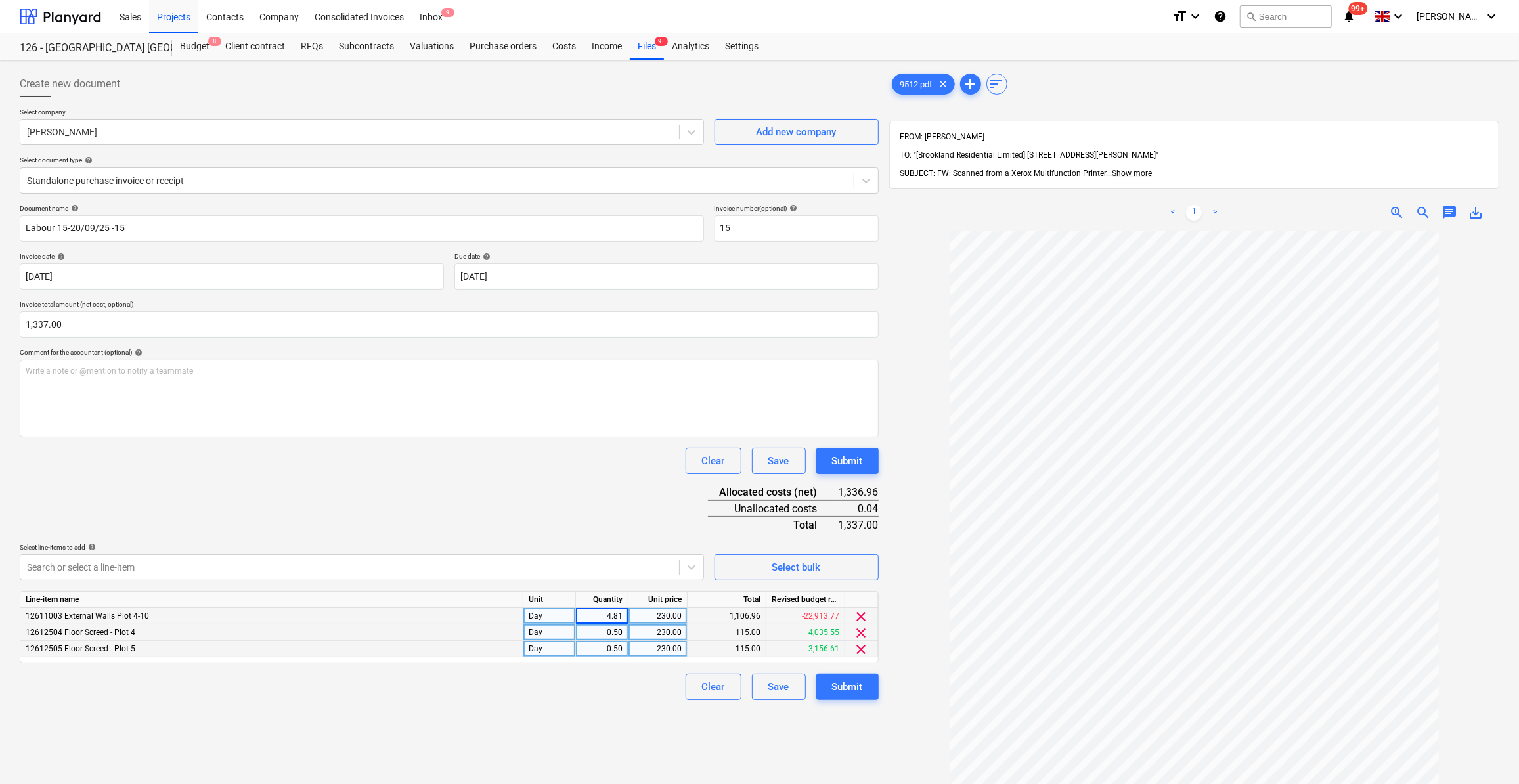
click at [625, 615] on div "4.81" at bounding box center [602, 616] width 53 height 17
click at [625, 613] on input "4.8129" at bounding box center [601, 616] width 52 height 16
click at [625, 613] on div "4.81" at bounding box center [602, 616] width 53 height 17
click at [624, 615] on input "4.8129" at bounding box center [601, 616] width 52 height 16
click at [624, 615] on div "4.81" at bounding box center [602, 616] width 53 height 17
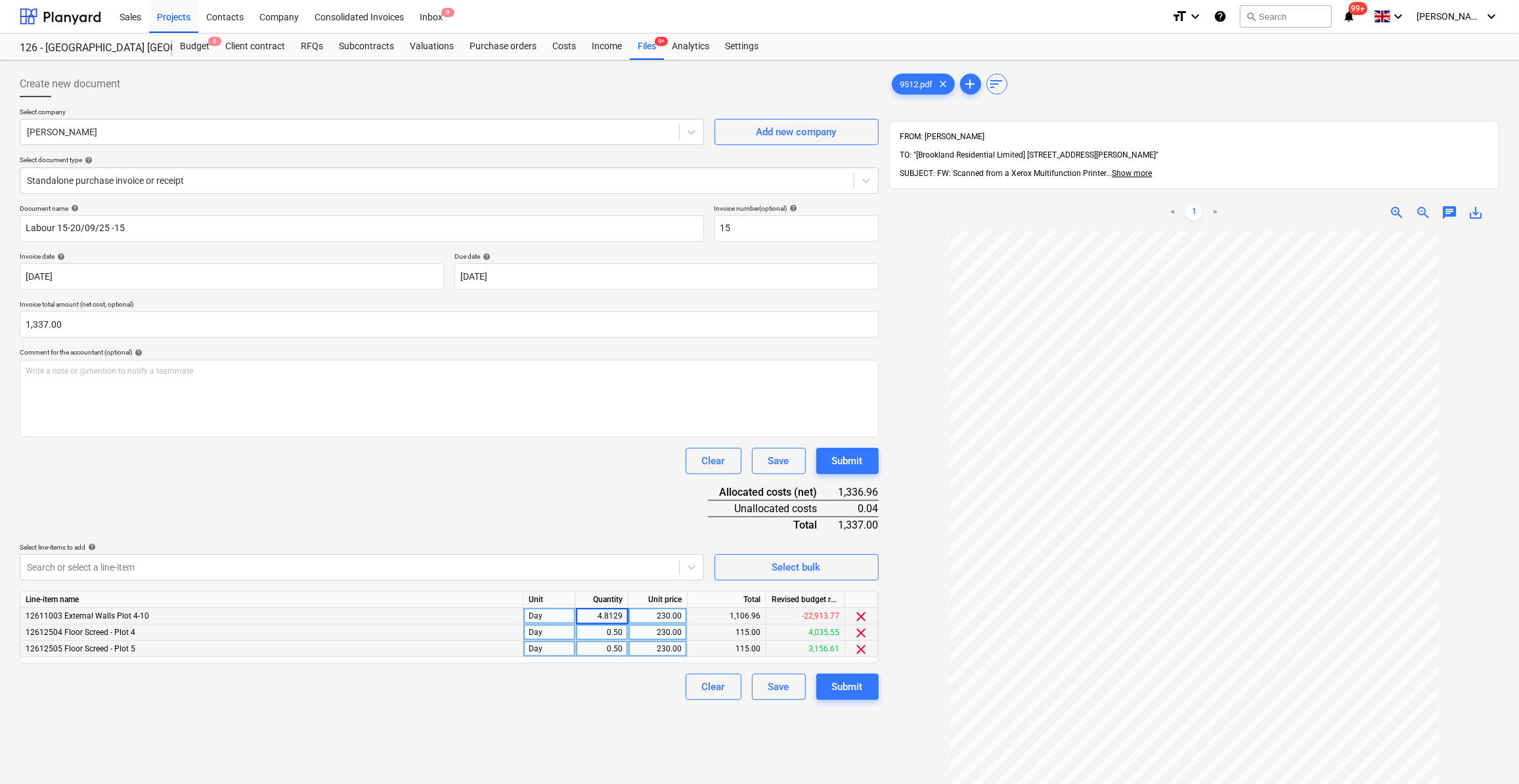
click at [624, 615] on input "4.8129" at bounding box center [601, 616] width 52 height 16
click at [627, 615] on div "4.81" at bounding box center [602, 616] width 53 height 17
click at [756, 619] on div "1,106.97" at bounding box center [727, 616] width 79 height 17
click at [746, 612] on div "1,106.97" at bounding box center [727, 616] width 79 height 17
click at [742, 612] on div "1,106.97" at bounding box center [727, 616] width 79 height 17
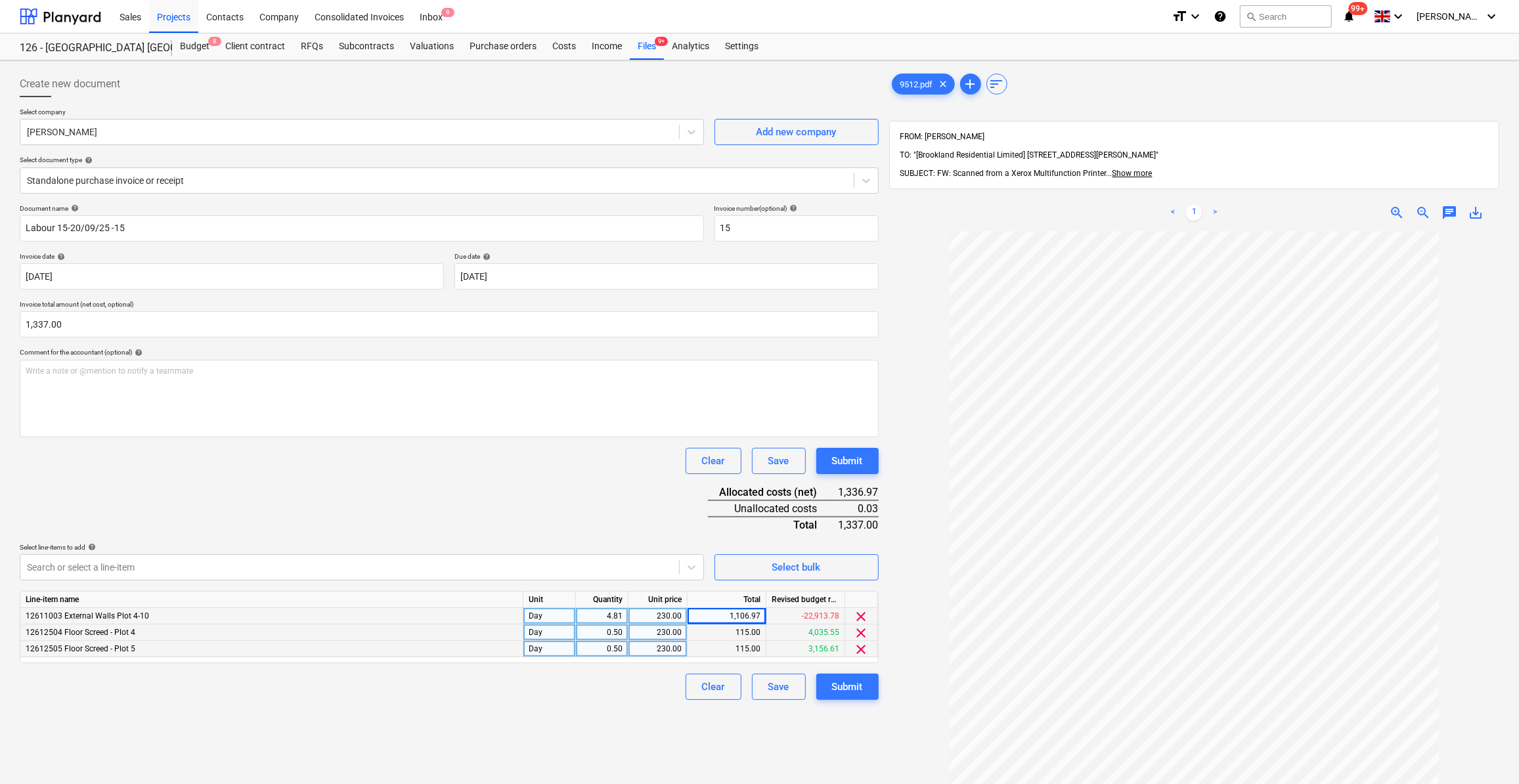
click at [623, 615] on div "4.81" at bounding box center [602, 616] width 53 height 17
click at [625, 612] on input "4.8129" at bounding box center [601, 616] width 52 height 16
click at [857, 685] on div "Submit" at bounding box center [847, 686] width 31 height 17
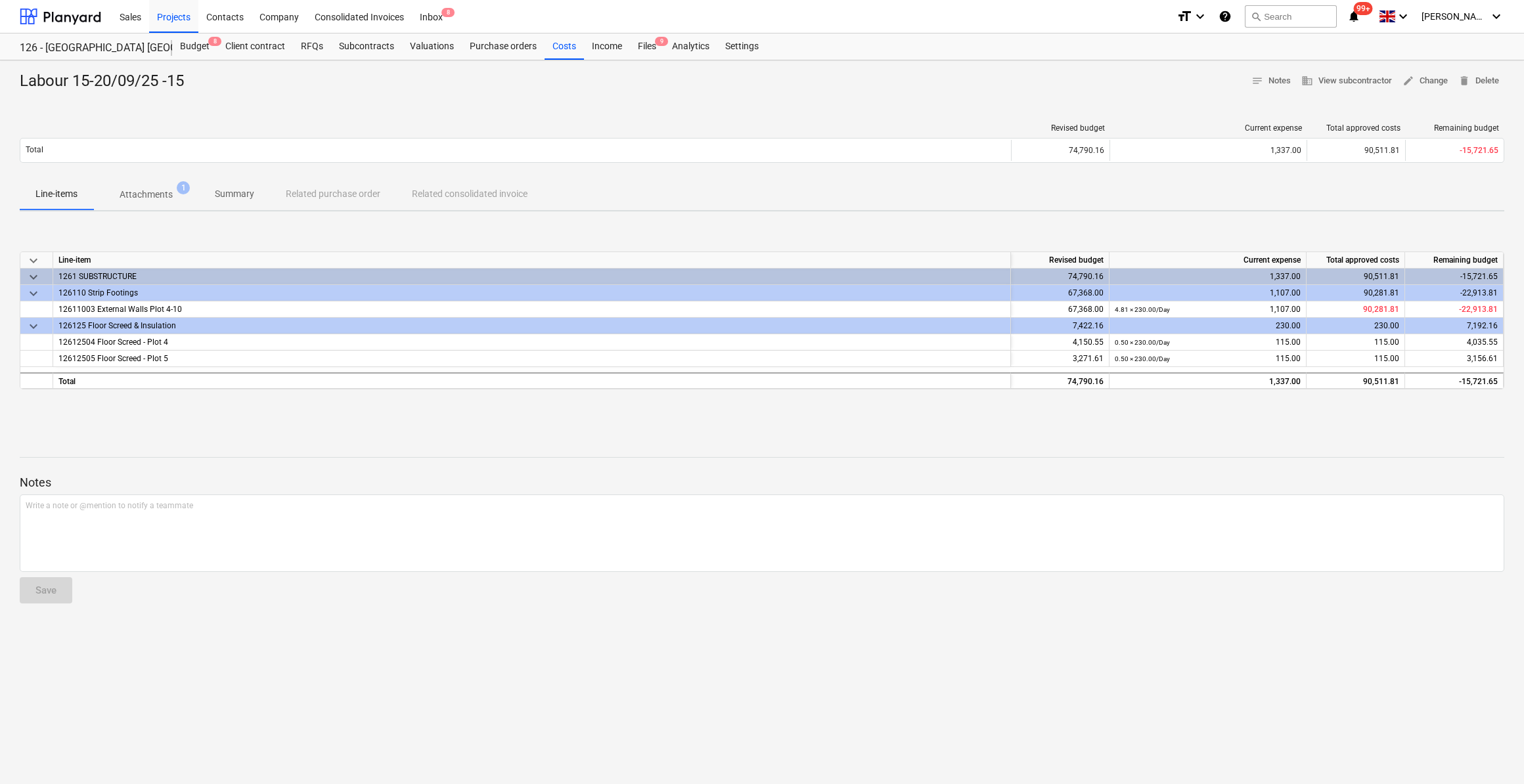
click at [142, 196] on p "Attachments" at bounding box center [146, 194] width 54 height 14
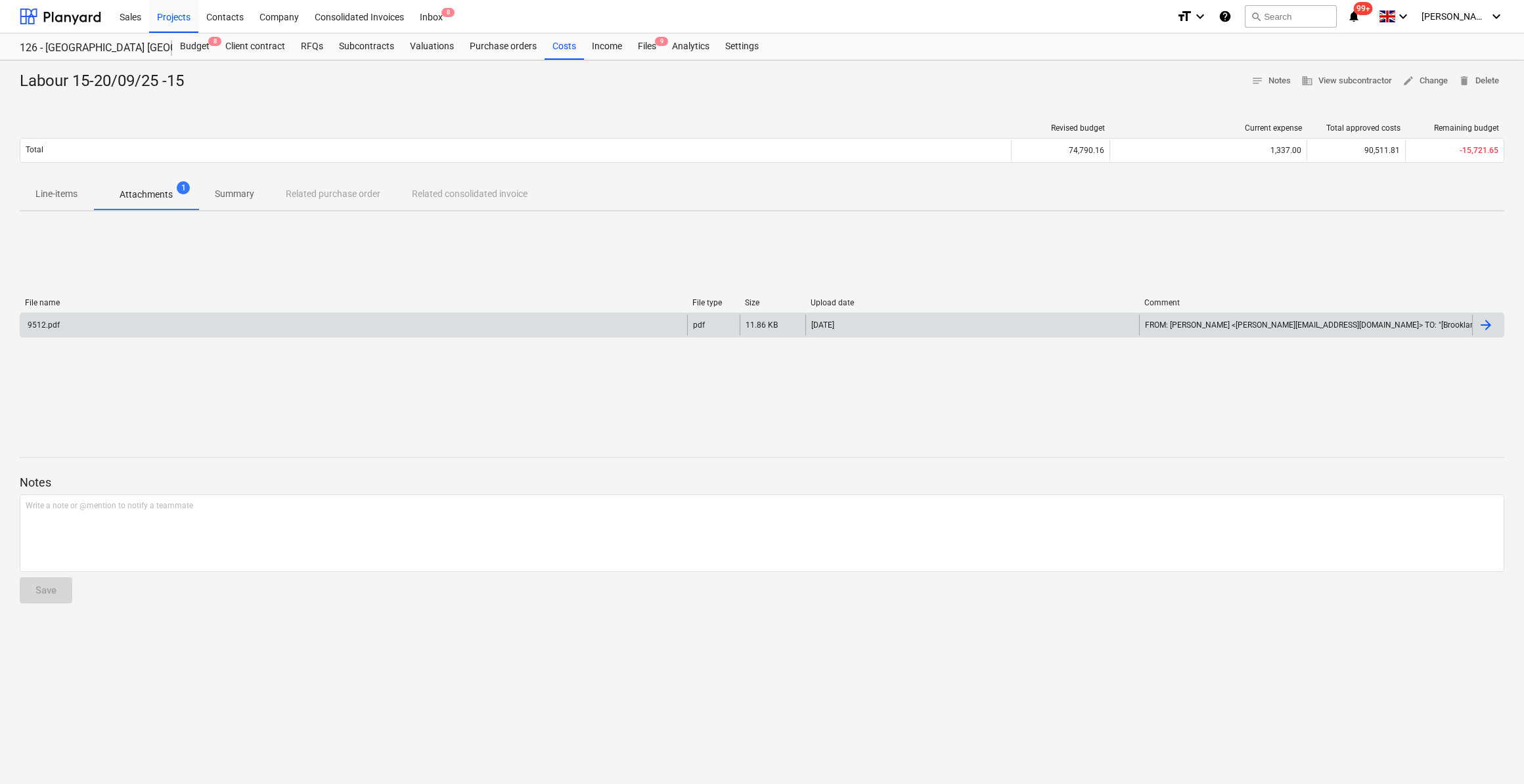
click at [54, 324] on div "9512.pdf" at bounding box center [42, 324] width 34 height 9
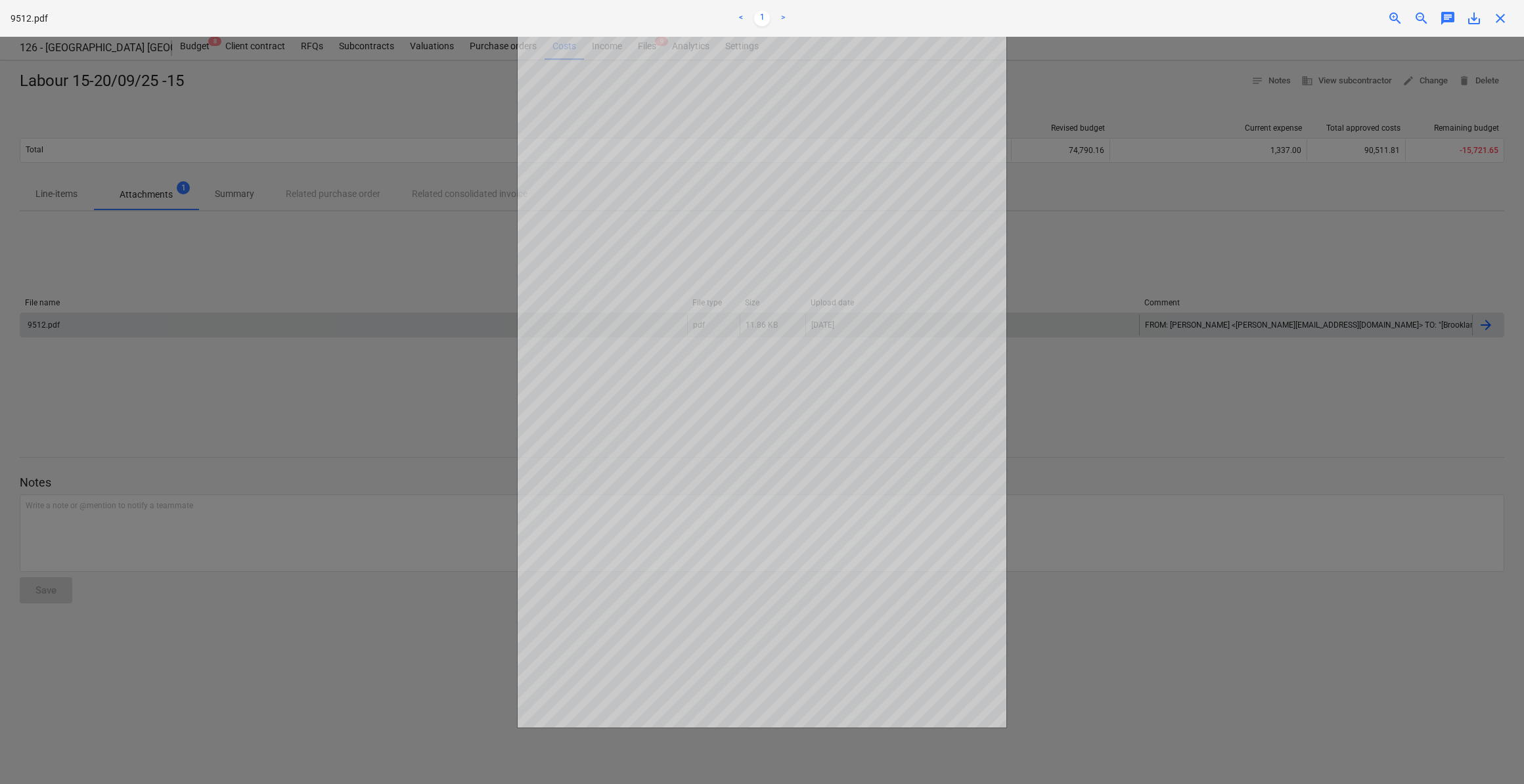
click at [1475, 20] on span "save_alt" at bounding box center [1474, 18] width 16 height 16
click at [1498, 26] on span "close" at bounding box center [1500, 18] width 16 height 16
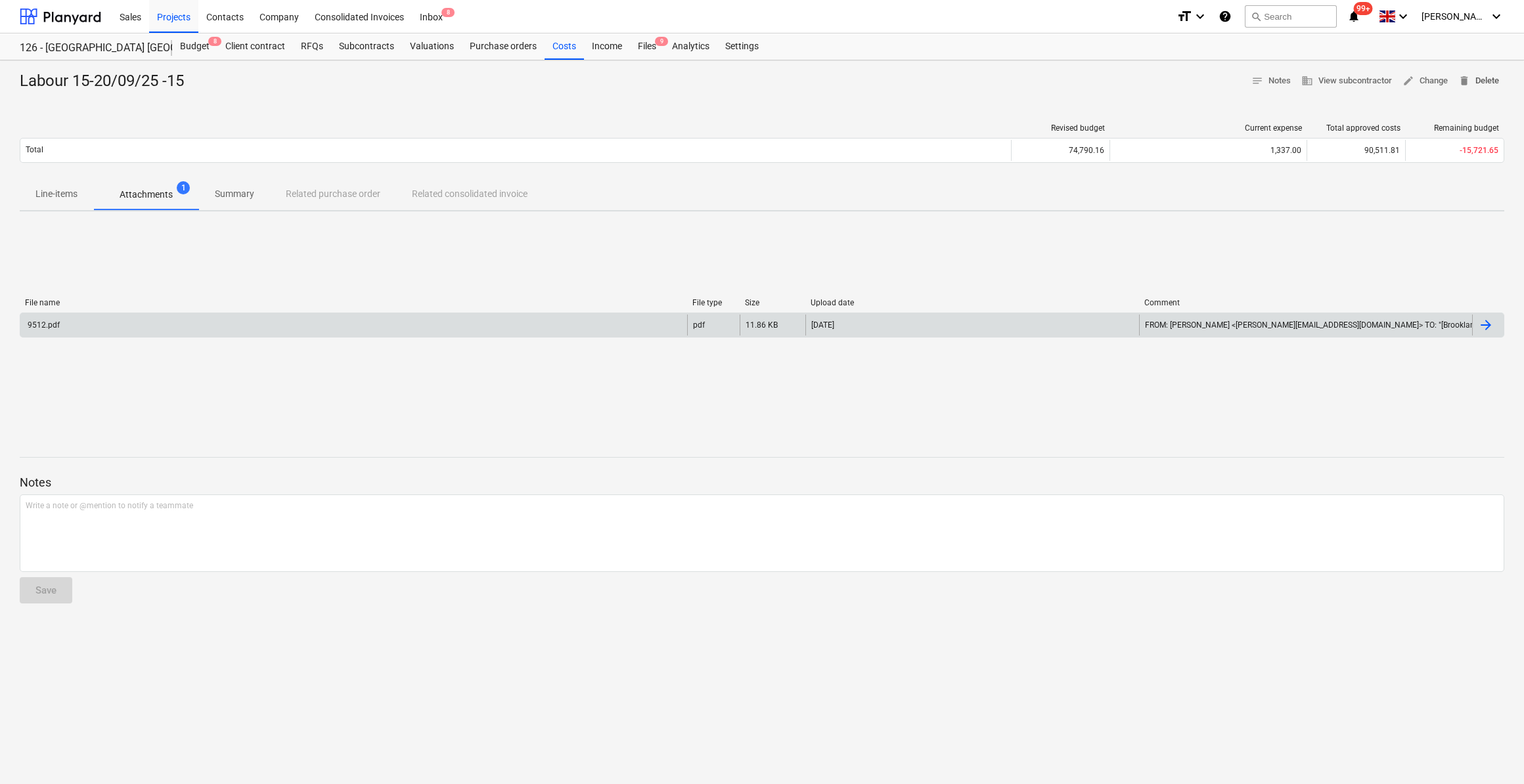
click at [1481, 86] on span "delete Delete" at bounding box center [1478, 81] width 41 height 15
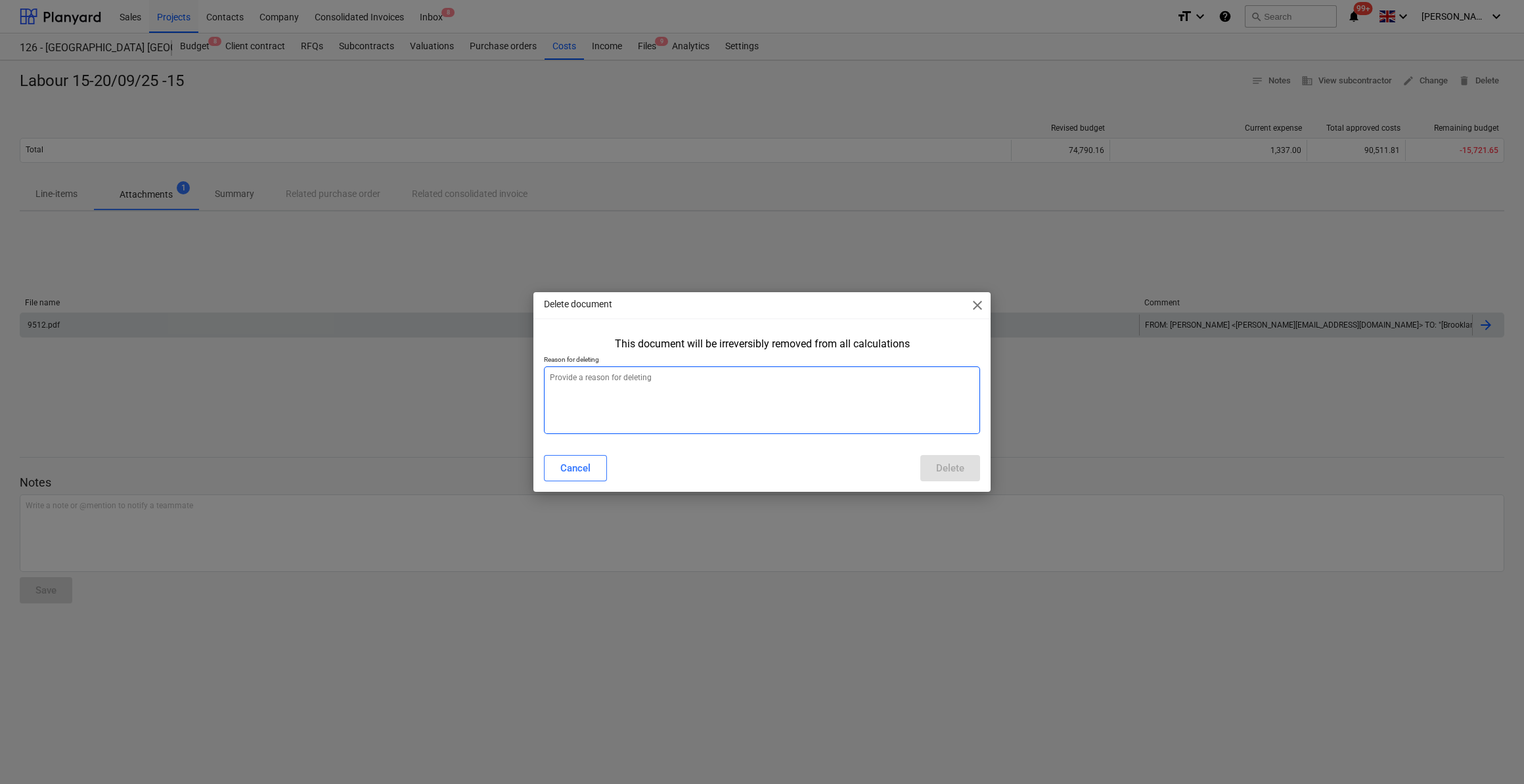
drag, startPoint x: 551, startPoint y: 372, endPoint x: 558, endPoint y: 379, distance: 9.9
click at [558, 379] on textarea at bounding box center [761, 400] width 436 height 68
click at [940, 461] on div "Delete" at bounding box center [949, 468] width 28 height 17
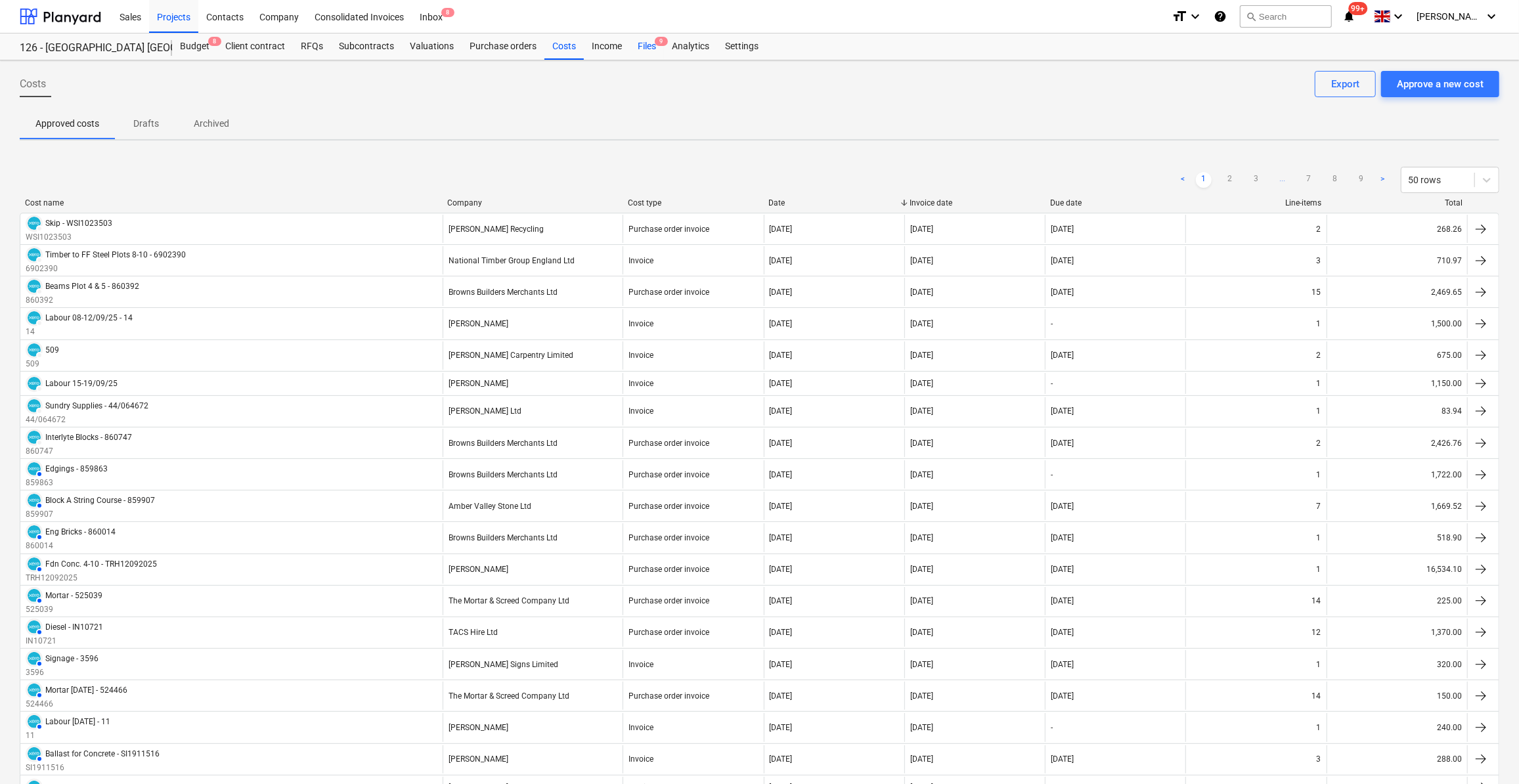
click at [644, 48] on div "Files 9" at bounding box center [647, 46] width 34 height 26
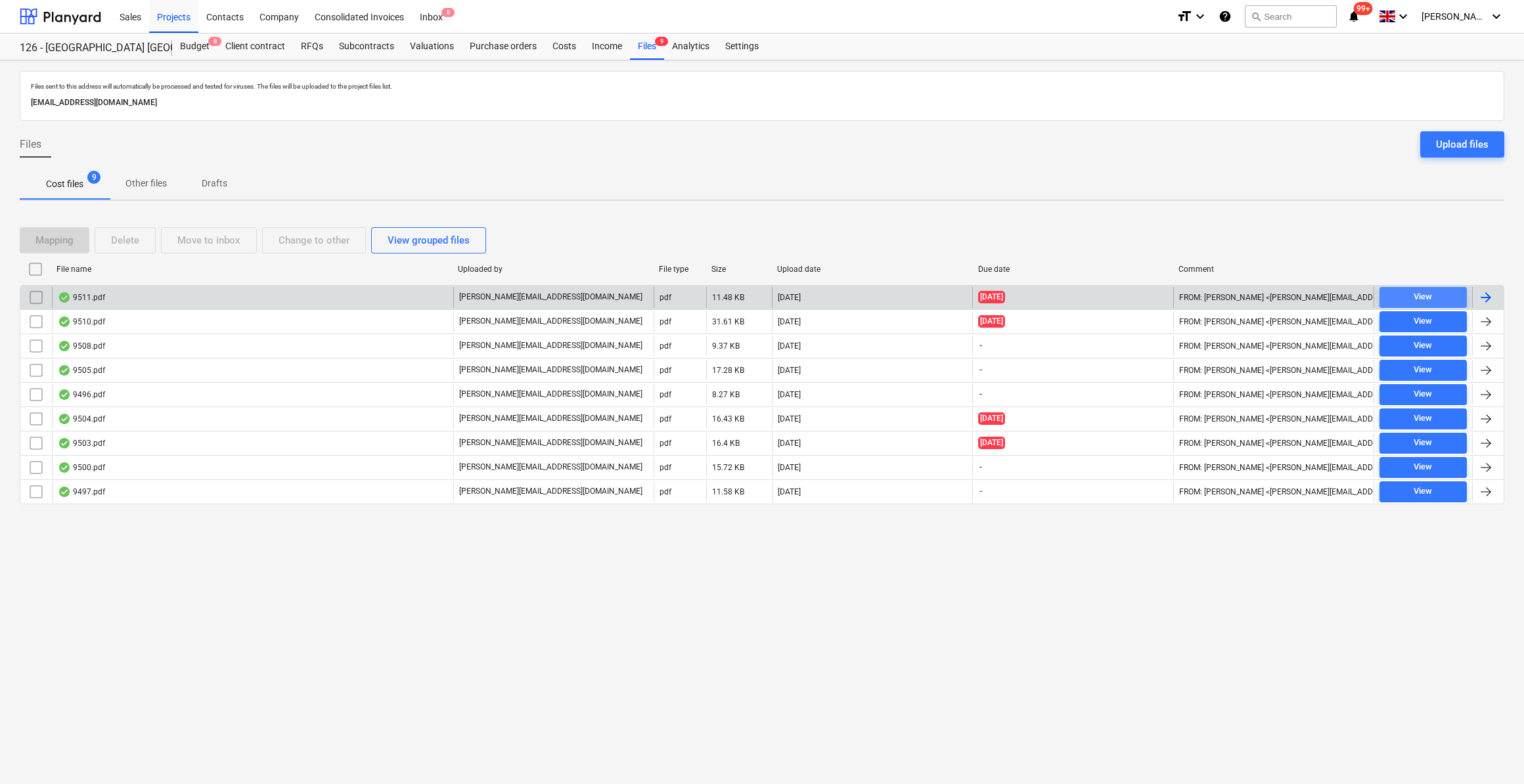
click at [1445, 290] on span "View" at bounding box center [1422, 296] width 77 height 15
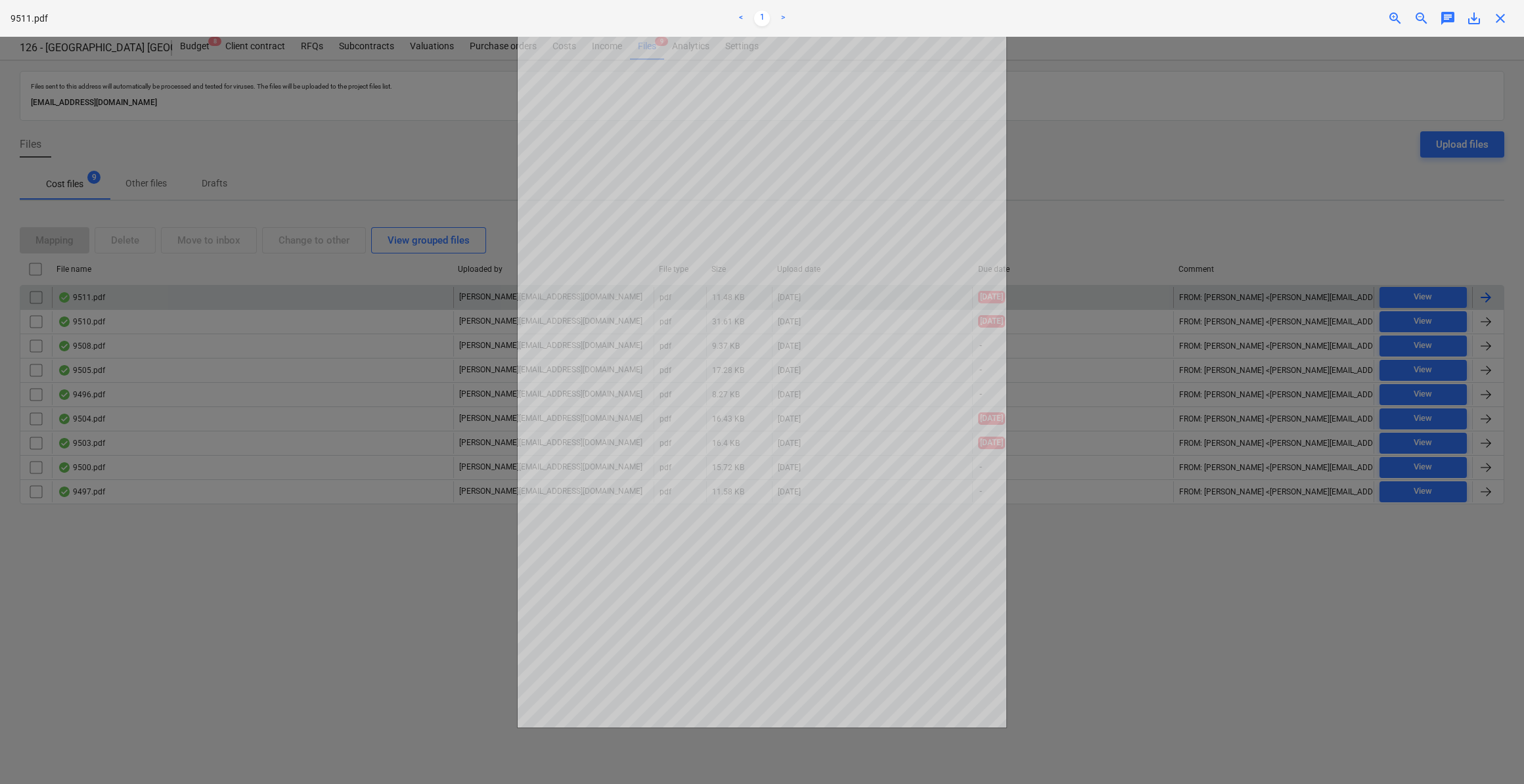
click at [1498, 18] on span "close" at bounding box center [1500, 18] width 16 height 16
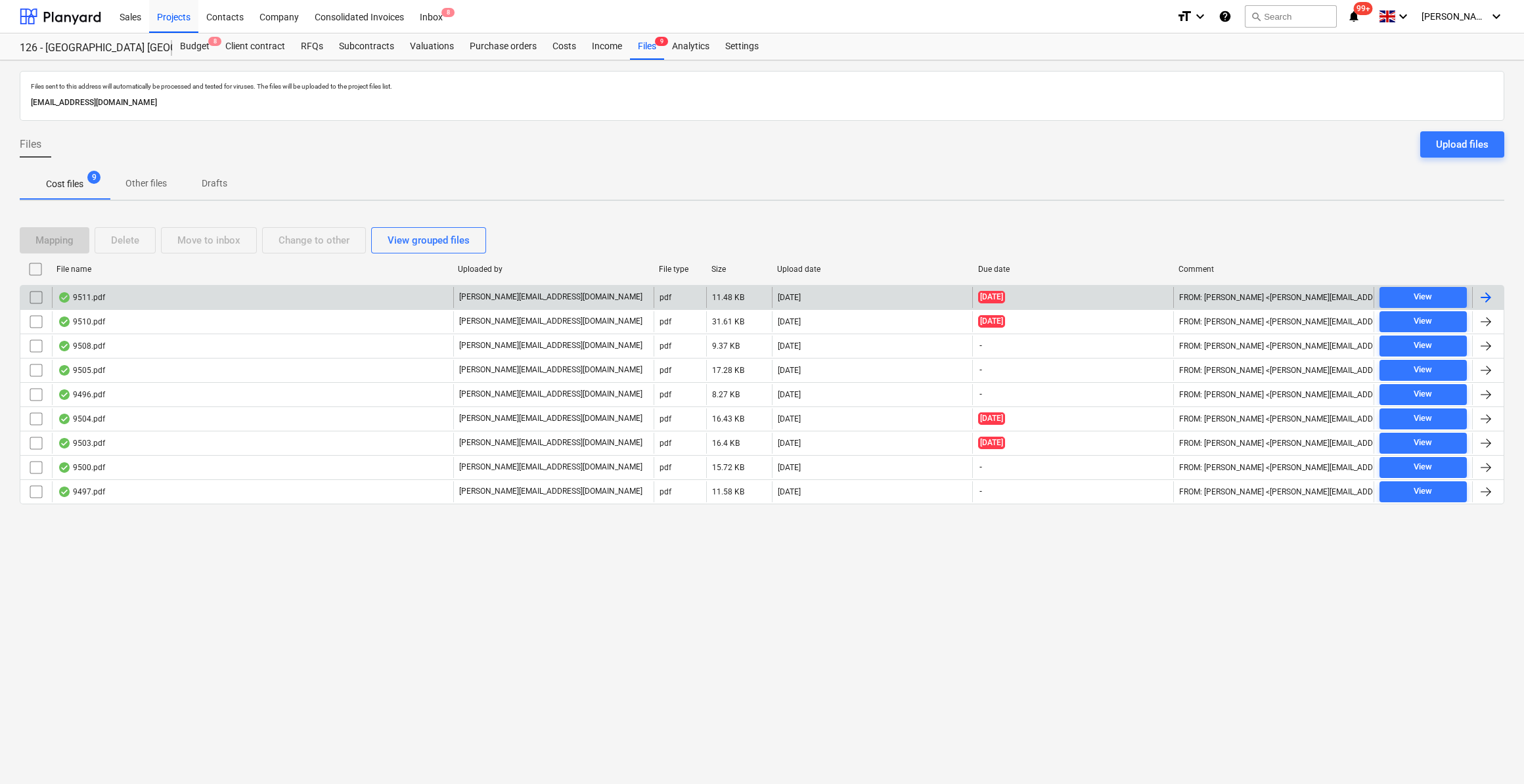
click at [1480, 293] on div at bounding box center [1486, 297] width 16 height 16
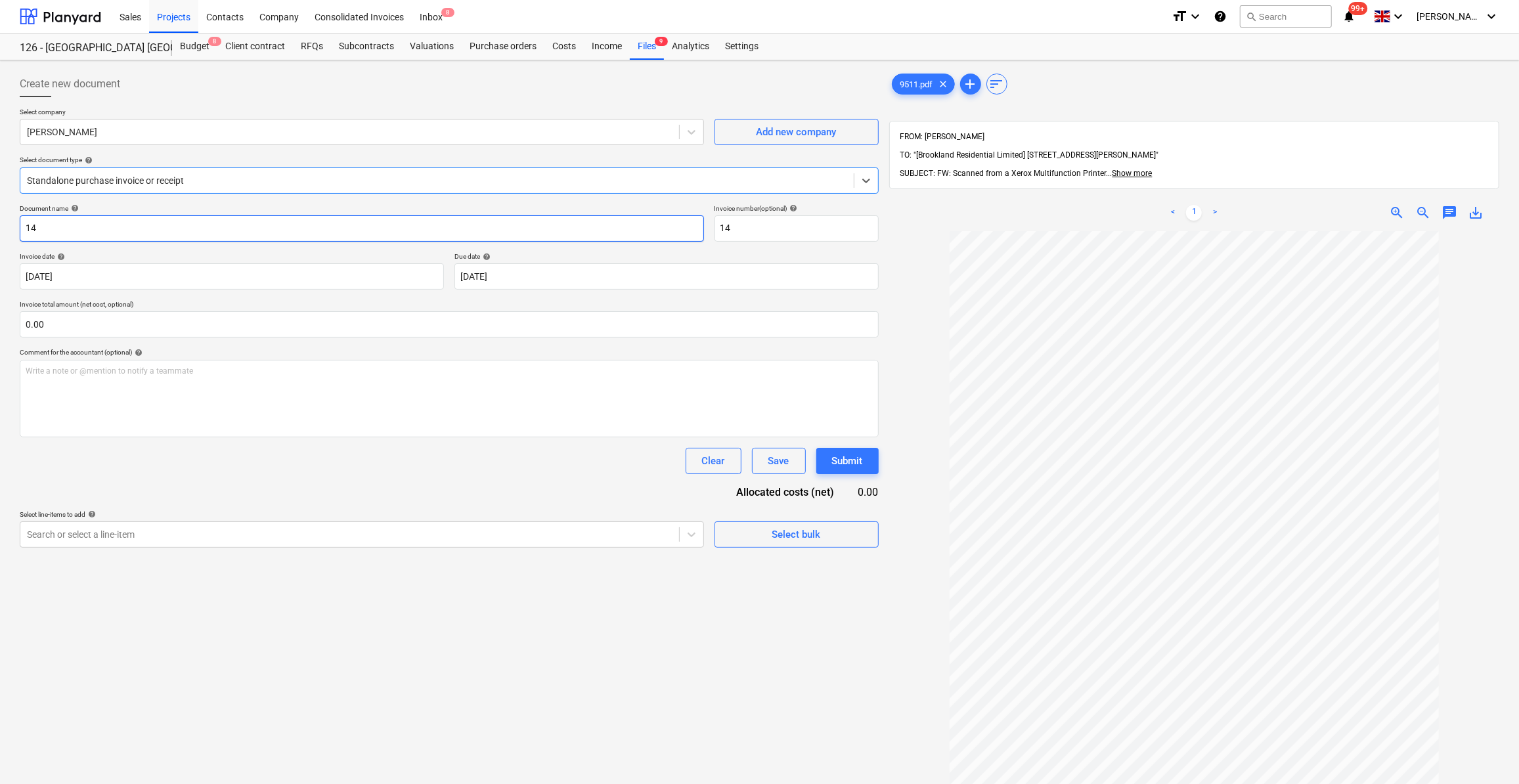
click at [26, 228] on input "14" at bounding box center [362, 228] width 684 height 26
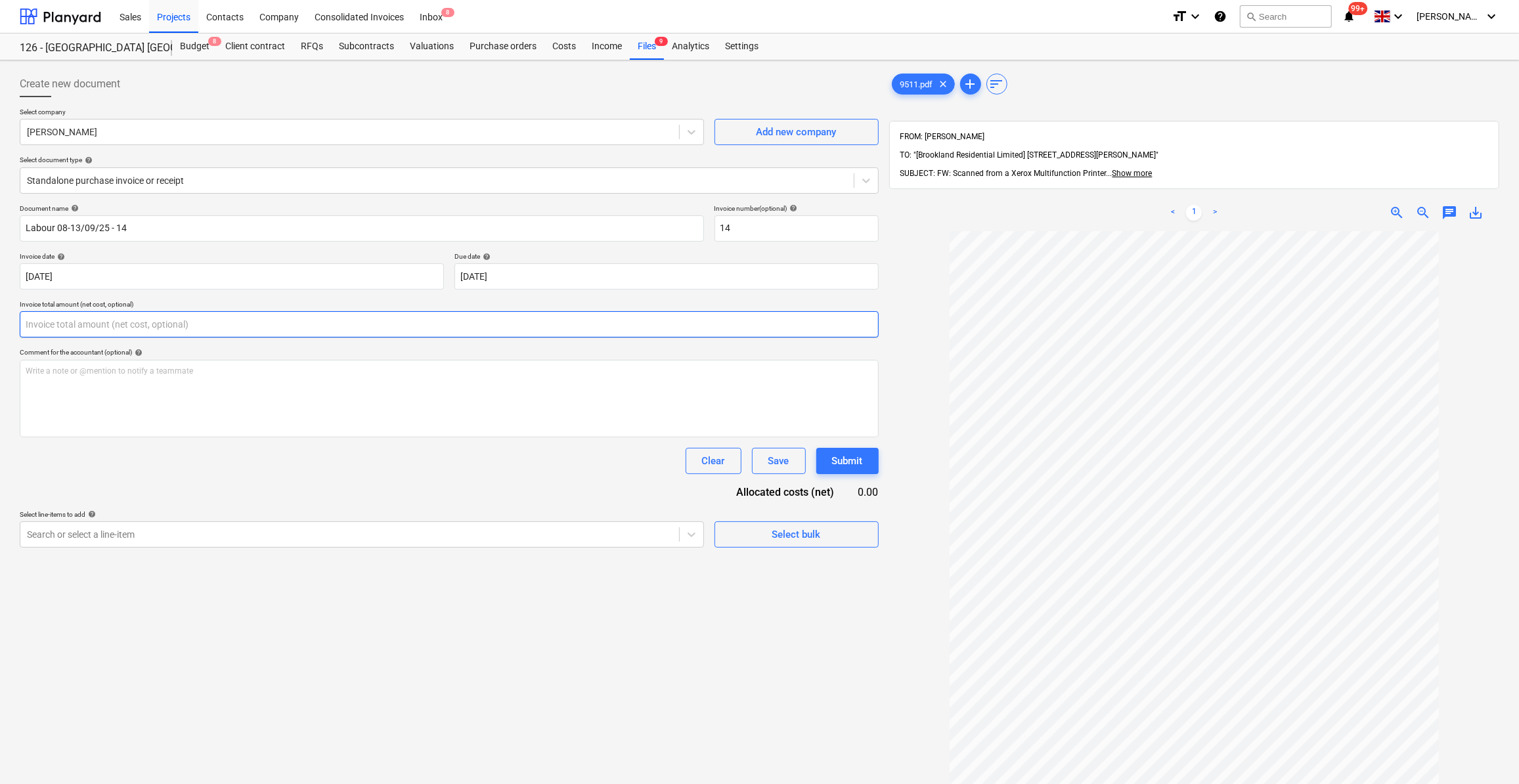
click at [54, 316] on input "text" at bounding box center [449, 324] width 859 height 26
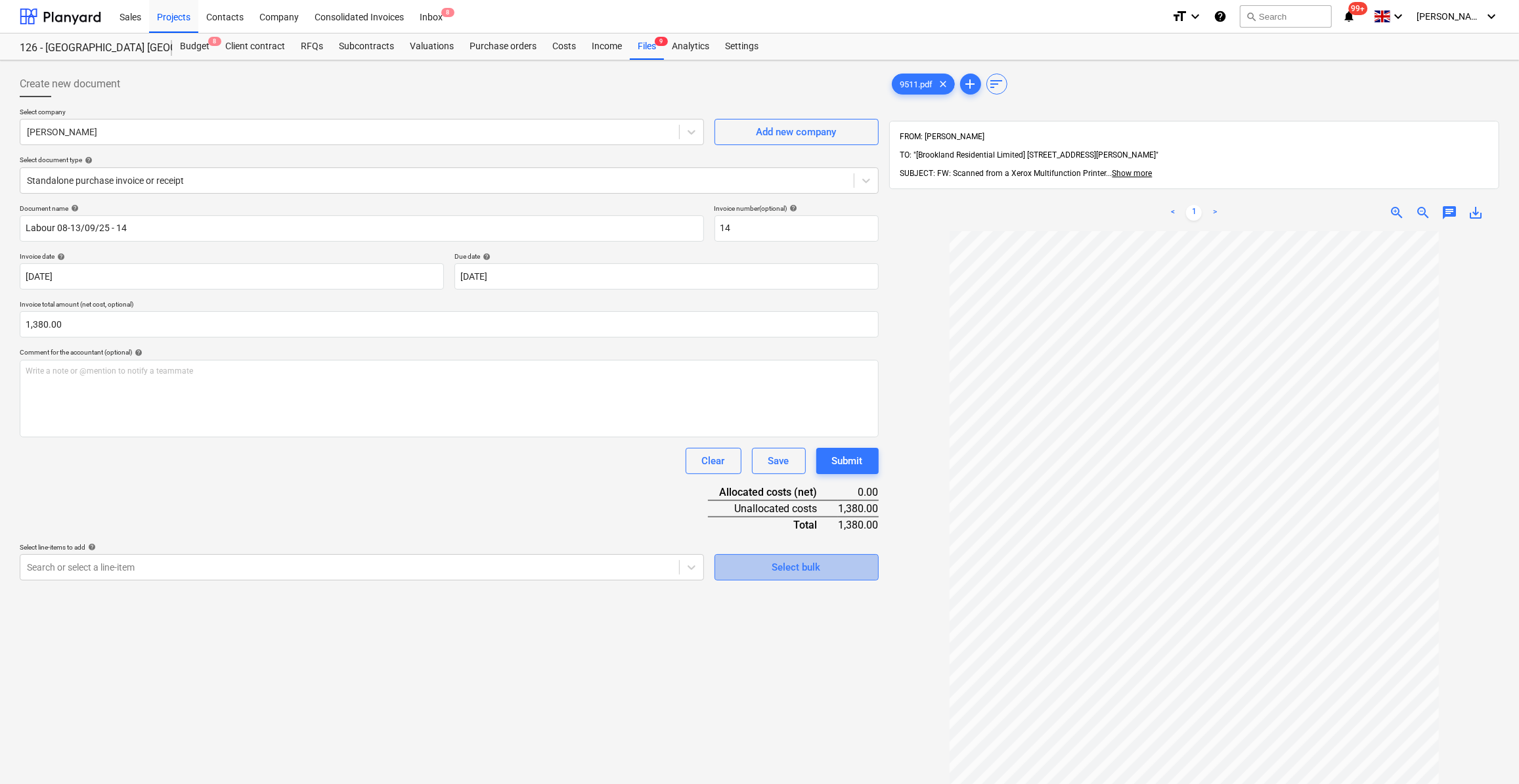
click at [779, 569] on div "Select bulk" at bounding box center [796, 567] width 49 height 17
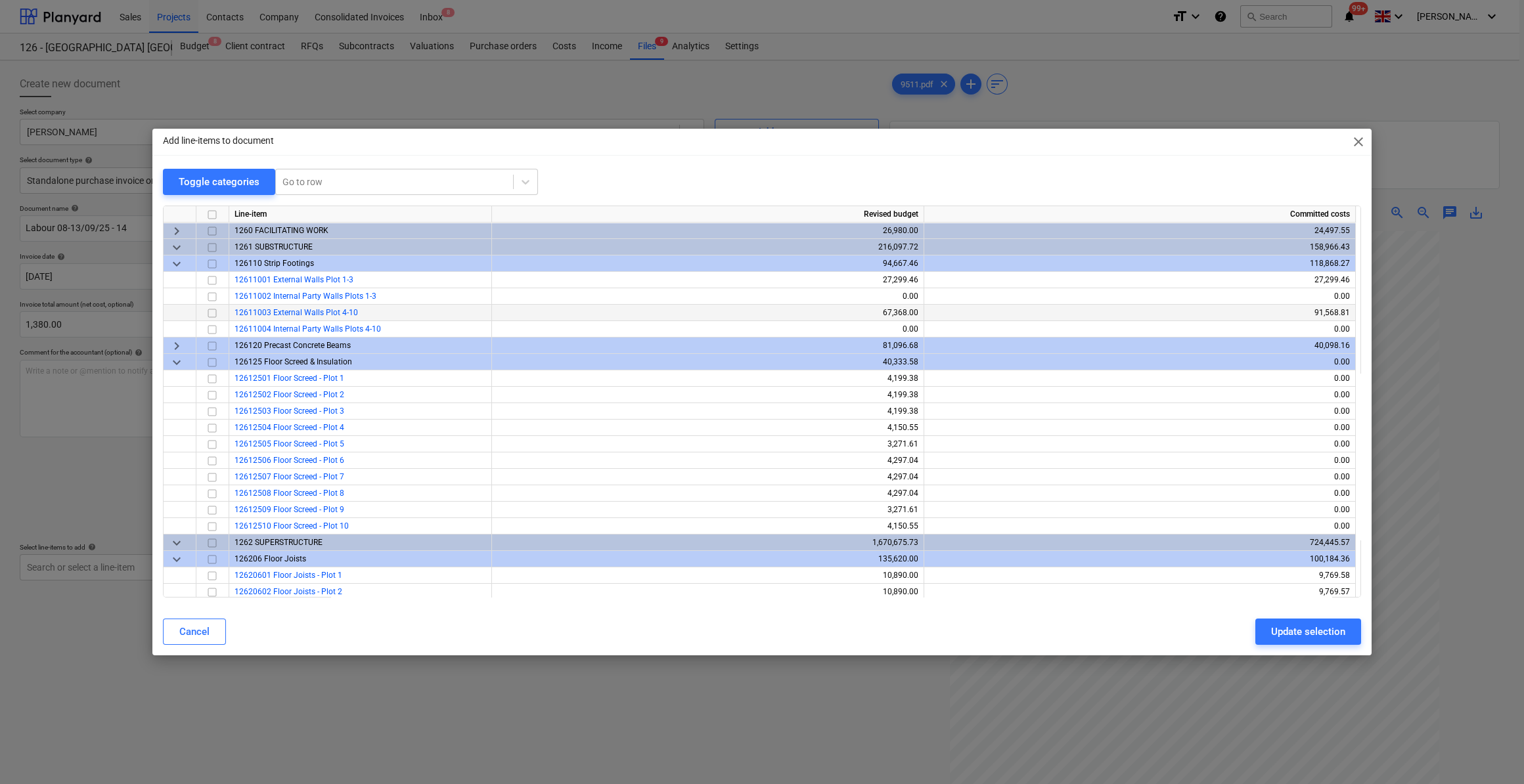
click at [211, 317] on input "checkbox" at bounding box center [212, 313] width 16 height 16
click at [1322, 638] on div "Update selection" at bounding box center [1307, 631] width 74 height 17
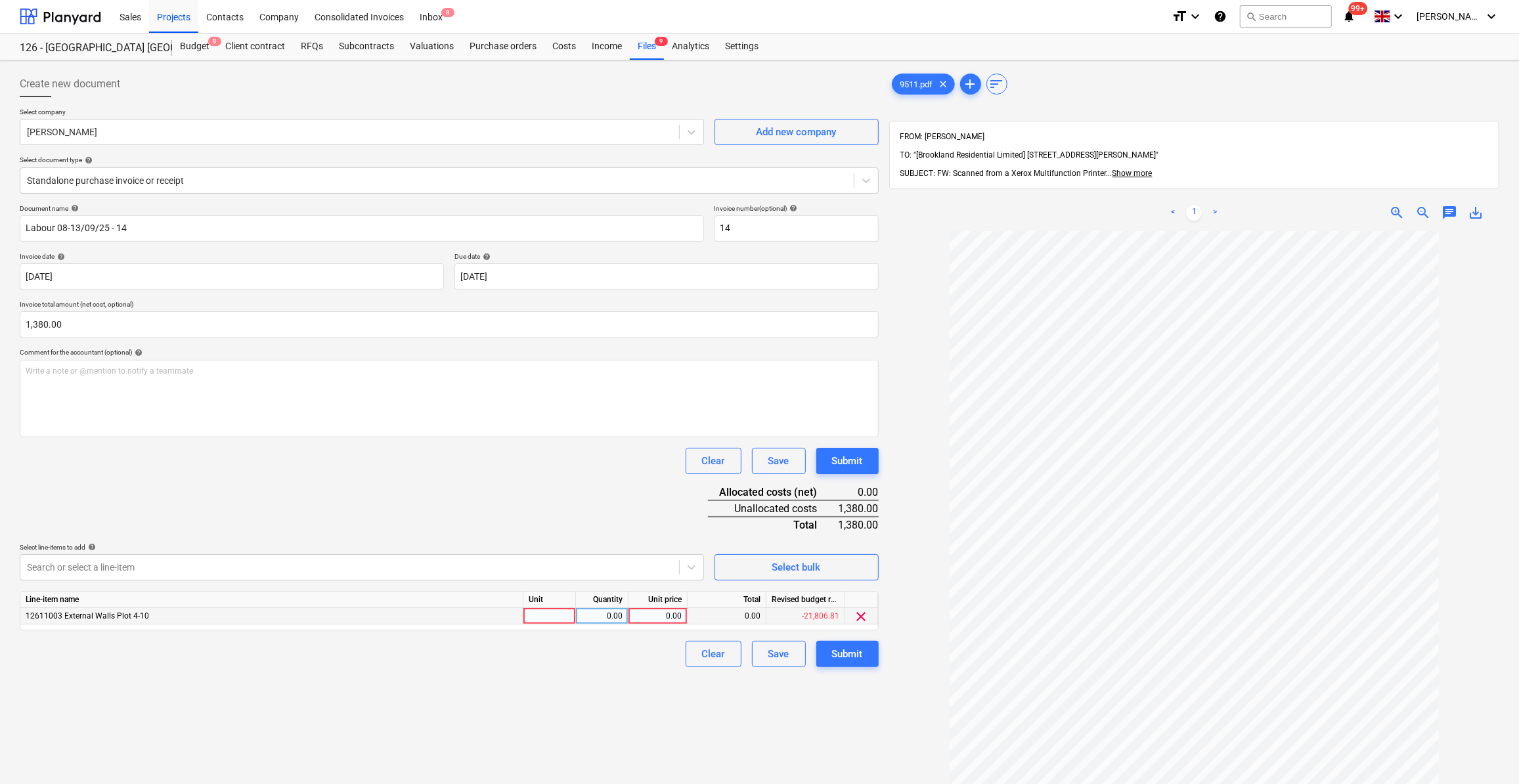
click at [533, 616] on div at bounding box center [550, 616] width 53 height 17
click at [604, 611] on div "0.00" at bounding box center [602, 616] width 42 height 17
click at [656, 612] on div "0.00" at bounding box center [658, 616] width 48 height 17
click at [582, 652] on div "Clear Save Submit" at bounding box center [449, 654] width 859 height 26
click at [852, 655] on div "Submit" at bounding box center [847, 653] width 31 height 17
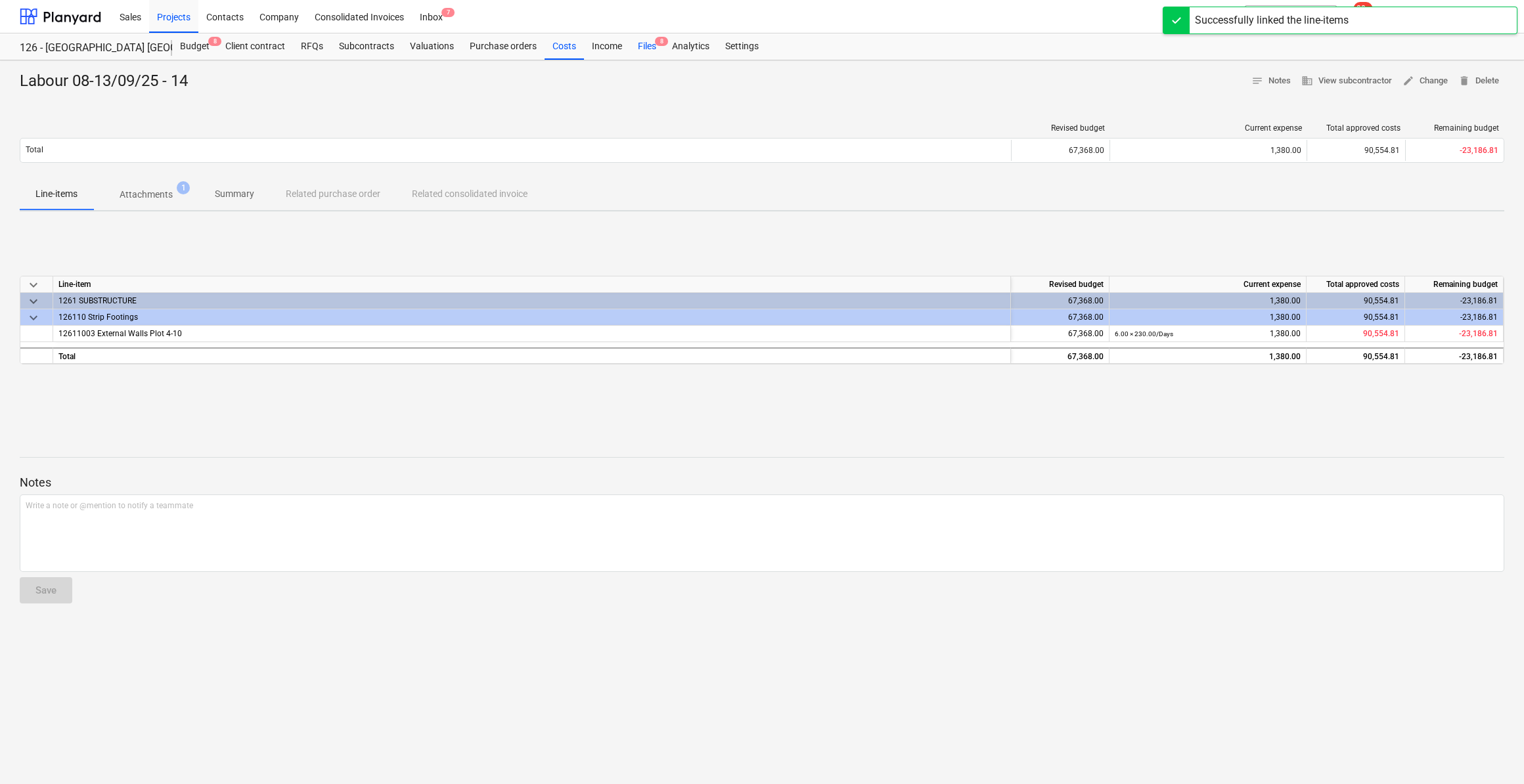
click at [643, 50] on div "Files 8" at bounding box center [647, 46] width 34 height 26
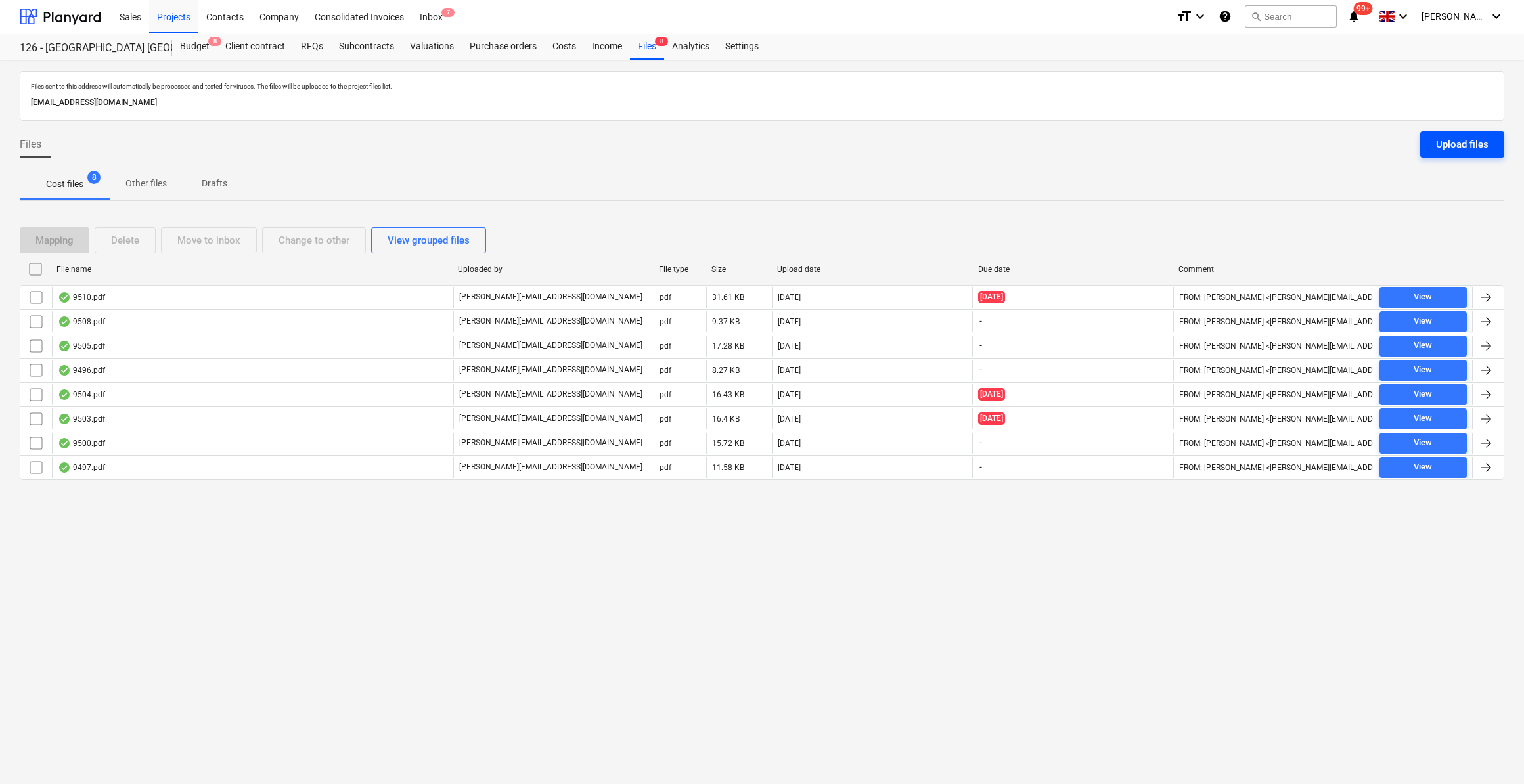
click at [1462, 149] on div "Upload files" at bounding box center [1462, 144] width 53 height 17
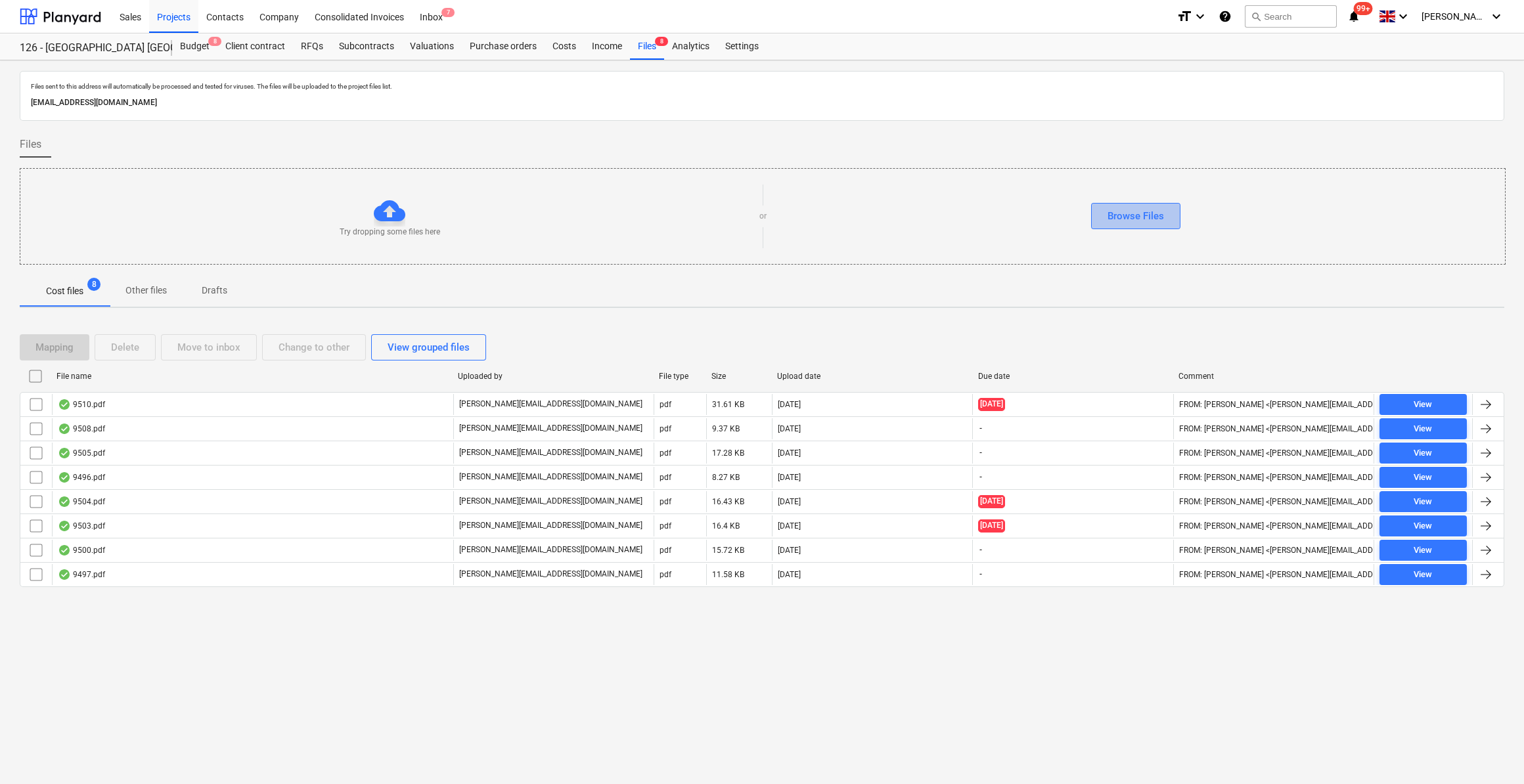
click at [1135, 209] on div "Browse Files" at bounding box center [1135, 216] width 57 height 17
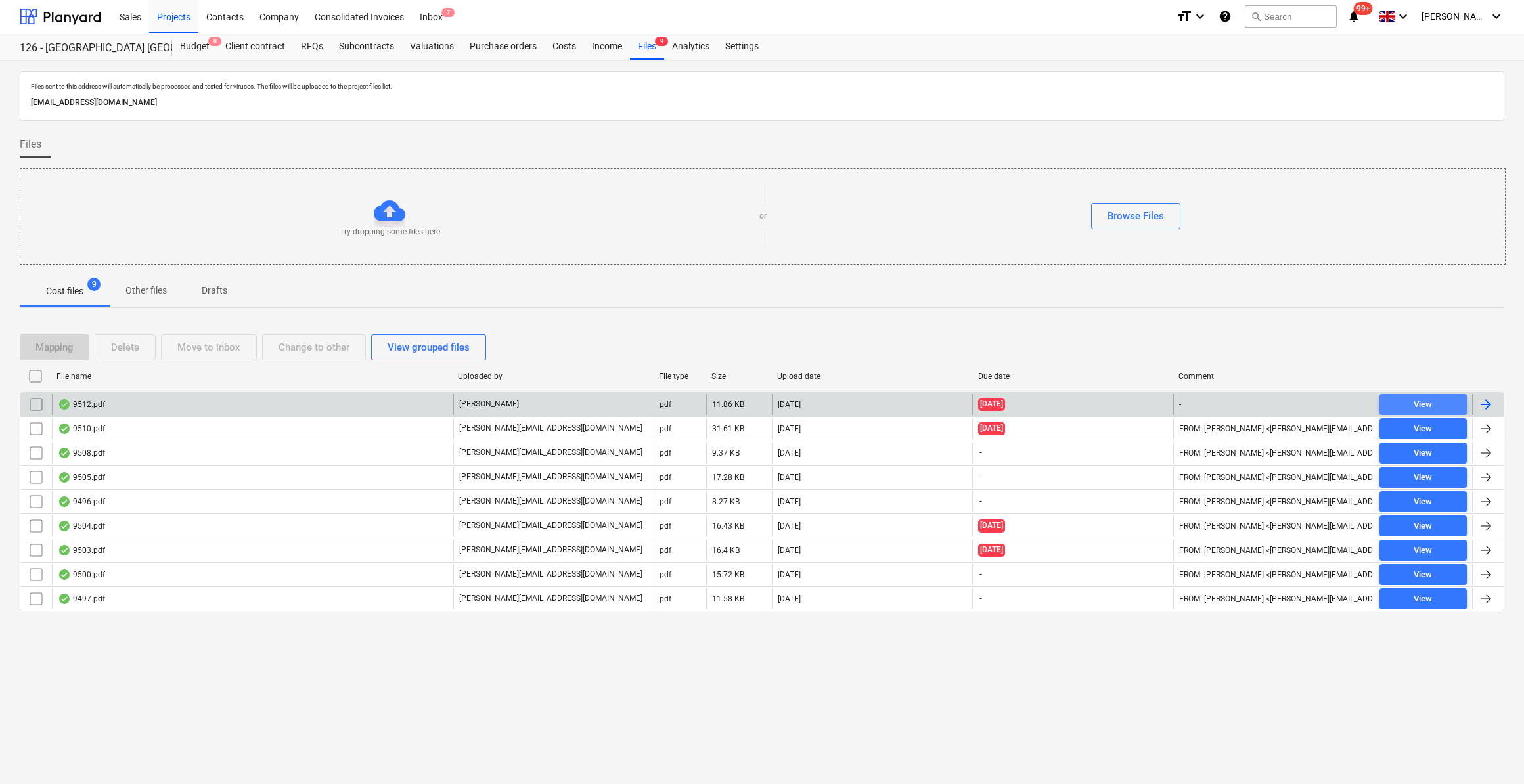
click at [1400, 406] on span "View" at bounding box center [1422, 404] width 77 height 15
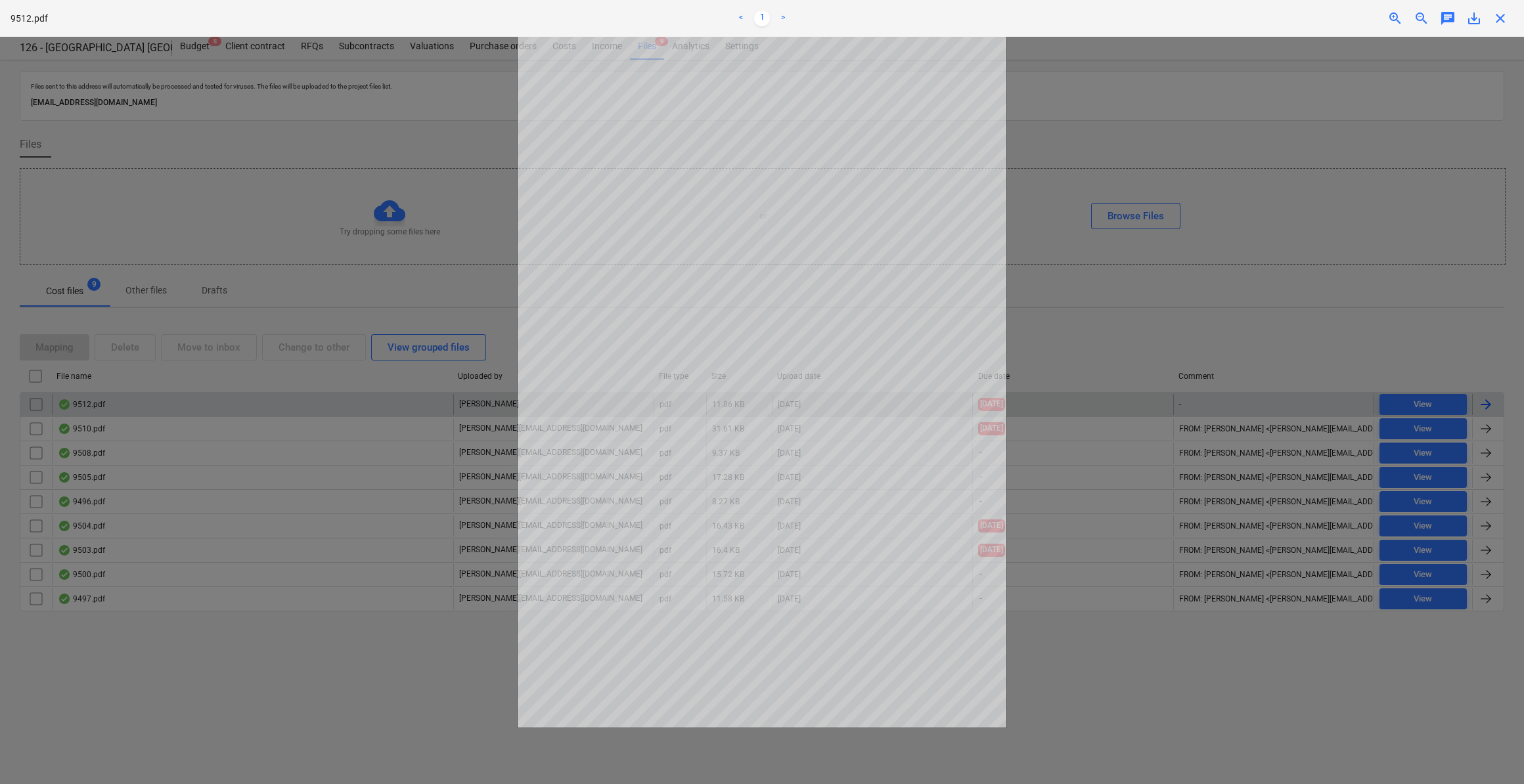
click at [1502, 23] on span "close" at bounding box center [1500, 18] width 16 height 16
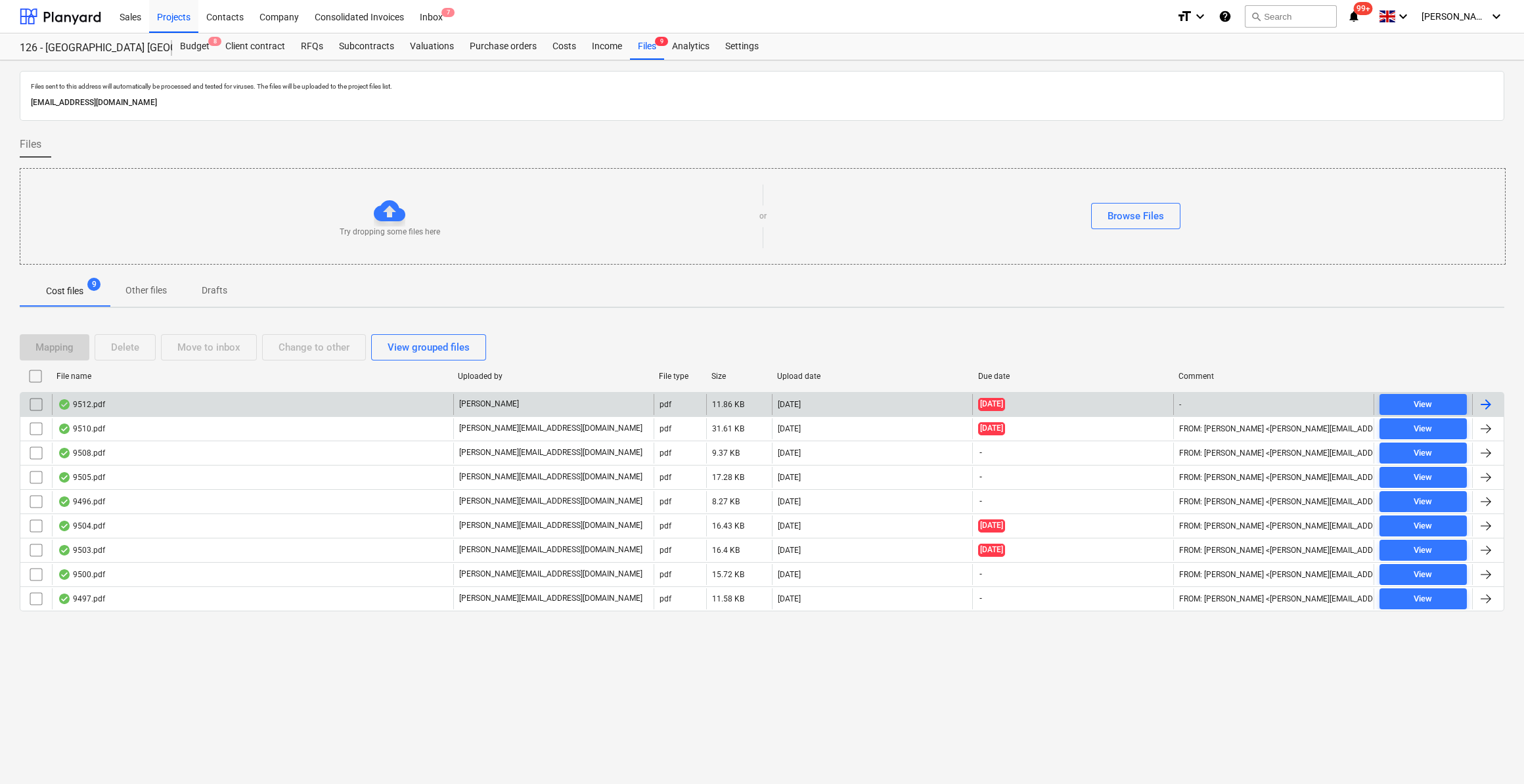
click at [1481, 403] on div at bounding box center [1486, 404] width 16 height 16
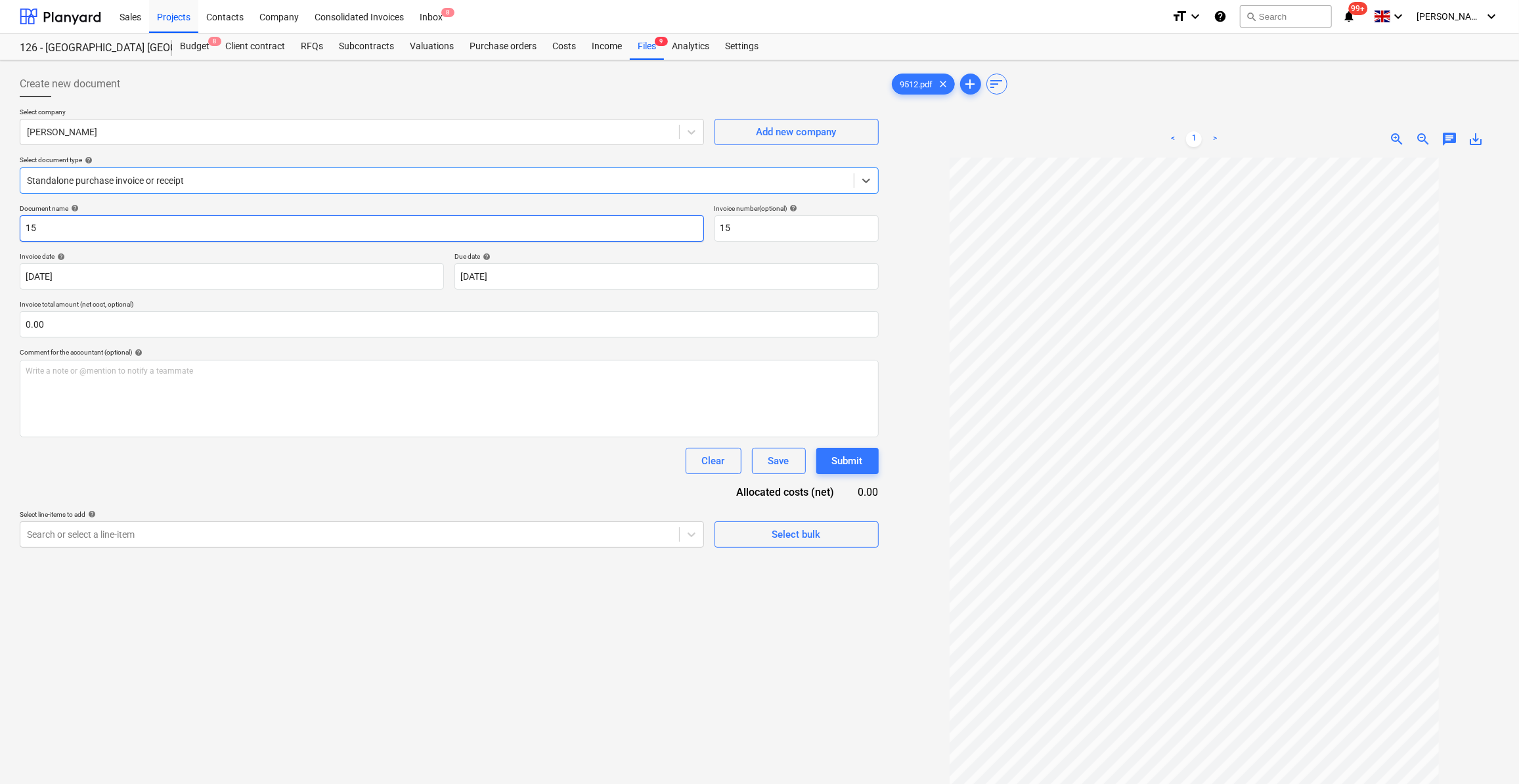
click at [25, 228] on input "15" at bounding box center [362, 228] width 684 height 26
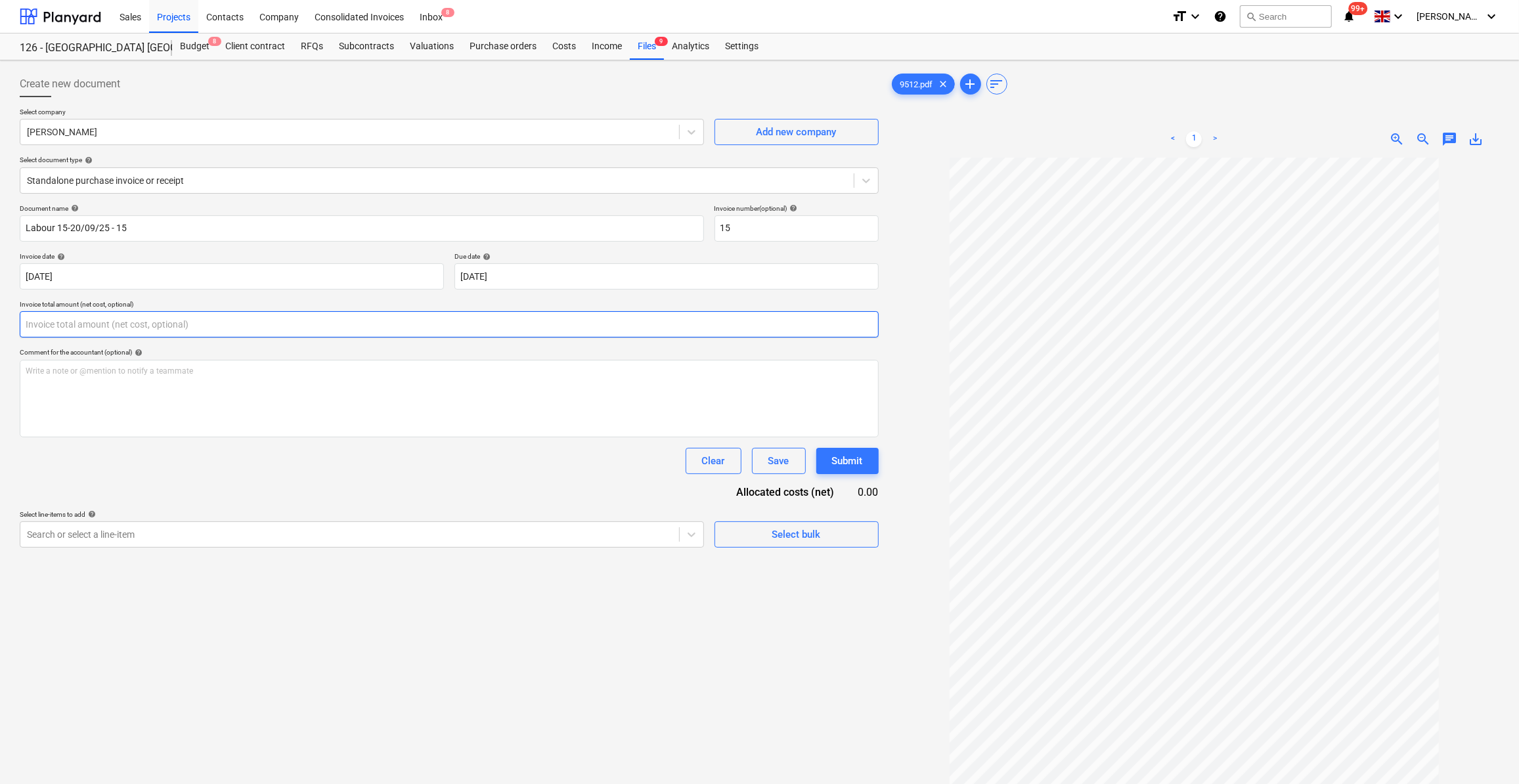
click at [108, 318] on input "text" at bounding box center [449, 324] width 859 height 26
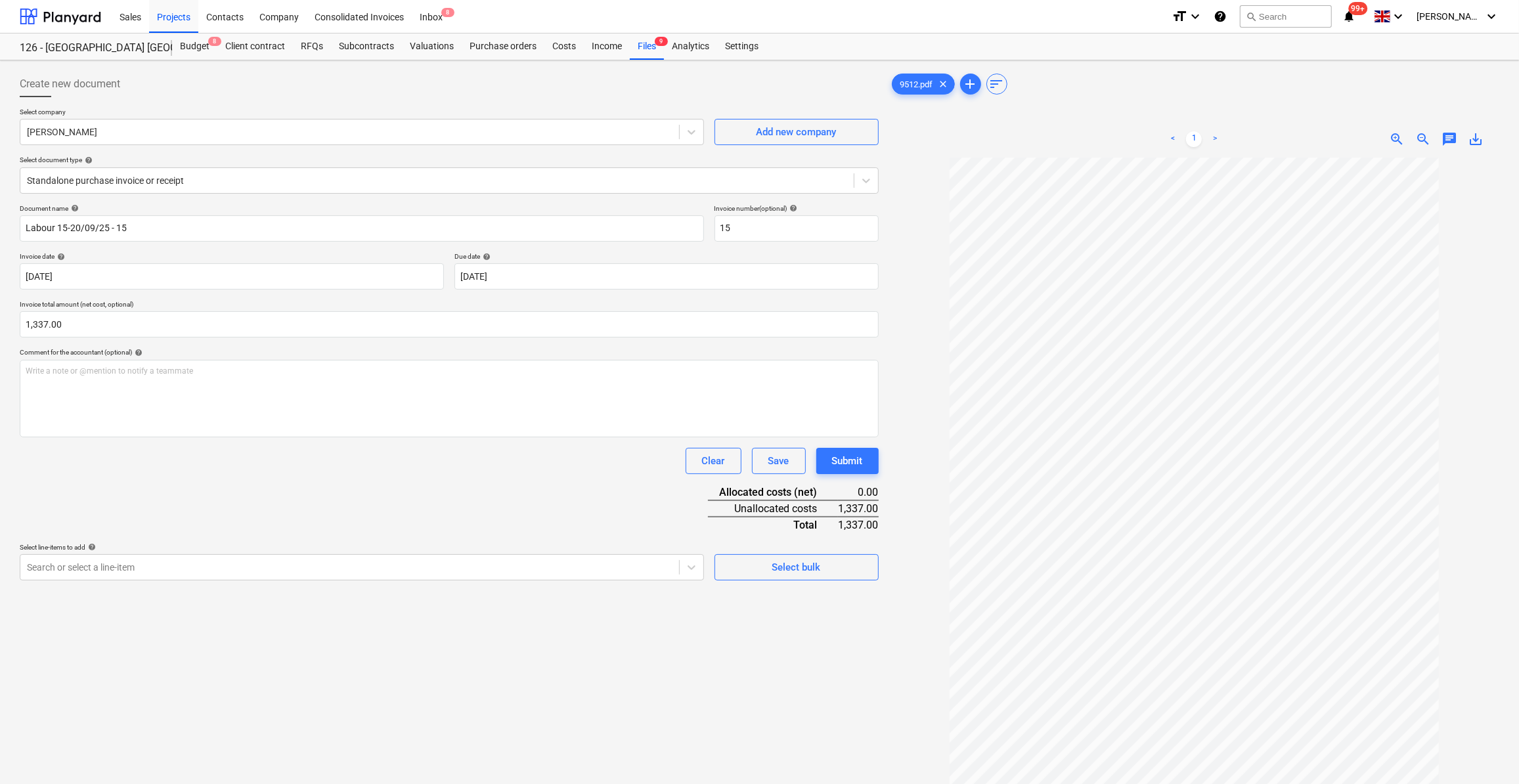
click at [257, 456] on div "Clear Save Submit" at bounding box center [449, 460] width 859 height 26
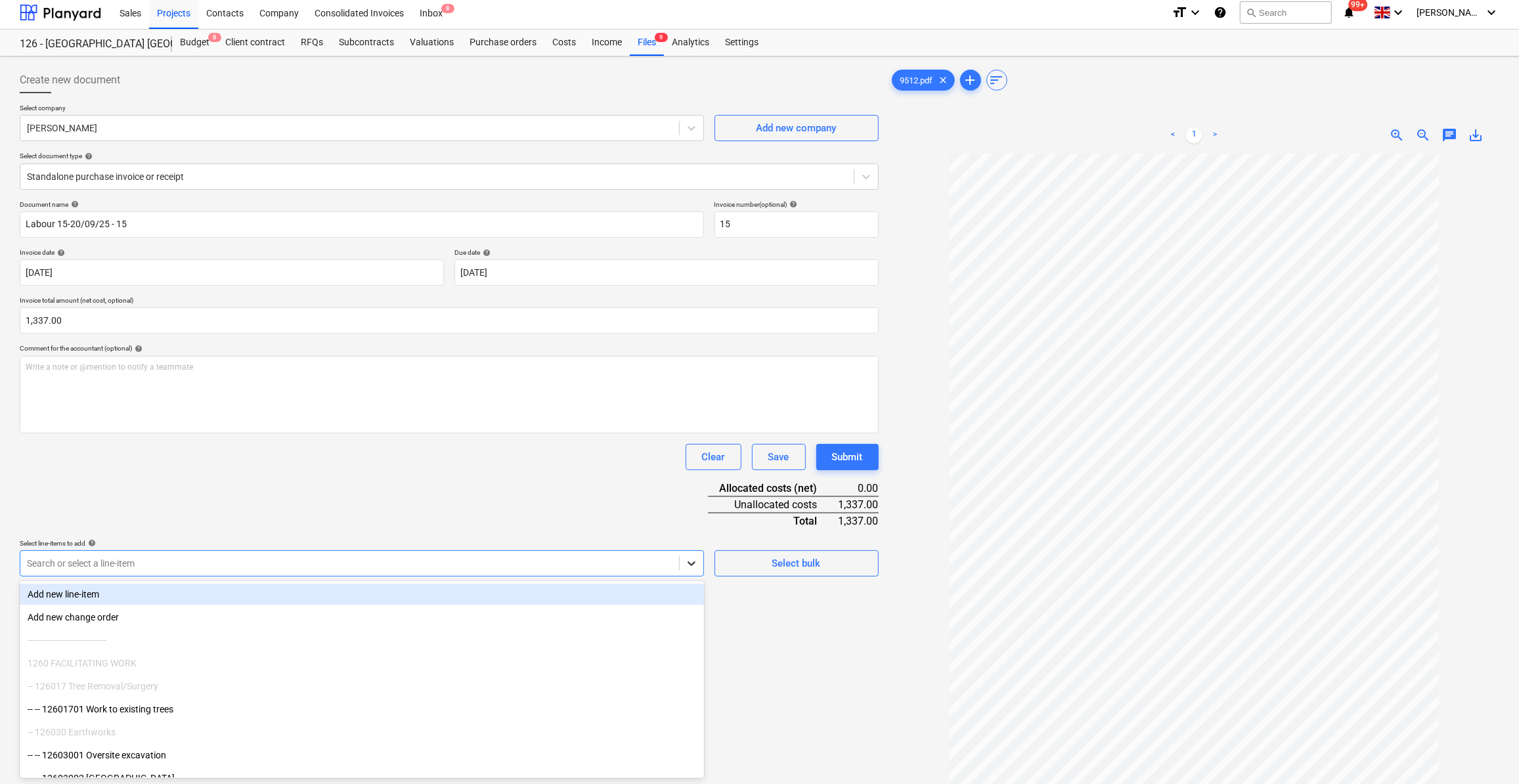
click at [689, 571] on div at bounding box center [692, 563] width 24 height 24
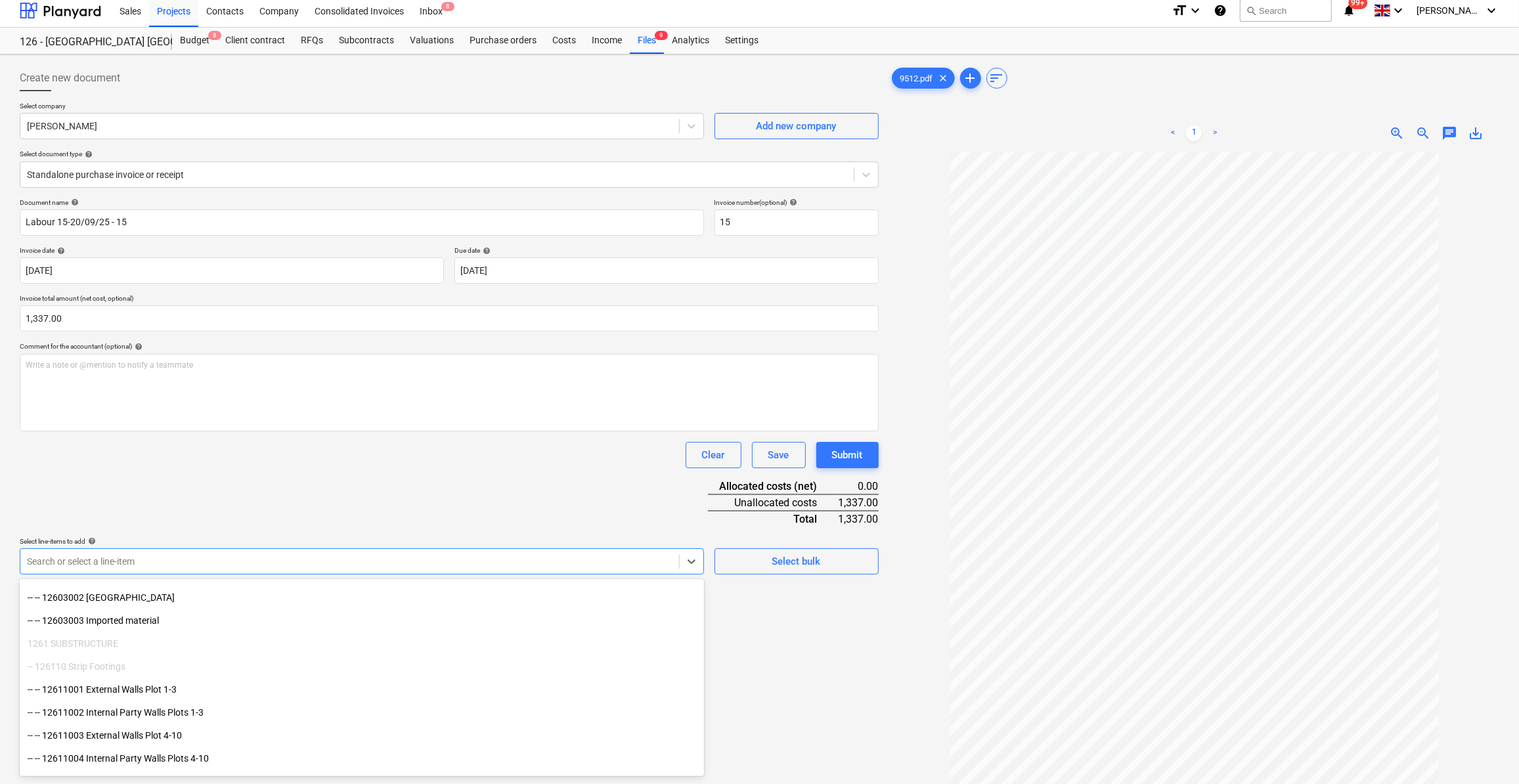
scroll to position [238, 0]
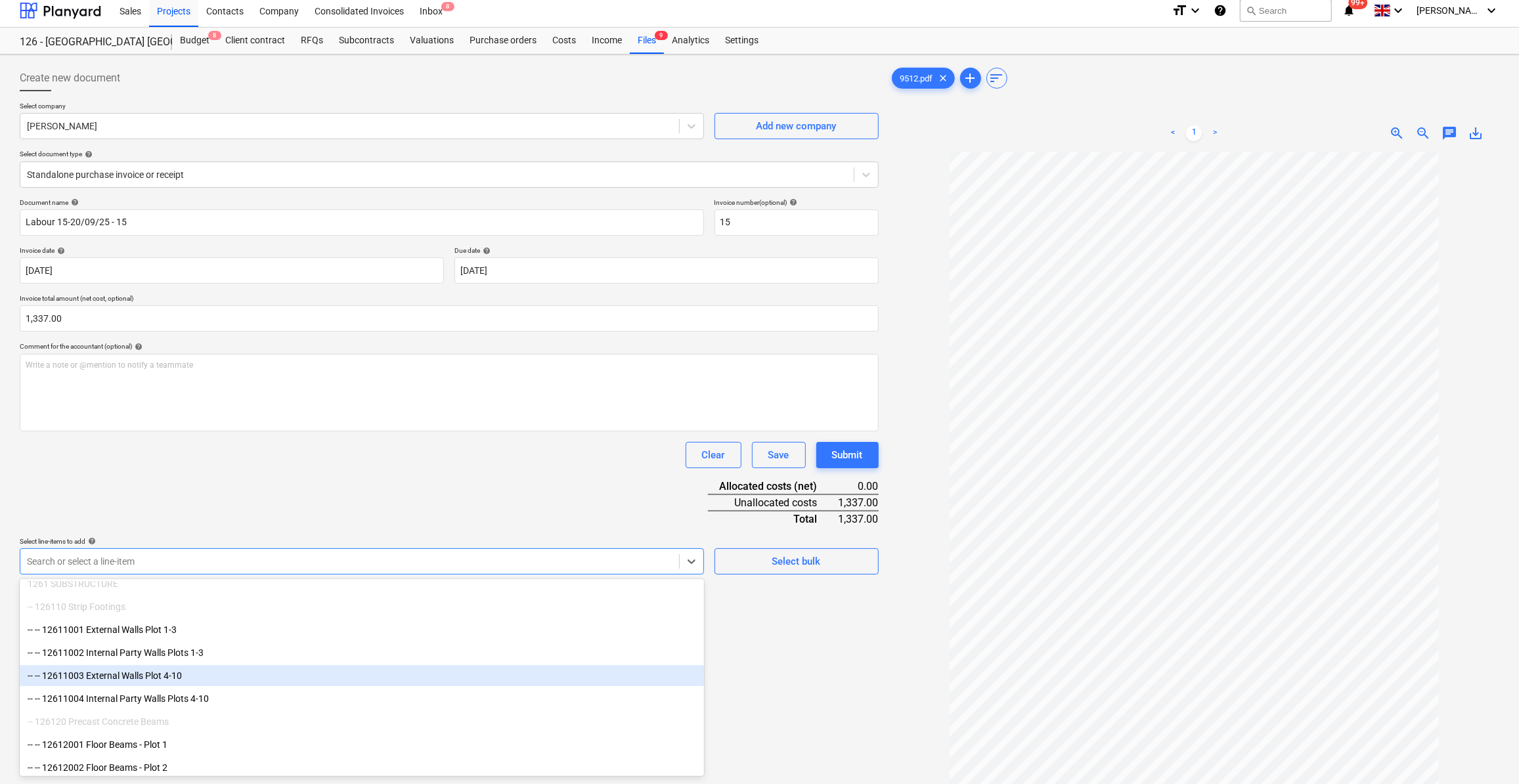
click at [144, 675] on div "-- -- 12611003 External Walls Plot 4-10" at bounding box center [362, 675] width 684 height 21
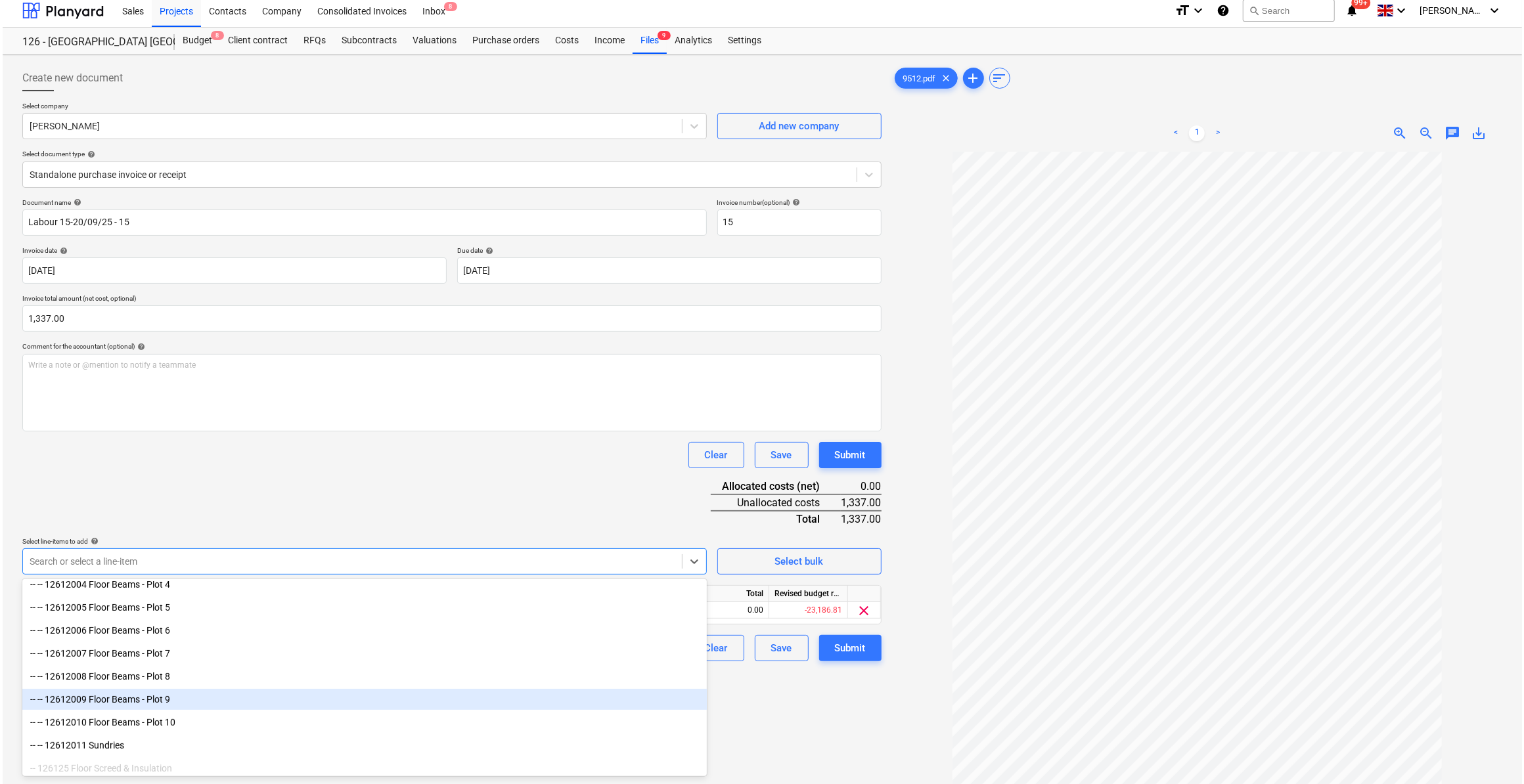
scroll to position [417, 0]
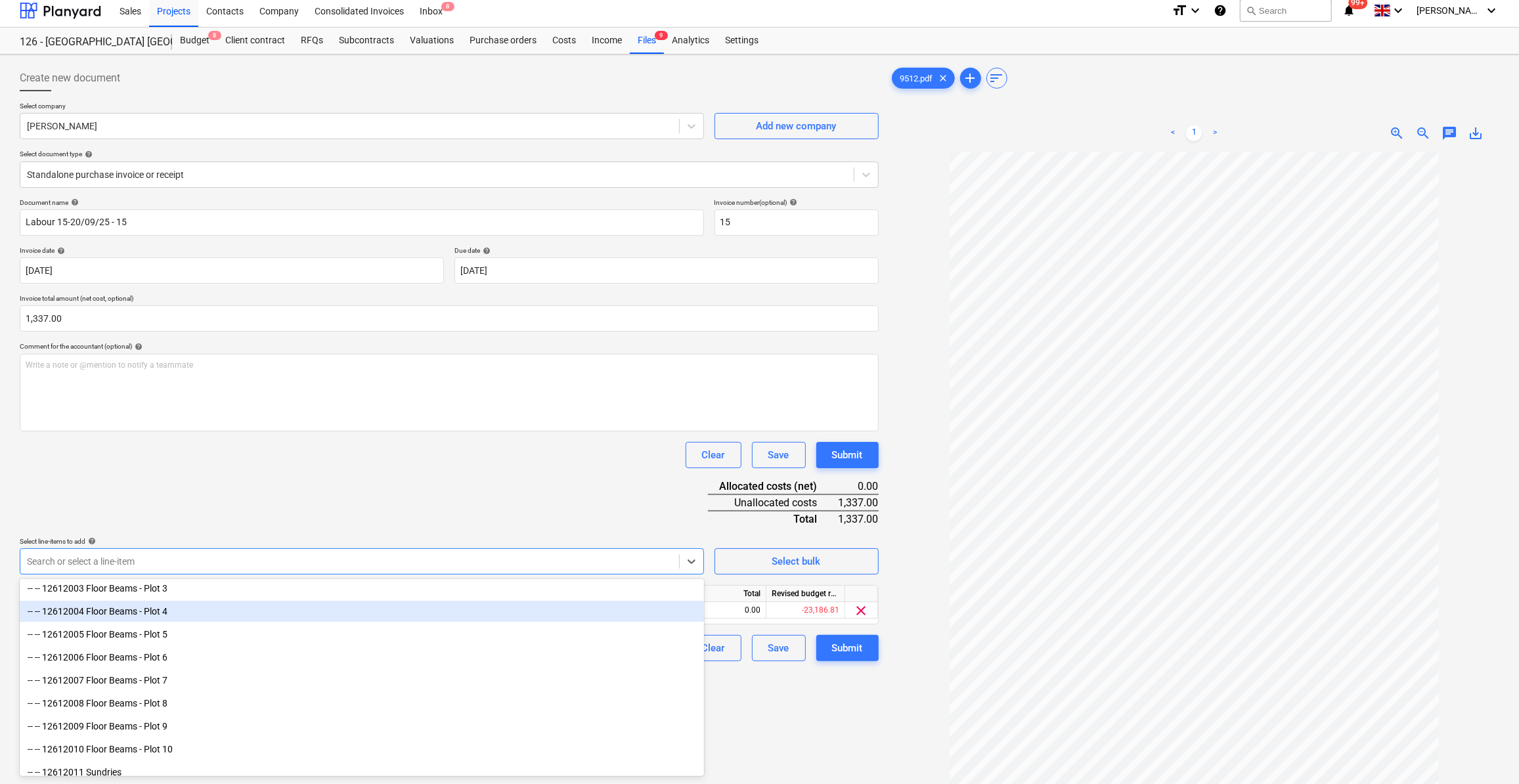
click at [149, 614] on div "-- -- 12612004 Floor Beams - Plot 4" at bounding box center [362, 611] width 684 height 21
click at [160, 611] on div "-- -- 12612005 Floor Beams - Plot 5" at bounding box center [362, 611] width 684 height 21
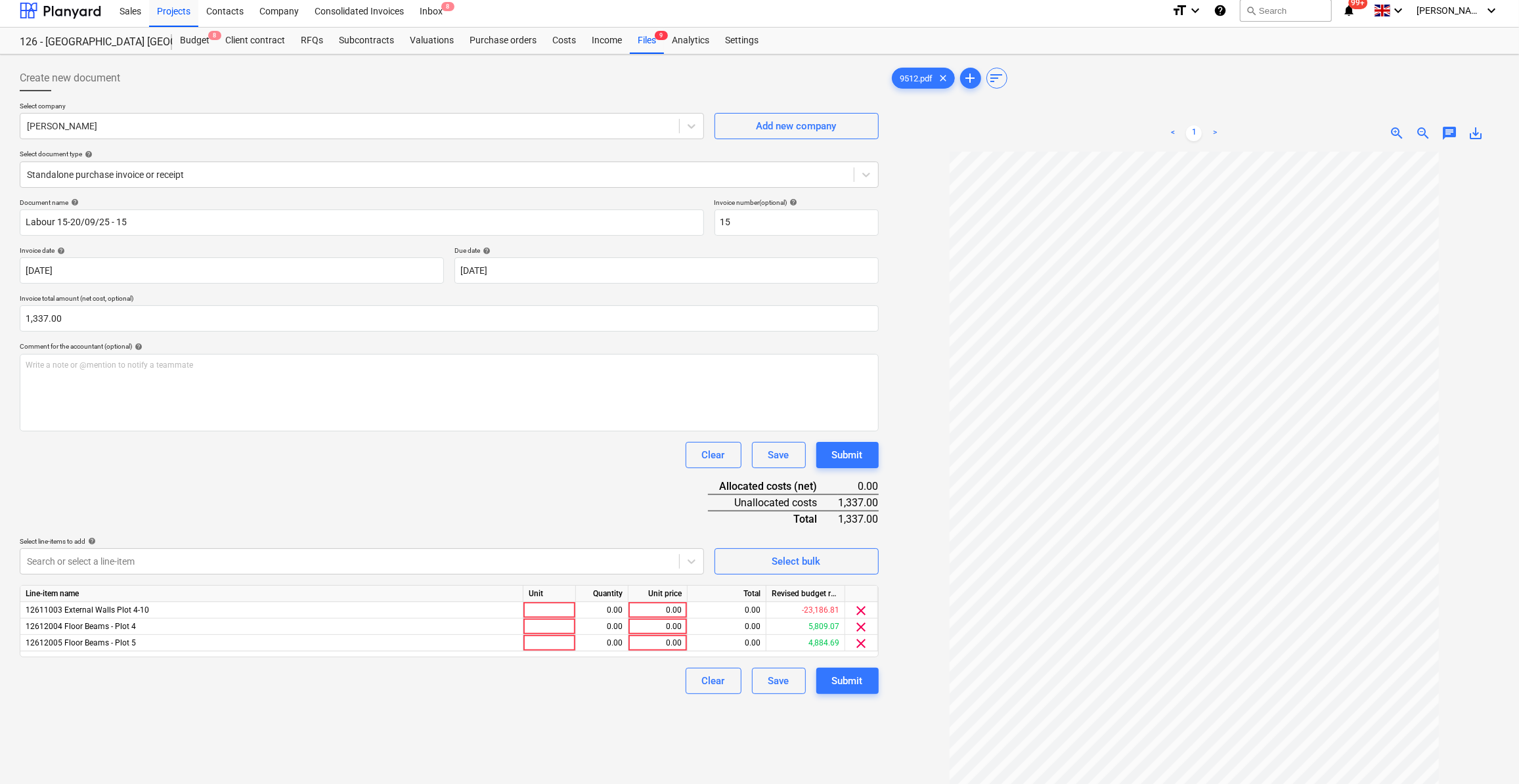
click at [840, 740] on div "Create new document Select company [PERSON_NAME] Add new company Select documen…" at bounding box center [449, 482] width 869 height 844
click at [543, 606] on div at bounding box center [550, 610] width 53 height 17
click at [538, 623] on div at bounding box center [550, 627] width 53 height 17
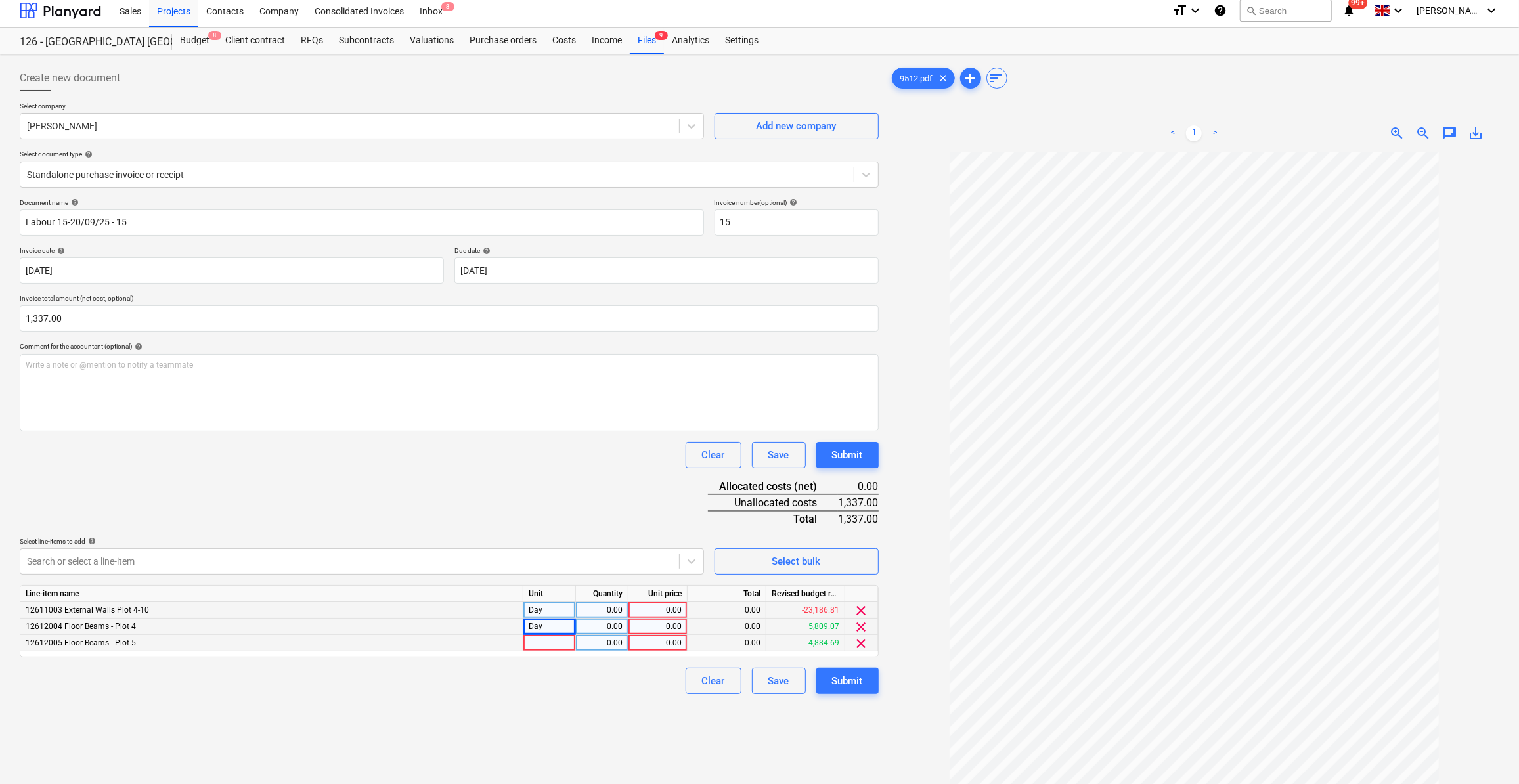
click at [531, 639] on div at bounding box center [550, 643] width 53 height 17
click at [599, 631] on div "0.00" at bounding box center [602, 627] width 42 height 17
click at [614, 645] on div "0.00" at bounding box center [602, 643] width 42 height 17
click at [612, 612] on div "0.00" at bounding box center [602, 610] width 42 height 17
click at [668, 612] on div "0.00" at bounding box center [658, 610] width 48 height 17
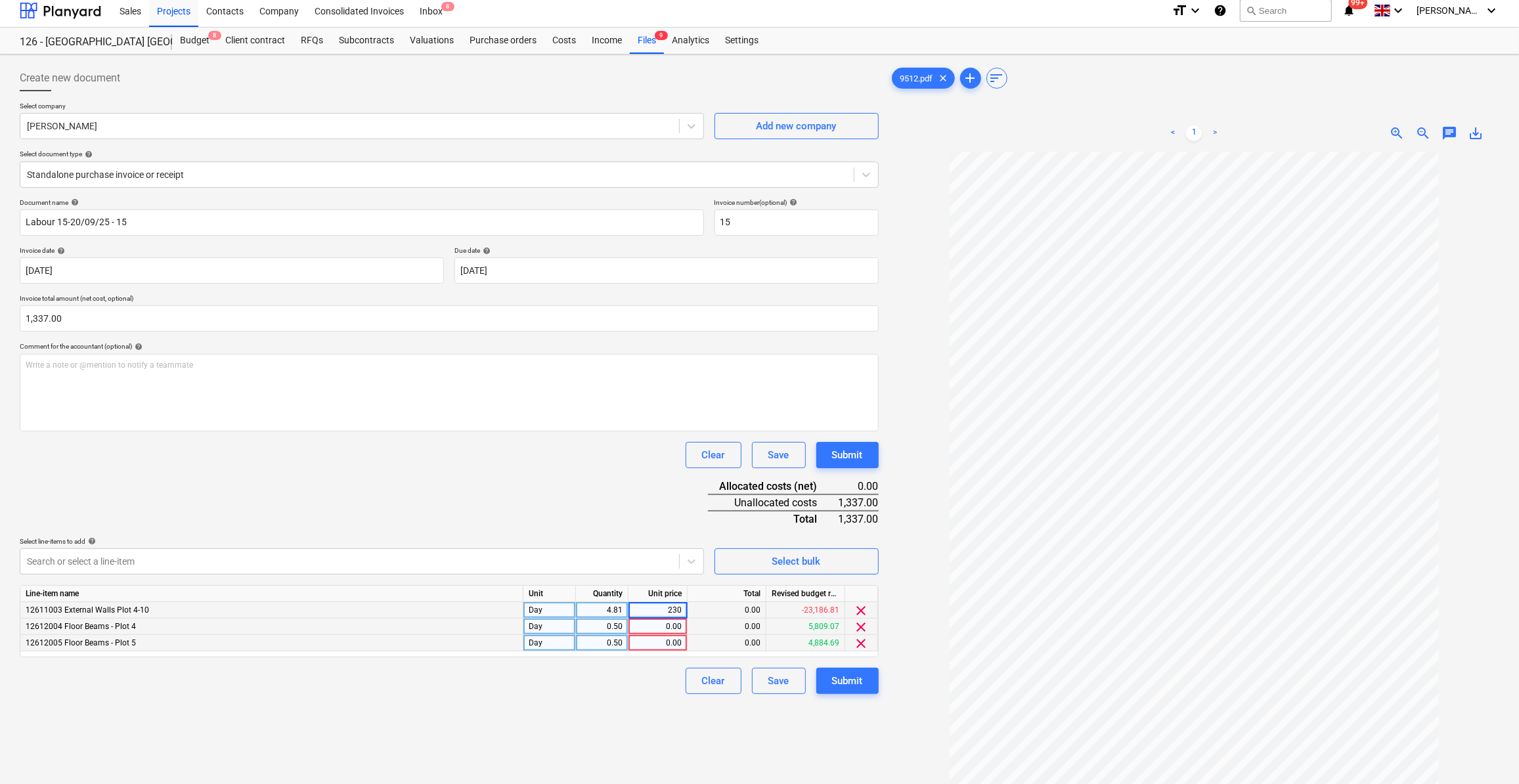
click at [671, 622] on div "0.00" at bounding box center [658, 627] width 48 height 17
click at [669, 642] on div "0.00" at bounding box center [658, 643] width 48 height 17
click at [628, 691] on div "Clear Save Submit" at bounding box center [449, 680] width 859 height 26
click at [862, 683] on button "Submit" at bounding box center [847, 680] width 62 height 26
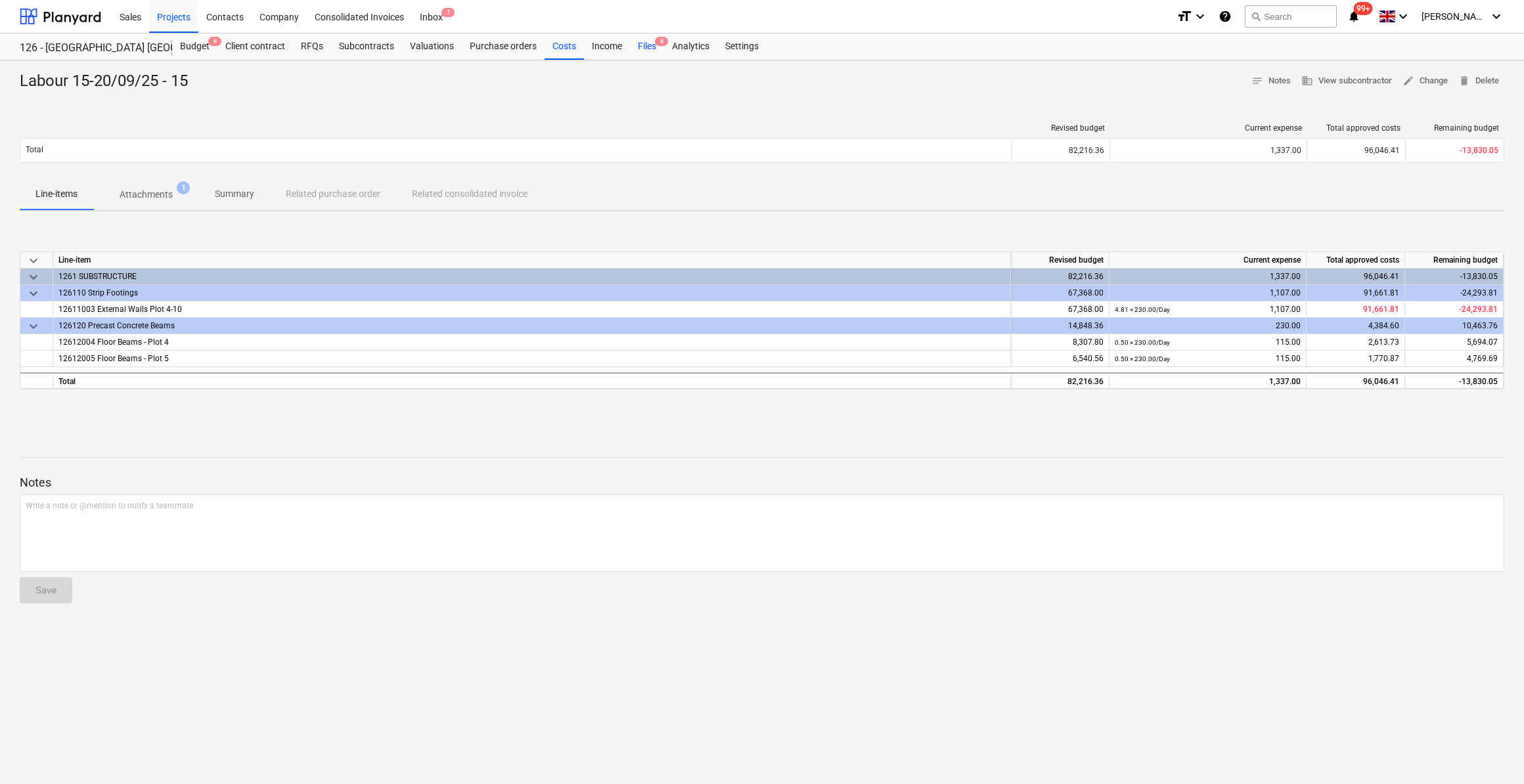
click at [648, 46] on div "Files 8" at bounding box center [647, 46] width 34 height 26
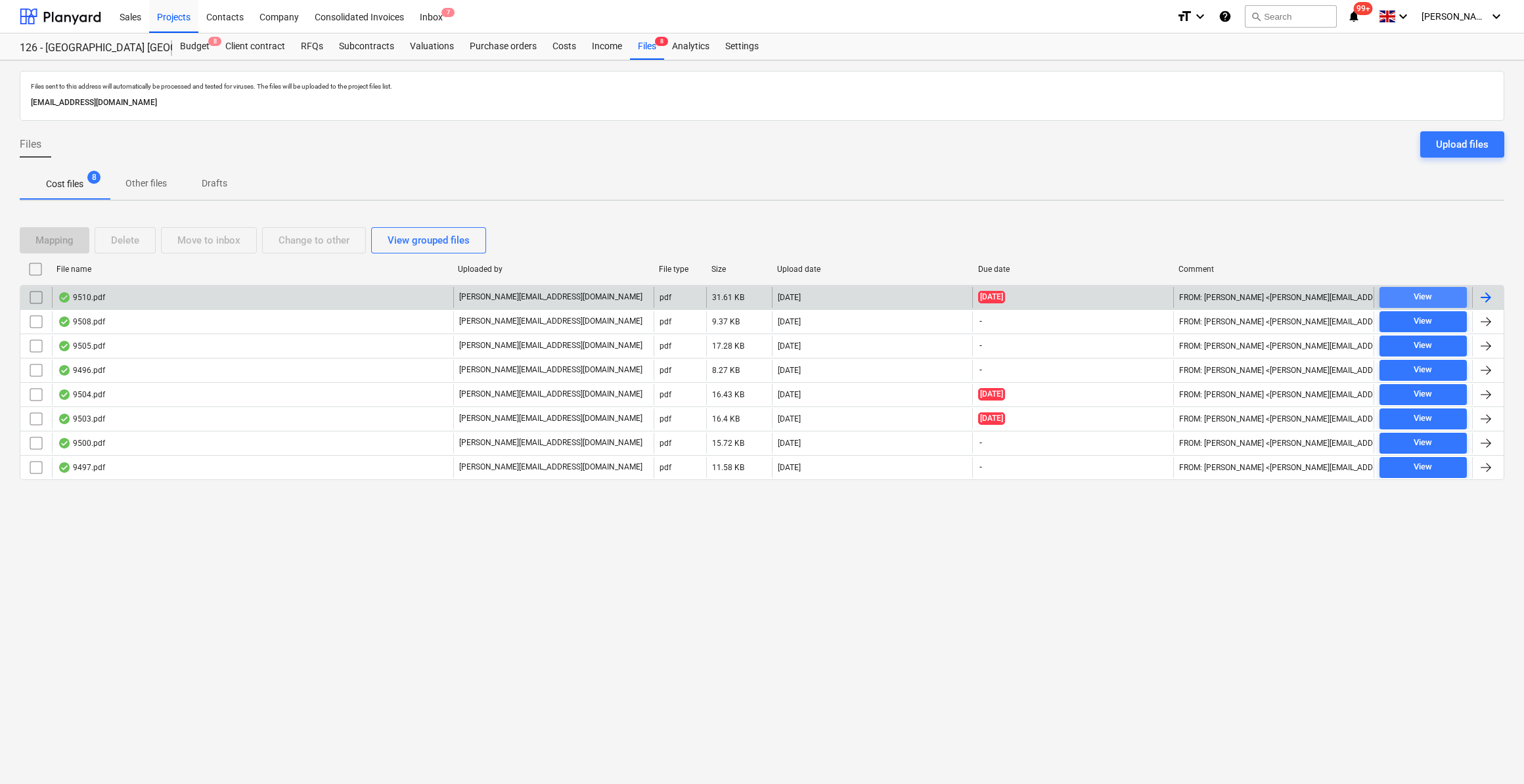
click at [1425, 300] on div "View" at bounding box center [1422, 296] width 18 height 15
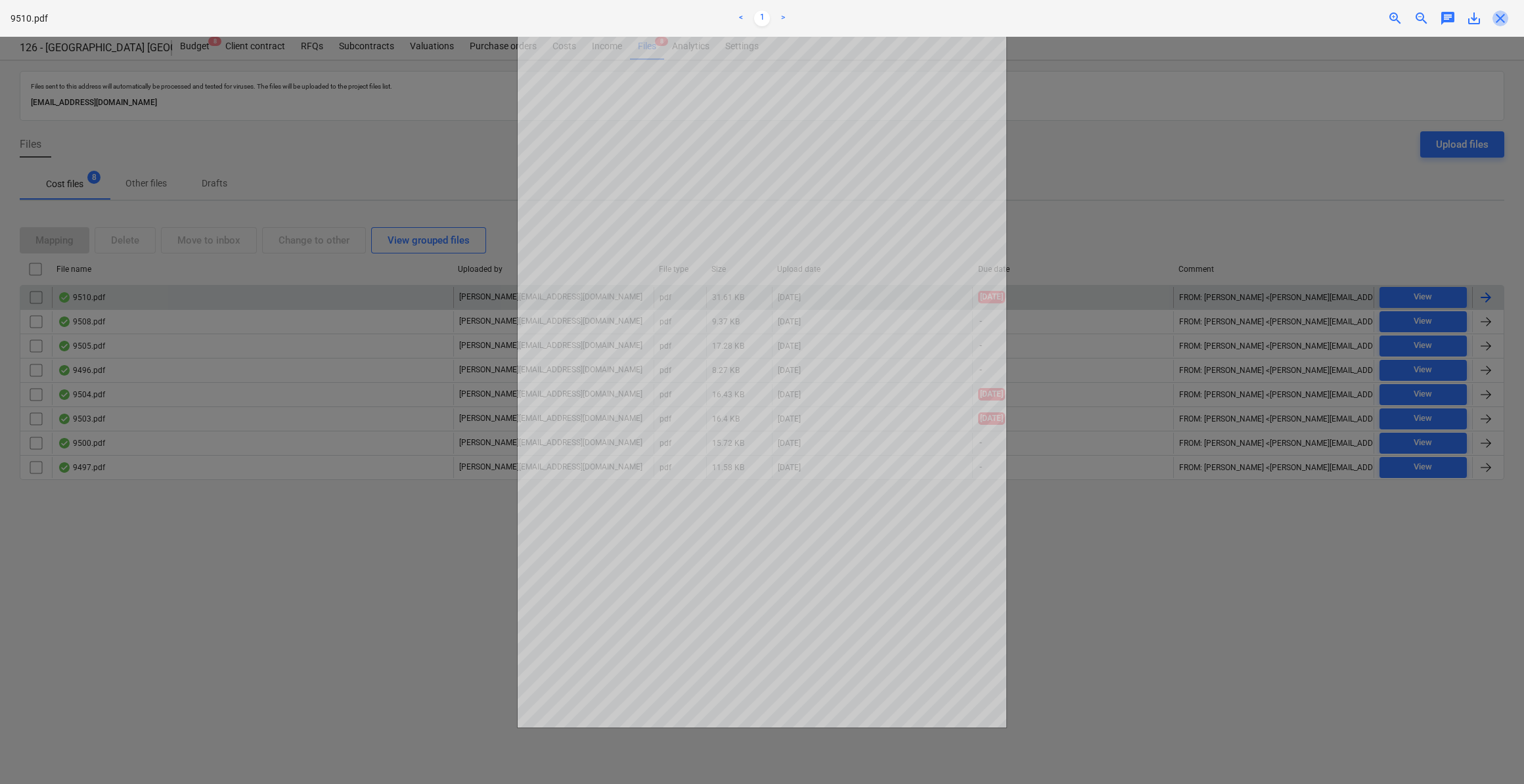
click at [1499, 21] on span "close" at bounding box center [1500, 18] width 16 height 16
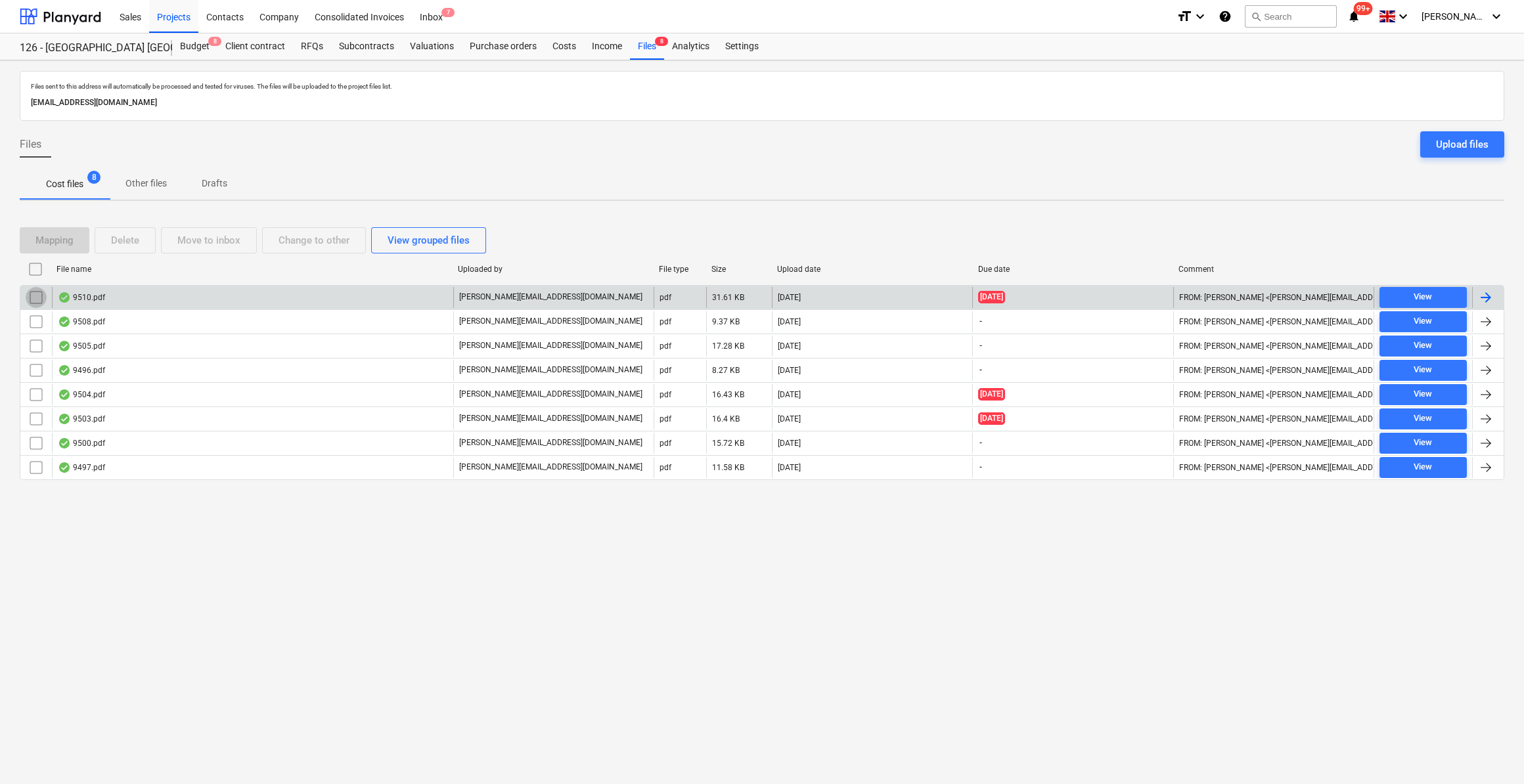
click at [35, 299] on input "checkbox" at bounding box center [36, 297] width 21 height 21
click at [205, 246] on div "Move to inbox" at bounding box center [209, 240] width 63 height 17
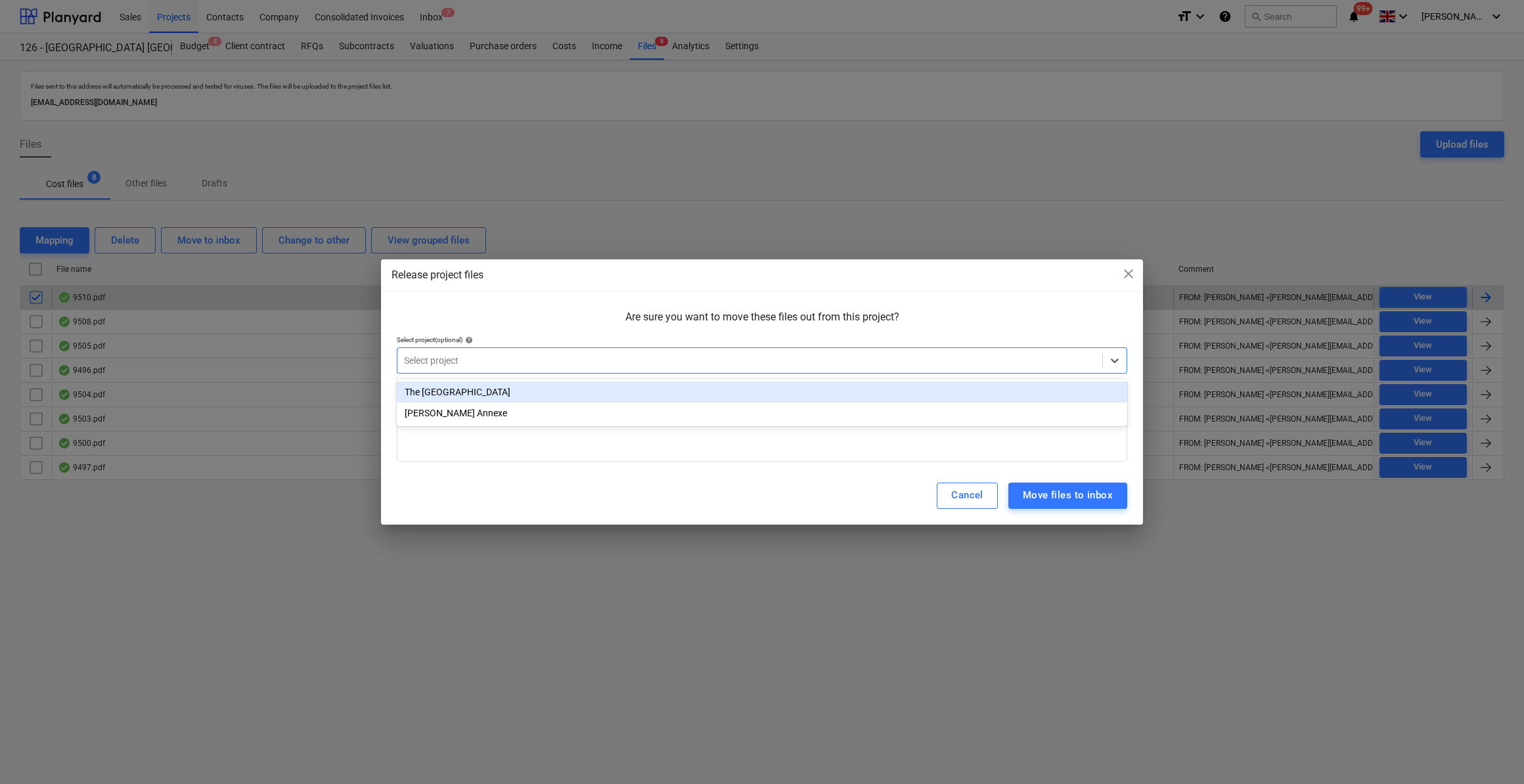
click at [457, 355] on div at bounding box center [749, 360] width 692 height 13
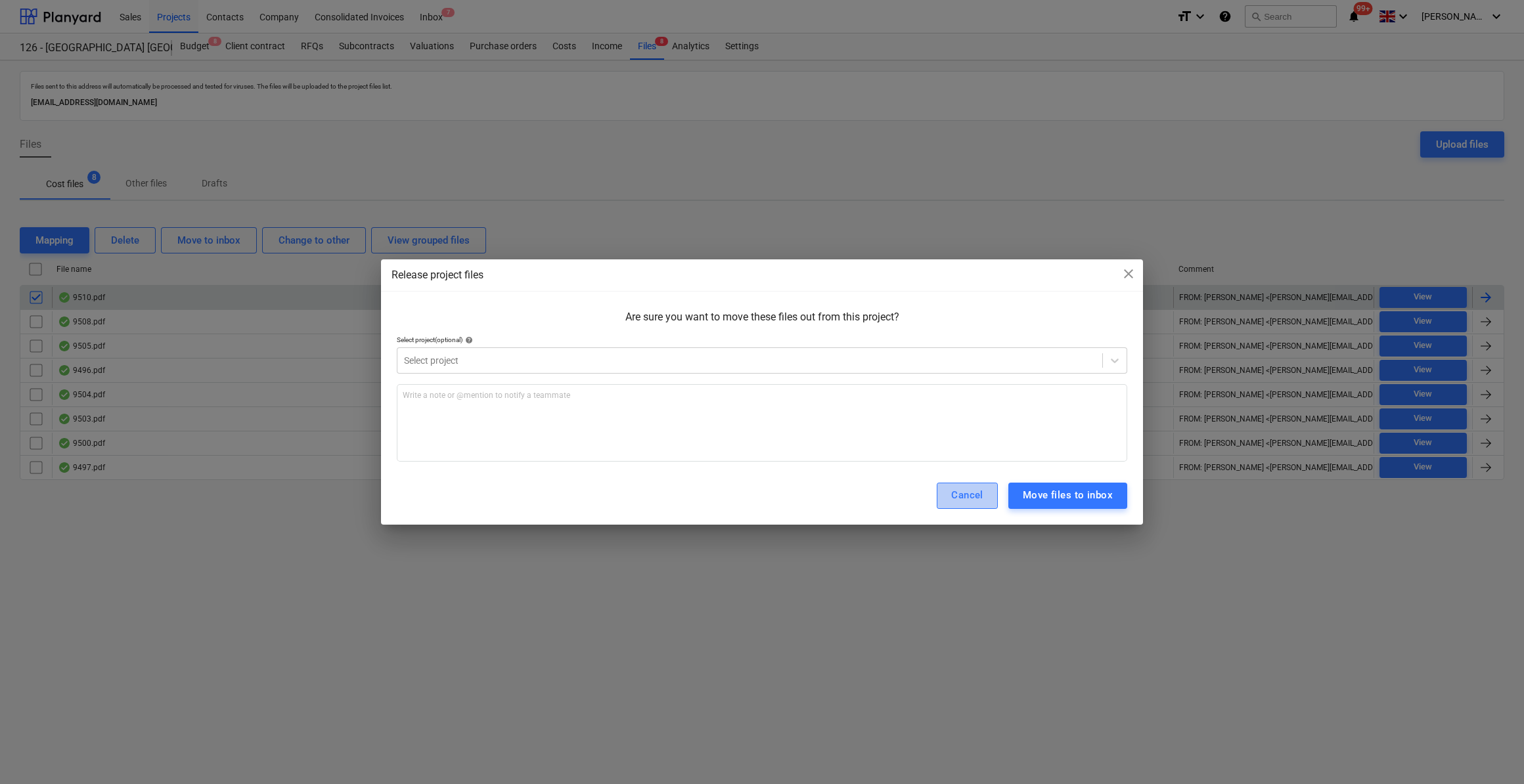
click at [967, 503] on div "Cancel" at bounding box center [967, 495] width 32 height 17
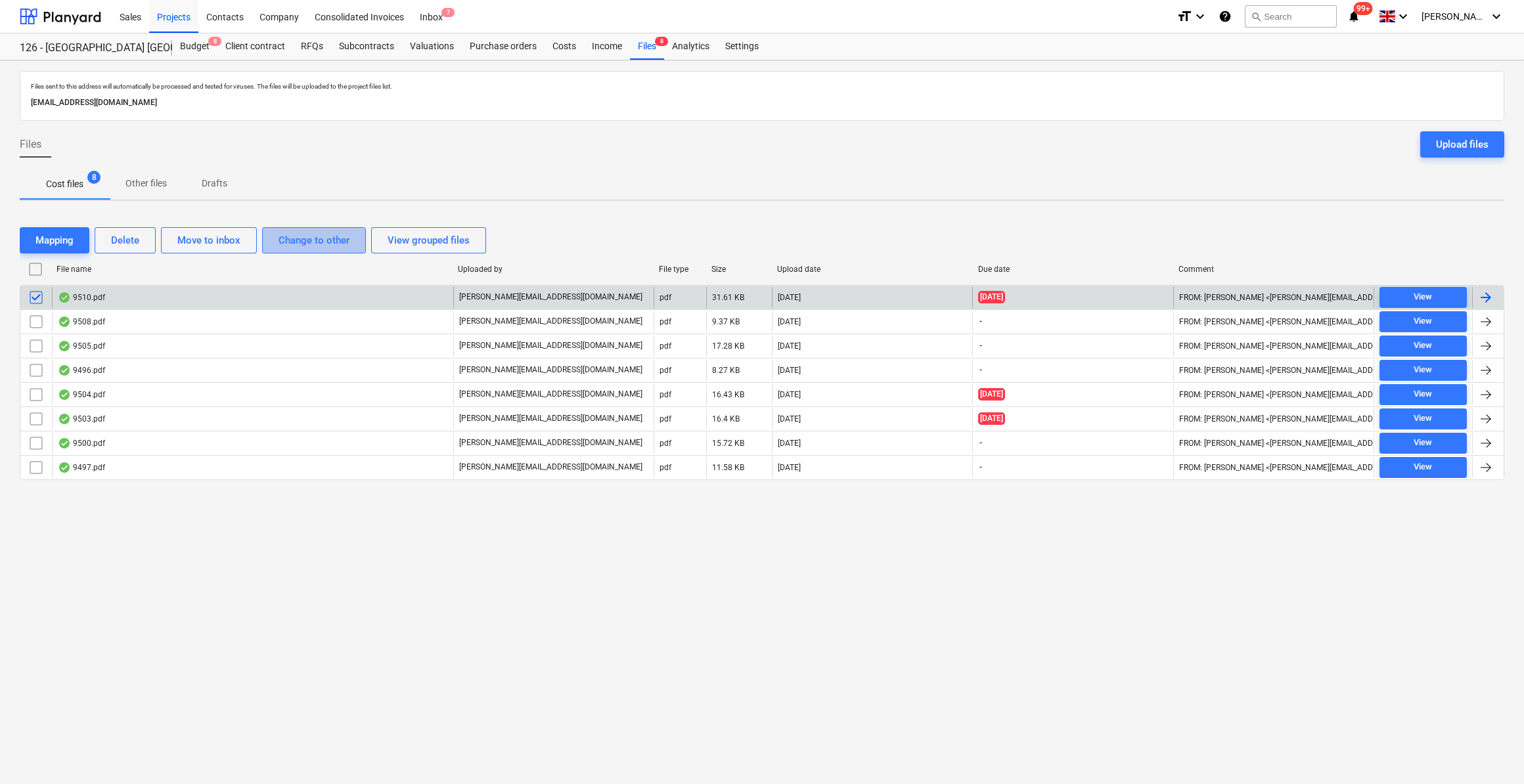
click at [303, 248] on button "Change to other" at bounding box center [314, 240] width 104 height 26
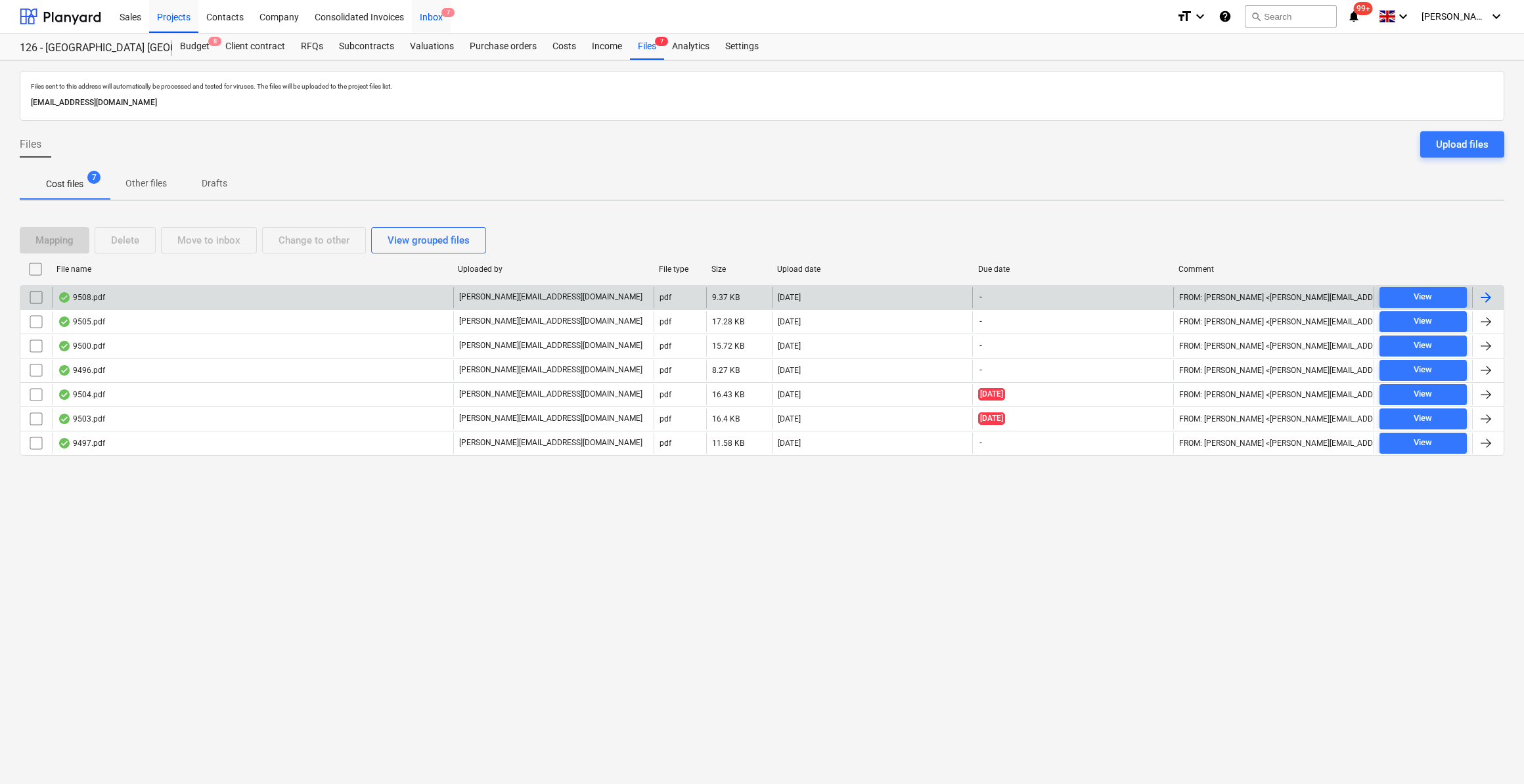
click at [437, 14] on div "Inbox 7" at bounding box center [431, 16] width 38 height 34
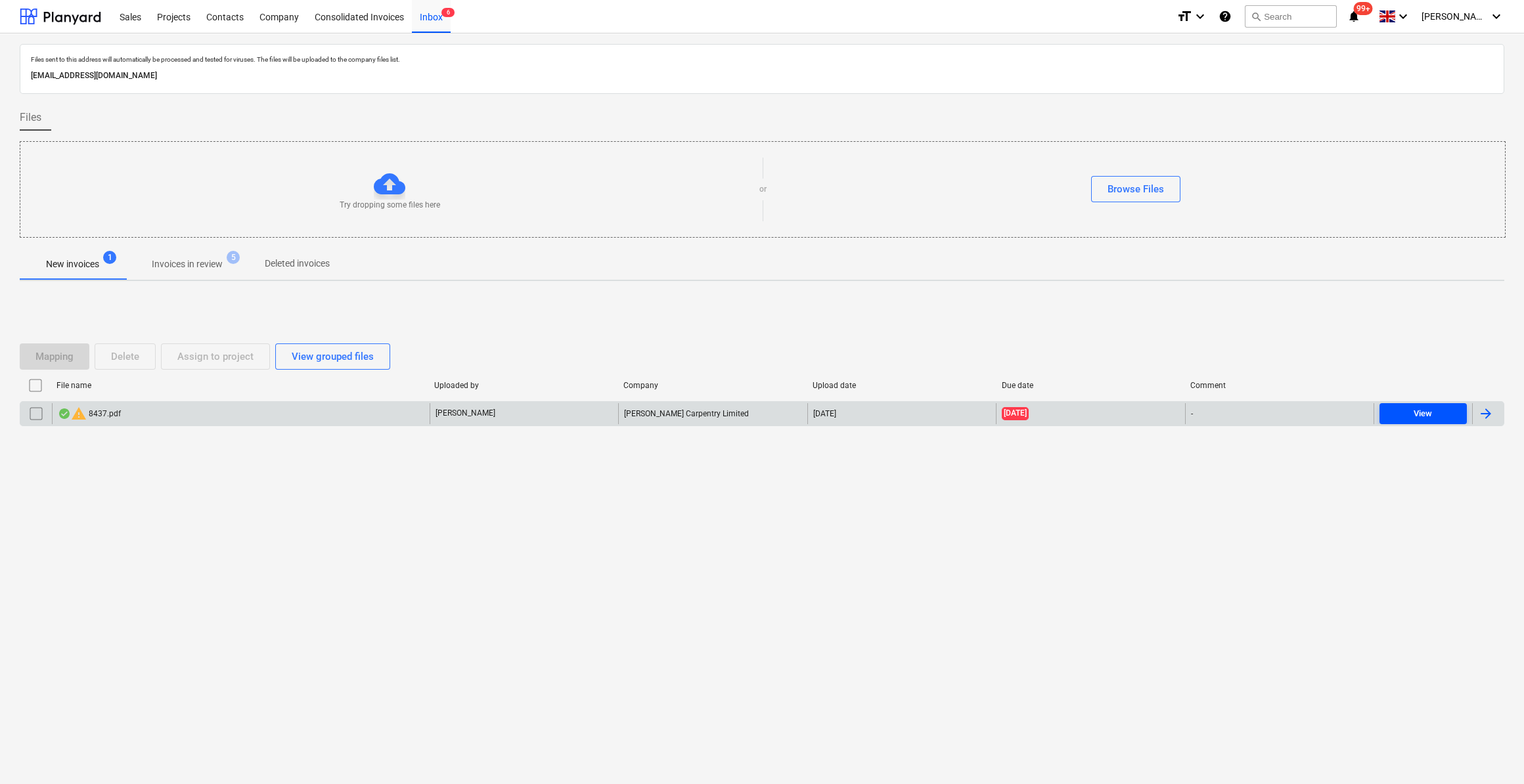
click at [1424, 413] on div "View" at bounding box center [1422, 413] width 18 height 15
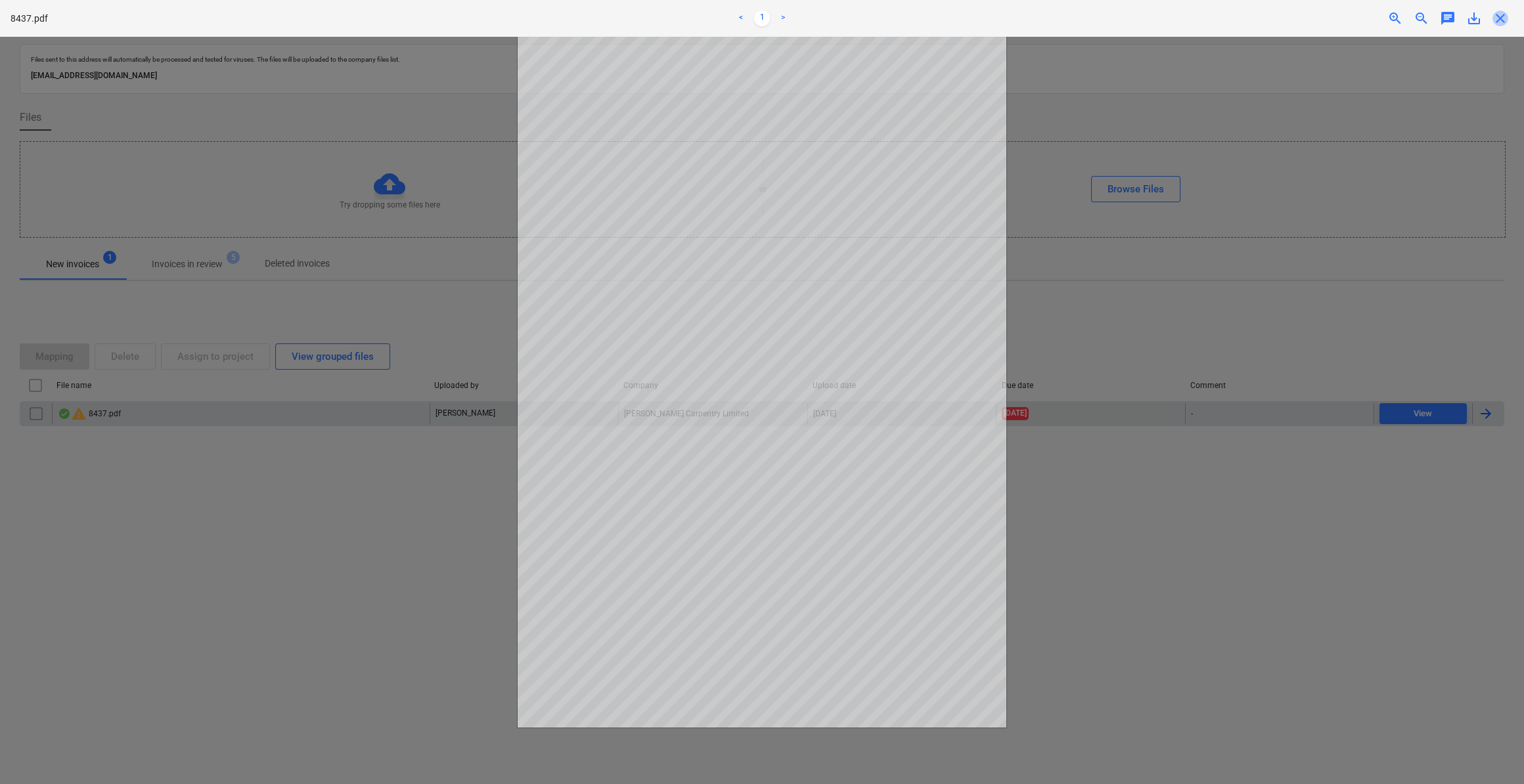
click at [1502, 23] on span "close" at bounding box center [1500, 18] width 16 height 16
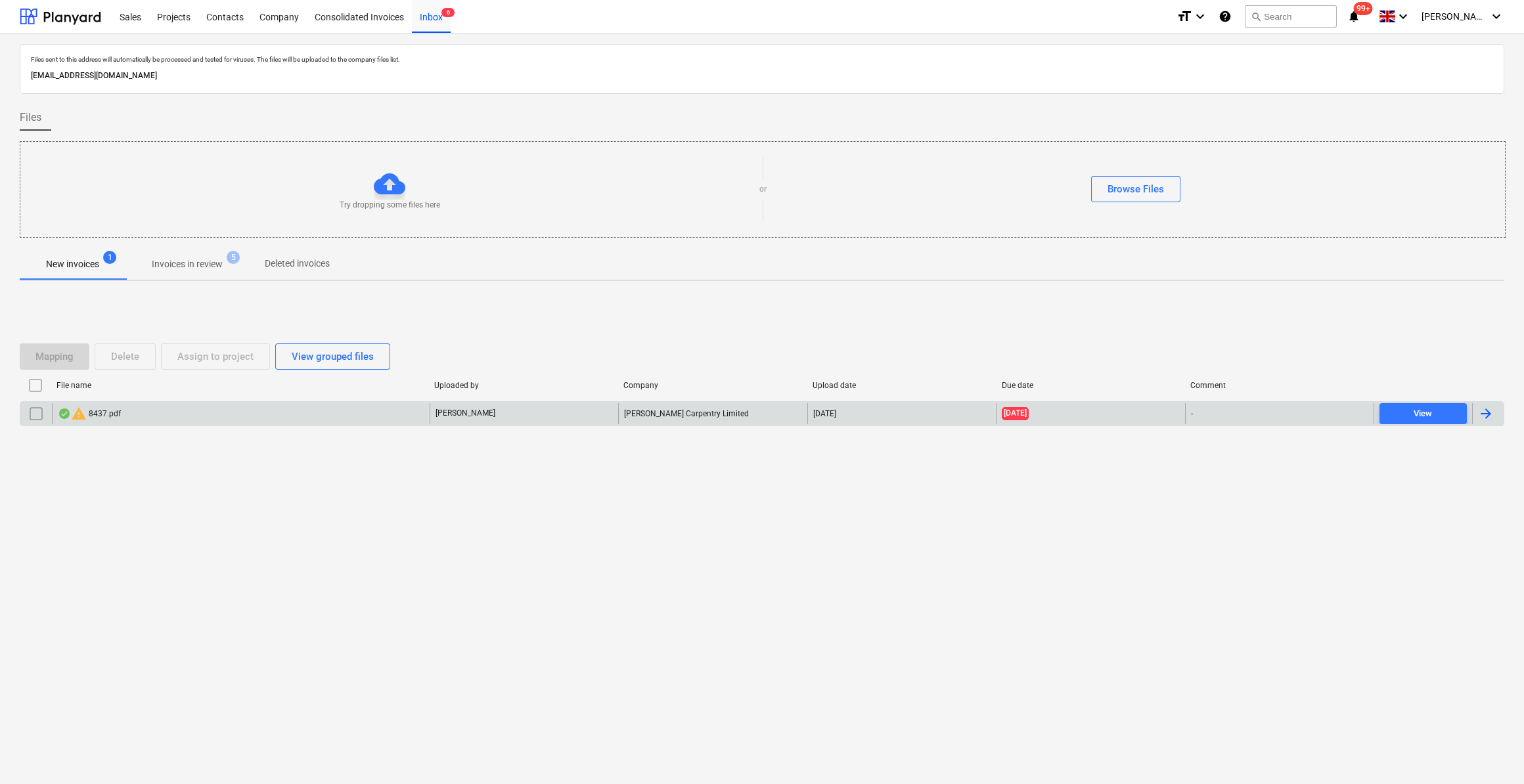
click at [1485, 413] on div at bounding box center [1486, 414] width 16 height 16
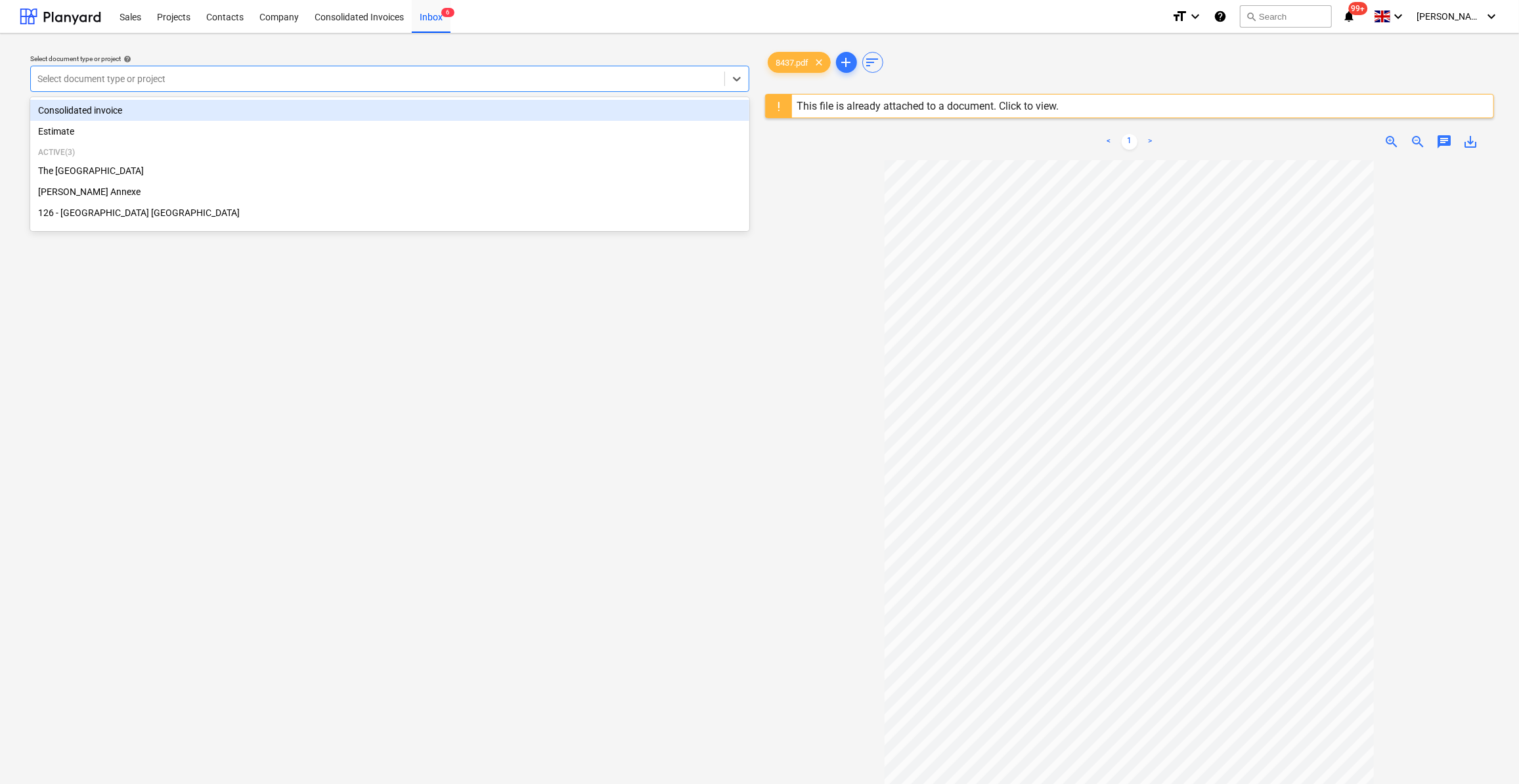
click at [42, 72] on div at bounding box center [377, 78] width 680 height 13
click at [79, 115] on div "Consolidated invoice" at bounding box center [389, 110] width 719 height 21
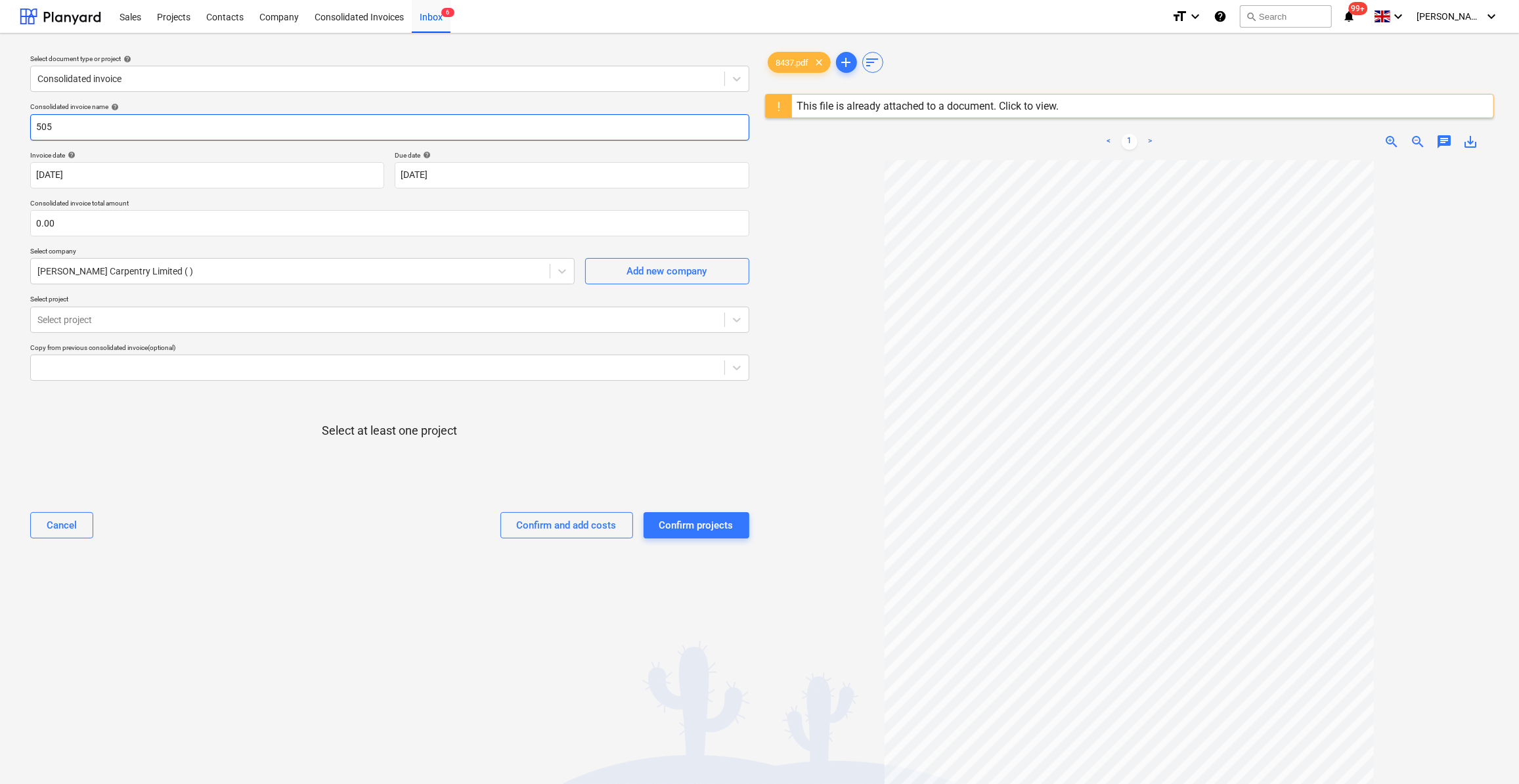
click at [37, 129] on input "505" at bounding box center [389, 127] width 719 height 26
click at [436, 20] on div "Inbox 6" at bounding box center [431, 16] width 38 height 34
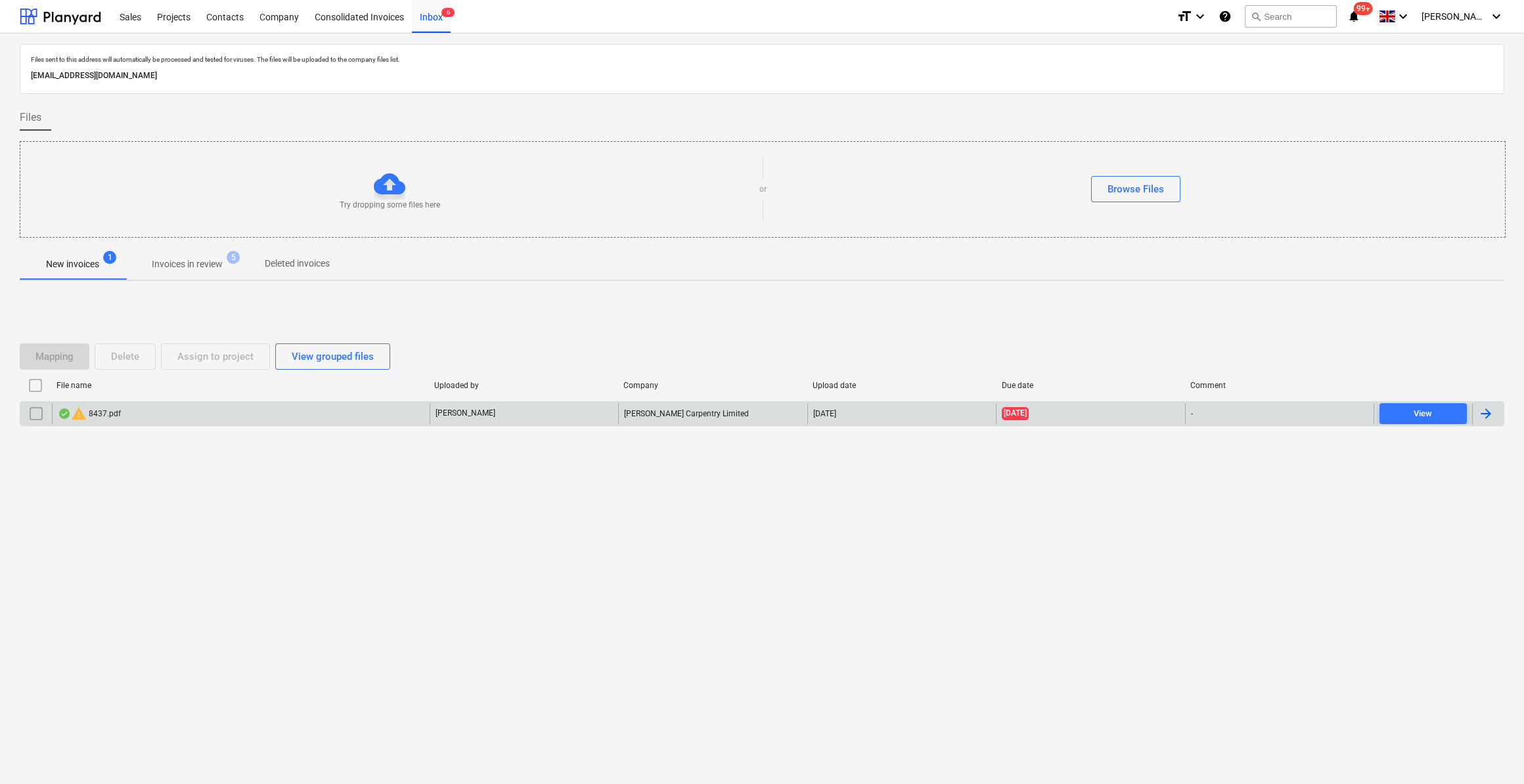
click at [38, 413] on input "checkbox" at bounding box center [36, 413] width 21 height 21
click at [118, 363] on div "Delete" at bounding box center [125, 356] width 28 height 17
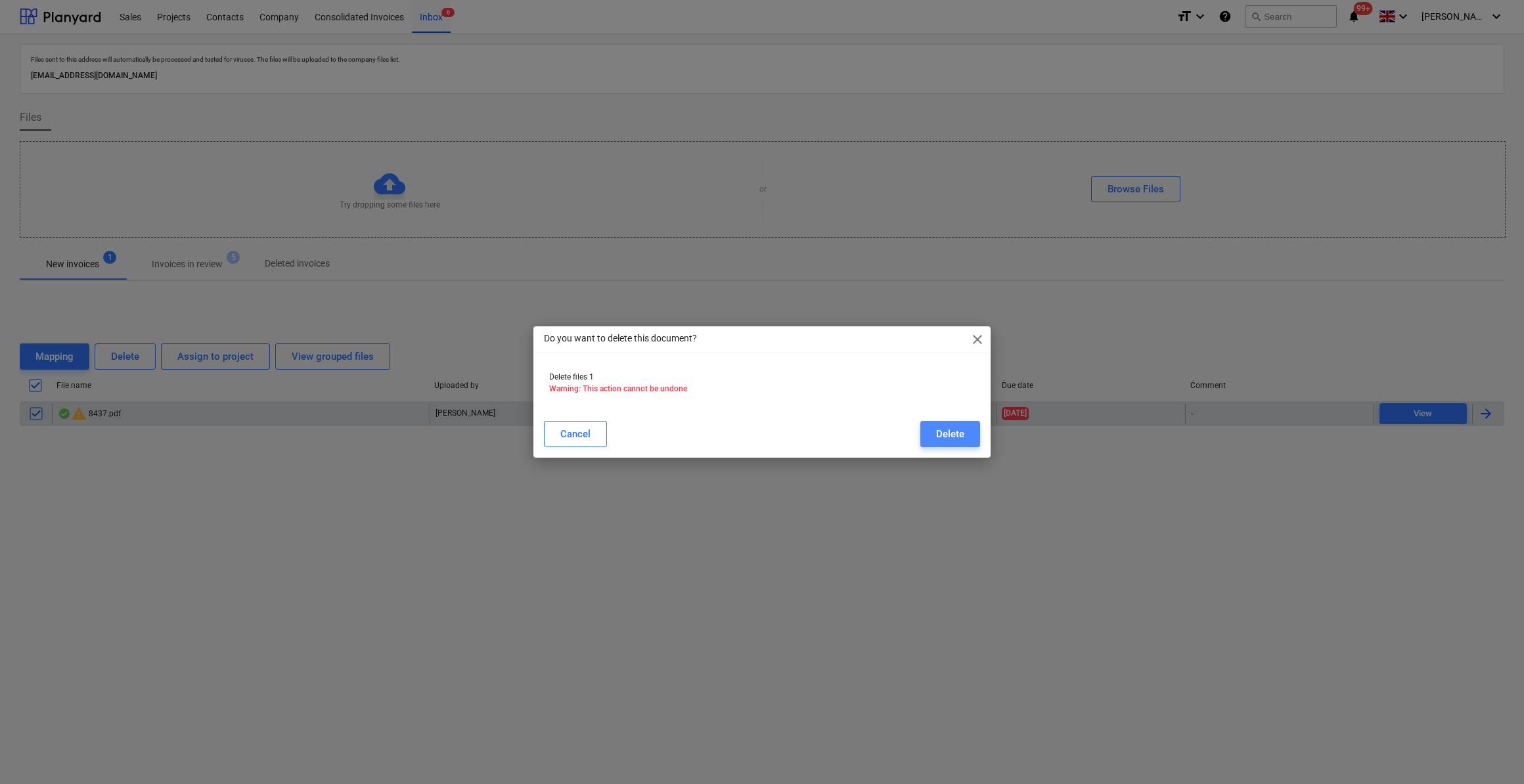
click at [963, 437] on div "Delete" at bounding box center [949, 433] width 28 height 17
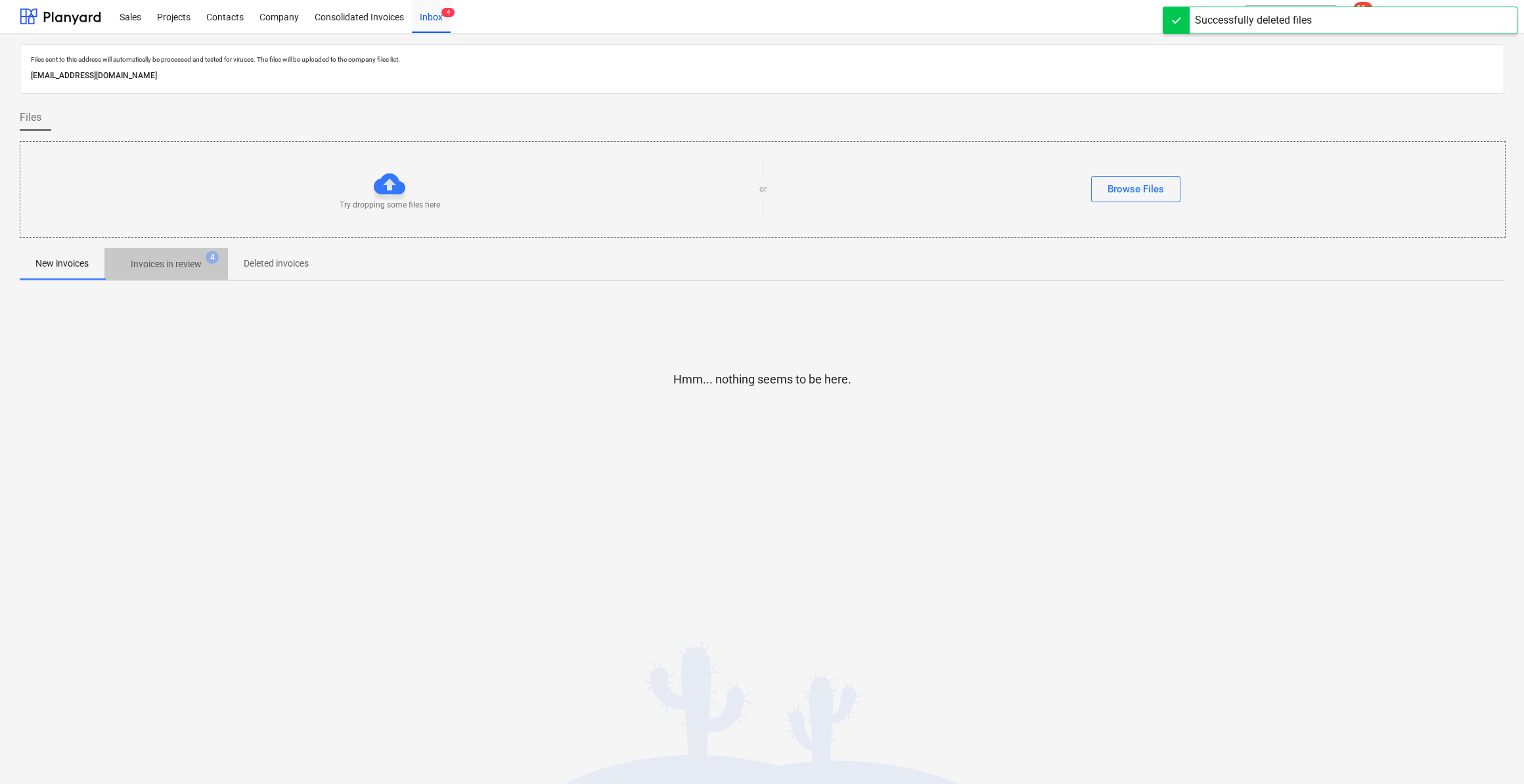
click at [157, 265] on p "Invoices in review" at bounding box center [166, 264] width 71 height 14
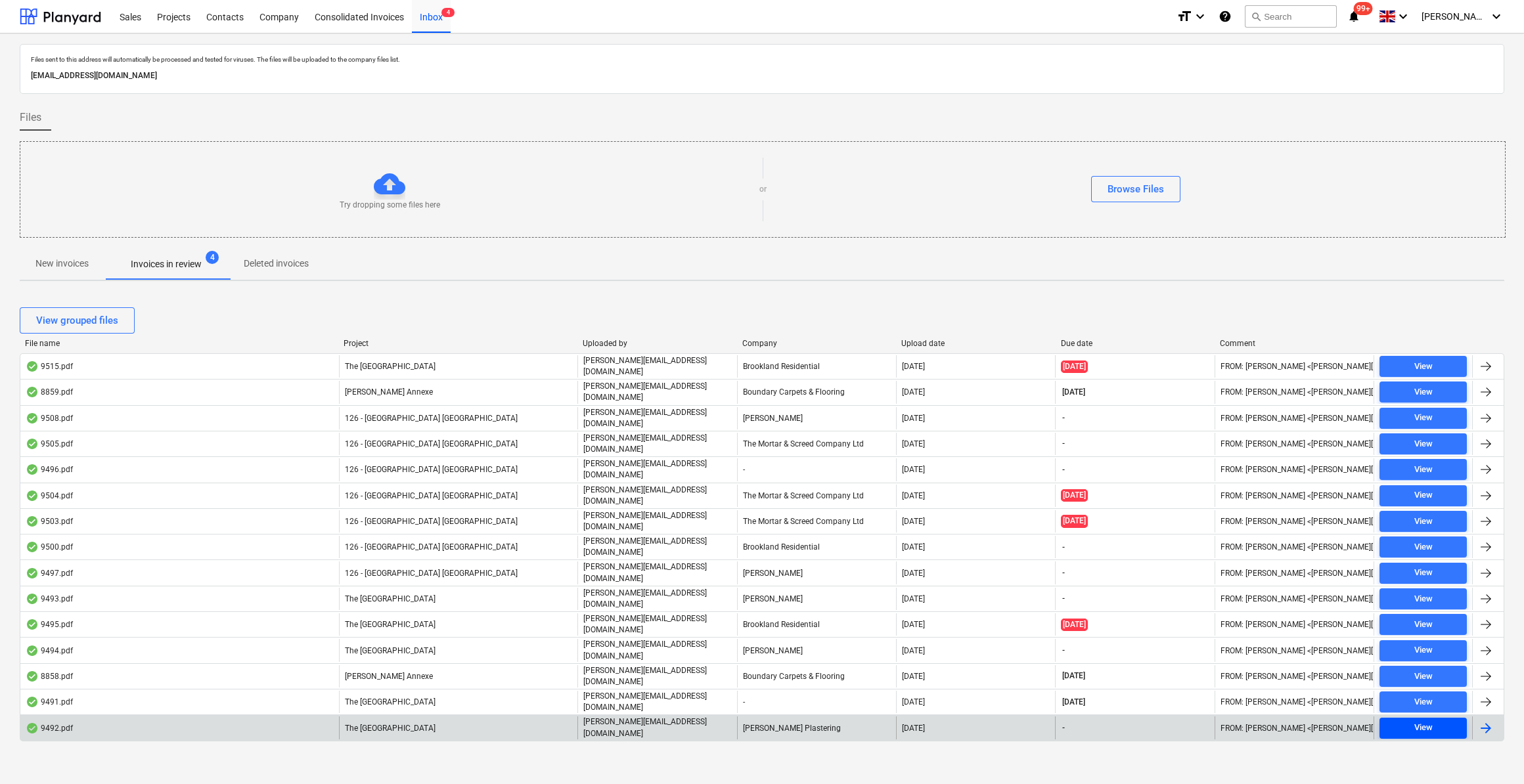
click at [1427, 720] on div "View" at bounding box center [1422, 727] width 18 height 15
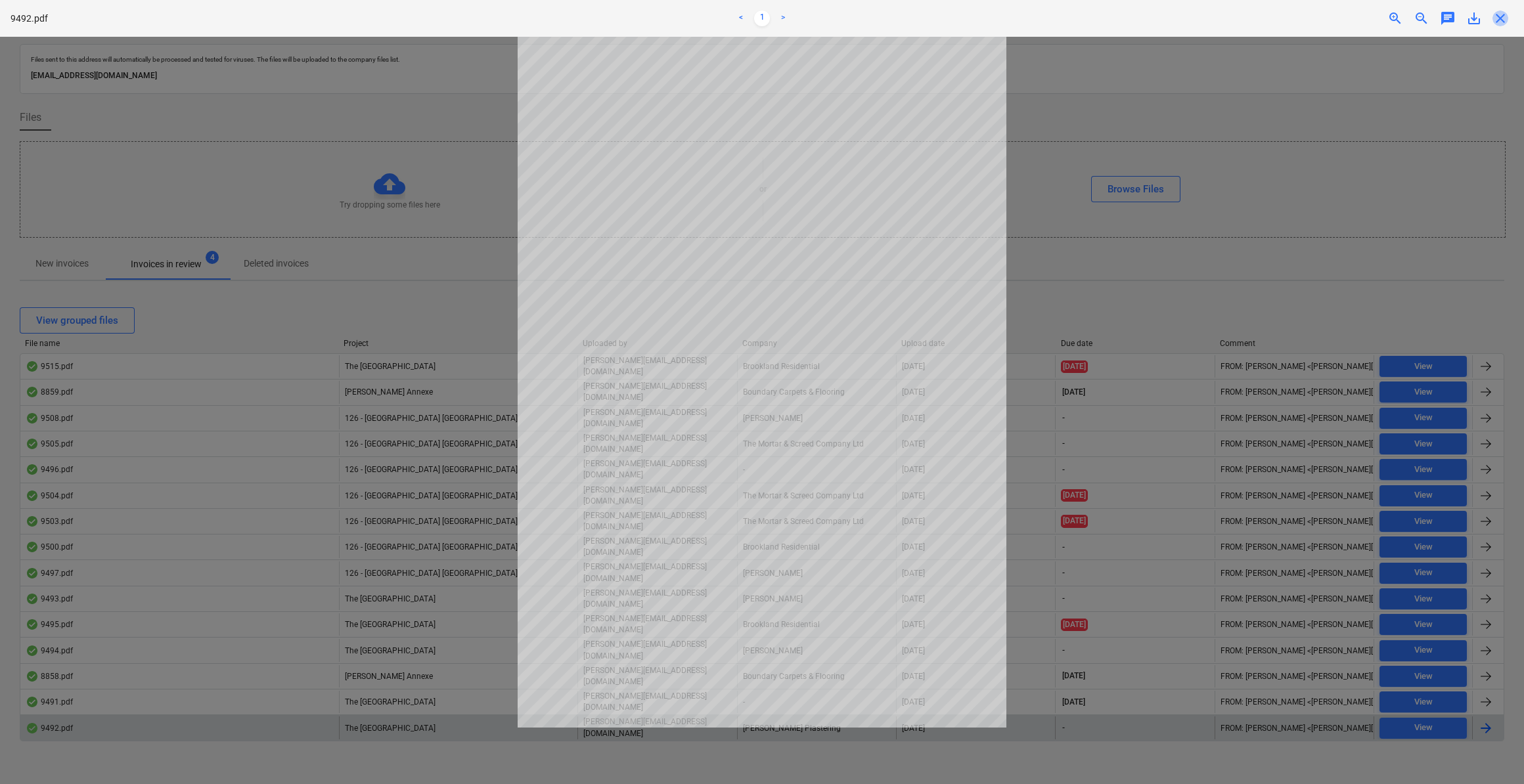
click at [1502, 20] on span "close" at bounding box center [1500, 18] width 16 height 16
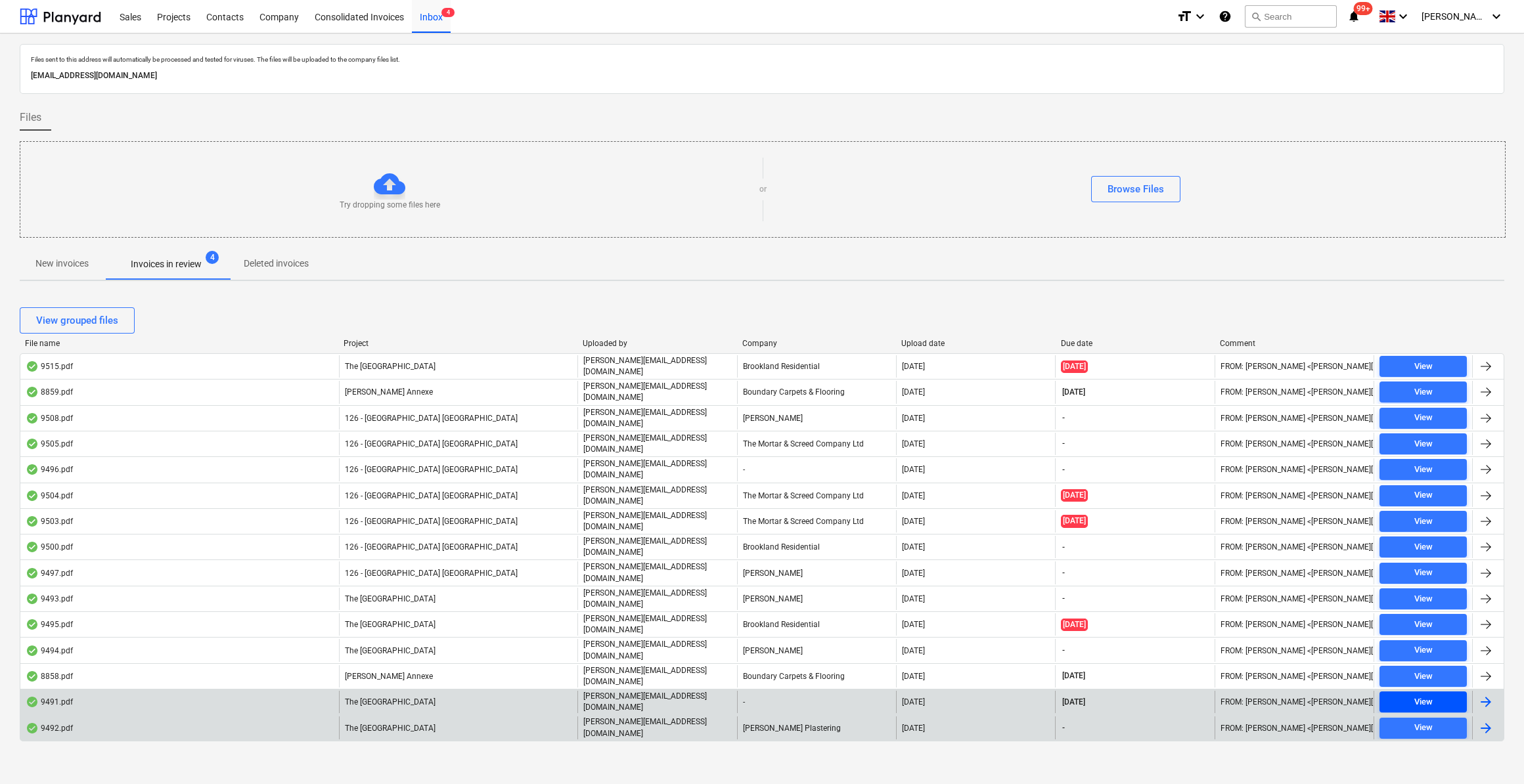
click at [1401, 694] on span "View" at bounding box center [1422, 702] width 77 height 15
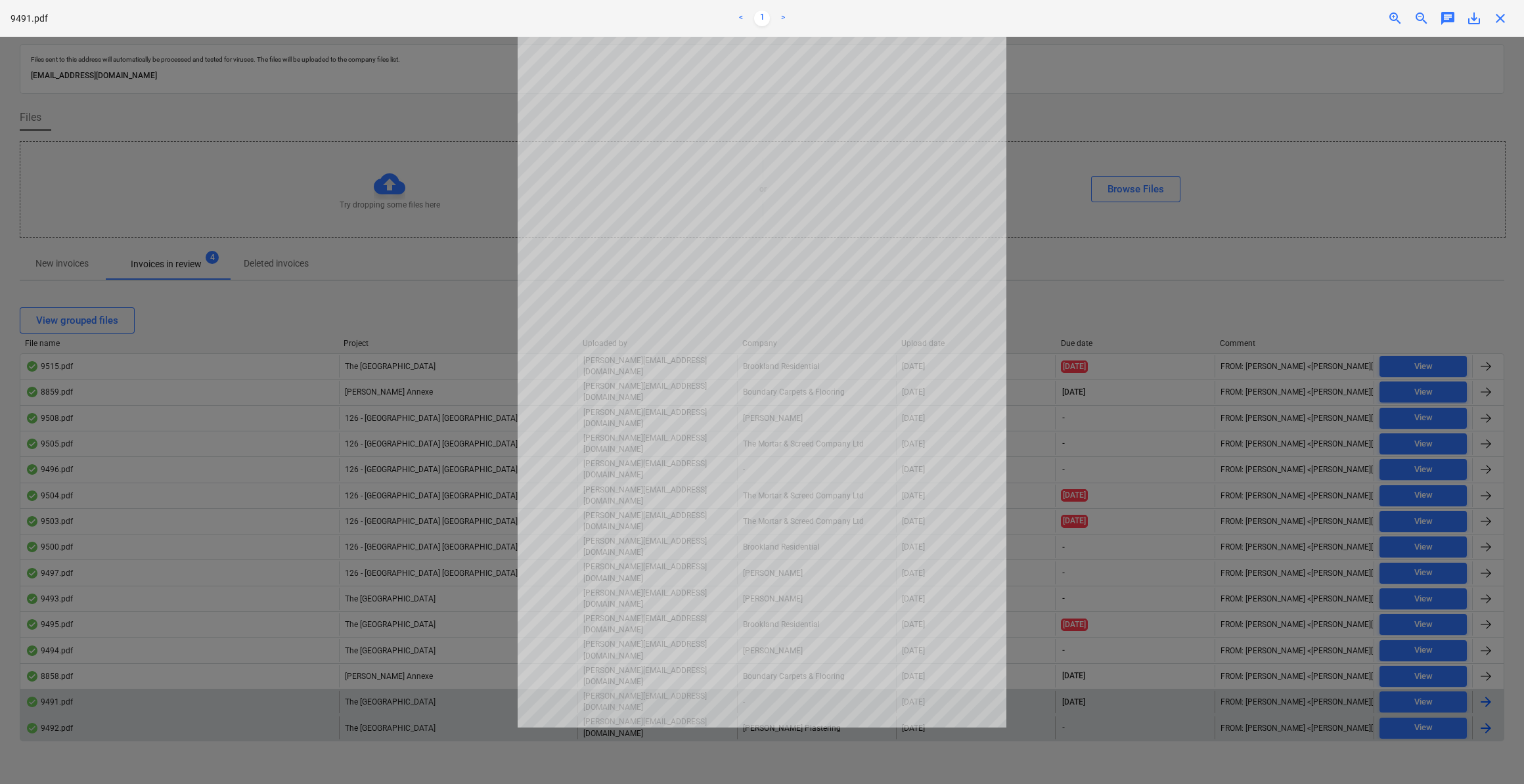
click at [1500, 18] on span "close" at bounding box center [1500, 18] width 16 height 16
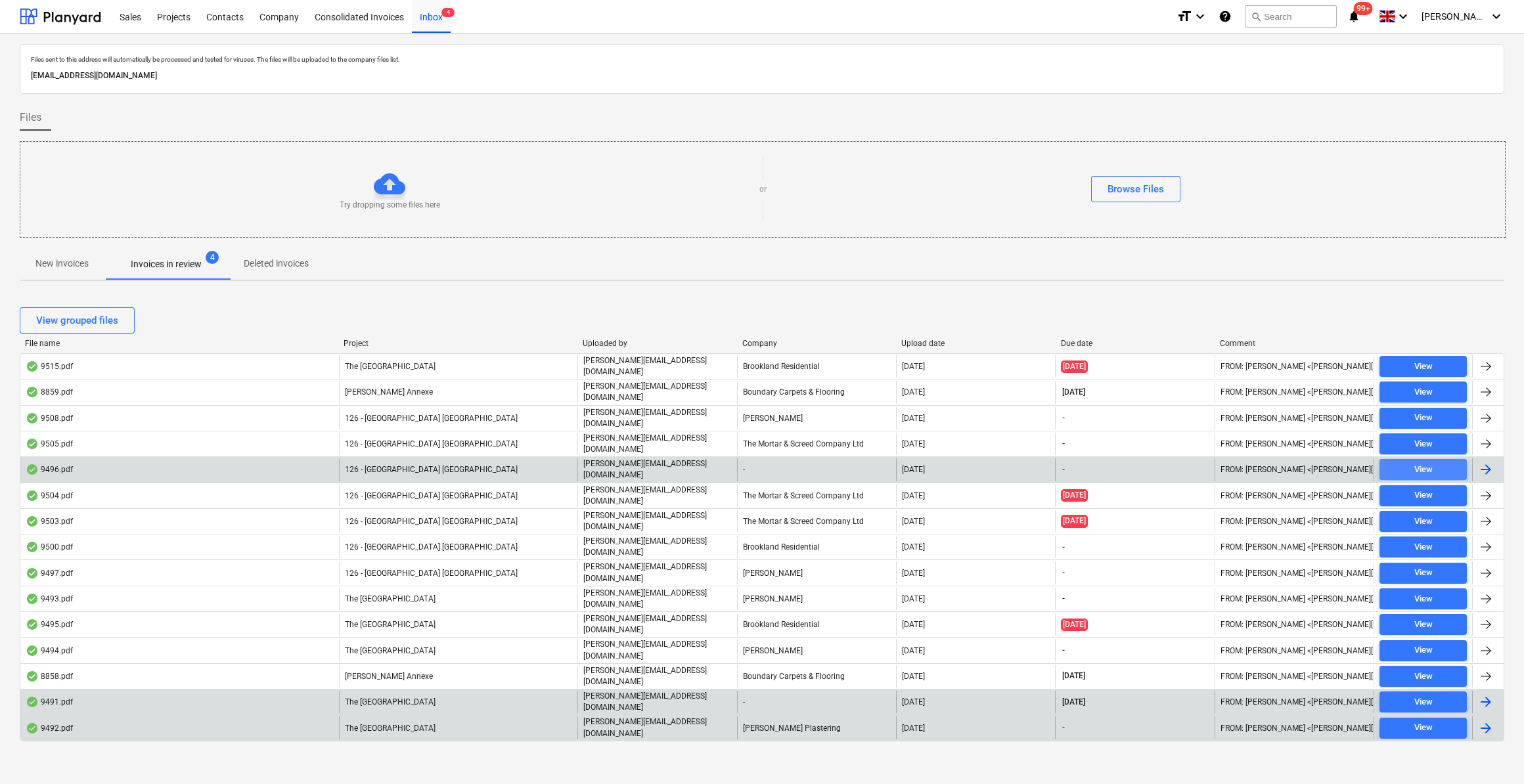
click at [1432, 462] on span "View" at bounding box center [1422, 469] width 77 height 15
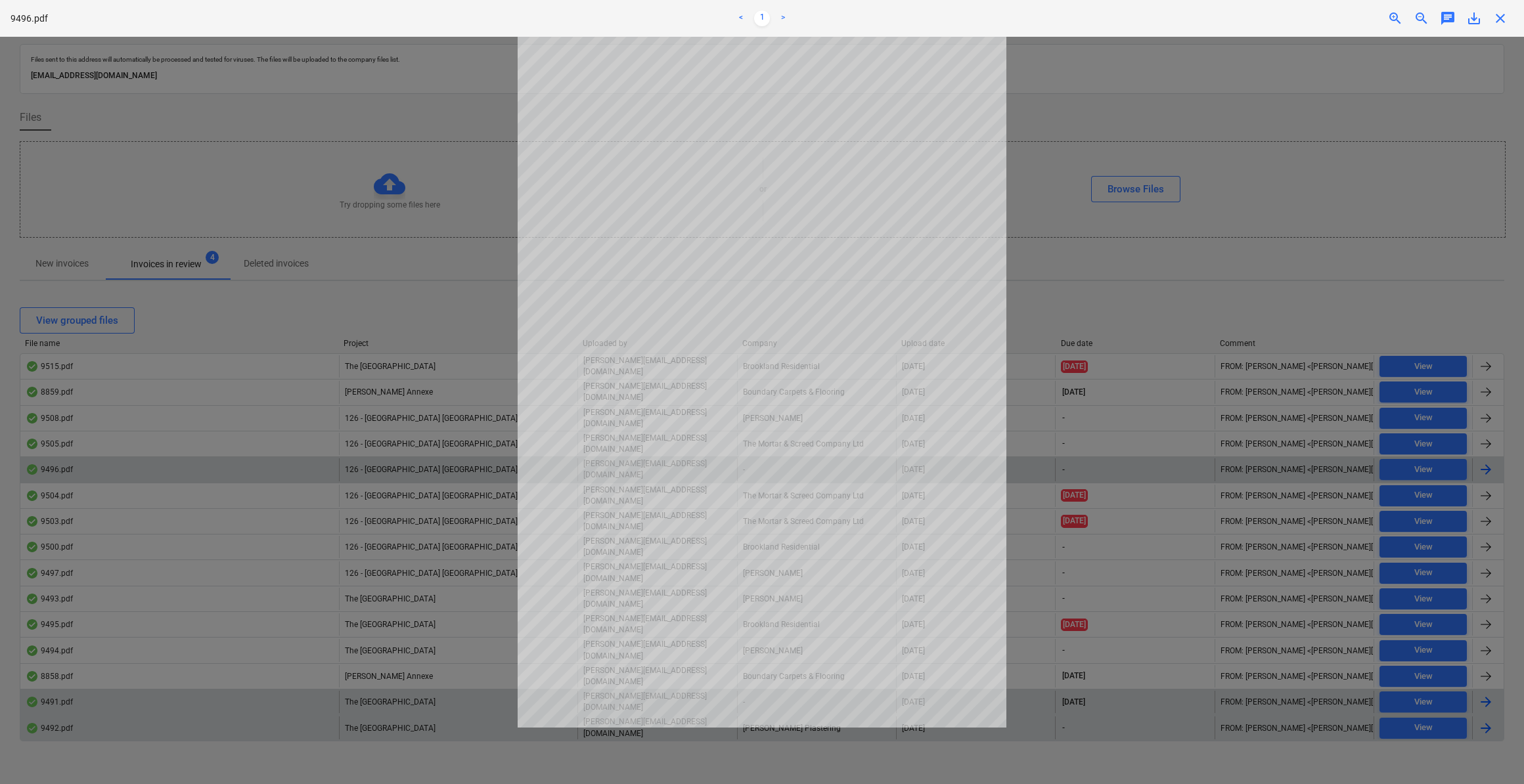
click at [1502, 17] on span "close" at bounding box center [1500, 18] width 16 height 16
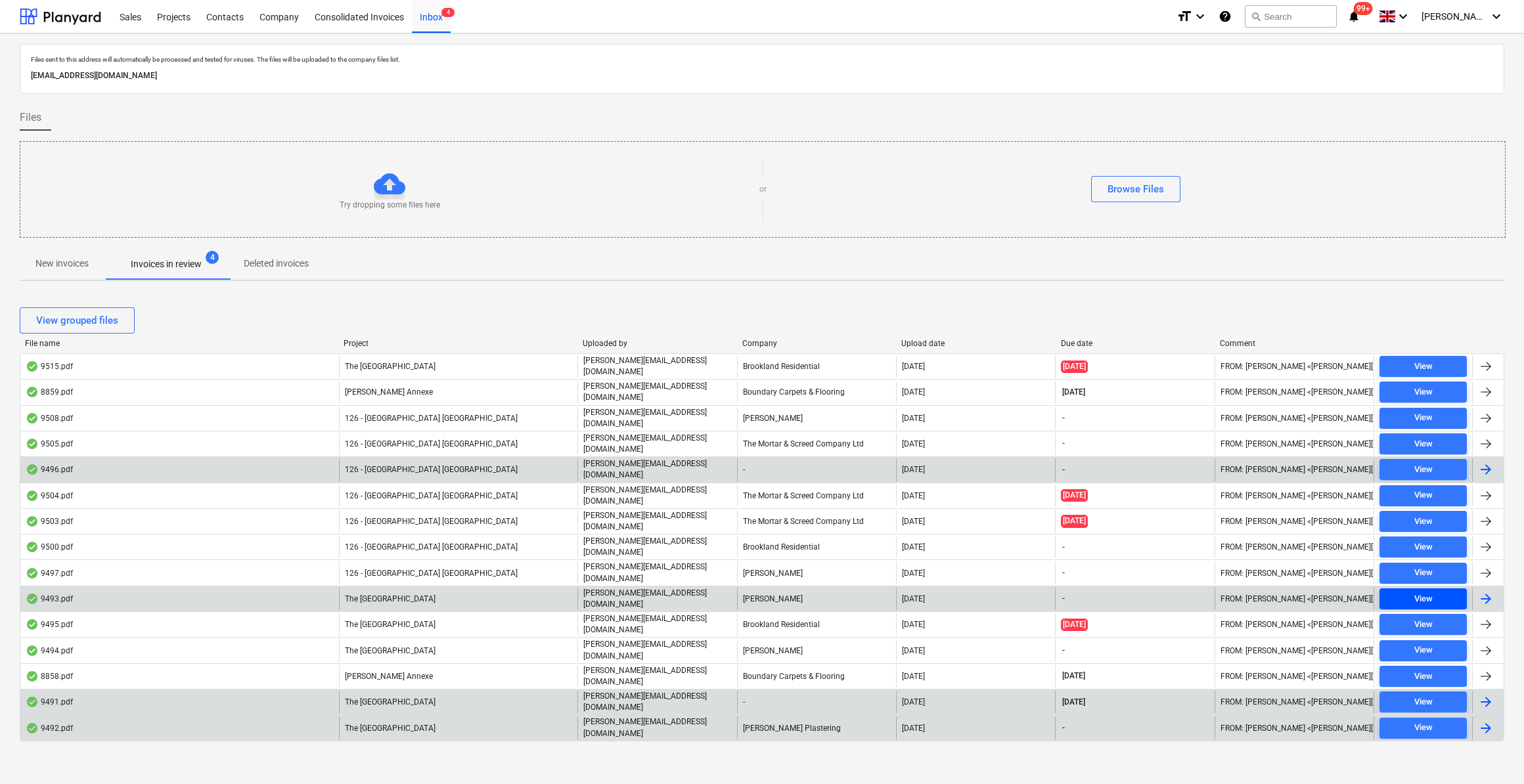
click at [1432, 591] on span "View" at bounding box center [1422, 599] width 77 height 15
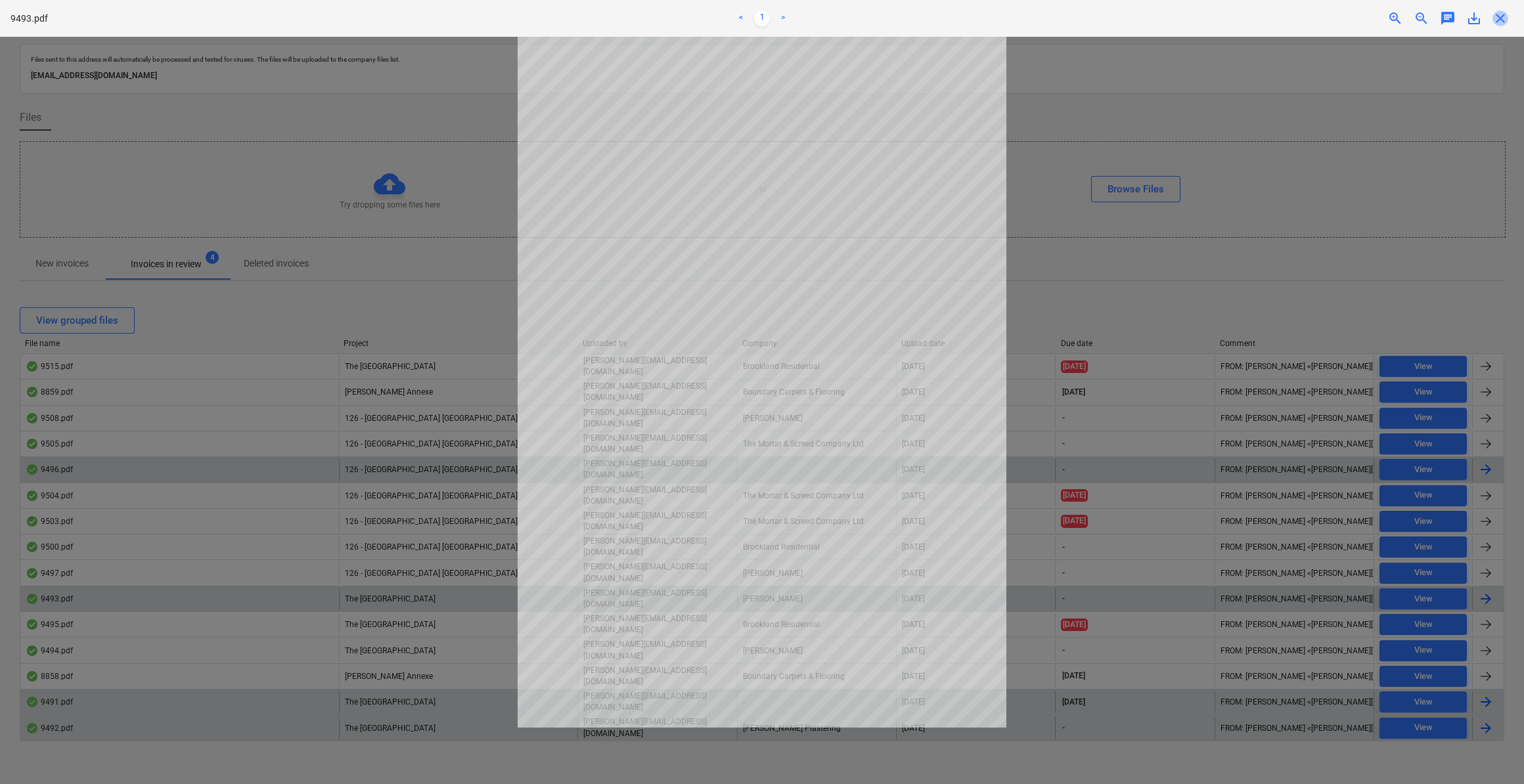
click at [1499, 26] on span "close" at bounding box center [1500, 18] width 16 height 16
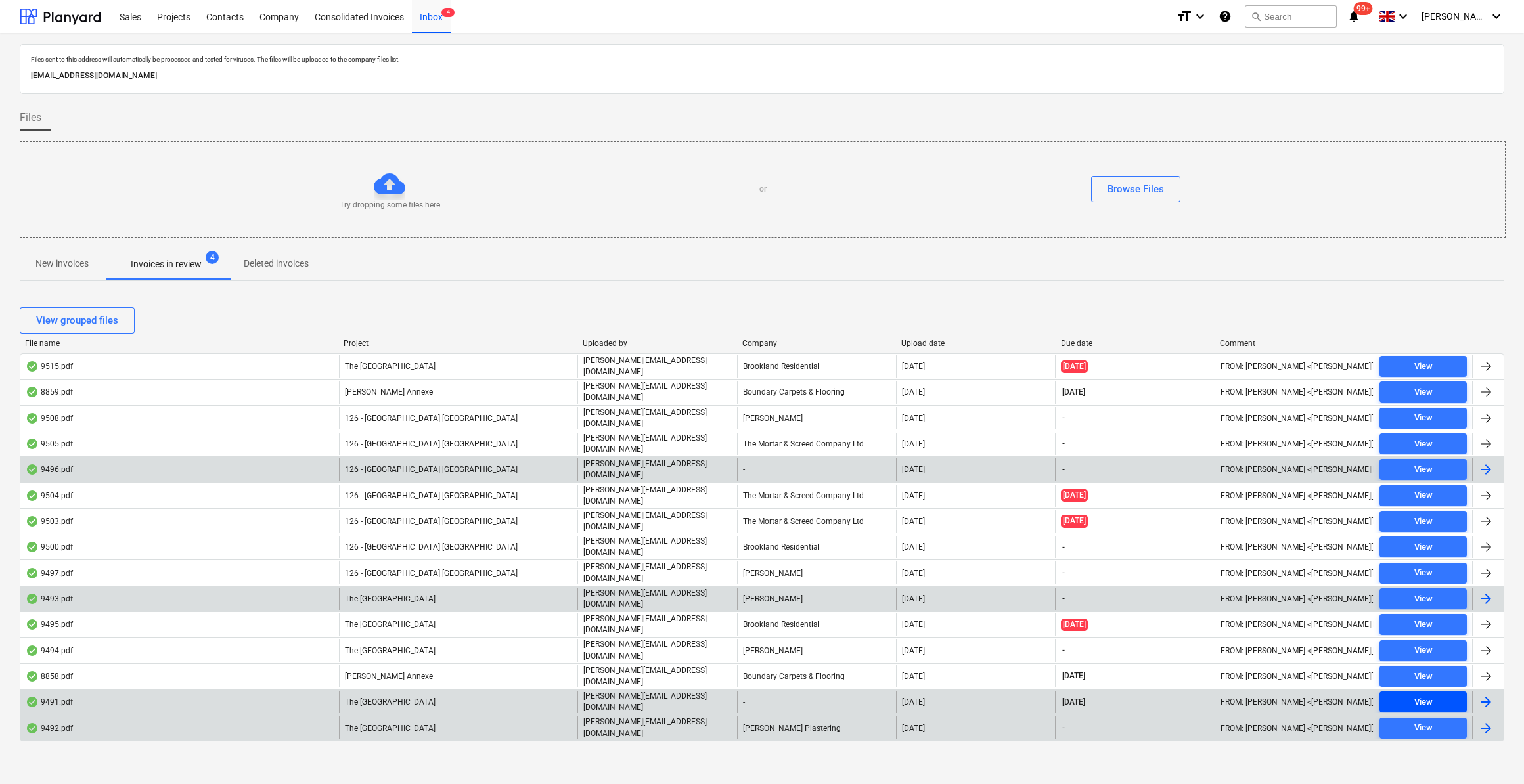
click at [1407, 694] on span "View" at bounding box center [1422, 702] width 77 height 15
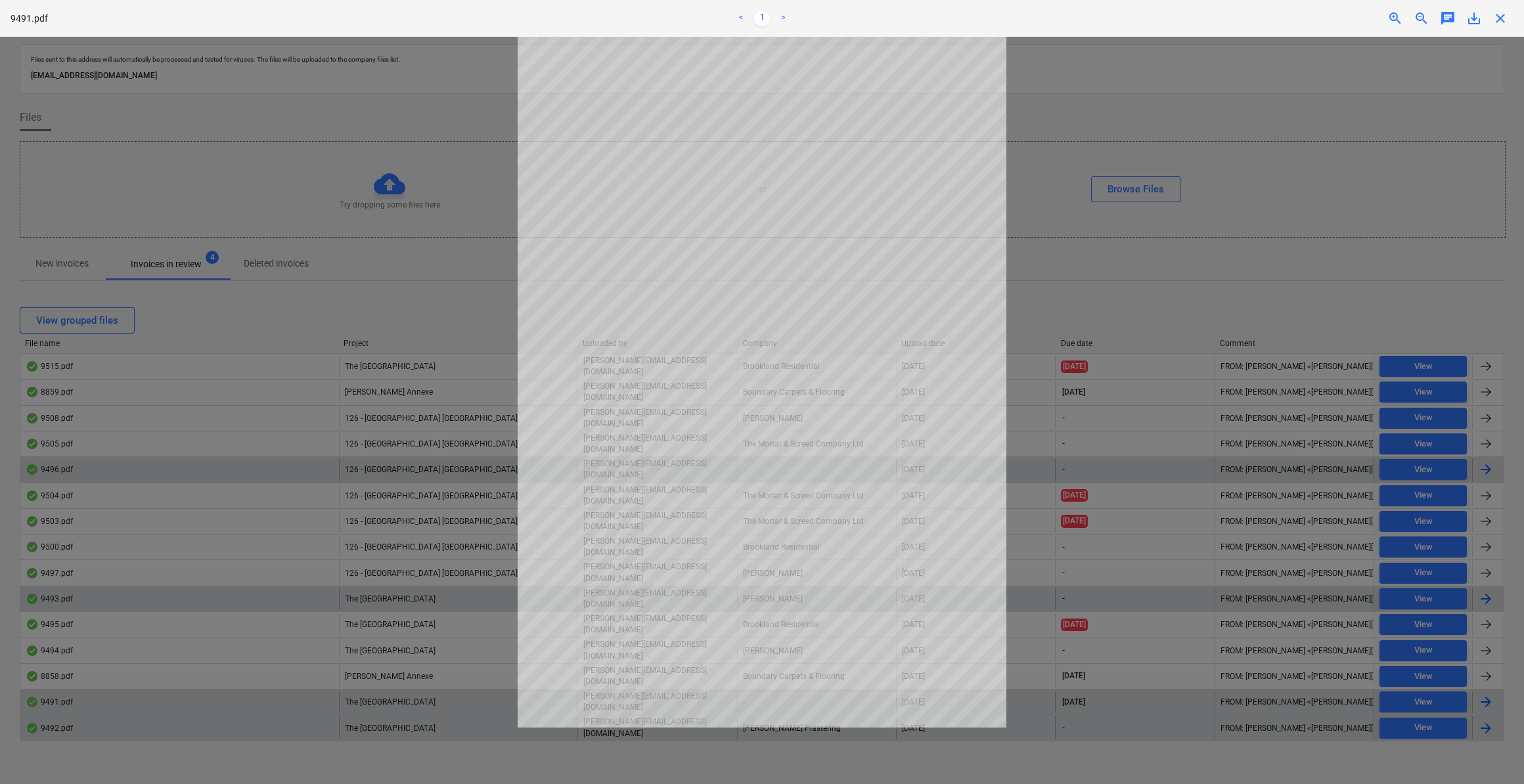
click at [1502, 22] on span "close" at bounding box center [1500, 18] width 16 height 16
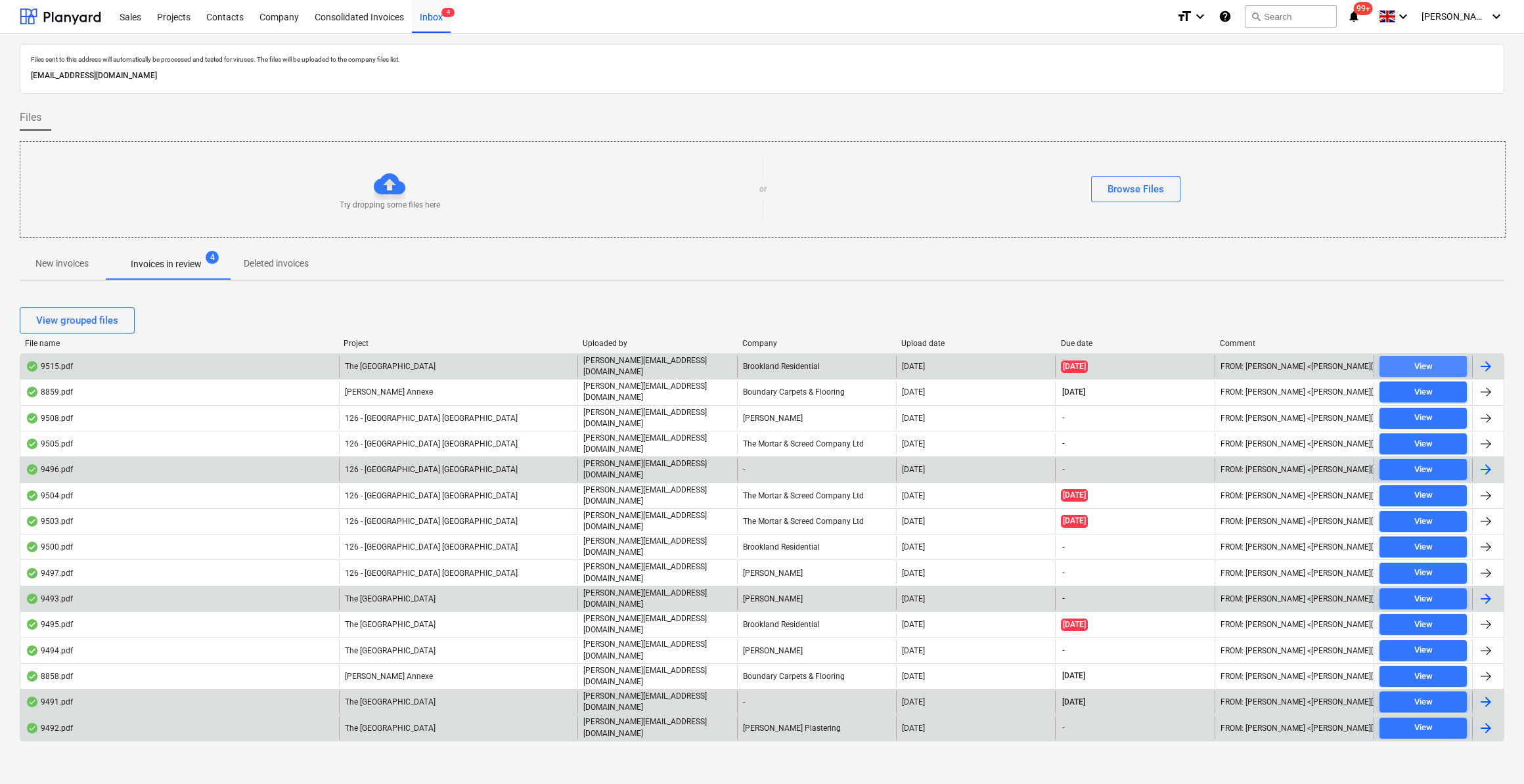
click at [1435, 362] on span "View" at bounding box center [1422, 366] width 77 height 15
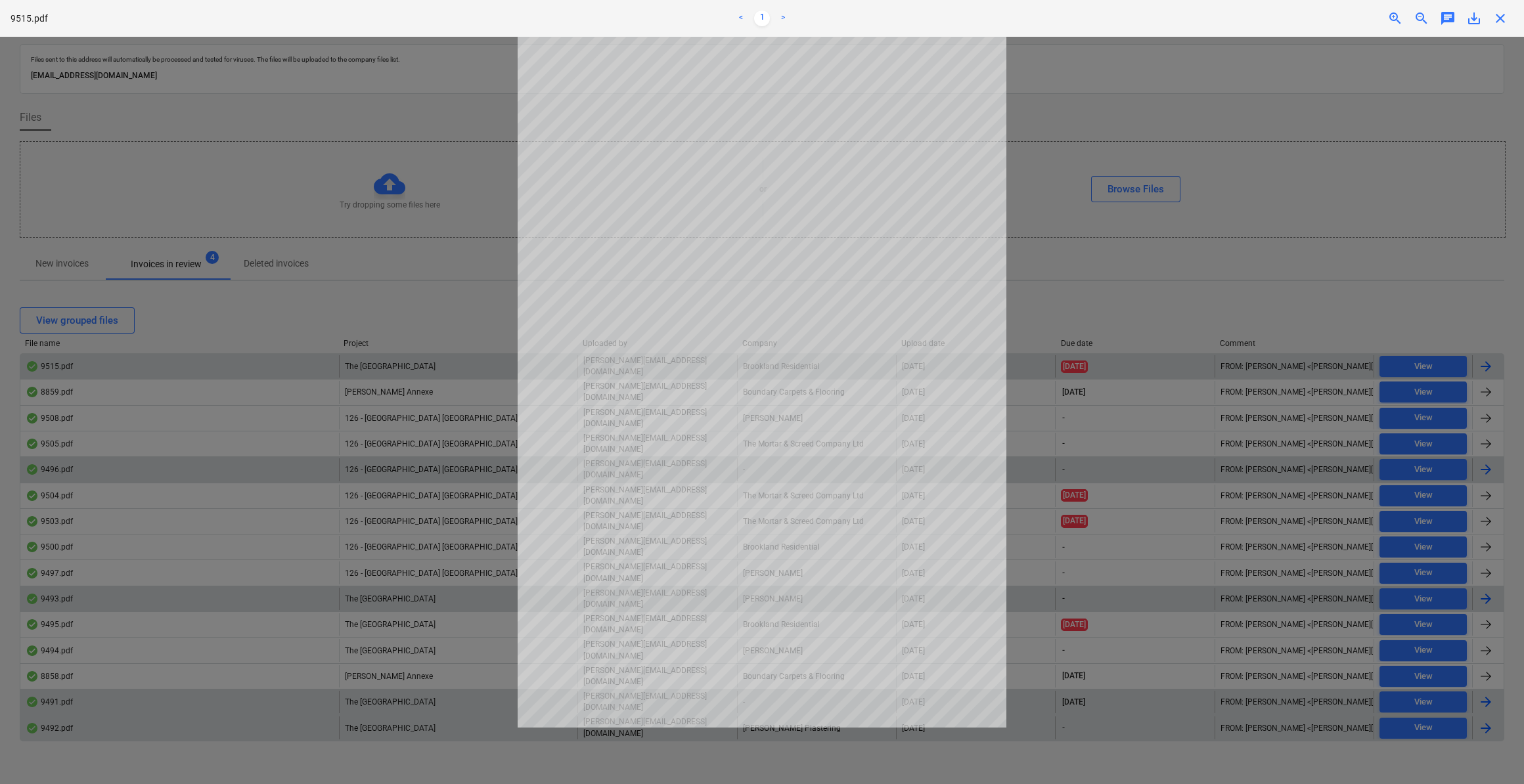
click at [1498, 18] on span "close" at bounding box center [1500, 18] width 16 height 16
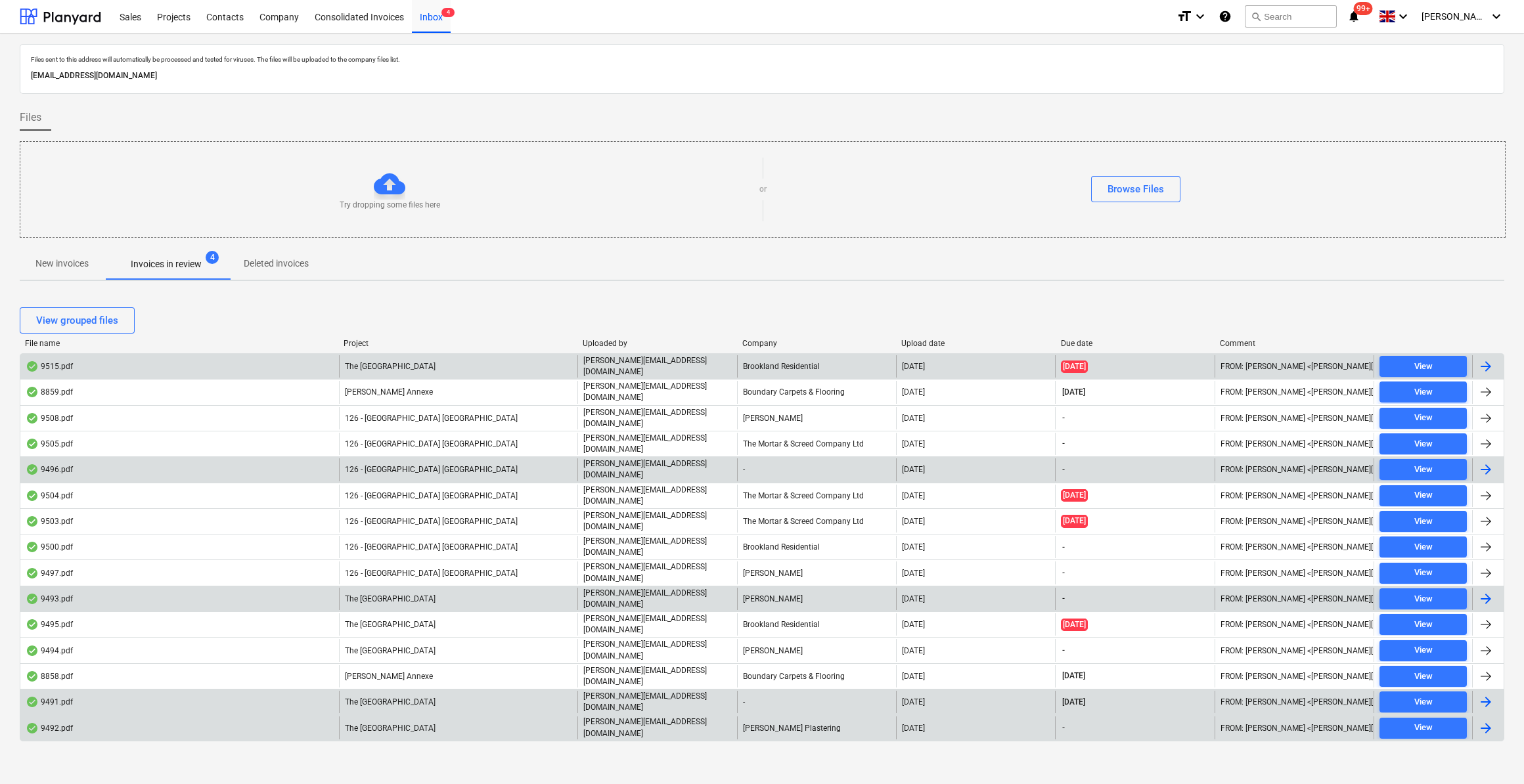
click at [1484, 365] on div at bounding box center [1486, 366] width 16 height 16
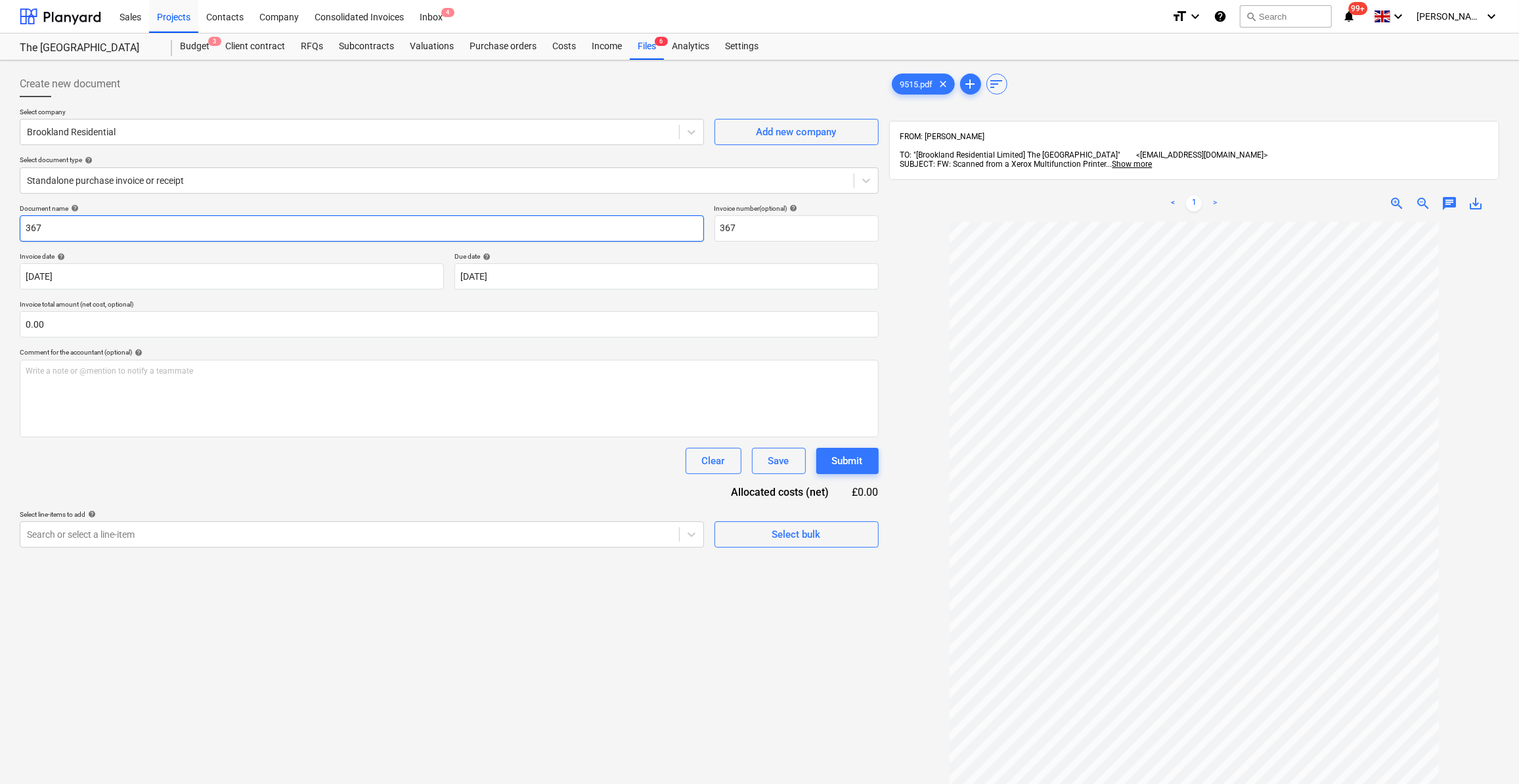
click at [26, 233] on input "367" at bounding box center [362, 228] width 684 height 26
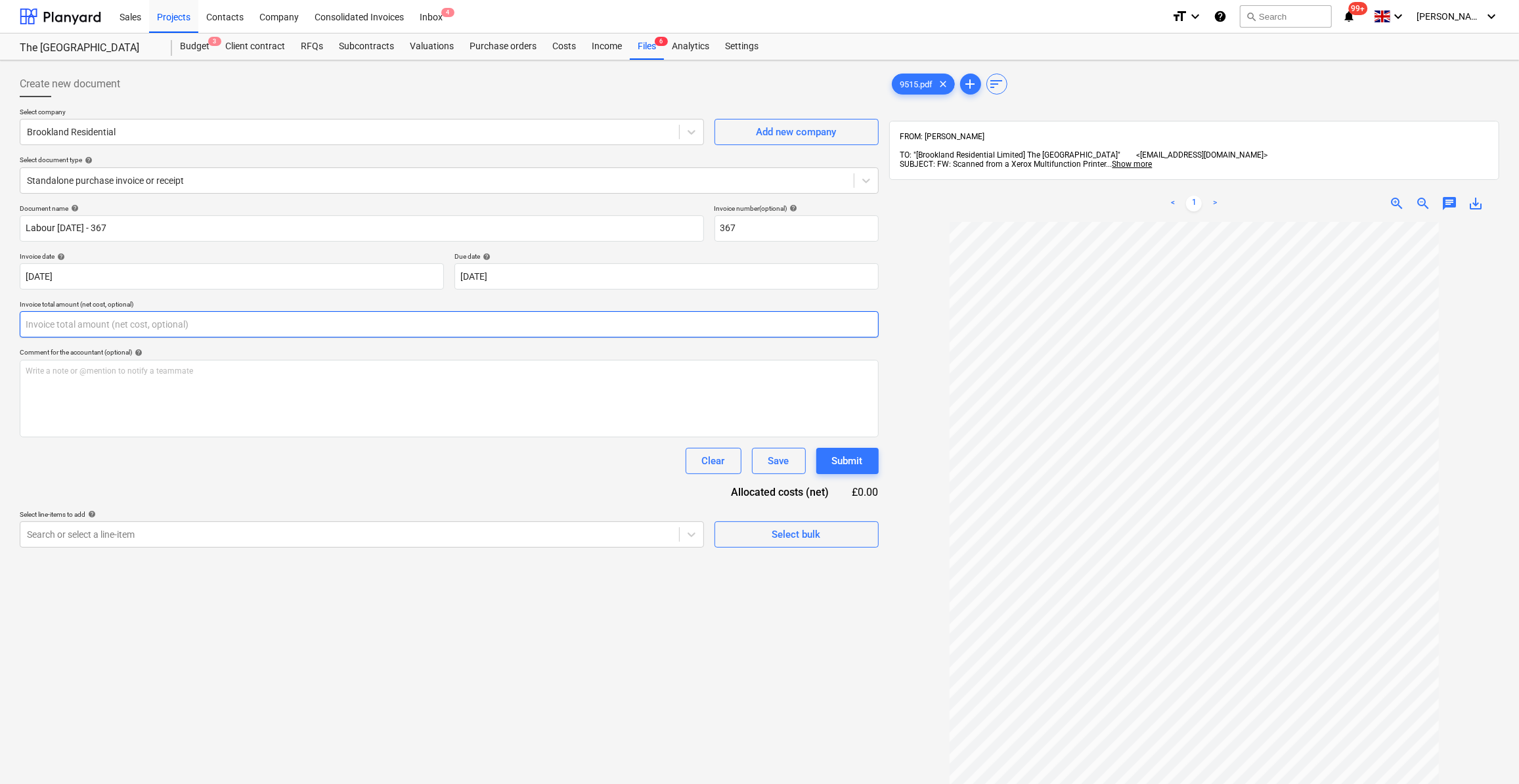
click at [78, 325] on input "text" at bounding box center [449, 324] width 859 height 26
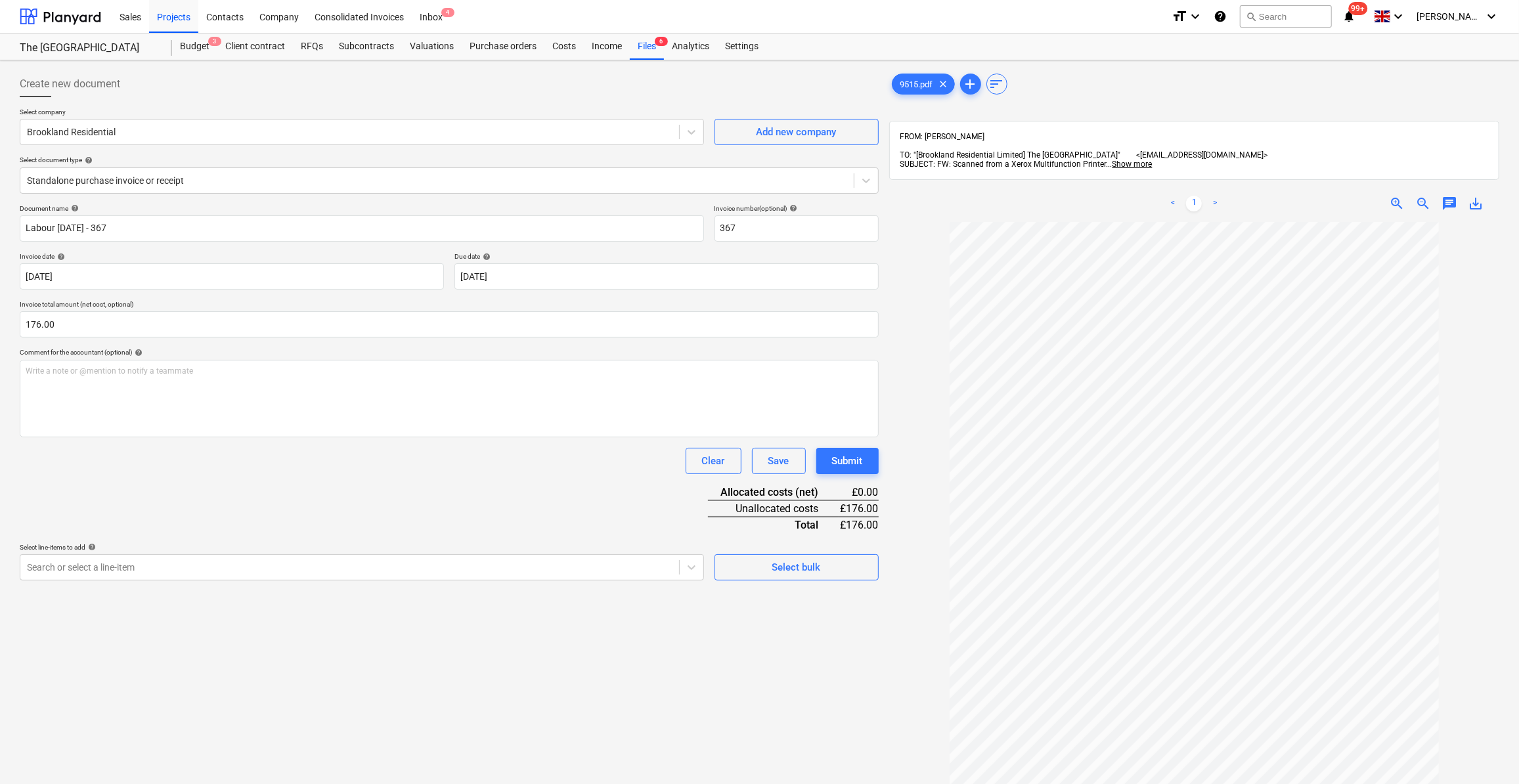
click at [141, 470] on div "Clear Save Submit" at bounding box center [449, 460] width 859 height 26
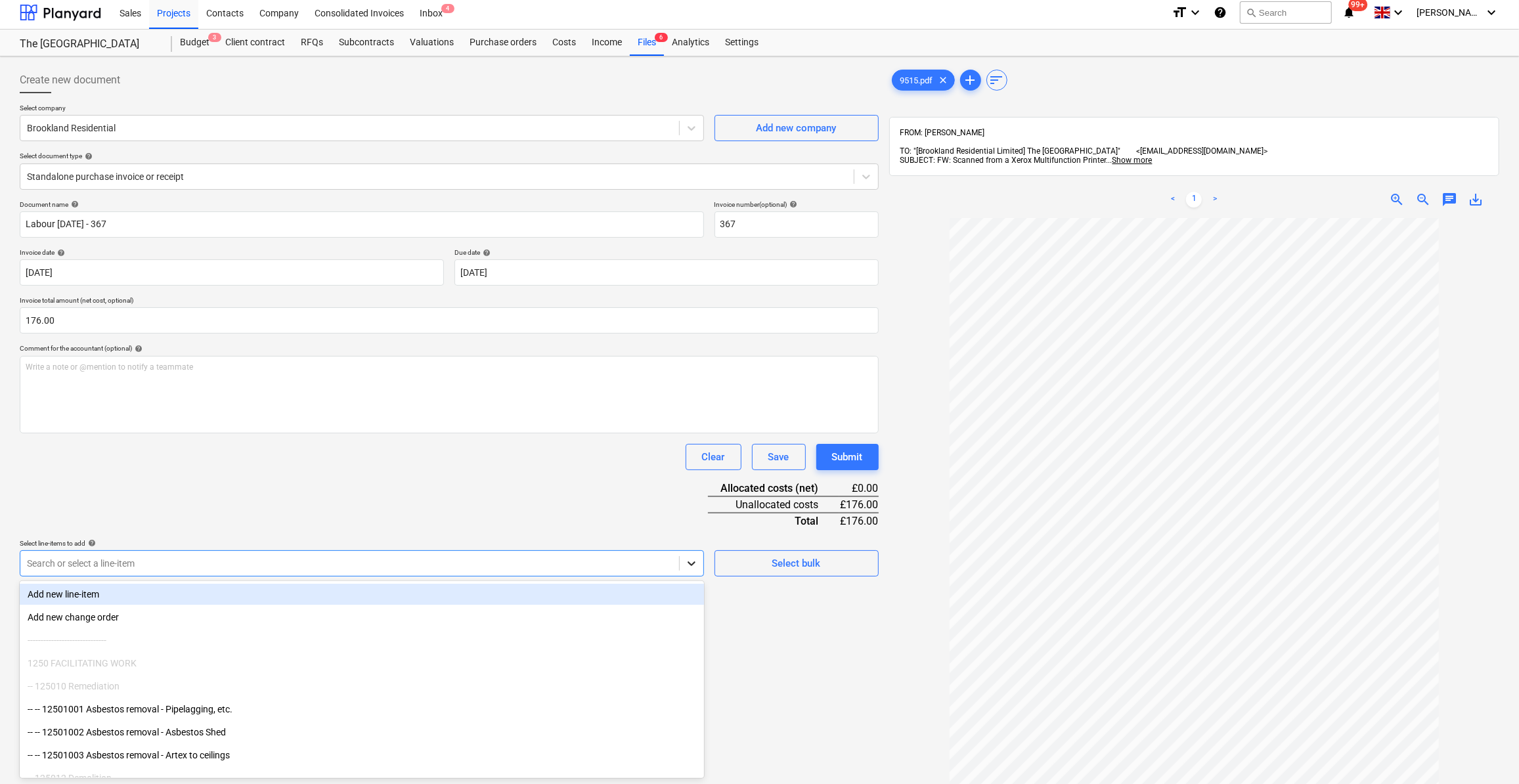
click at [692, 571] on div at bounding box center [692, 563] width 24 height 24
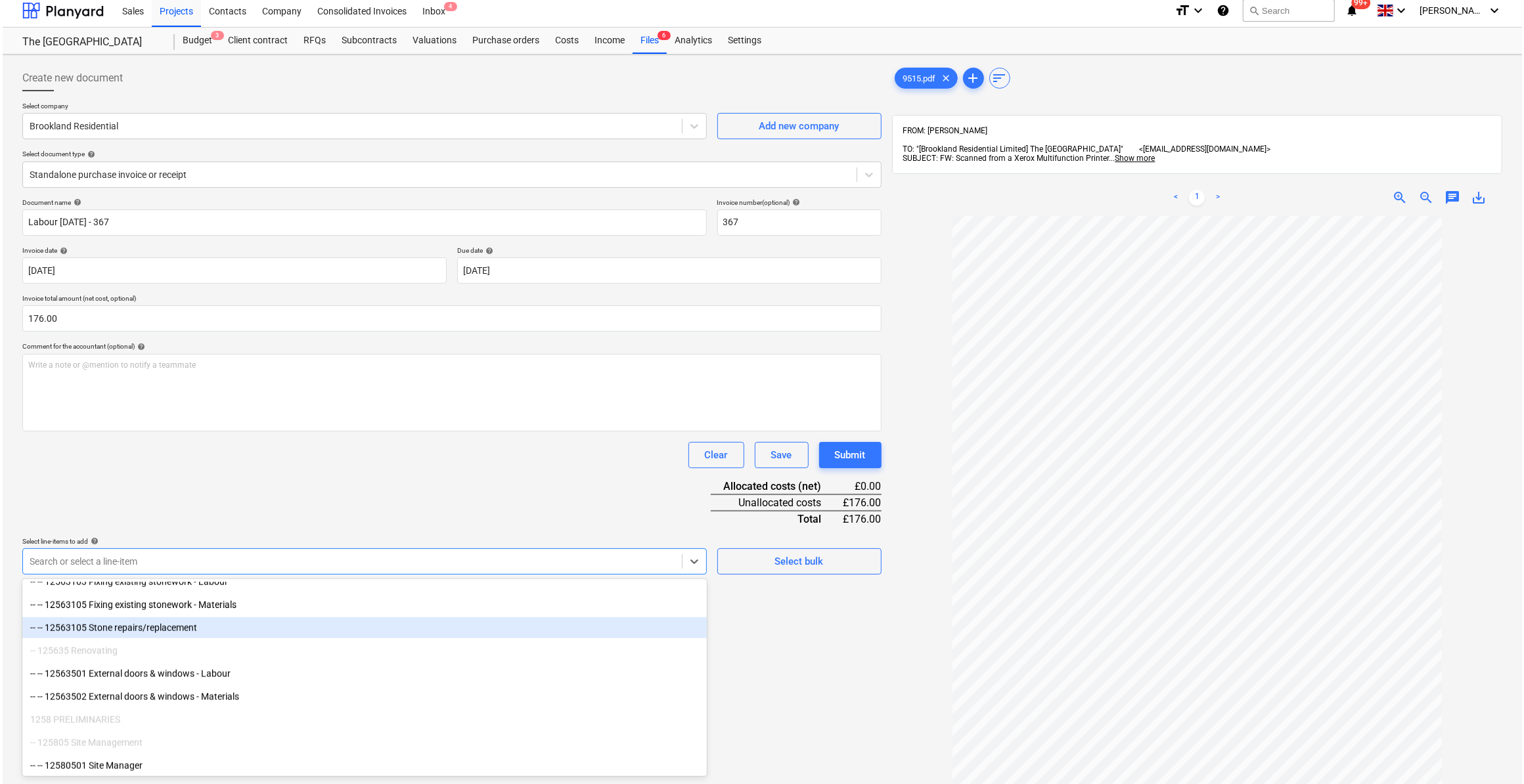
scroll to position [1670, 0]
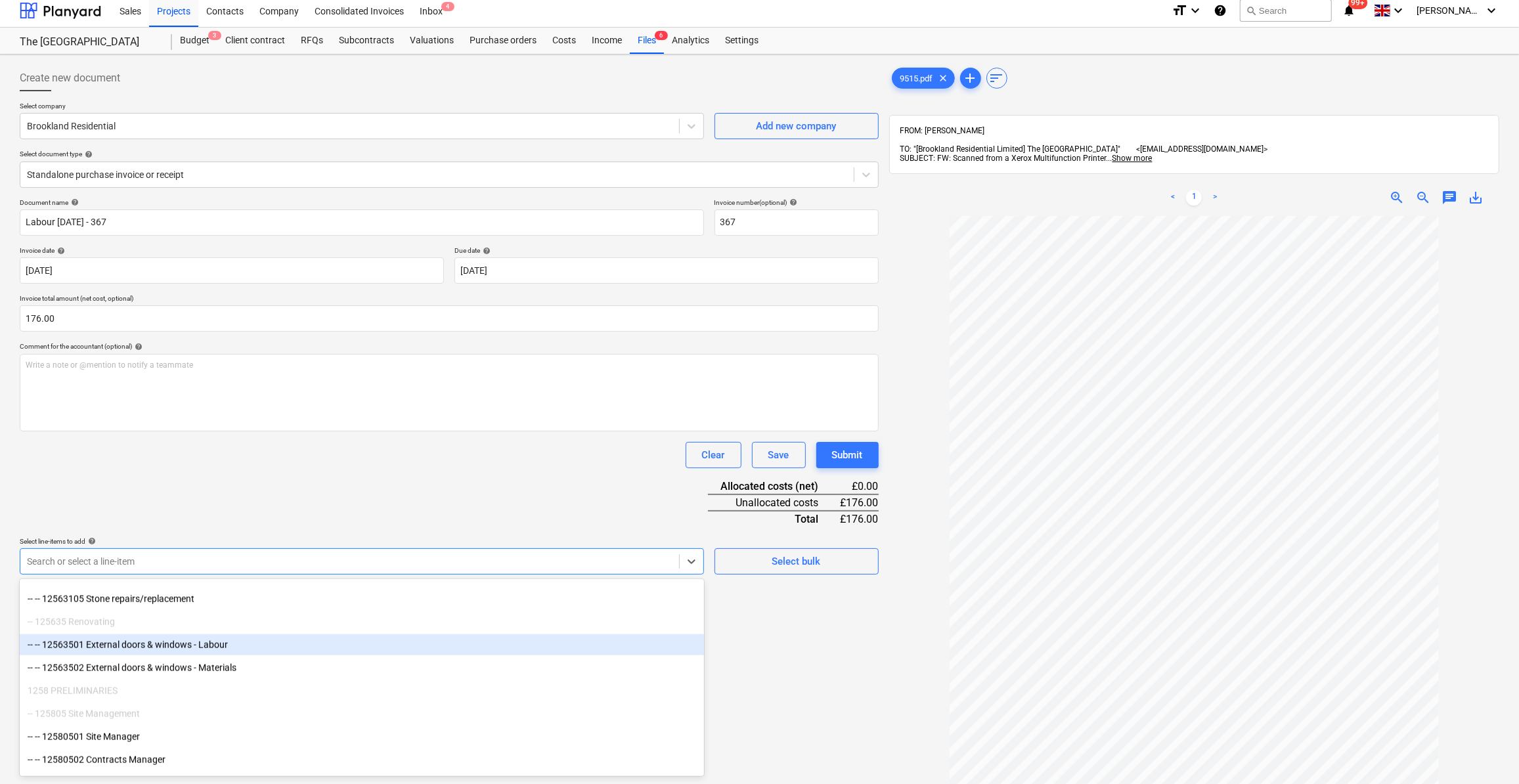
click at [237, 647] on div "-- -- 12563501 External doors & windows - Labour" at bounding box center [362, 644] width 684 height 21
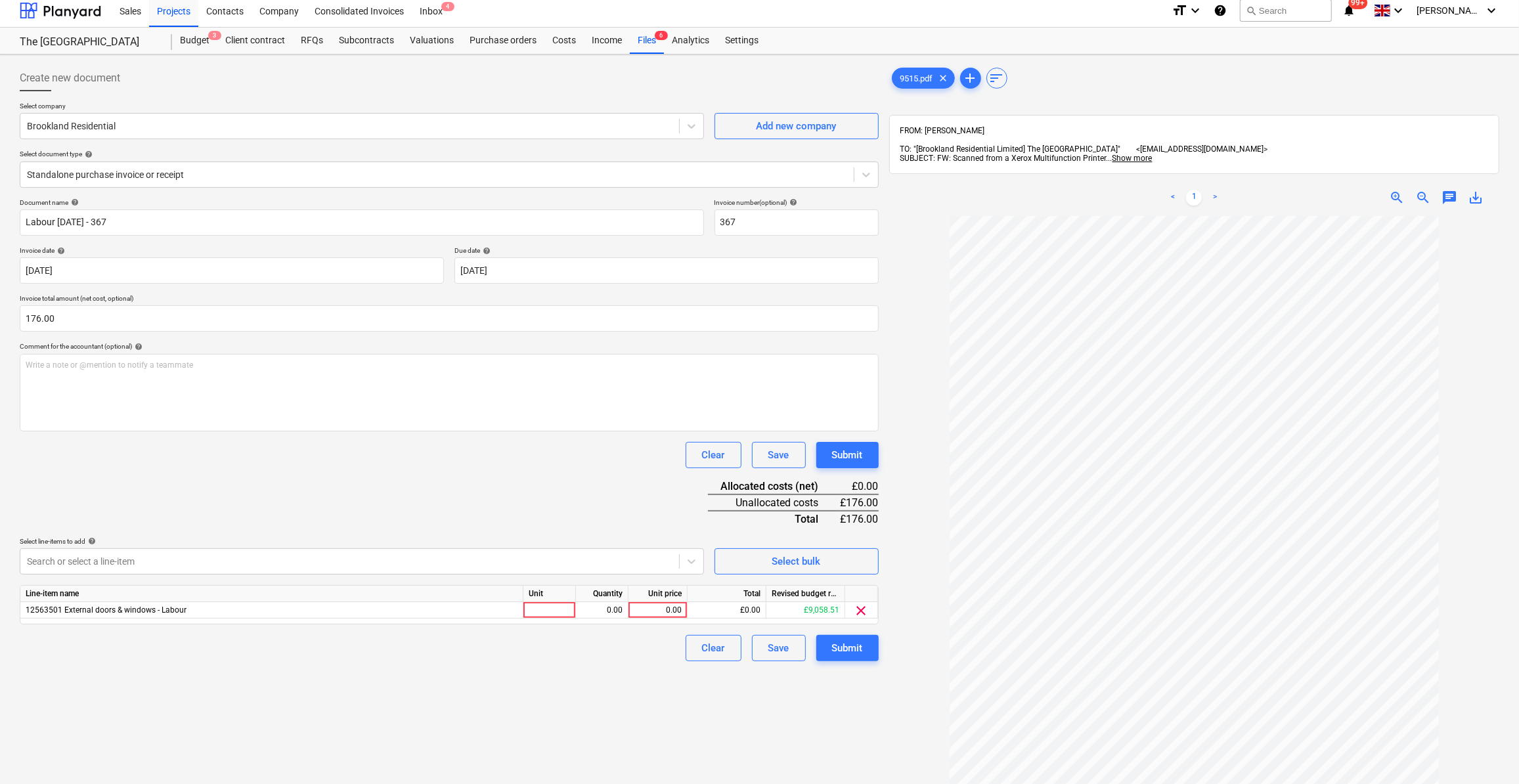
click at [848, 698] on div "Create new document Select company Brookland Residential Add new company Select…" at bounding box center [449, 514] width 869 height 909
click at [537, 604] on div at bounding box center [550, 610] width 53 height 17
click at [608, 608] on div "0.00" at bounding box center [602, 610] width 42 height 17
click at [657, 610] on div "0.00" at bounding box center [658, 610] width 48 height 17
click at [612, 647] on div "Clear Save Submit" at bounding box center [449, 647] width 859 height 26
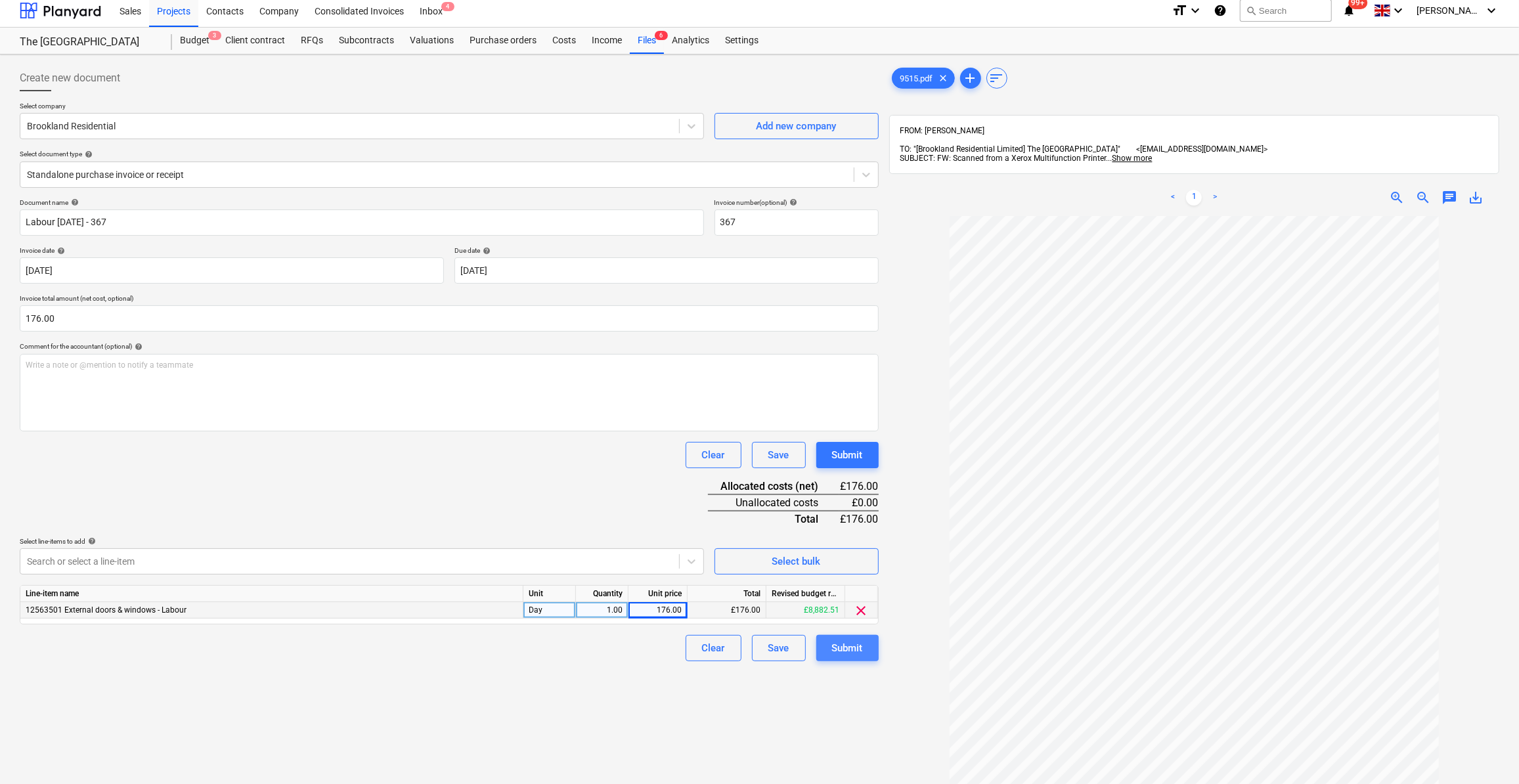
click at [836, 652] on div "Submit" at bounding box center [847, 647] width 31 height 17
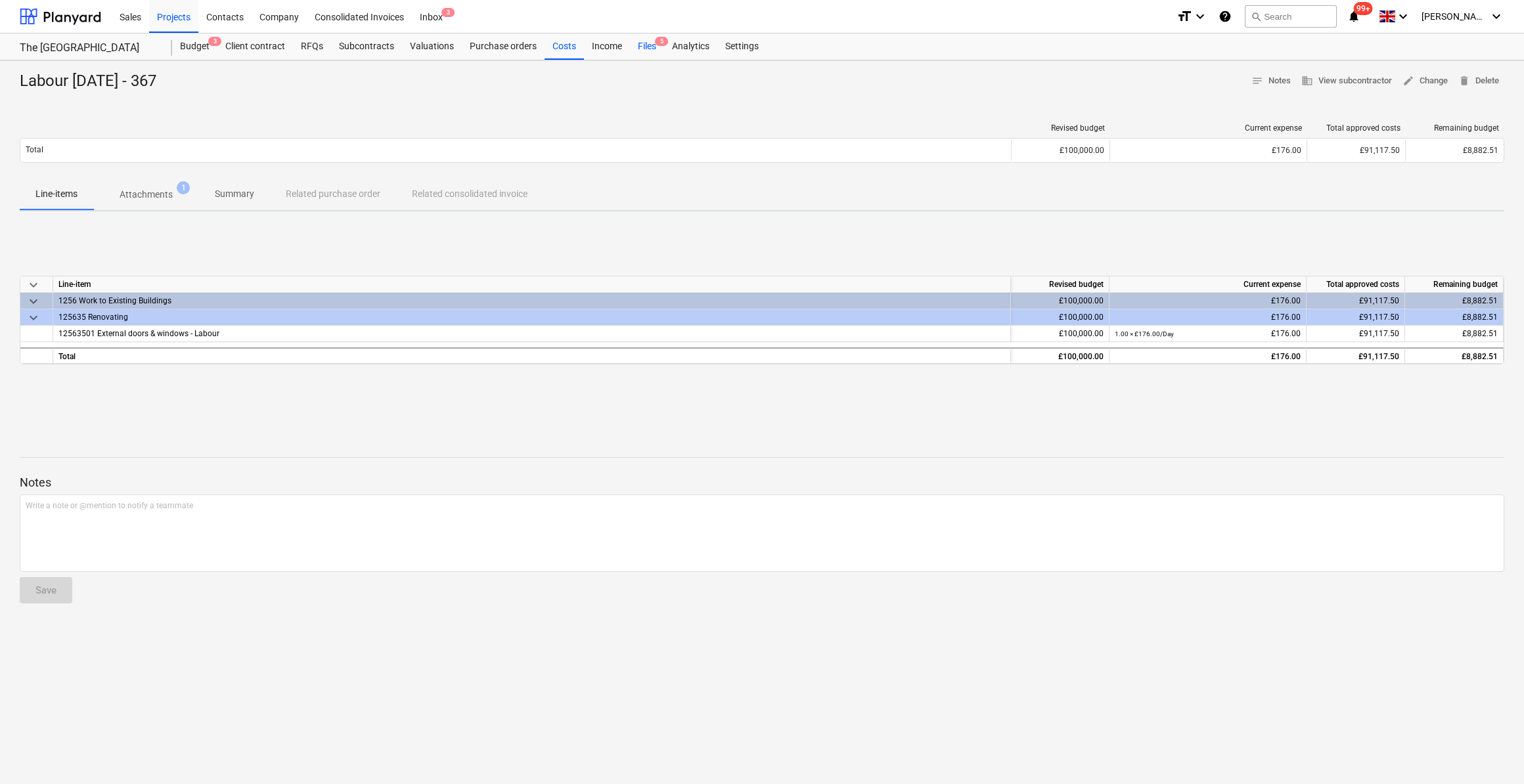
click at [649, 45] on div "Files 5" at bounding box center [647, 46] width 34 height 26
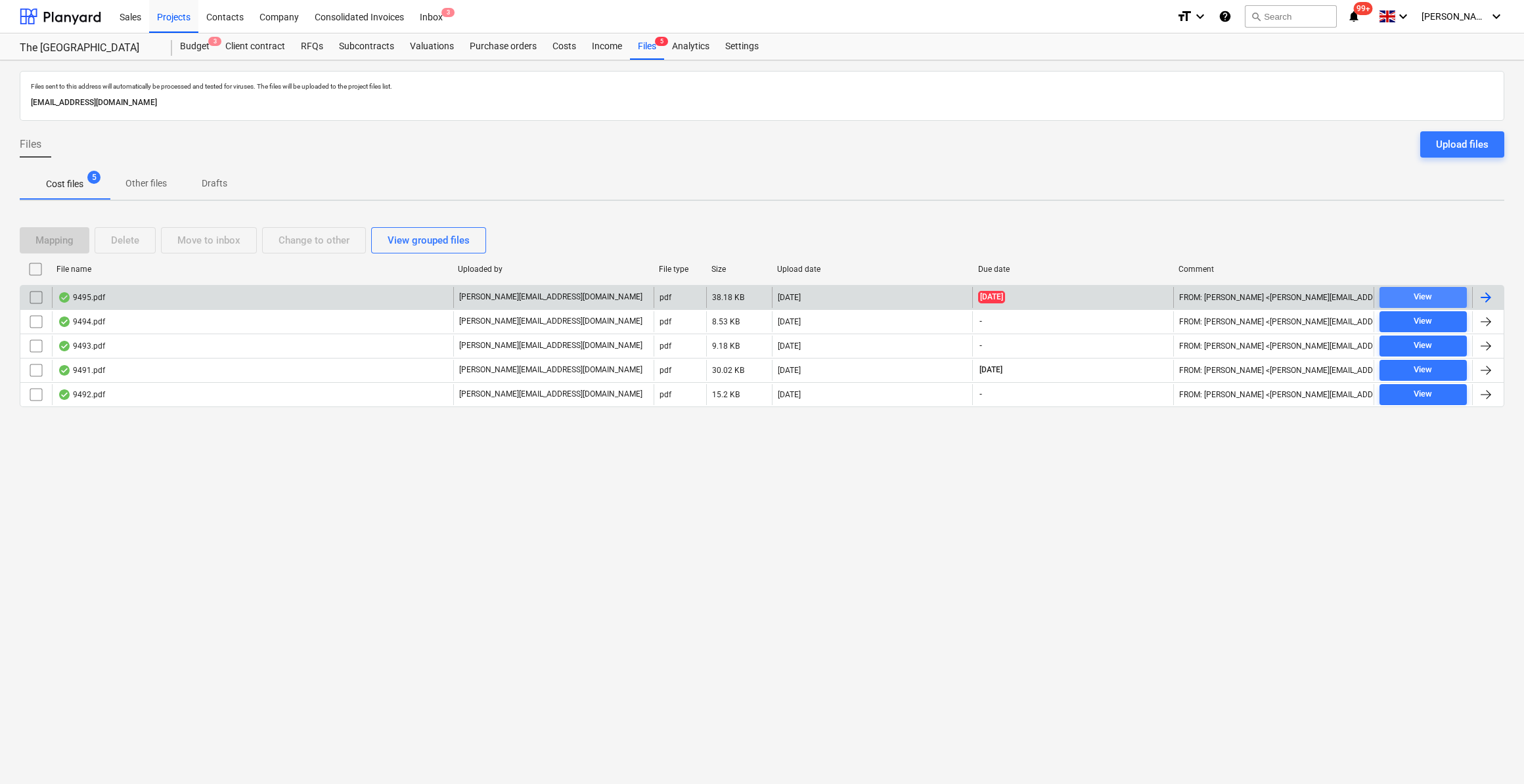
click at [1436, 296] on span "View" at bounding box center [1422, 296] width 77 height 15
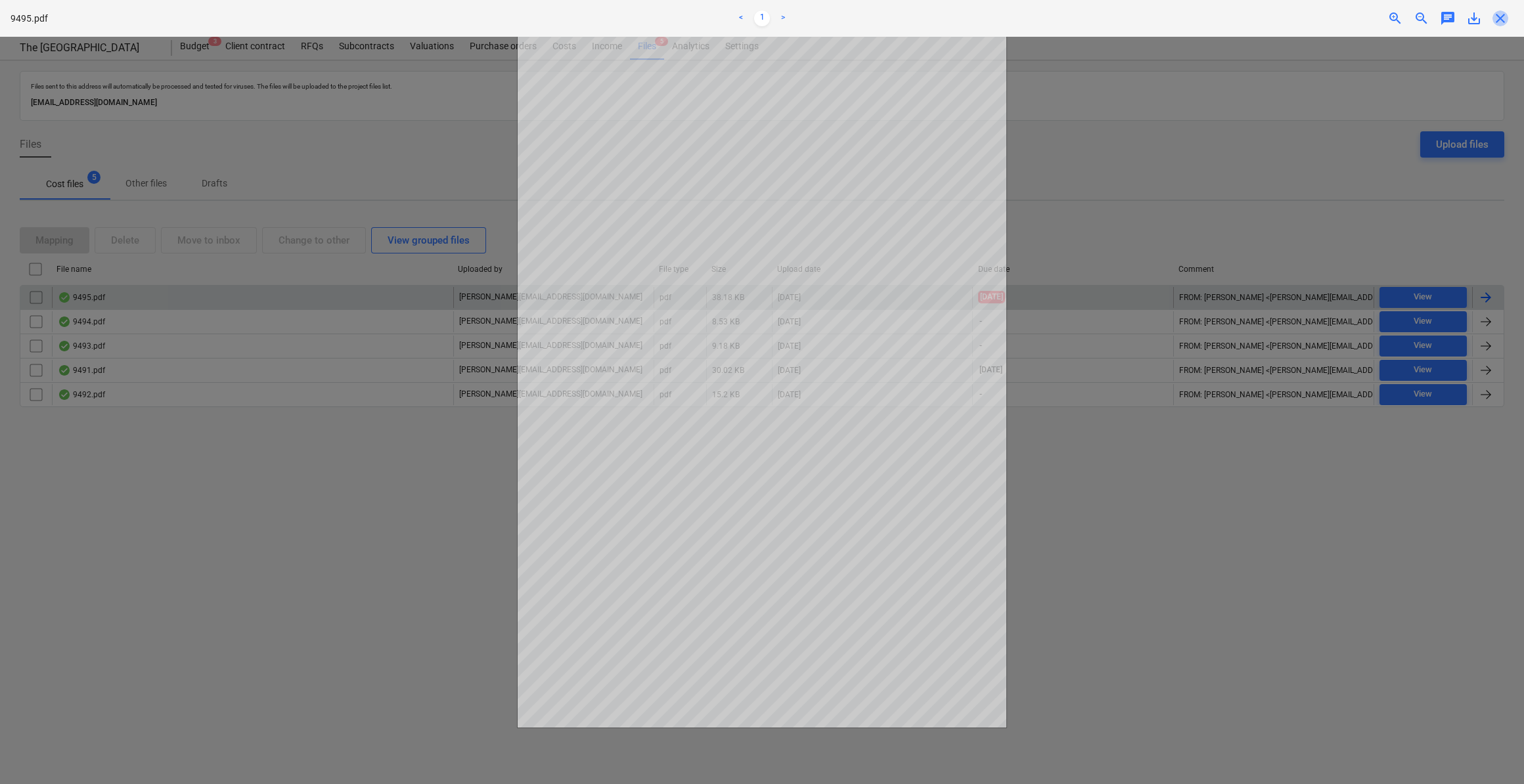
click at [1498, 16] on span "close" at bounding box center [1500, 18] width 16 height 16
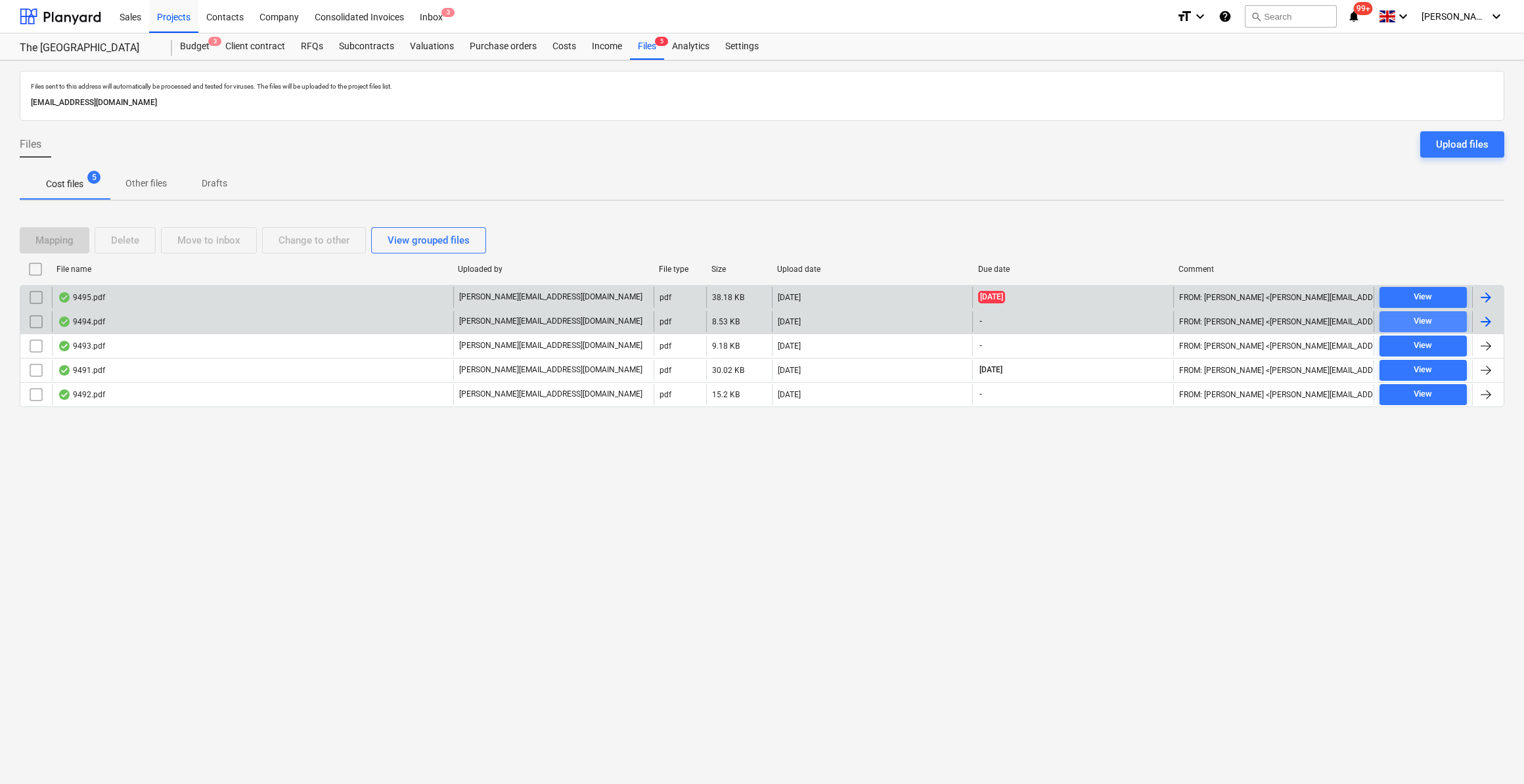
click at [1425, 320] on div "View" at bounding box center [1422, 321] width 18 height 15
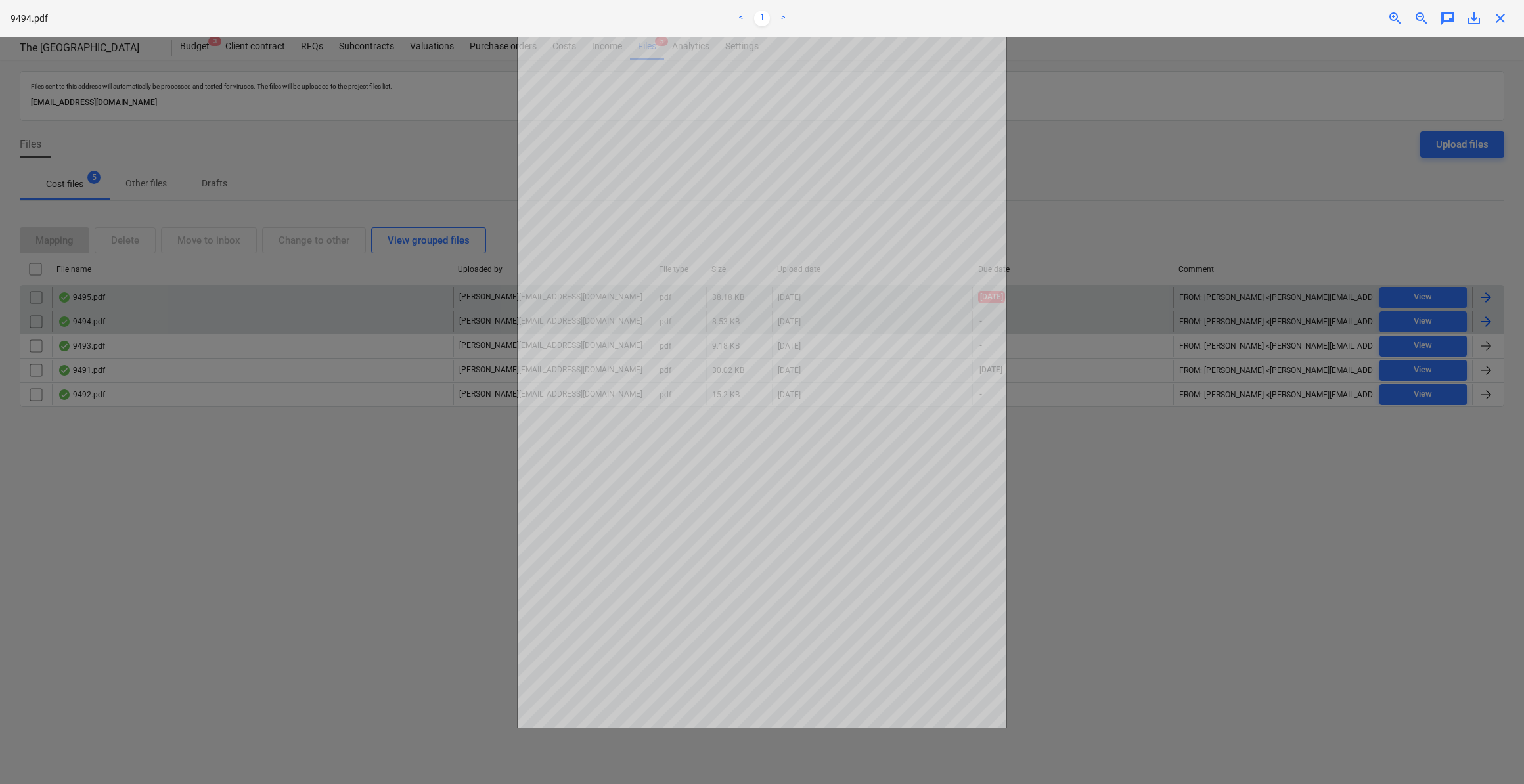
drag, startPoint x: 1494, startPoint y: 17, endPoint x: 1514, endPoint y: 89, distance: 74.7
click at [1496, 17] on span "close" at bounding box center [1500, 18] width 16 height 16
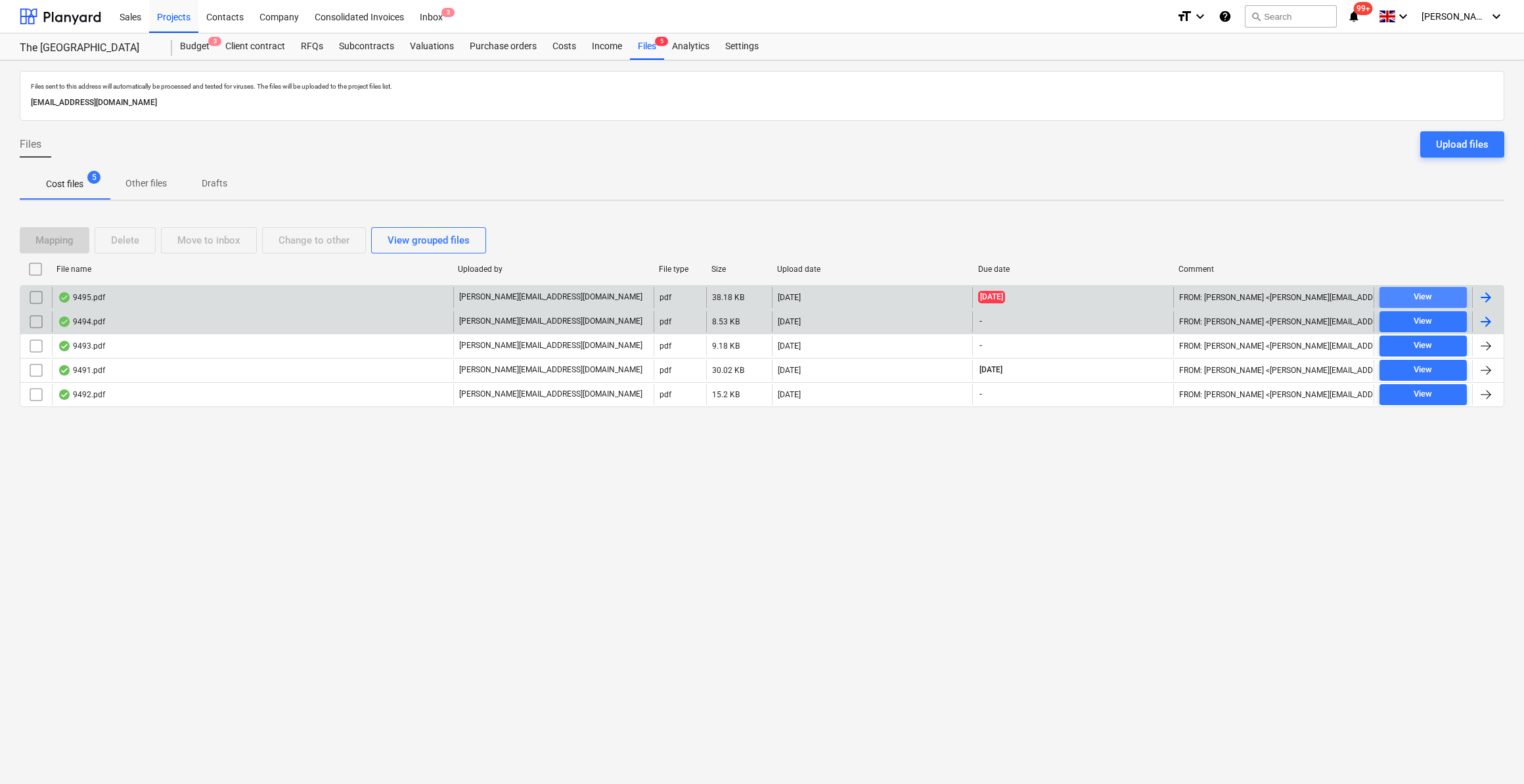
click at [1436, 296] on span "View" at bounding box center [1422, 296] width 77 height 15
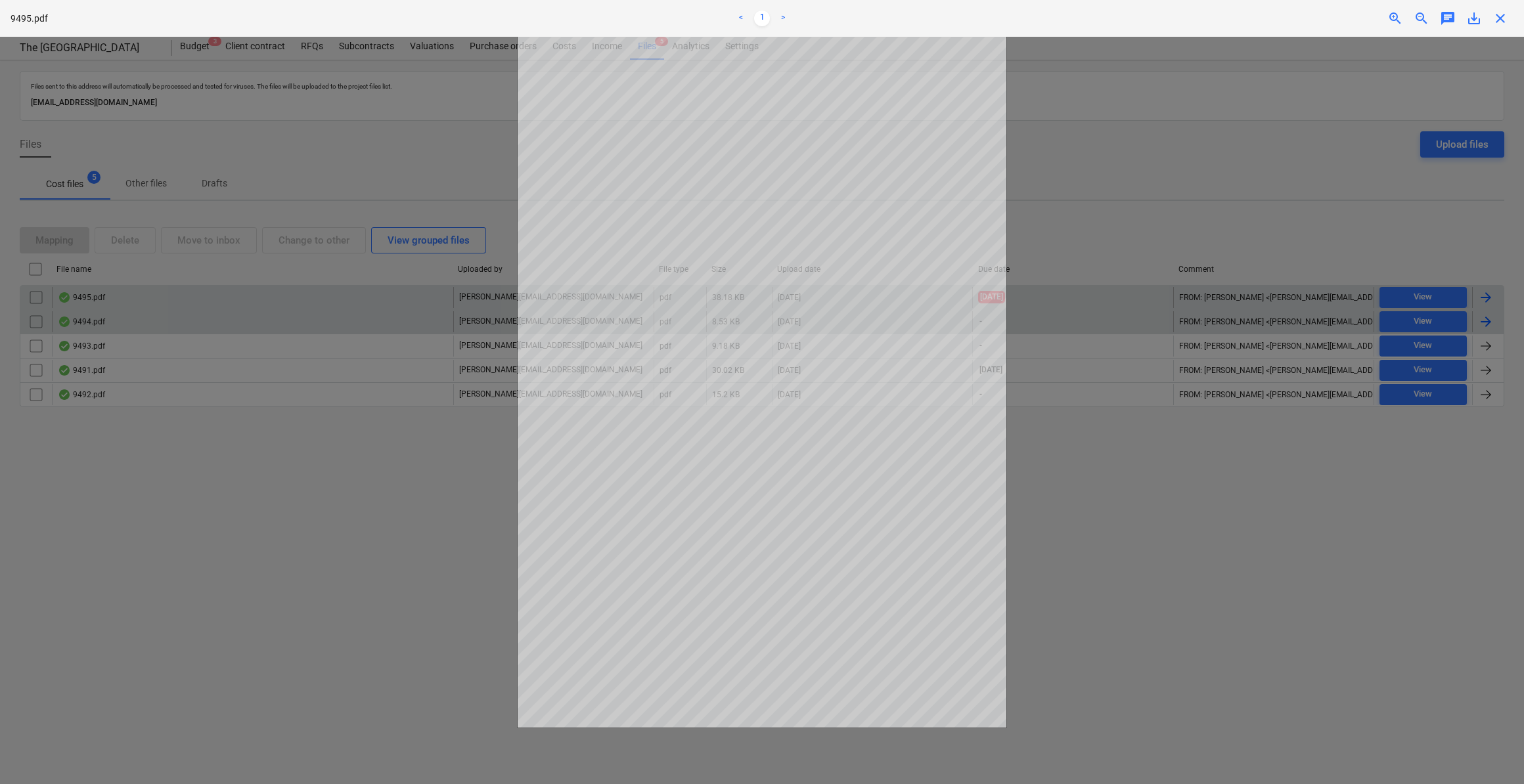
click at [1502, 18] on span "close" at bounding box center [1500, 18] width 16 height 16
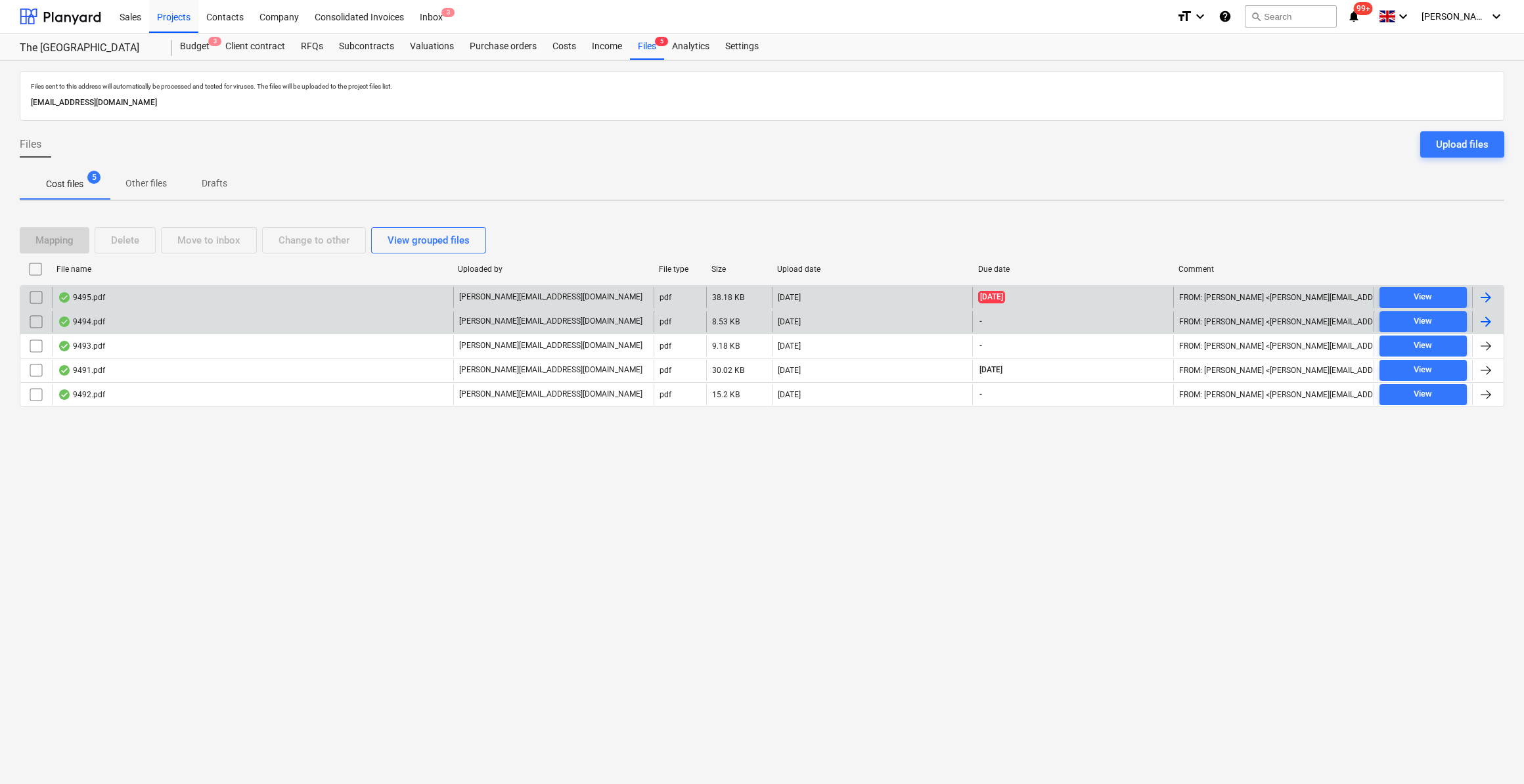
click at [1483, 319] on div at bounding box center [1486, 322] width 16 height 16
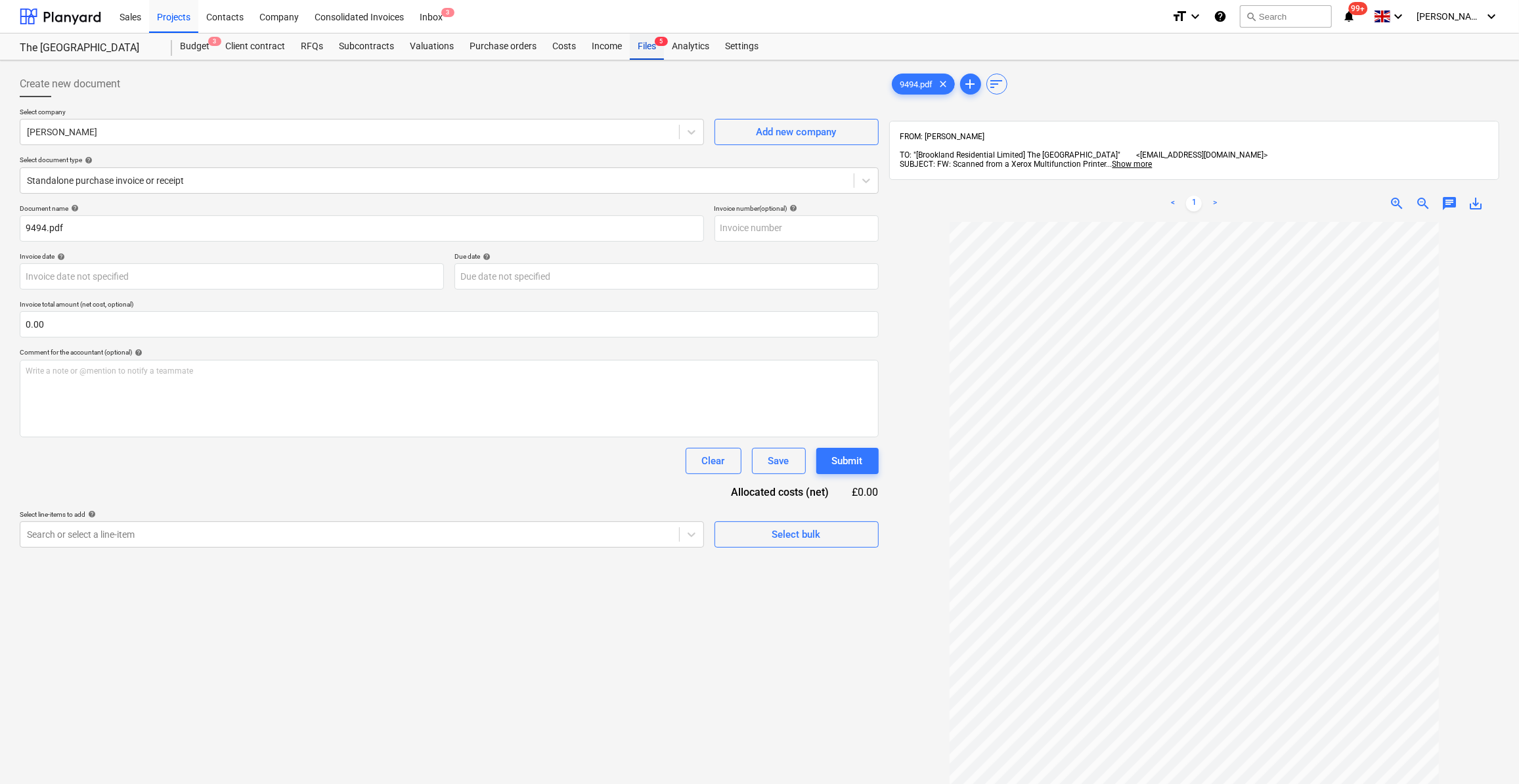
click at [641, 43] on div "Files 5" at bounding box center [647, 46] width 34 height 26
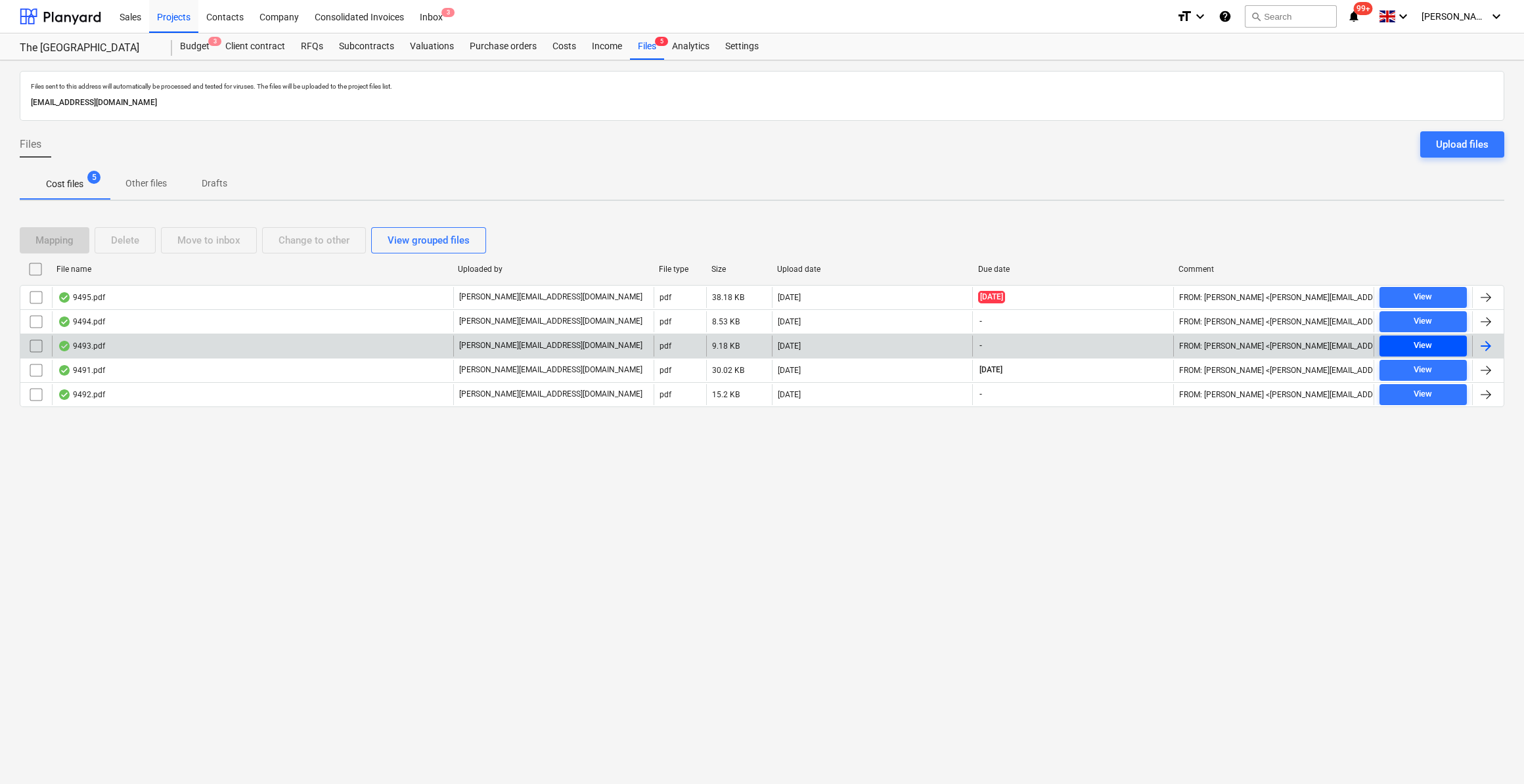
click at [1432, 344] on span "View" at bounding box center [1422, 345] width 77 height 15
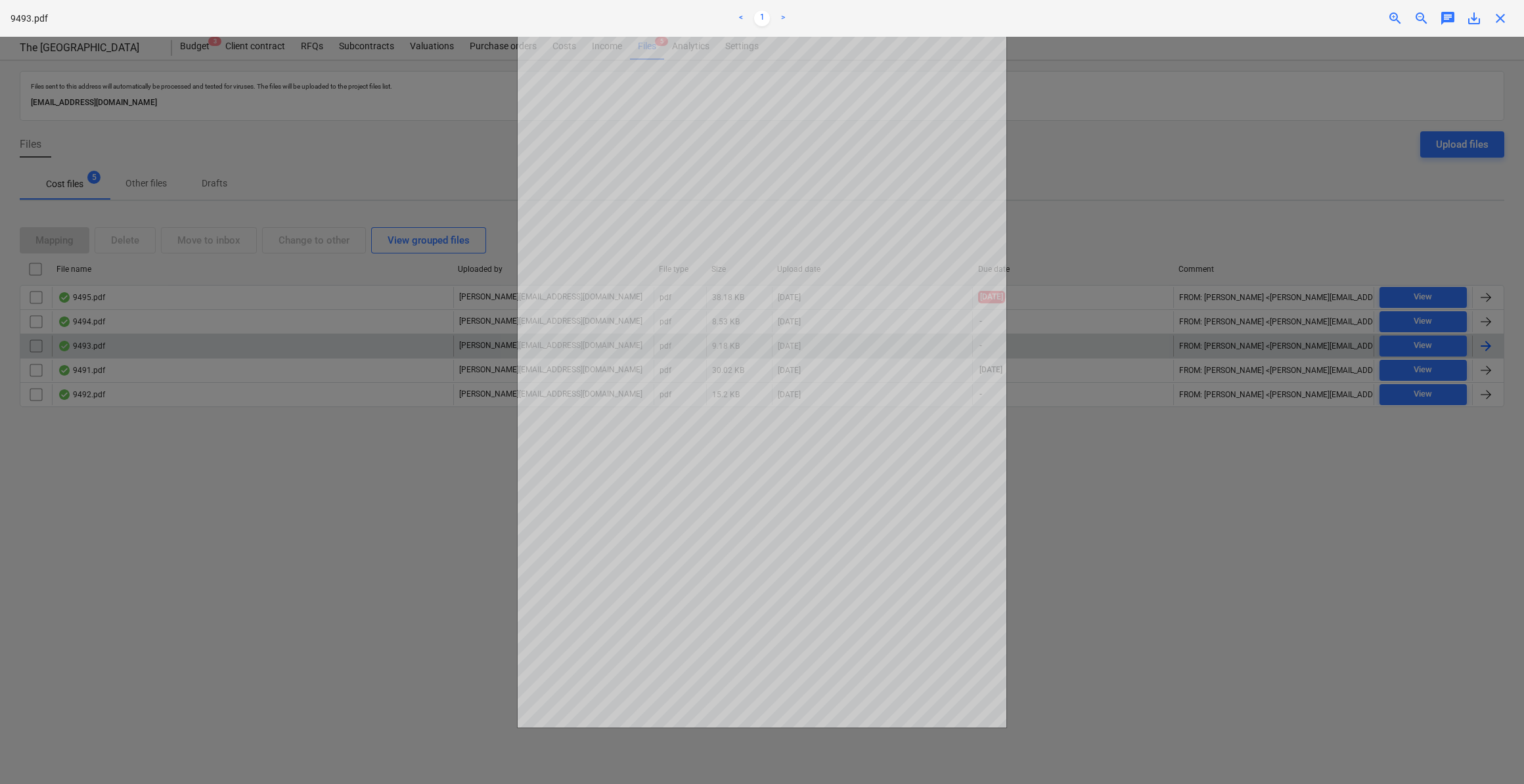
click at [1498, 18] on span "close" at bounding box center [1500, 18] width 16 height 16
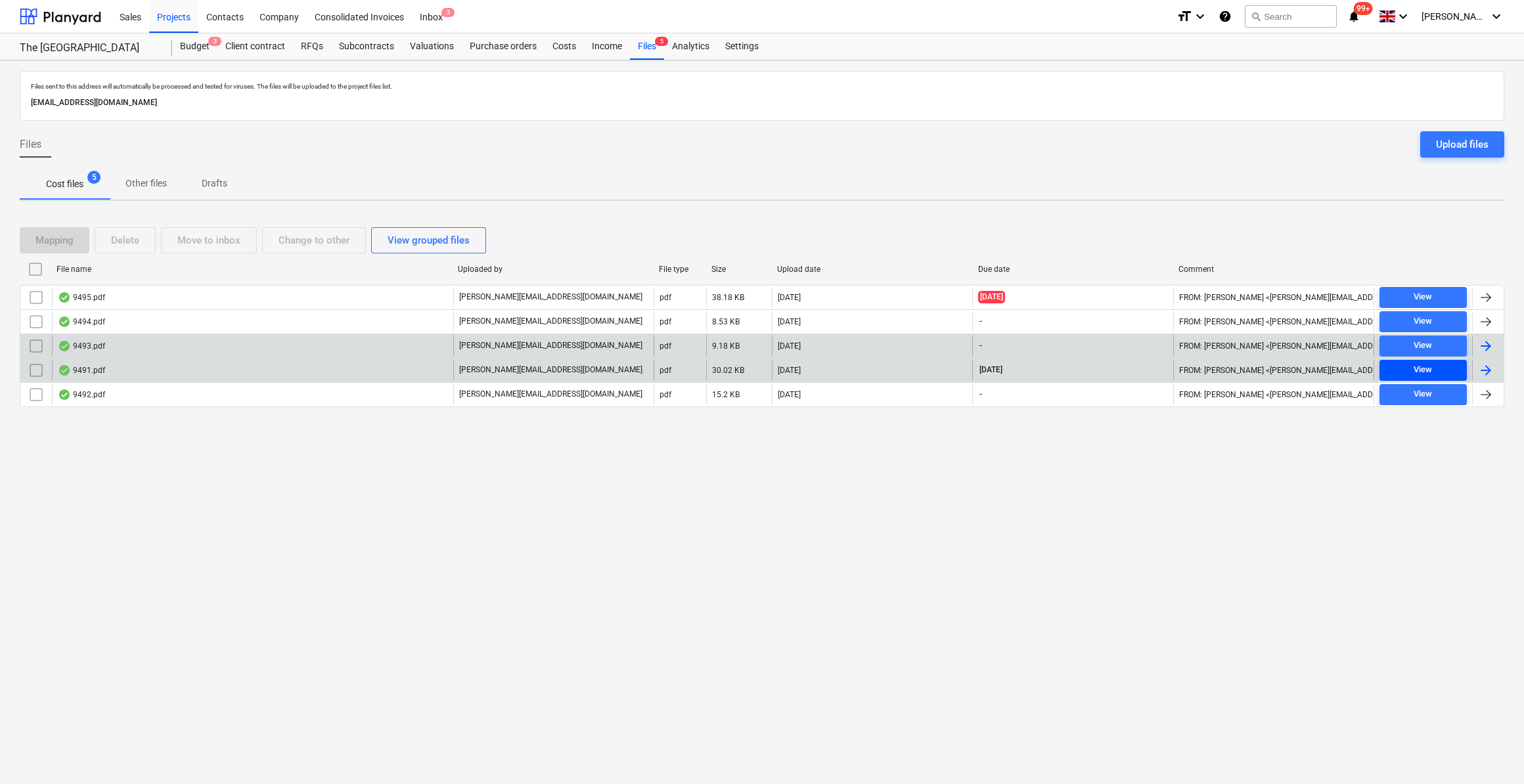
click at [1432, 366] on div "View" at bounding box center [1422, 369] width 18 height 15
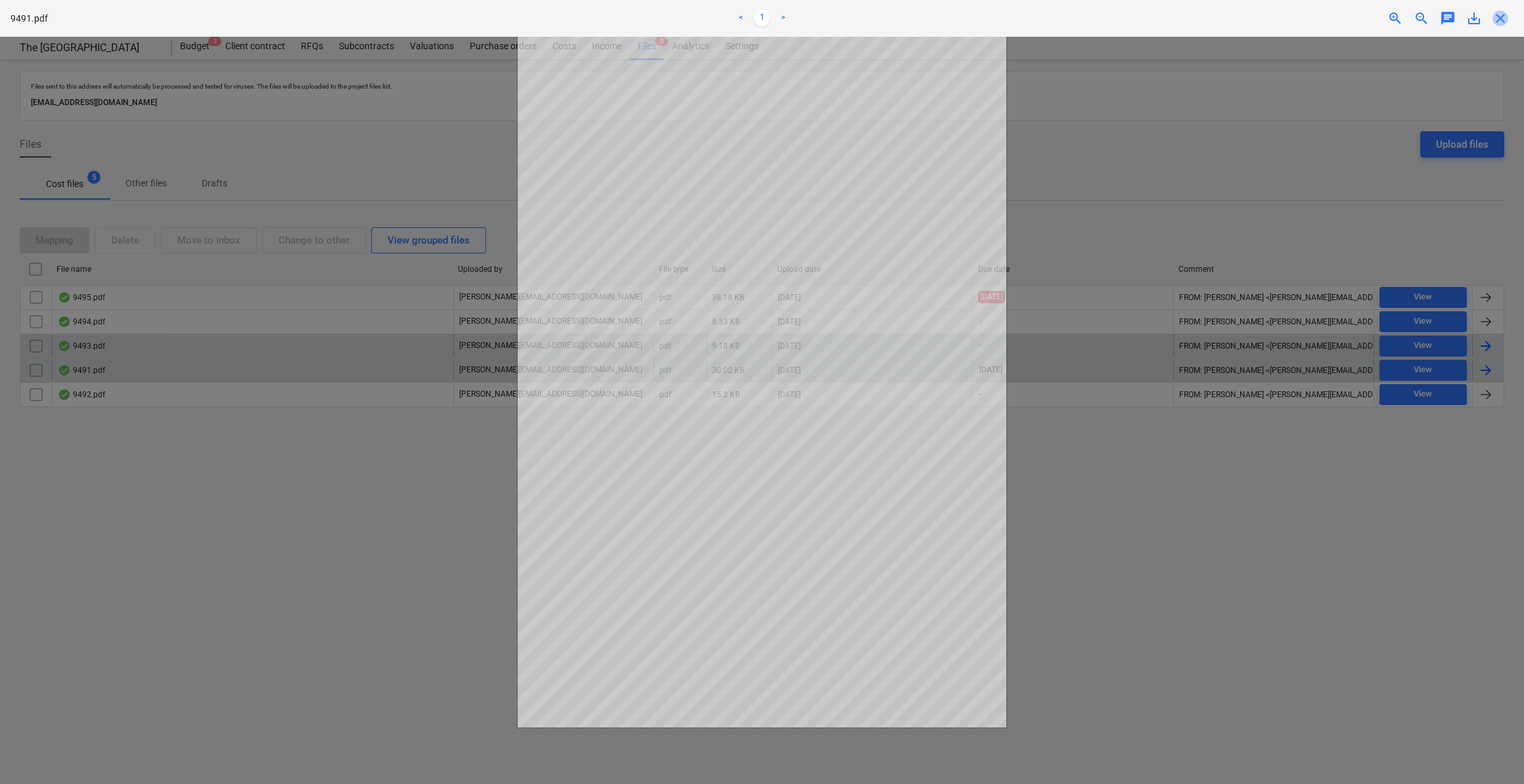
drag, startPoint x: 1503, startPoint y: 19, endPoint x: 1458, endPoint y: 201, distance: 187.5
click at [1503, 19] on span "close" at bounding box center [1500, 18] width 16 height 16
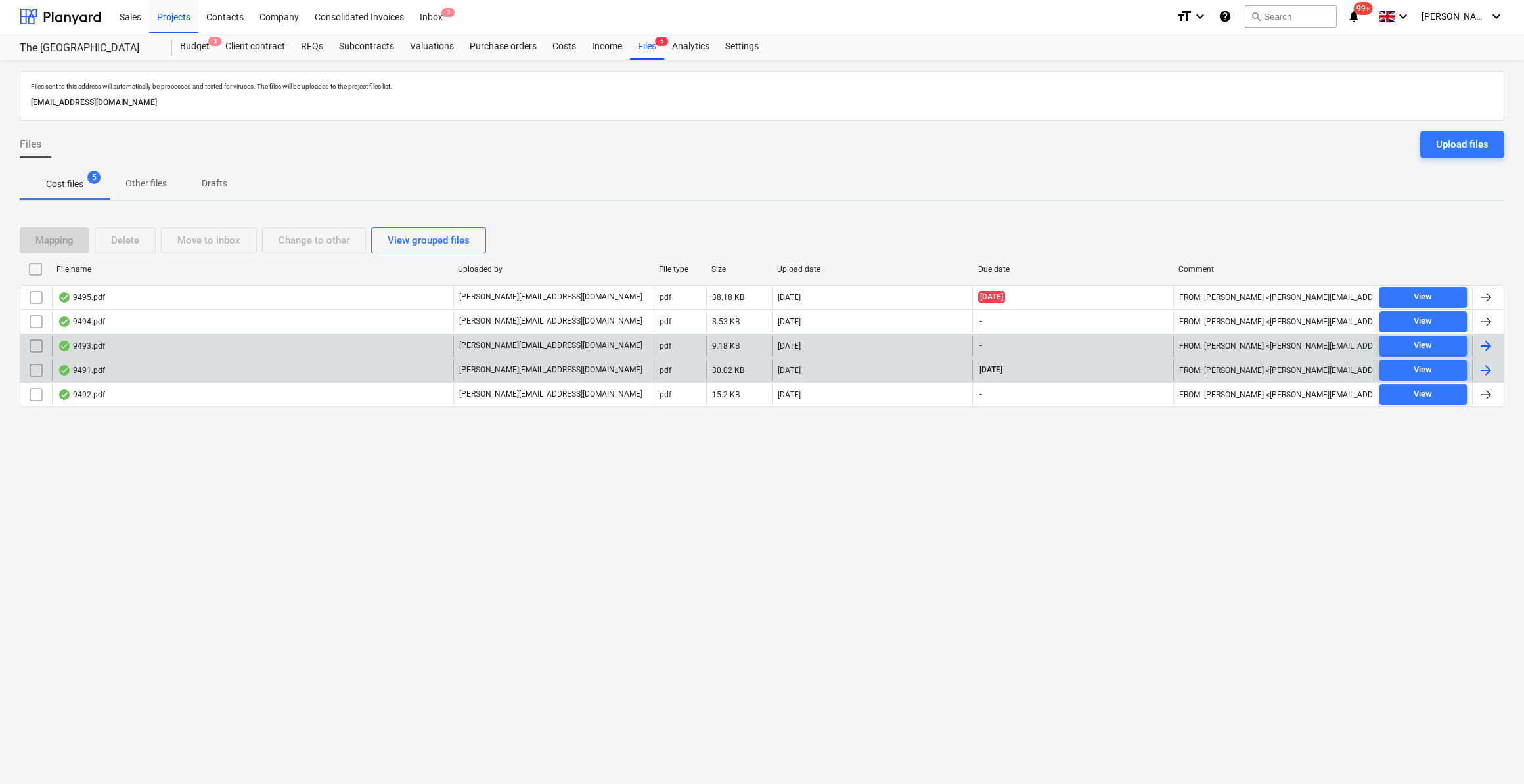
click at [1485, 366] on div at bounding box center [1486, 370] width 16 height 16
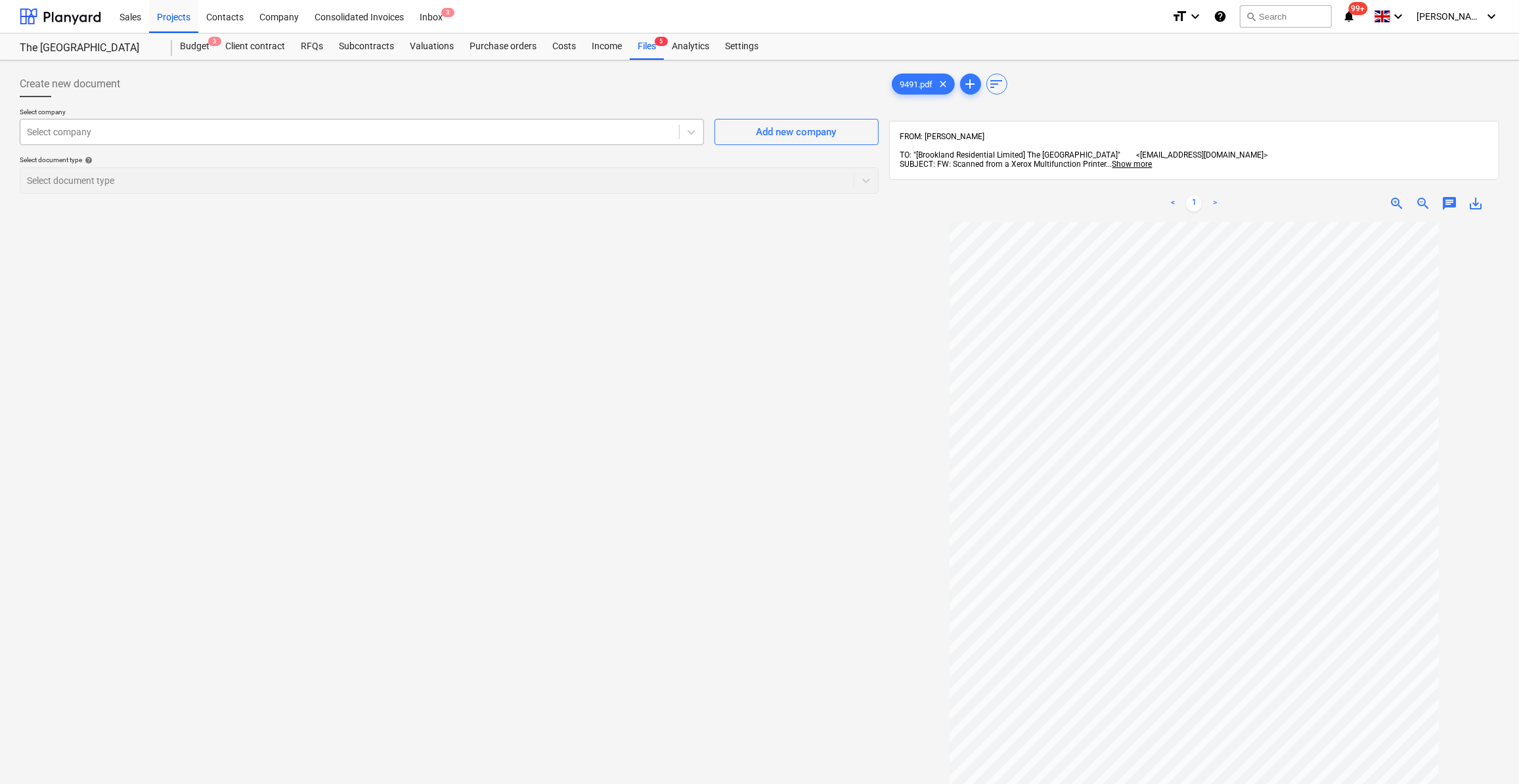
click at [52, 136] on div at bounding box center [349, 132] width 645 height 13
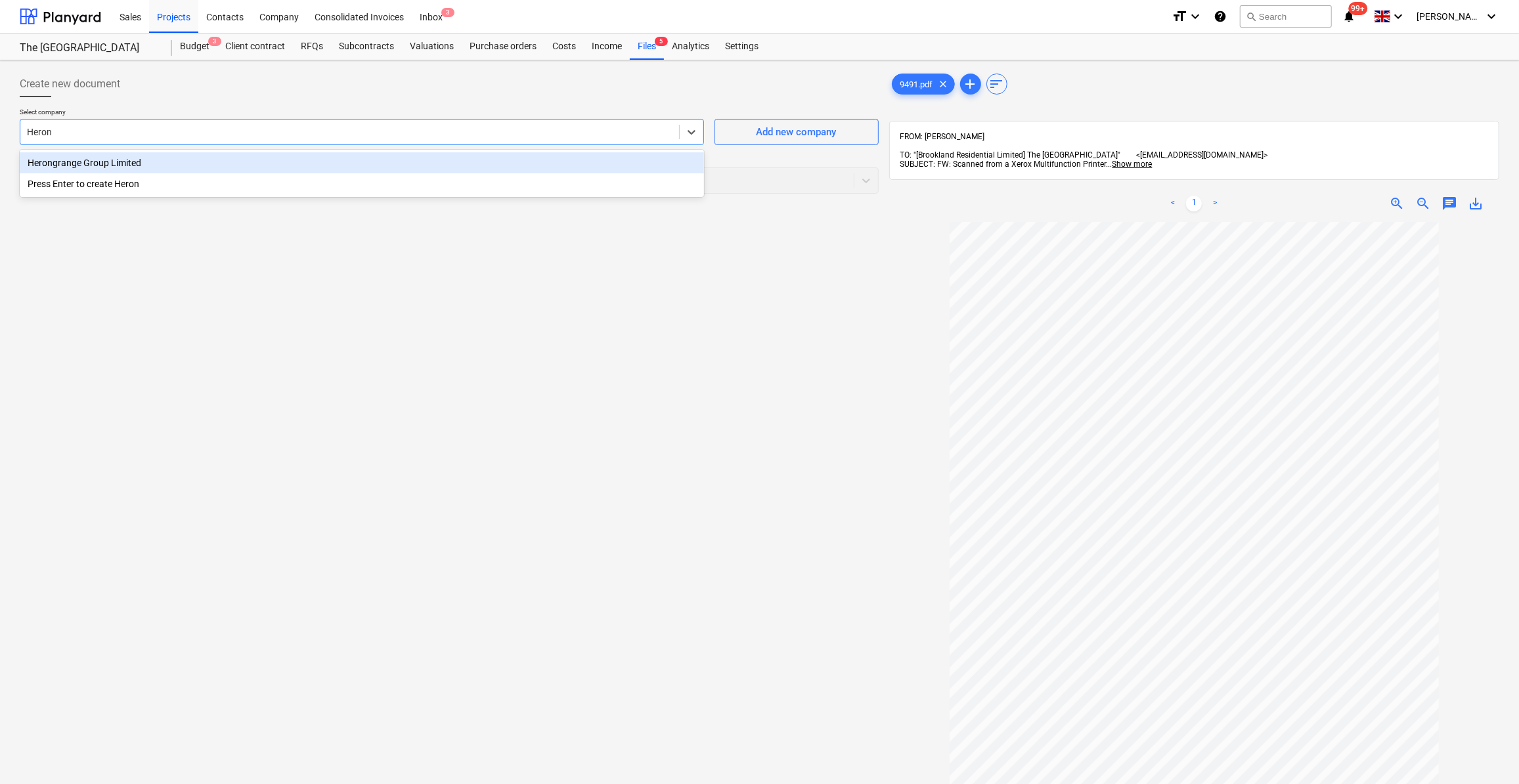
click at [58, 165] on div "Herongrange Group Limited" at bounding box center [362, 163] width 684 height 21
click at [81, 185] on div "Select document type" at bounding box center [437, 180] width 833 height 18
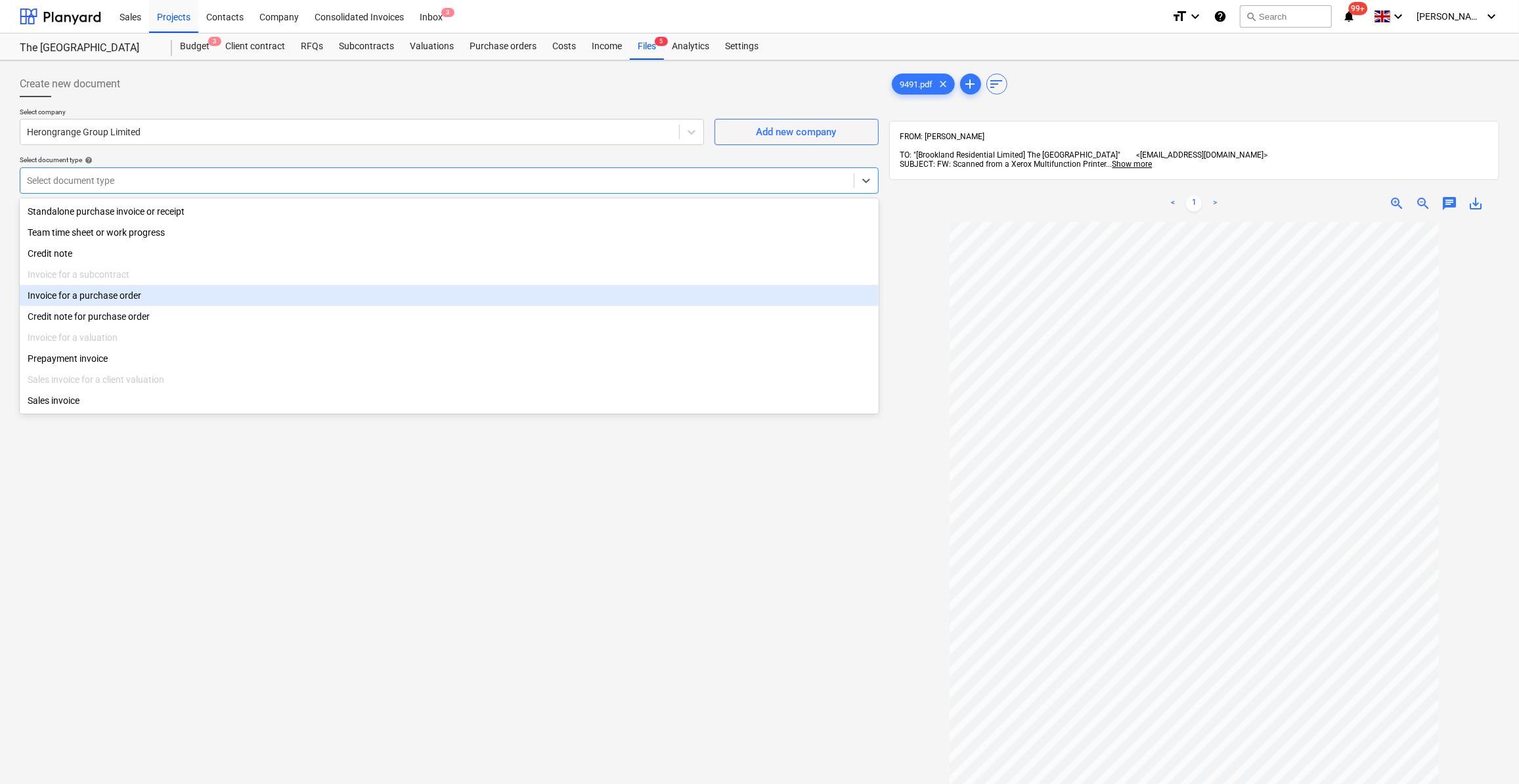
click at [82, 295] on div "Invoice for a purchase order" at bounding box center [449, 295] width 859 height 21
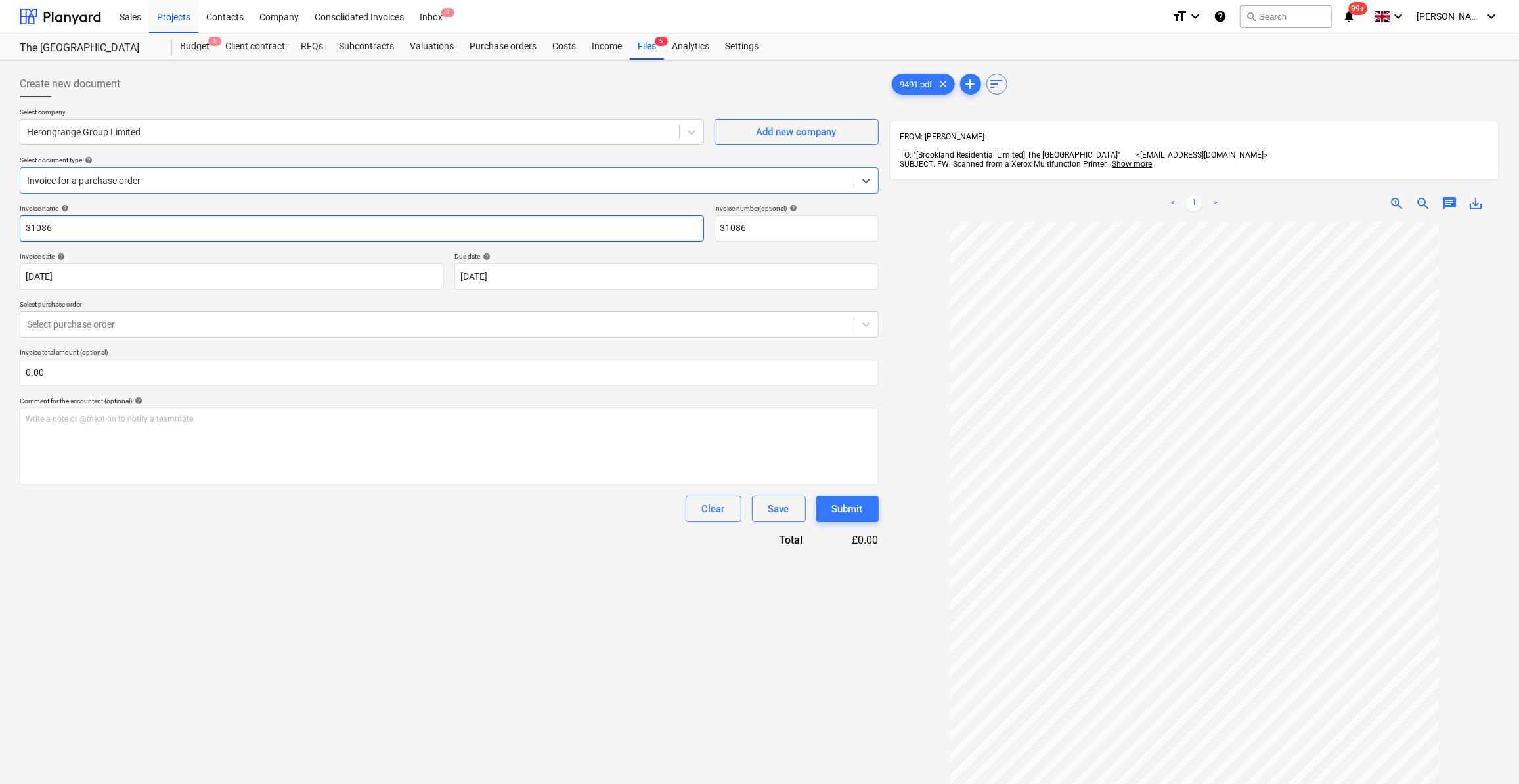
click at [22, 226] on input "31086" at bounding box center [362, 228] width 684 height 26
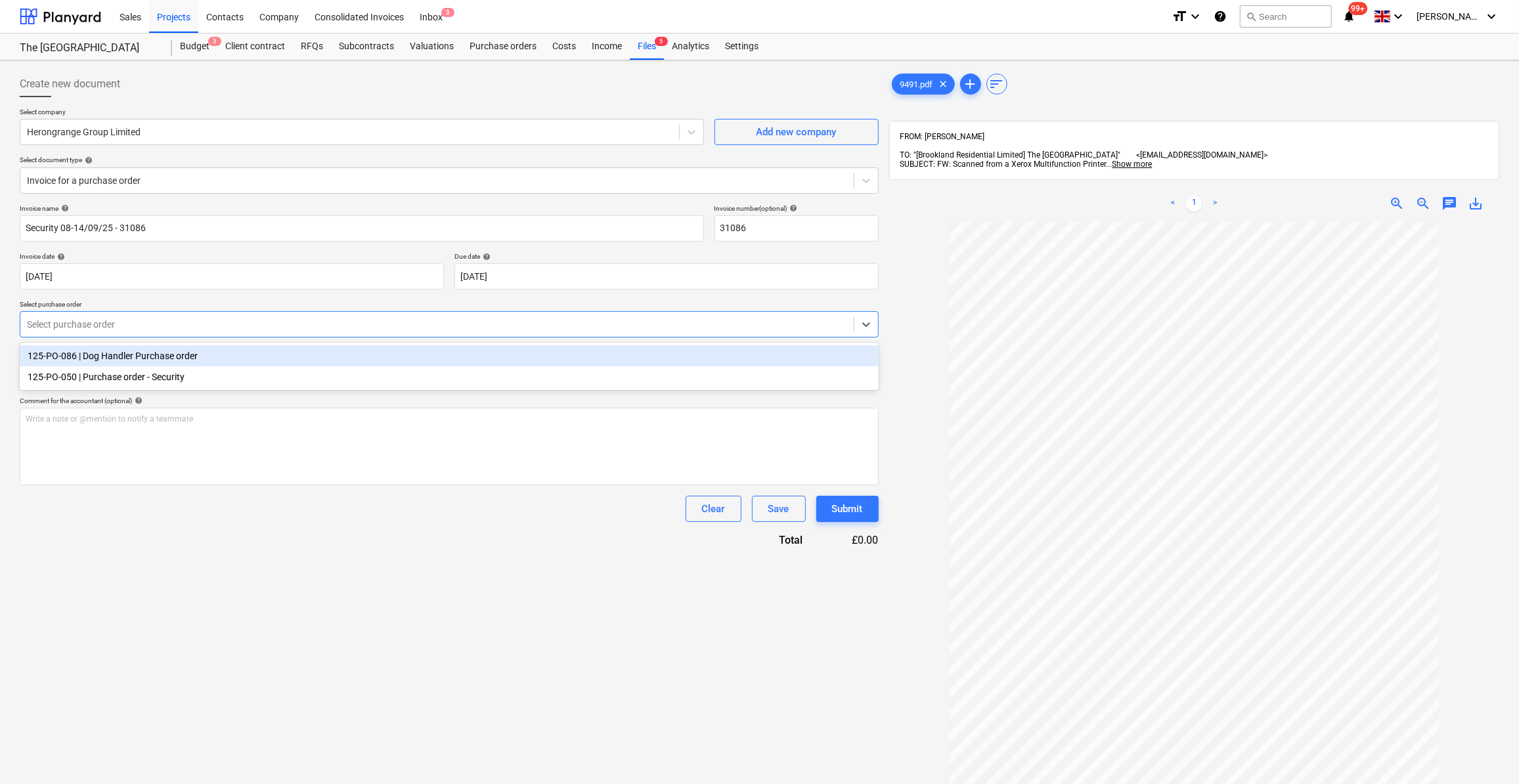
click at [62, 325] on div at bounding box center [437, 324] width 820 height 13
click at [108, 356] on div "125-PO-086 | Dog Handler Purchase order" at bounding box center [449, 356] width 859 height 21
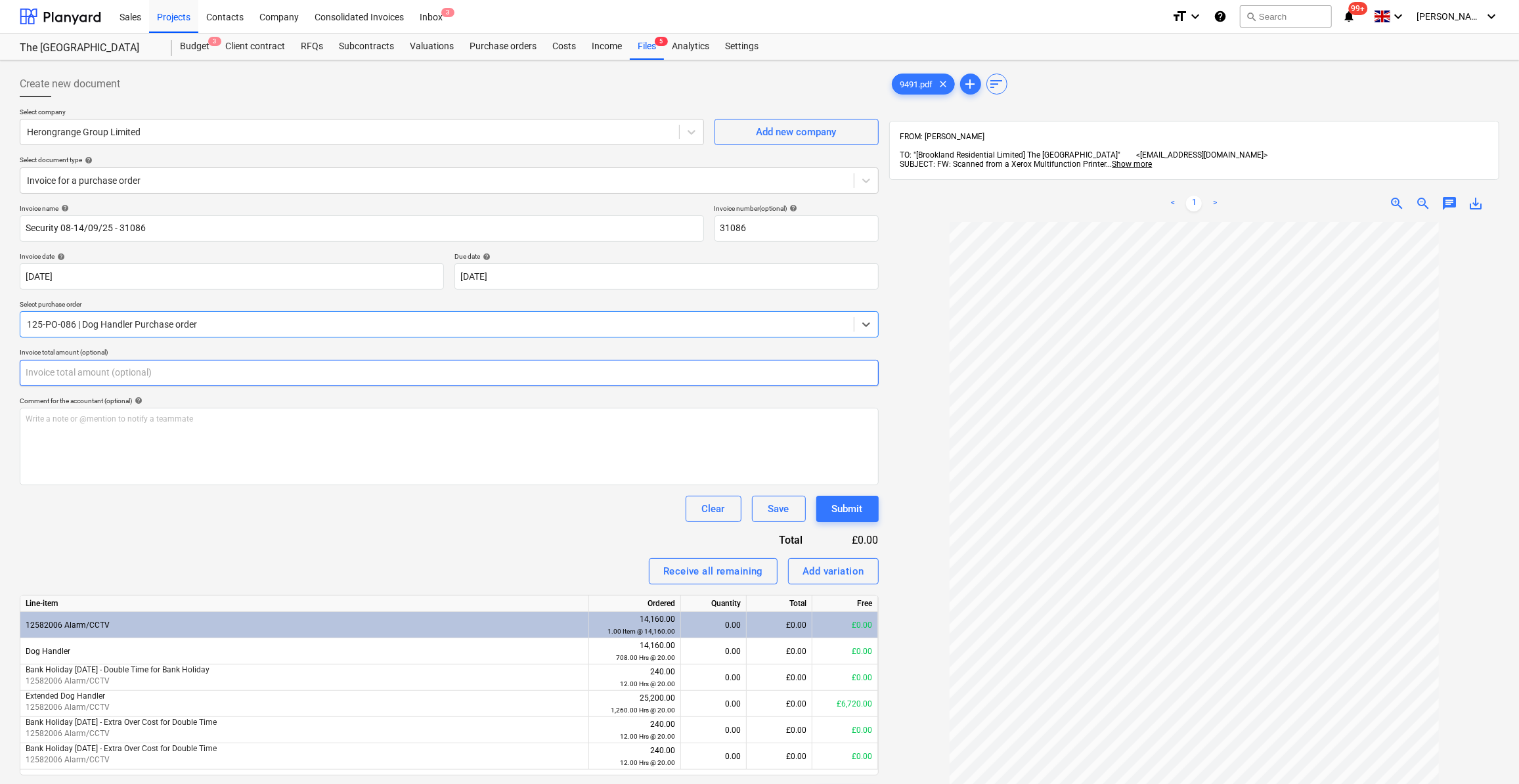
click at [61, 372] on input "text" at bounding box center [449, 372] width 859 height 26
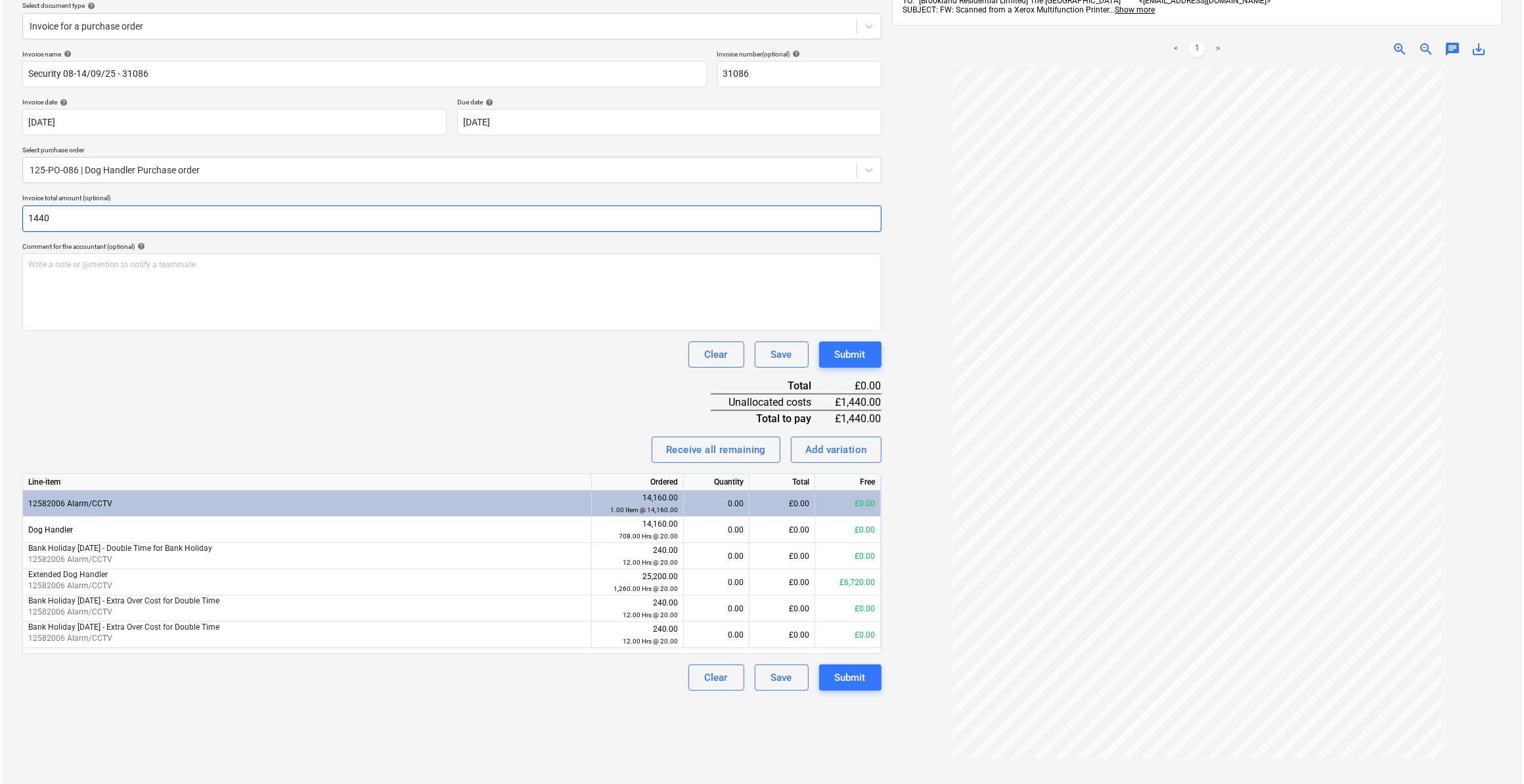
scroll to position [186, 0]
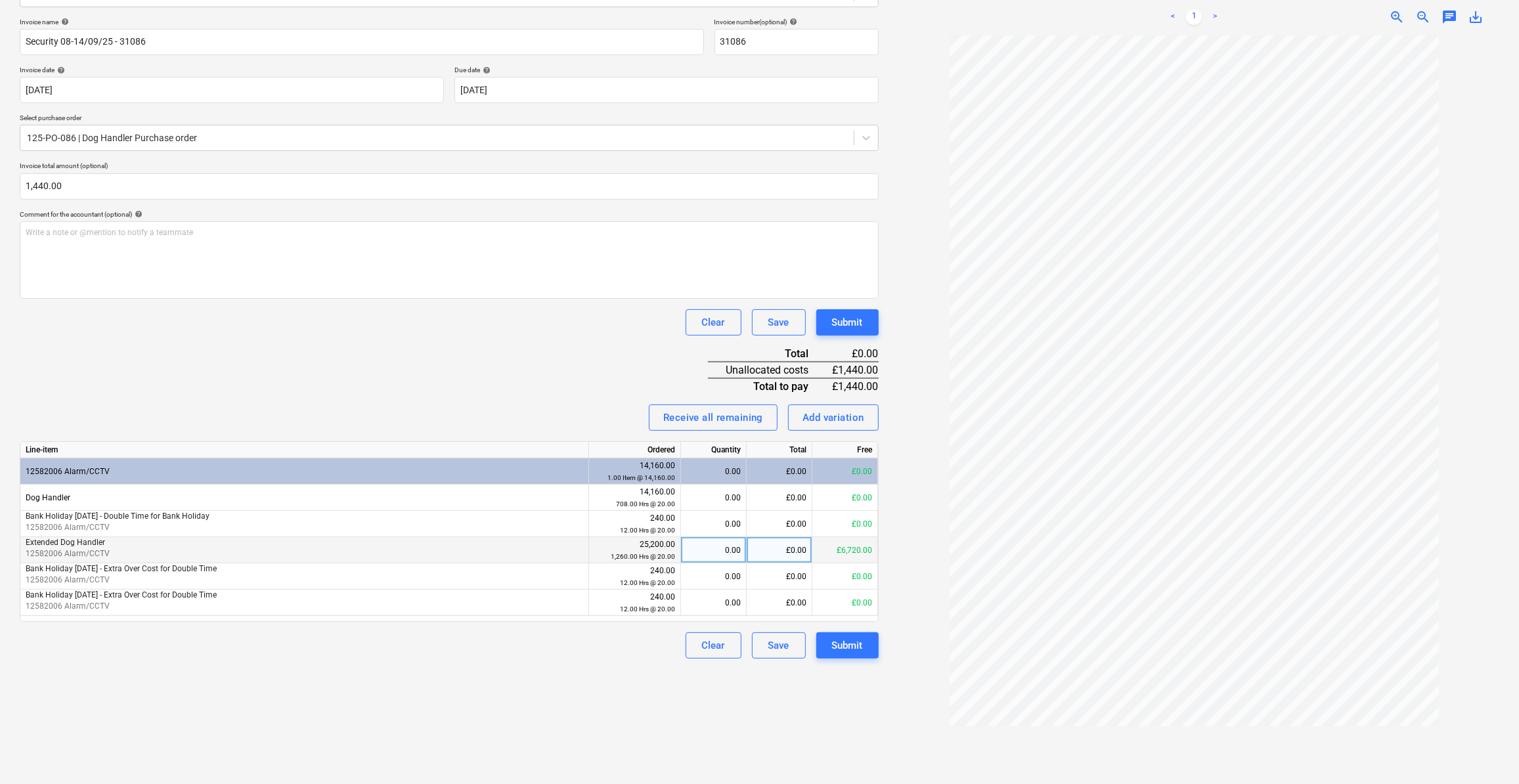
click at [714, 549] on div "0.00" at bounding box center [713, 550] width 54 height 26
drag, startPoint x: 552, startPoint y: 643, endPoint x: 560, endPoint y: 643, distance: 8.0
click at [553, 643] on div "Clear Save Submit" at bounding box center [449, 645] width 859 height 26
click at [843, 641] on div "Submit" at bounding box center [847, 645] width 31 height 17
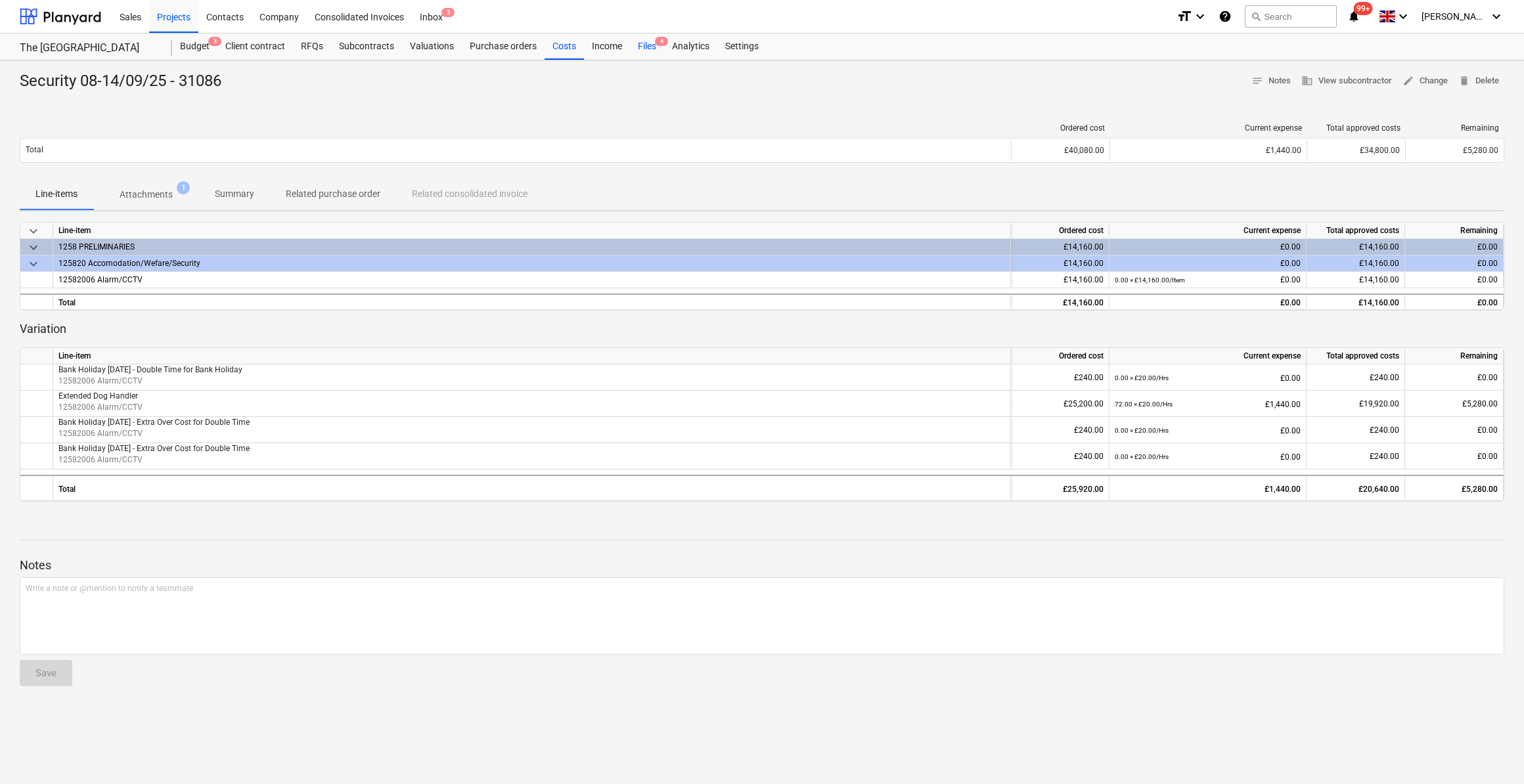
click at [642, 46] on div "Files 4" at bounding box center [647, 46] width 34 height 26
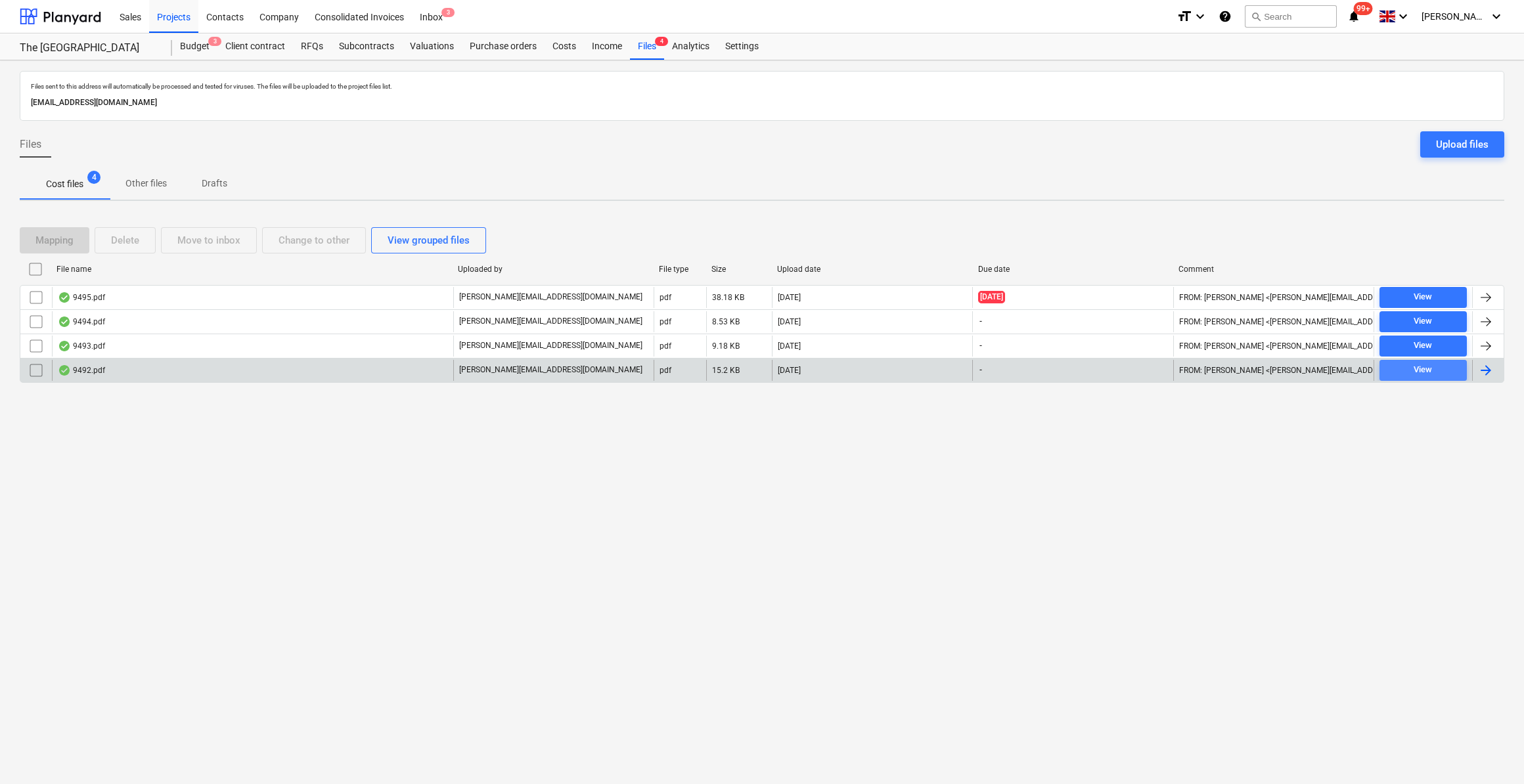
click at [1429, 374] on div "View" at bounding box center [1422, 369] width 18 height 15
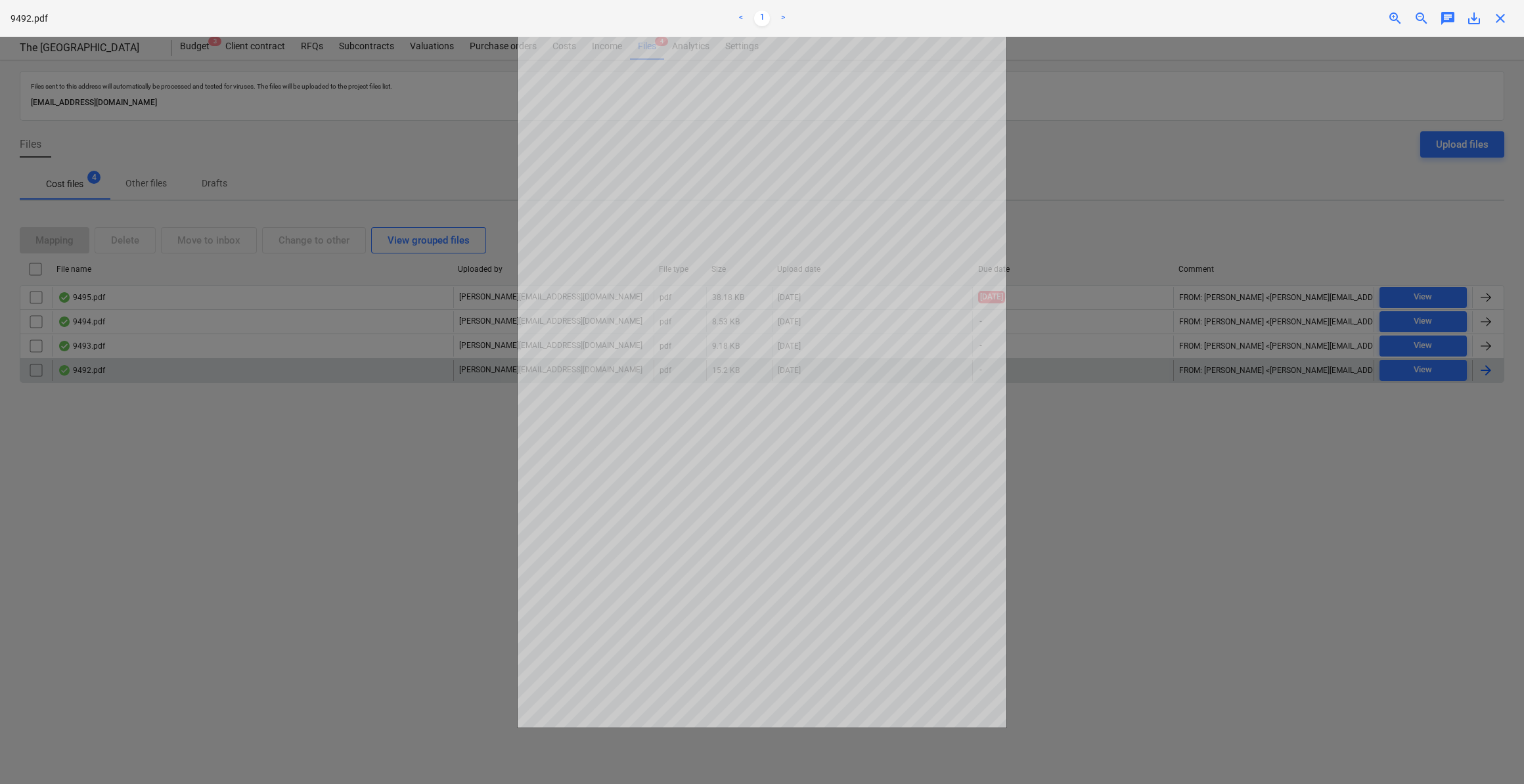
click at [1504, 15] on span "close" at bounding box center [1500, 18] width 16 height 16
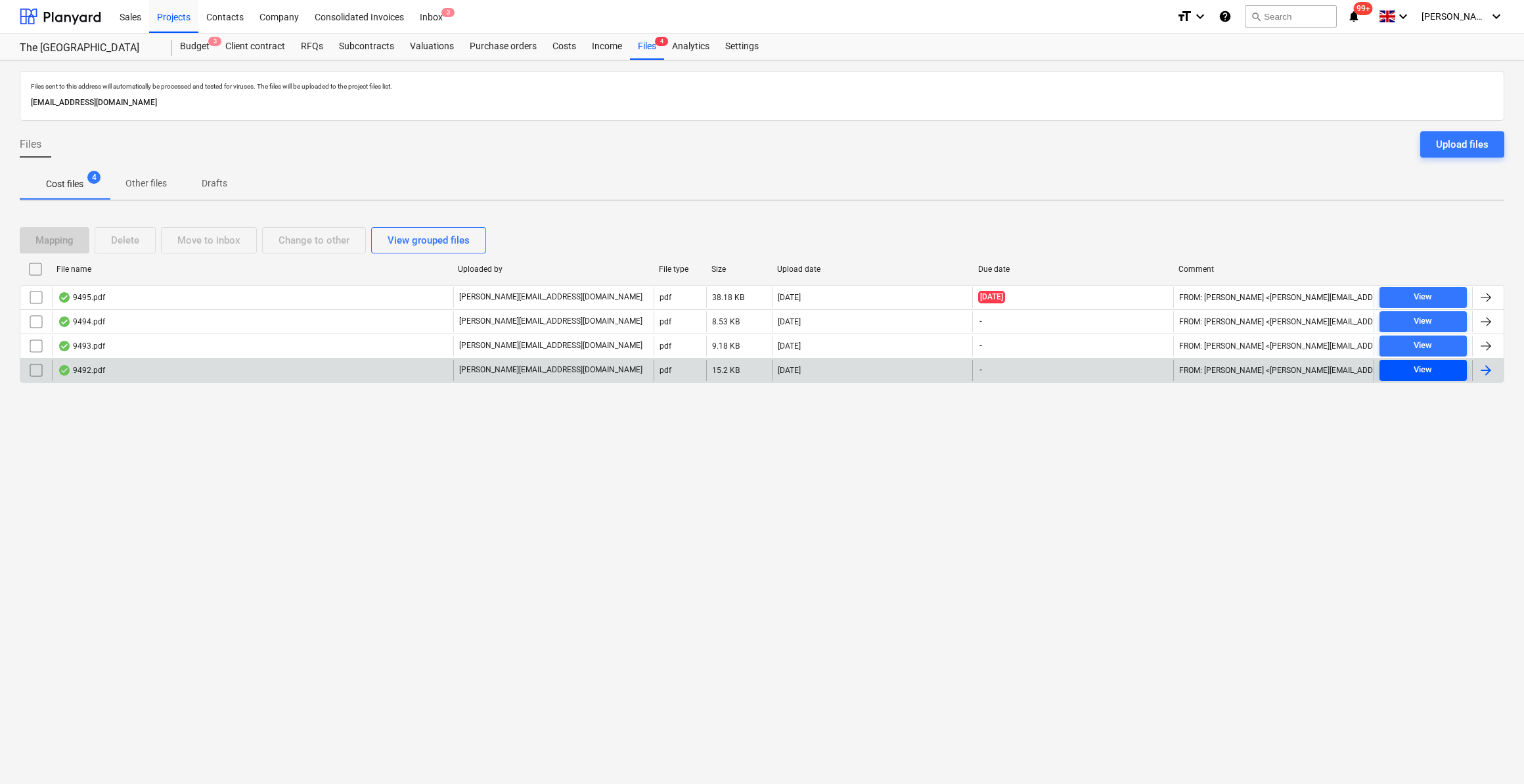
click at [1422, 370] on div "View" at bounding box center [1422, 369] width 18 height 15
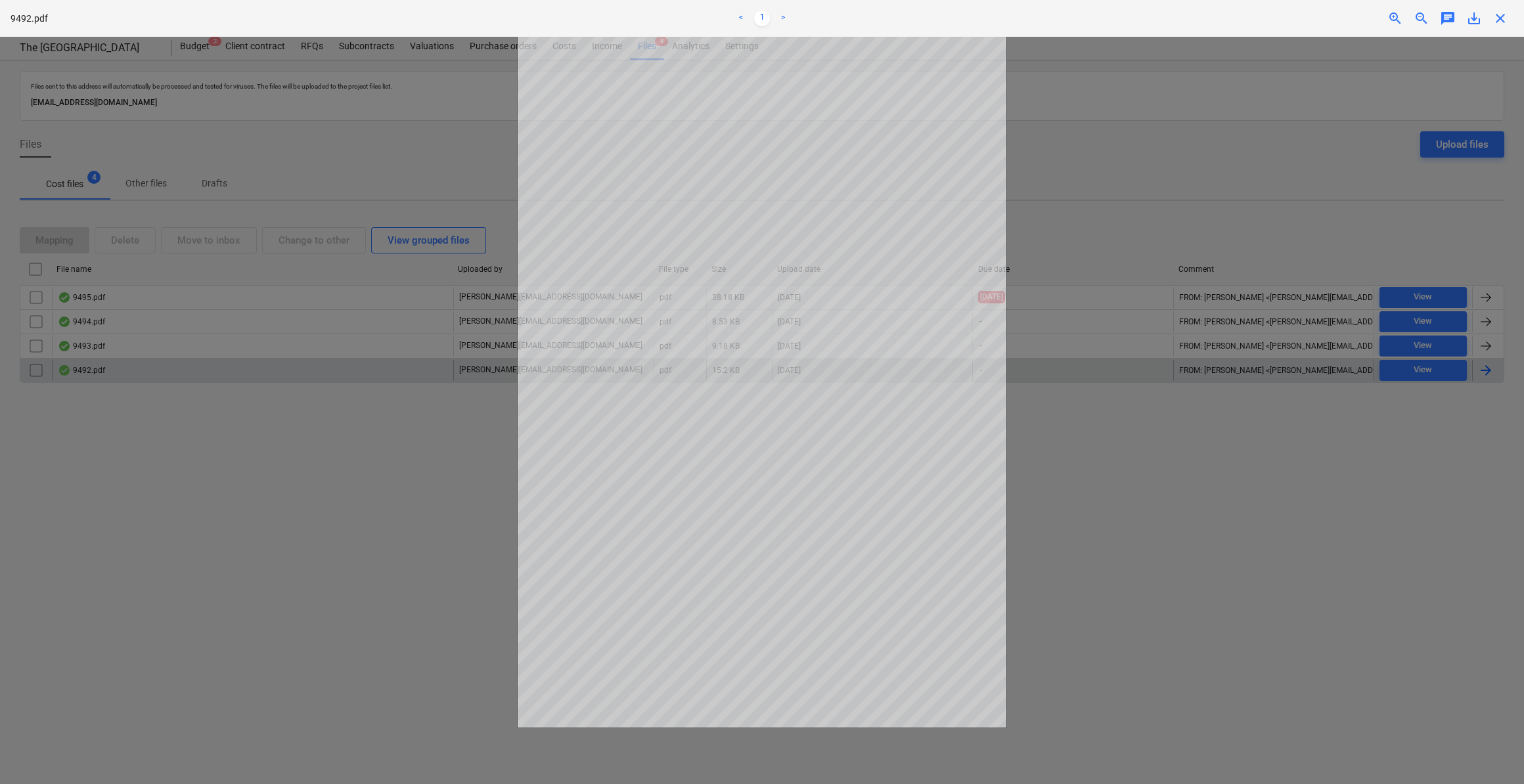
click at [1502, 19] on span "close" at bounding box center [1500, 18] width 16 height 16
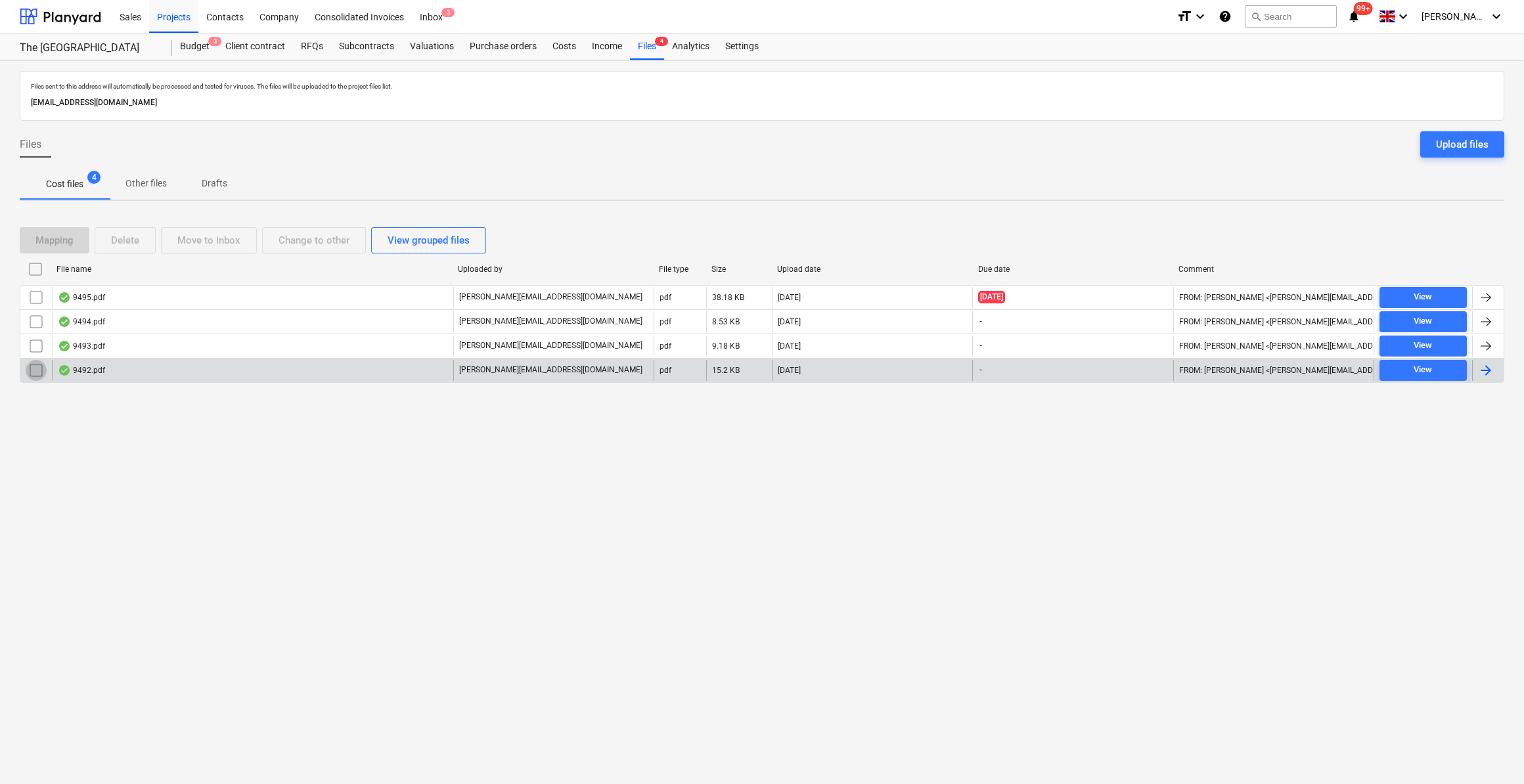
click at [34, 367] on input "checkbox" at bounding box center [36, 370] width 21 height 21
click at [205, 237] on div "Move to inbox" at bounding box center [209, 240] width 63 height 17
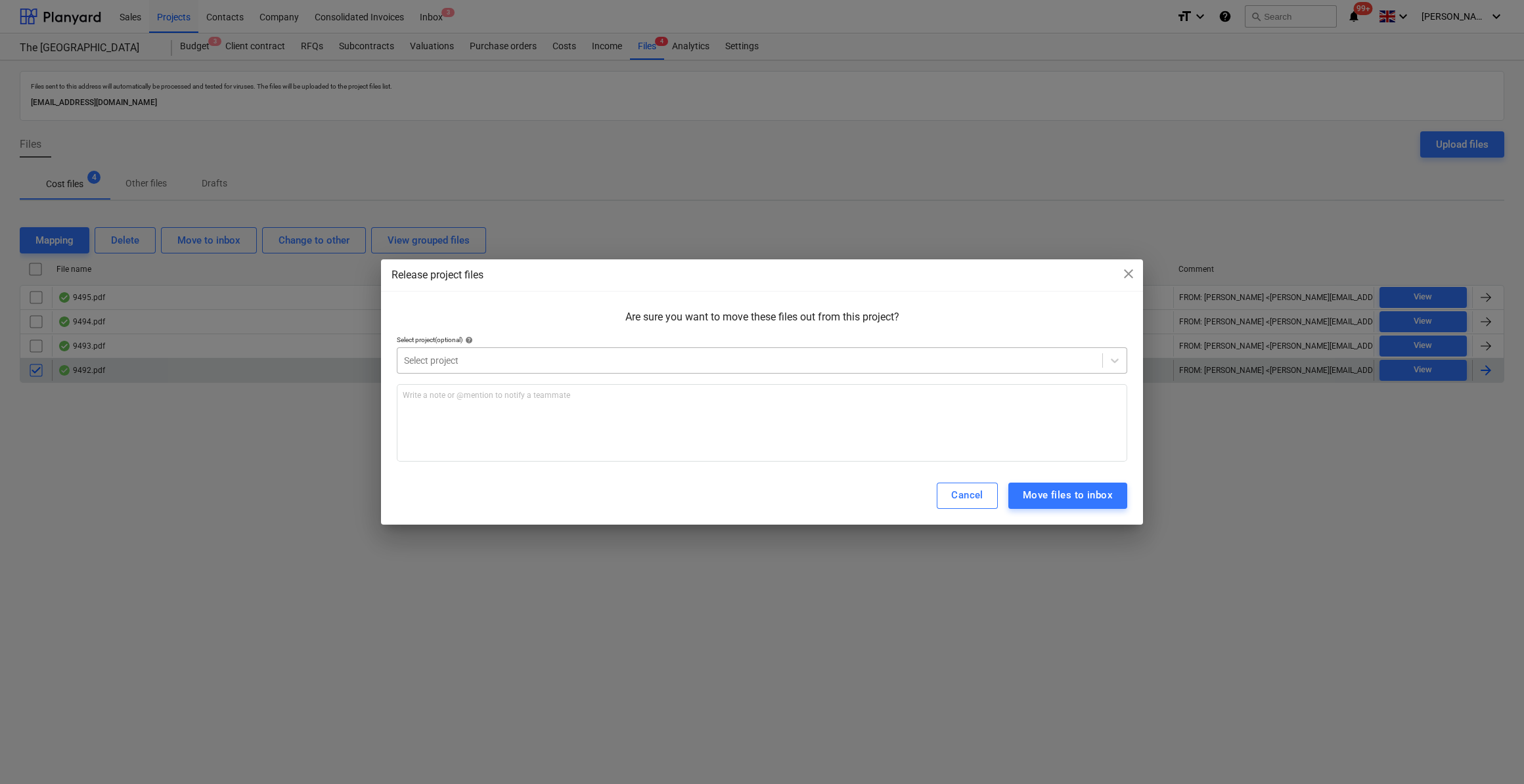
click at [461, 365] on div at bounding box center [749, 360] width 692 height 13
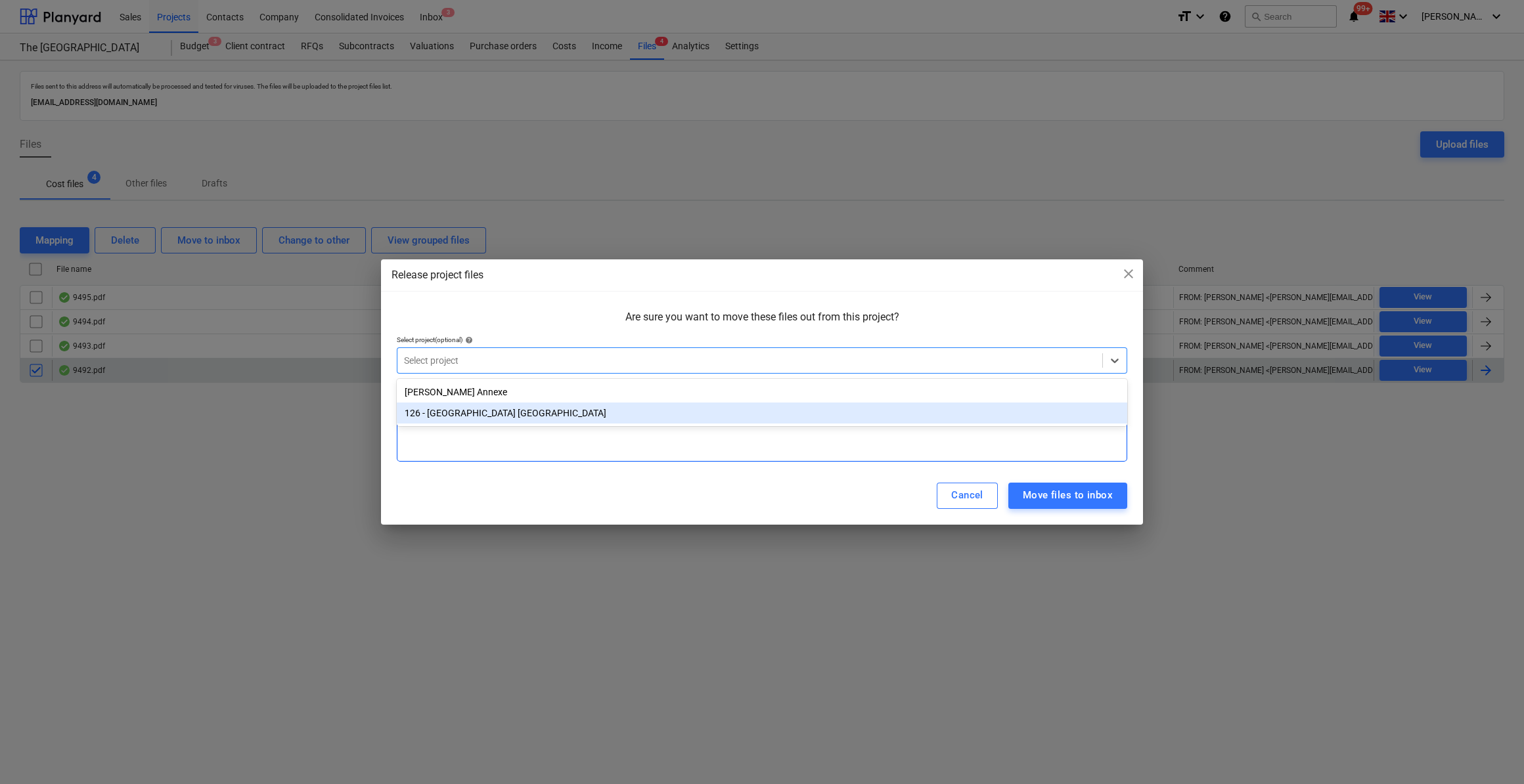
drag, startPoint x: 453, startPoint y: 419, endPoint x: 480, endPoint y: 427, distance: 28.2
click at [453, 418] on div "126 - [GEOGRAPHIC_DATA] [GEOGRAPHIC_DATA]" at bounding box center [761, 413] width 730 height 21
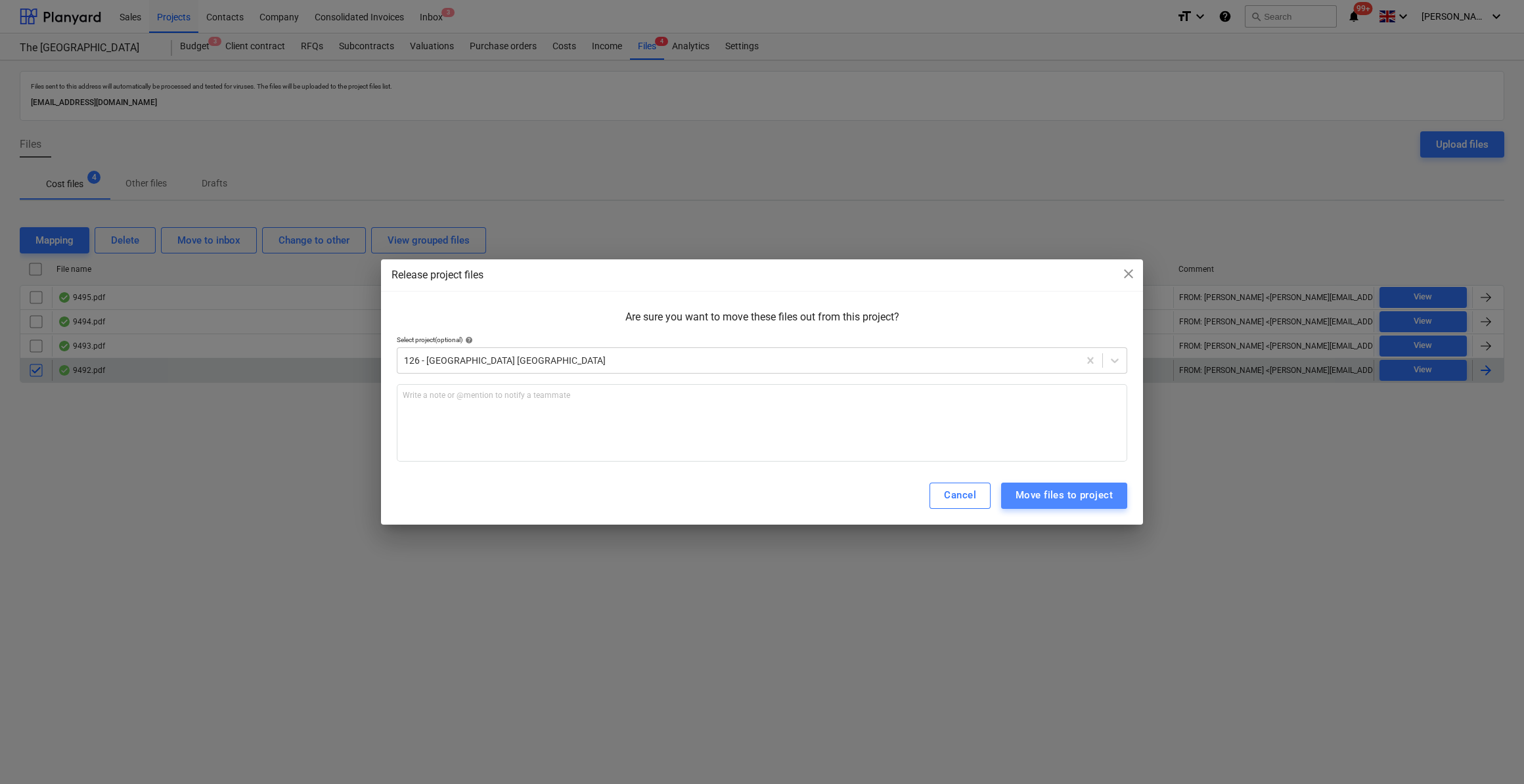
click at [1051, 500] on div "Move files to project" at bounding box center [1064, 495] width 98 height 17
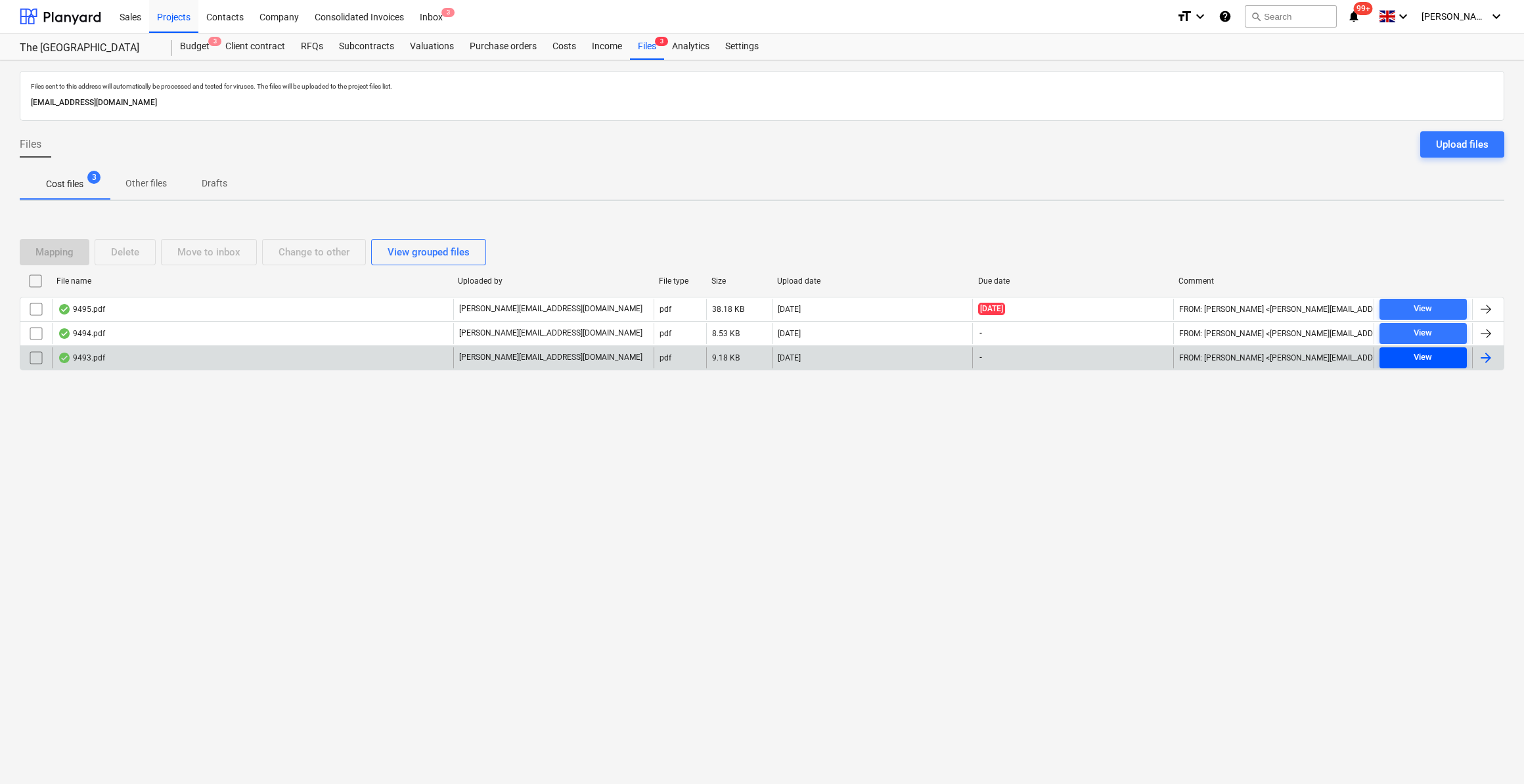
click at [1423, 355] on div "View" at bounding box center [1422, 357] width 18 height 15
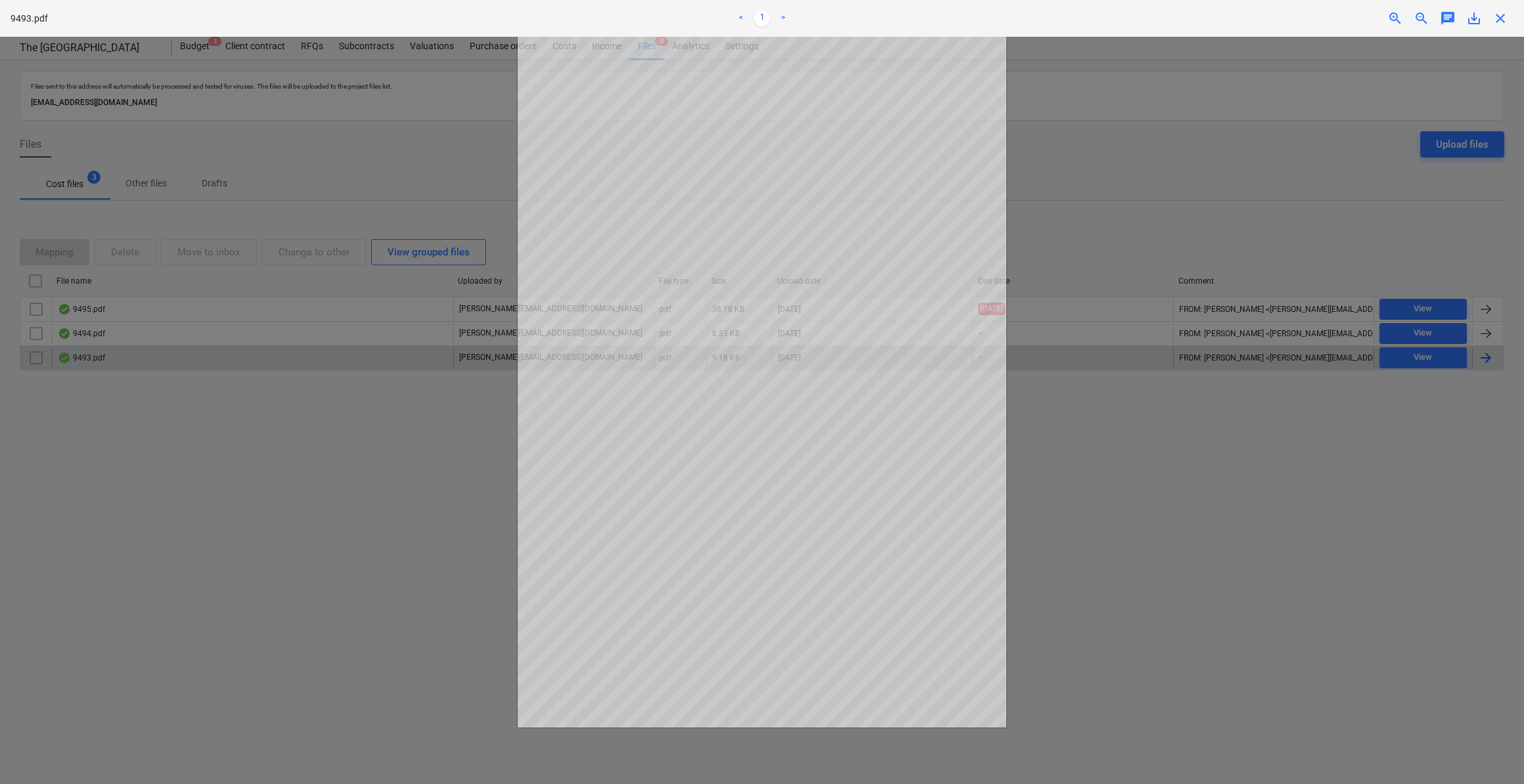
click at [1496, 20] on span "close" at bounding box center [1500, 18] width 16 height 16
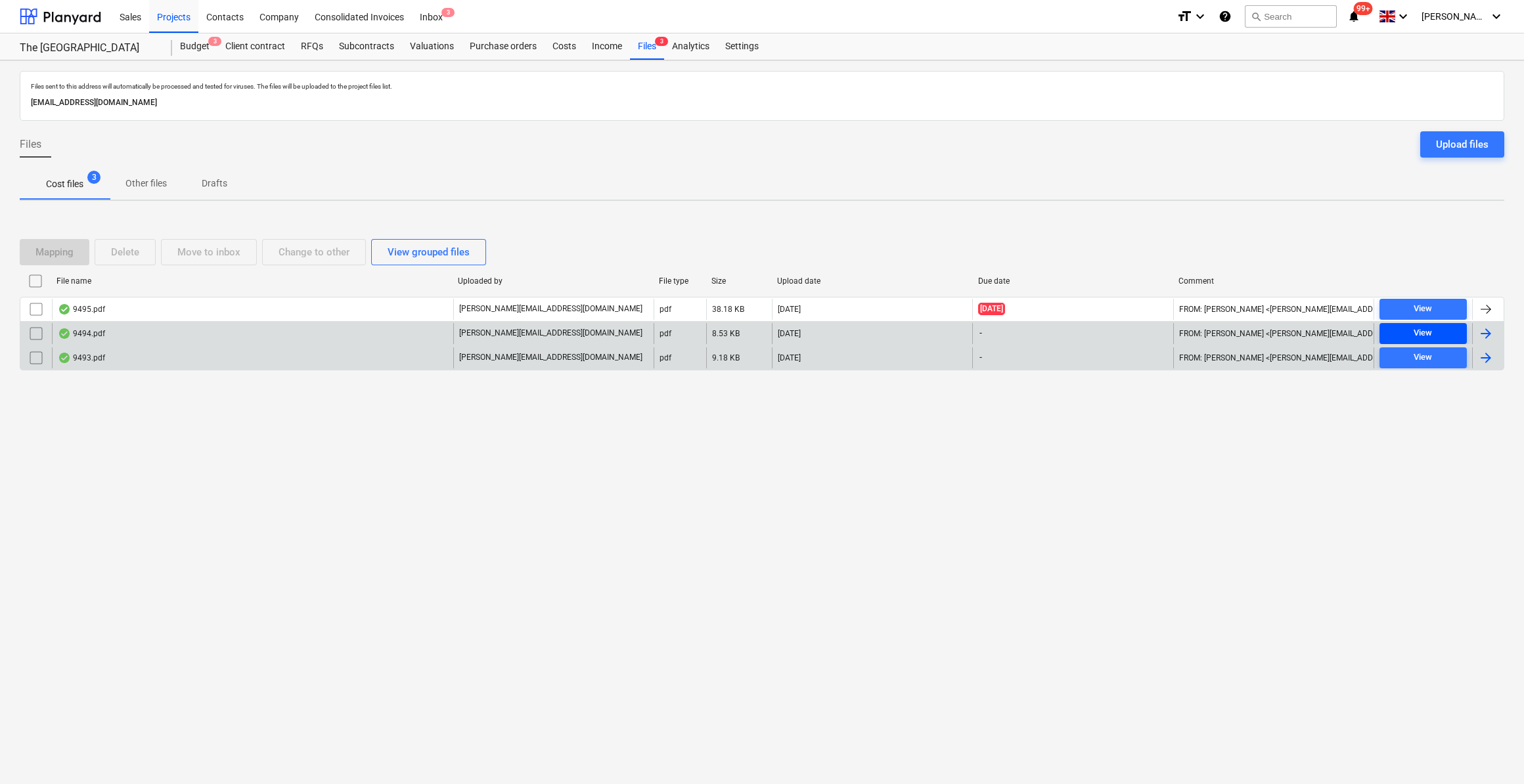
click at [1410, 332] on span "View" at bounding box center [1422, 332] width 77 height 15
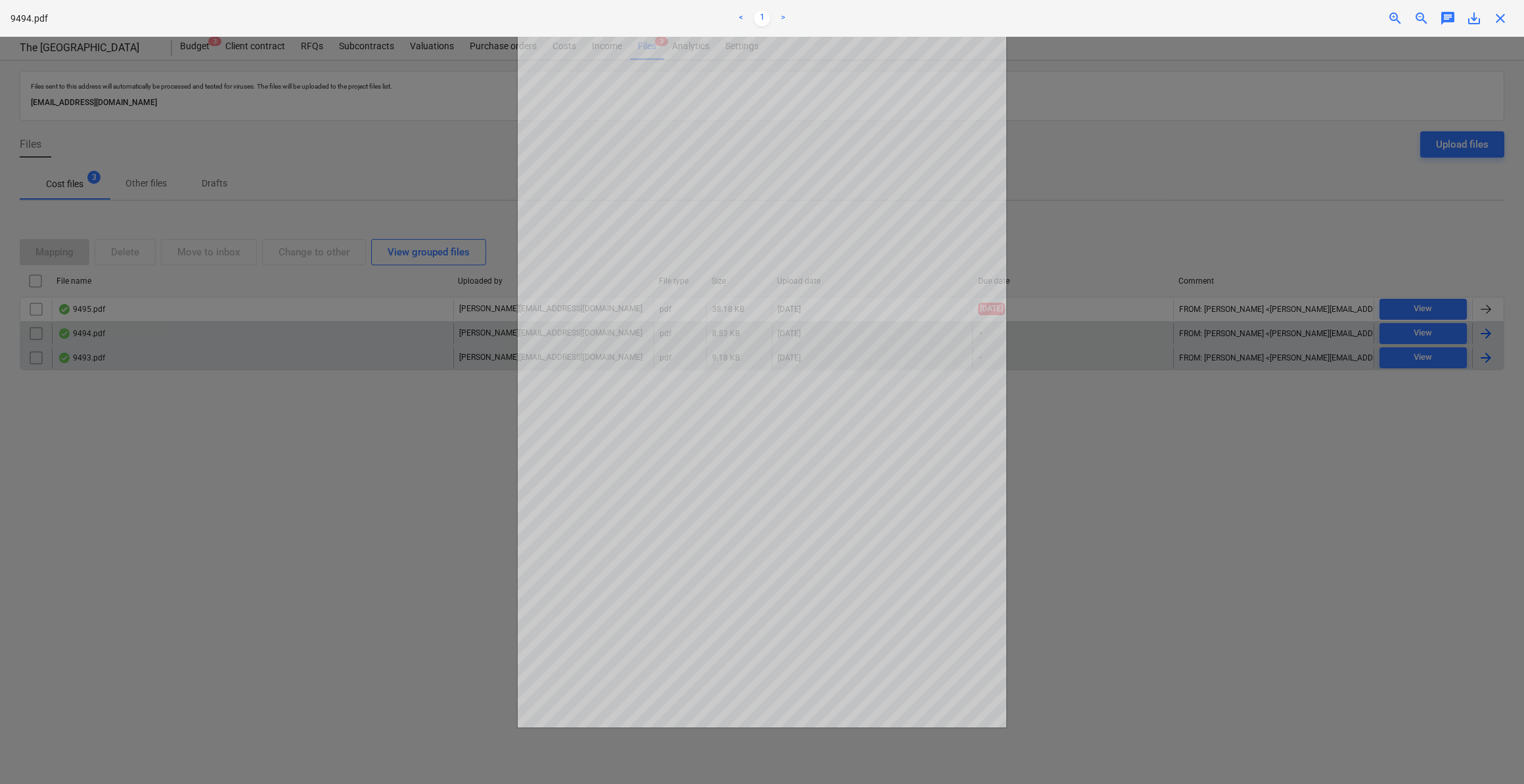
click at [1083, 696] on div at bounding box center [762, 410] width 1524 height 747
click at [1475, 18] on span "save_alt" at bounding box center [1474, 18] width 16 height 16
drag, startPoint x: 1368, startPoint y: 190, endPoint x: 1423, endPoint y: 161, distance: 62.2
click at [1368, 190] on div at bounding box center [762, 410] width 1524 height 747
click at [1502, 16] on span "close" at bounding box center [1500, 18] width 16 height 16
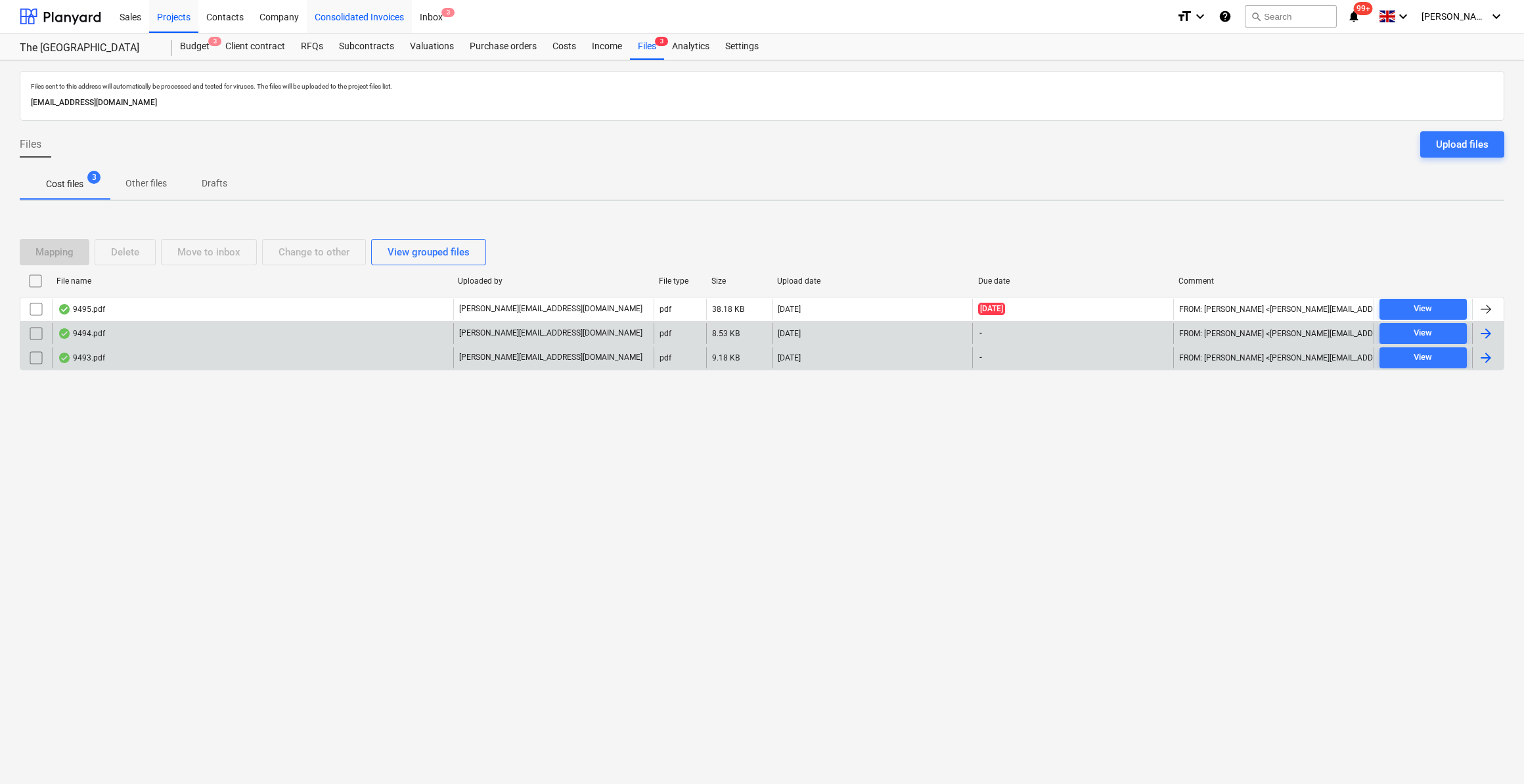
click at [348, 19] on div "Consolidated Invoices" at bounding box center [359, 16] width 105 height 34
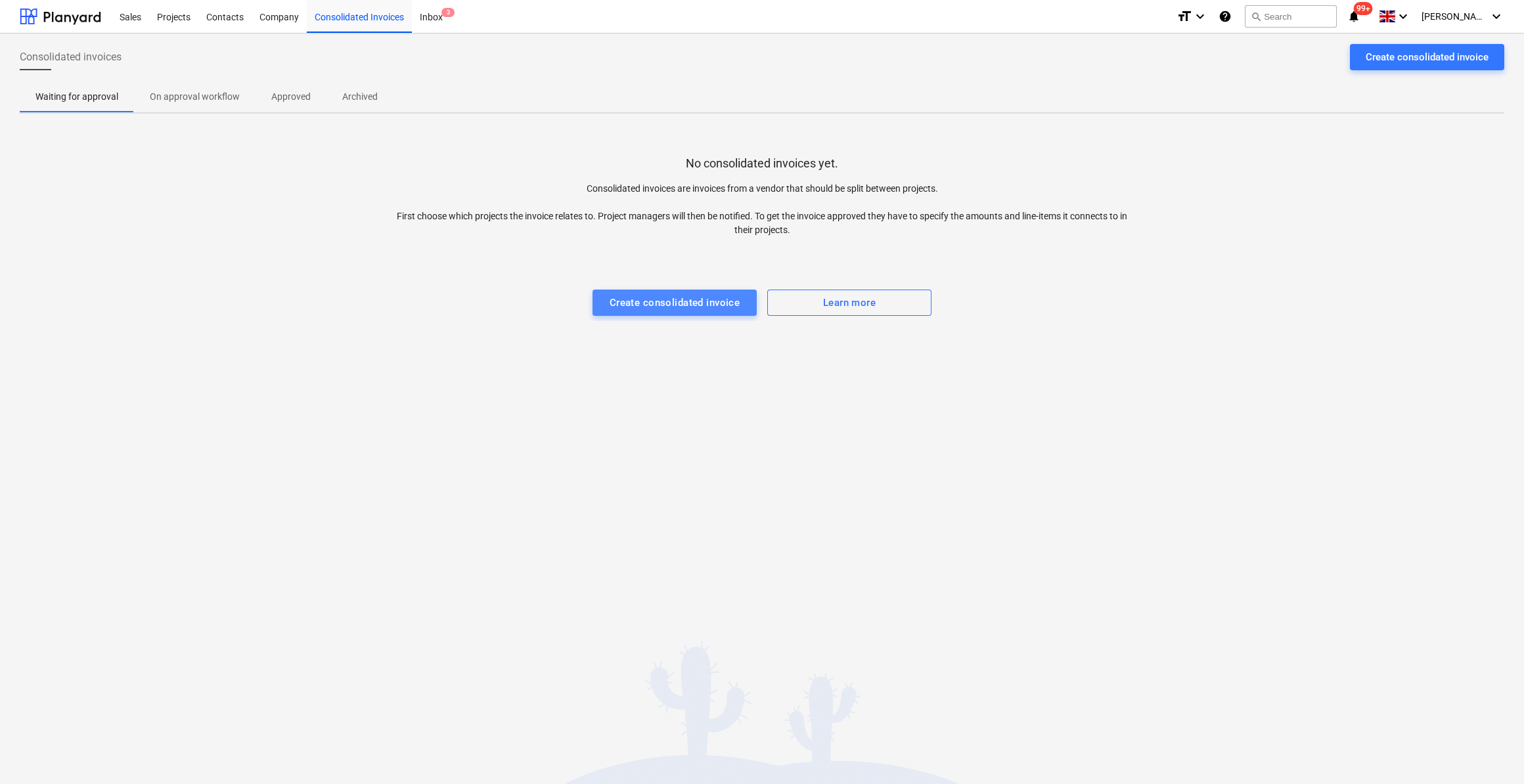
click at [699, 303] on div "Create consolidated invoice" at bounding box center [674, 302] width 130 height 17
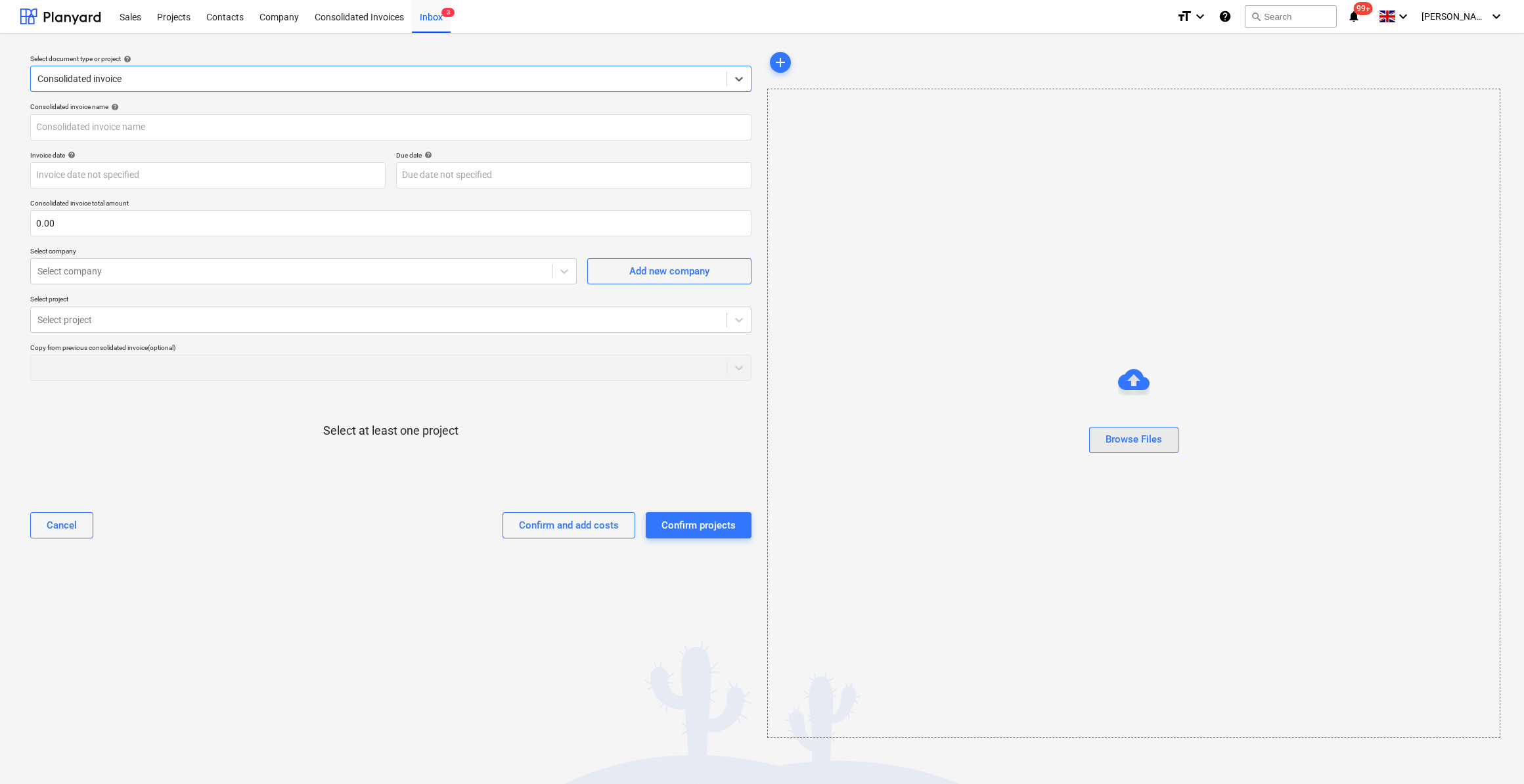
click at [1141, 442] on div "Browse Files" at bounding box center [1133, 439] width 57 height 17
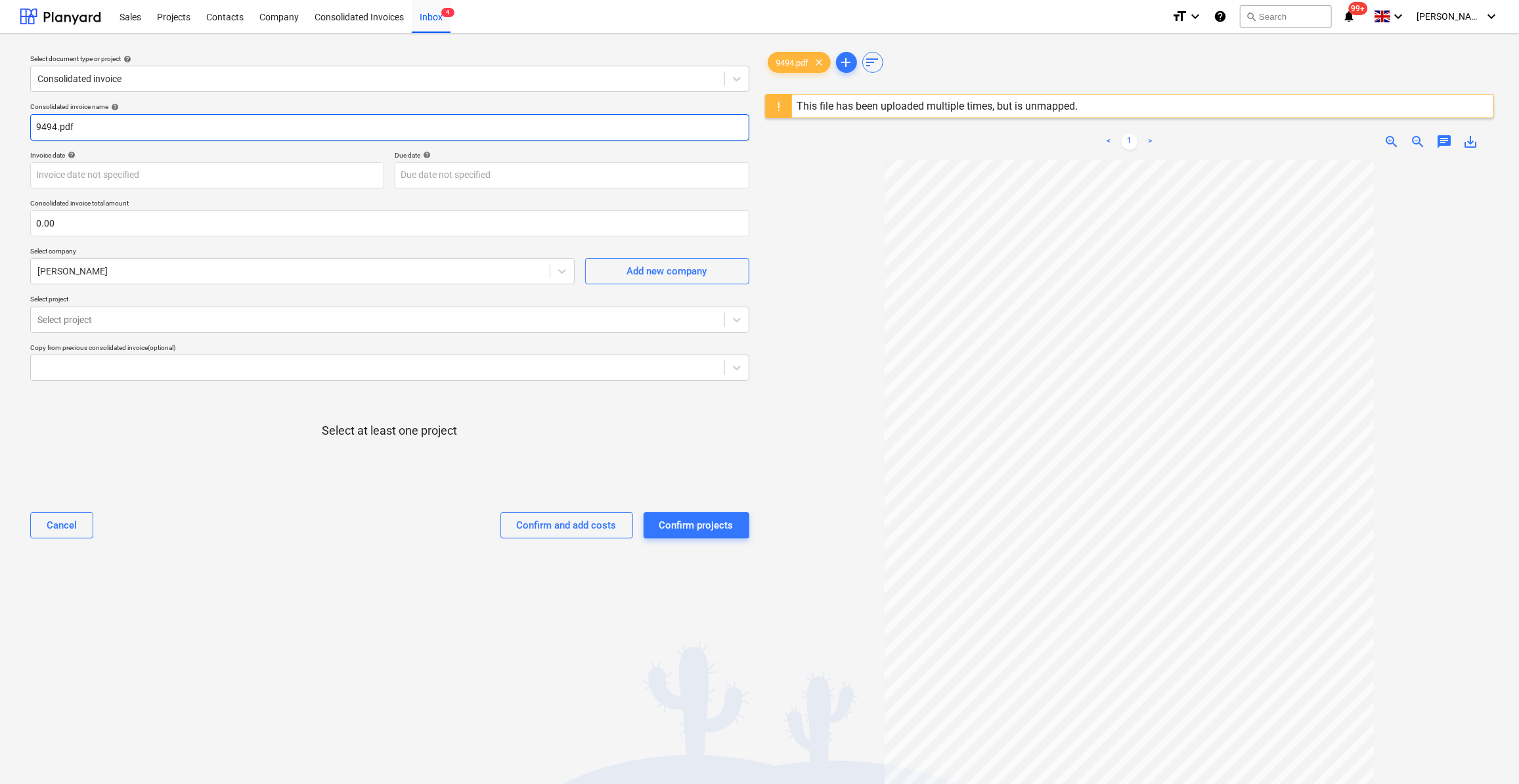
drag, startPoint x: 76, startPoint y: 125, endPoint x: 33, endPoint y: 126, distance: 43.0
click at [33, 126] on input "9494.pdf" at bounding box center [389, 127] width 719 height 26
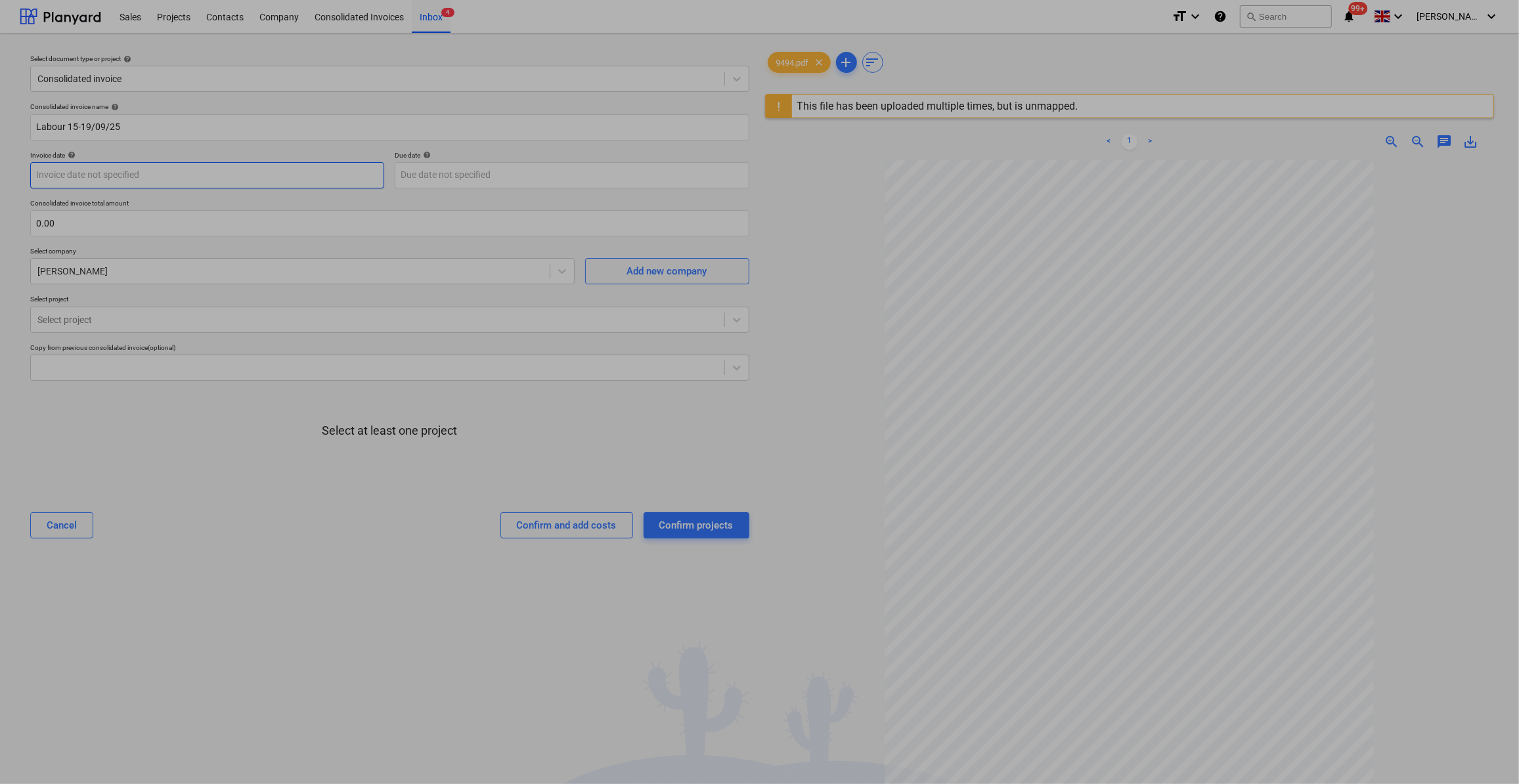
click at [123, 173] on body "Sales Projects Contacts Company Consolidated Invoices Inbox 4 format_size keybo…" at bounding box center [760, 392] width 1519 height 784
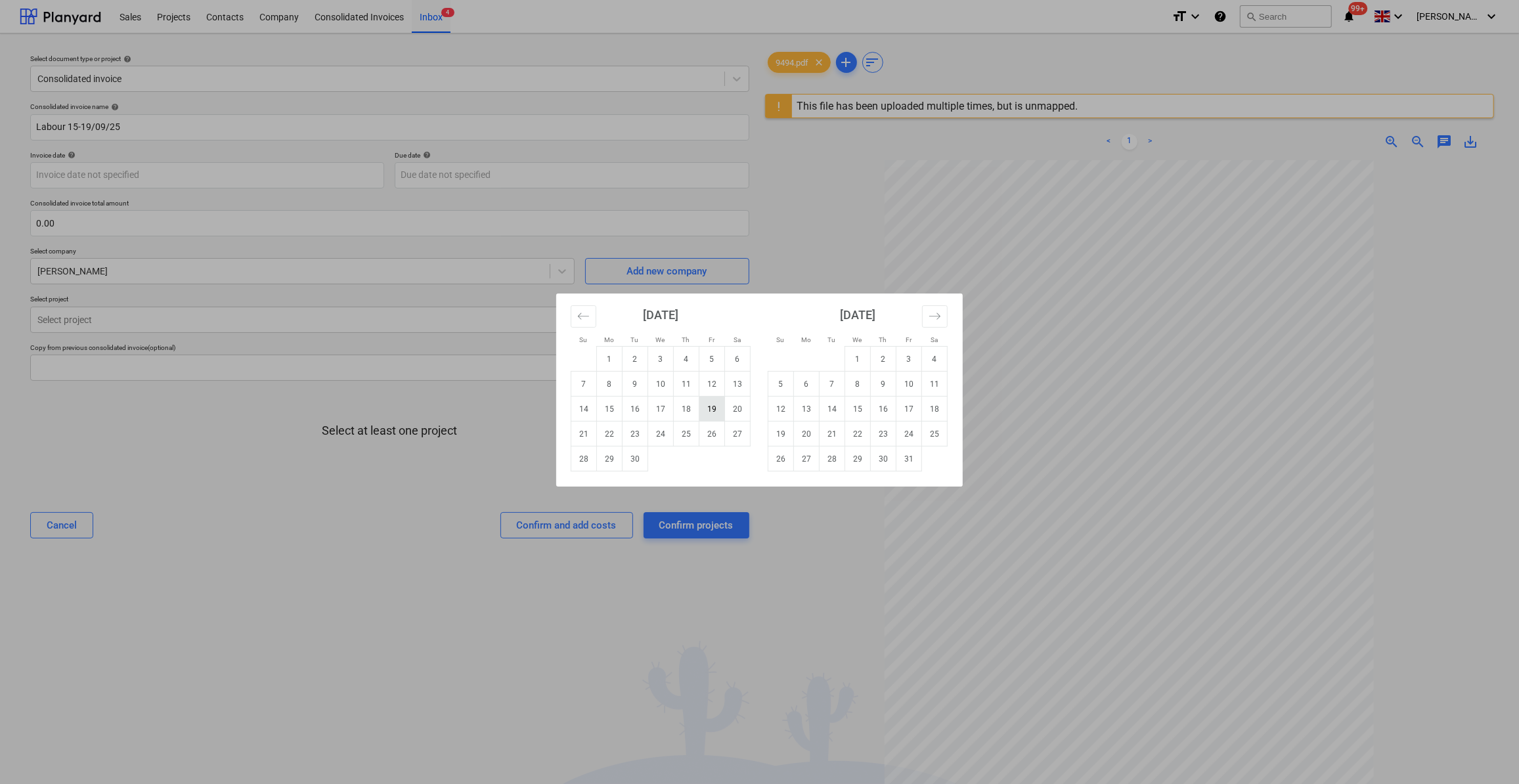
click at [715, 410] on td "19" at bounding box center [712, 408] width 26 height 25
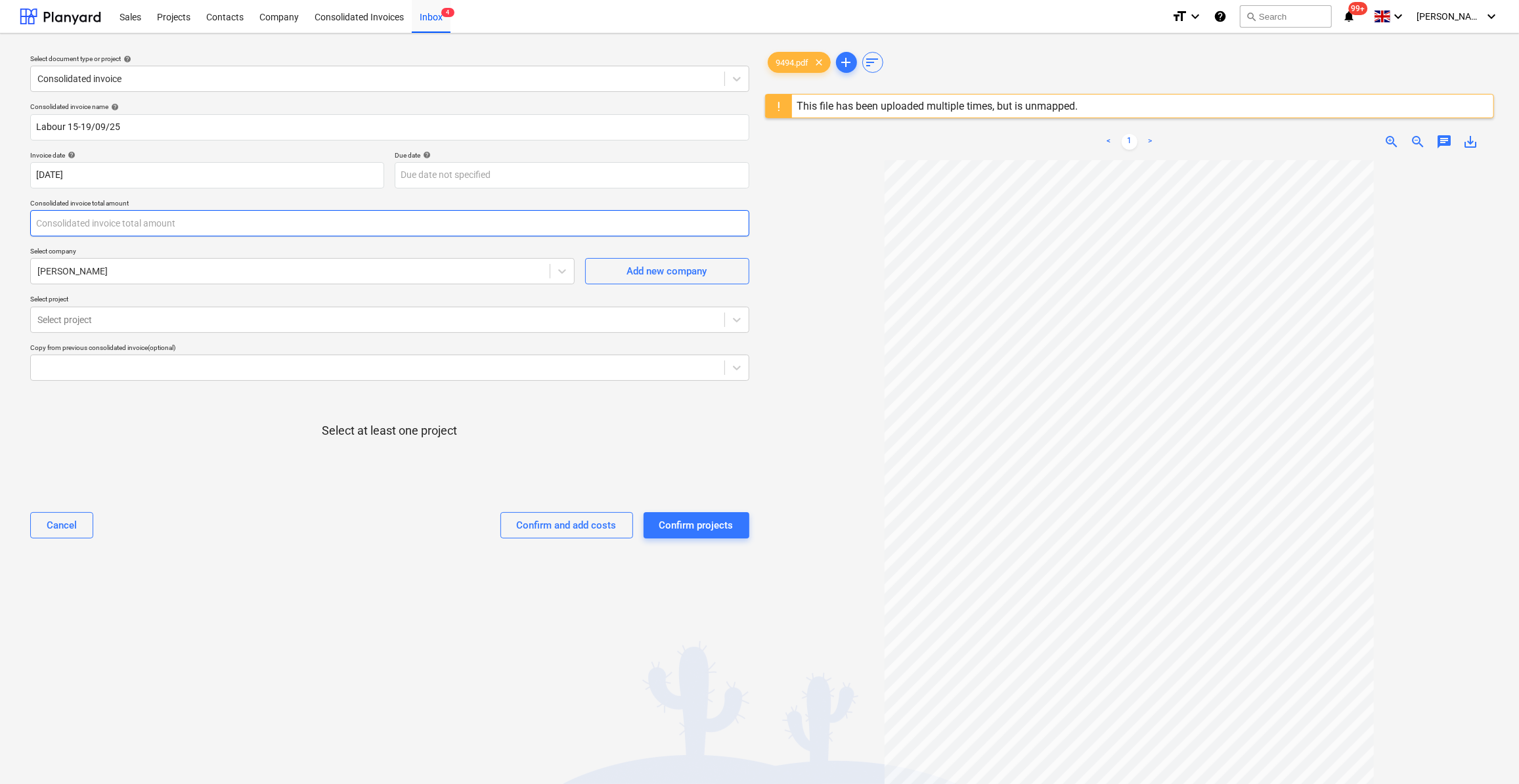
click at [57, 226] on input "text" at bounding box center [389, 223] width 719 height 26
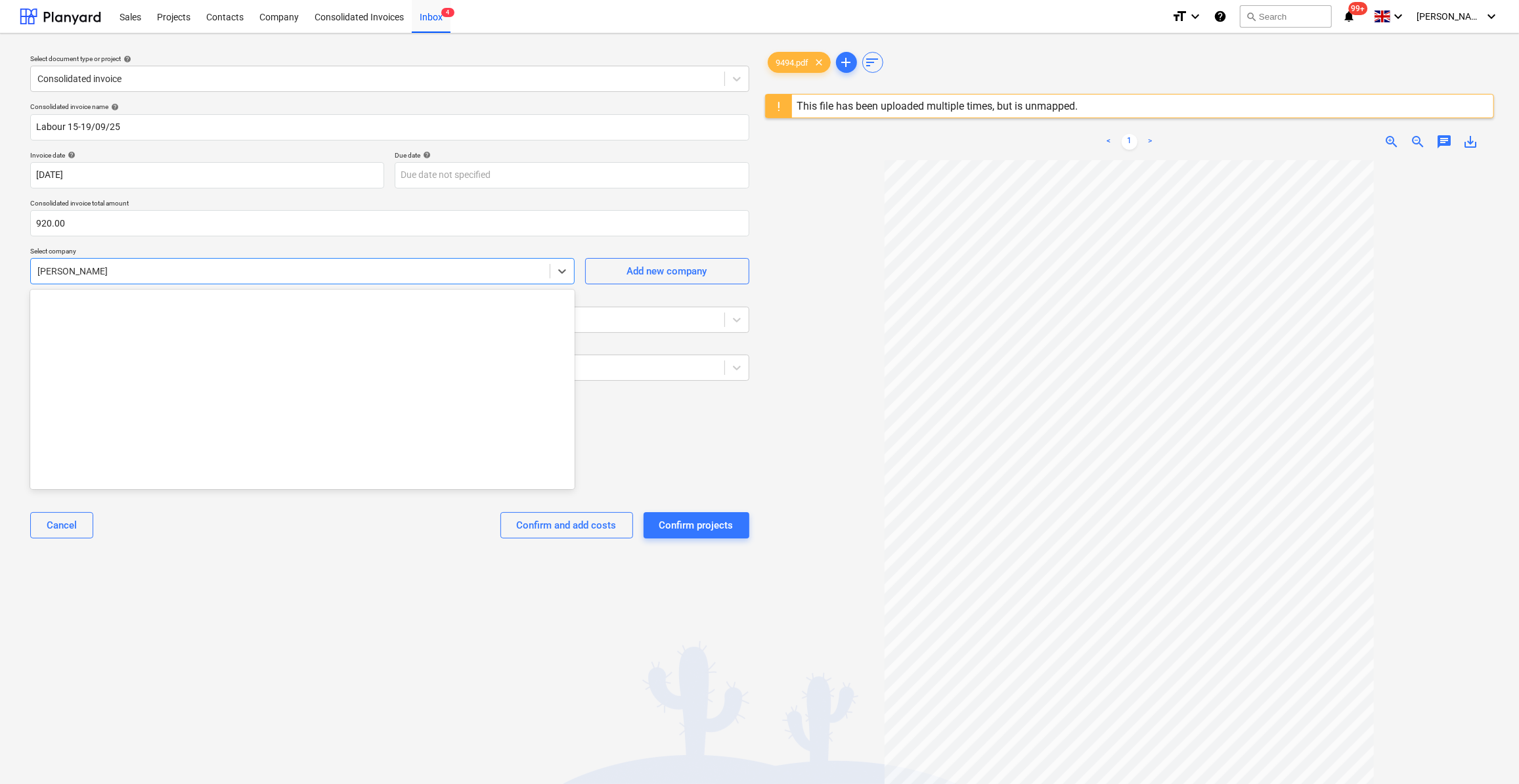
click at [114, 274] on div at bounding box center [290, 271] width 505 height 13
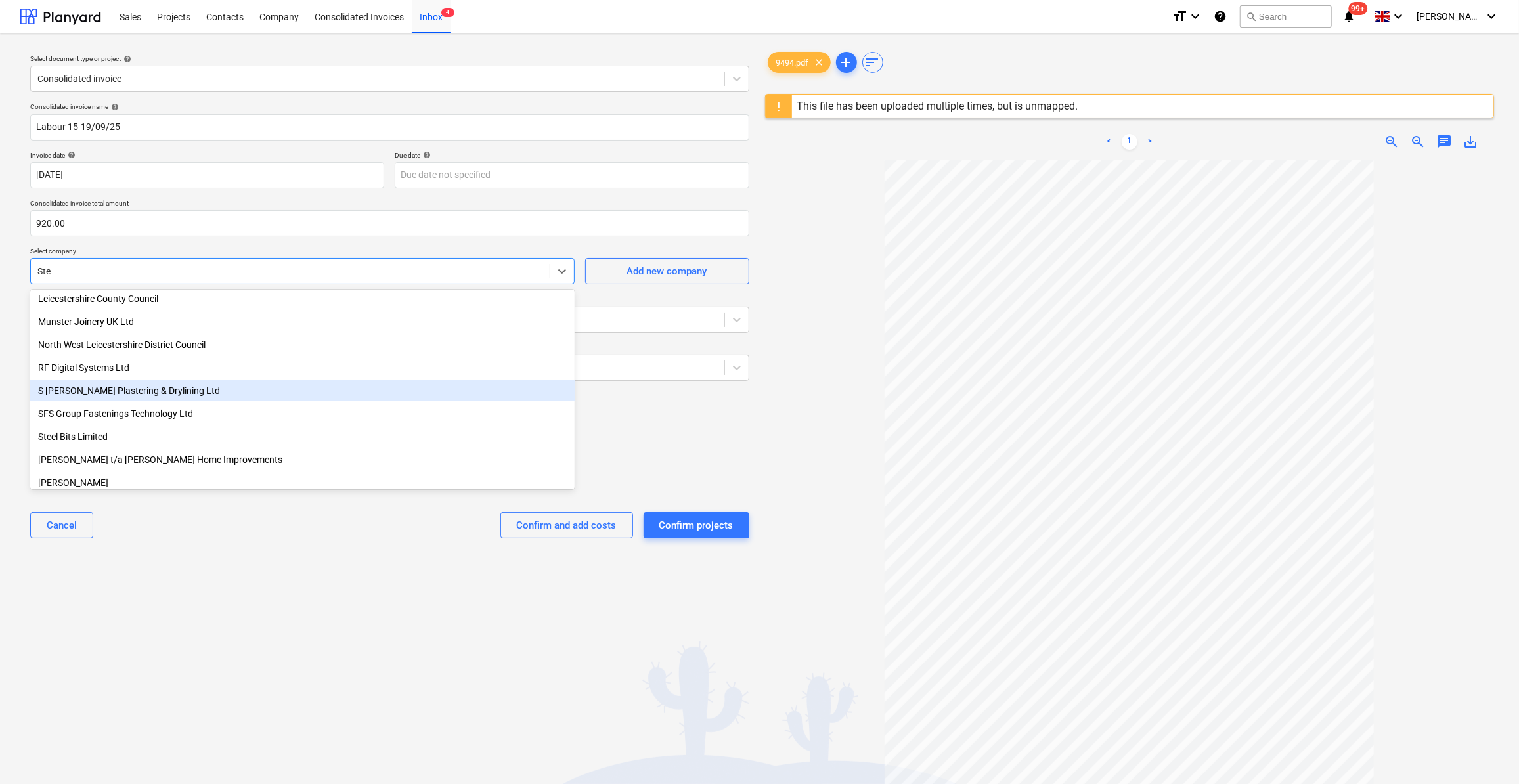
scroll to position [166, 0]
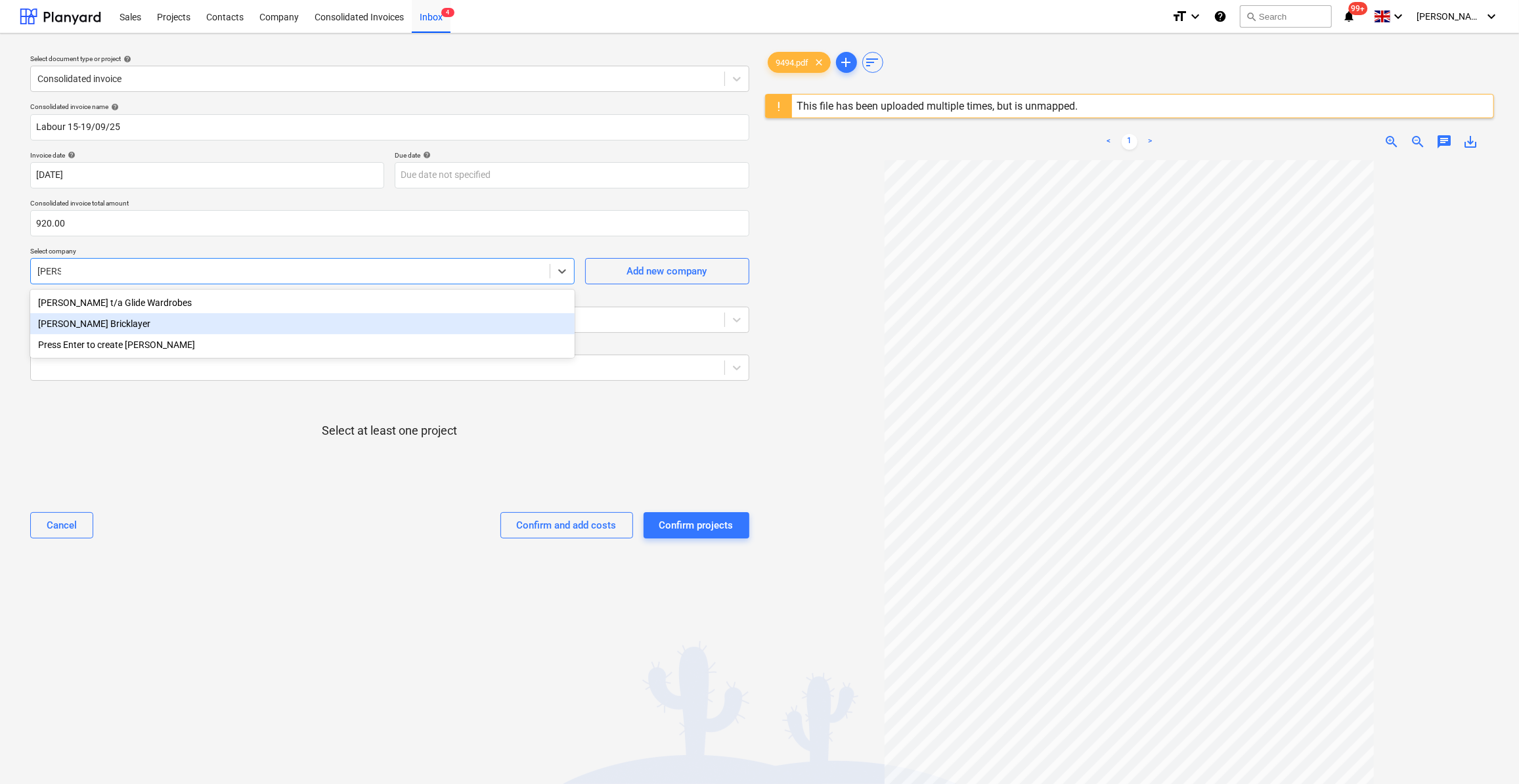
click at [136, 325] on div "[PERSON_NAME] Bricklayer" at bounding box center [302, 324] width 544 height 21
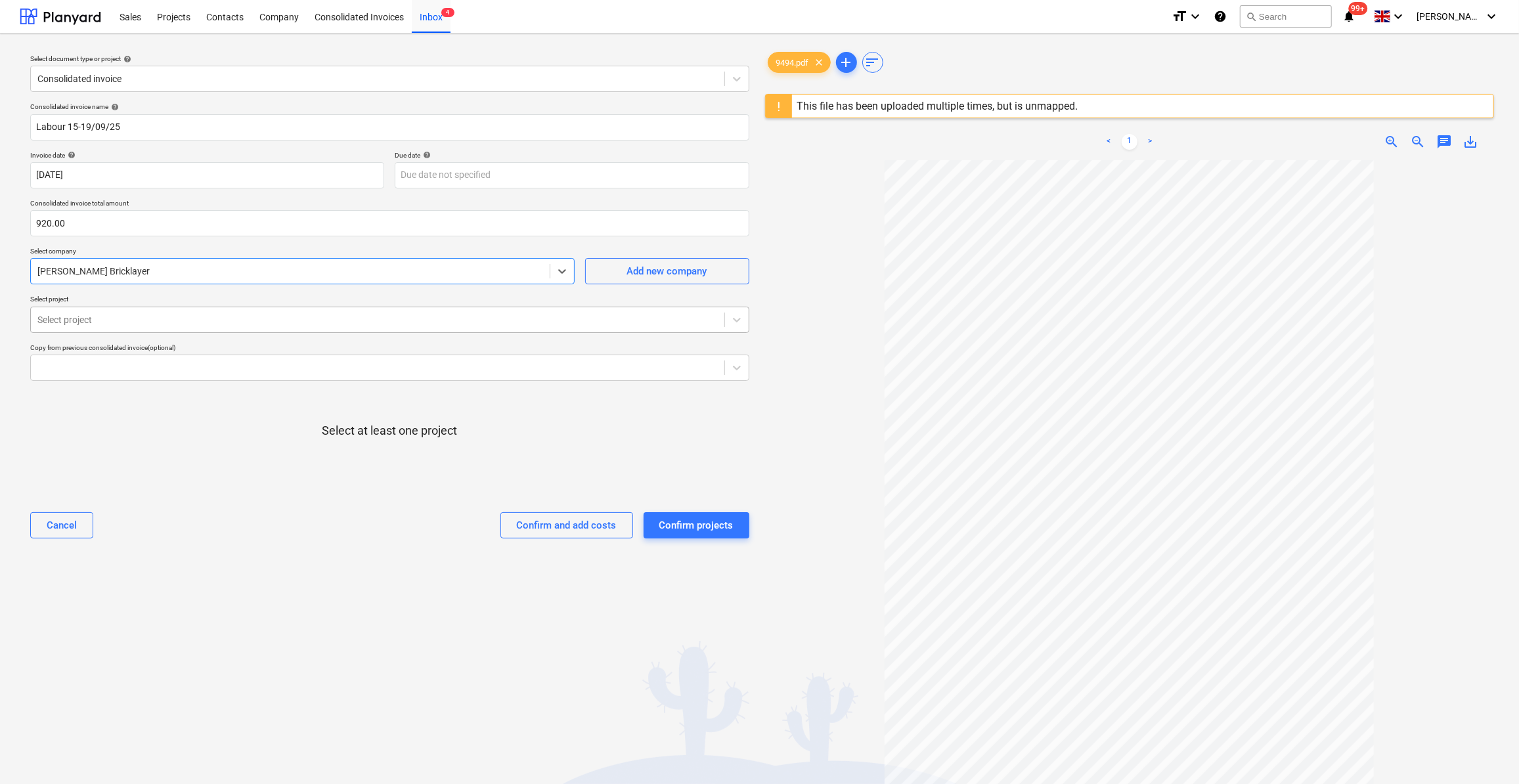
click at [105, 318] on div at bounding box center [377, 320] width 680 height 13
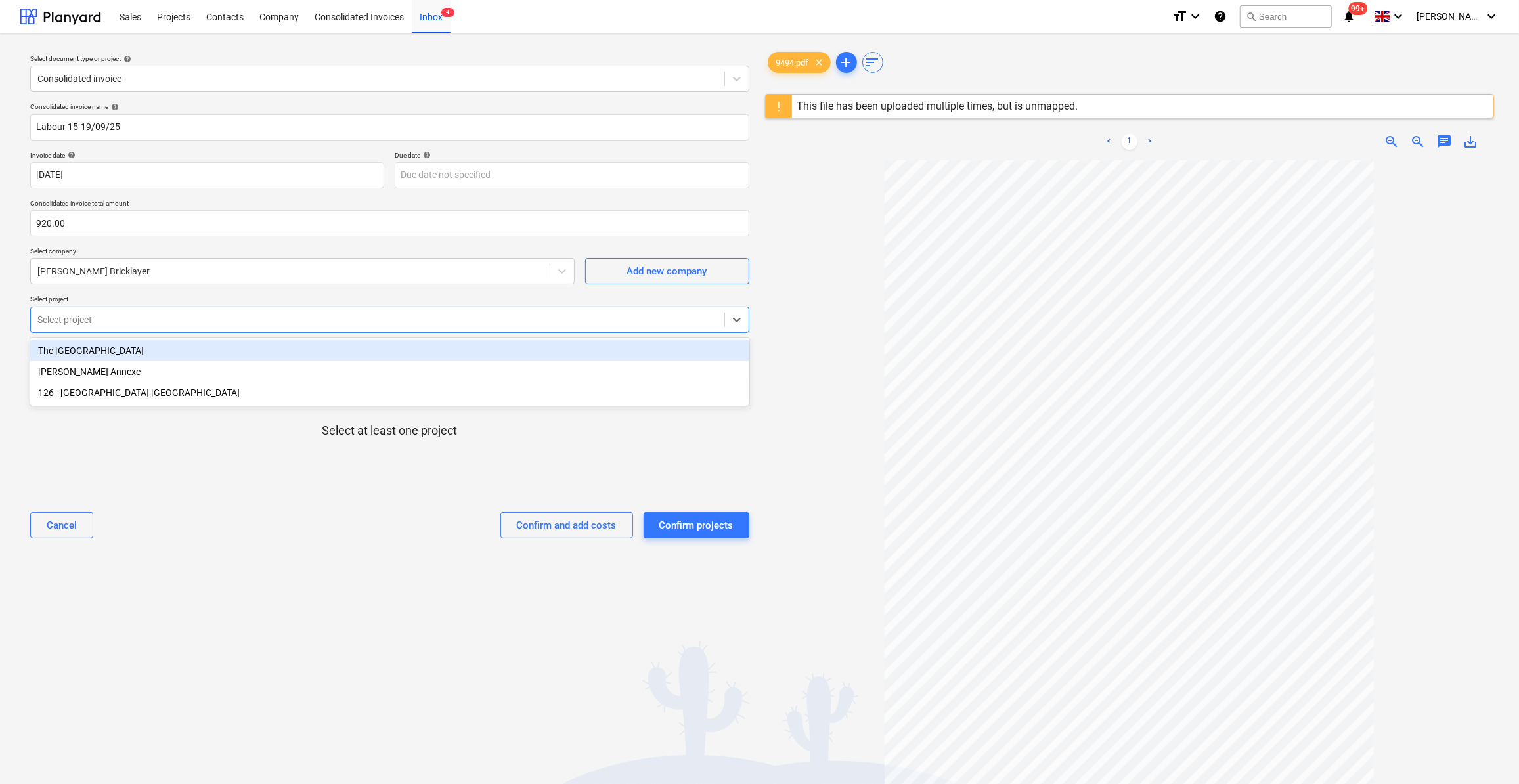
click at [96, 352] on div "The [GEOGRAPHIC_DATA]" at bounding box center [389, 350] width 719 height 21
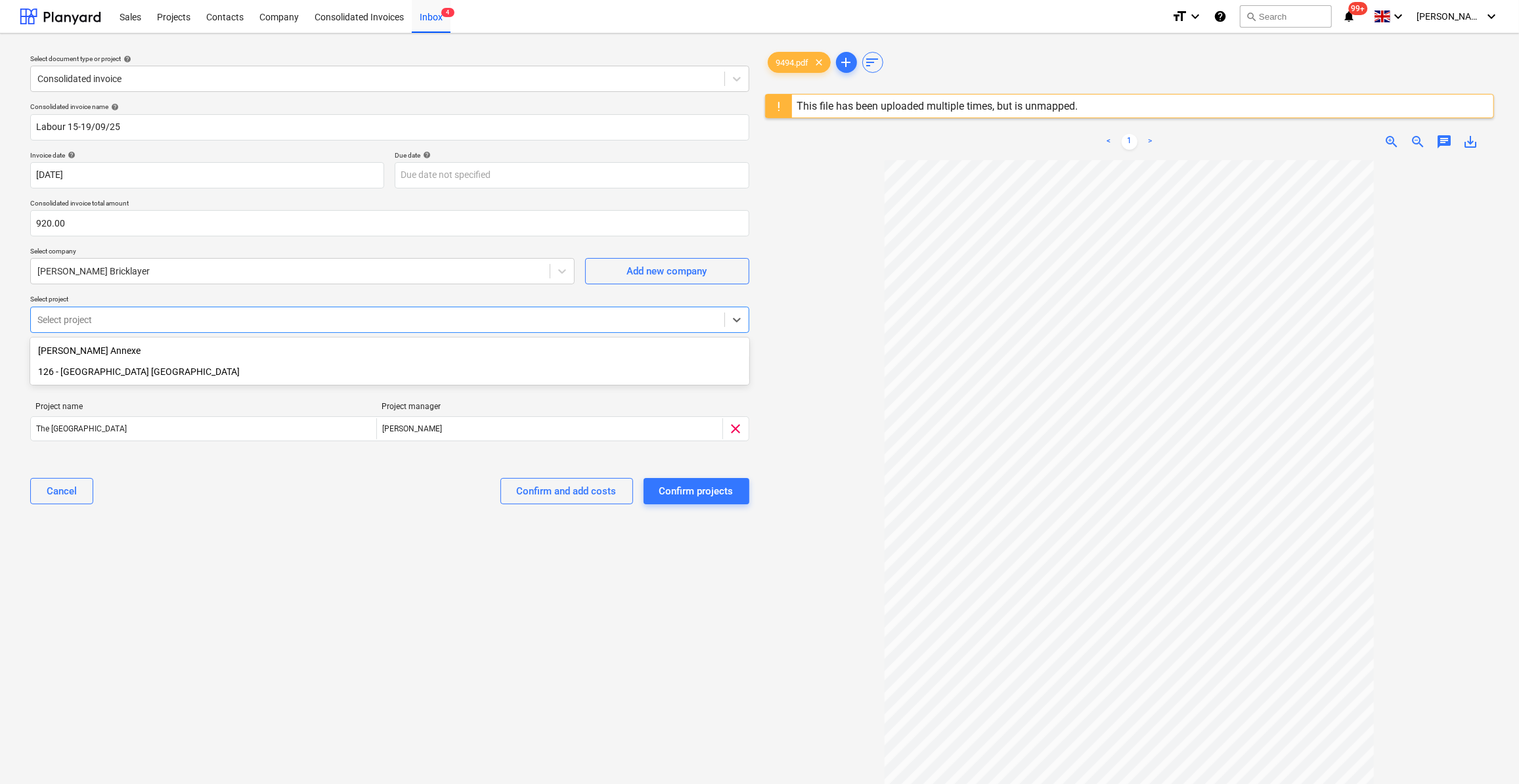
click at [113, 374] on div "126 - [GEOGRAPHIC_DATA] [GEOGRAPHIC_DATA]" at bounding box center [389, 372] width 719 height 21
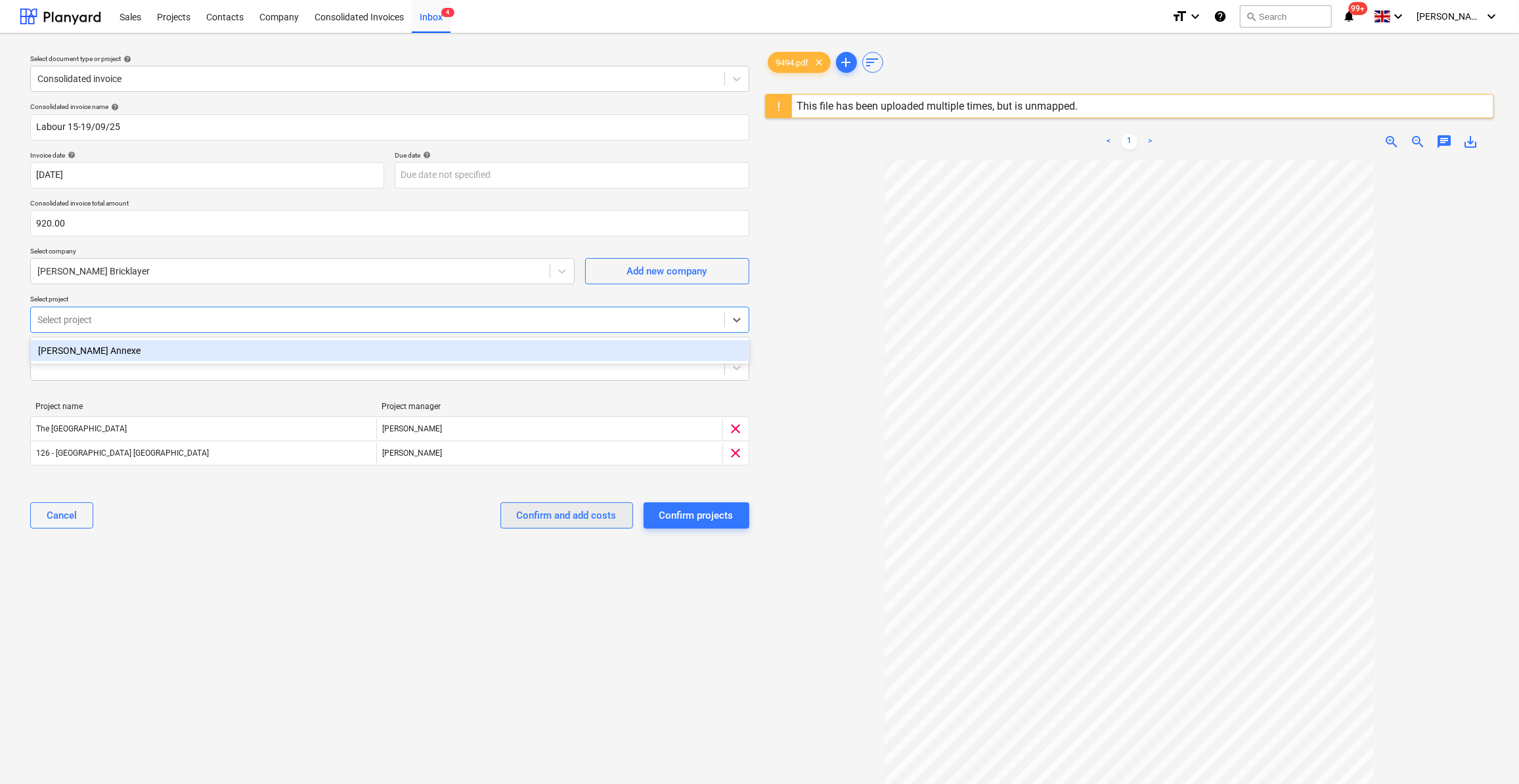
click at [598, 518] on div "Confirm and add costs" at bounding box center [566, 515] width 100 height 17
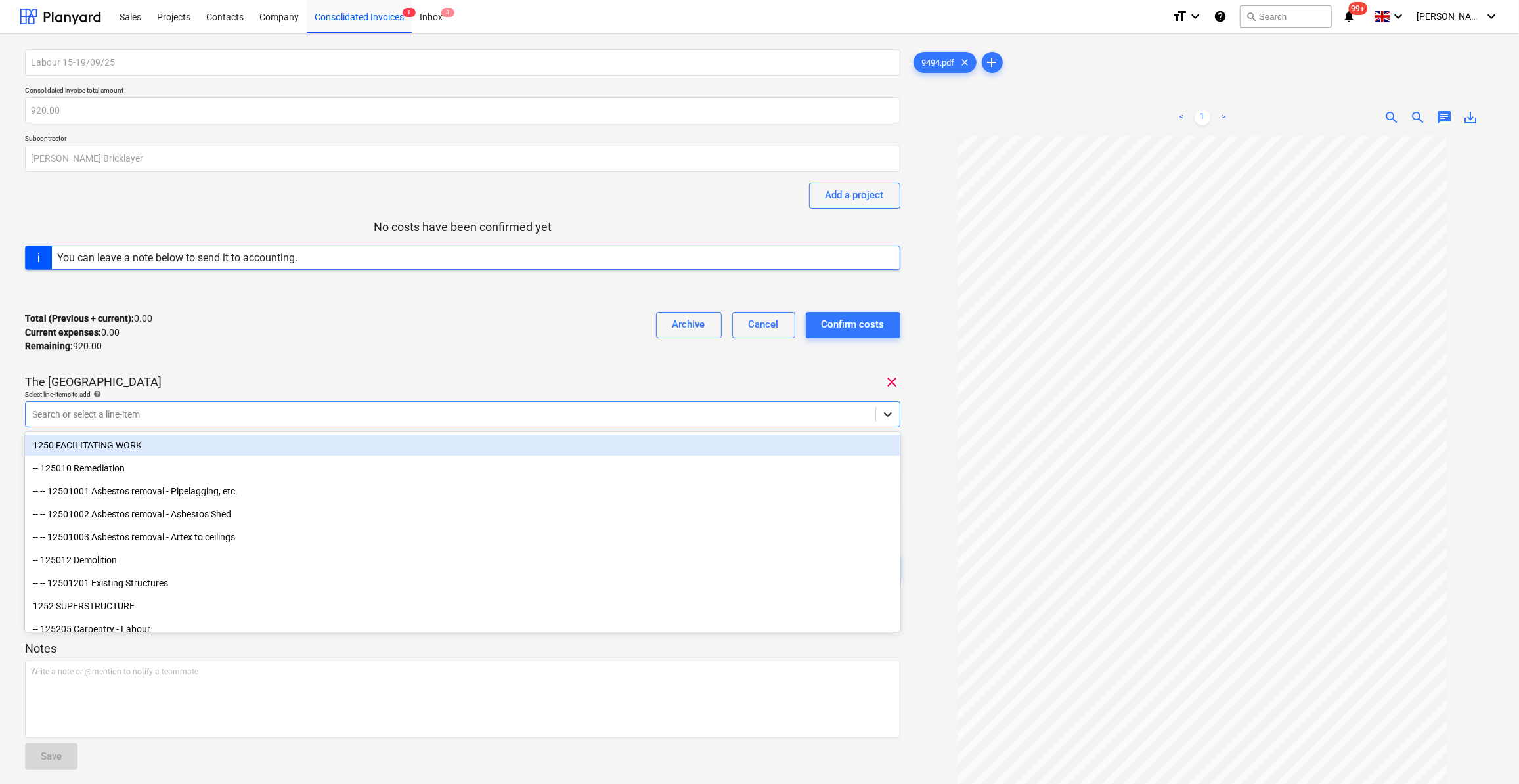
click at [893, 420] on icon at bounding box center [887, 414] width 13 height 13
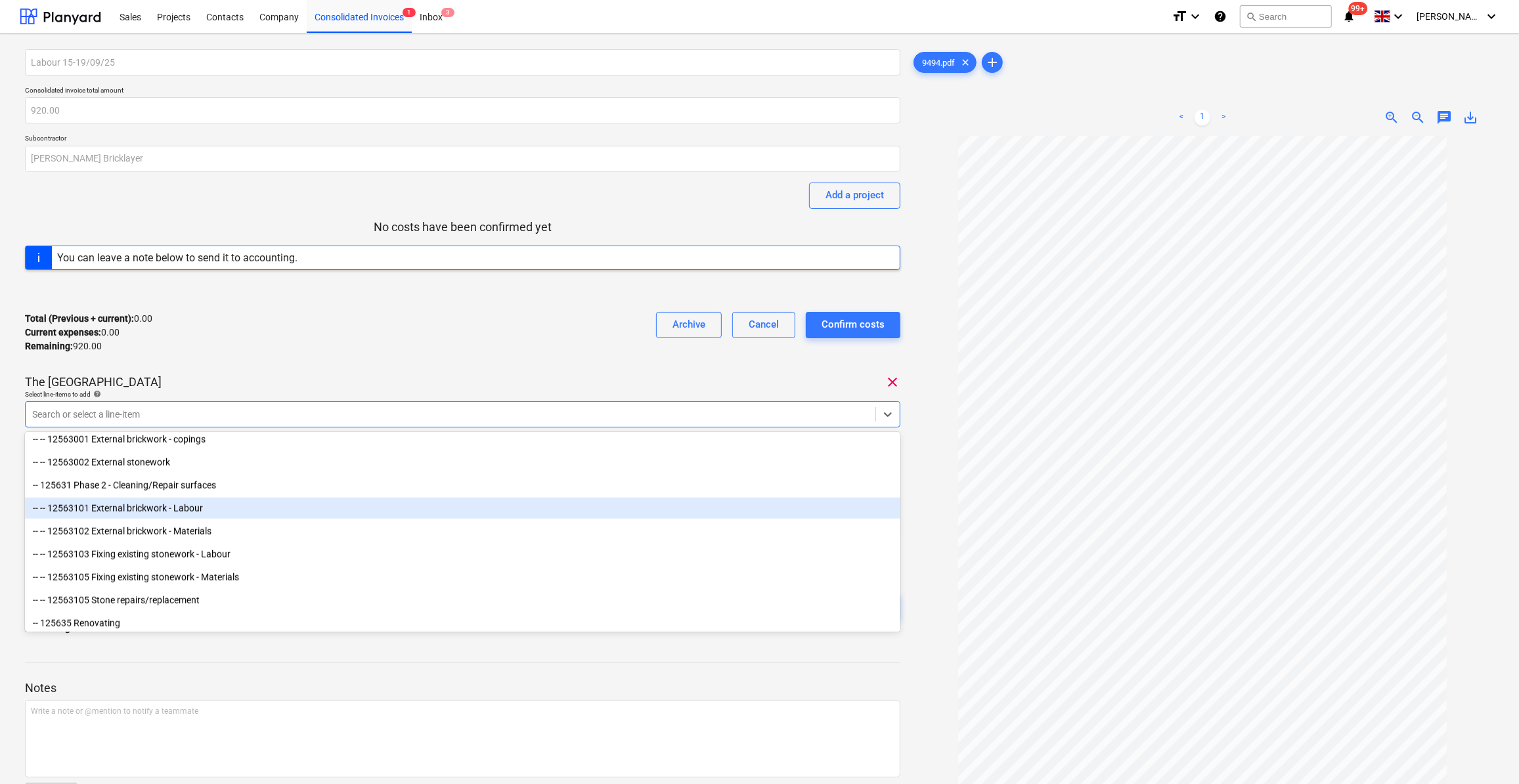
scroll to position [1431, 0]
click at [297, 511] on div "-- -- 12563101 External brickwork - Labour" at bounding box center [462, 507] width 875 height 21
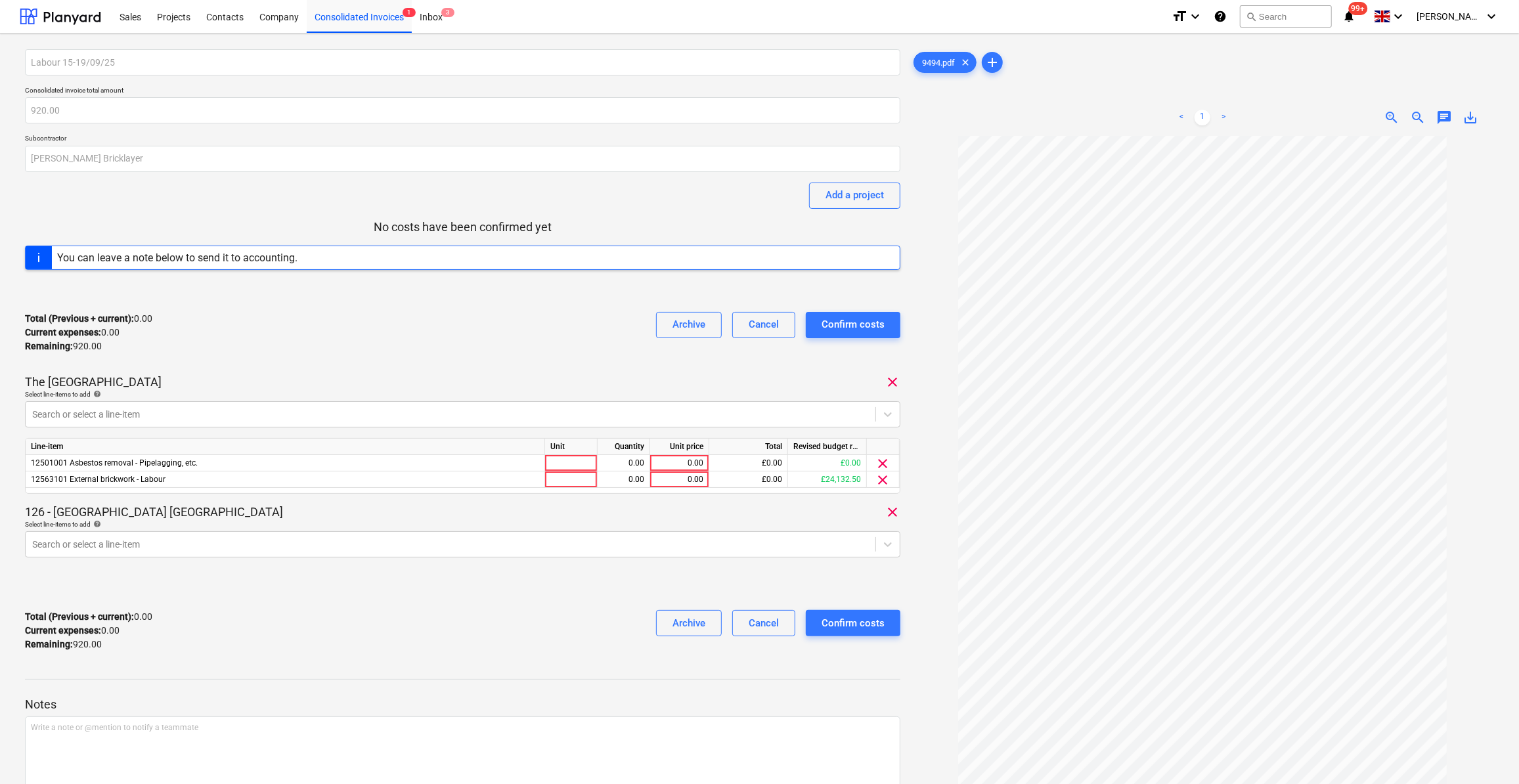
click at [923, 547] on div at bounding box center [1202, 509] width 583 height 747
click at [883, 465] on span "clear" at bounding box center [883, 464] width 16 height 16
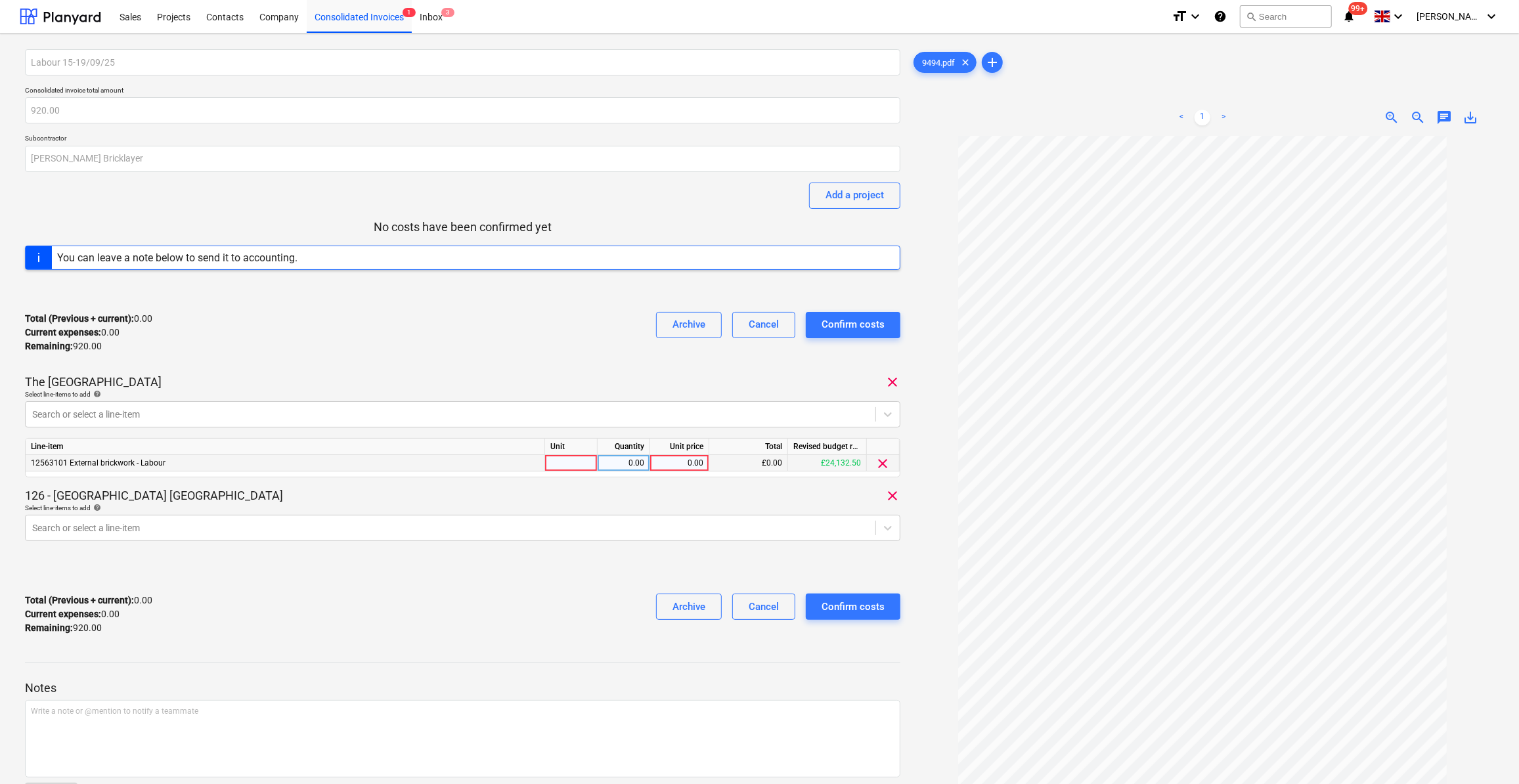
click at [558, 464] on div at bounding box center [572, 463] width 53 height 17
click at [628, 456] on div "0.00" at bounding box center [624, 463] width 42 height 17
click at [671, 461] on div "0.00" at bounding box center [680, 463] width 48 height 17
click at [553, 549] on div at bounding box center [462, 546] width 875 height 10
click at [887, 531] on icon at bounding box center [887, 527] width 13 height 13
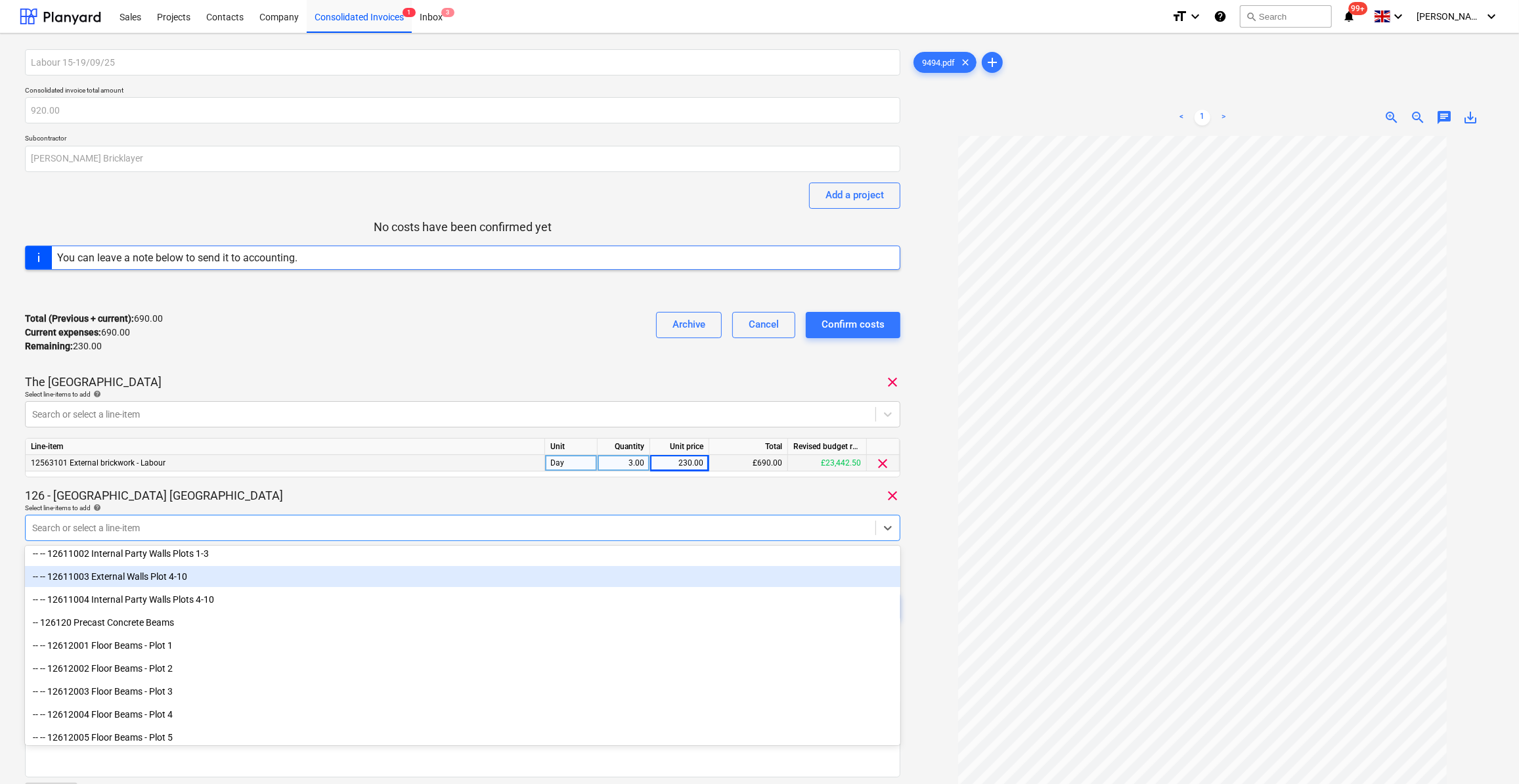
scroll to position [238, 0]
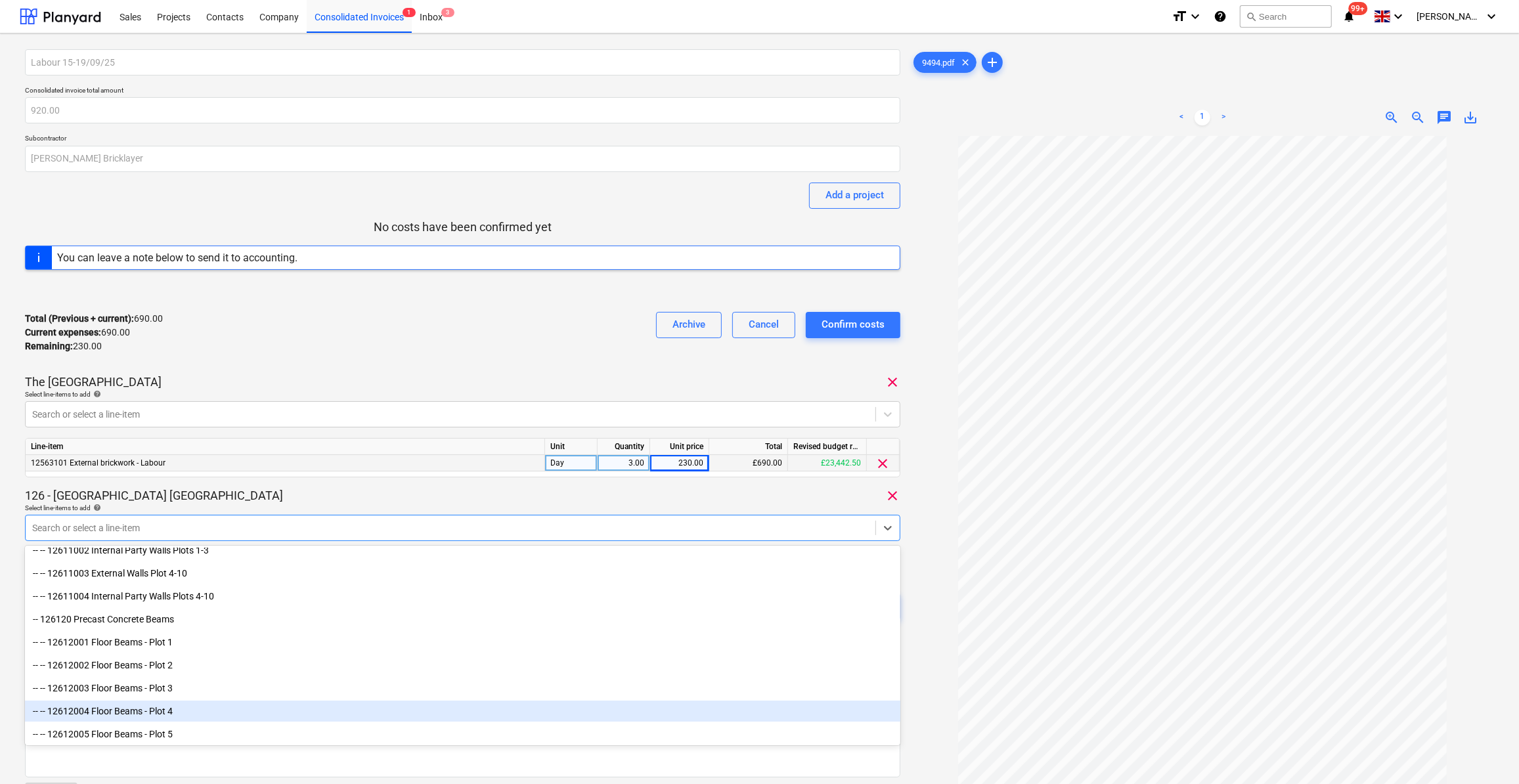
click at [212, 713] on div "-- -- 12612004 Floor Beams - Plot 4" at bounding box center [462, 710] width 875 height 21
click at [182, 714] on div "-- -- 12612005 Floor Beams - Plot 5" at bounding box center [462, 710] width 875 height 21
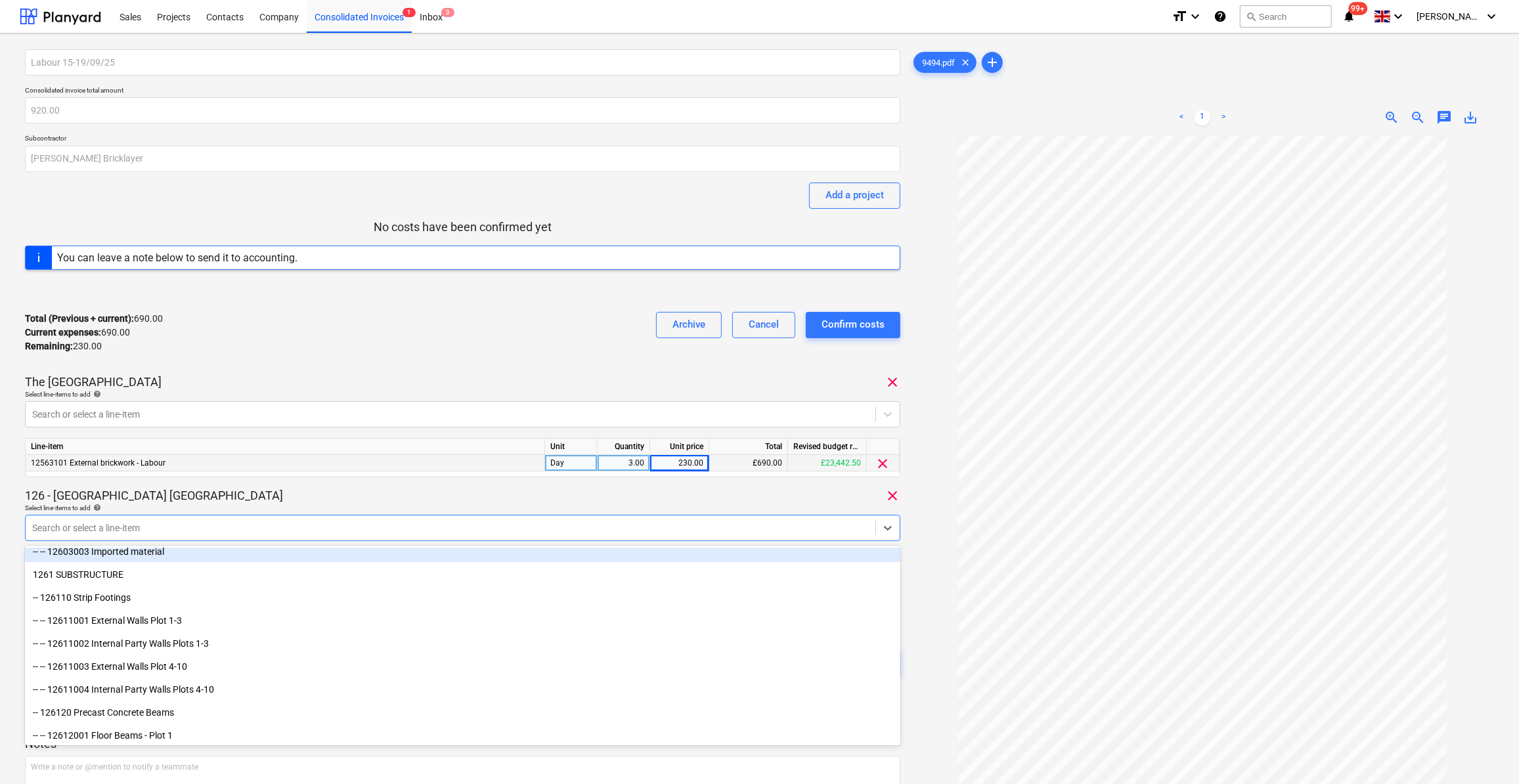
scroll to position [178, 0]
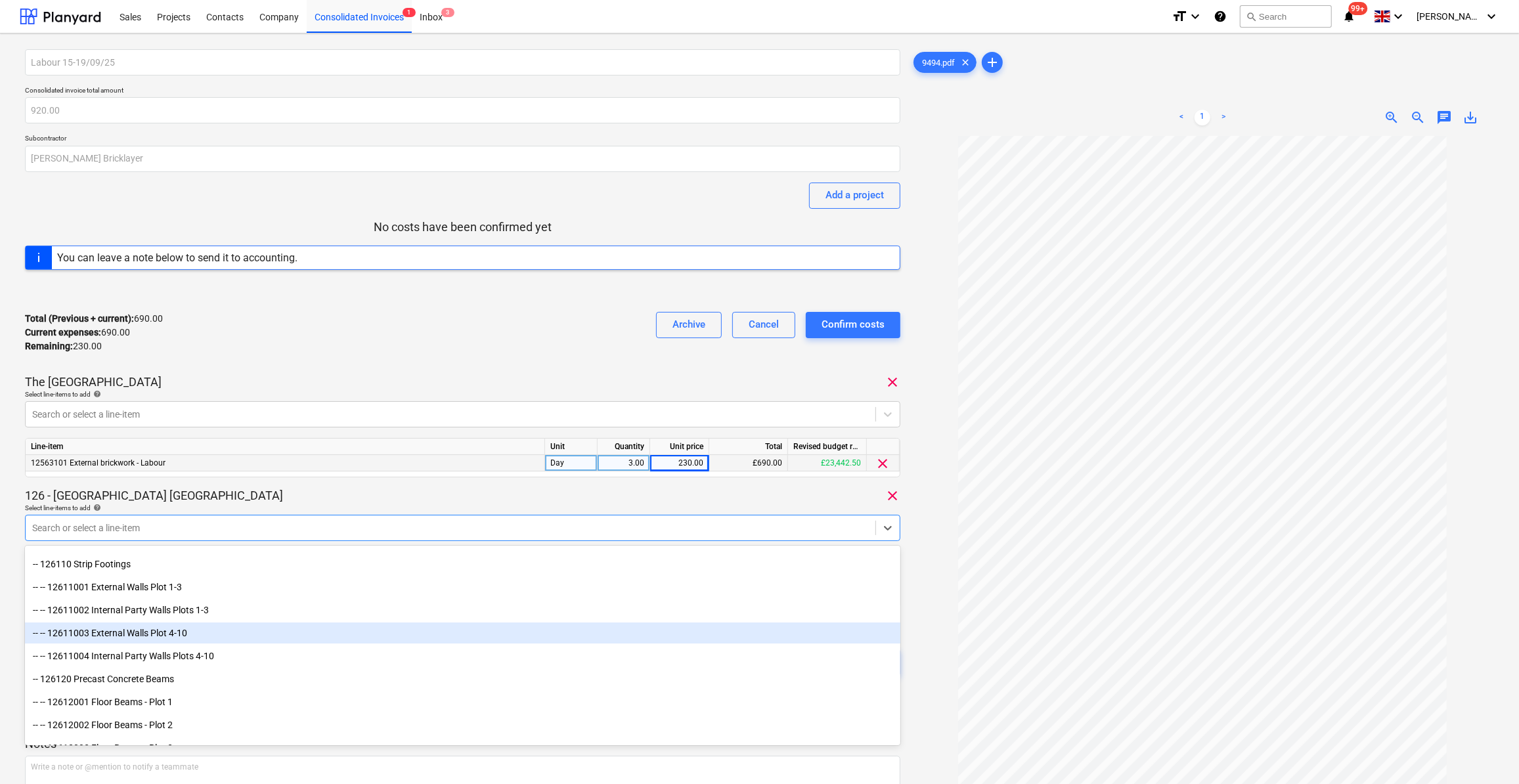
click at [182, 633] on div "-- -- 12611003 External Walls Plot 4-10" at bounding box center [462, 633] width 875 height 21
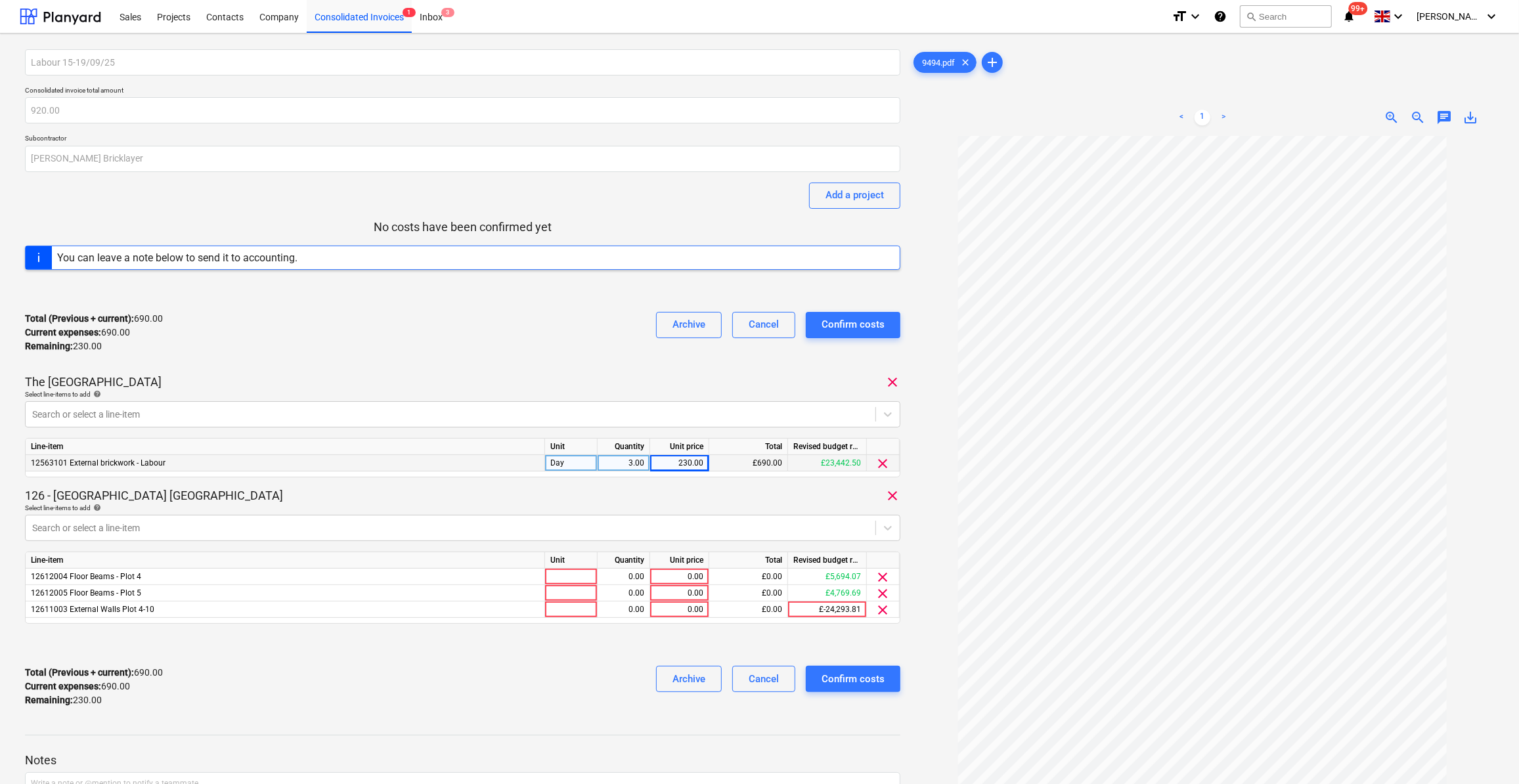
click at [933, 668] on div at bounding box center [1202, 509] width 583 height 747
click at [879, 575] on span "clear" at bounding box center [883, 577] width 16 height 16
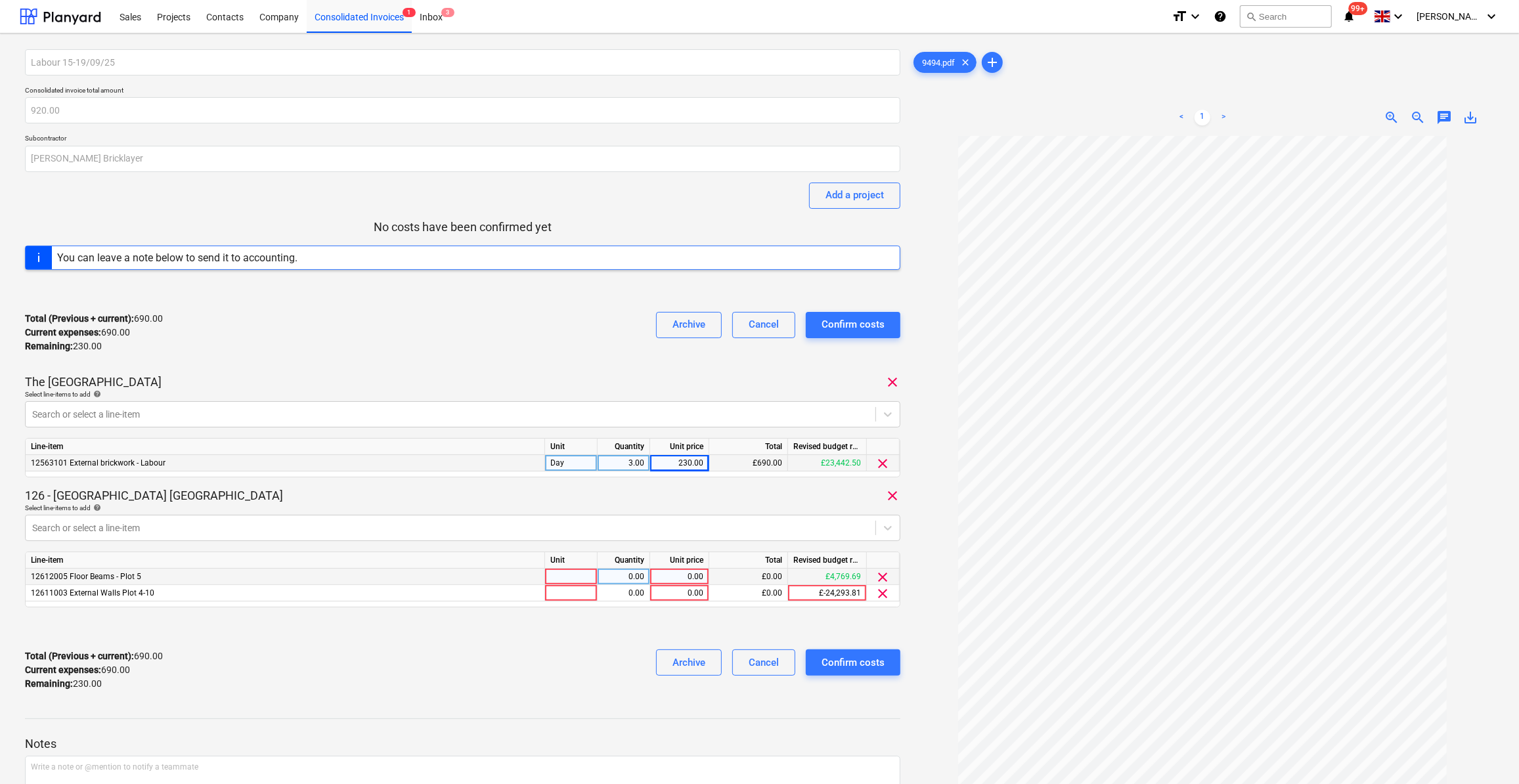
click at [880, 577] on span "clear" at bounding box center [883, 577] width 16 height 16
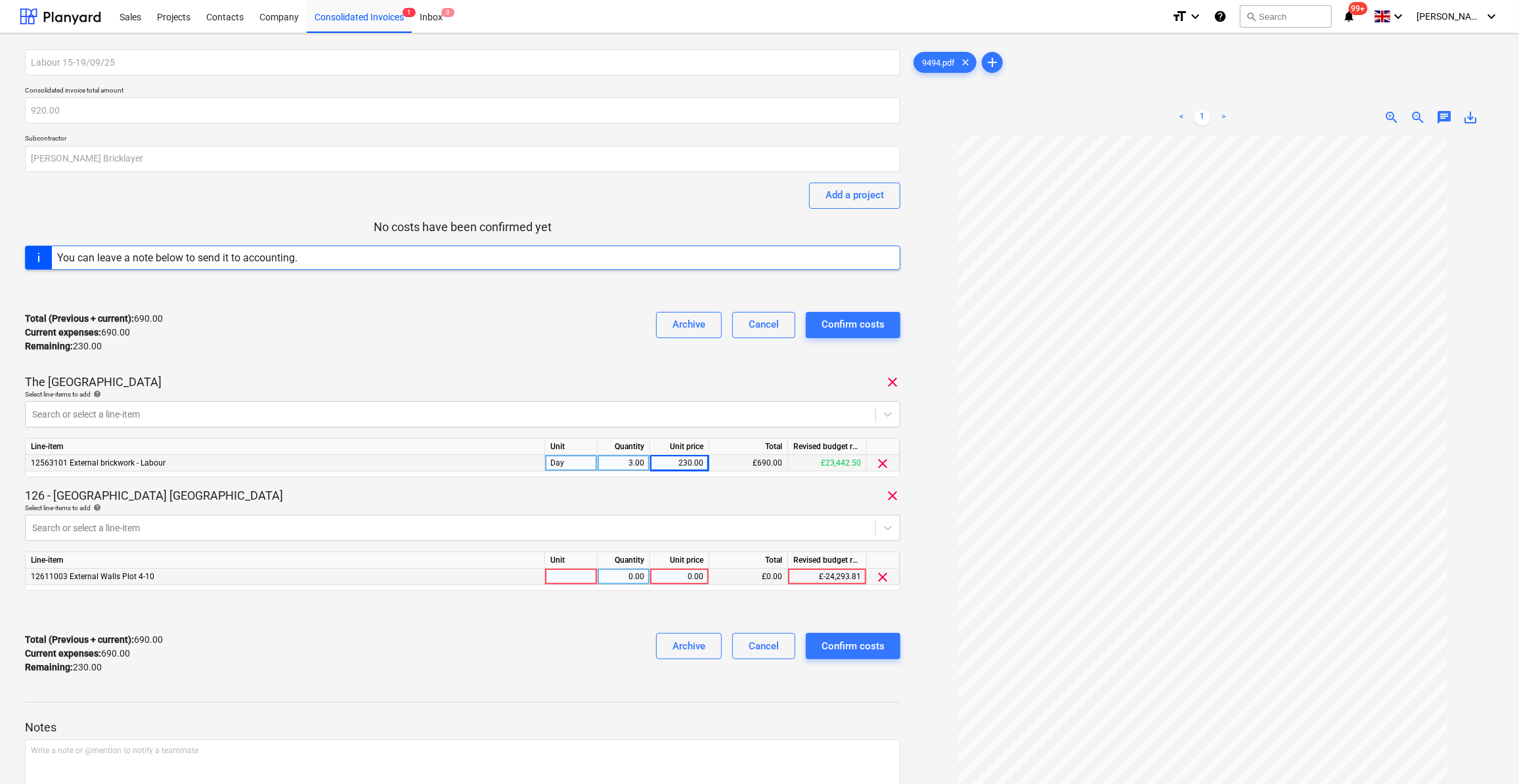
click at [576, 579] on div at bounding box center [572, 576] width 53 height 17
click at [634, 582] on div "0.00" at bounding box center [624, 576] width 42 height 17
click at [680, 583] on div "0.00" at bounding box center [680, 576] width 48 height 17
click at [616, 604] on div at bounding box center [462, 611] width 875 height 21
click at [853, 649] on div "Confirm costs" at bounding box center [853, 646] width 63 height 17
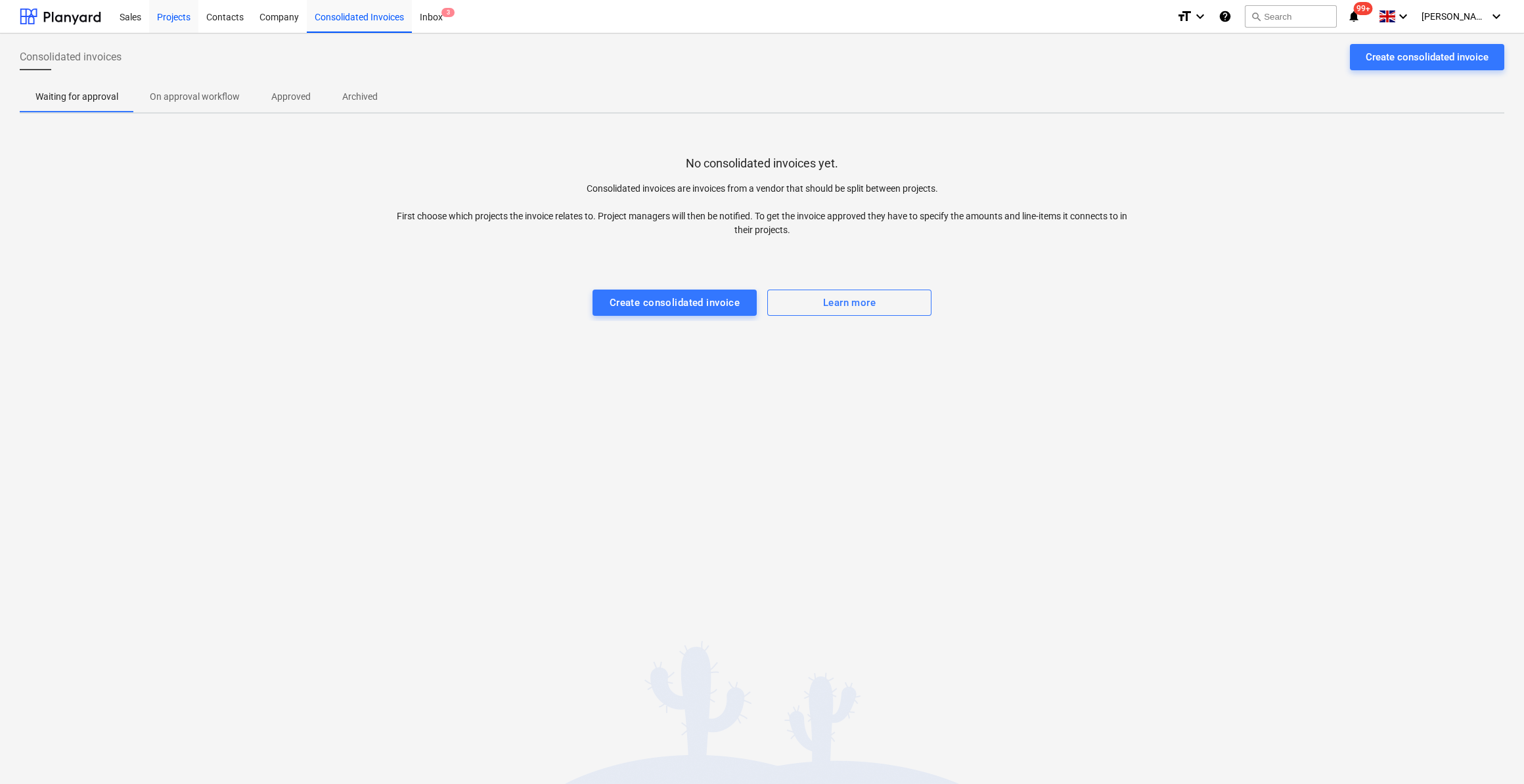
click at [171, 22] on div "Projects" at bounding box center [174, 16] width 50 height 34
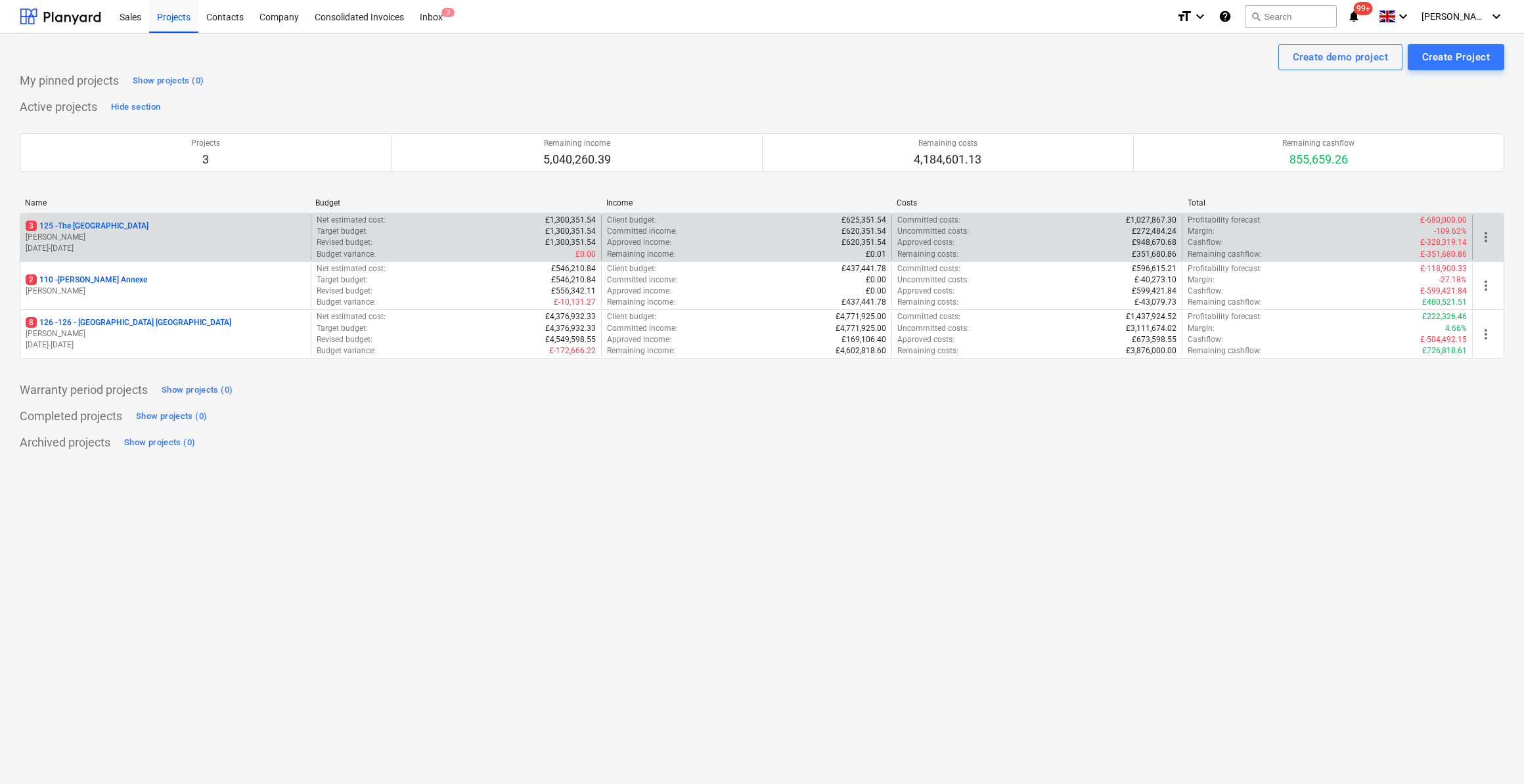
click at [98, 229] on p "3 125 - The [GEOGRAPHIC_DATA]" at bounding box center [87, 226] width 123 height 11
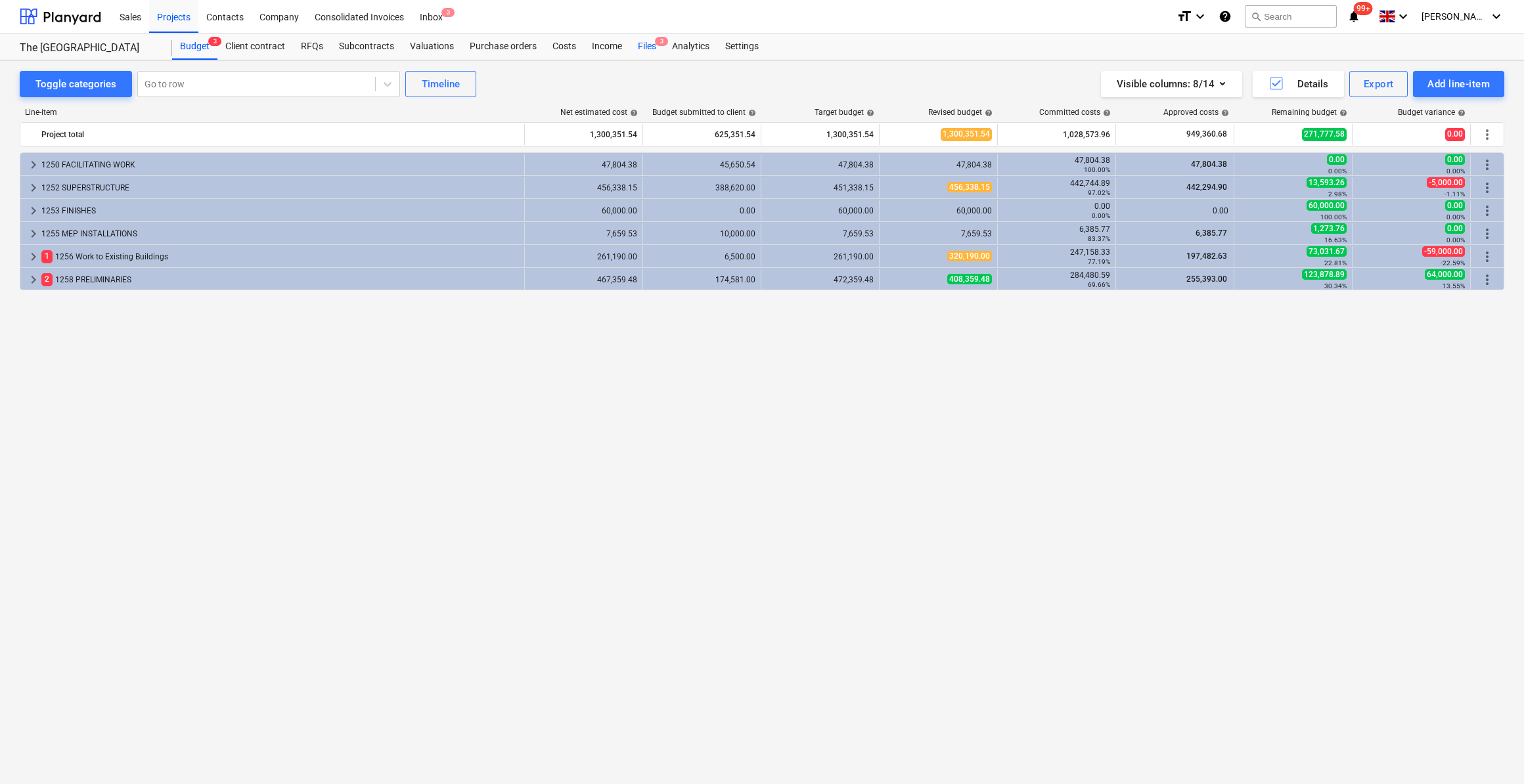
click at [652, 46] on div "Files 3" at bounding box center [647, 46] width 34 height 26
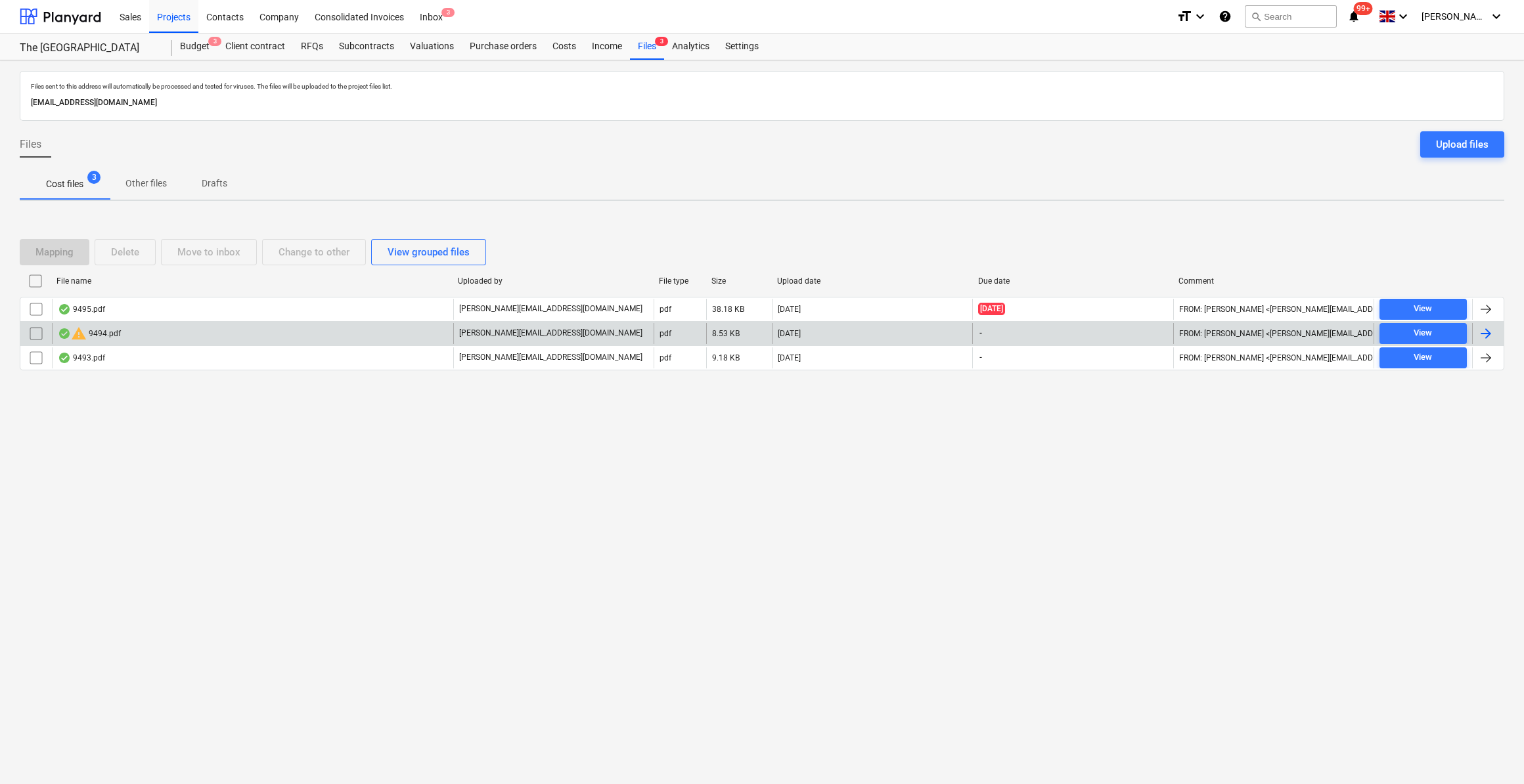
click at [126, 339] on div "warning 9494.pdf" at bounding box center [253, 333] width 401 height 21
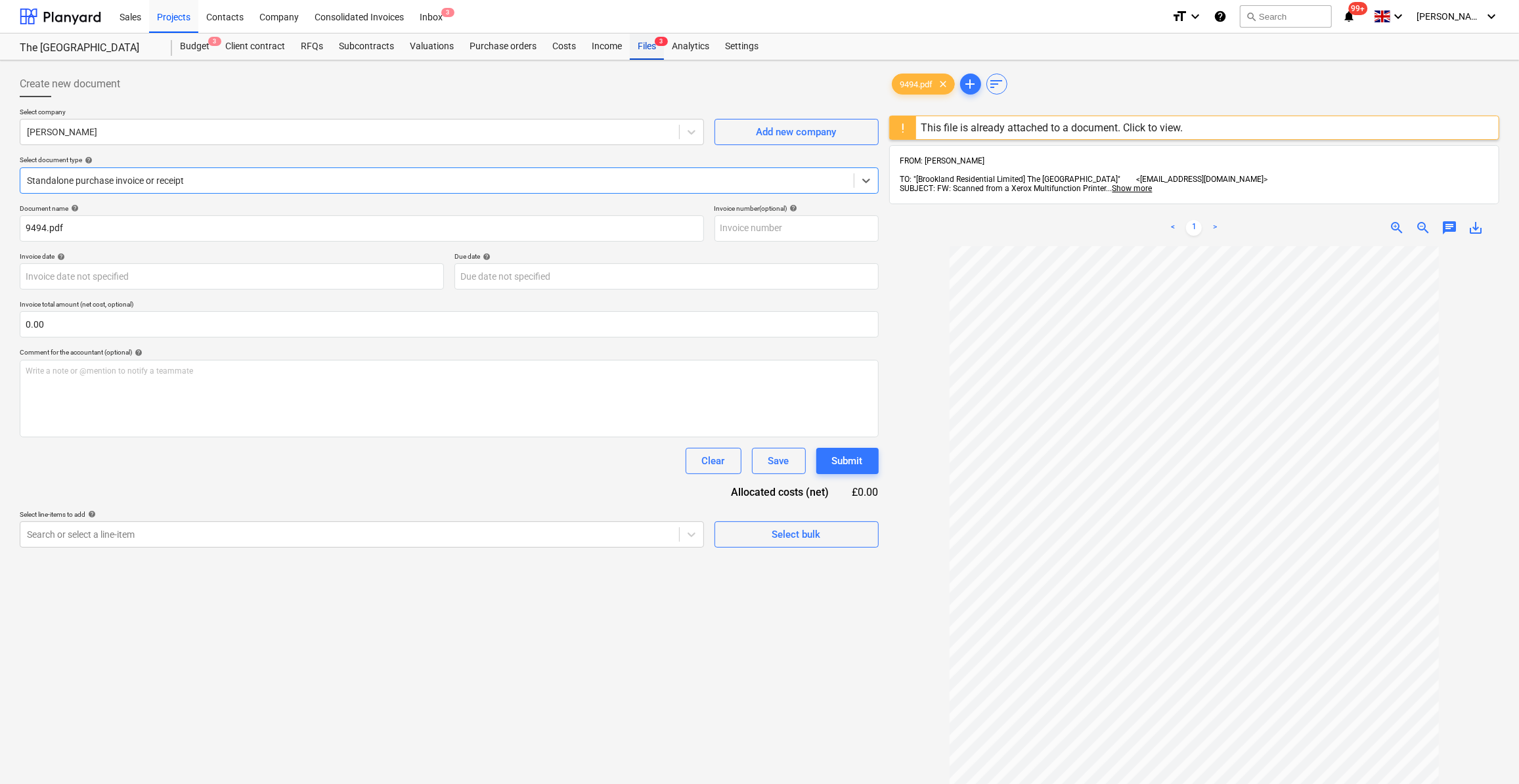
click at [647, 46] on div "Files 3" at bounding box center [647, 46] width 34 height 26
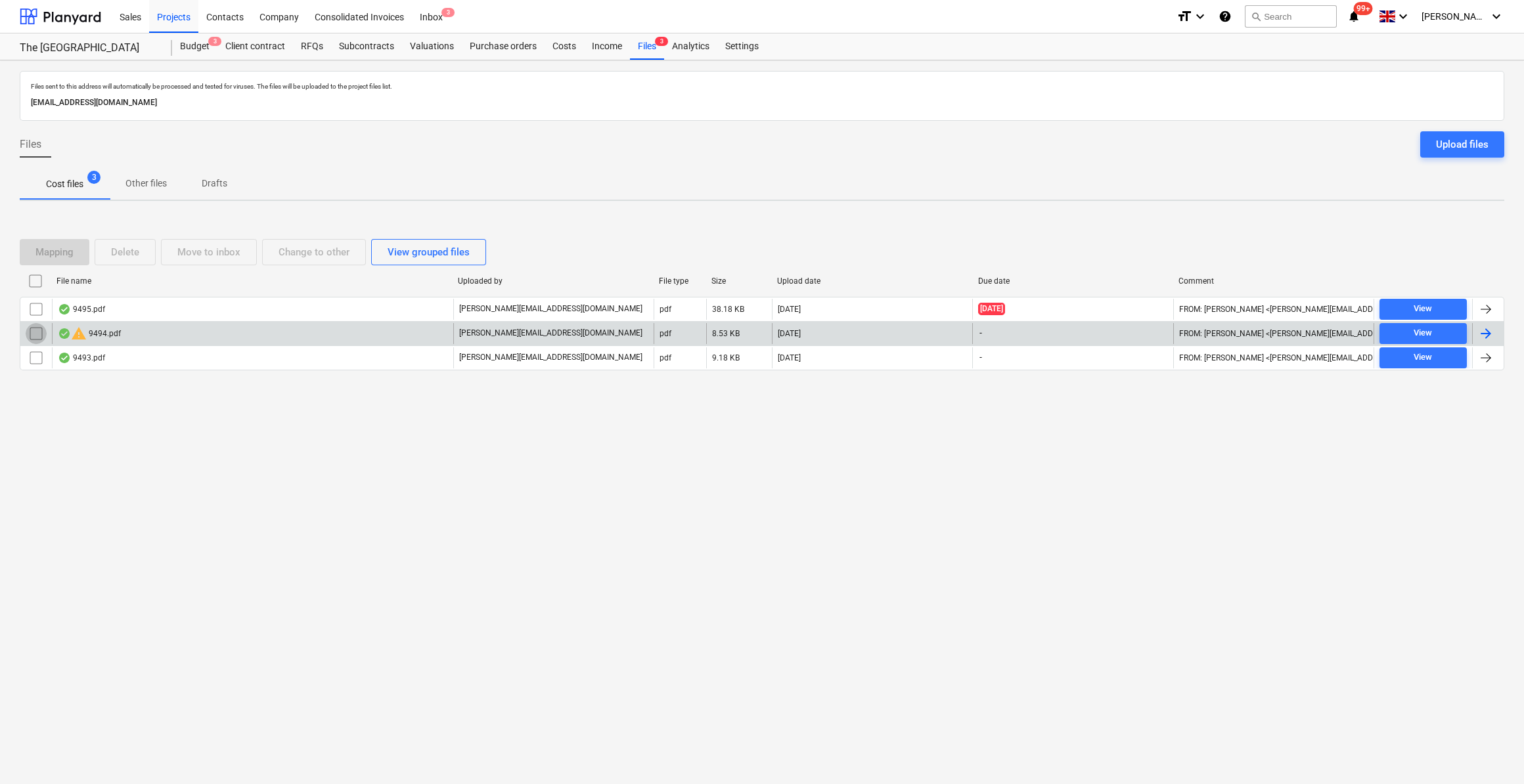
drag, startPoint x: 37, startPoint y: 331, endPoint x: 38, endPoint y: 343, distance: 12.0
click at [39, 331] on input "checkbox" at bounding box center [36, 333] width 21 height 21
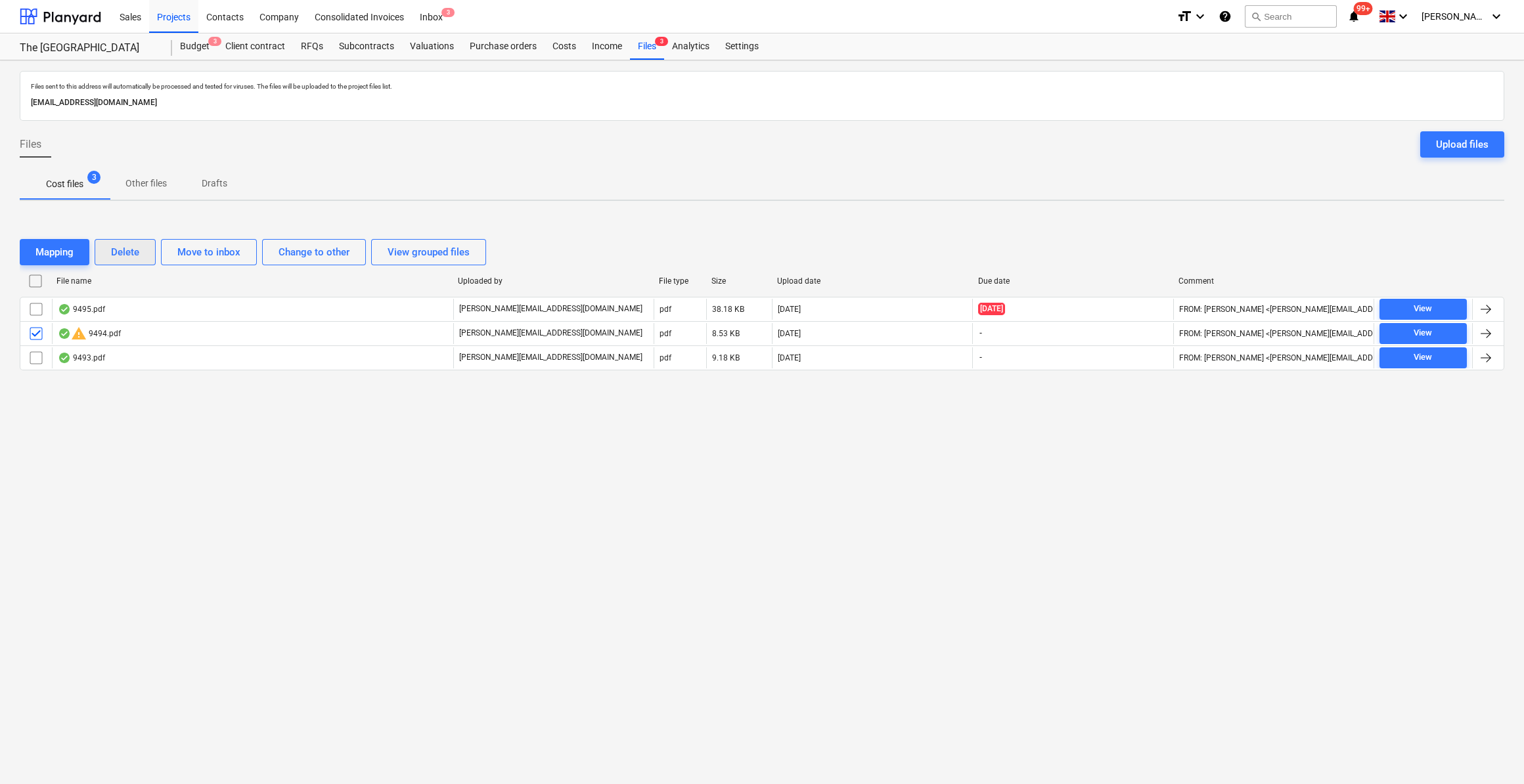
click at [135, 253] on div "Delete" at bounding box center [125, 252] width 28 height 17
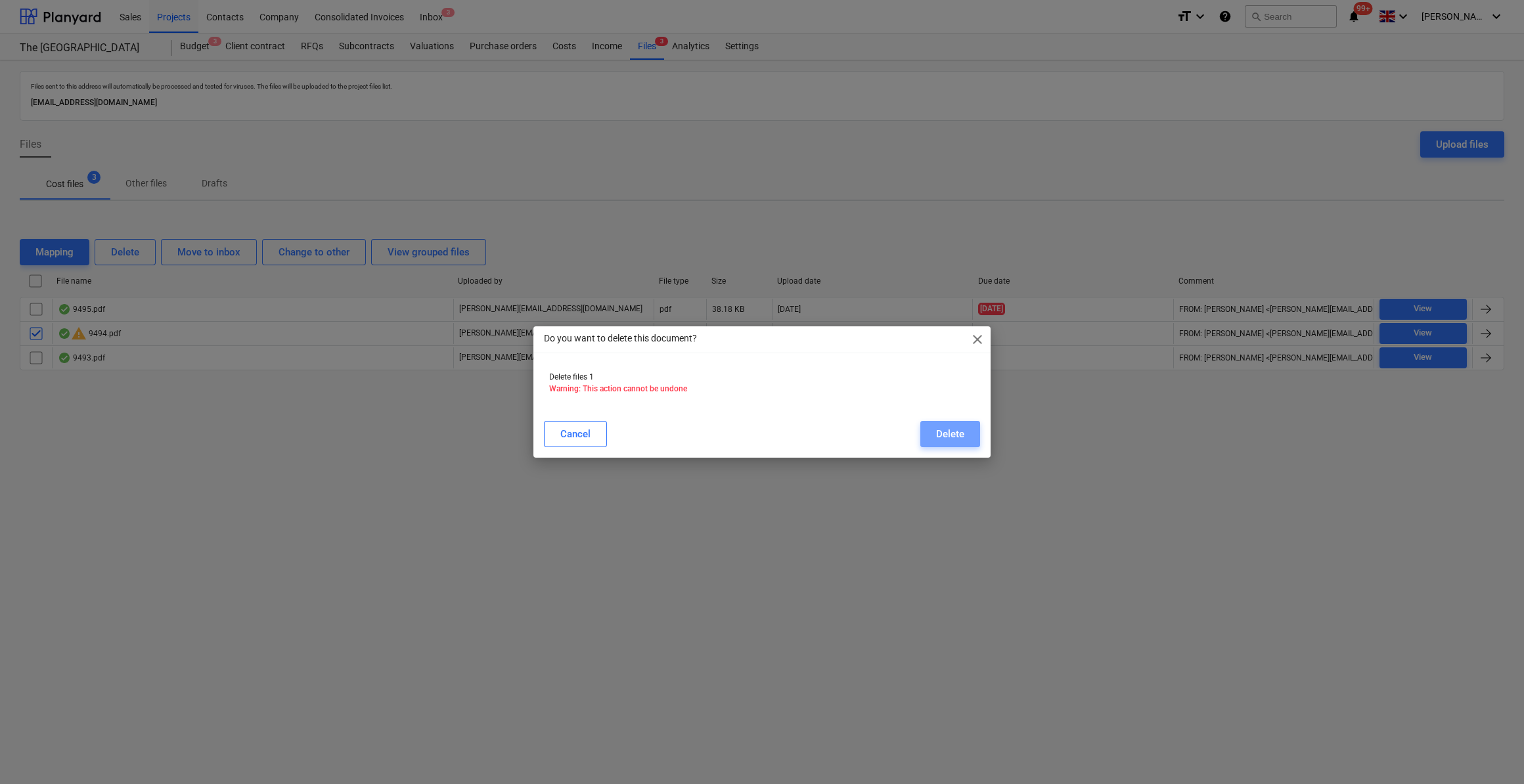
drag, startPoint x: 966, startPoint y: 434, endPoint x: 904, endPoint y: 461, distance: 67.6
click at [967, 432] on button "Delete" at bounding box center [950, 434] width 60 height 26
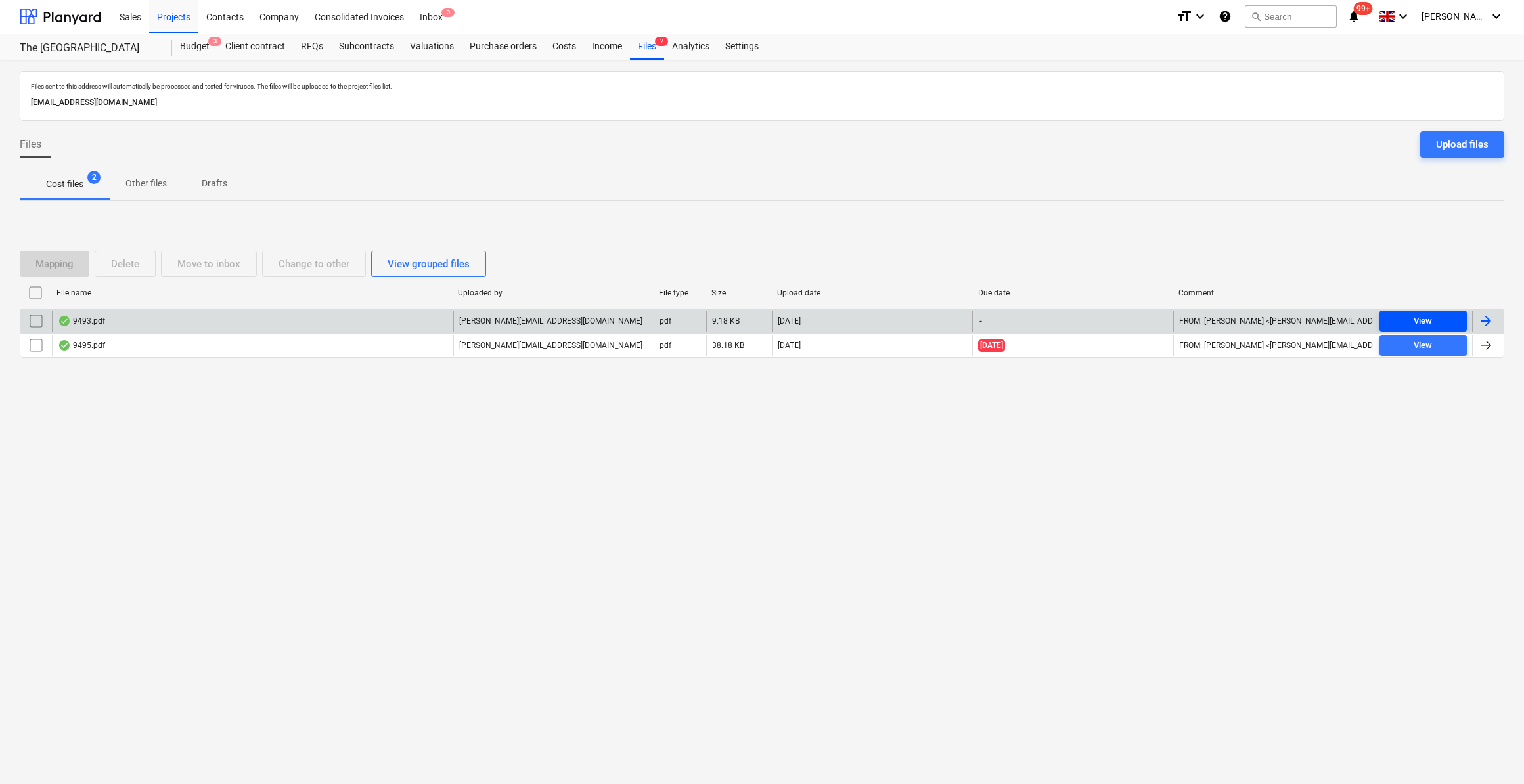
click at [1428, 321] on div "View" at bounding box center [1422, 321] width 18 height 15
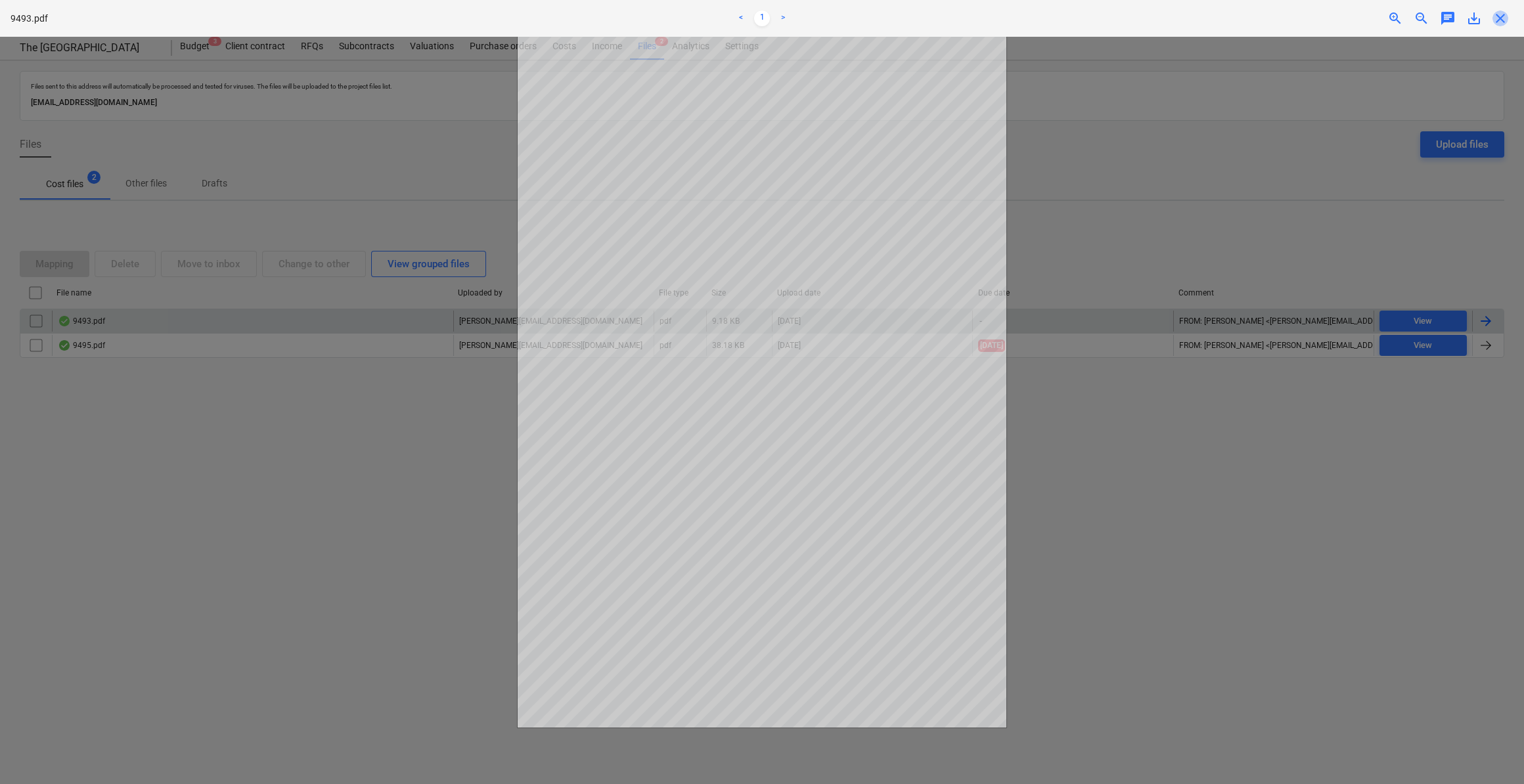
click at [1502, 22] on span "close" at bounding box center [1500, 18] width 16 height 16
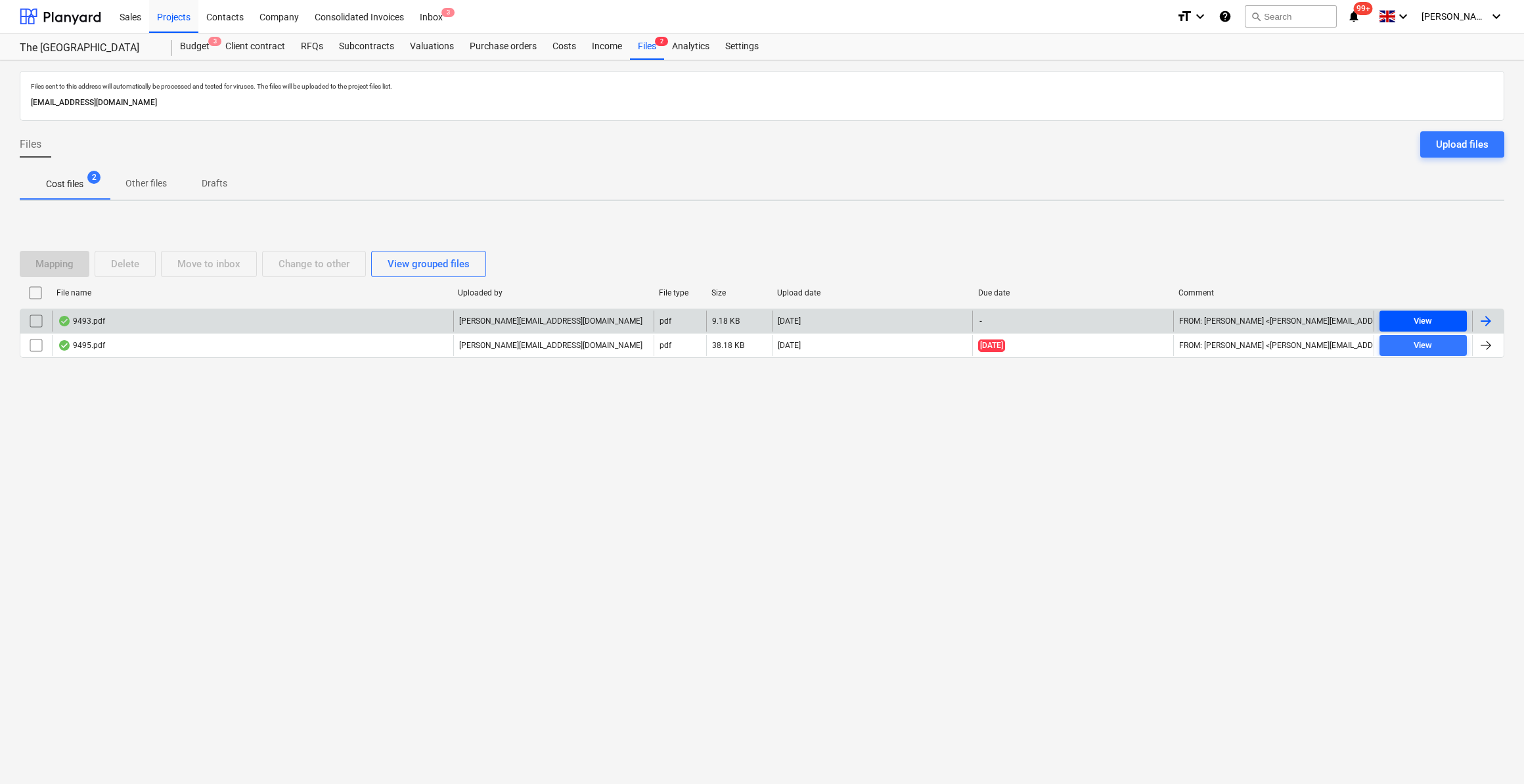
click at [1425, 324] on div "View" at bounding box center [1422, 321] width 18 height 15
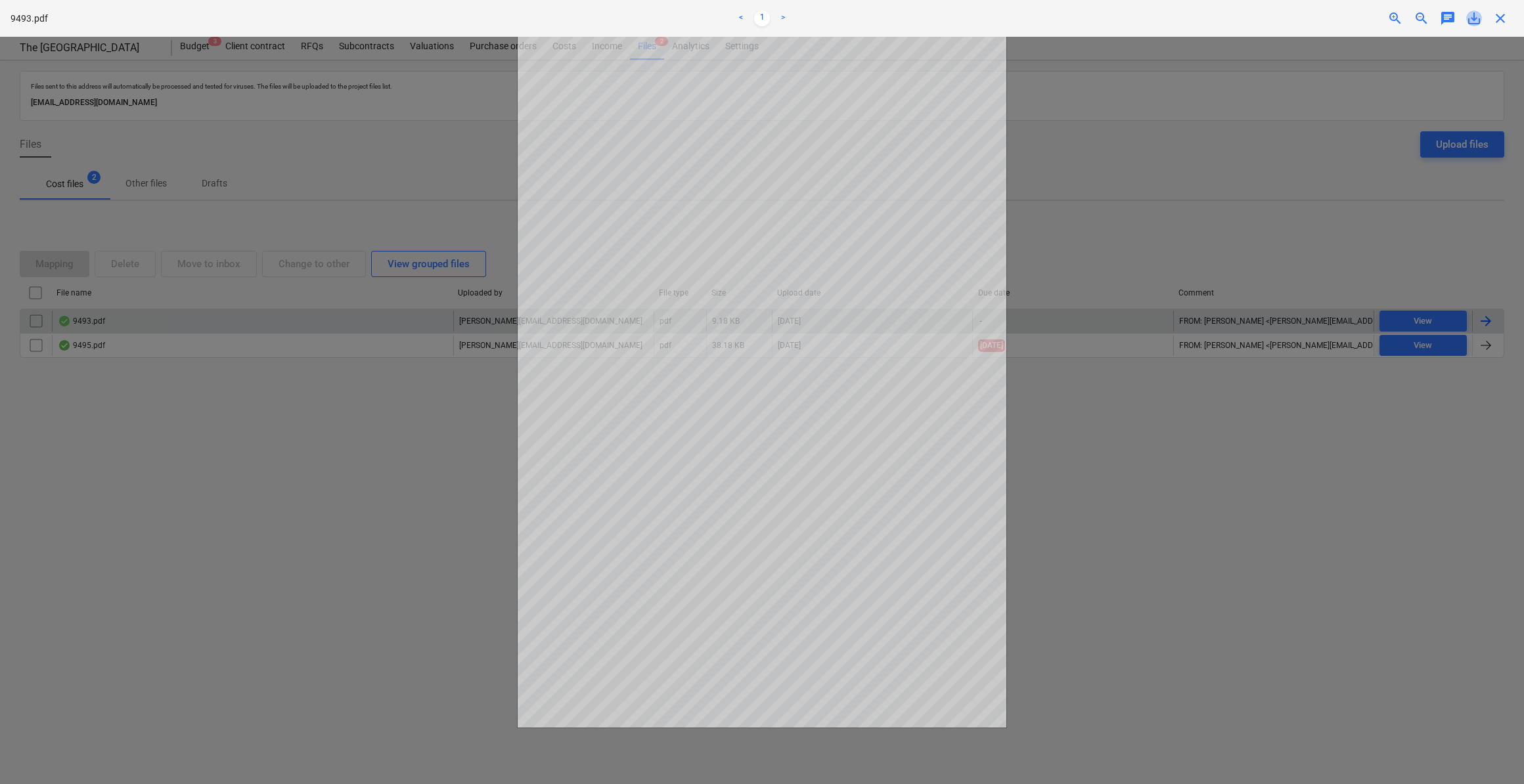
click at [1472, 17] on span "save_alt" at bounding box center [1474, 18] width 16 height 16
click at [1447, 460] on div at bounding box center [762, 410] width 1524 height 747
click at [1504, 24] on span "close" at bounding box center [1500, 18] width 16 height 16
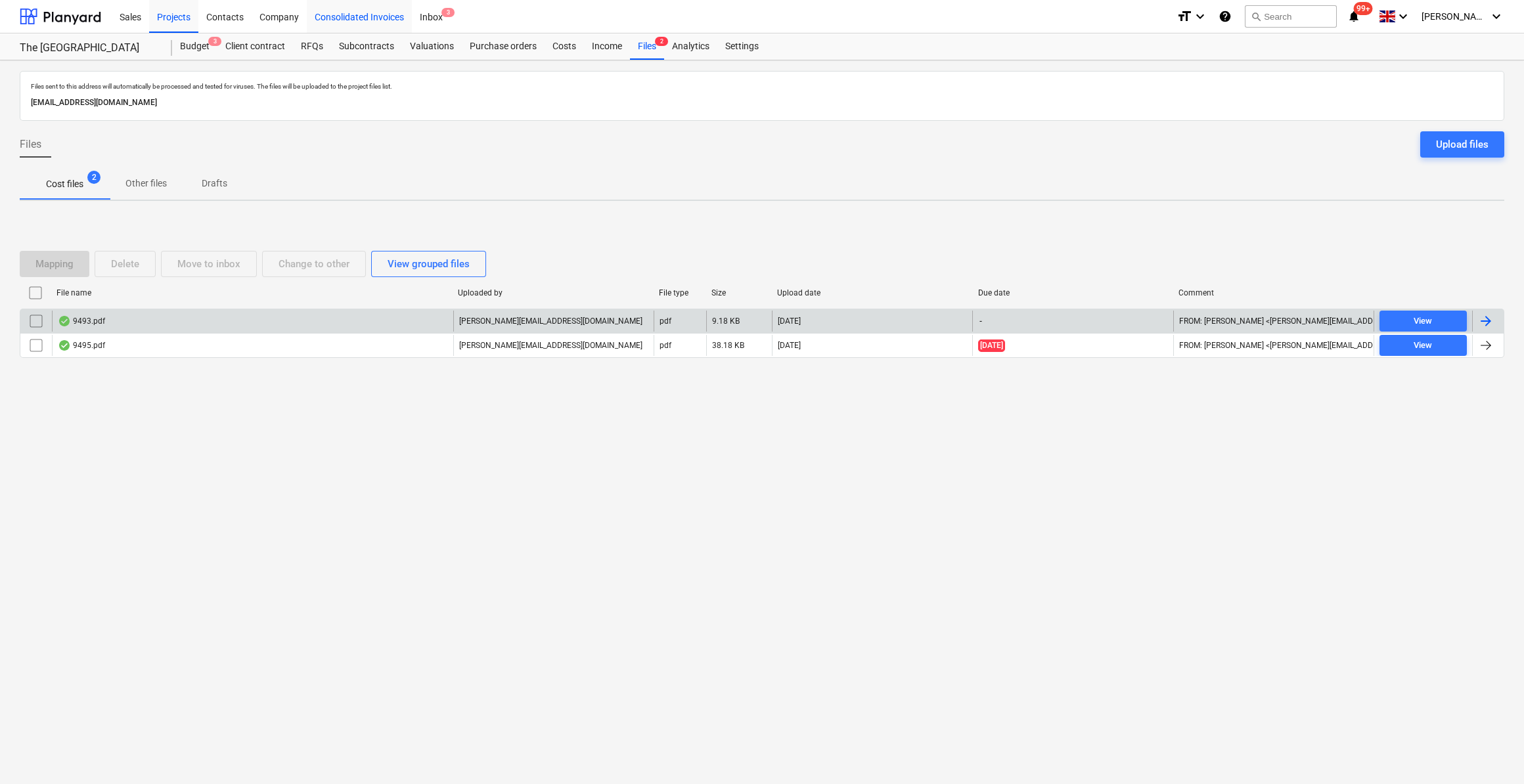
click at [357, 15] on div "Consolidated Invoices" at bounding box center [359, 16] width 105 height 34
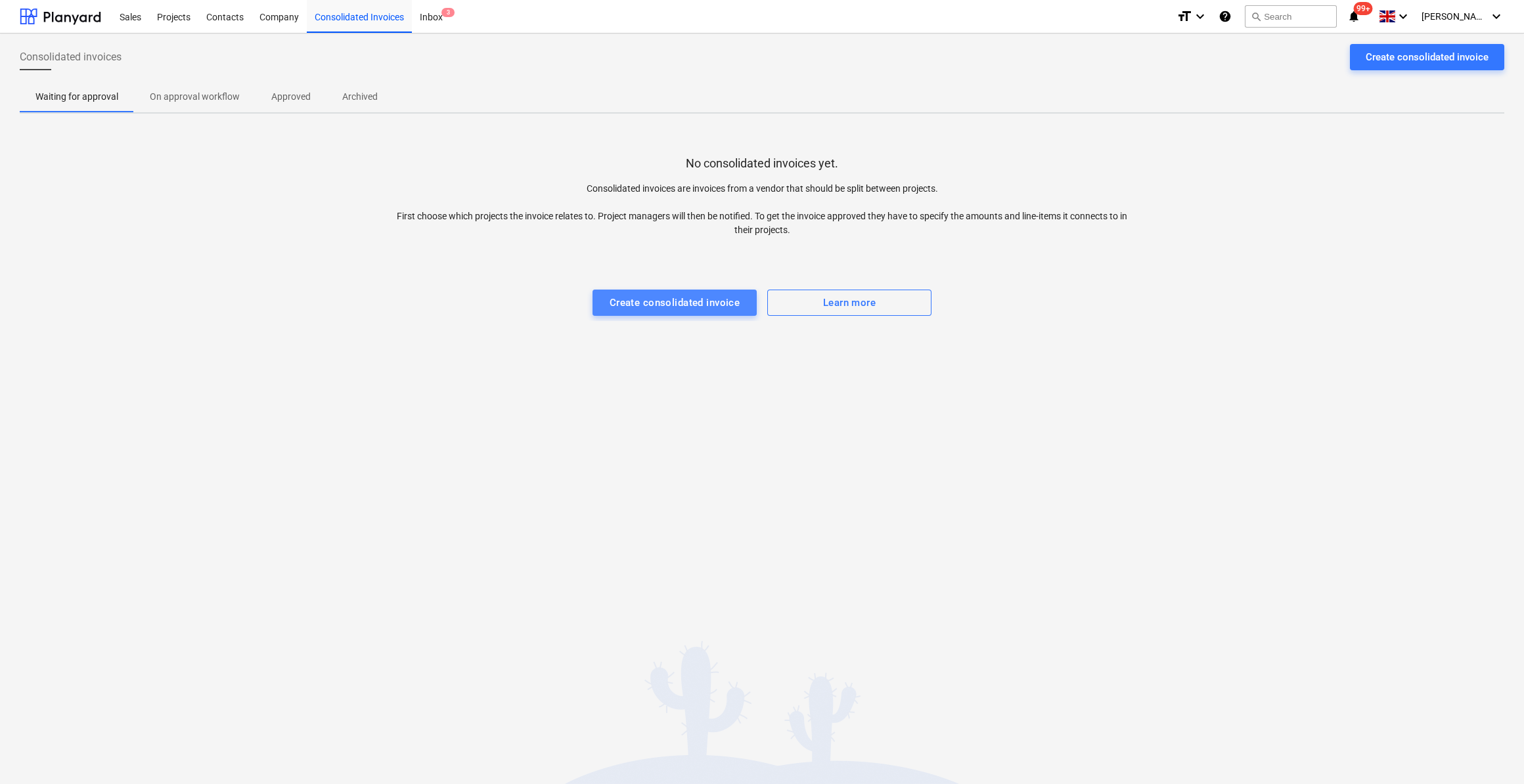
click at [704, 303] on div "Create consolidated invoice" at bounding box center [674, 302] width 130 height 17
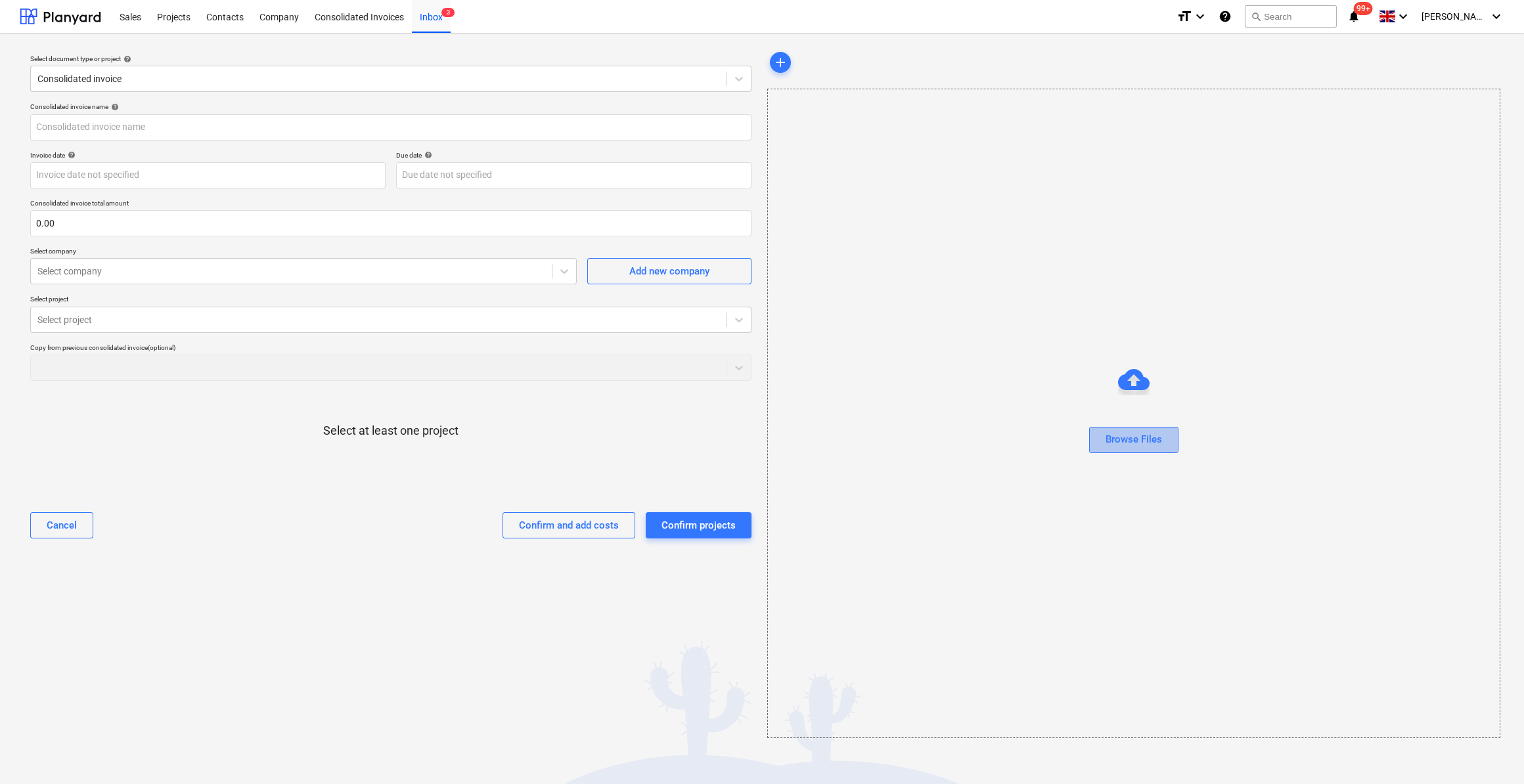
click at [1128, 434] on div "Browse Files" at bounding box center [1133, 439] width 57 height 17
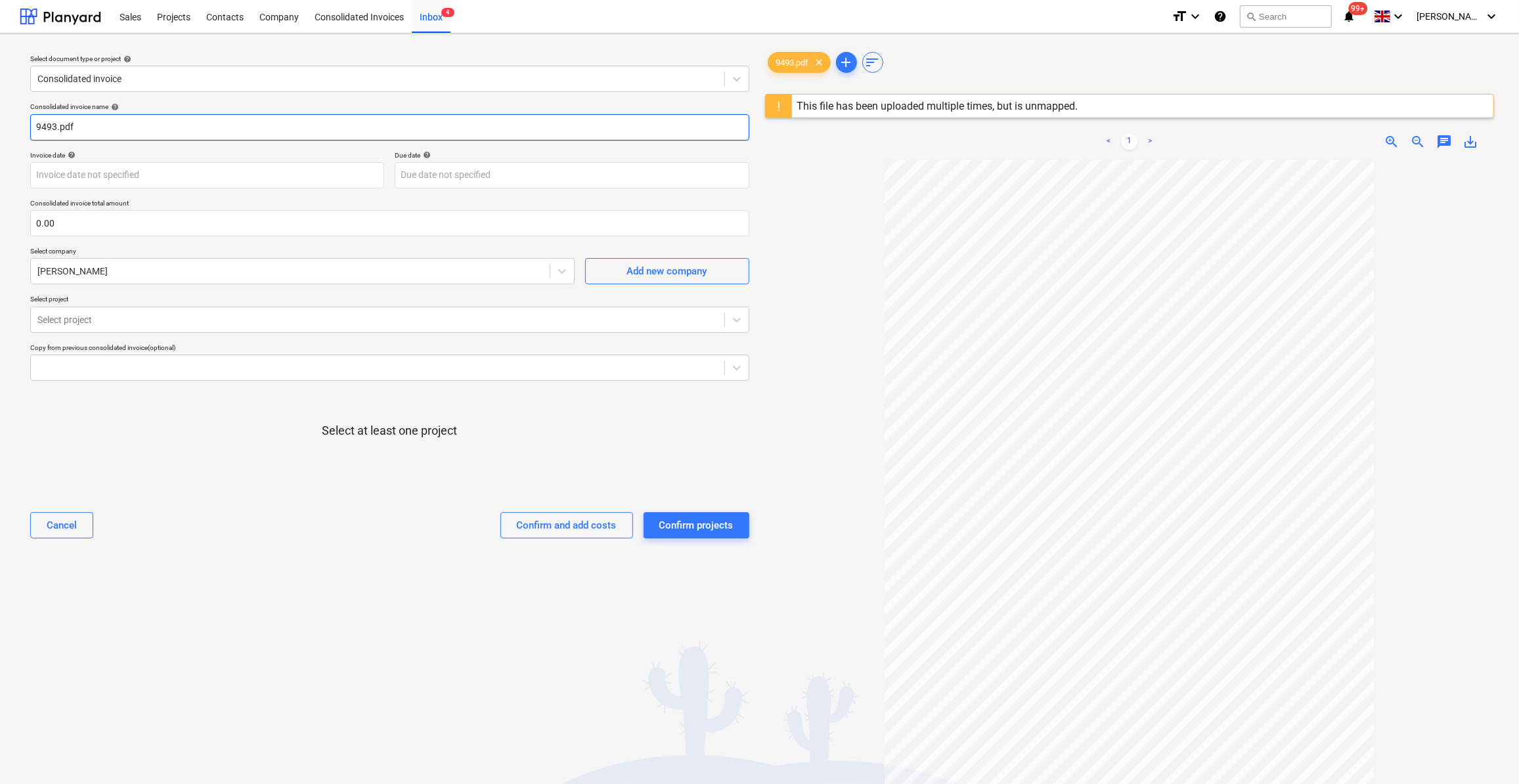
drag, startPoint x: 98, startPoint y: 129, endPoint x: 19, endPoint y: 121, distance: 79.4
click at [19, 121] on div "Select document type or project help Consolidated invoice Consolidated invoice …" at bounding box center [760, 478] width 1519 height 889
drag, startPoint x: 70, startPoint y: 124, endPoint x: 28, endPoint y: 90, distance: 54.0
click at [33, 112] on div "Consolidated invoice name help 9493.pdfLabour 08-12/09/25" at bounding box center [389, 121] width 719 height 38
click at [172, 181] on body "Sales Projects Contacts Company Consolidated Invoices Inbox 4 format_size keybo…" at bounding box center [760, 392] width 1519 height 784
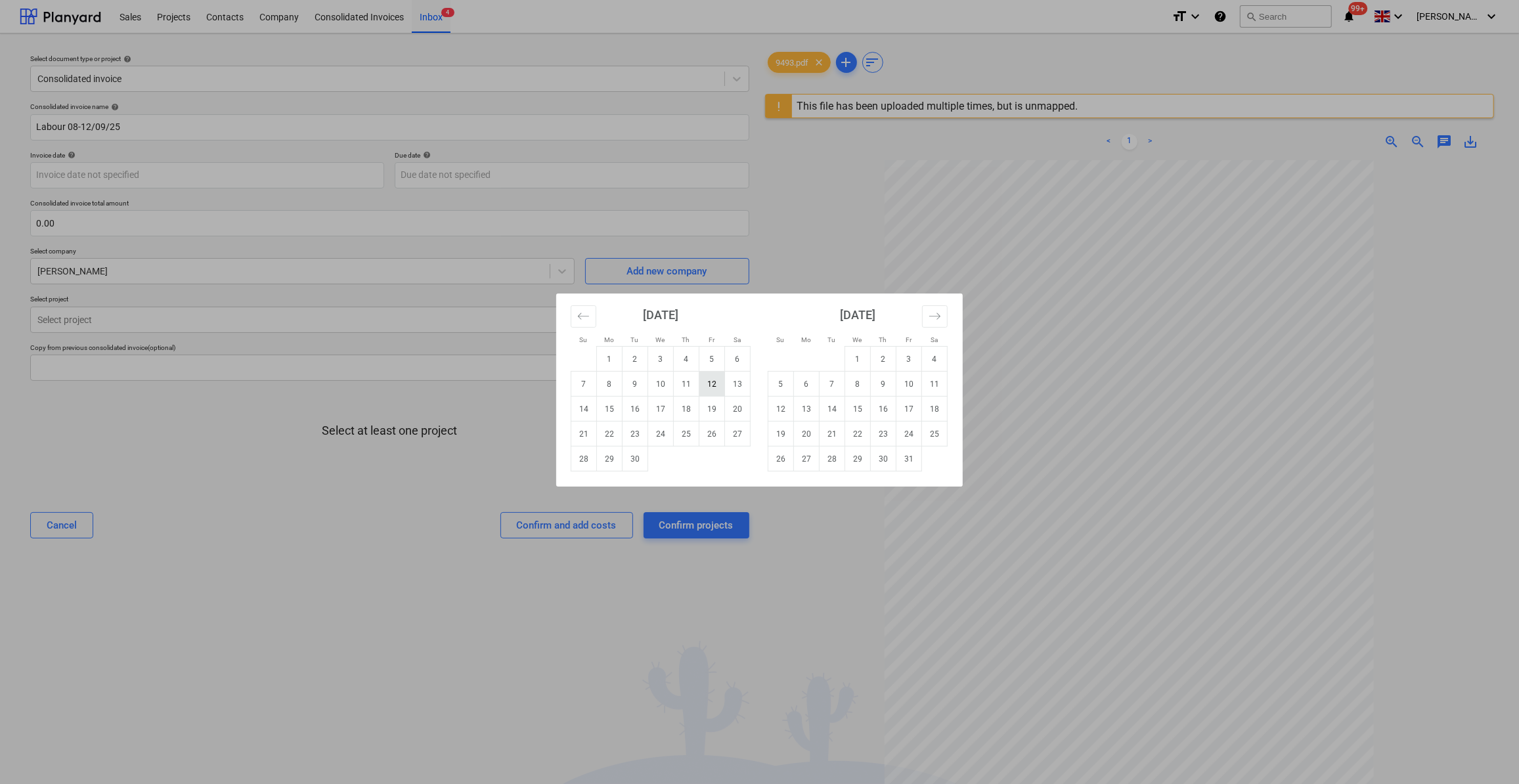
drag, startPoint x: 704, startPoint y: 380, endPoint x: 700, endPoint y: 373, distance: 8.1
click at [704, 376] on td "12" at bounding box center [712, 384] width 26 height 25
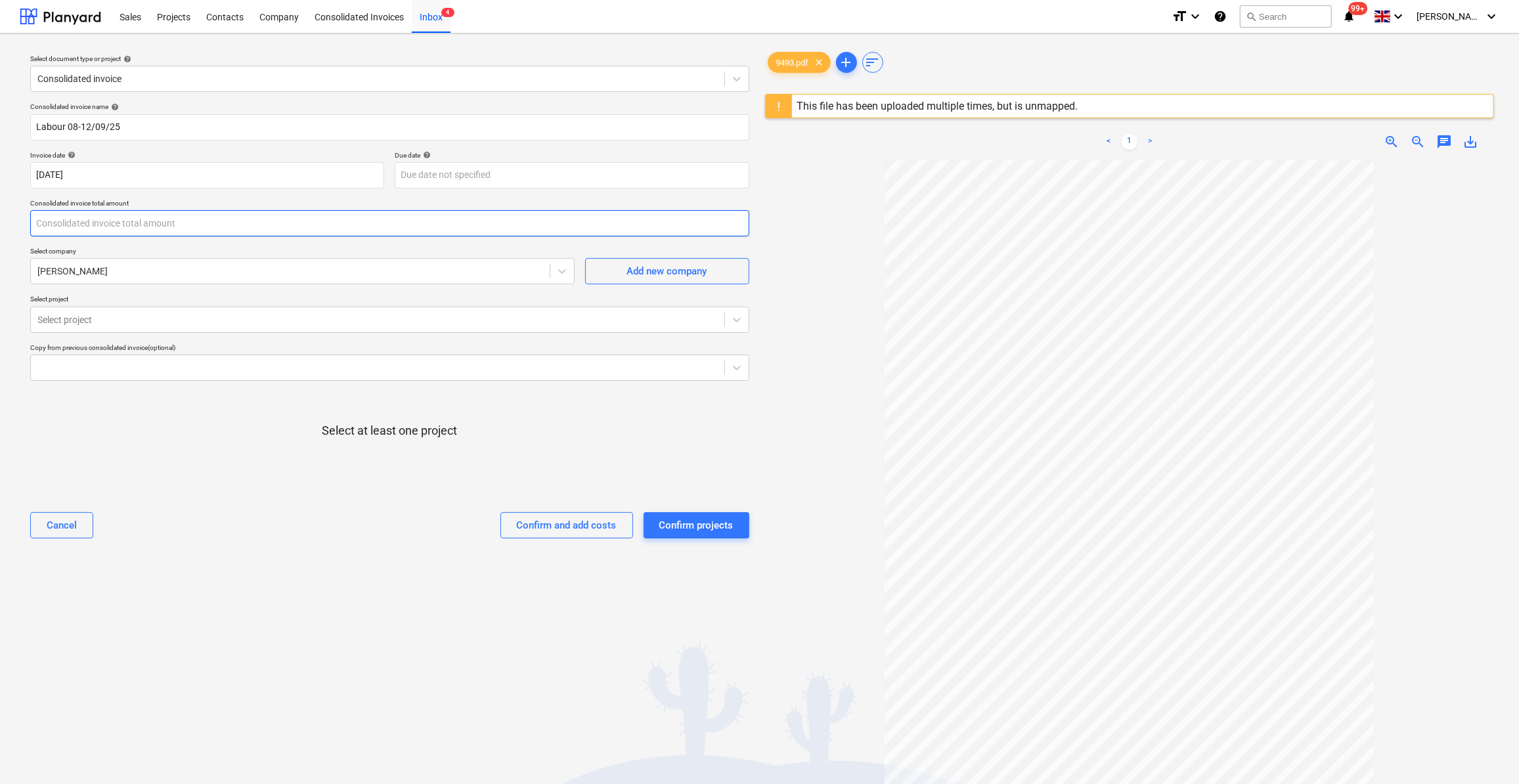
click at [61, 225] on input "text" at bounding box center [389, 223] width 719 height 26
click at [109, 274] on div at bounding box center [290, 271] width 505 height 13
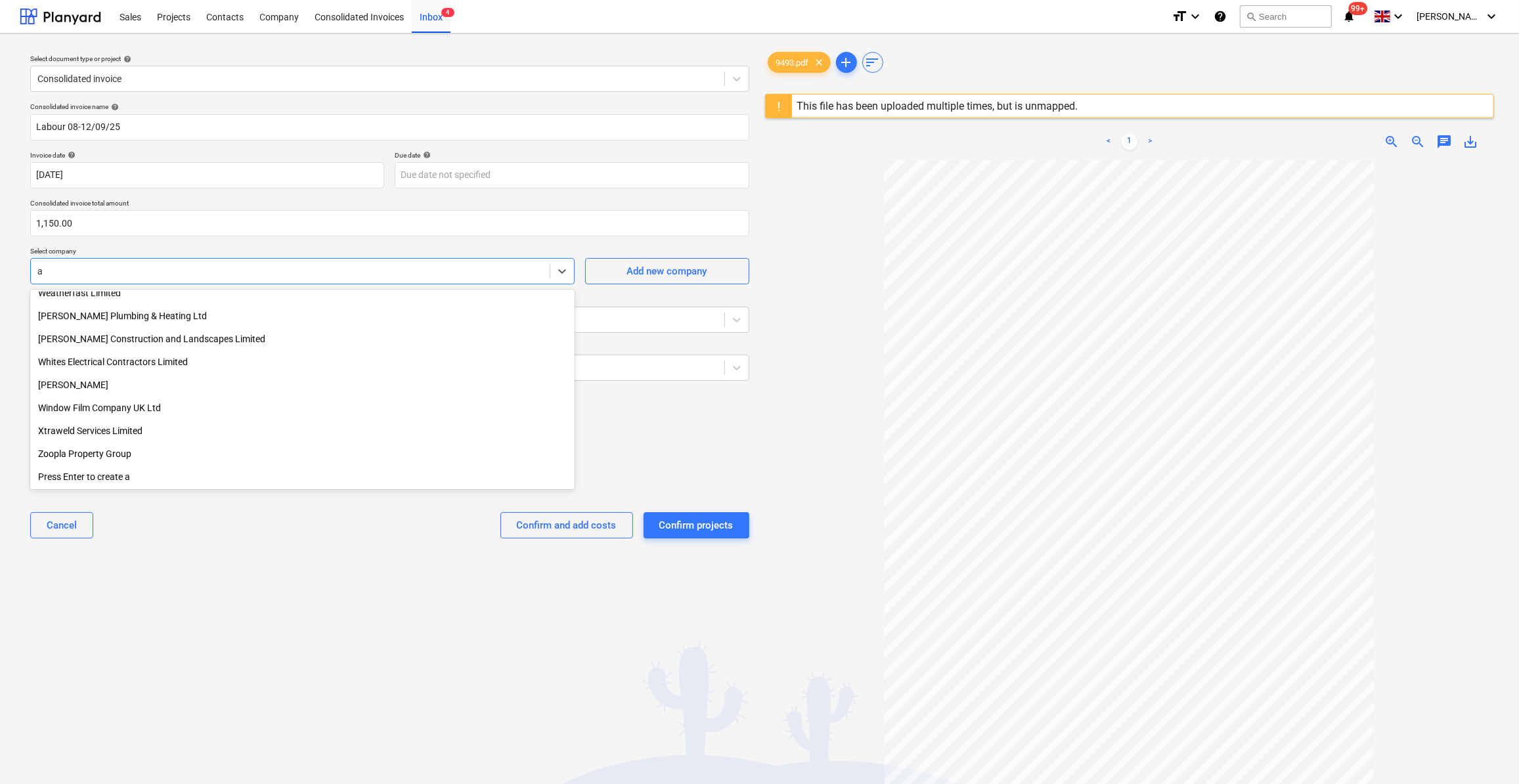
scroll to position [8694, 0]
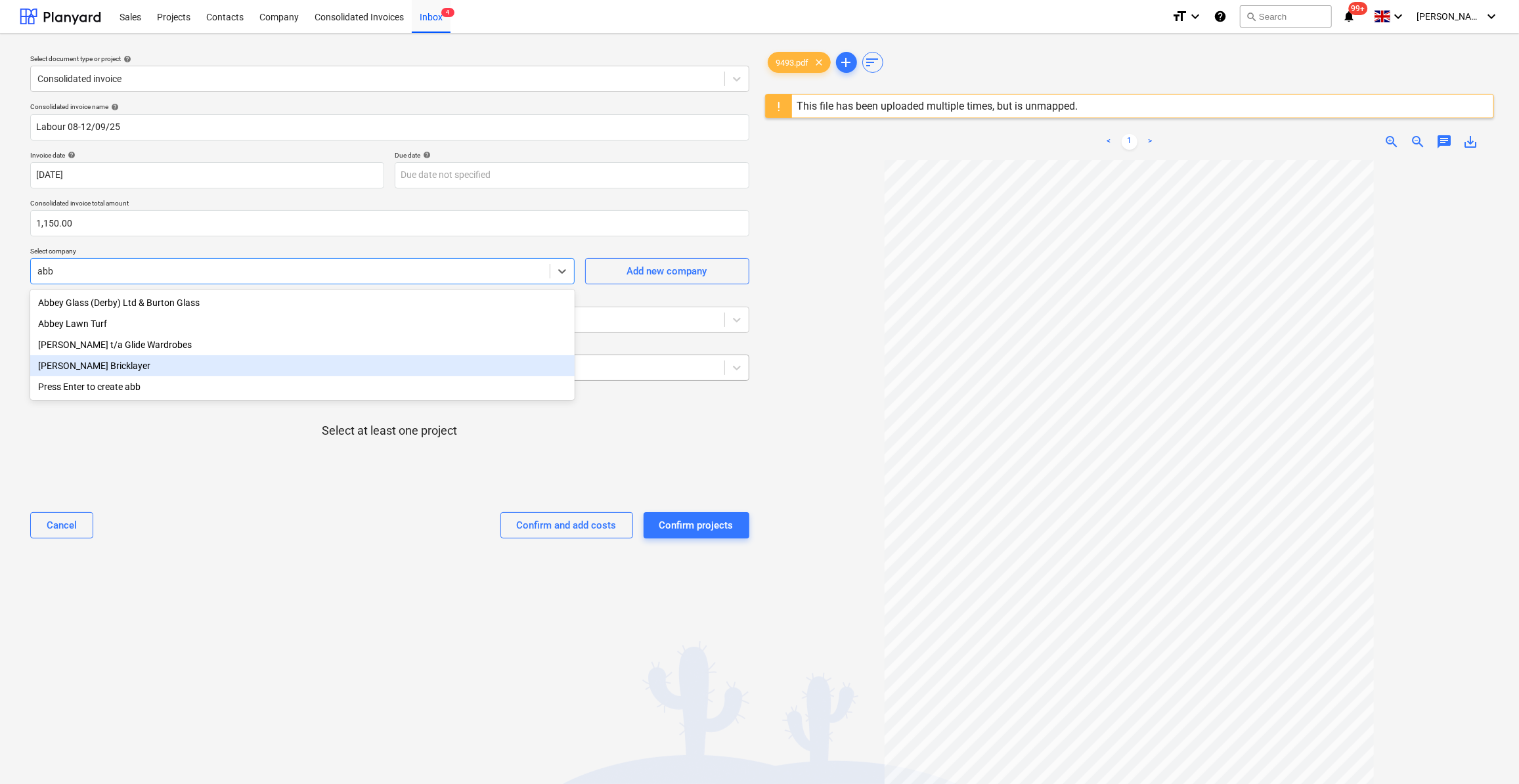
drag, startPoint x: 120, startPoint y: 362, endPoint x: 130, endPoint y: 363, distance: 10.0
click at [122, 363] on div "[PERSON_NAME] Bricklayer" at bounding box center [302, 365] width 544 height 21
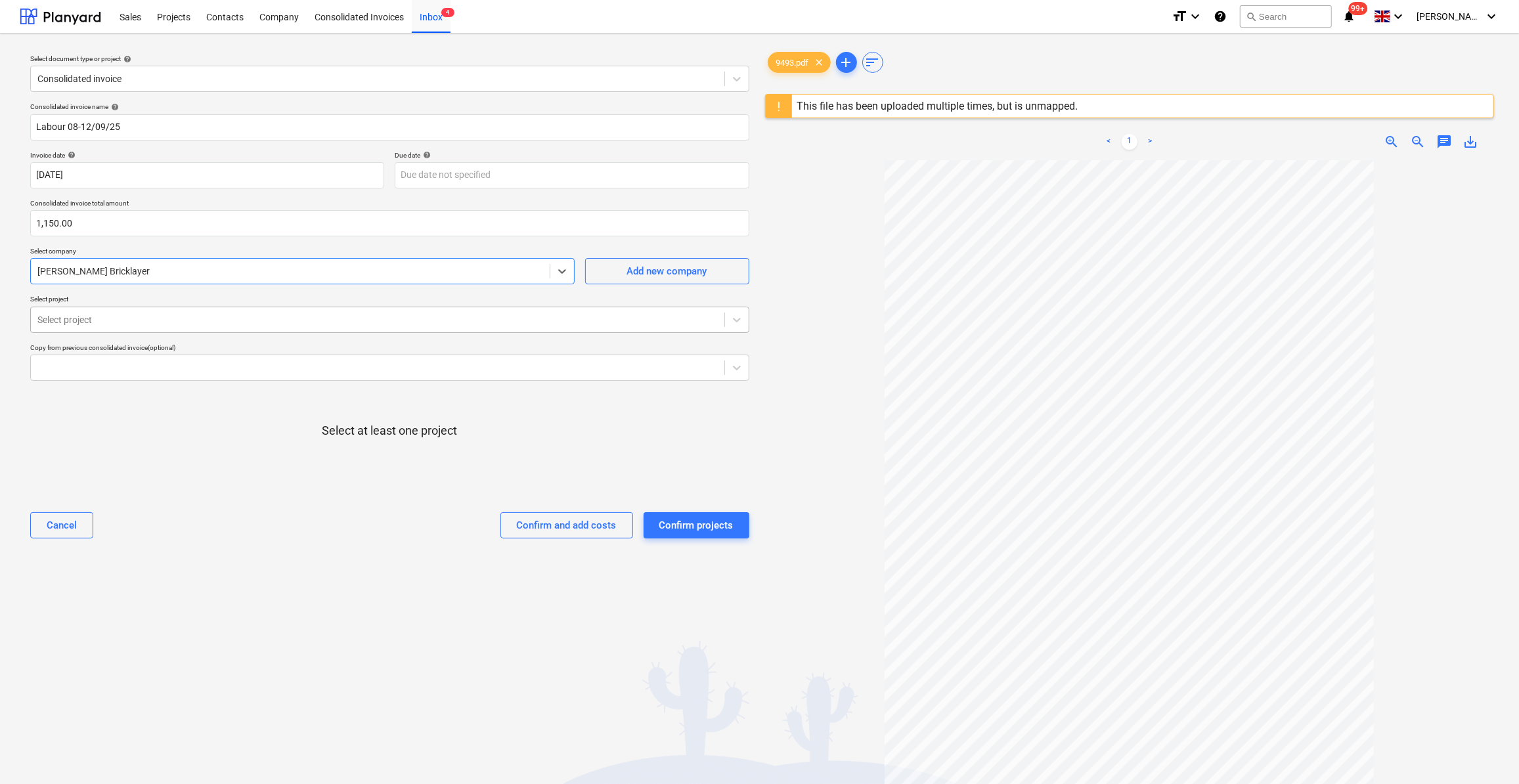
click at [113, 323] on div at bounding box center [377, 320] width 680 height 13
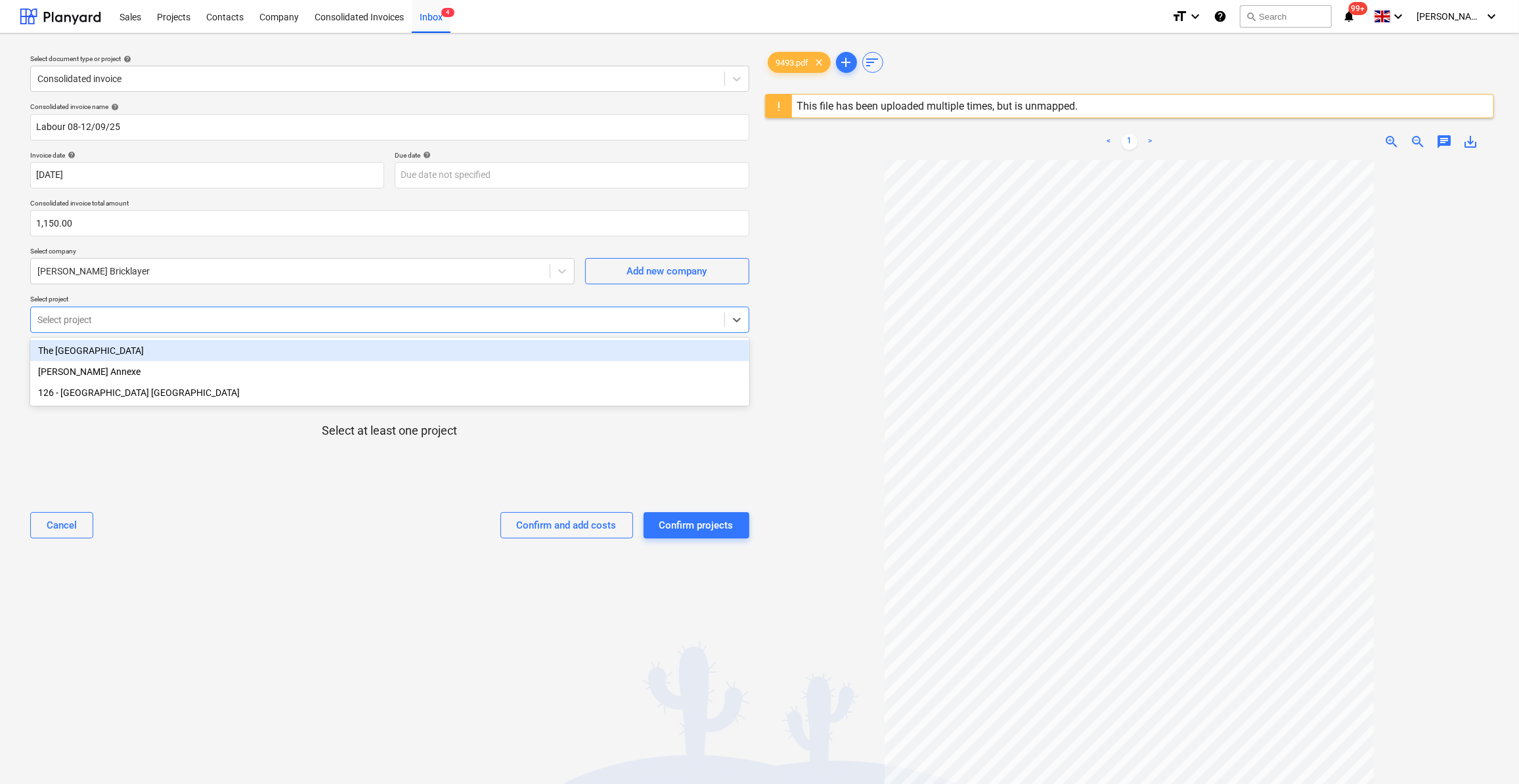
click at [106, 346] on div "The [GEOGRAPHIC_DATA]" at bounding box center [389, 350] width 719 height 21
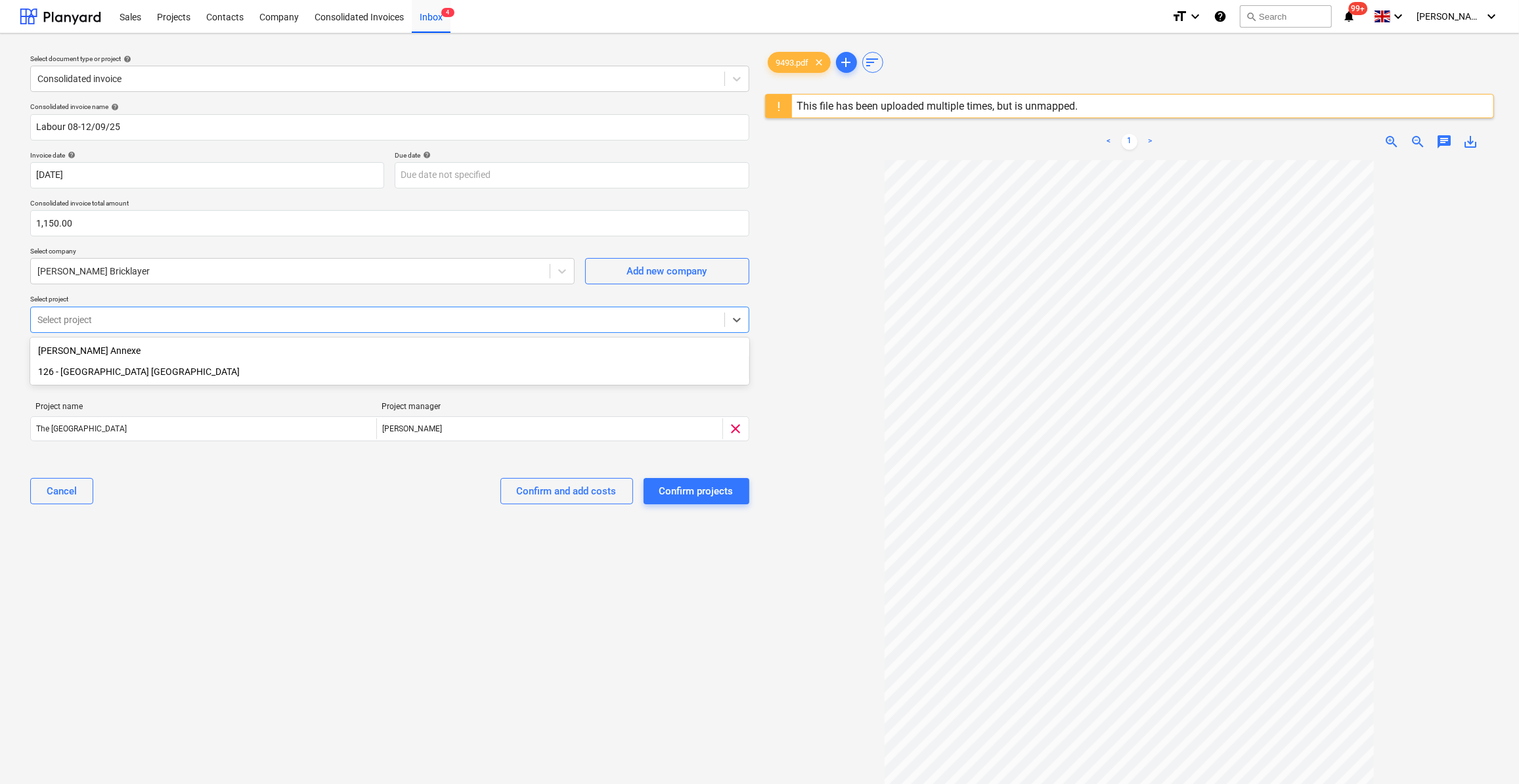
click at [98, 373] on div "126 - [GEOGRAPHIC_DATA] [GEOGRAPHIC_DATA]" at bounding box center [389, 372] width 719 height 21
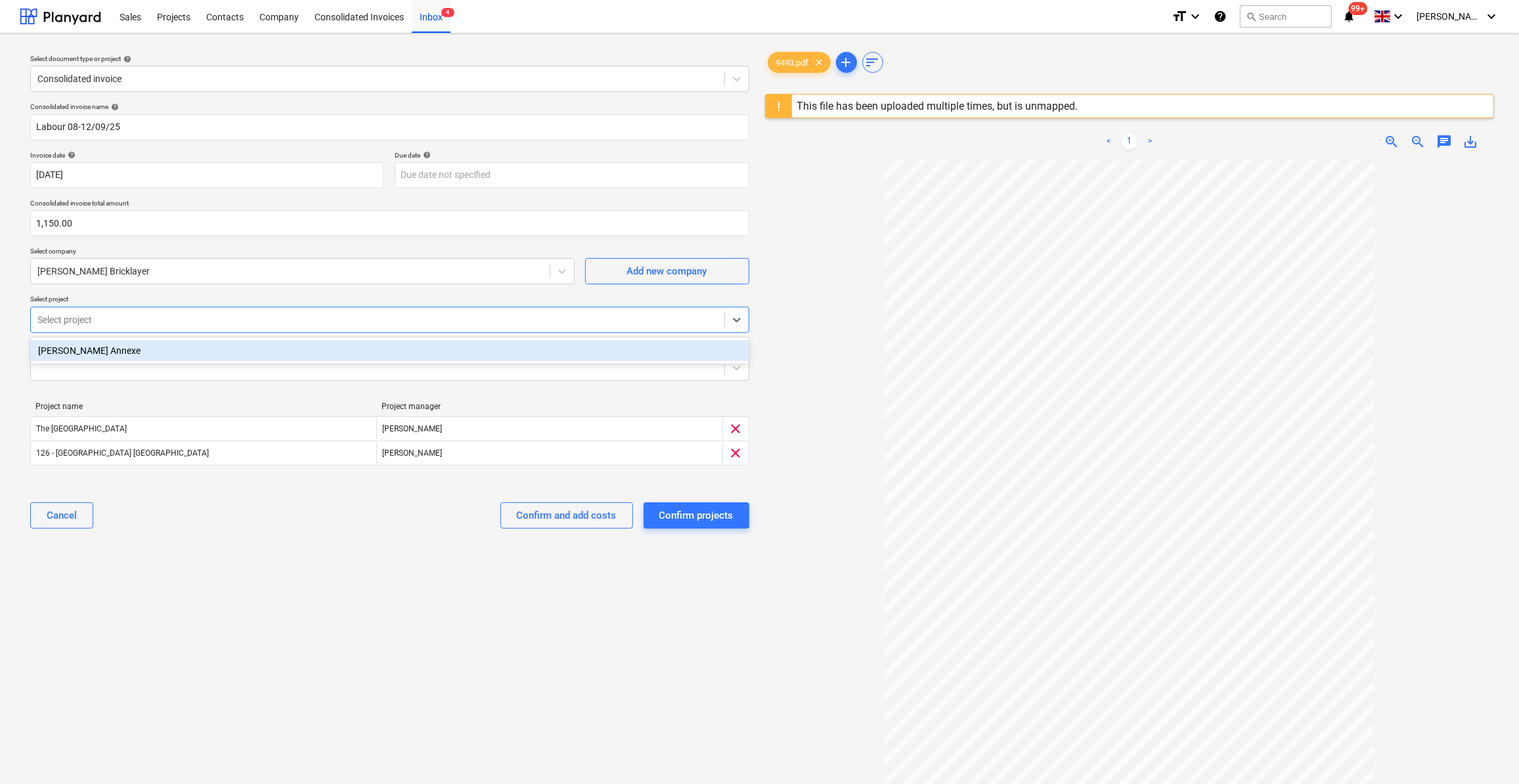
click at [397, 506] on div "Cancel Confirm and add costs Confirm projects" at bounding box center [389, 515] width 719 height 47
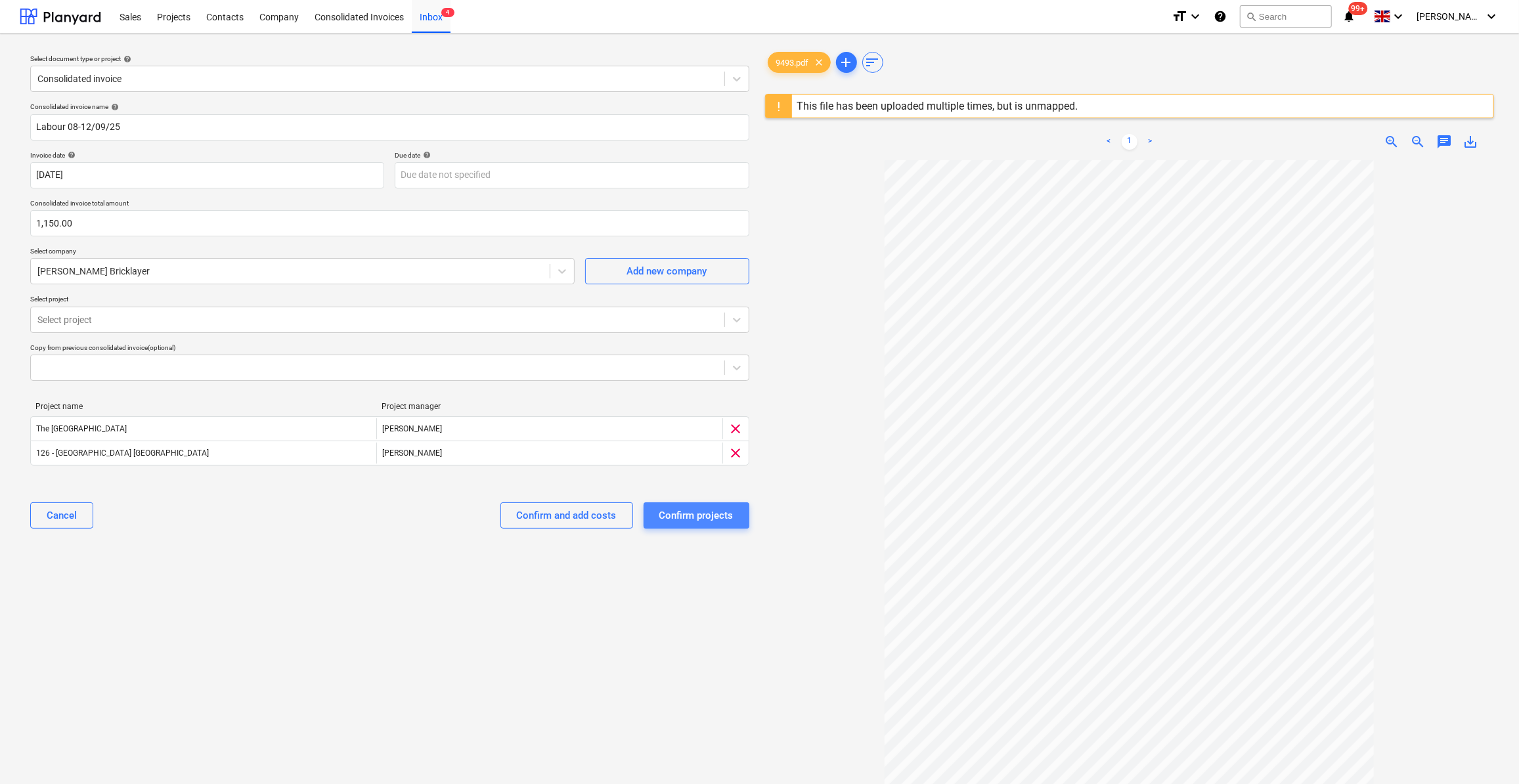
click at [704, 514] on div "Confirm projects" at bounding box center [696, 515] width 74 height 17
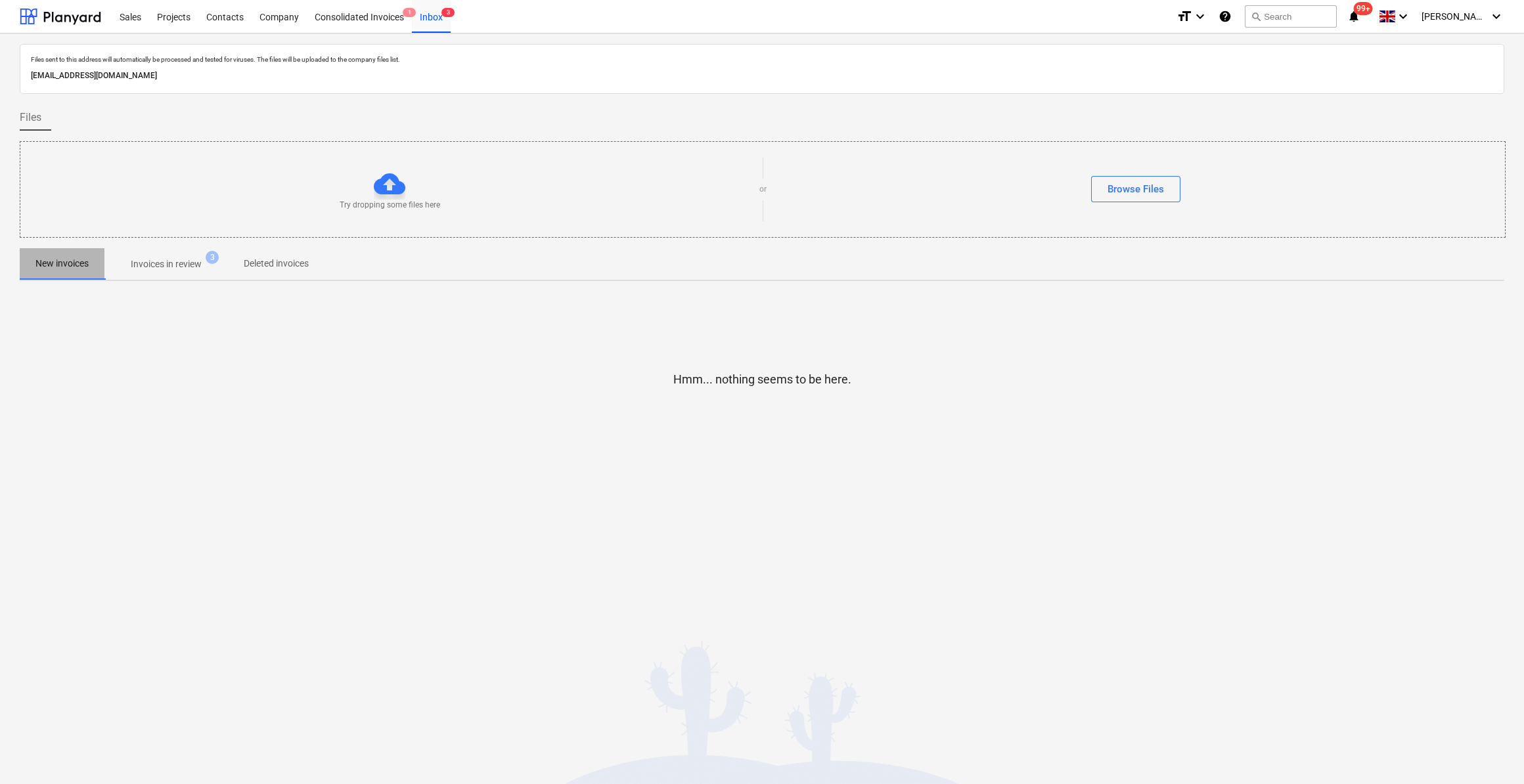
click at [71, 266] on p "New invoices" at bounding box center [62, 263] width 54 height 14
click at [385, 14] on div "Consolidated Invoices 1" at bounding box center [359, 16] width 105 height 34
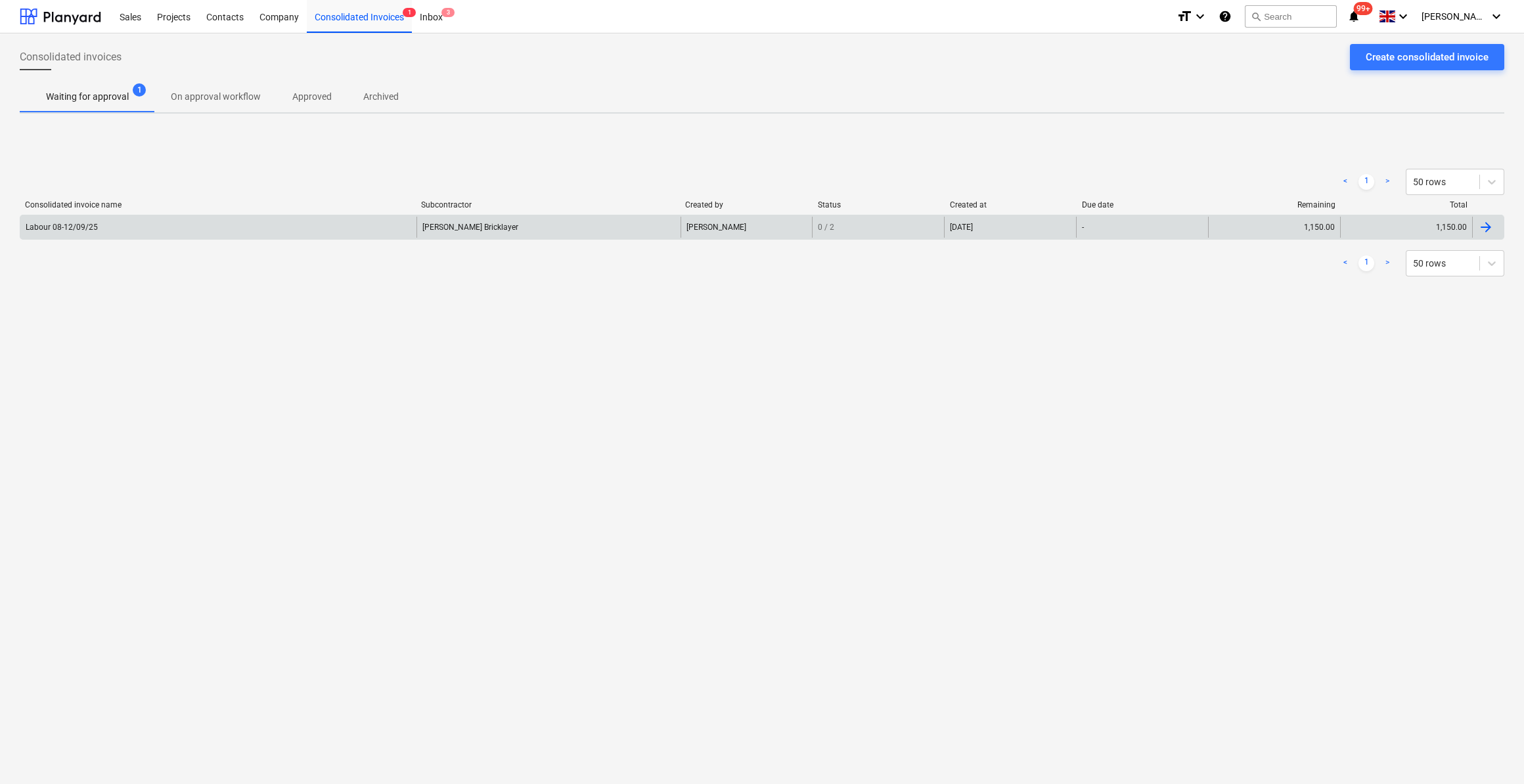
click at [1483, 222] on div at bounding box center [1486, 227] width 16 height 16
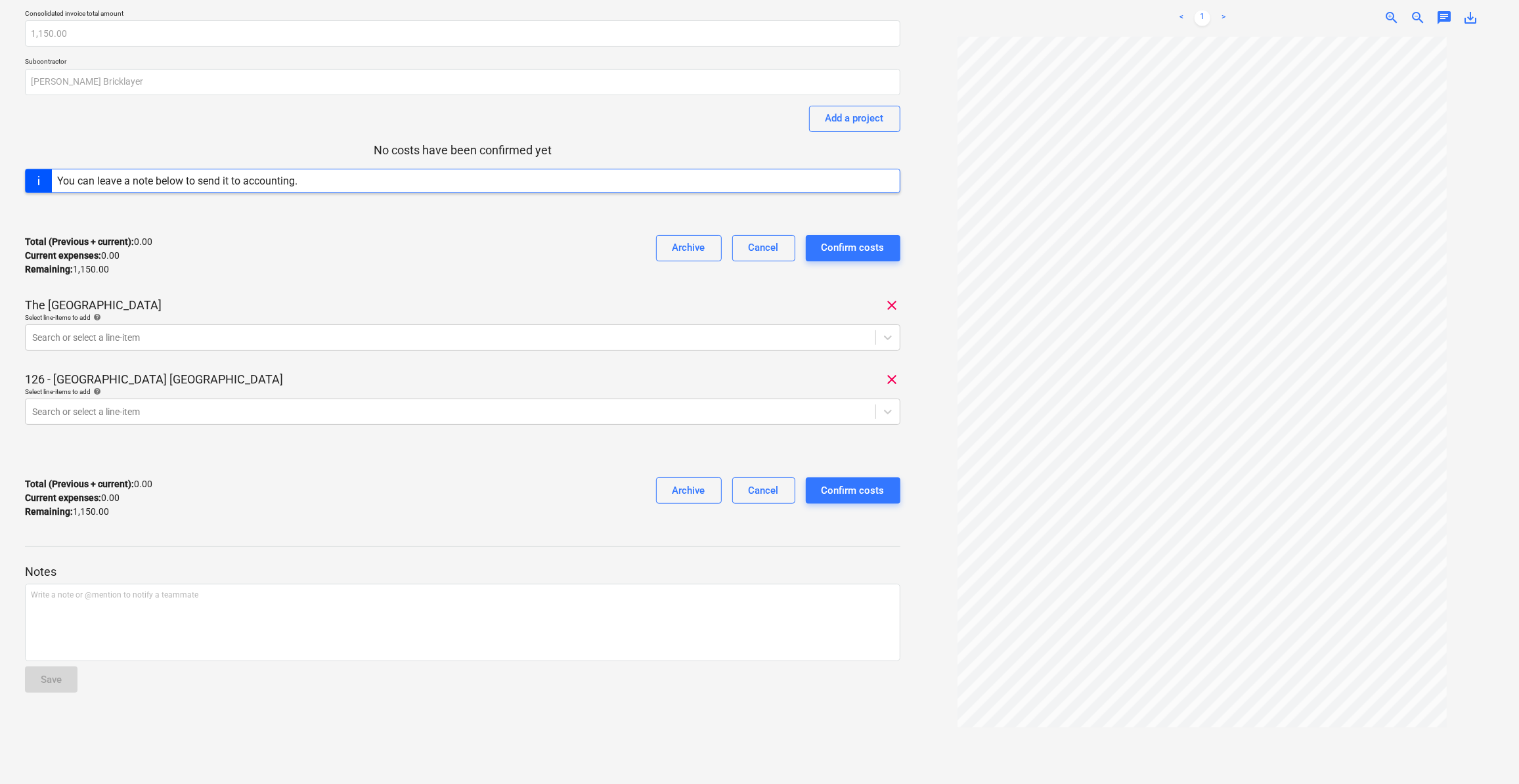
scroll to position [114, 0]
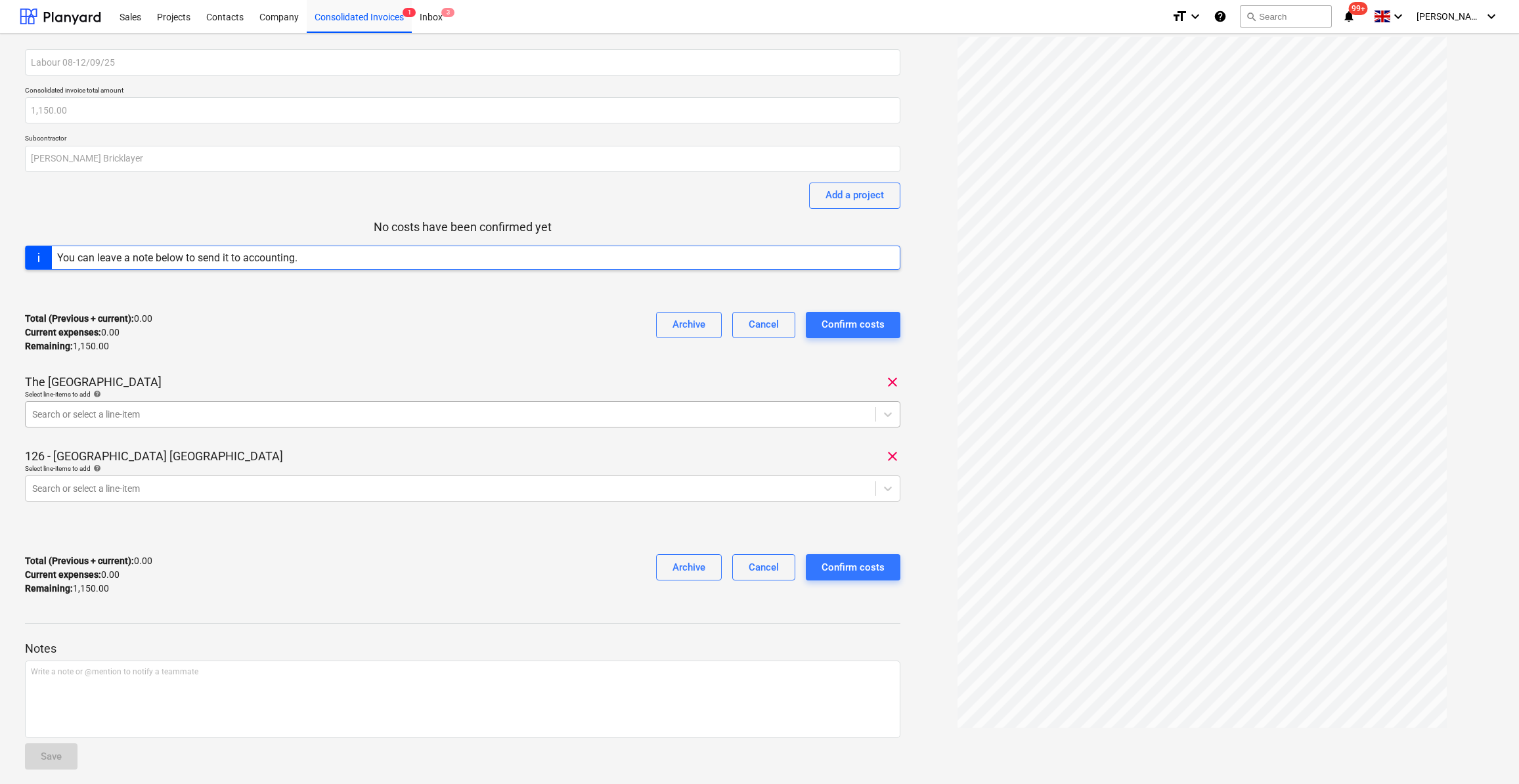
scroll to position [114, 0]
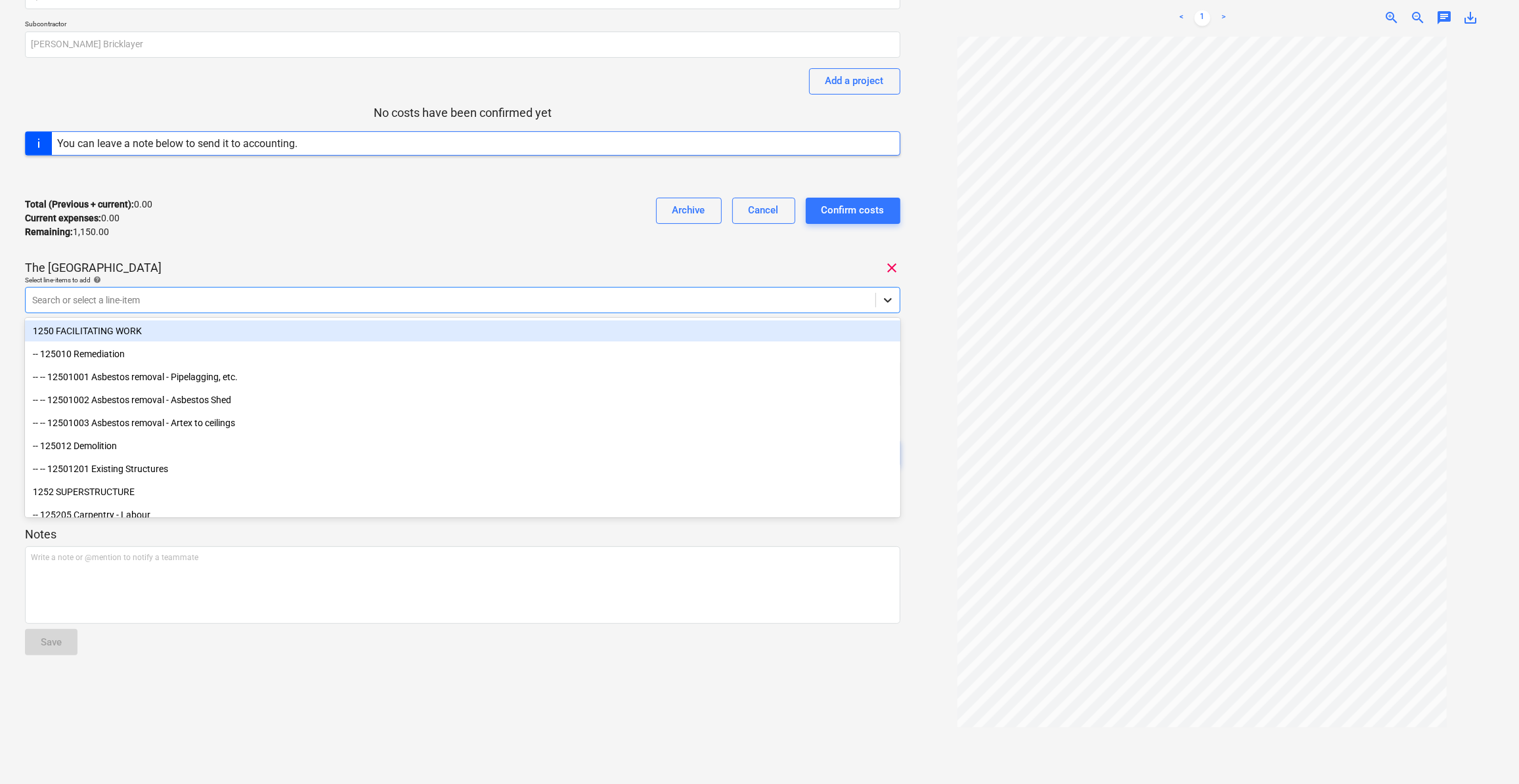
click at [887, 303] on icon at bounding box center [887, 300] width 13 height 13
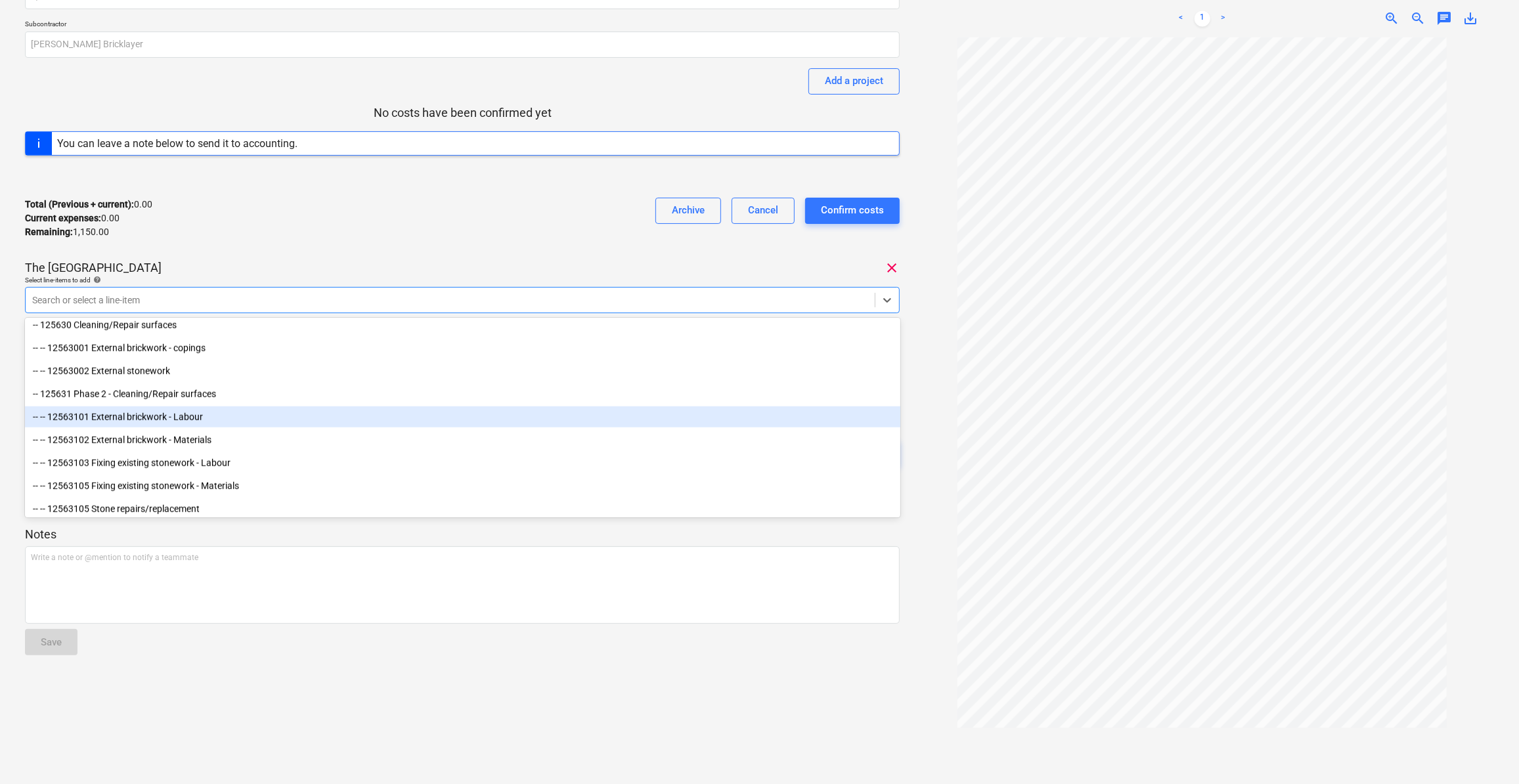
scroll to position [1431, 0]
click at [241, 420] on div "-- -- 12563101 External brickwork - Labour" at bounding box center [462, 416] width 875 height 21
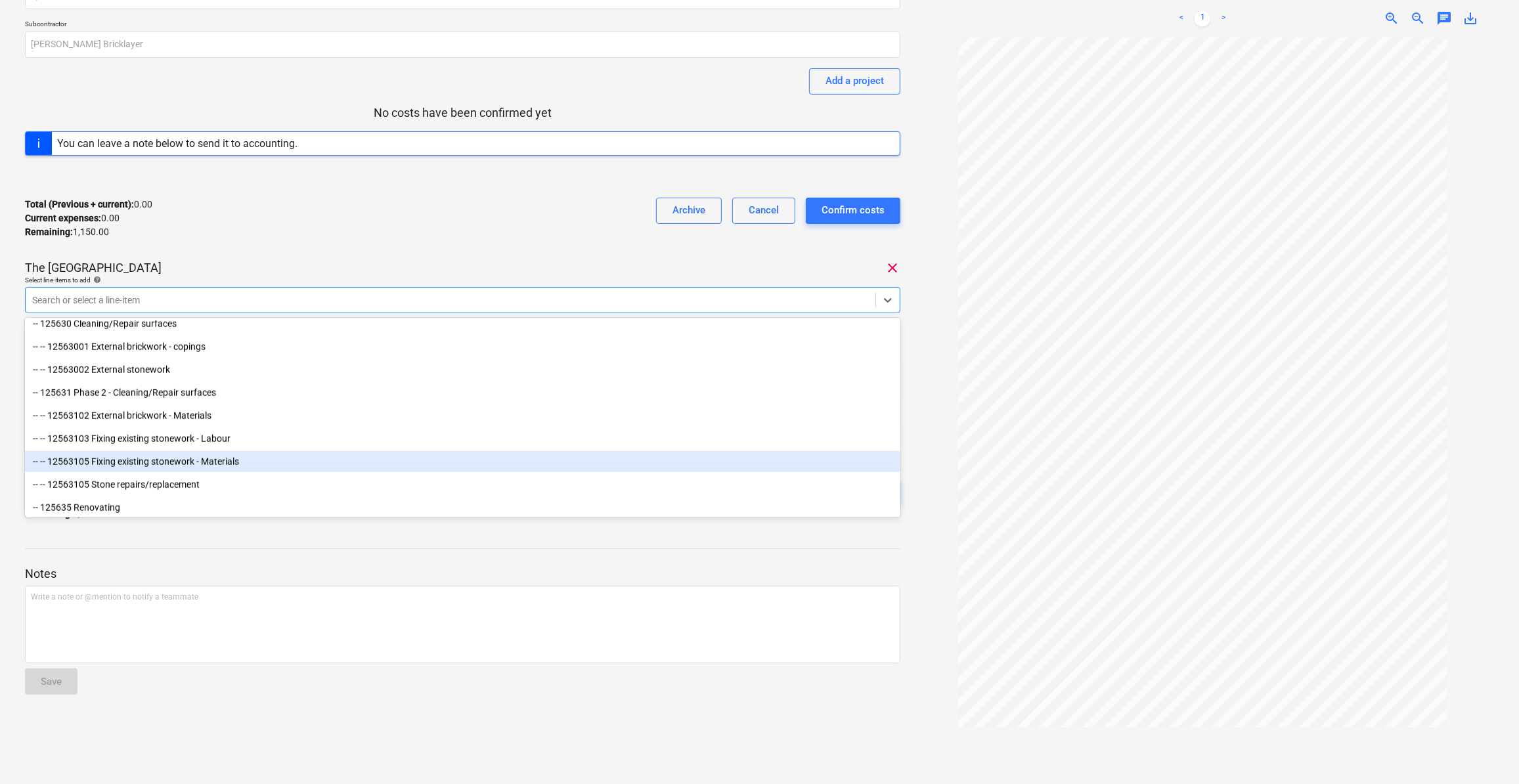
click at [873, 551] on div "Notes Write a note or @mention to notify a teammate ﻿ Save" at bounding box center [462, 618] width 875 height 174
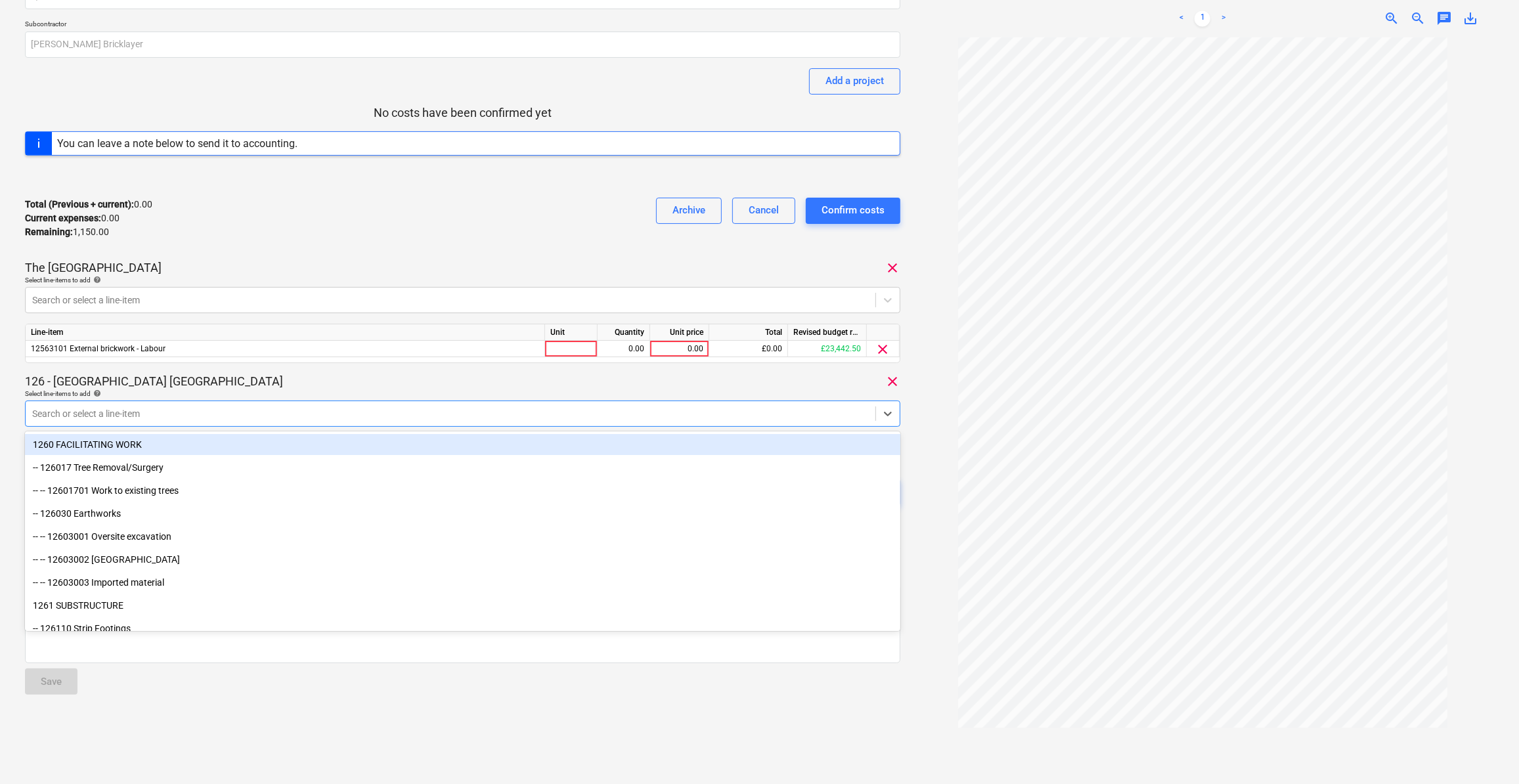
click at [71, 412] on div at bounding box center [450, 413] width 836 height 13
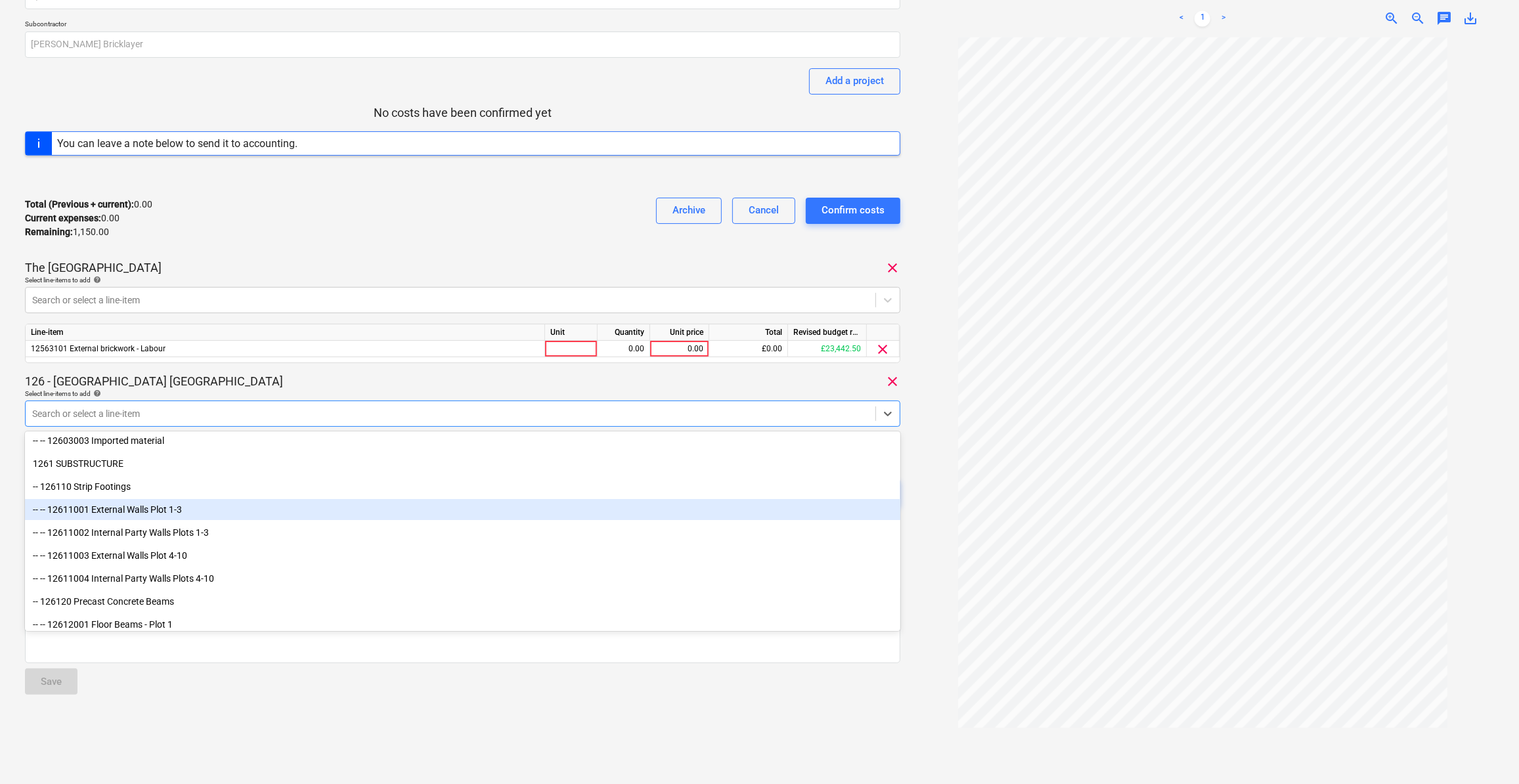
scroll to position [178, 0]
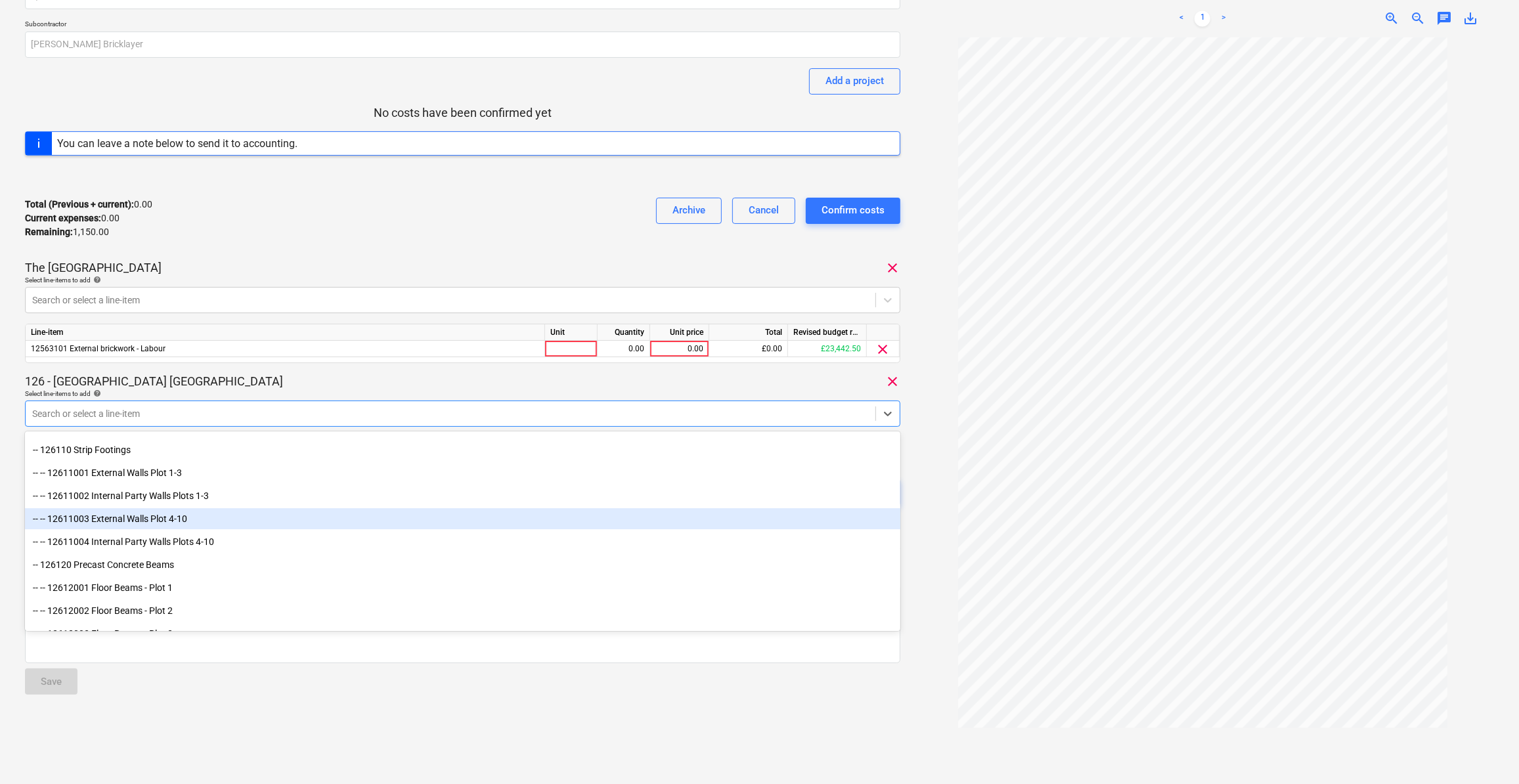
click at [153, 522] on div "-- -- 12611003 External Walls Plot 4-10" at bounding box center [462, 519] width 875 height 21
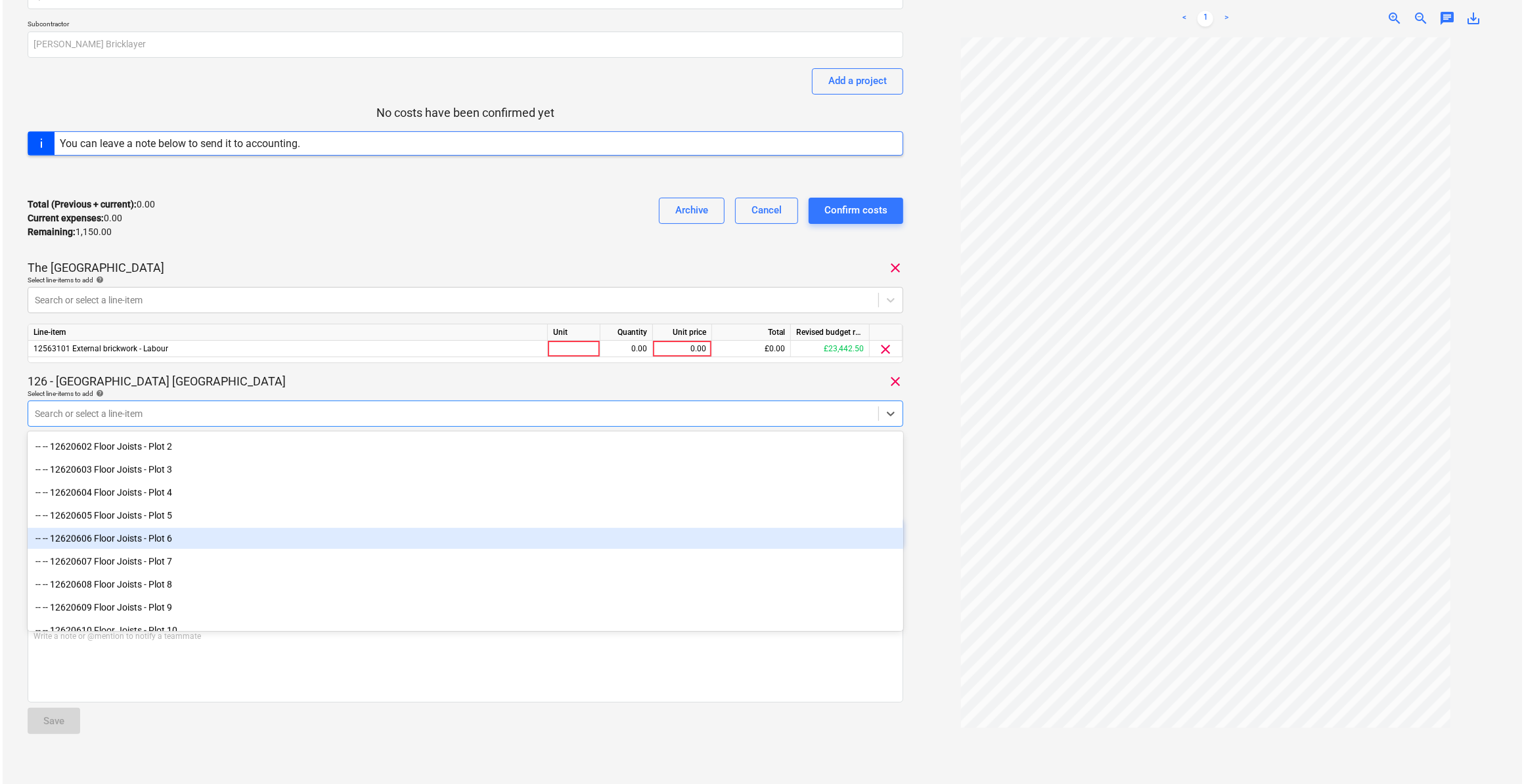
scroll to position [895, 0]
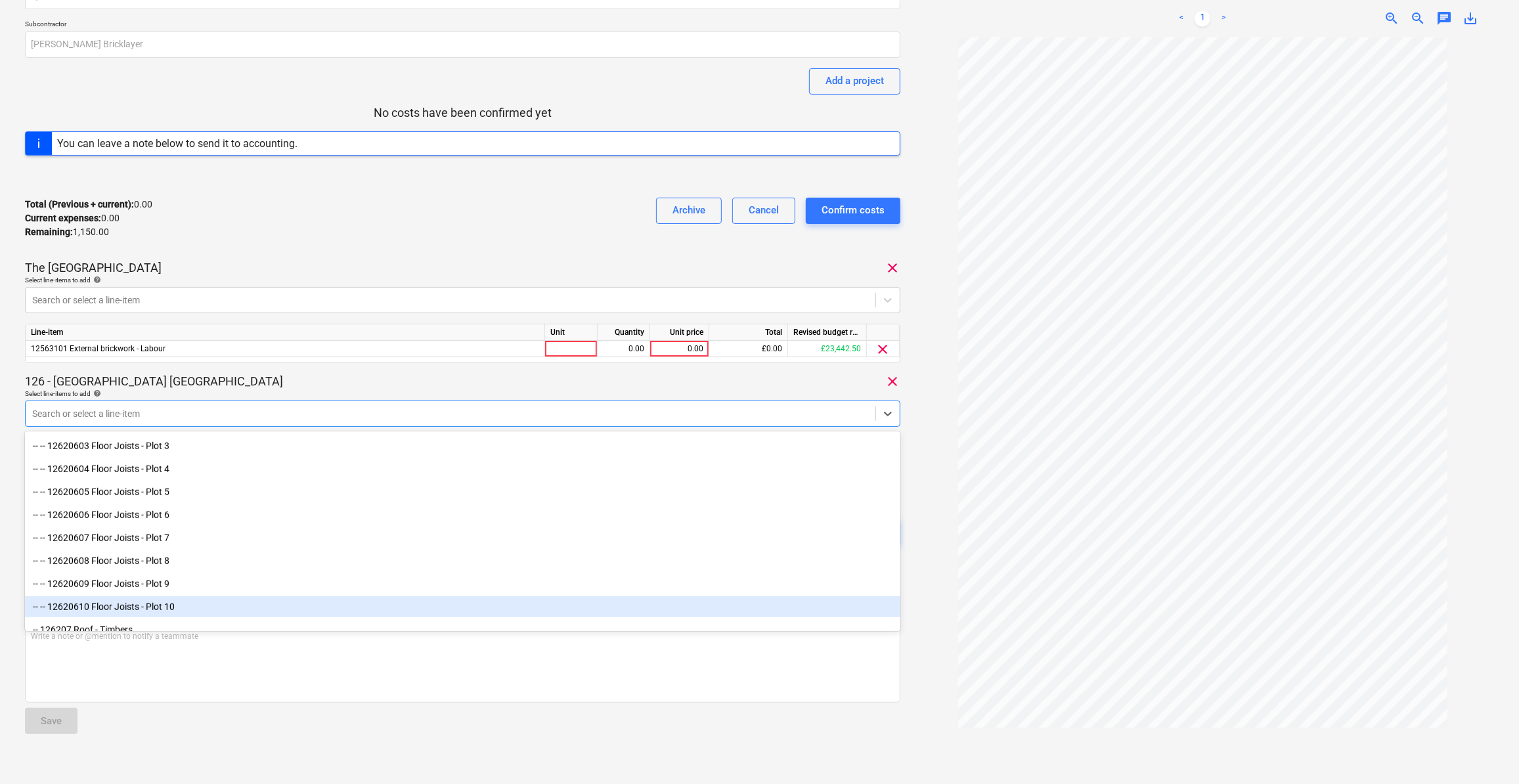
click at [214, 606] on div "-- -- 12620610 Floor Joists - Plot 10" at bounding box center [462, 607] width 875 height 21
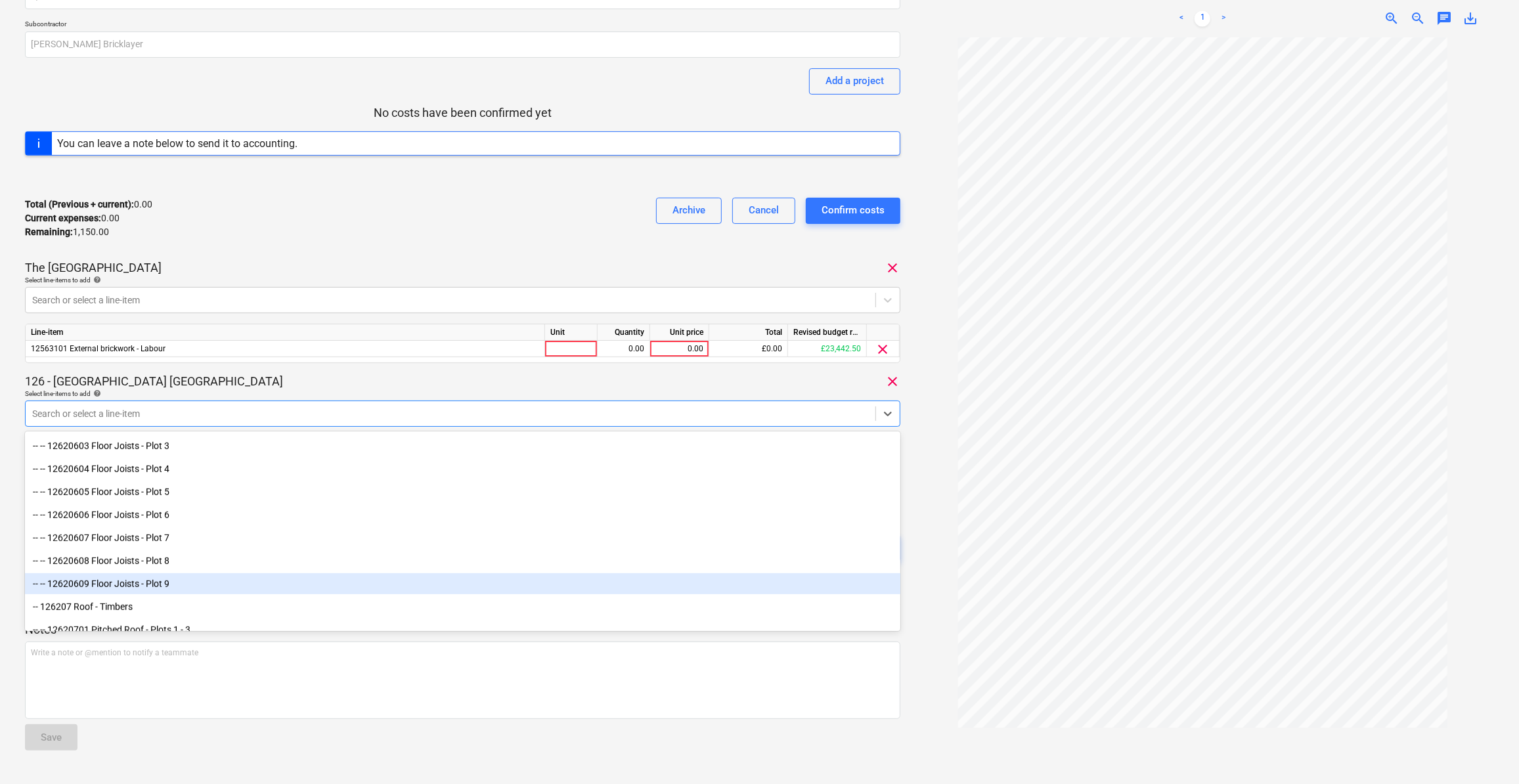
click at [193, 579] on div "-- -- 12620609 Floor Joists - Plot 9" at bounding box center [462, 583] width 875 height 21
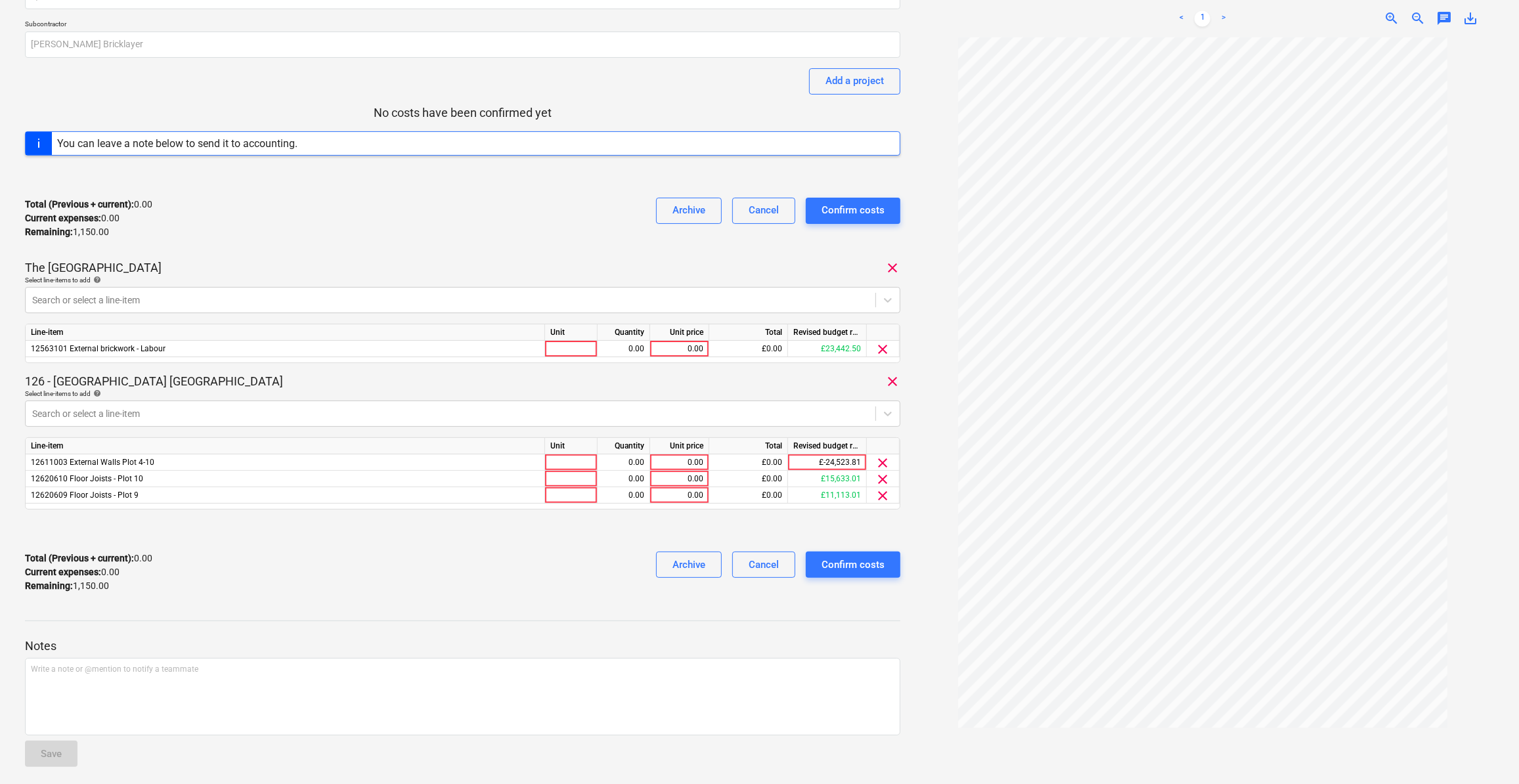
click at [927, 512] on div at bounding box center [1202, 410] width 584 height 747
click at [564, 344] on div at bounding box center [572, 348] width 53 height 17
type input "Day"
click at [556, 457] on div at bounding box center [572, 462] width 53 height 17
type input "Day"
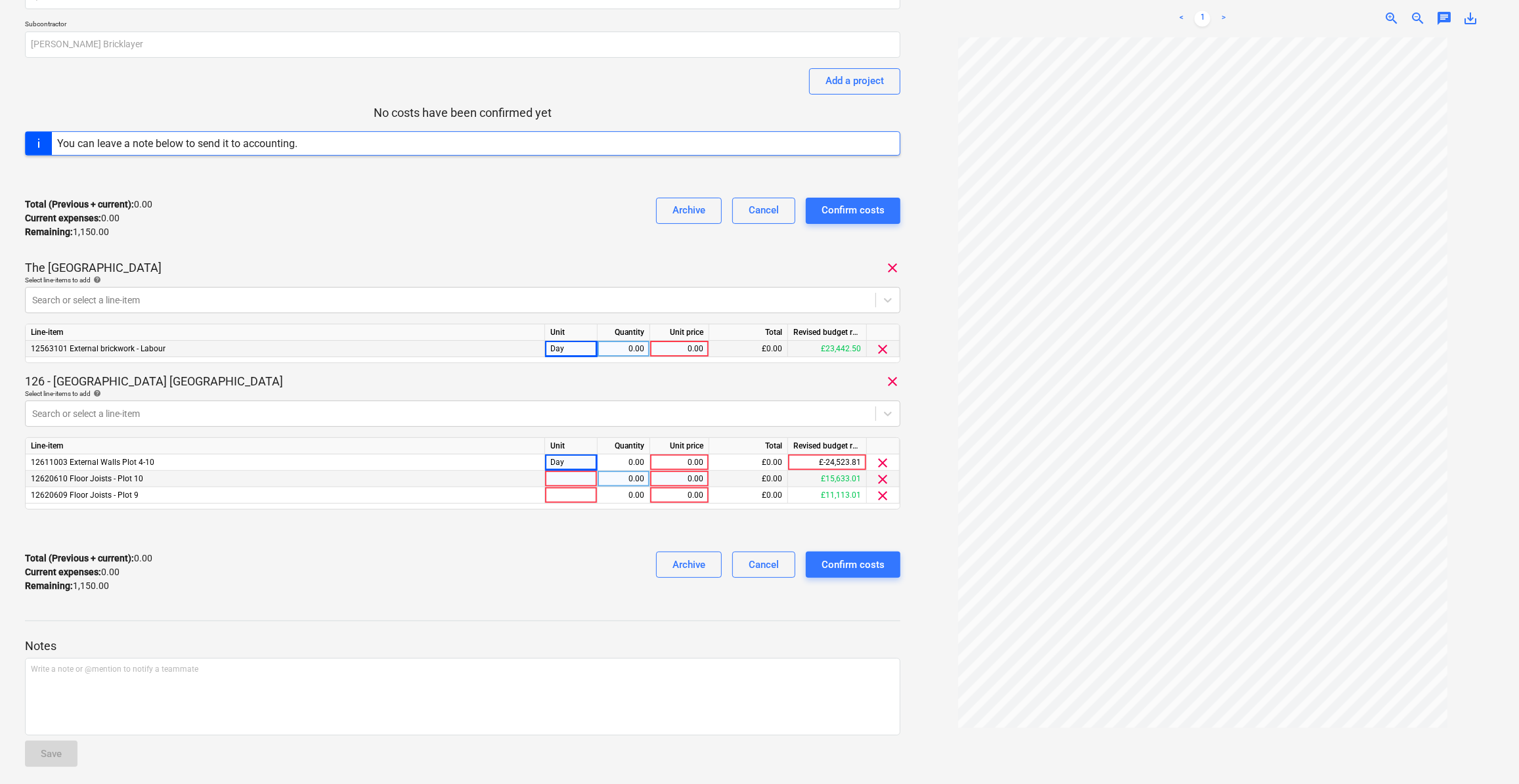
click at [562, 476] on div at bounding box center [572, 479] width 53 height 17
type input "Day"
click at [566, 497] on div at bounding box center [572, 495] width 53 height 17
type input "Day"
click at [626, 351] on div "0.00" at bounding box center [624, 348] width 42 height 17
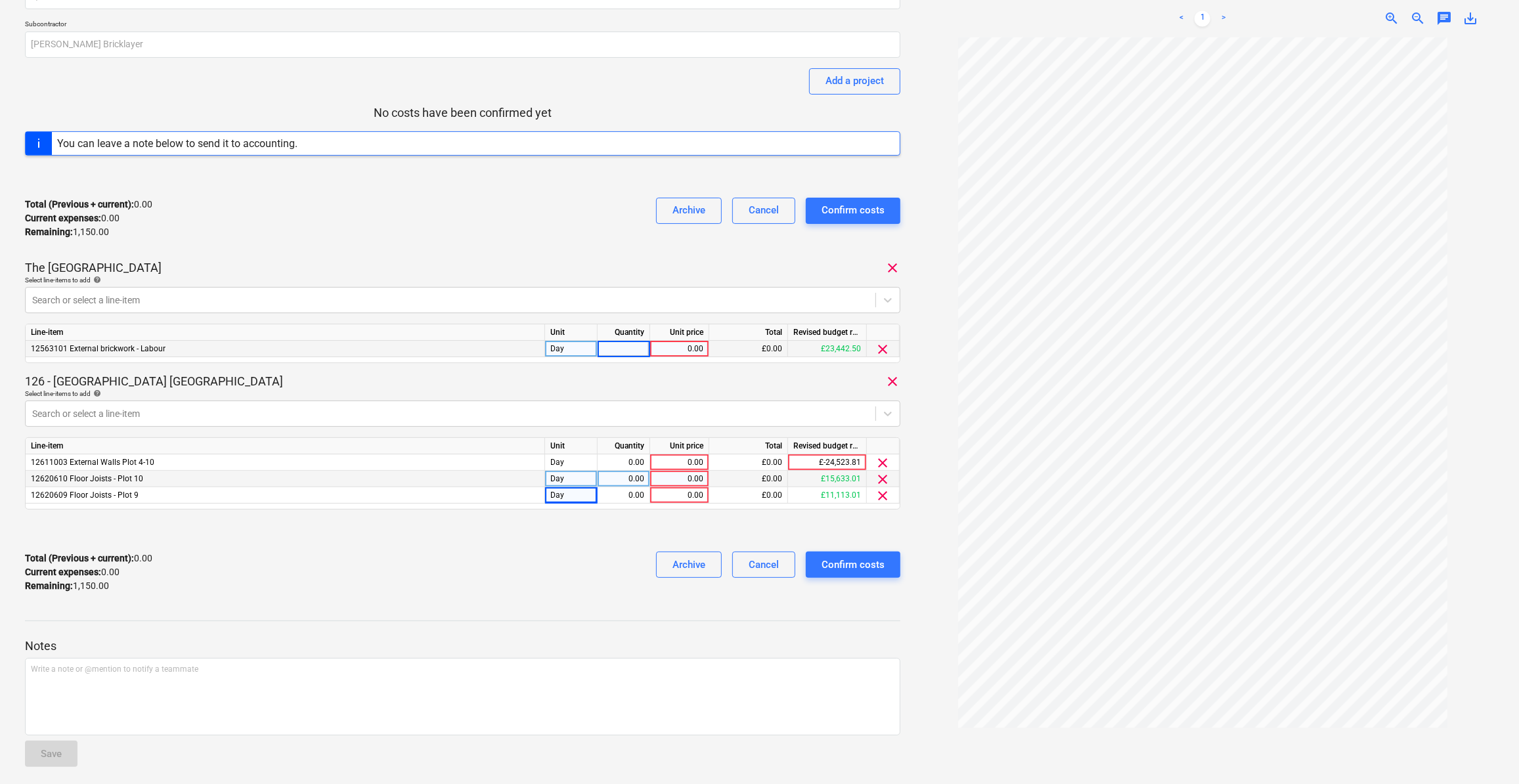
type input "1"
click at [684, 352] on div "0.00" at bounding box center [680, 348] width 48 height 17
type input "230"
click at [626, 349] on div "1.00" at bounding box center [624, 348] width 42 height 17
type input "2"
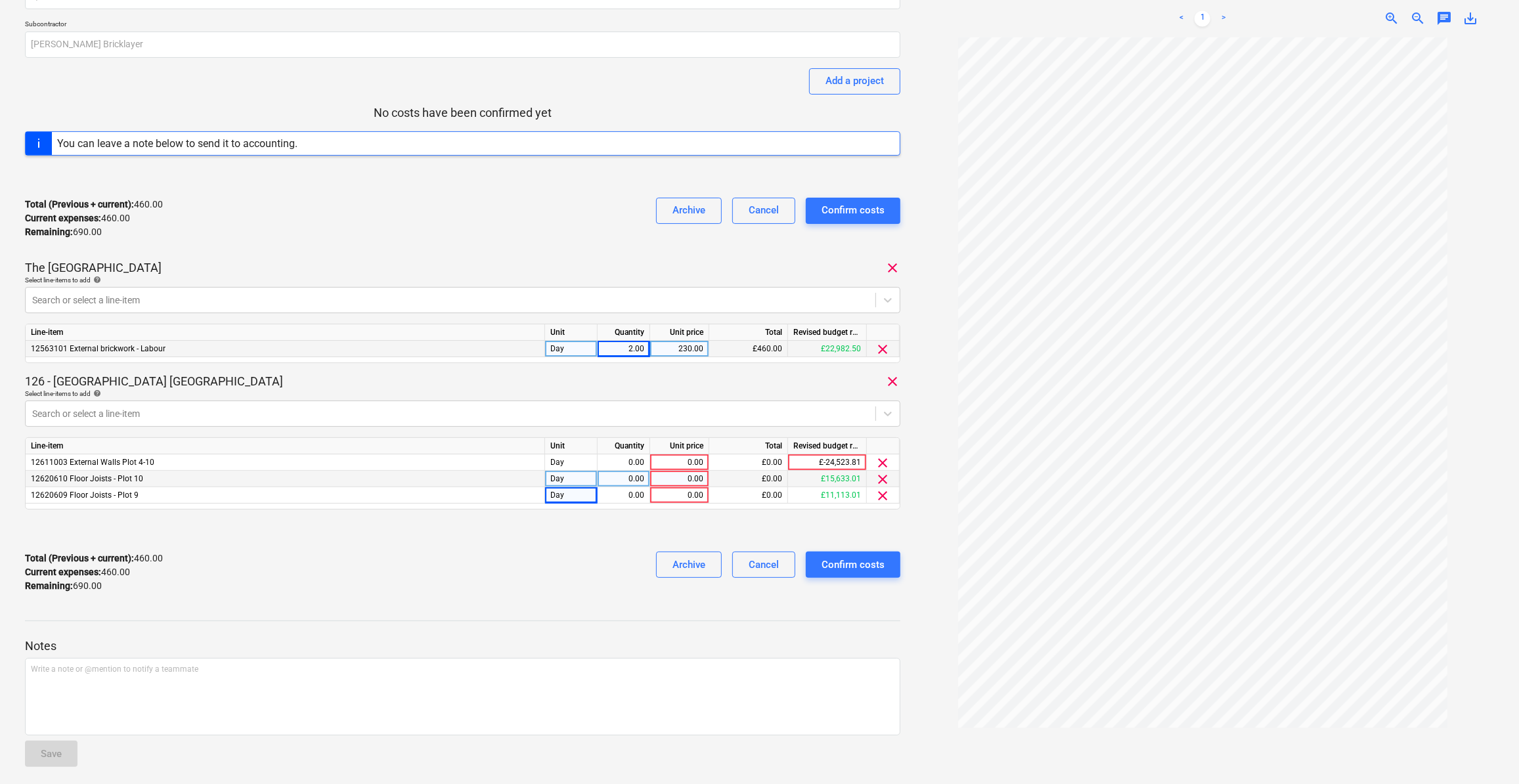
click at [930, 651] on div at bounding box center [1202, 410] width 584 height 747
click at [886, 476] on span "clear" at bounding box center [883, 480] width 16 height 16
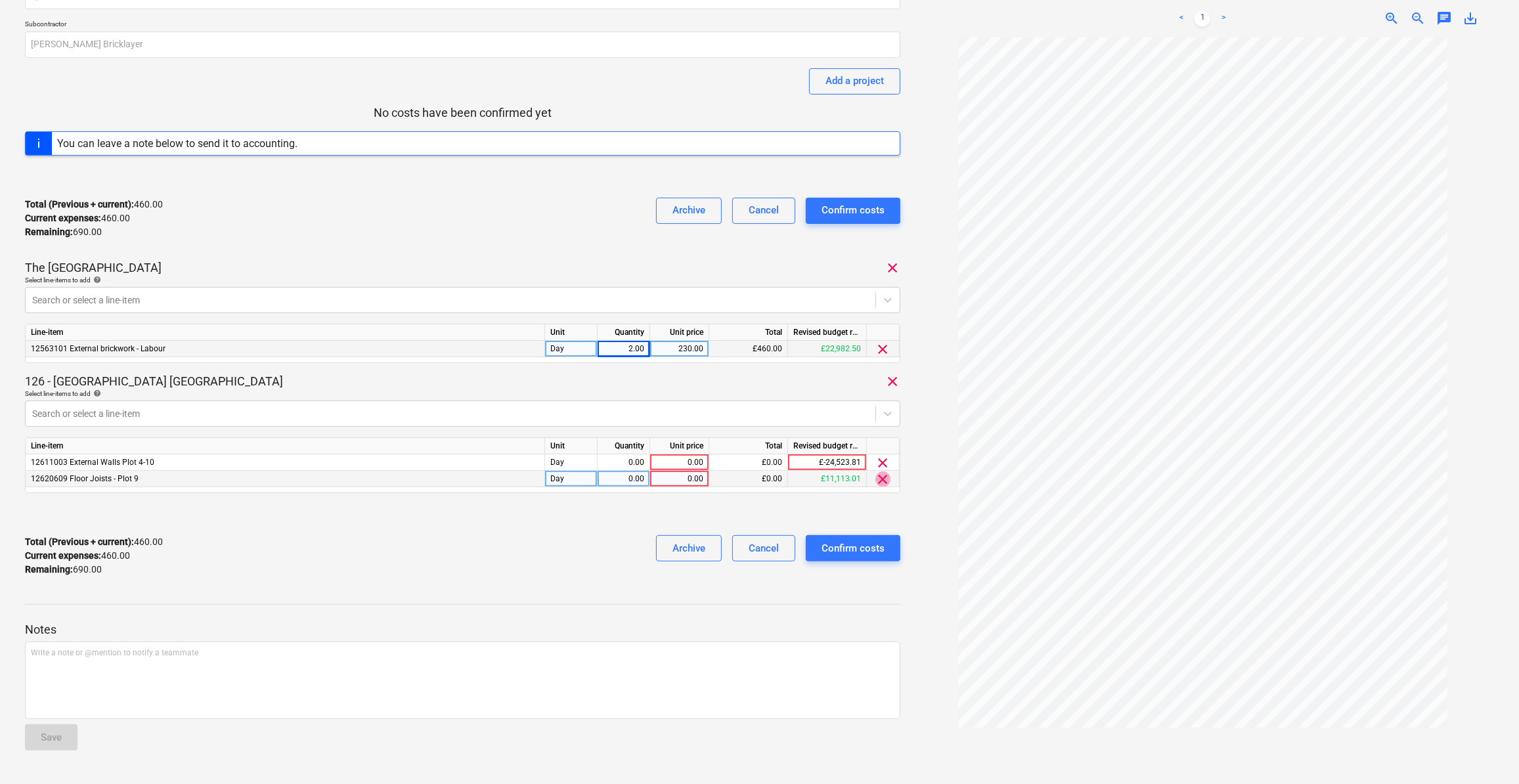
click at [880, 477] on span "clear" at bounding box center [883, 480] width 16 height 16
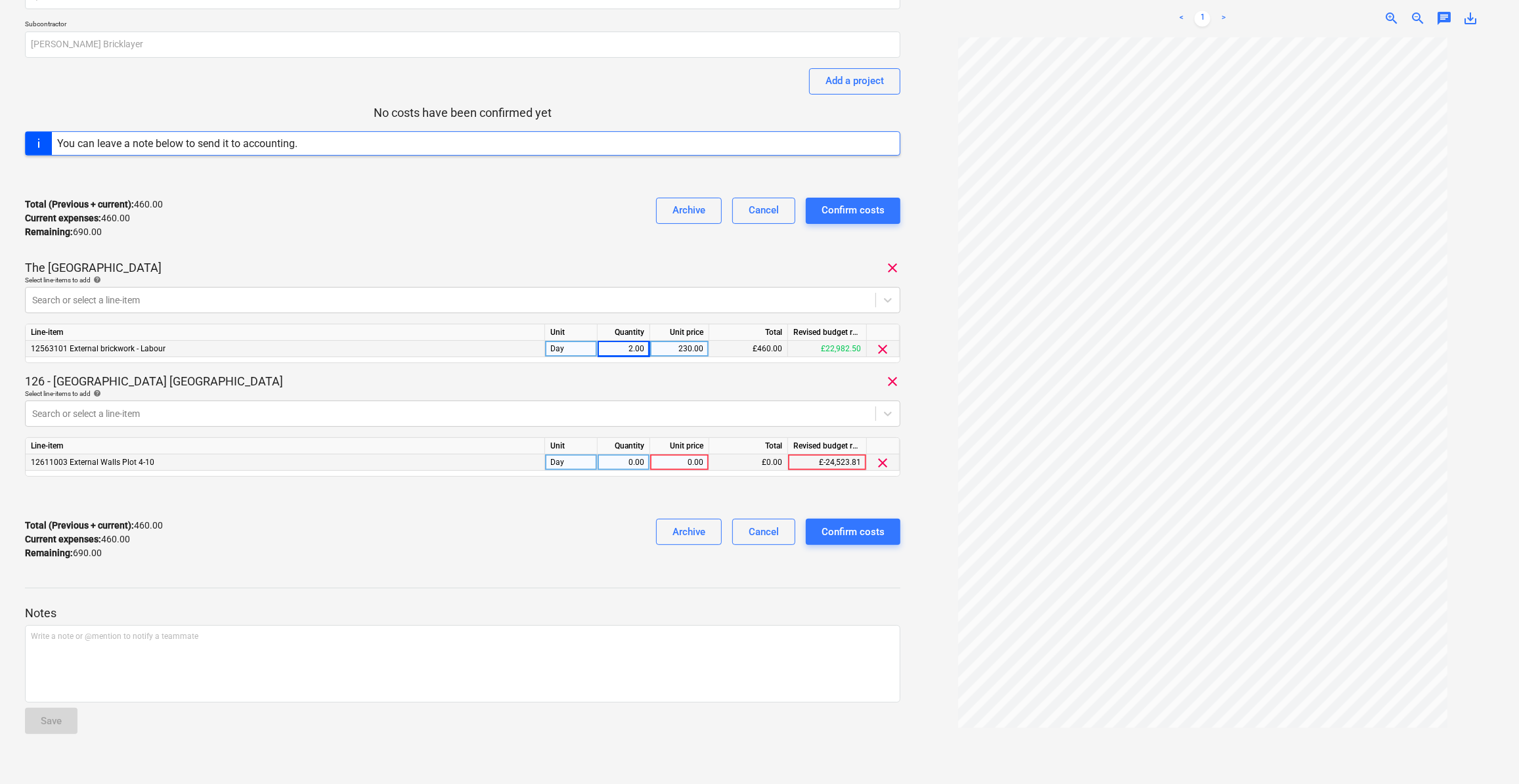
click at [625, 457] on div "0.00" at bounding box center [624, 462] width 42 height 17
type input "3"
click at [607, 480] on div "Labour 08-12/09/25 Consolidated invoice total amount 1,150.00 Subcontractor S J…" at bounding box center [462, 253] width 875 height 635
click at [692, 461] on div "0.00" at bounding box center [680, 462] width 48 height 17
type input "230"
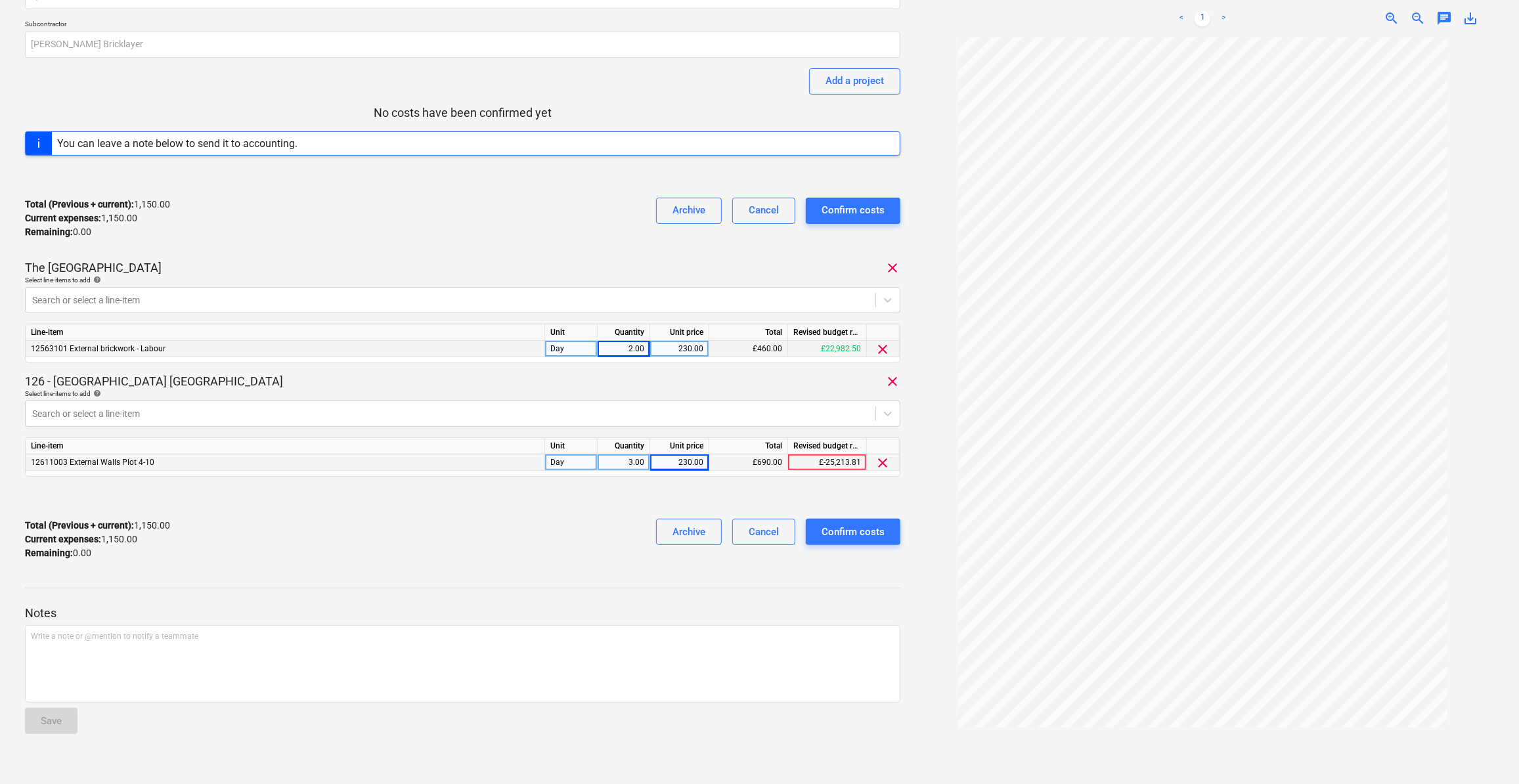
click at [631, 487] on div at bounding box center [462, 497] width 875 height 21
click at [867, 535] on div "Confirm costs" at bounding box center [853, 531] width 63 height 17
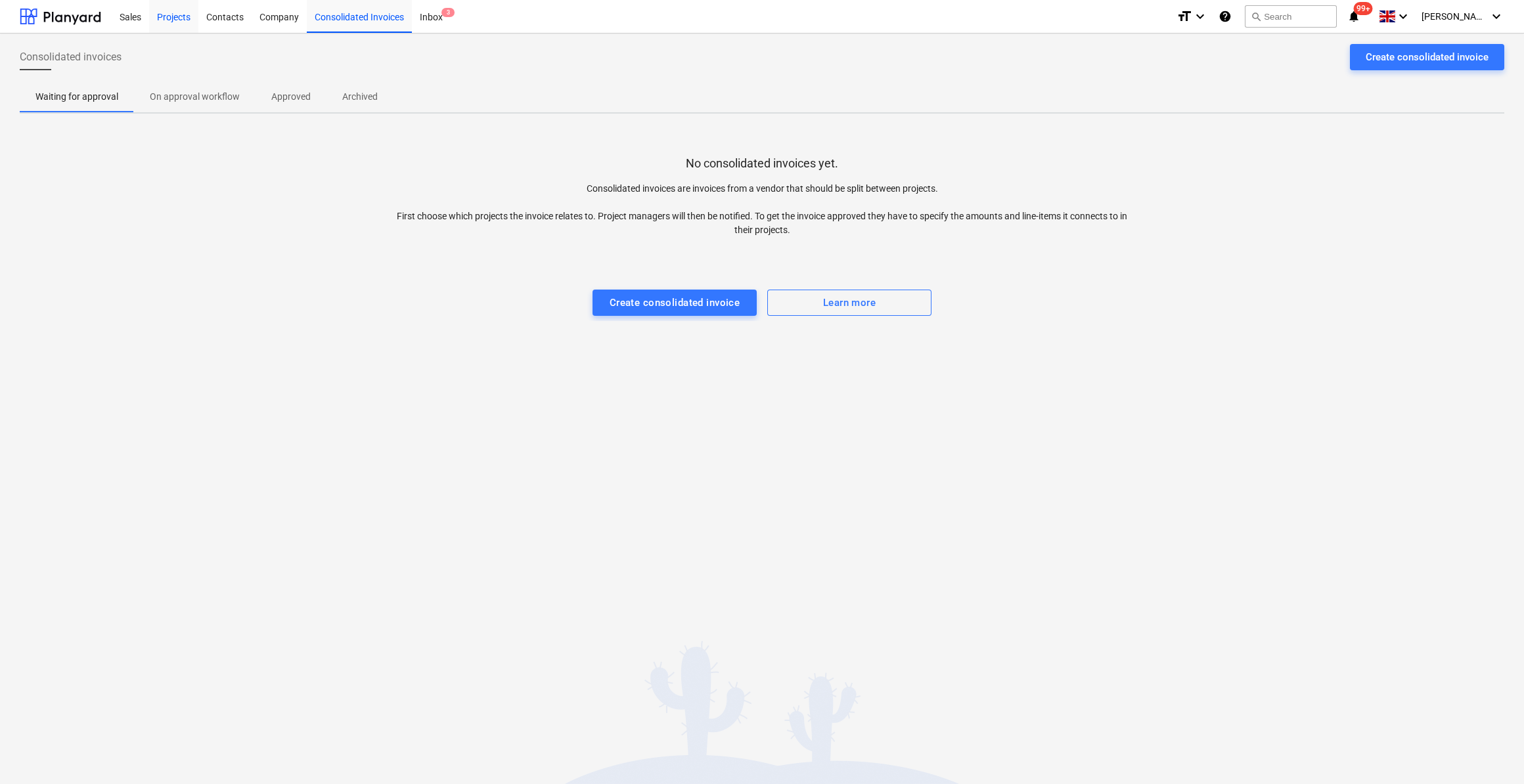
click at [172, 16] on div "Projects" at bounding box center [174, 16] width 50 height 34
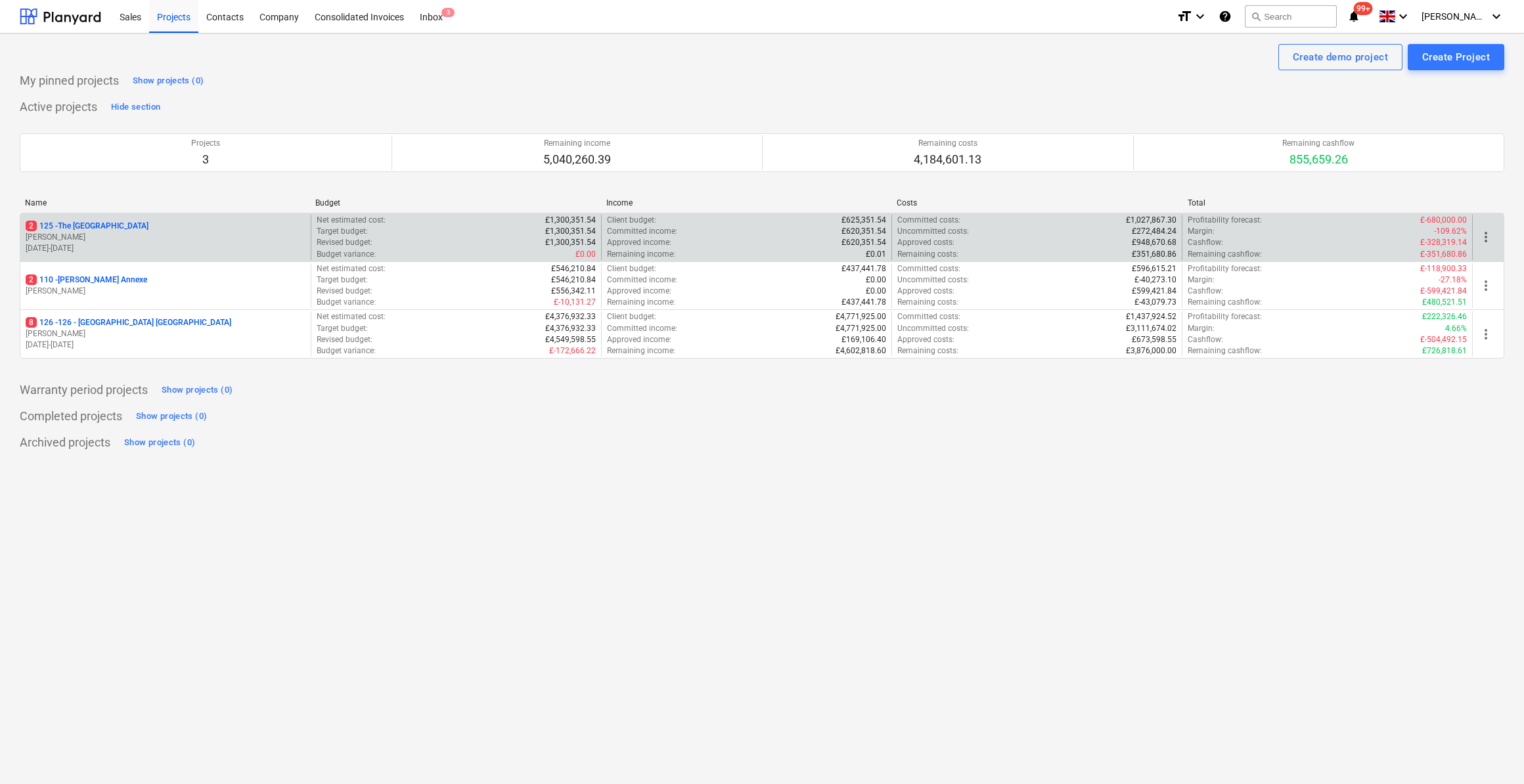
click at [96, 226] on p "2 125 - The Royal Hotel" at bounding box center [87, 226] width 123 height 11
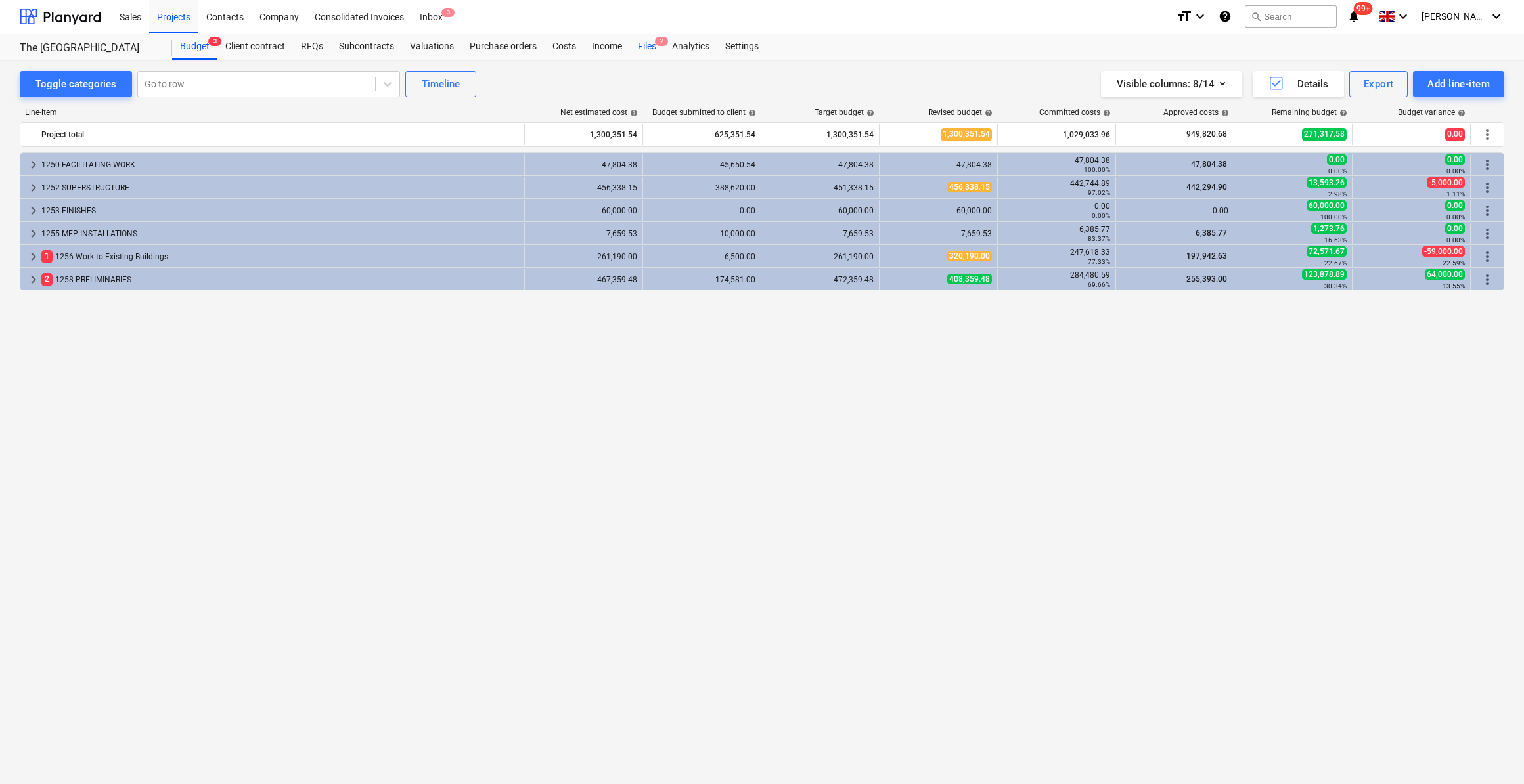
click at [649, 48] on div "Files 2" at bounding box center [647, 46] width 34 height 26
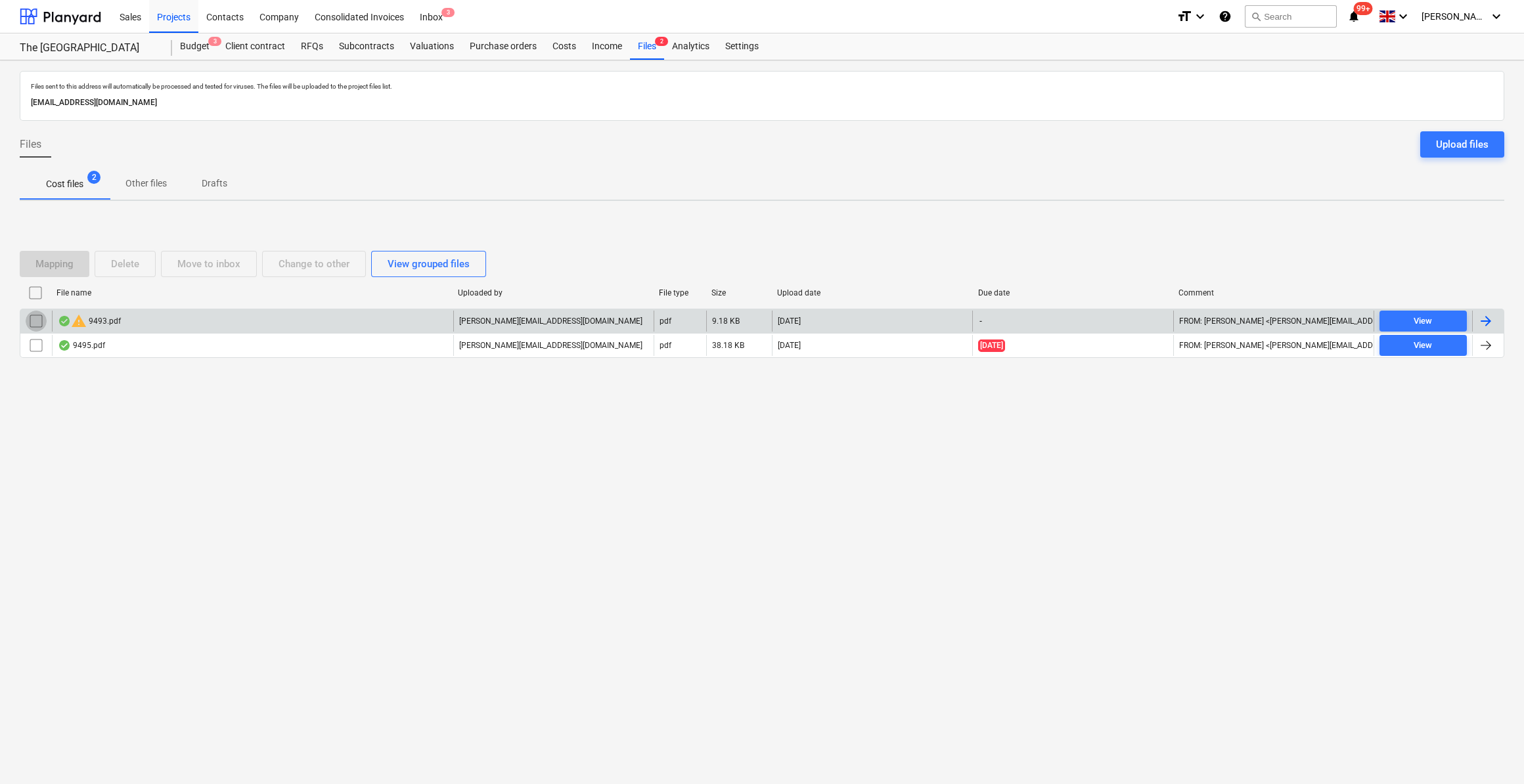
click at [31, 324] on input "checkbox" at bounding box center [36, 321] width 21 height 21
click at [132, 265] on div "Delete" at bounding box center [125, 264] width 28 height 17
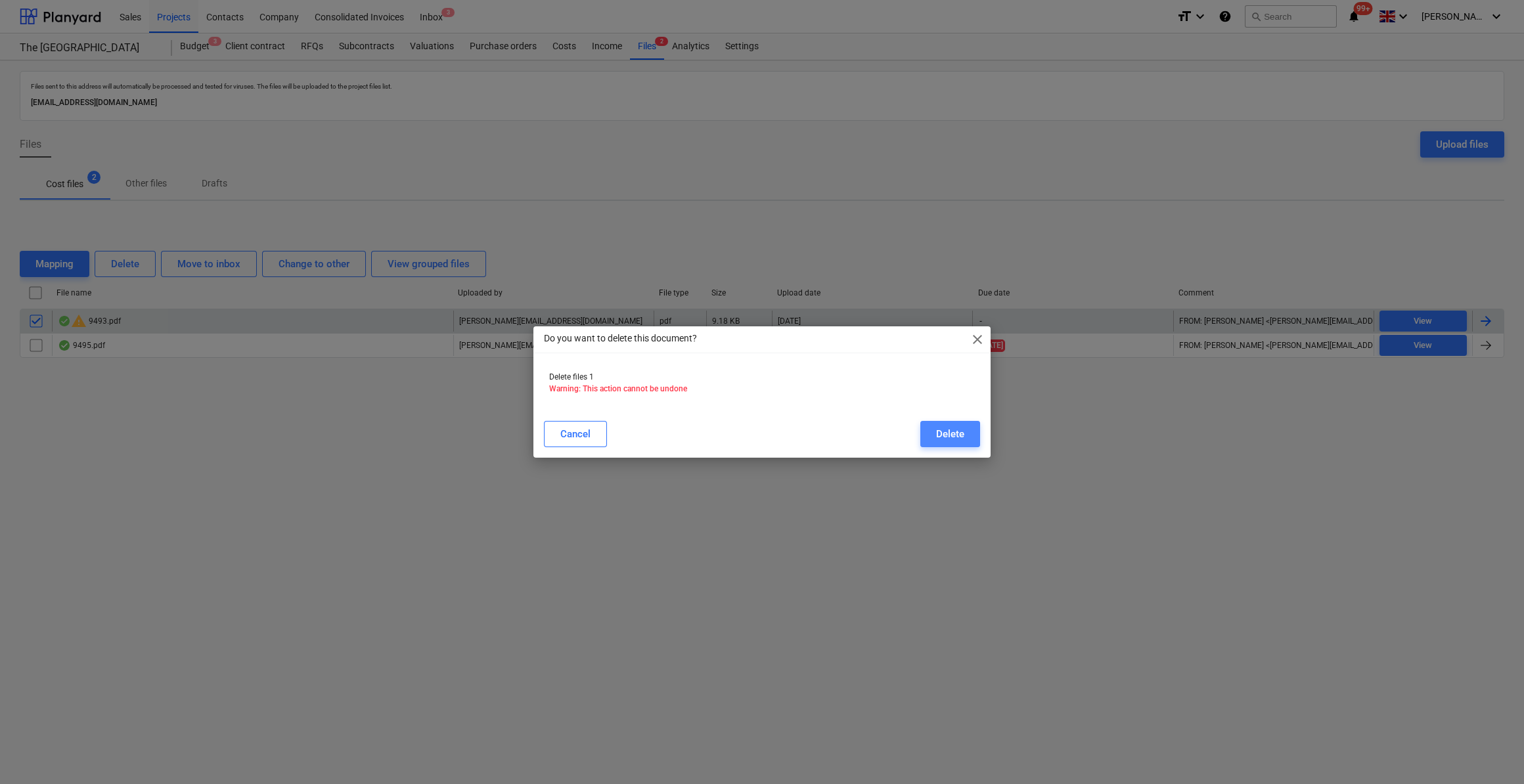
click at [955, 434] on div "Delete" at bounding box center [949, 433] width 28 height 17
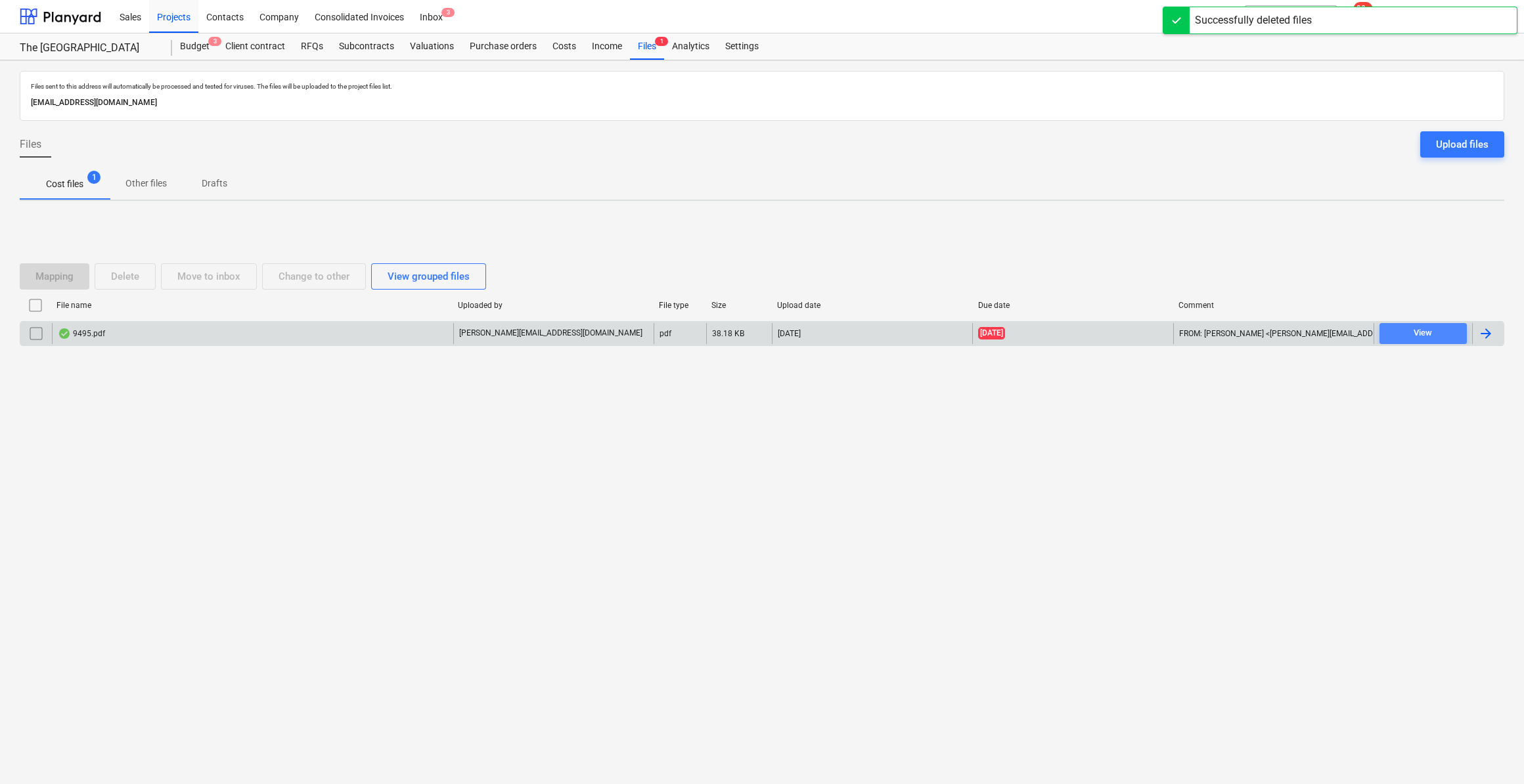
click at [1431, 337] on div "View" at bounding box center [1422, 332] width 18 height 15
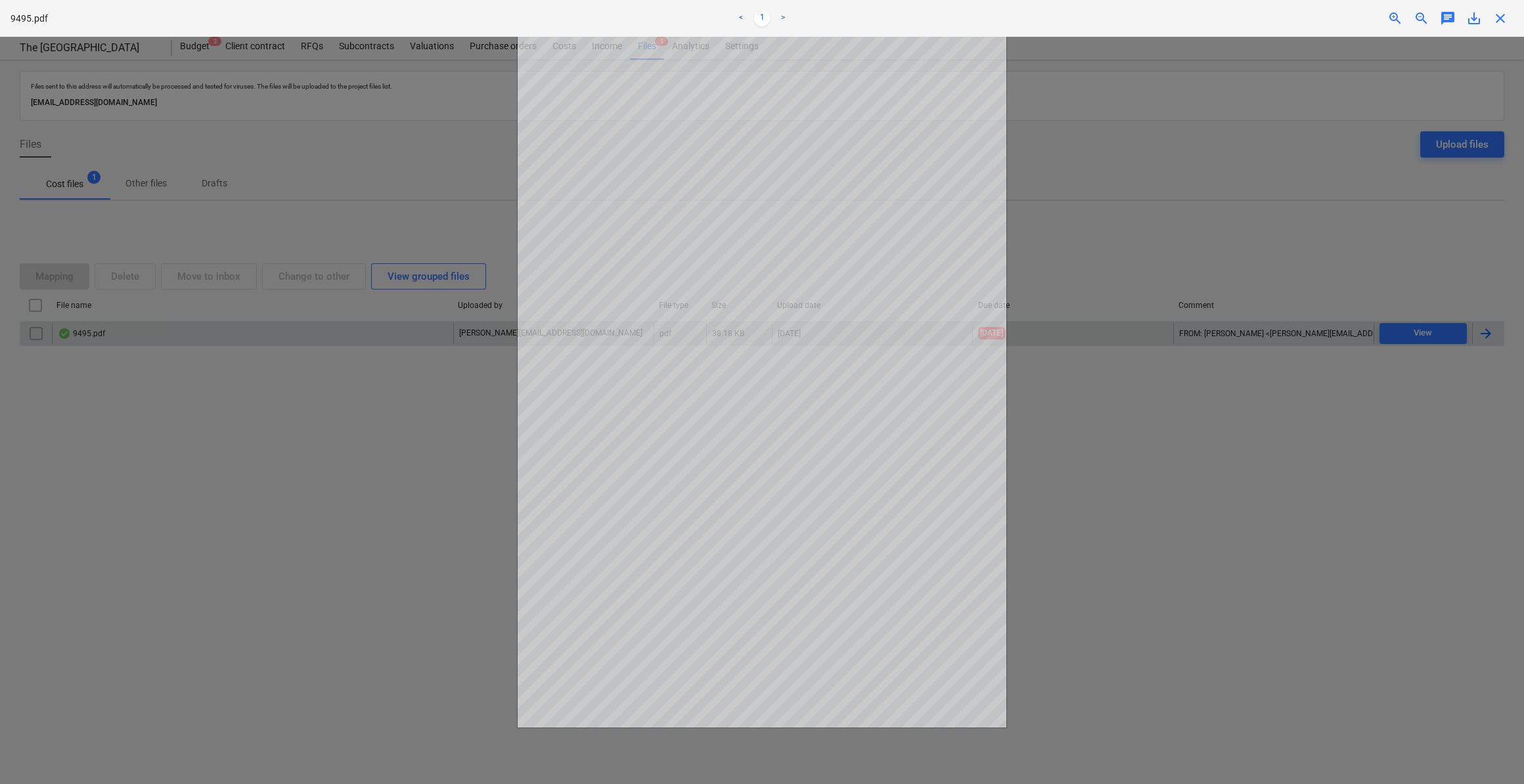
click at [1503, 27] on div "9495.pdf < 1 > zoom_in zoom_out chat 0 save_alt close" at bounding box center [762, 18] width 1524 height 37
click at [1502, 18] on span "close" at bounding box center [1500, 18] width 16 height 16
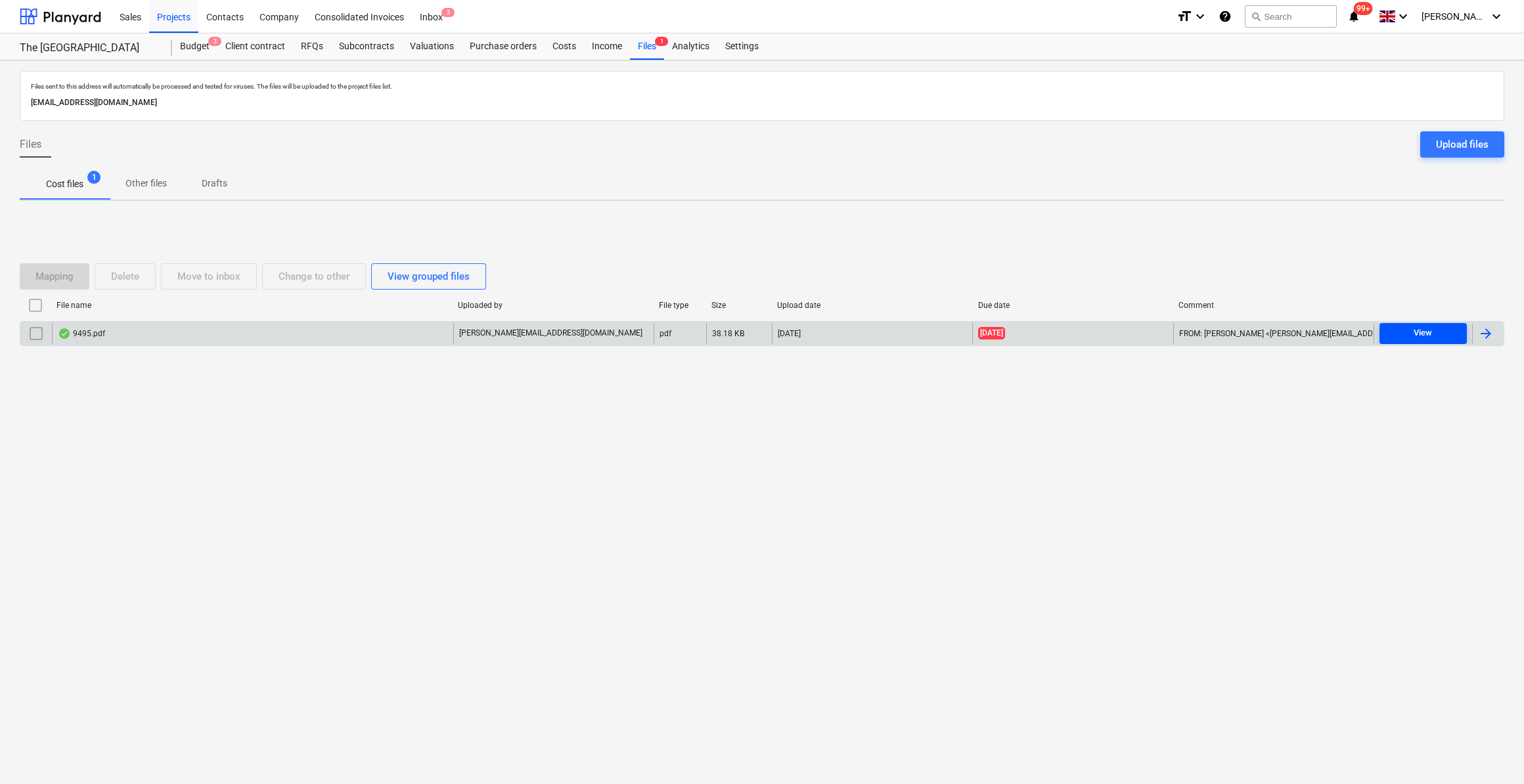
click at [1438, 331] on span "View" at bounding box center [1422, 332] width 77 height 15
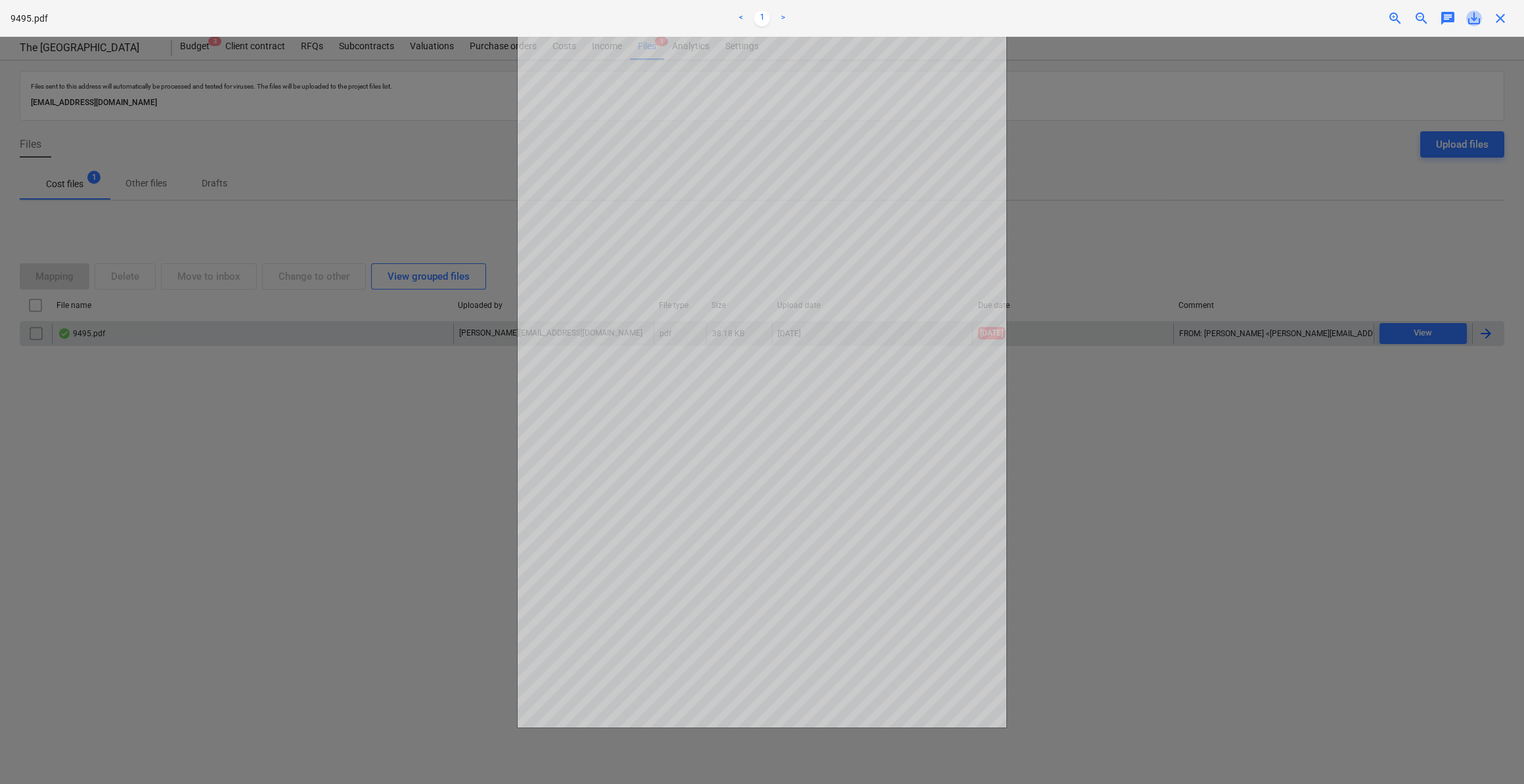
click at [1470, 15] on span "save_alt" at bounding box center [1474, 18] width 16 height 16
drag, startPoint x: 1188, startPoint y: 615, endPoint x: 1279, endPoint y: 516, distance: 134.5
click at [1188, 615] on div at bounding box center [762, 410] width 1524 height 747
click at [1498, 22] on span "close" at bounding box center [1500, 18] width 16 height 16
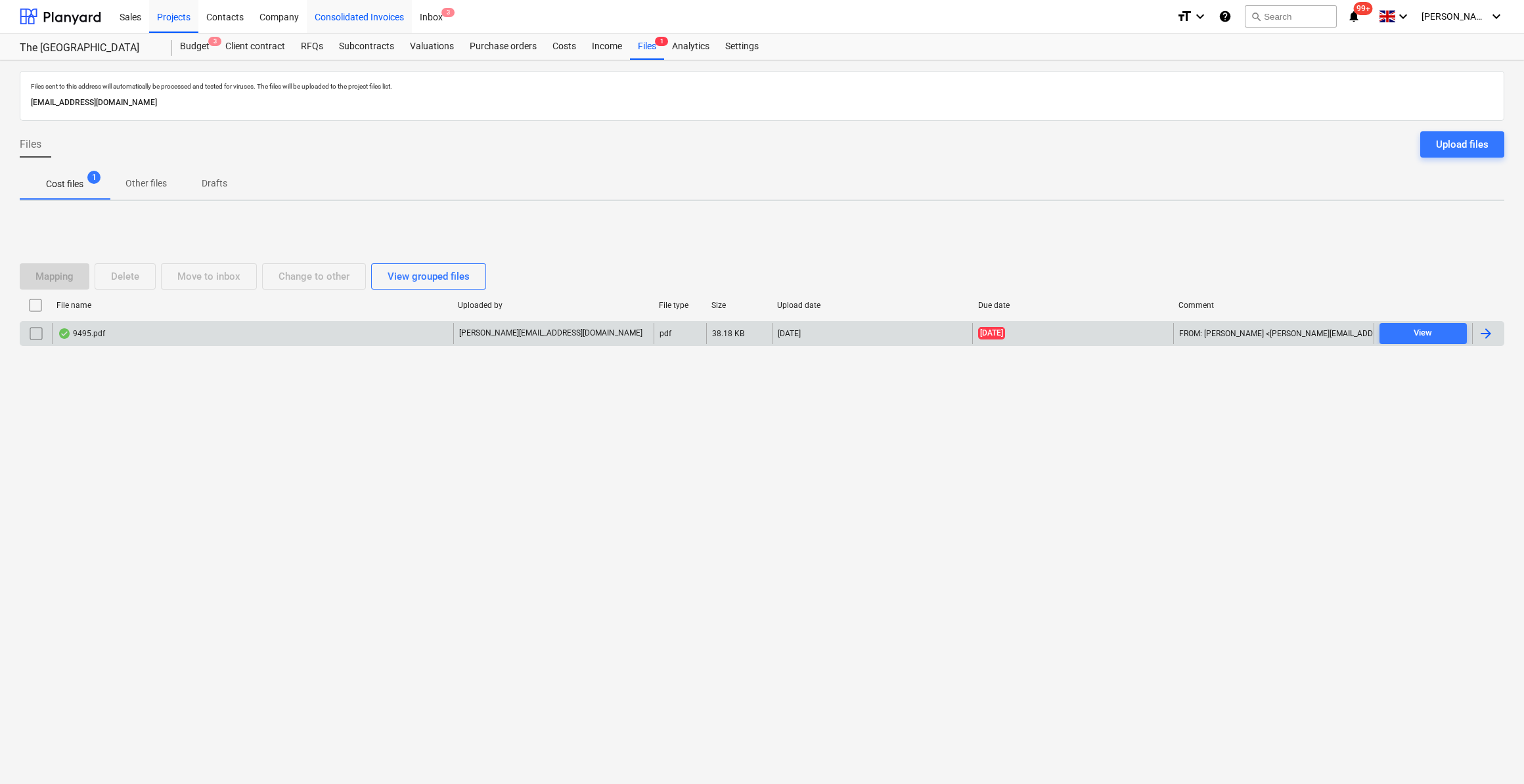
click at [401, 18] on div "Consolidated Invoices" at bounding box center [359, 16] width 105 height 34
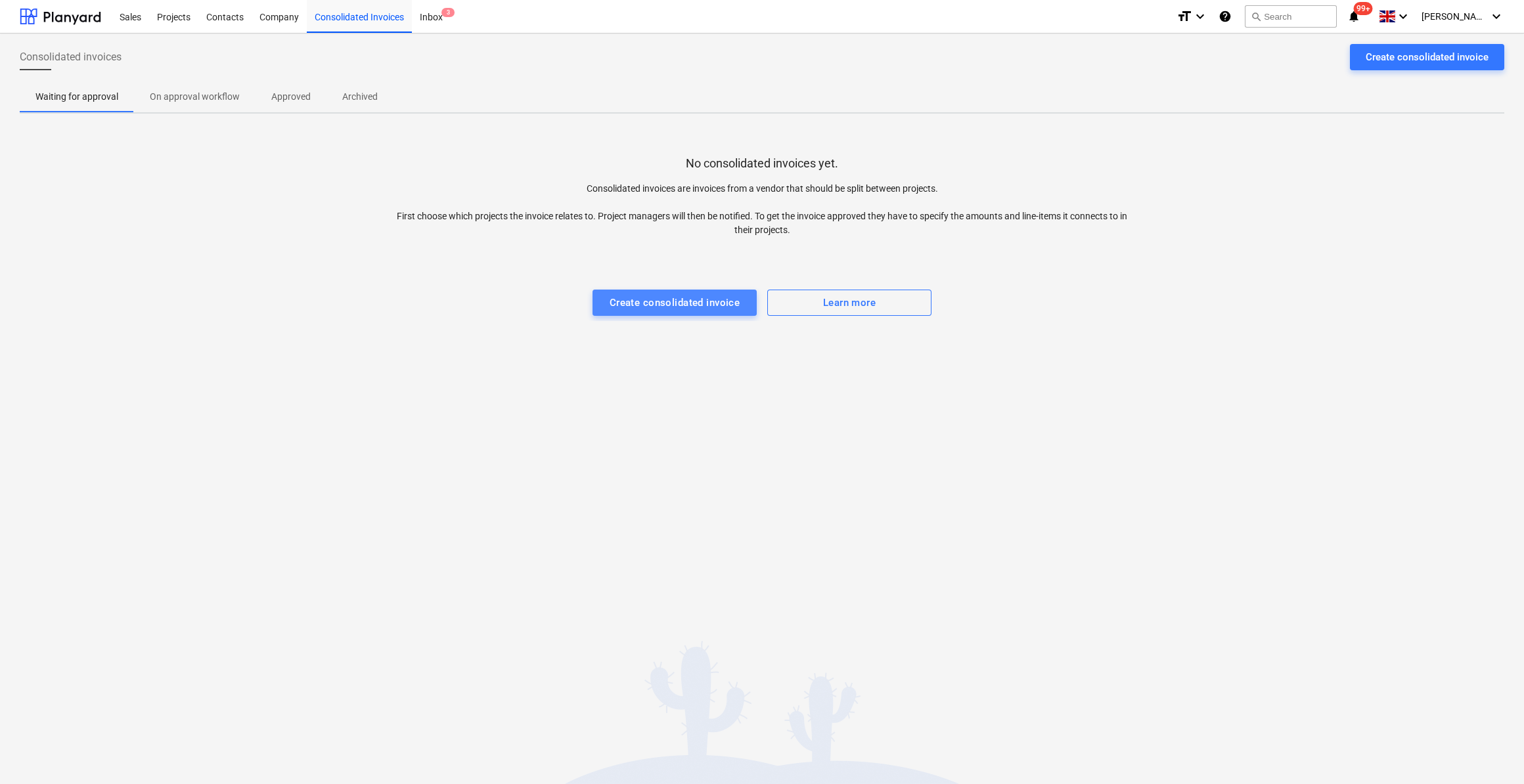
click at [712, 296] on div "Create consolidated invoice" at bounding box center [674, 302] width 130 height 17
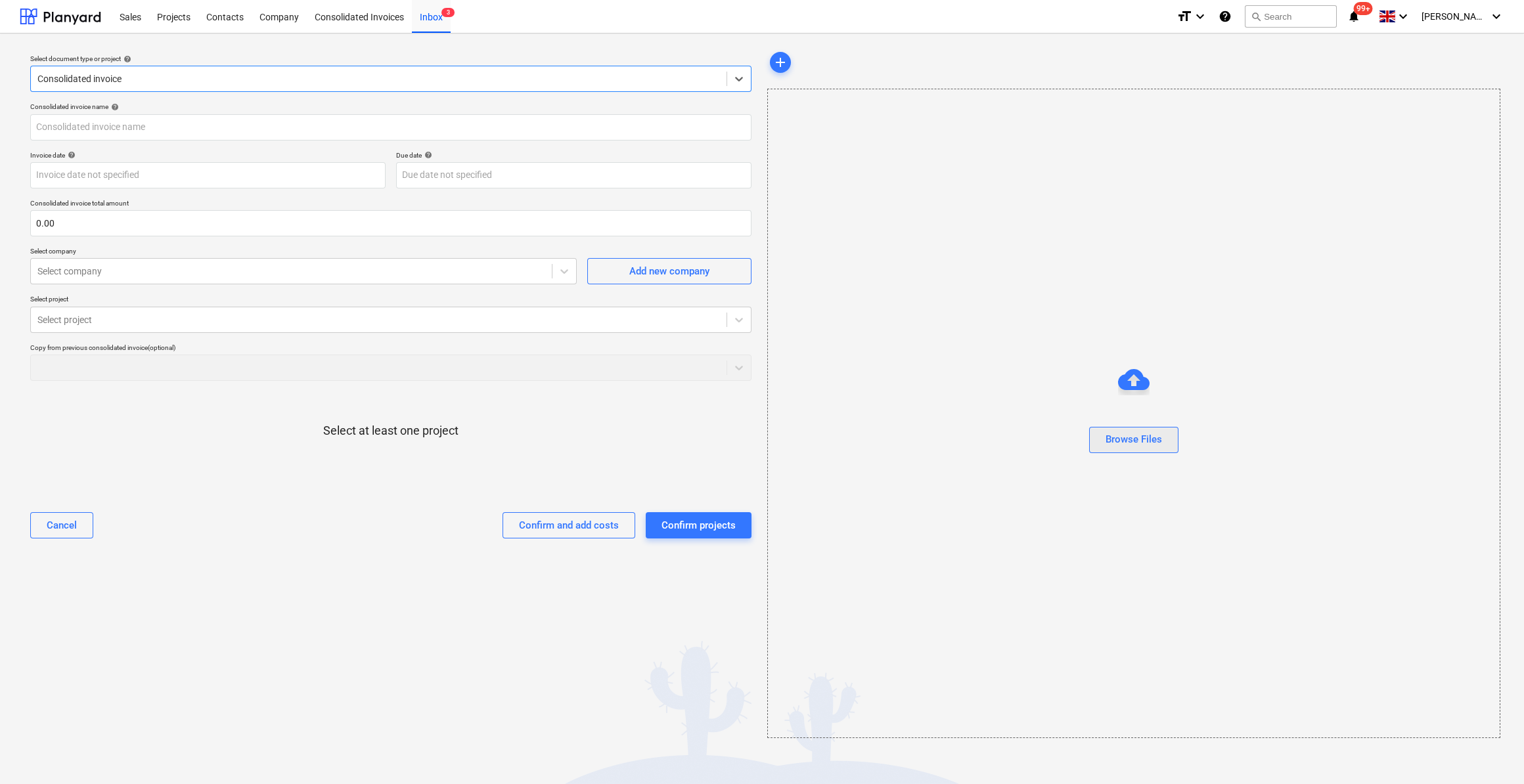
click at [1153, 440] on div "Browse Files" at bounding box center [1133, 439] width 57 height 17
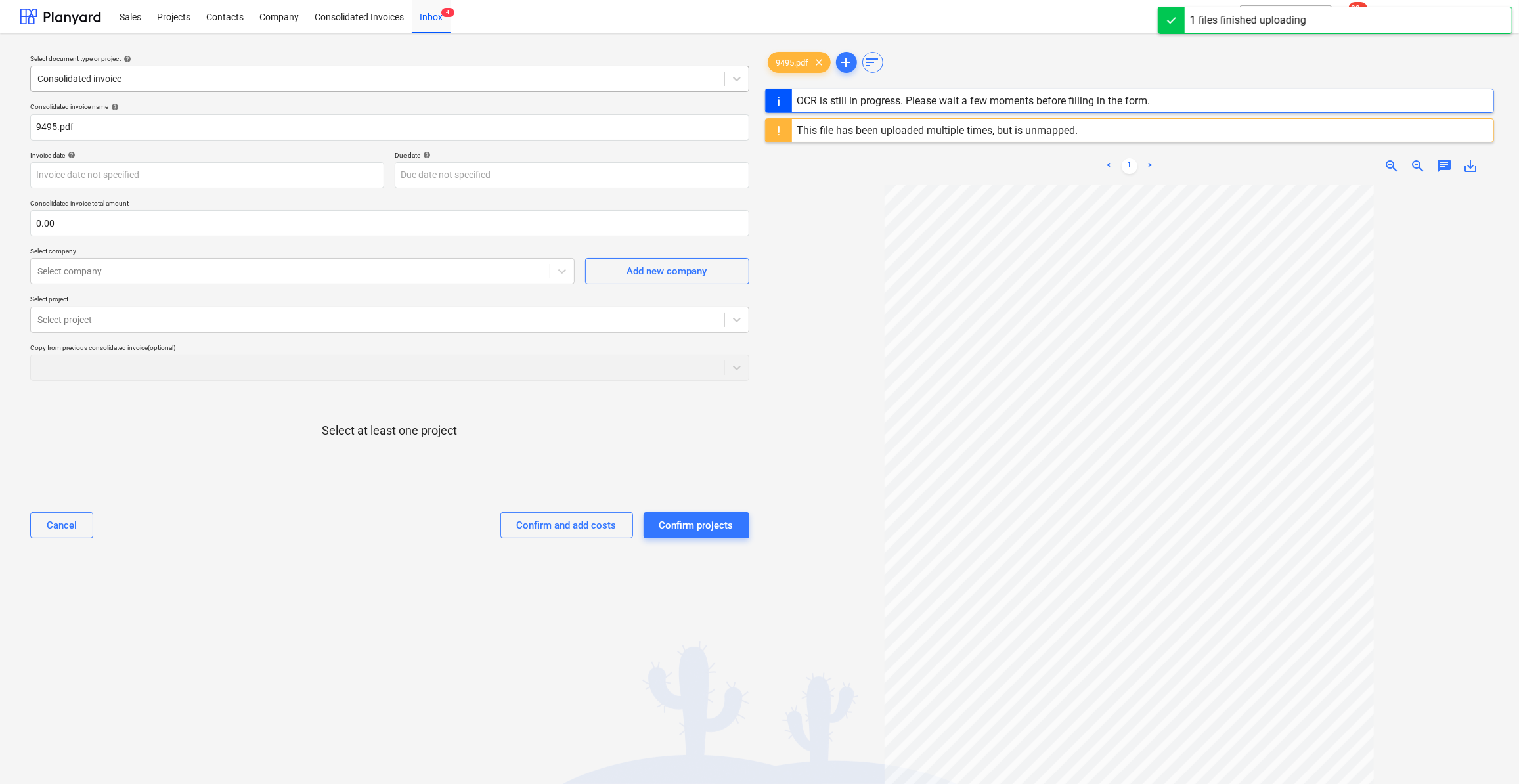
type input "SI1924451"
type input "[DATE]"
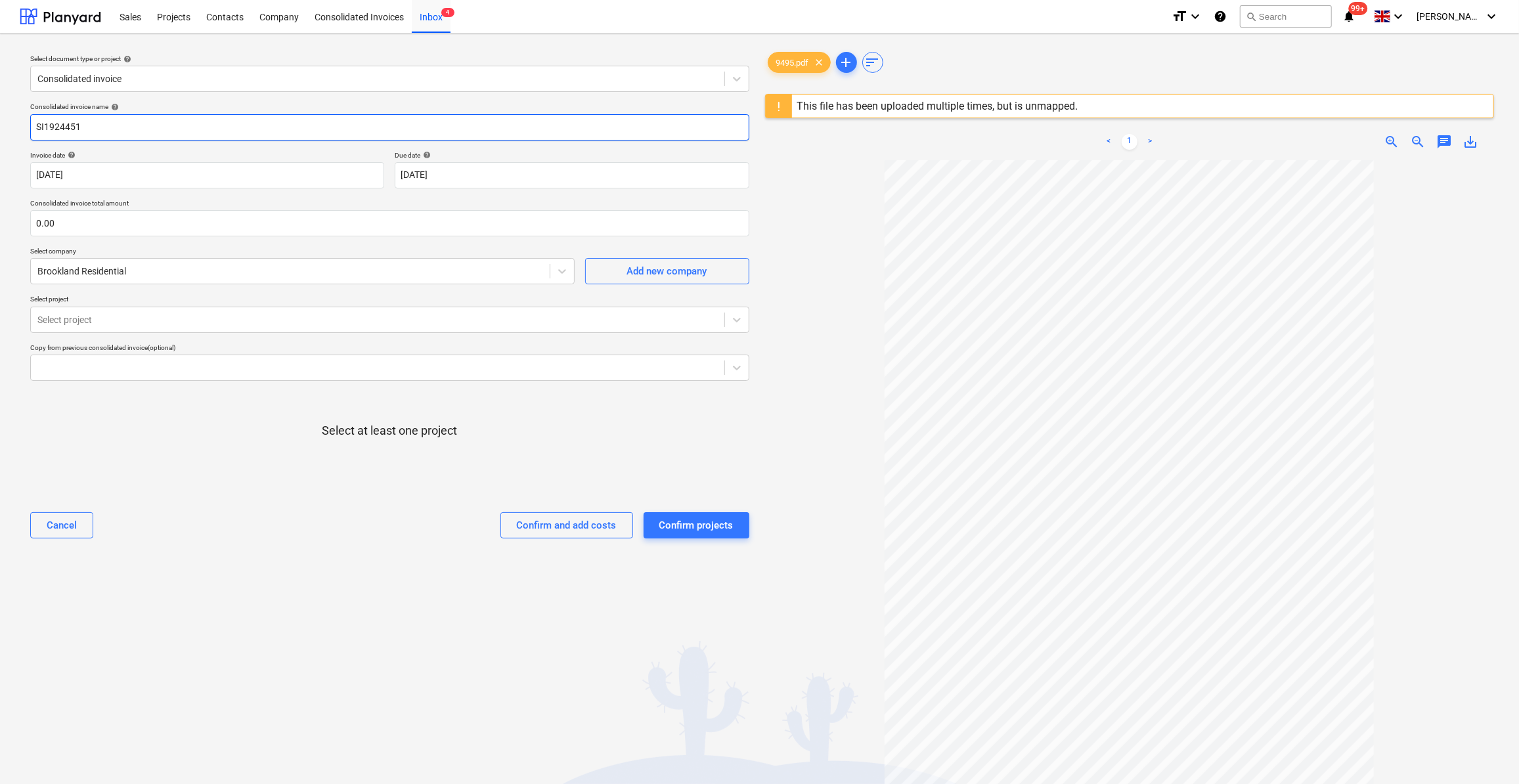
click at [31, 126] on input "SI1924451" at bounding box center [389, 127] width 719 height 26
type input "Materials - SI1924451"
click at [97, 222] on input "text" at bounding box center [389, 223] width 719 height 26
type input "91.41"
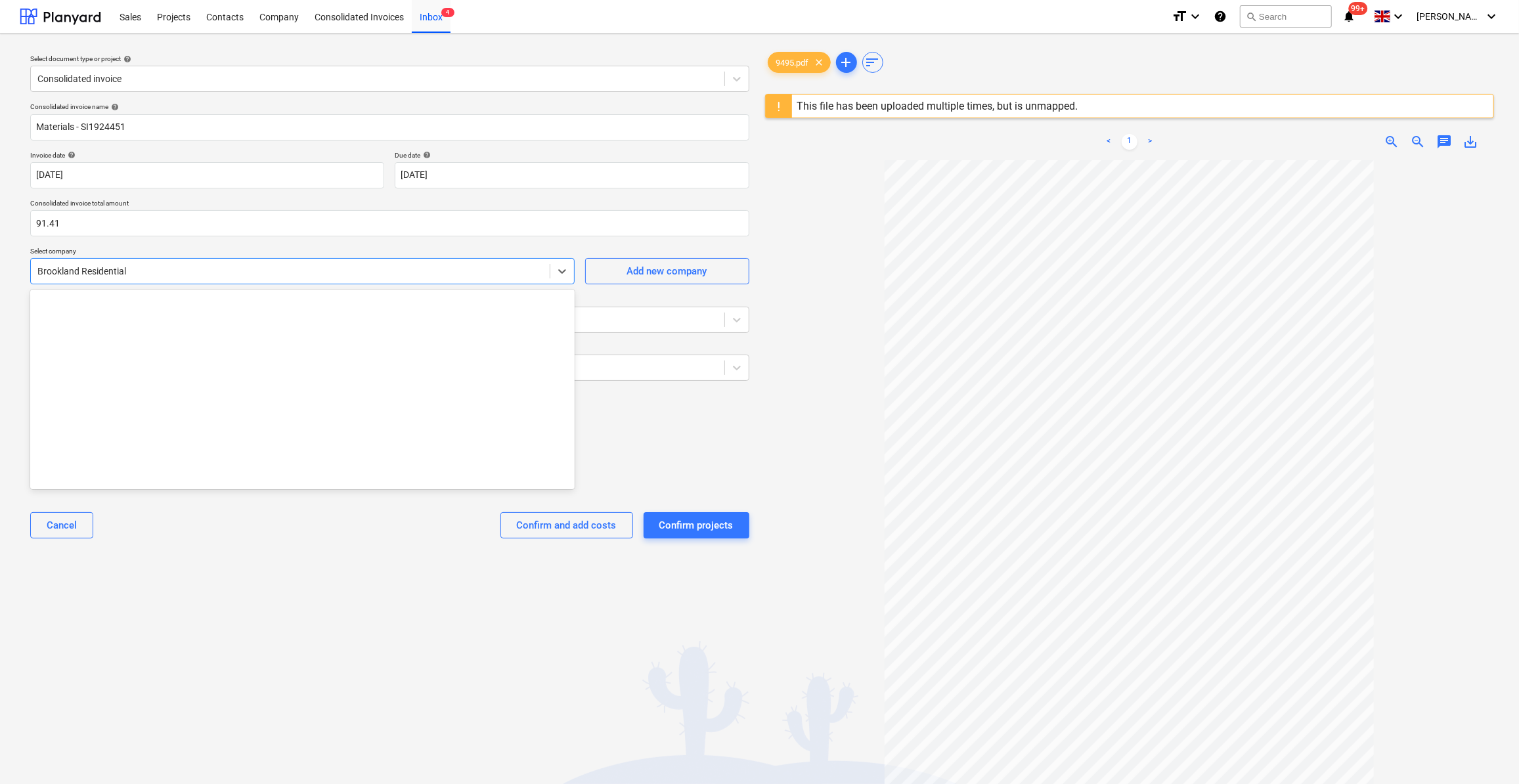
click at [149, 270] on div at bounding box center [290, 271] width 505 height 13
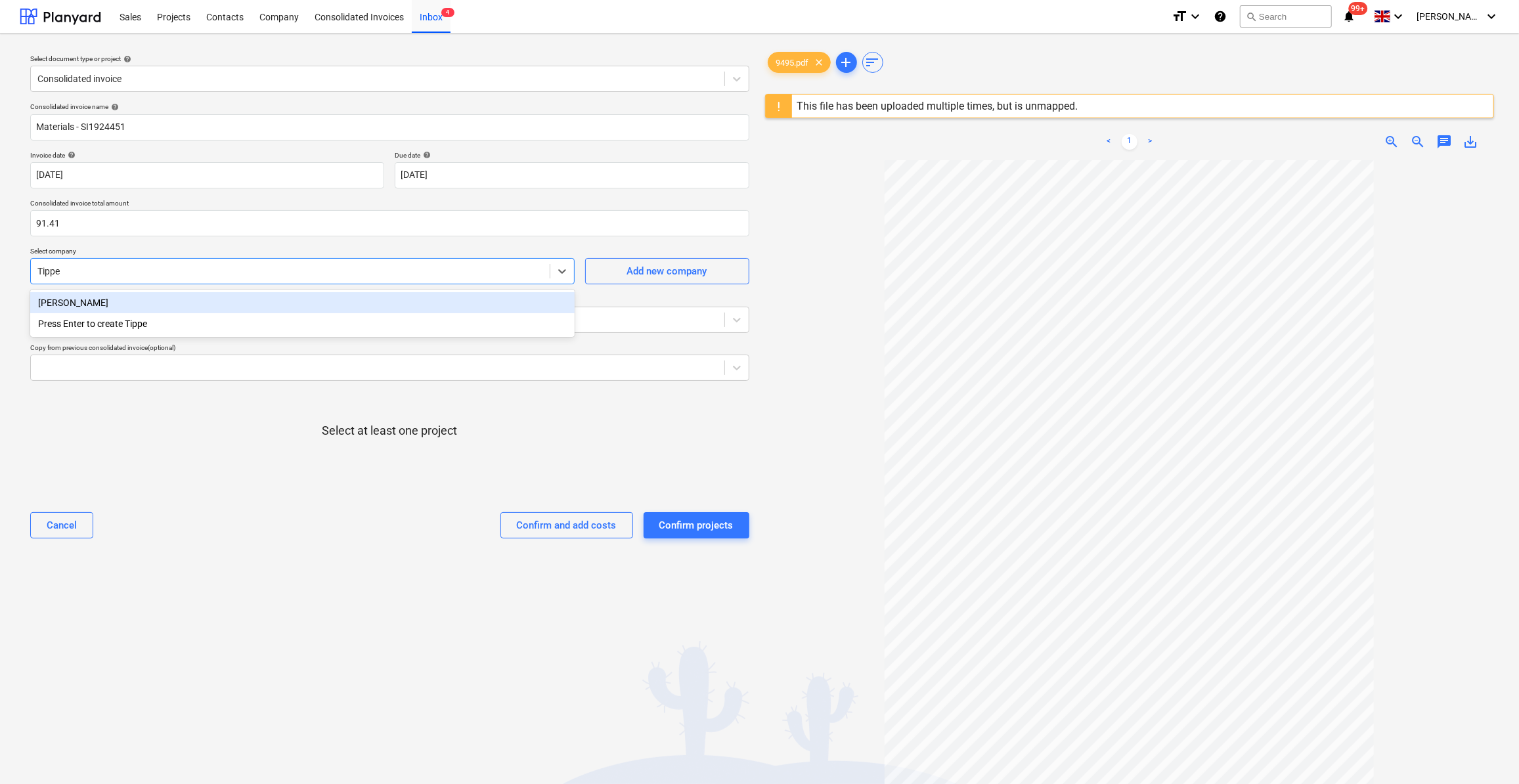
type input "Tipper"
click at [129, 306] on div "[PERSON_NAME]" at bounding box center [302, 303] width 544 height 21
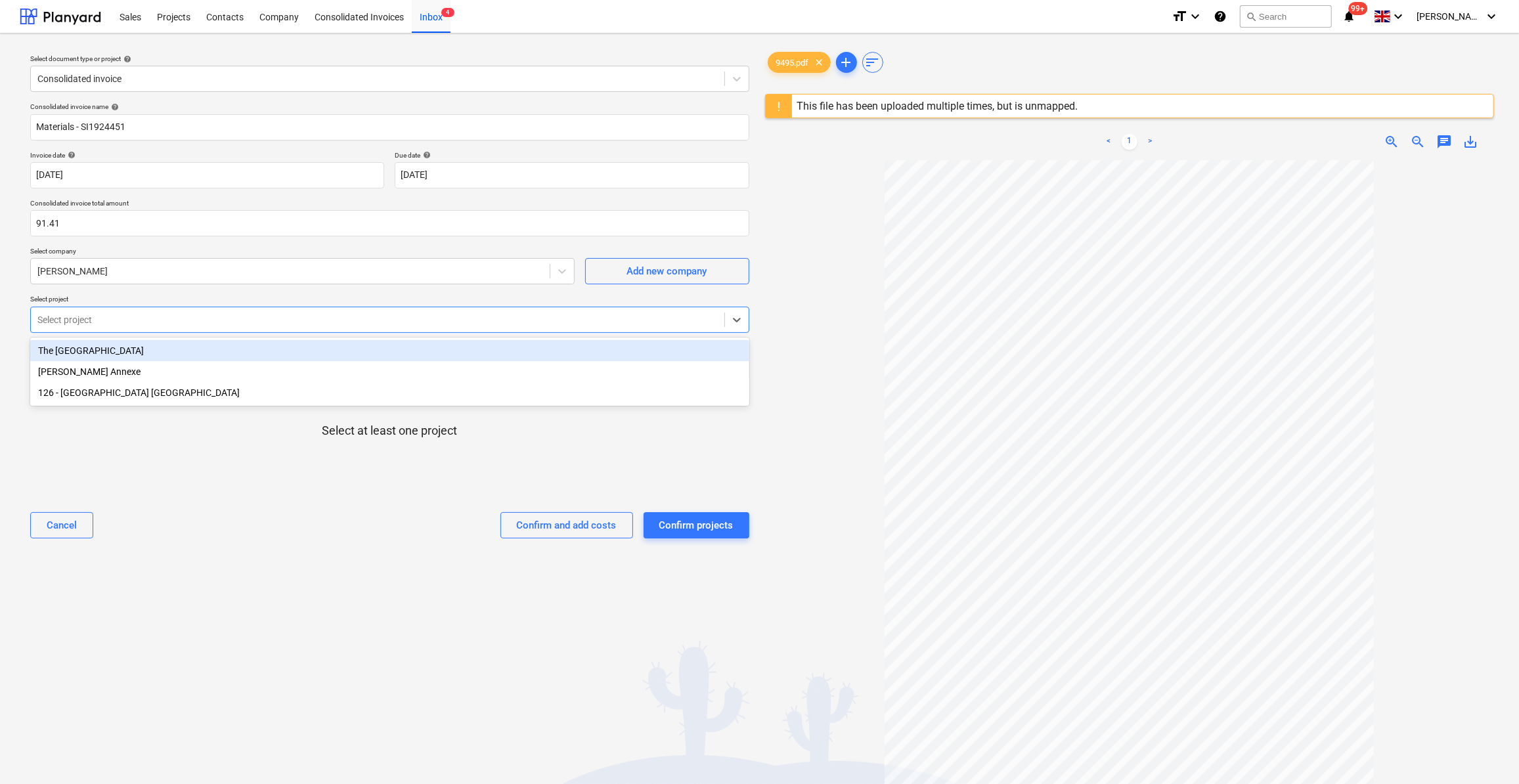
click at [86, 313] on div at bounding box center [377, 320] width 680 height 13
click at [83, 352] on div "The [GEOGRAPHIC_DATA]" at bounding box center [389, 350] width 719 height 21
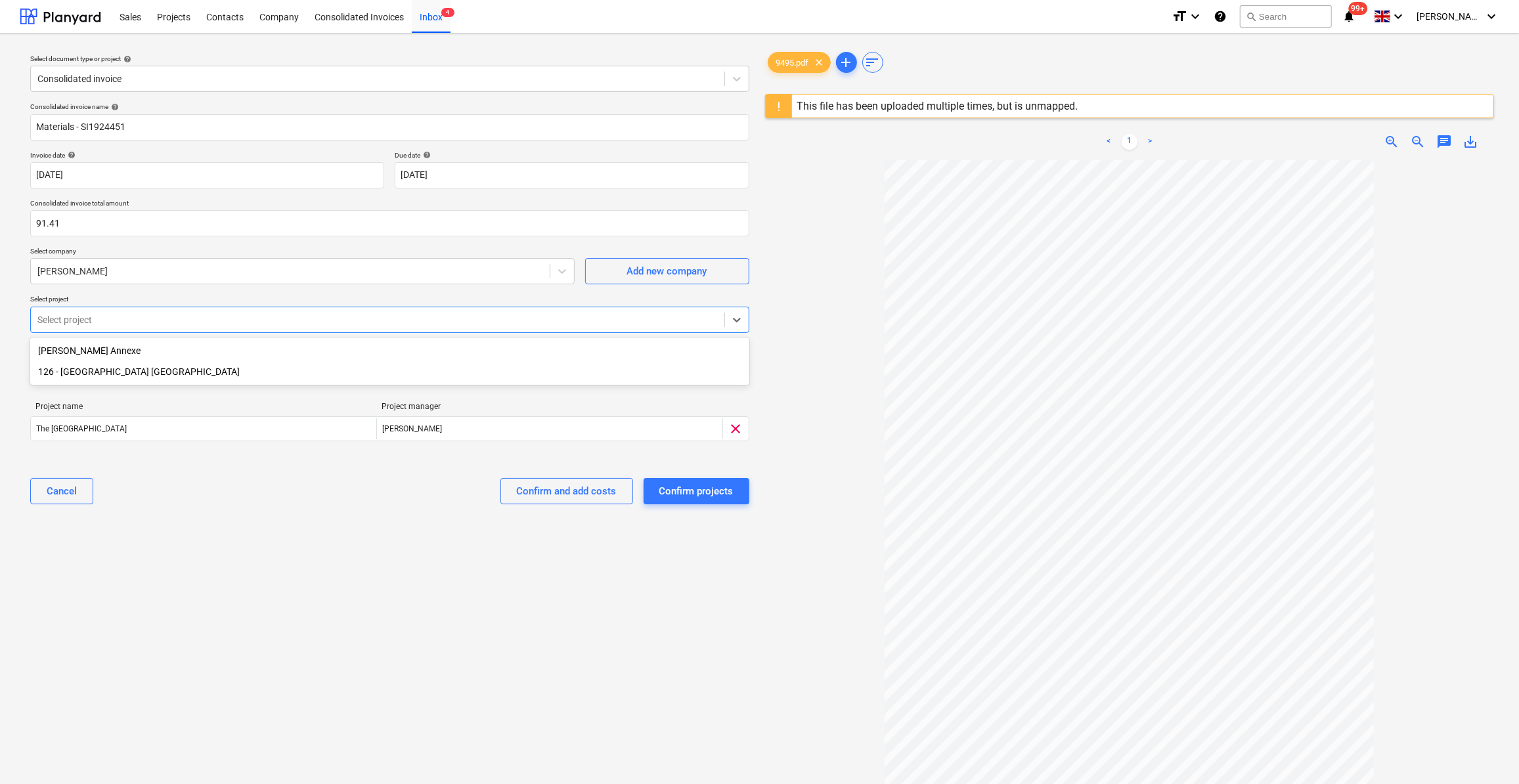
click at [94, 373] on div "126 - [GEOGRAPHIC_DATA] [GEOGRAPHIC_DATA]" at bounding box center [389, 372] width 719 height 21
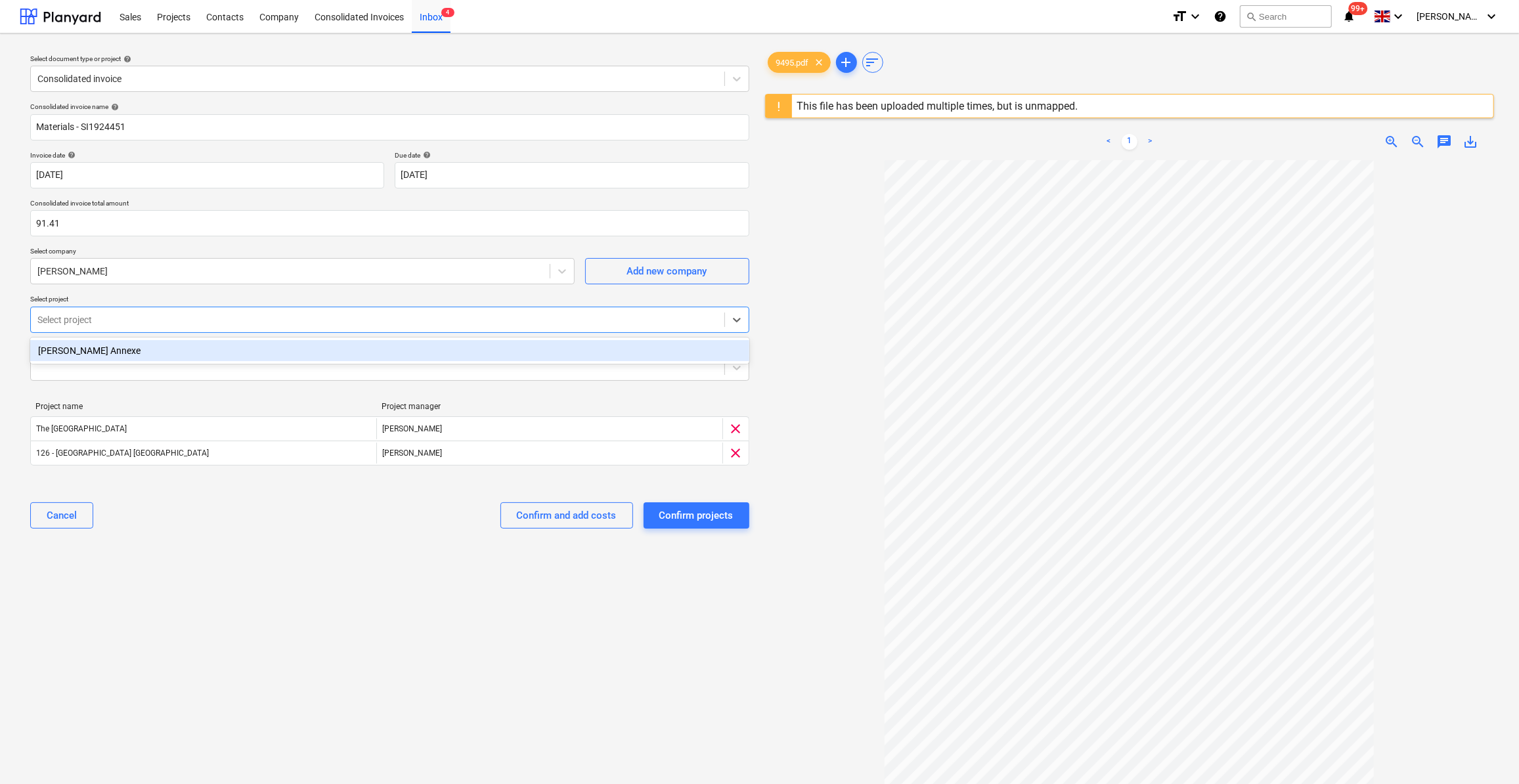
click at [785, 375] on div at bounding box center [1130, 533] width 730 height 747
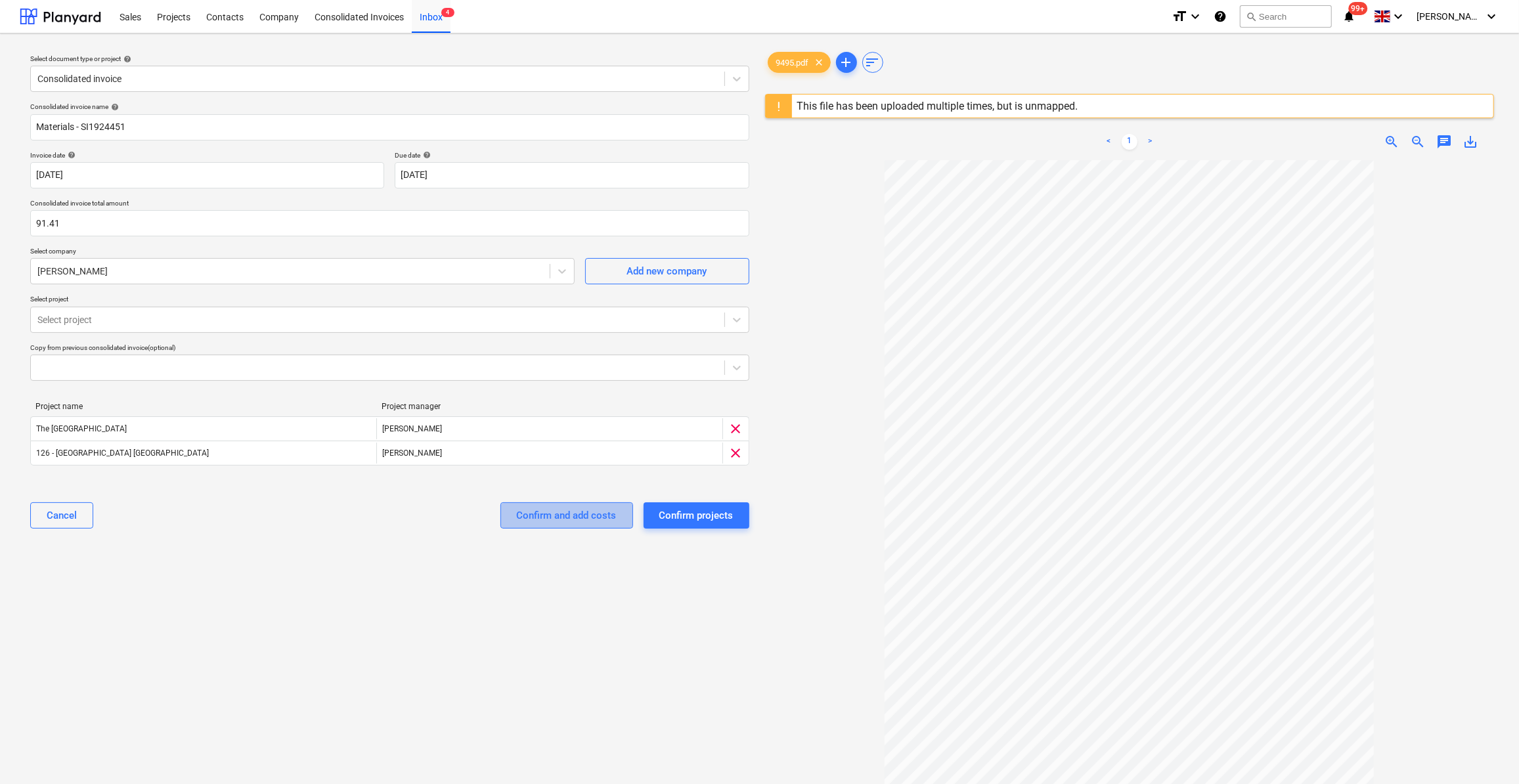
click at [560, 516] on div "Confirm and add costs" at bounding box center [566, 515] width 100 height 17
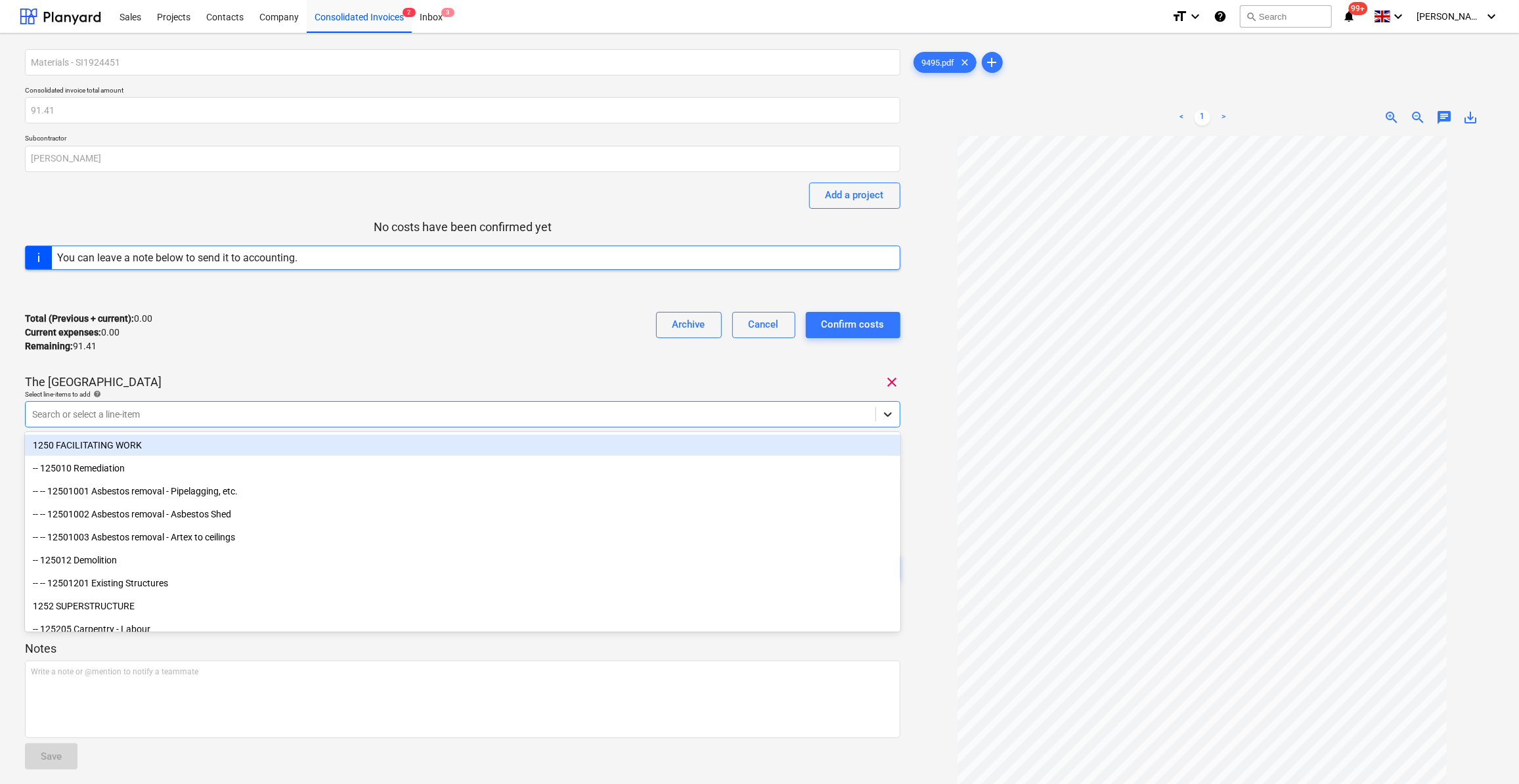
click at [884, 420] on div at bounding box center [888, 415] width 24 height 24
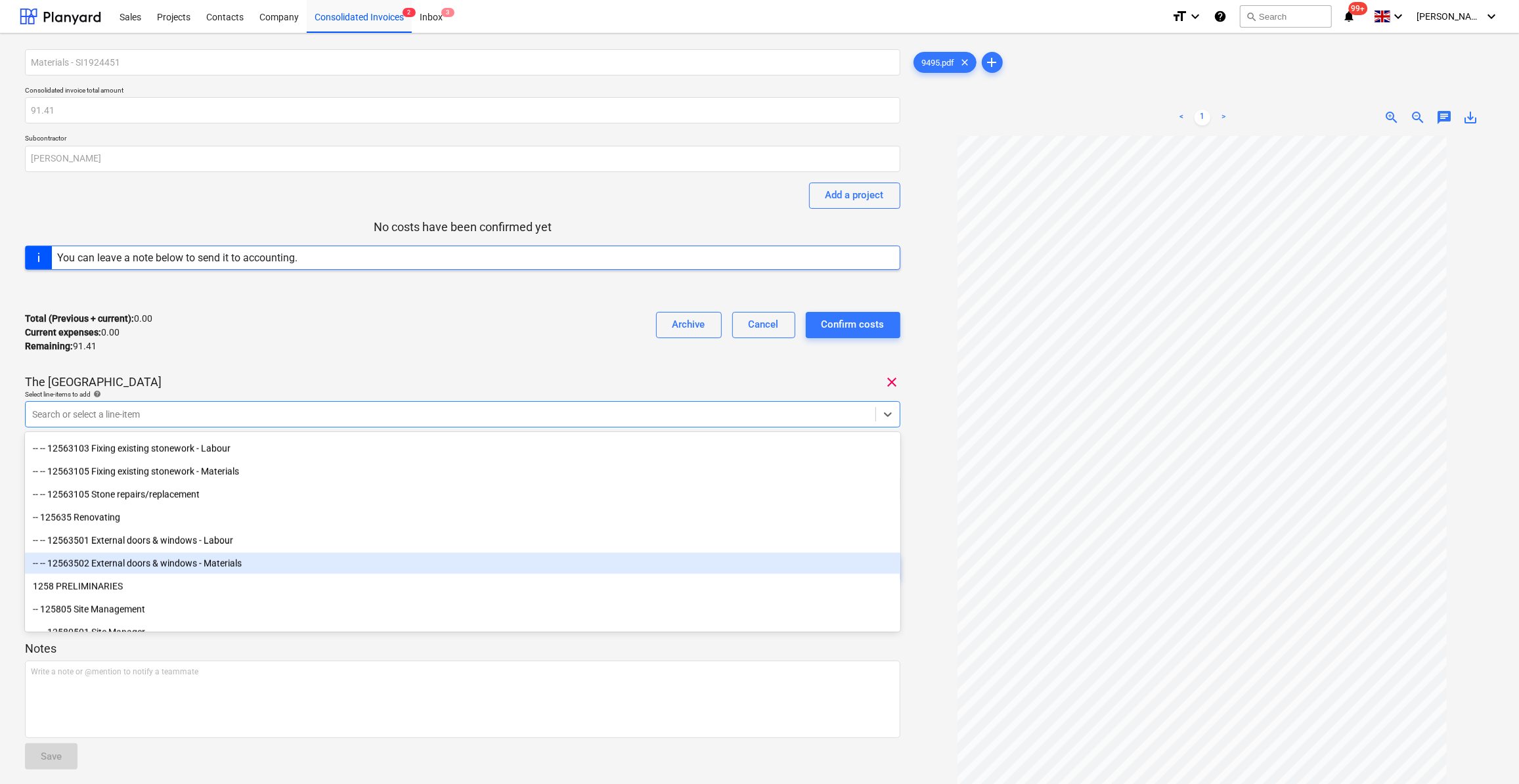
scroll to position [1551, 0]
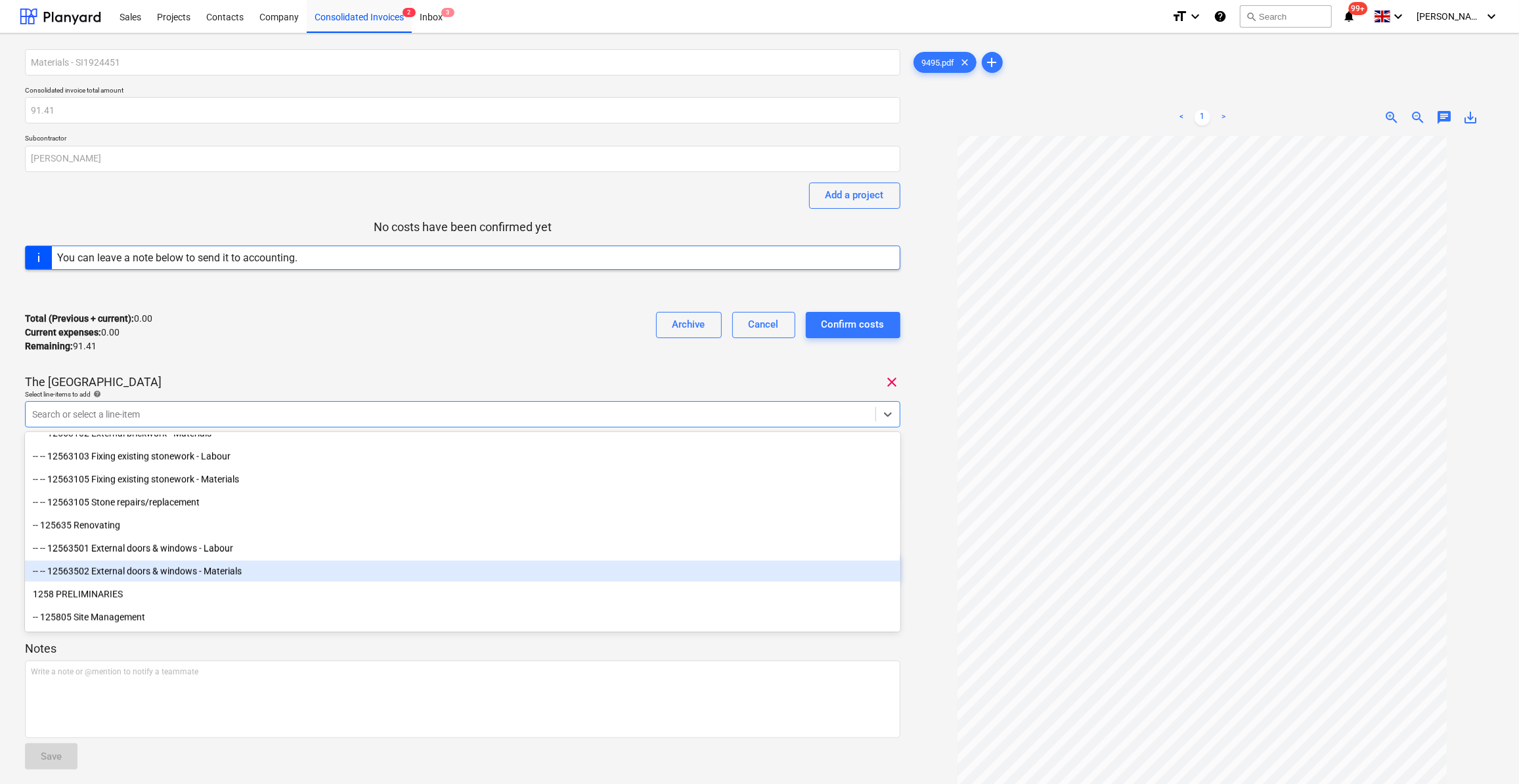
click at [215, 575] on div "-- -- 12563502 External doors & windows - Materials" at bounding box center [462, 571] width 875 height 21
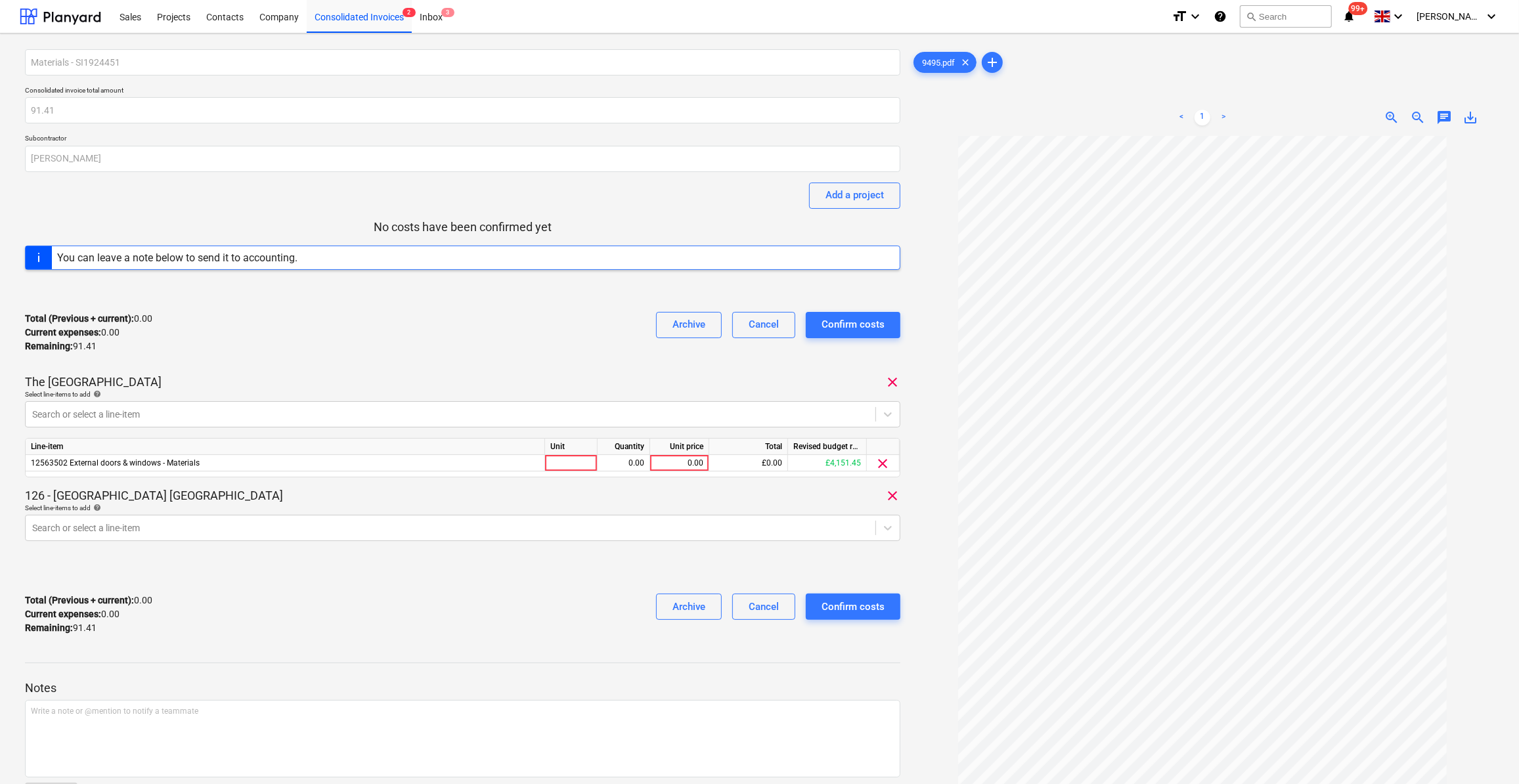
click at [931, 516] on div at bounding box center [1202, 509] width 583 height 747
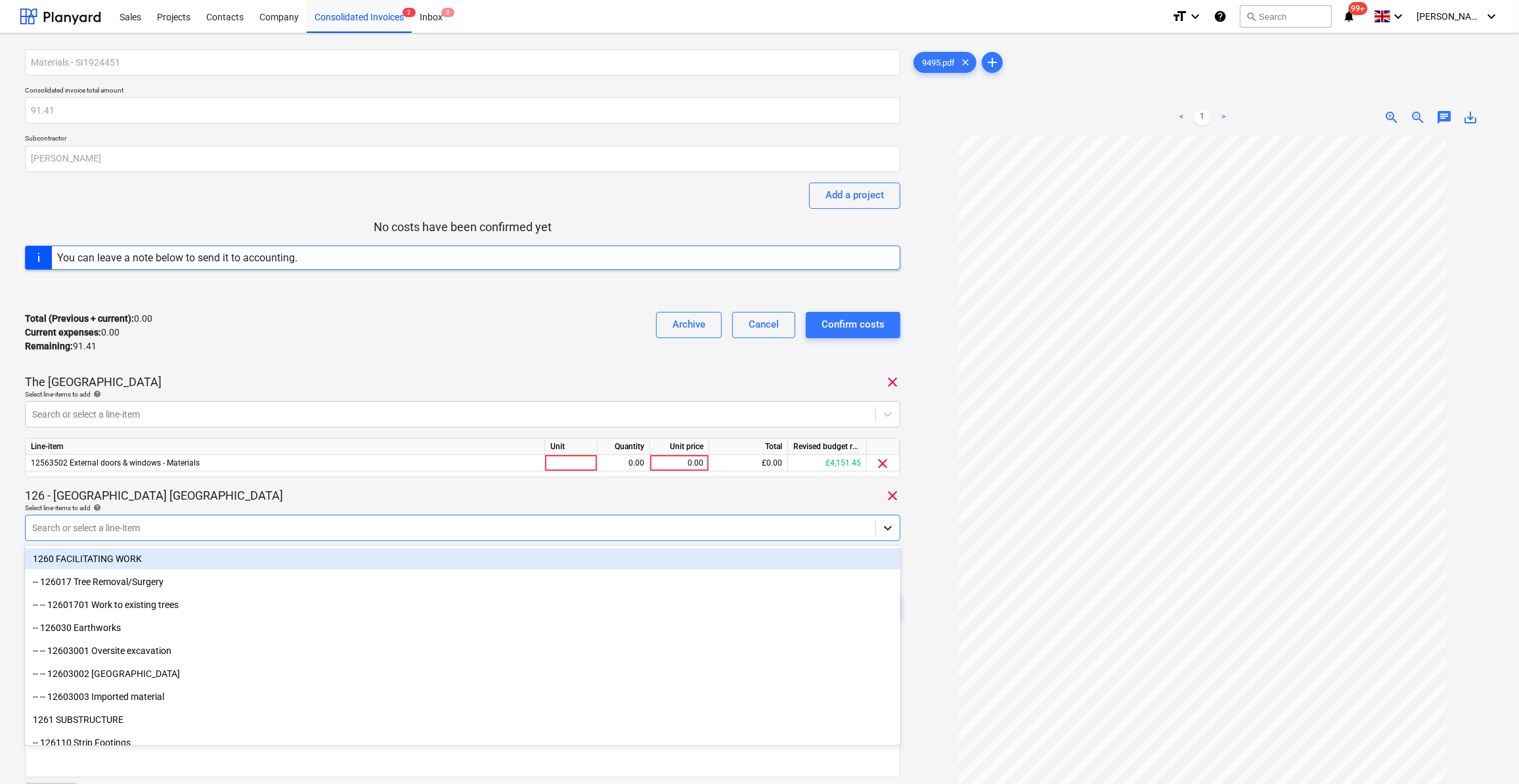
click at [887, 531] on icon at bounding box center [887, 527] width 13 height 13
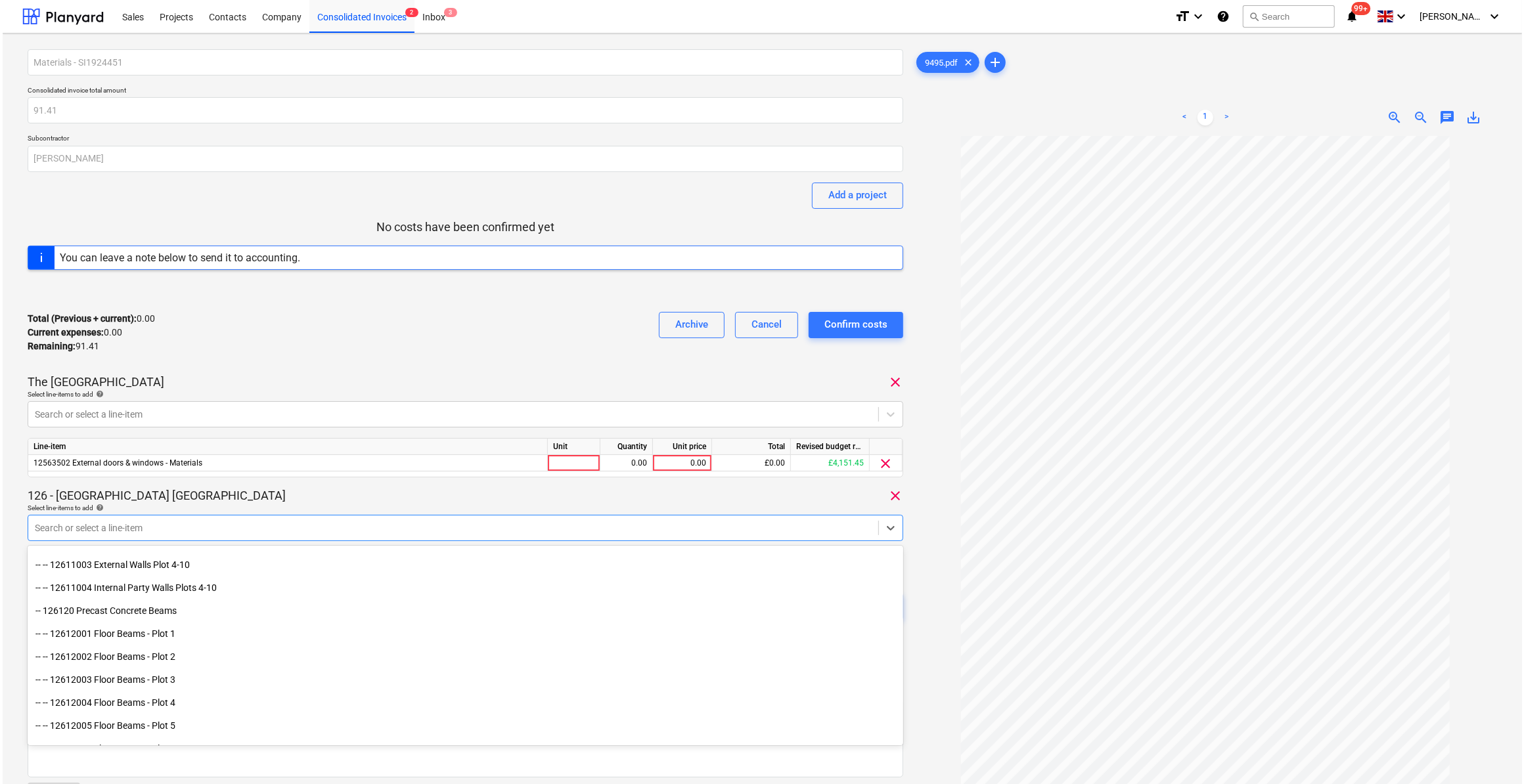
scroll to position [178, 0]
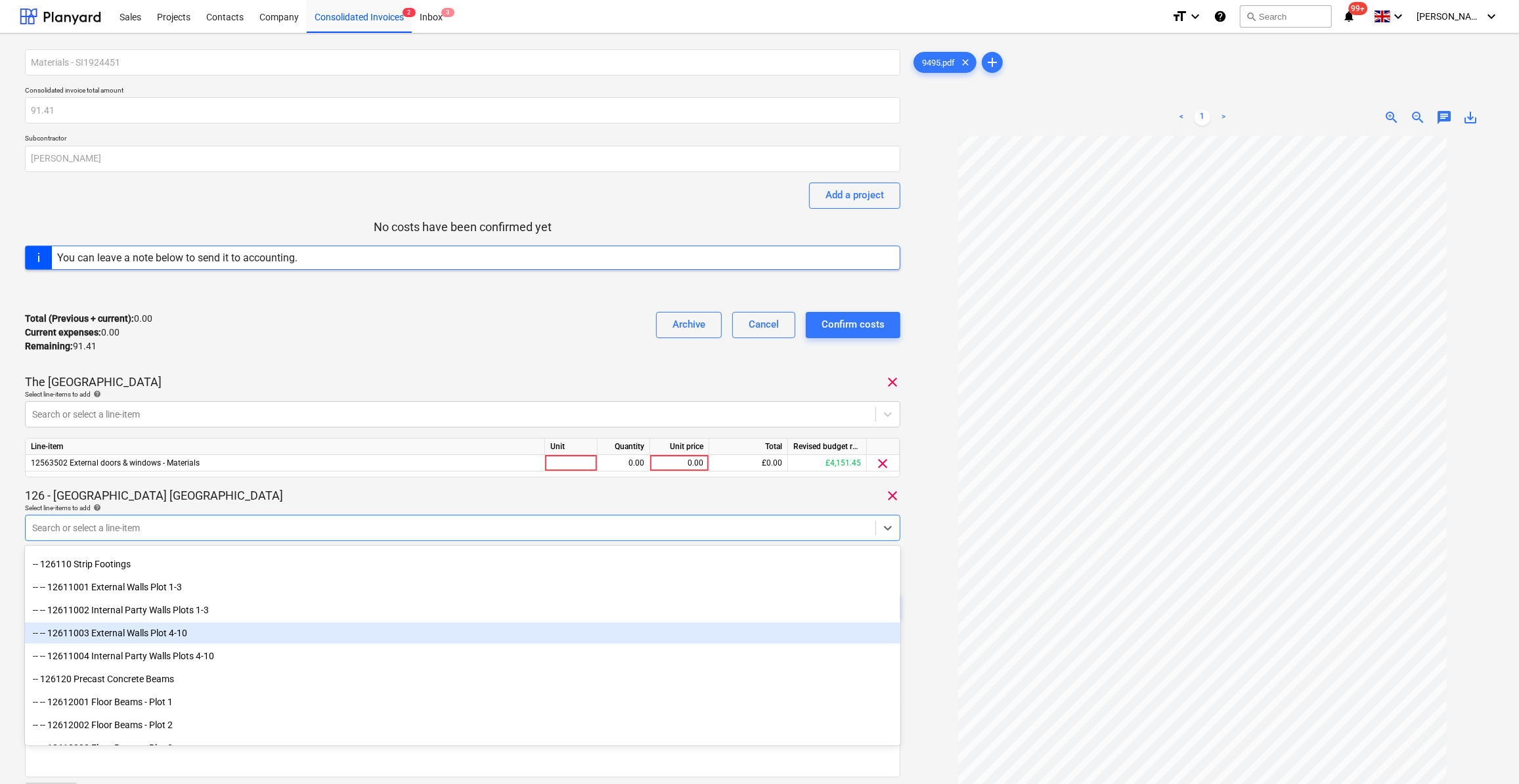
click at [261, 635] on div "-- -- 12611003 External Walls Plot 4-10" at bounding box center [462, 633] width 875 height 21
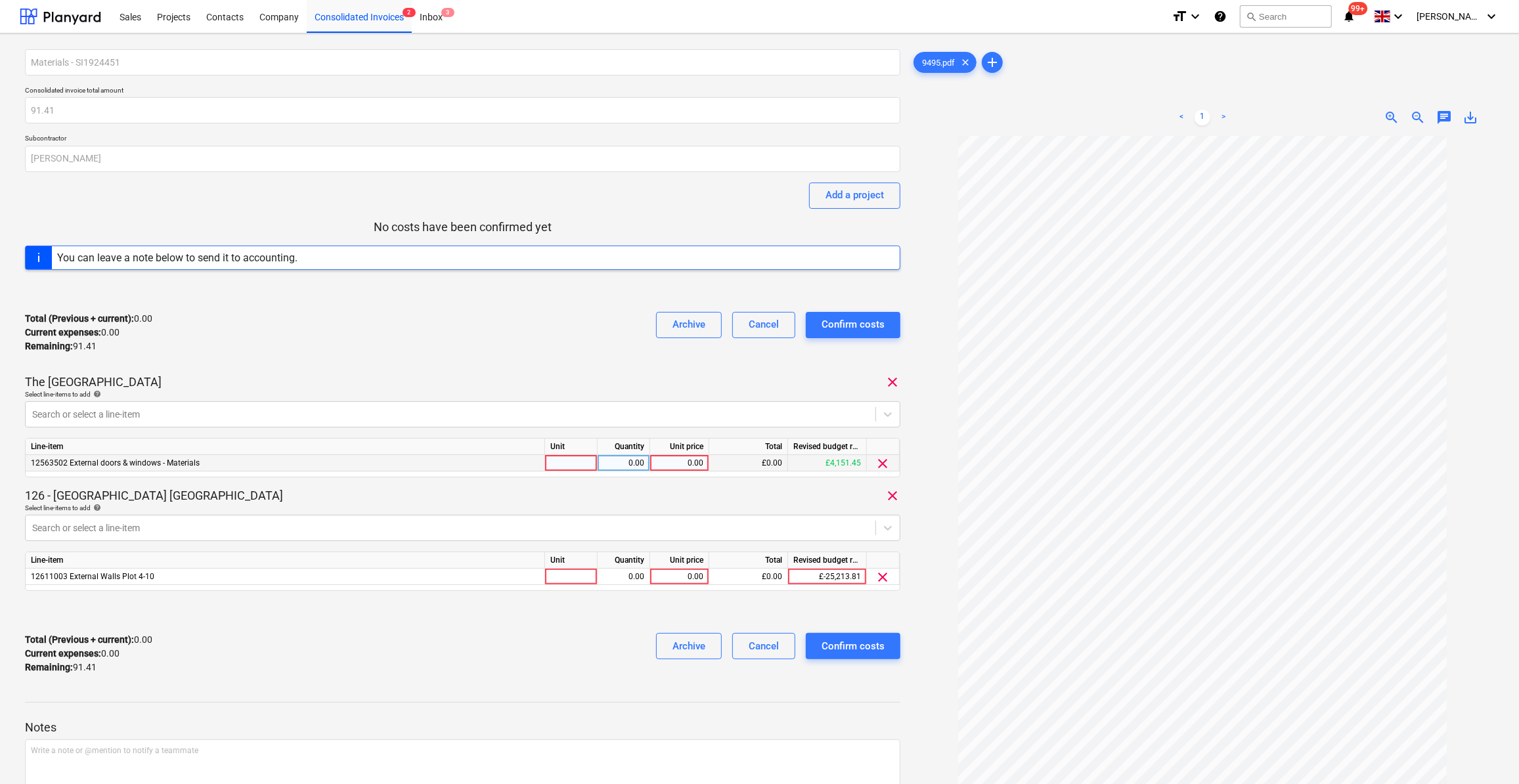
click at [556, 461] on div at bounding box center [572, 463] width 53 height 17
type input "Item"
click at [561, 578] on div at bounding box center [572, 576] width 53 height 17
type input "Item"
click at [633, 457] on div "0.00" at bounding box center [624, 463] width 42 height 17
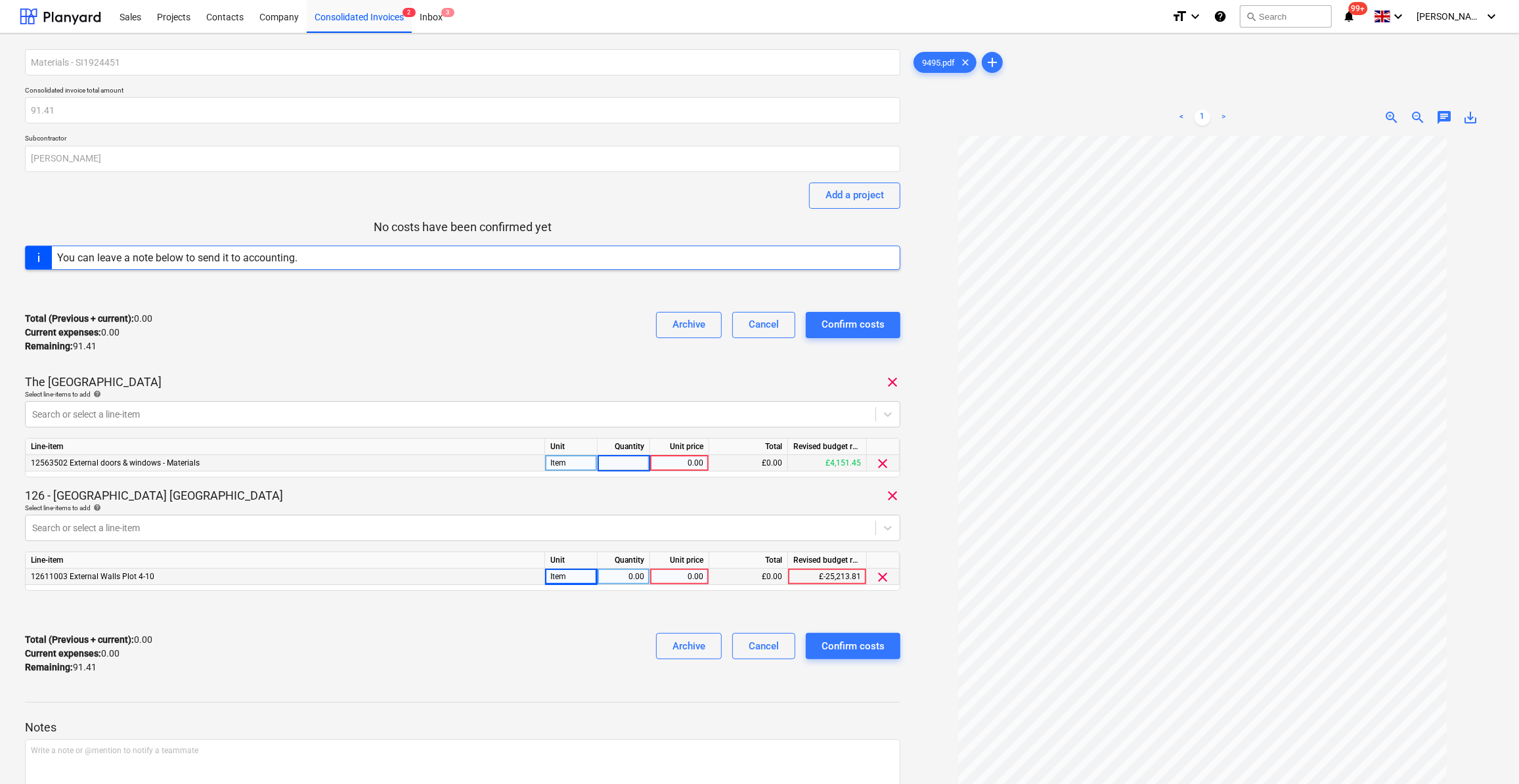
type input "1"
click at [625, 580] on div "0.00" at bounding box center [624, 576] width 42 height 17
type input "1"
click at [676, 460] on div "0.00" at bounding box center [680, 463] width 48 height 17
type input "63.62"
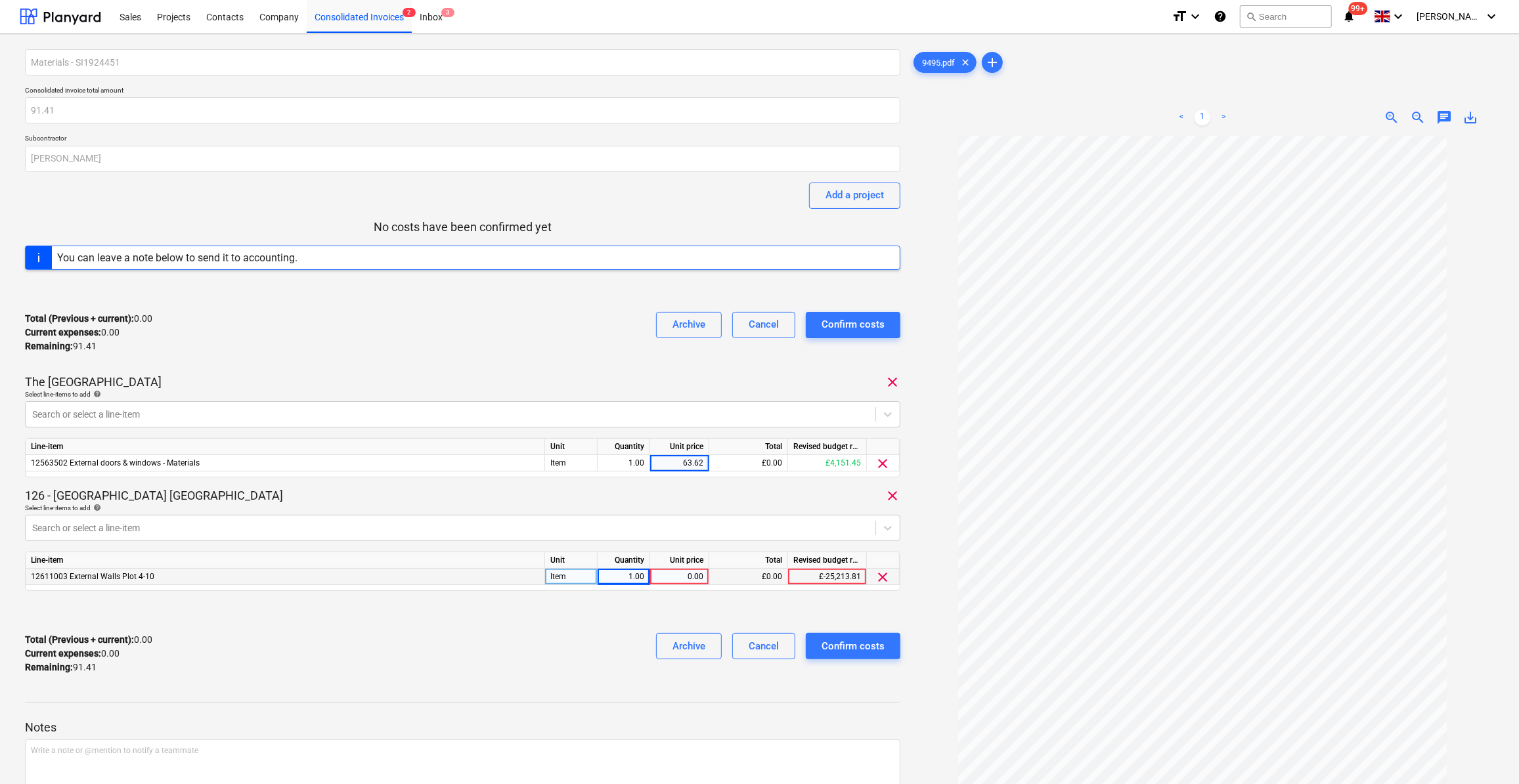
click at [686, 574] on div "0.00" at bounding box center [680, 576] width 48 height 17
type input "27.79"
click at [697, 608] on div at bounding box center [462, 611] width 875 height 21
click at [860, 646] on div "Confirm costs" at bounding box center [853, 646] width 63 height 17
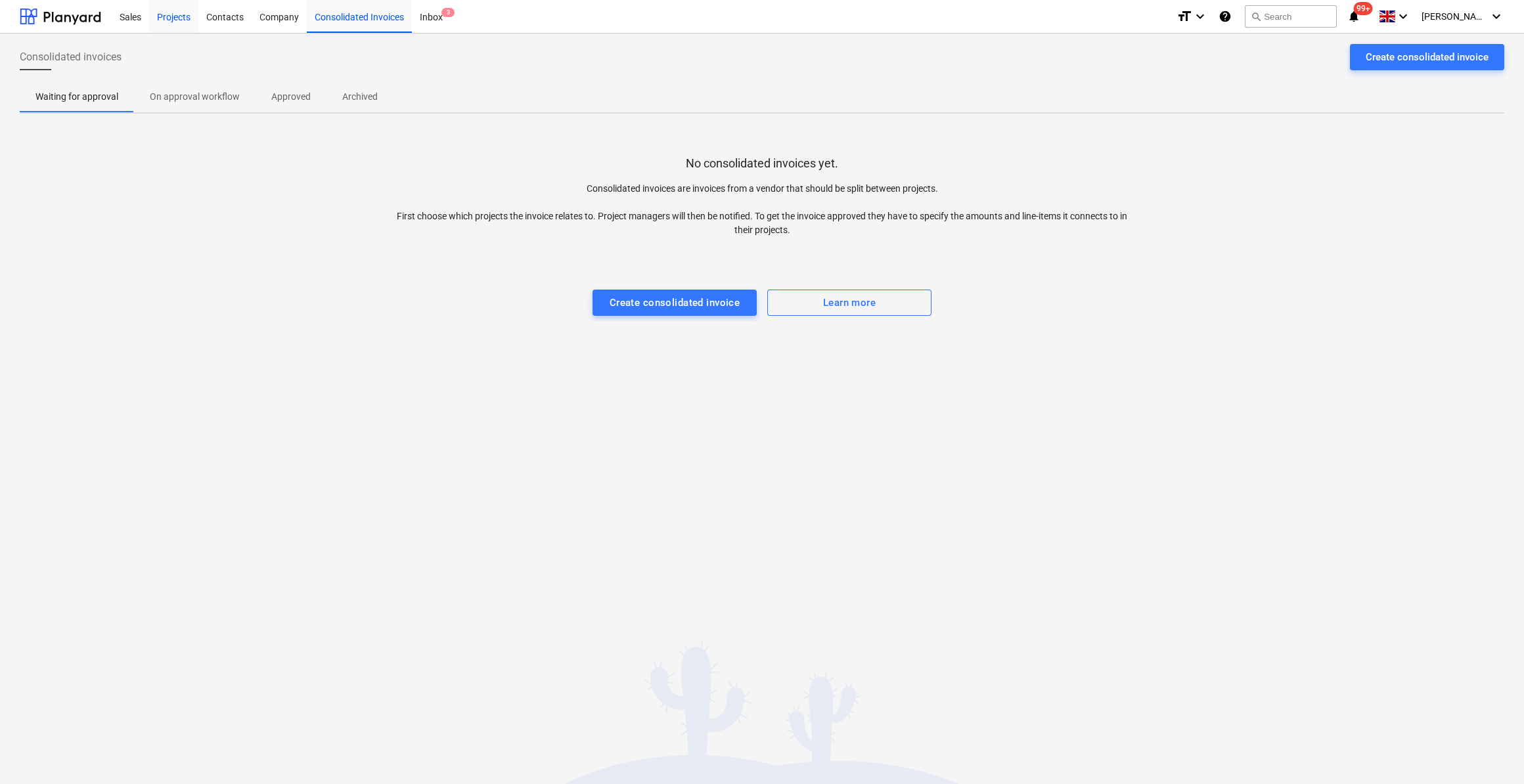
click at [184, 12] on div "Projects" at bounding box center [174, 16] width 50 height 34
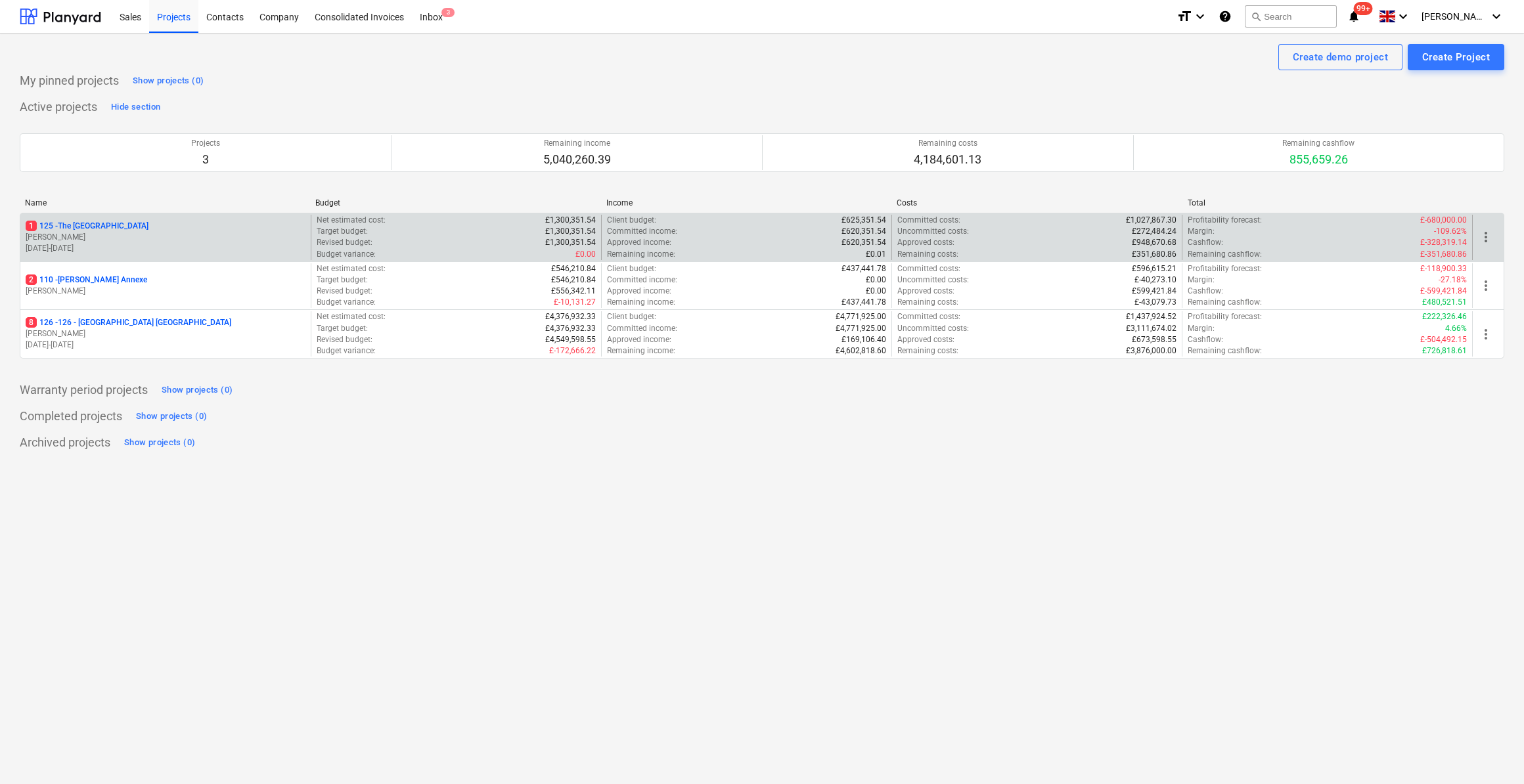
click at [92, 225] on p "1 125 - The Royal Hotel" at bounding box center [87, 226] width 123 height 11
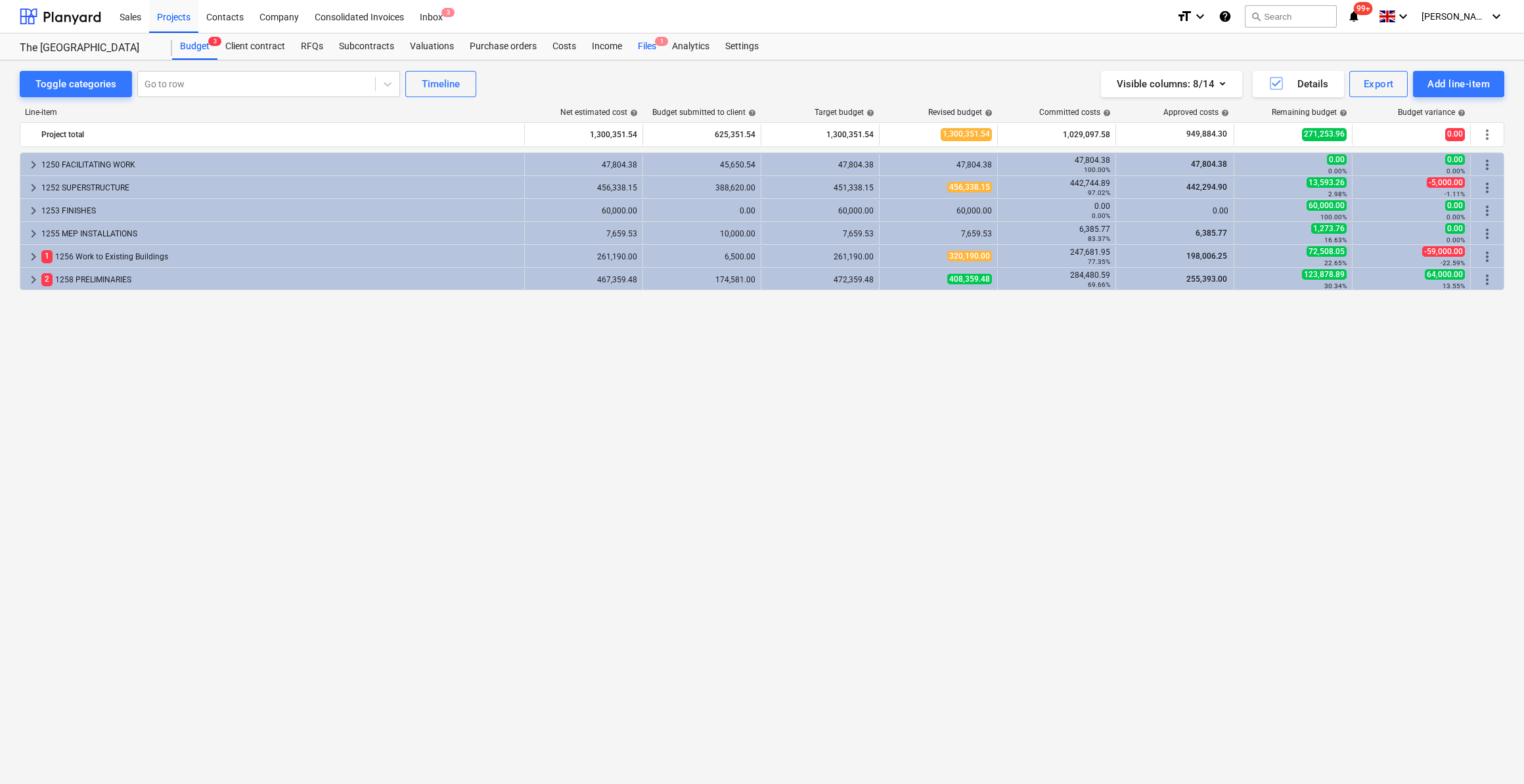
click at [649, 42] on div "Files 1" at bounding box center [647, 46] width 34 height 26
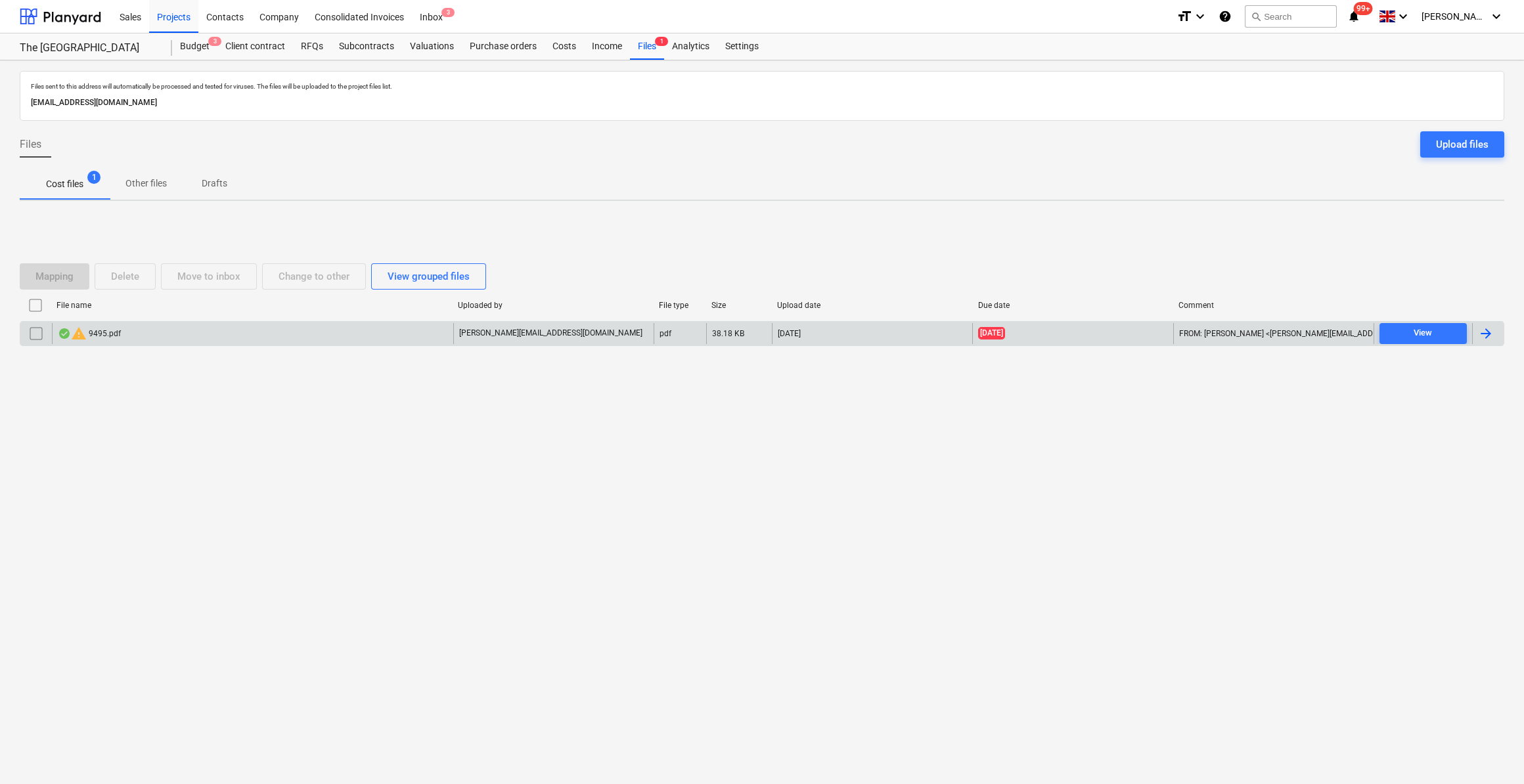
click at [36, 334] on input "checkbox" at bounding box center [36, 333] width 21 height 21
click at [131, 281] on div "Delete" at bounding box center [125, 276] width 28 height 17
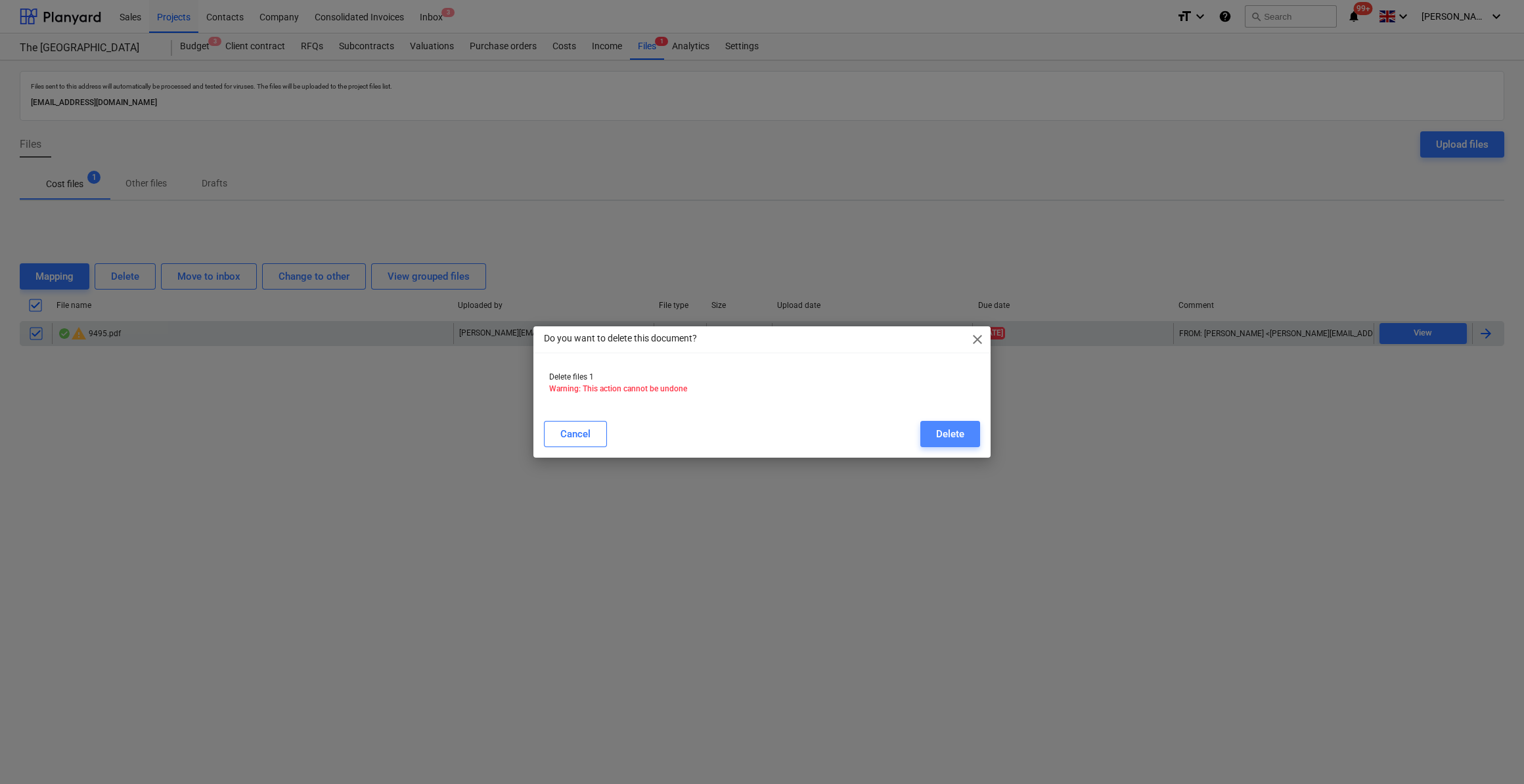
click at [951, 441] on div "Delete" at bounding box center [949, 433] width 28 height 17
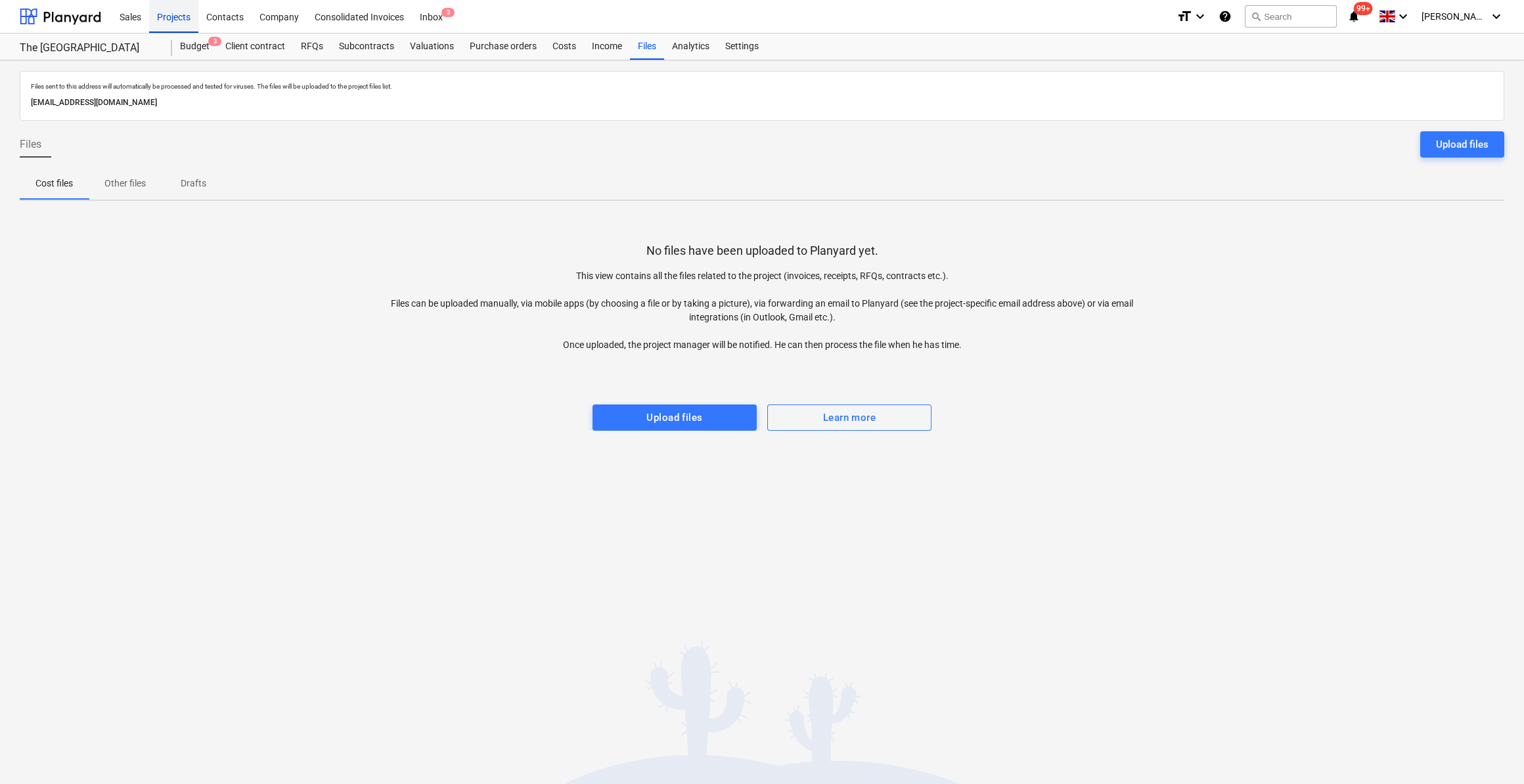
click at [174, 18] on div "Projects" at bounding box center [174, 16] width 50 height 34
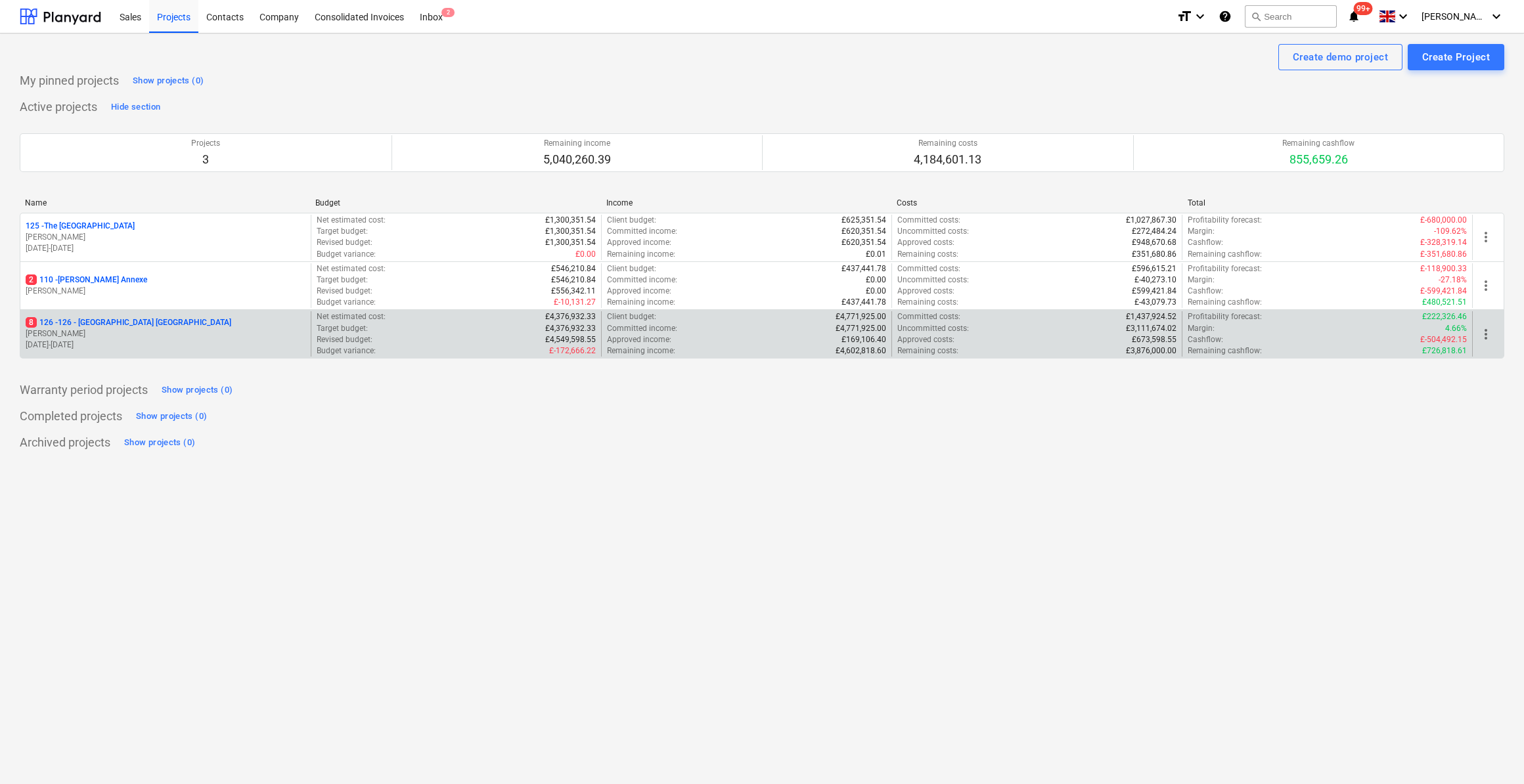
click at [101, 323] on p "8 126 - 126 - Royal Townhouses Ashby" at bounding box center [128, 323] width 205 height 11
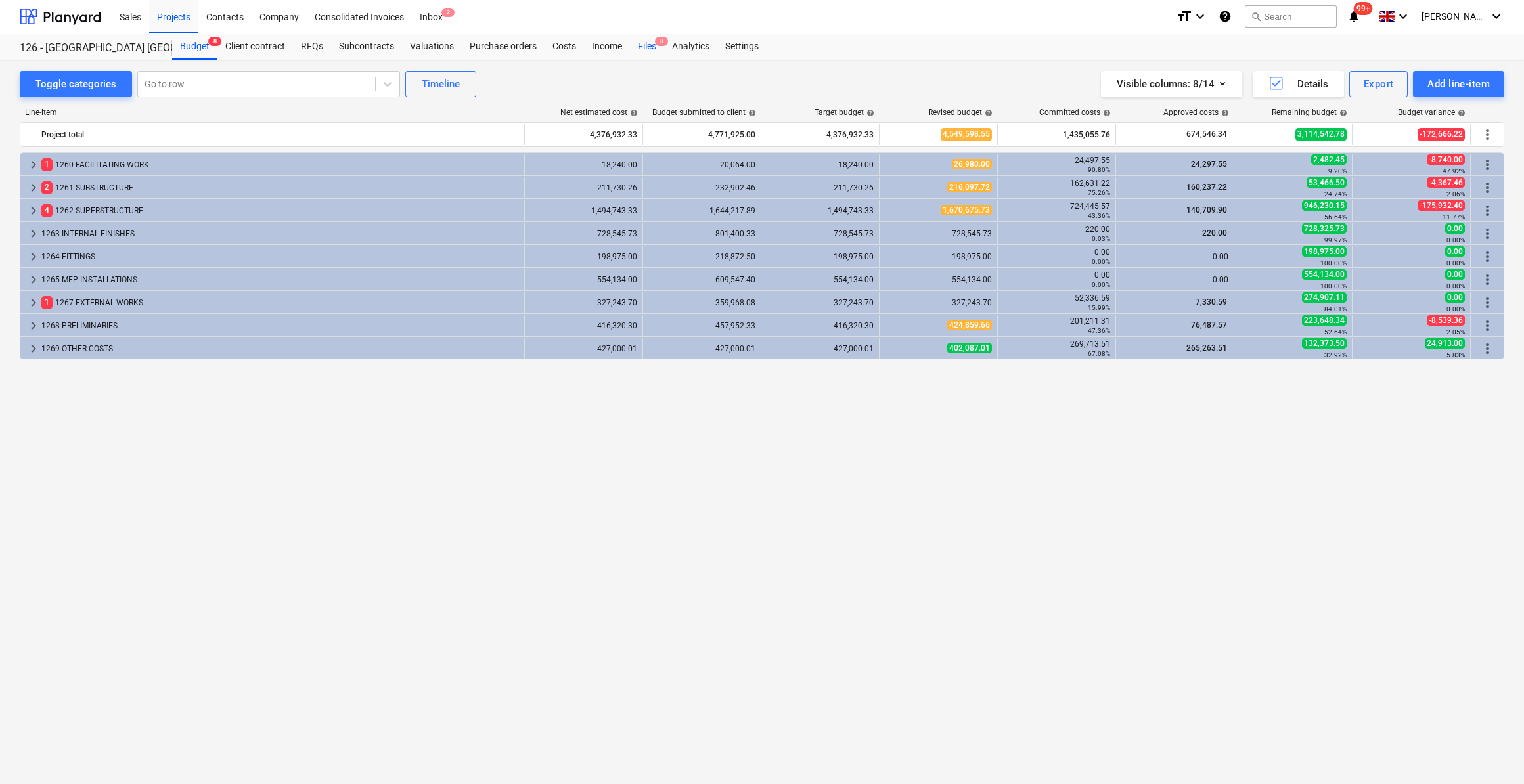
click at [638, 48] on div "Files 8" at bounding box center [647, 46] width 34 height 26
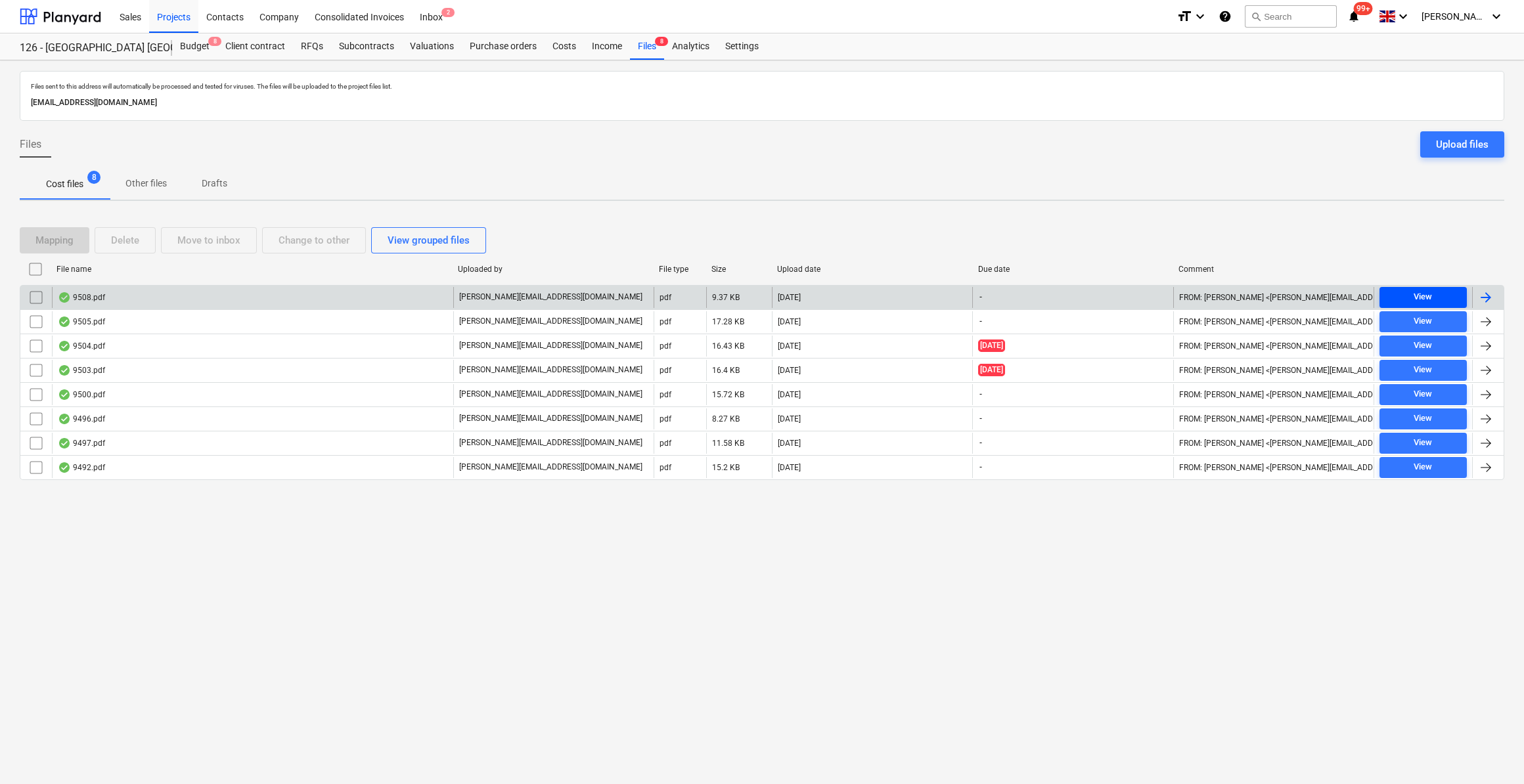
click at [1416, 300] on div "View" at bounding box center [1422, 296] width 18 height 15
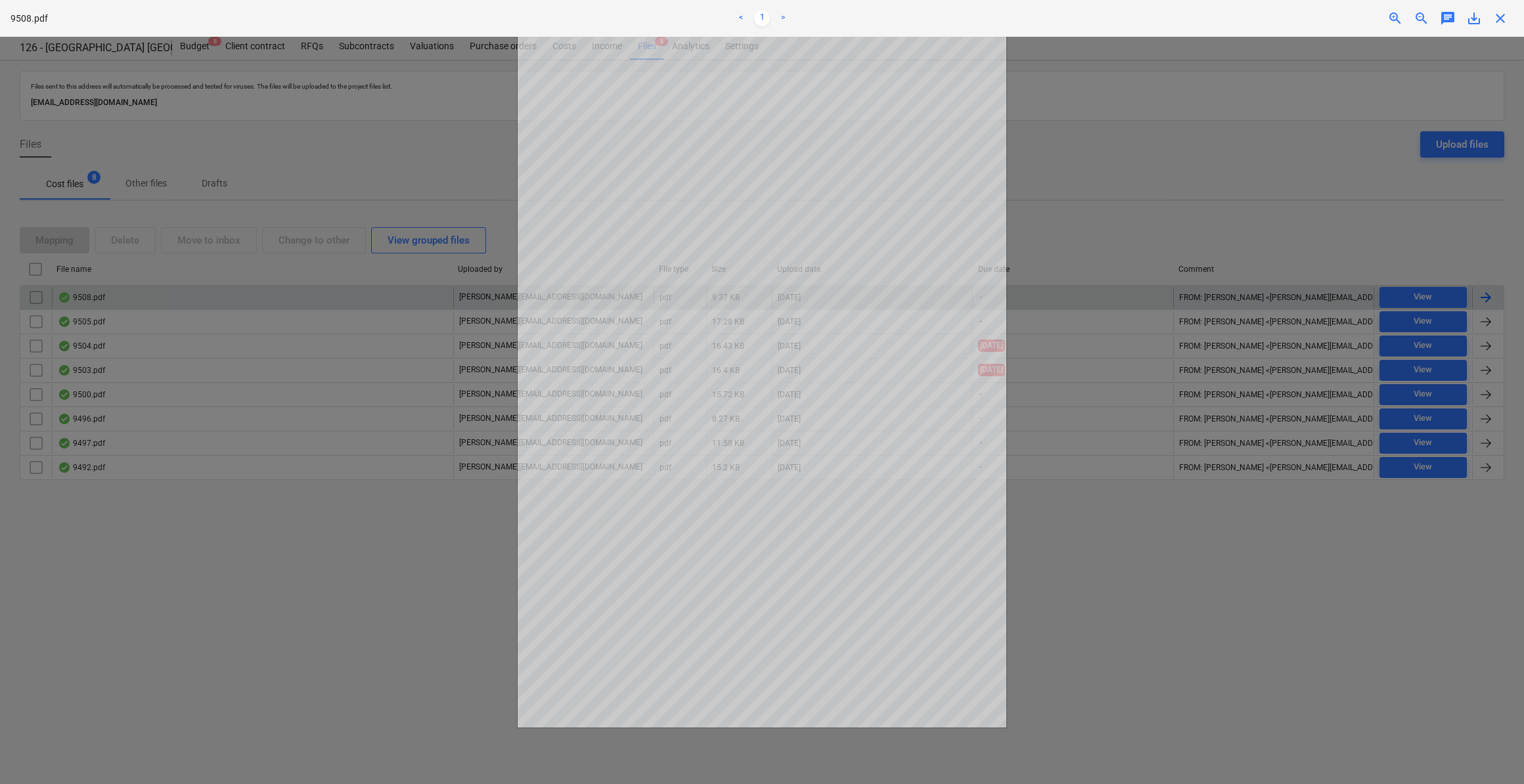
click at [1494, 18] on span "close" at bounding box center [1500, 18] width 16 height 16
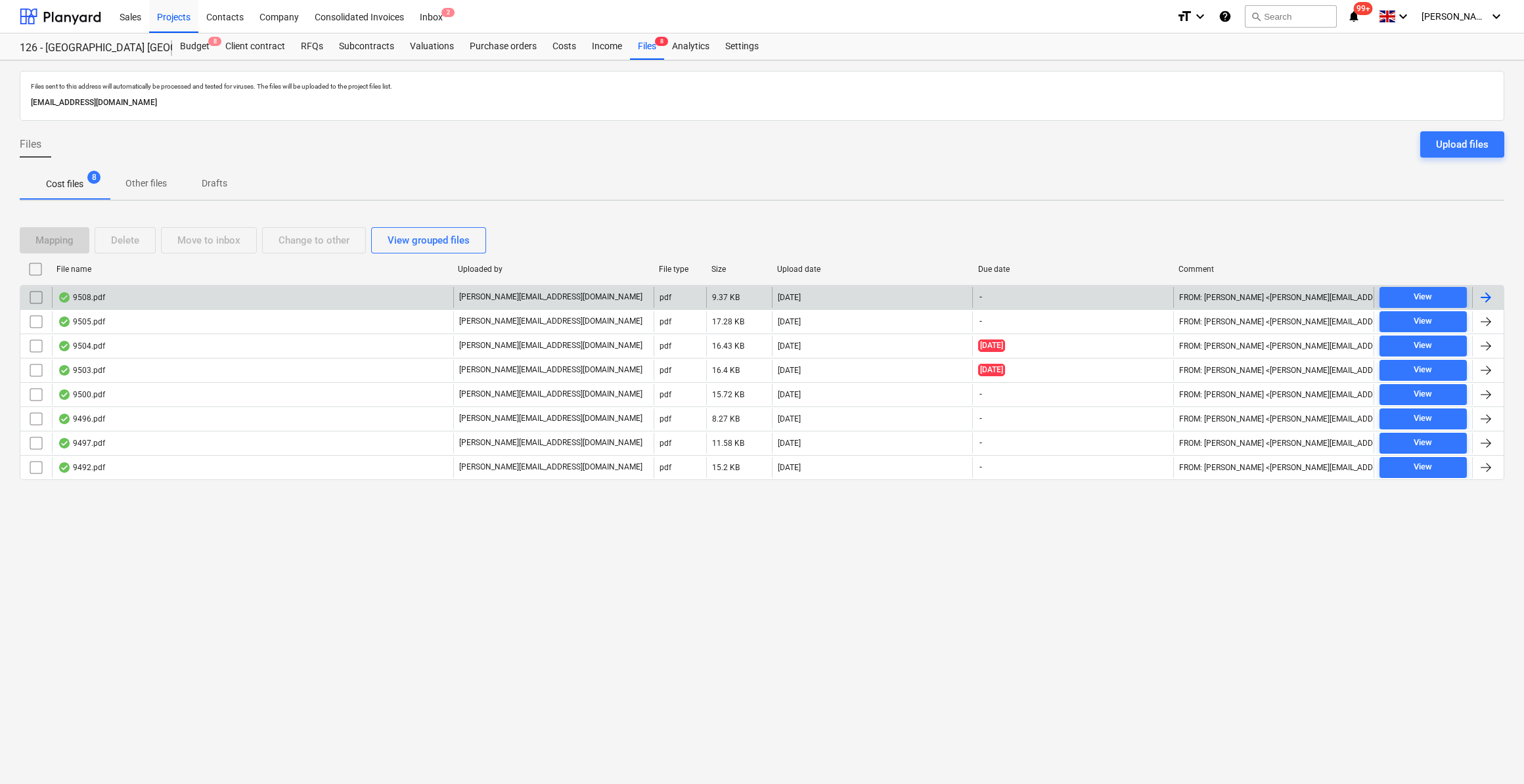
click at [1070, 636] on div "Files sent to this address will automatically be processed and tested for virus…" at bounding box center [762, 422] width 1524 height 723
